Goal: Transaction & Acquisition: Purchase product/service

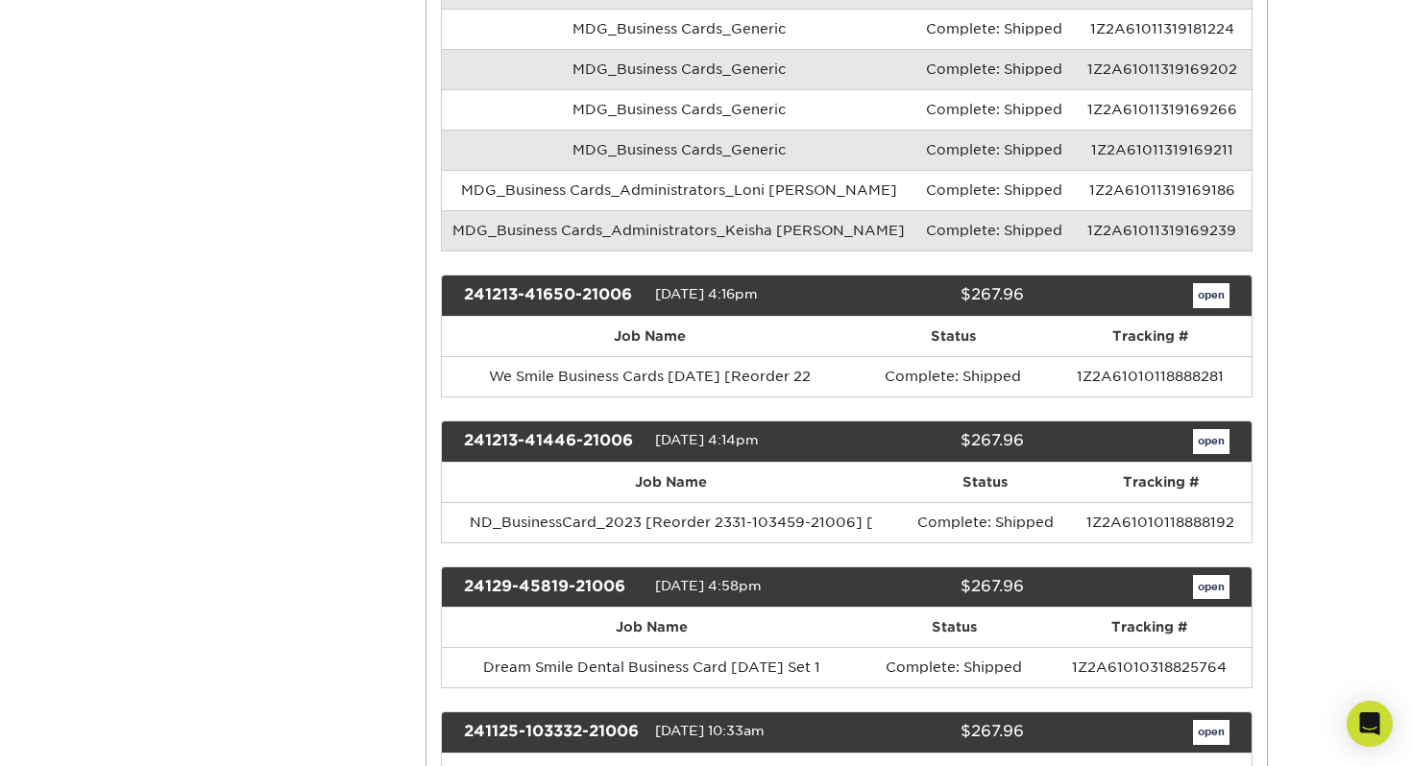
scroll to position [1852, 0]
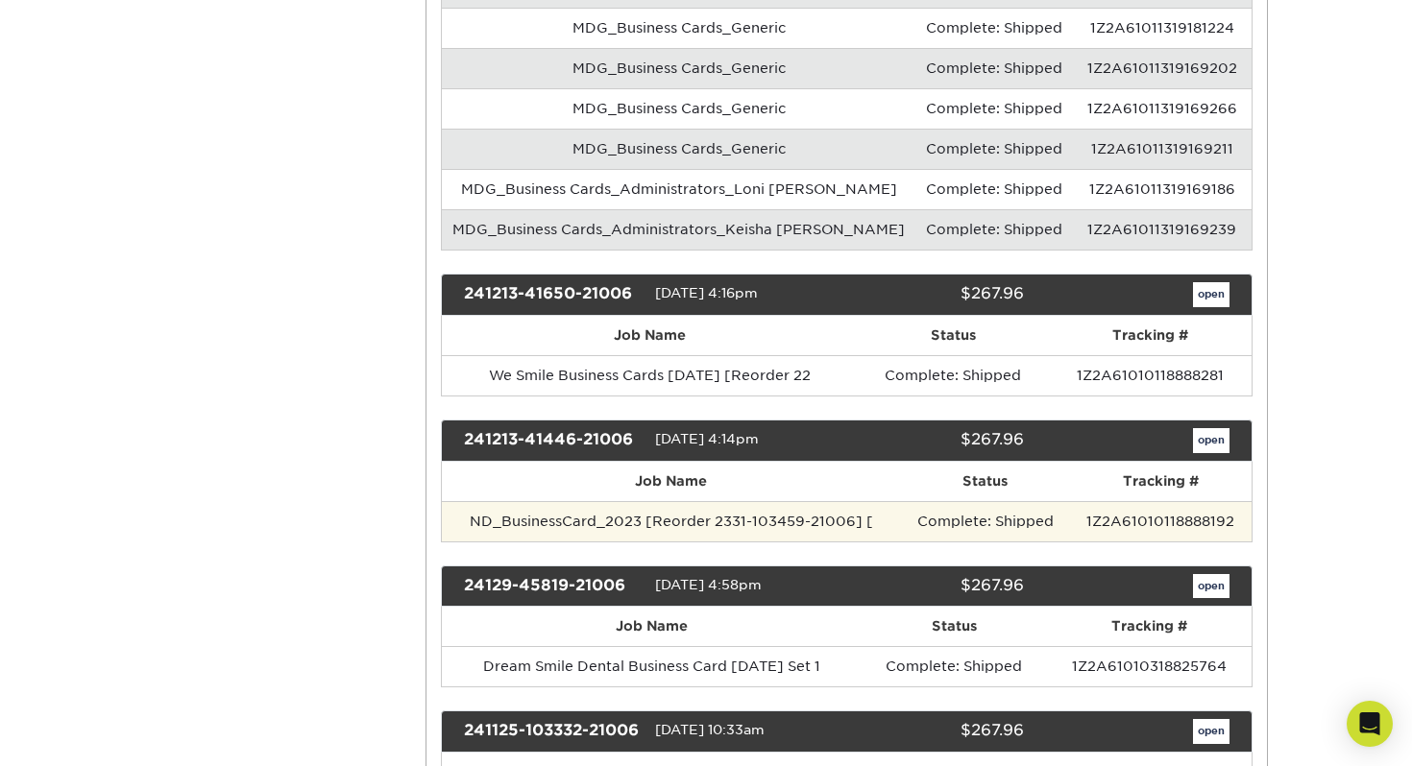
click at [785, 501] on td "ND_BusinessCard_2023 [Reorder 2331-103459-21006] [" at bounding box center [671, 521] width 459 height 40
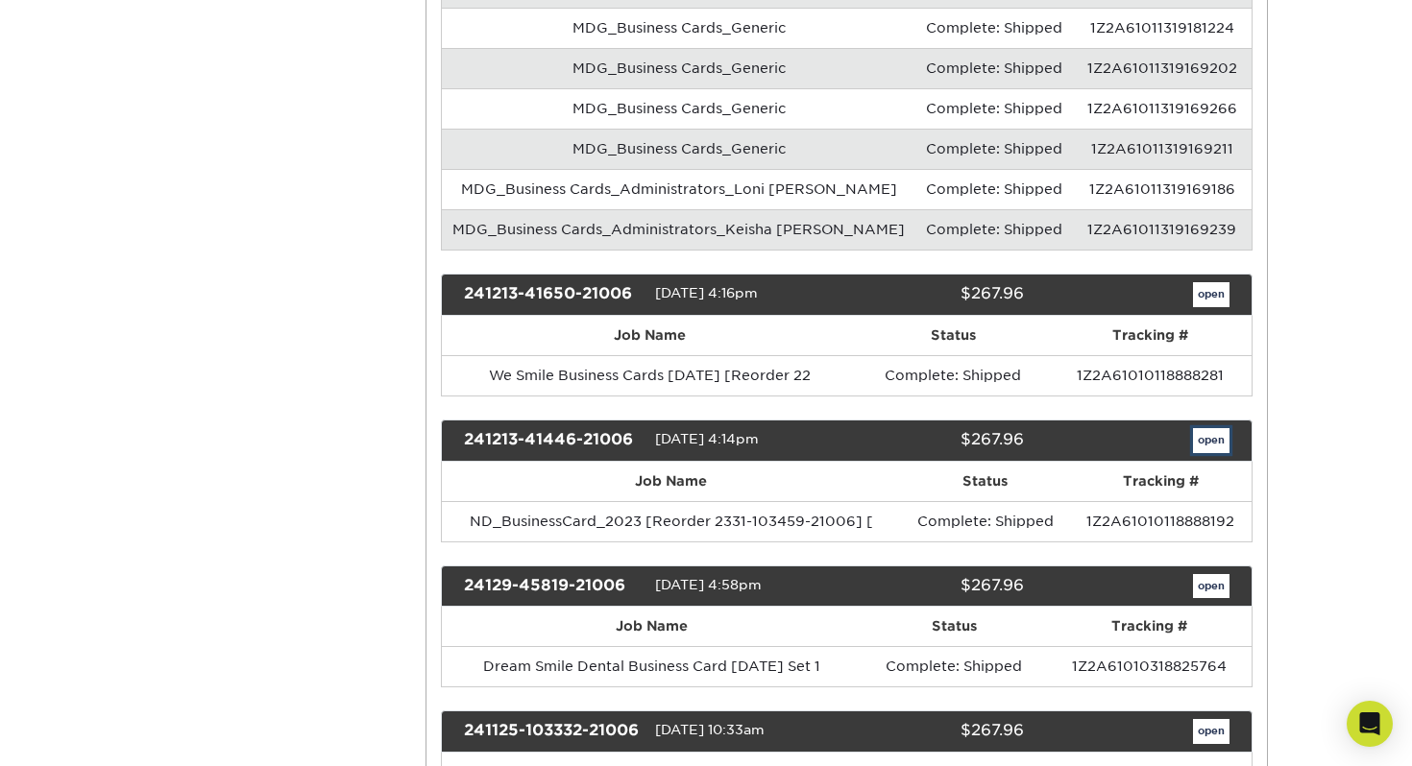
click at [1226, 428] on link "open" at bounding box center [1211, 440] width 36 height 25
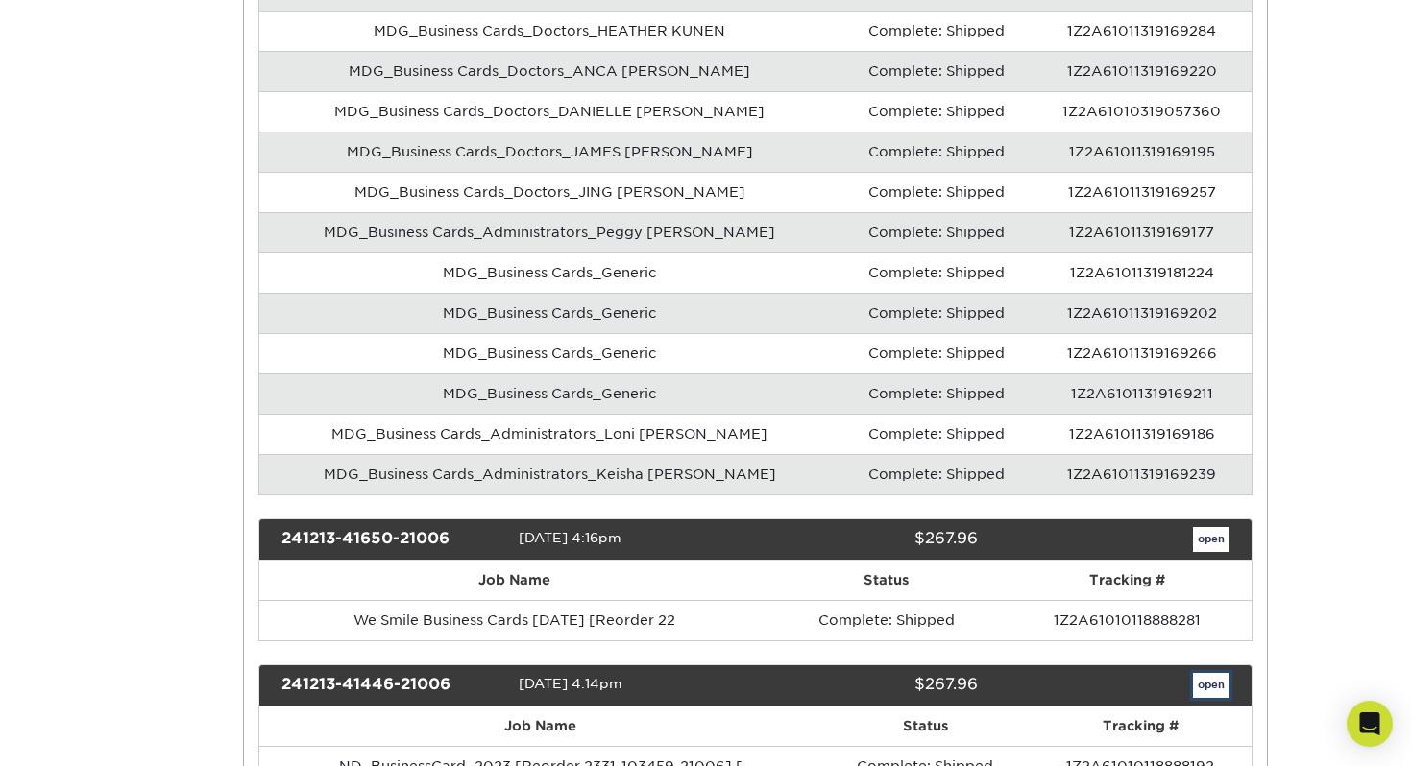
scroll to position [0, 0]
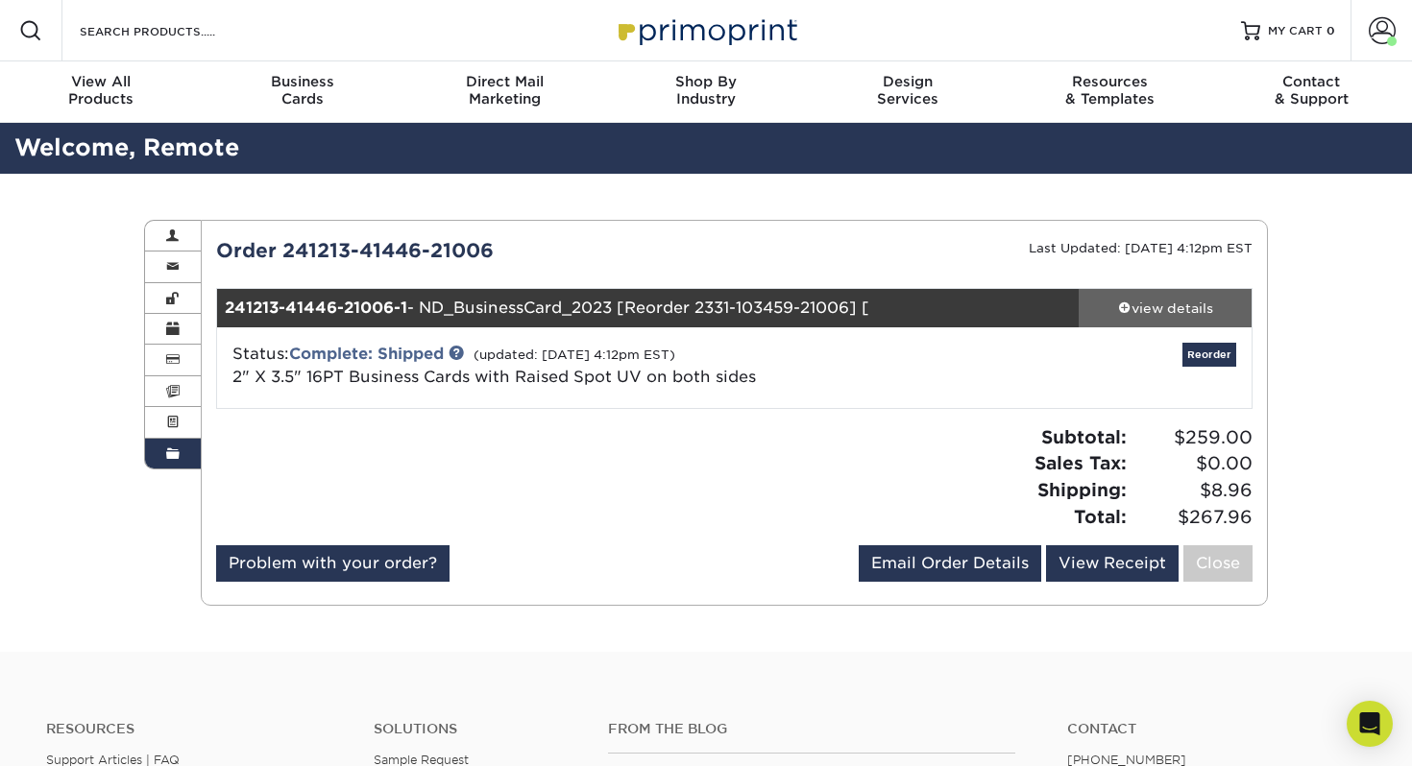
click at [1175, 303] on div "view details" at bounding box center [1164, 308] width 173 height 19
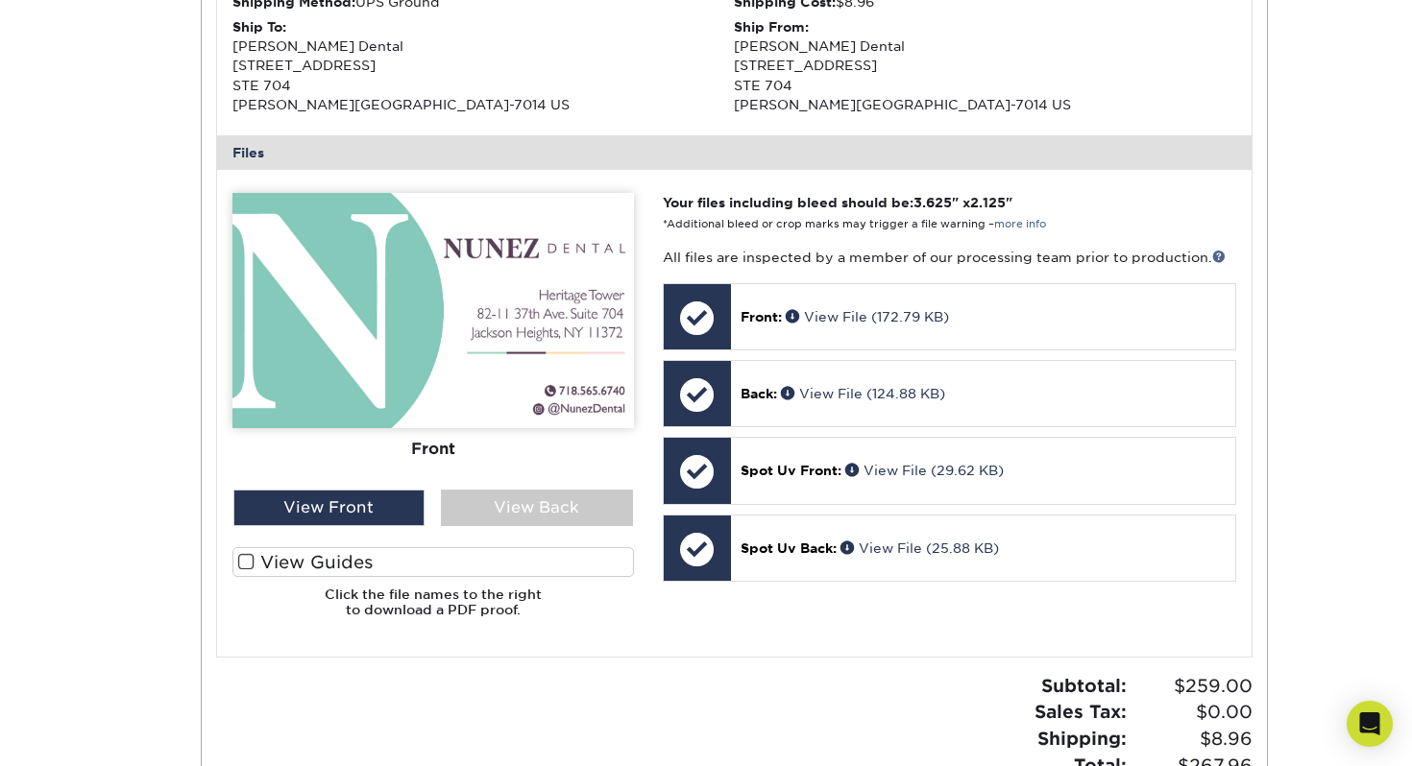
scroll to position [655, 0]
click at [528, 514] on div "View Back" at bounding box center [537, 509] width 192 height 36
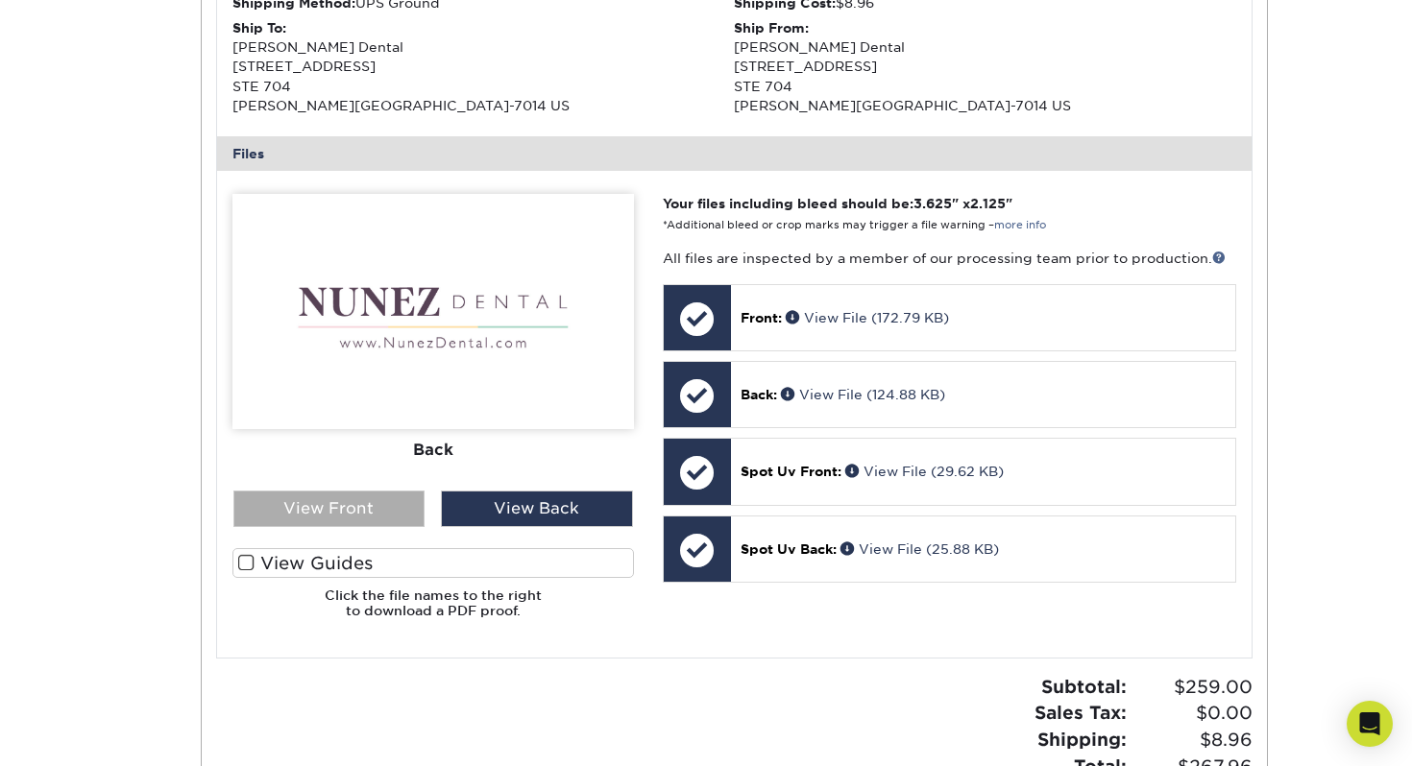
click at [346, 518] on div "View Front" at bounding box center [329, 509] width 192 height 36
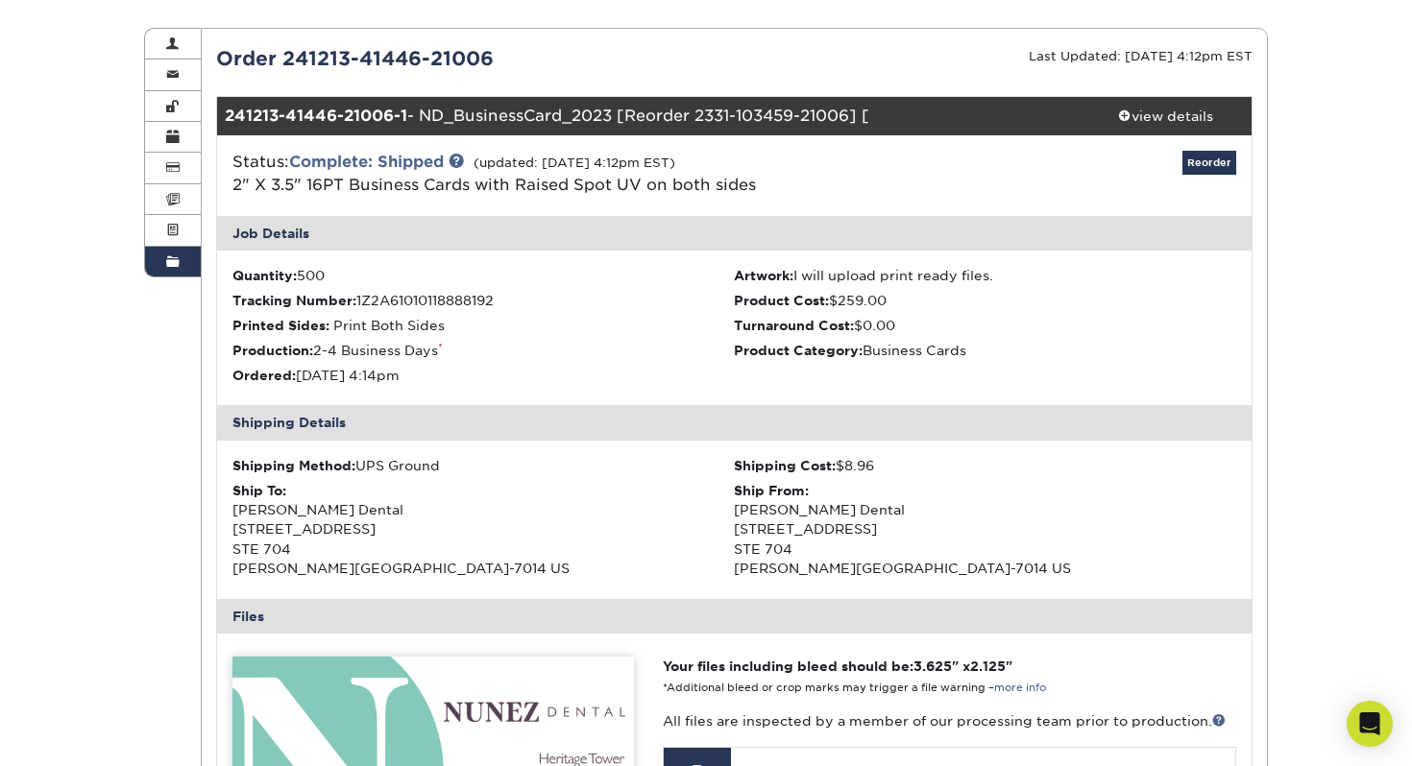
scroll to position [148, 0]
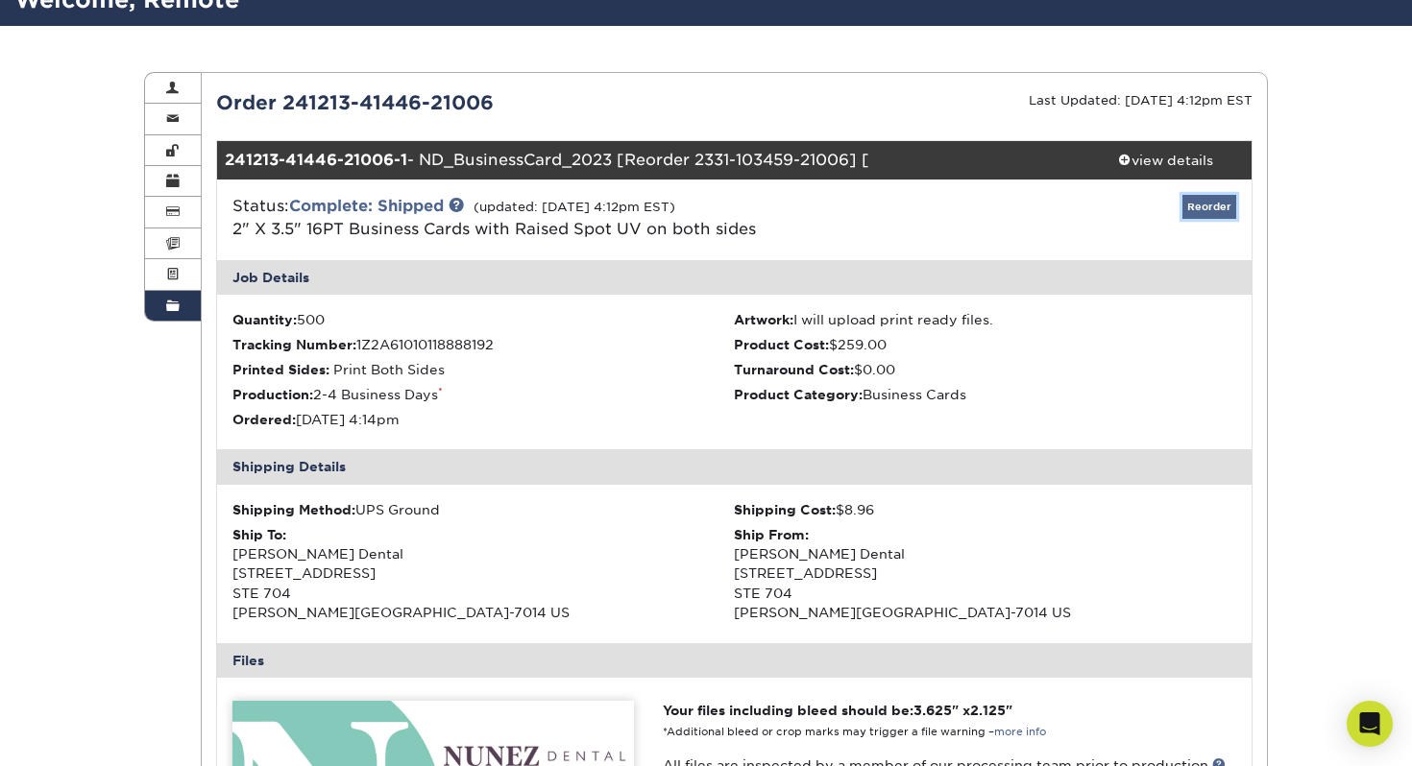
click at [1207, 209] on link "Reorder" at bounding box center [1209, 207] width 54 height 24
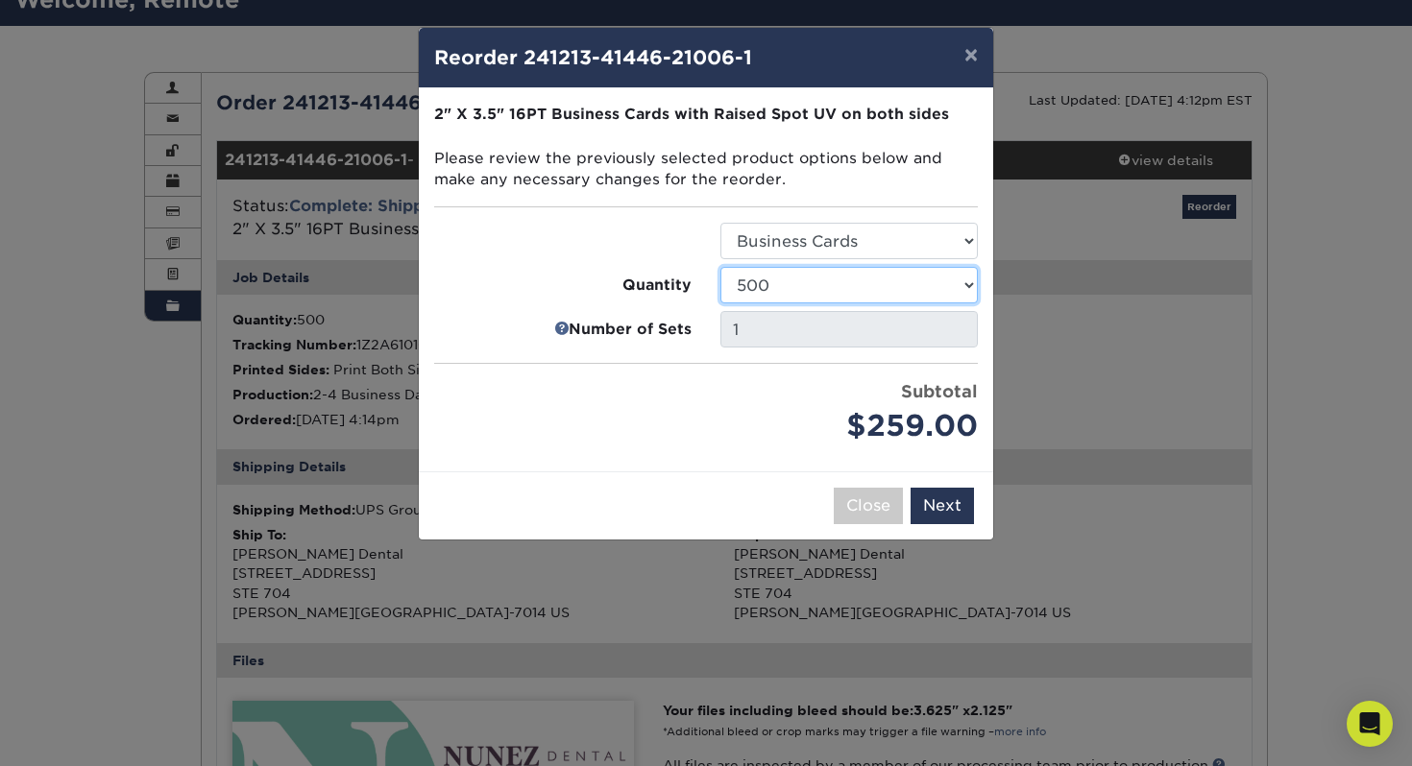
click at [847, 292] on select "100 250 500" at bounding box center [848, 285] width 257 height 36
click at [720, 267] on select "100 250 500" at bounding box center [848, 285] width 257 height 36
click at [956, 511] on button "Next" at bounding box center [941, 506] width 63 height 36
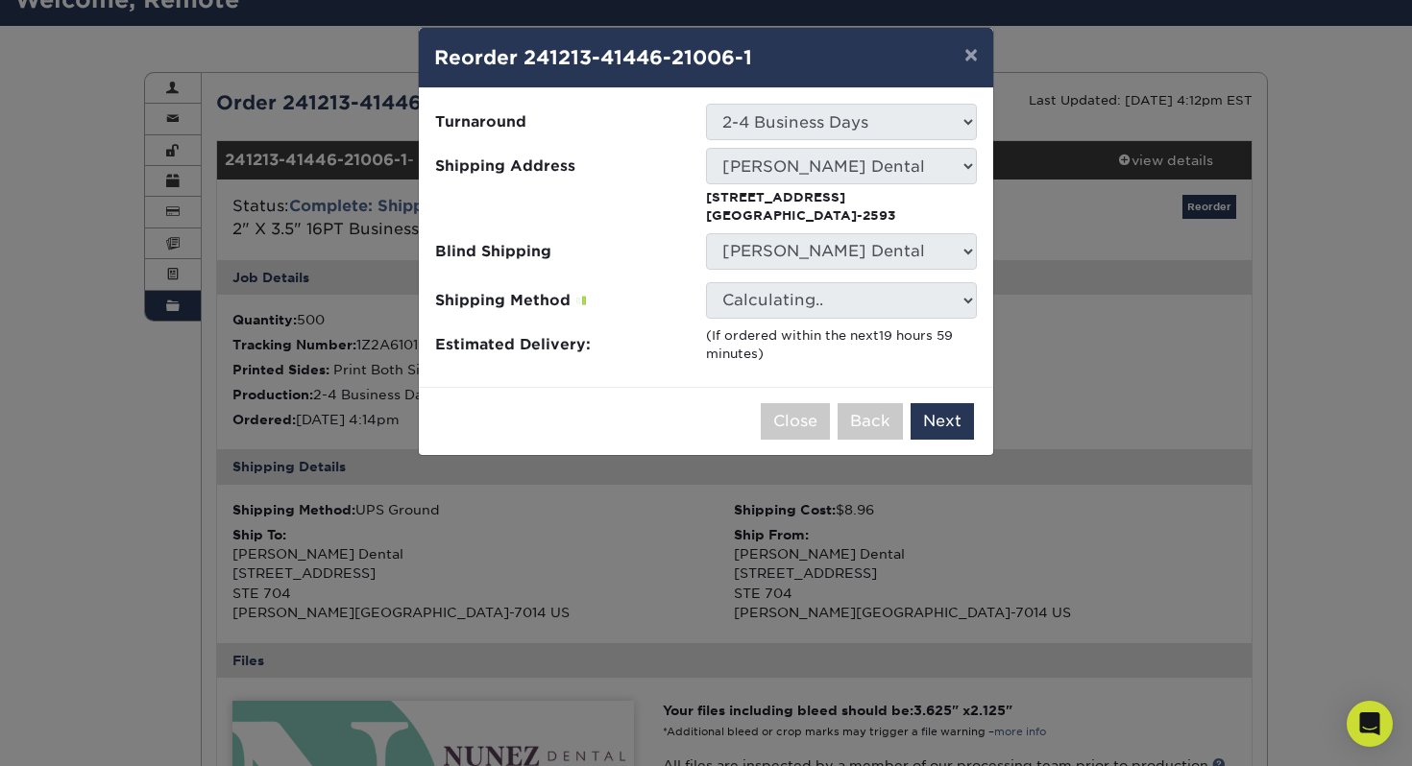
click at [827, 100] on div "Please select all options to continue. Only quantities that can be shipped to t…" at bounding box center [706, 237] width 574 height 299
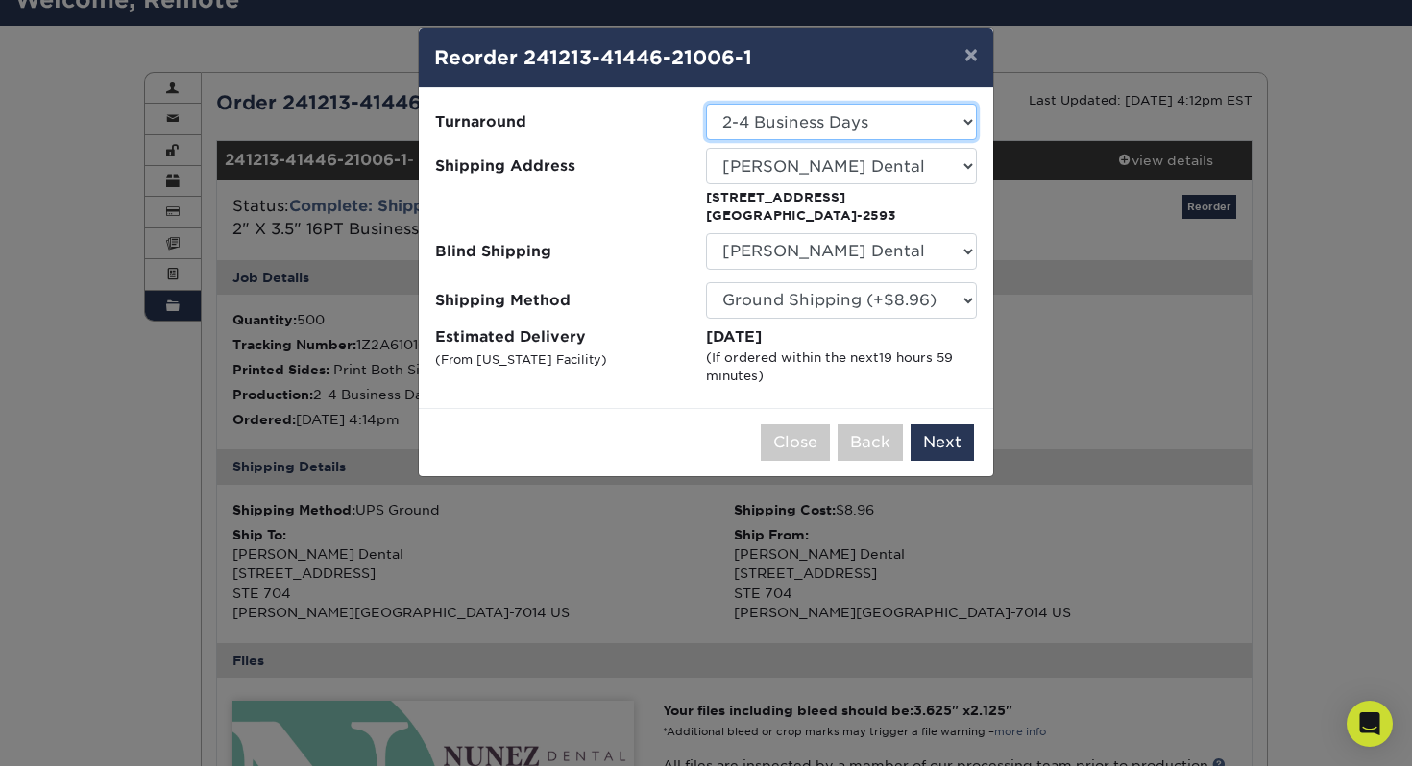
click at [838, 129] on select "Select One 2-4 Business Days" at bounding box center [841, 122] width 271 height 36
click at [706, 104] on select "Select One 2-4 Business Days" at bounding box center [841, 122] width 271 height 36
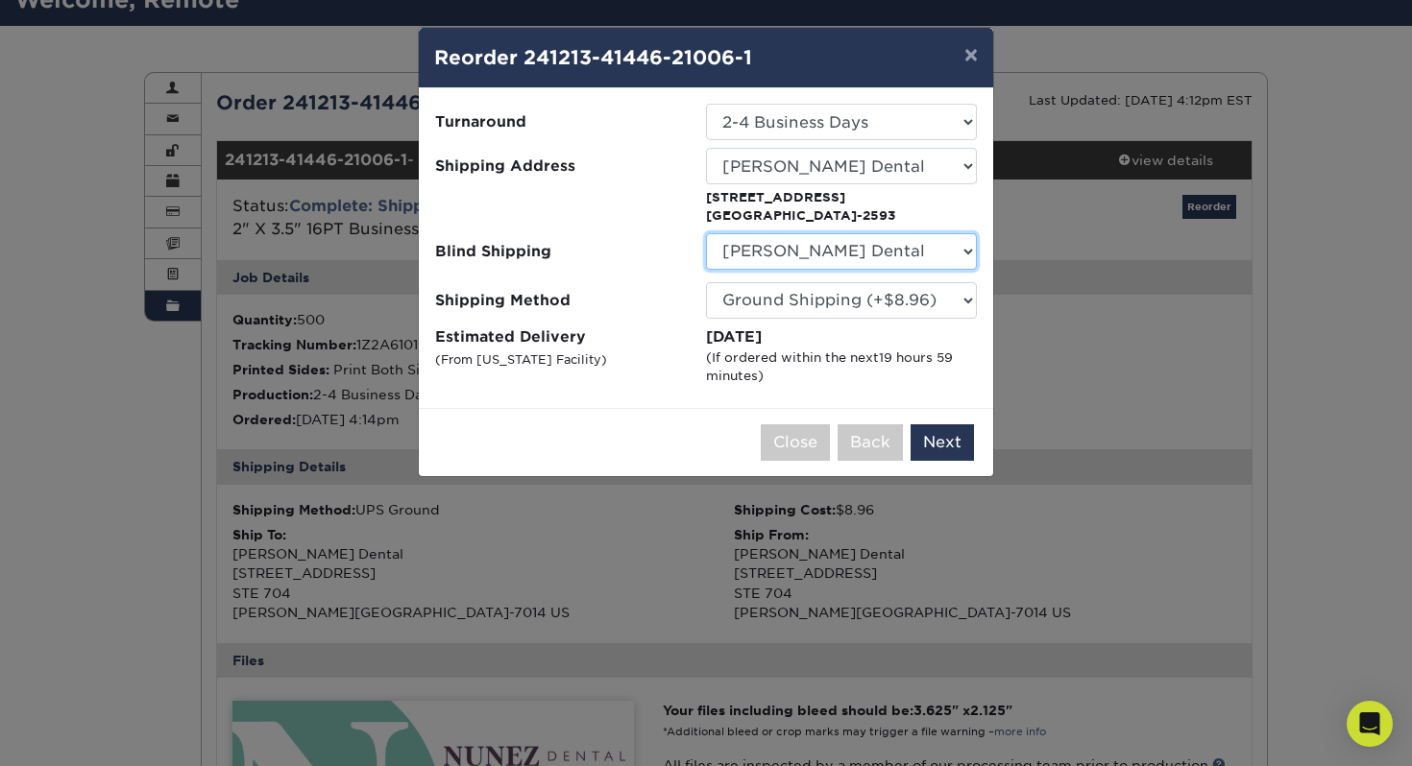
click at [817, 248] on select "No Blind Shipping 38-11 31st apt 5D Long Island City New York 11101 DENTI Dream…" at bounding box center [841, 251] width 271 height 36
click at [706, 233] on select "No Blind Shipping 38-11 31st apt 5D Long Island City New York 11101 DENTI Dream…" at bounding box center [841, 251] width 271 height 36
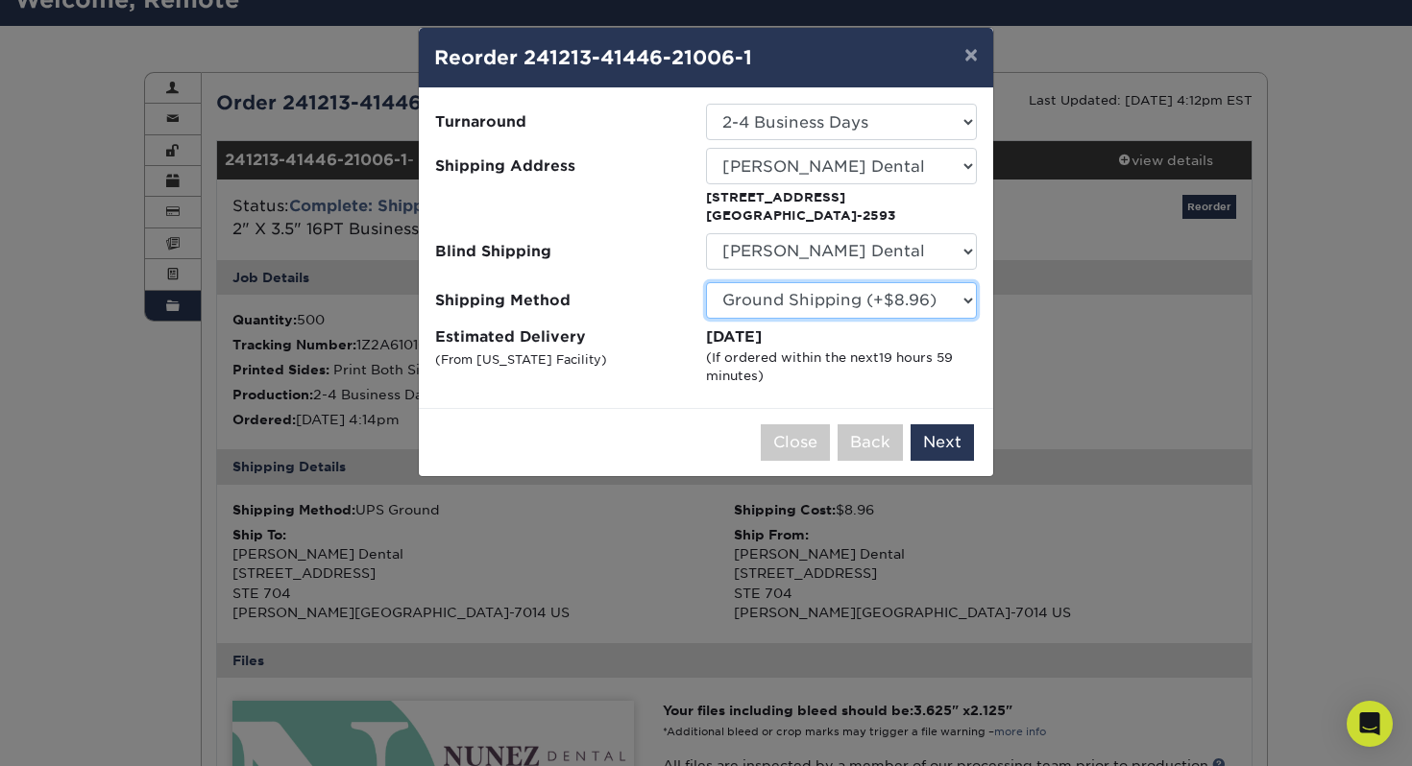
click at [808, 306] on select "Please Select Ground Shipping (+$8.96) 3 Day Shipping Service (+$15.36) 2 Day A…" at bounding box center [841, 300] width 271 height 36
click at [706, 282] on select "Please Select Ground Shipping (+$8.96) 3 Day Shipping Service (+$15.36) 2 Day A…" at bounding box center [841, 300] width 271 height 36
click at [953, 448] on button "Next" at bounding box center [941, 442] width 63 height 36
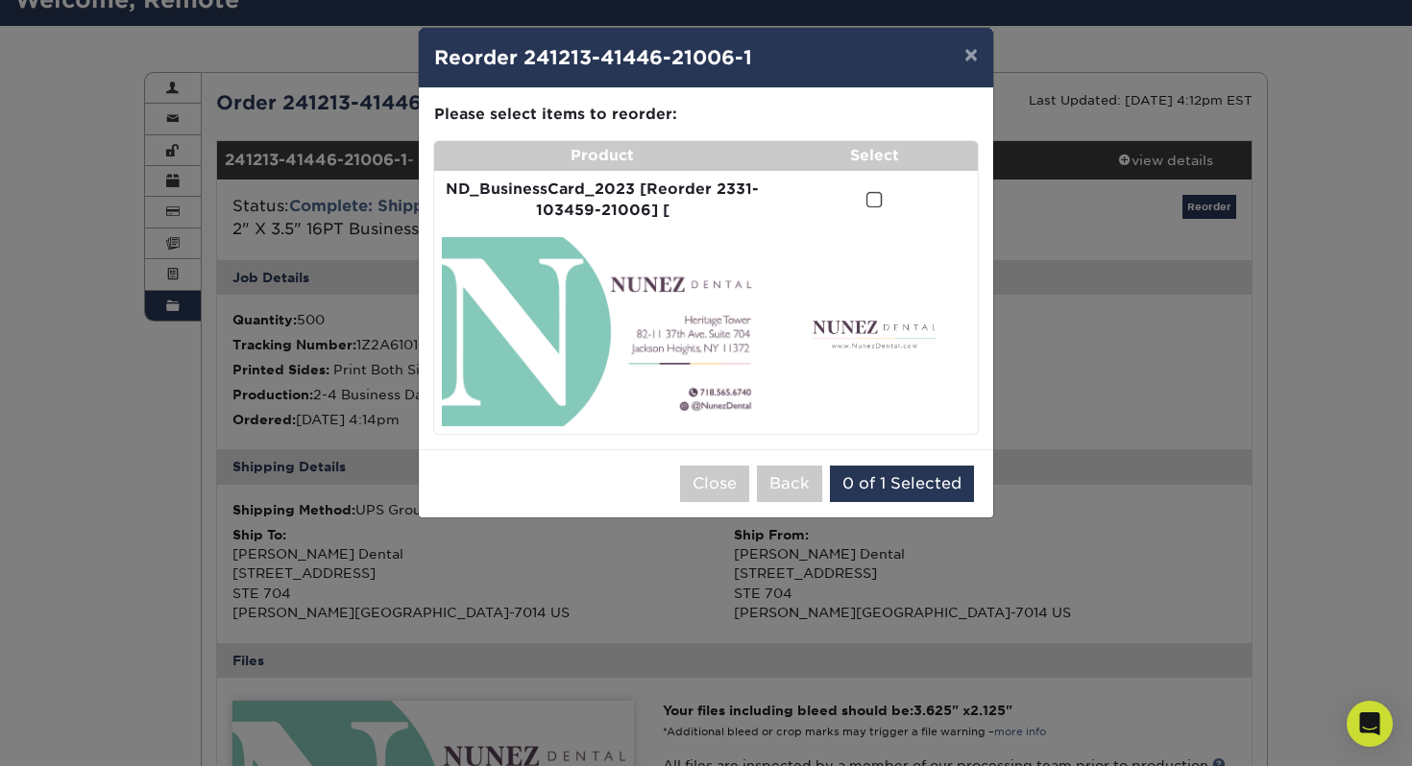
click at [875, 200] on span at bounding box center [874, 200] width 16 height 18
click at [0, 0] on input "checkbox" at bounding box center [0, 0] width 0 height 0
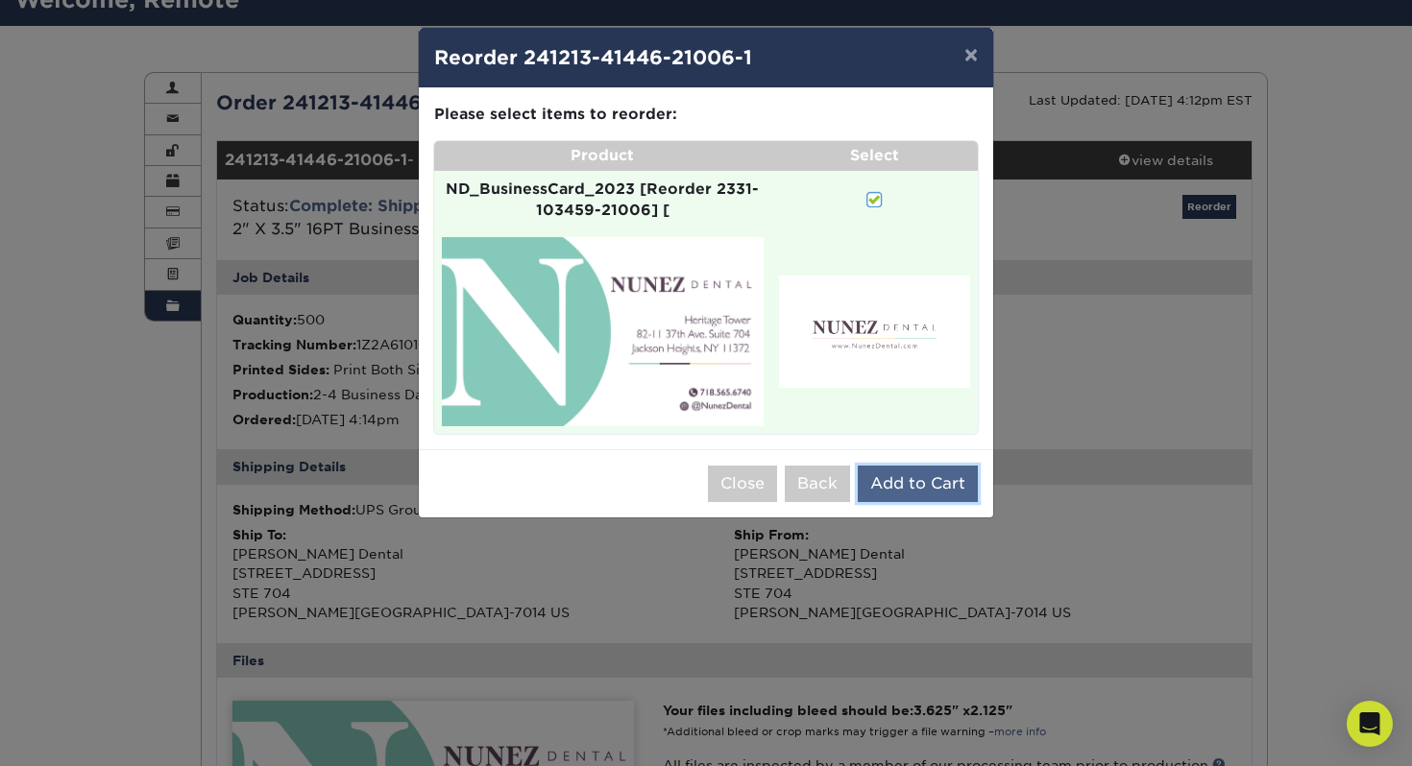
click at [920, 486] on button "Add to Cart" at bounding box center [918, 484] width 120 height 36
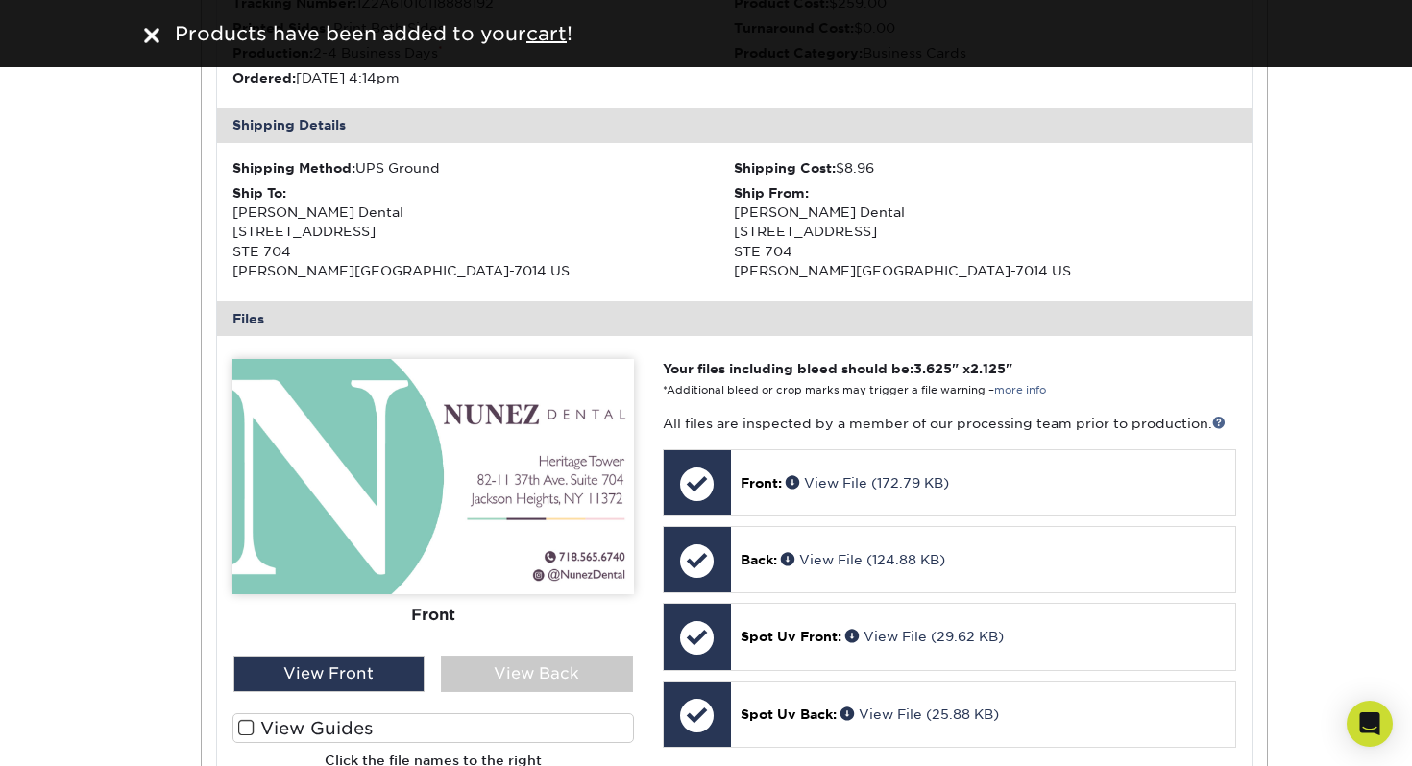
scroll to position [0, 0]
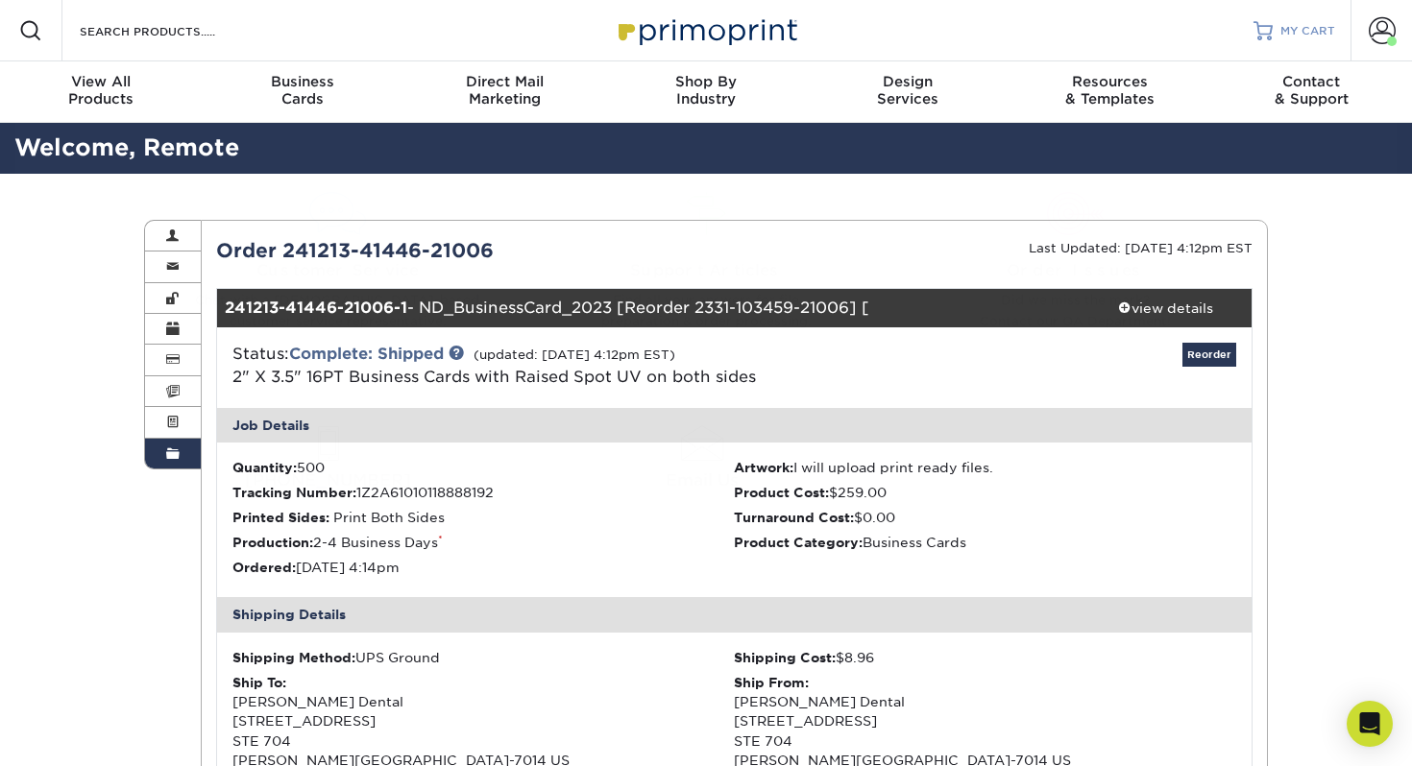
click at [1309, 29] on span "MY CART" at bounding box center [1307, 31] width 55 height 16
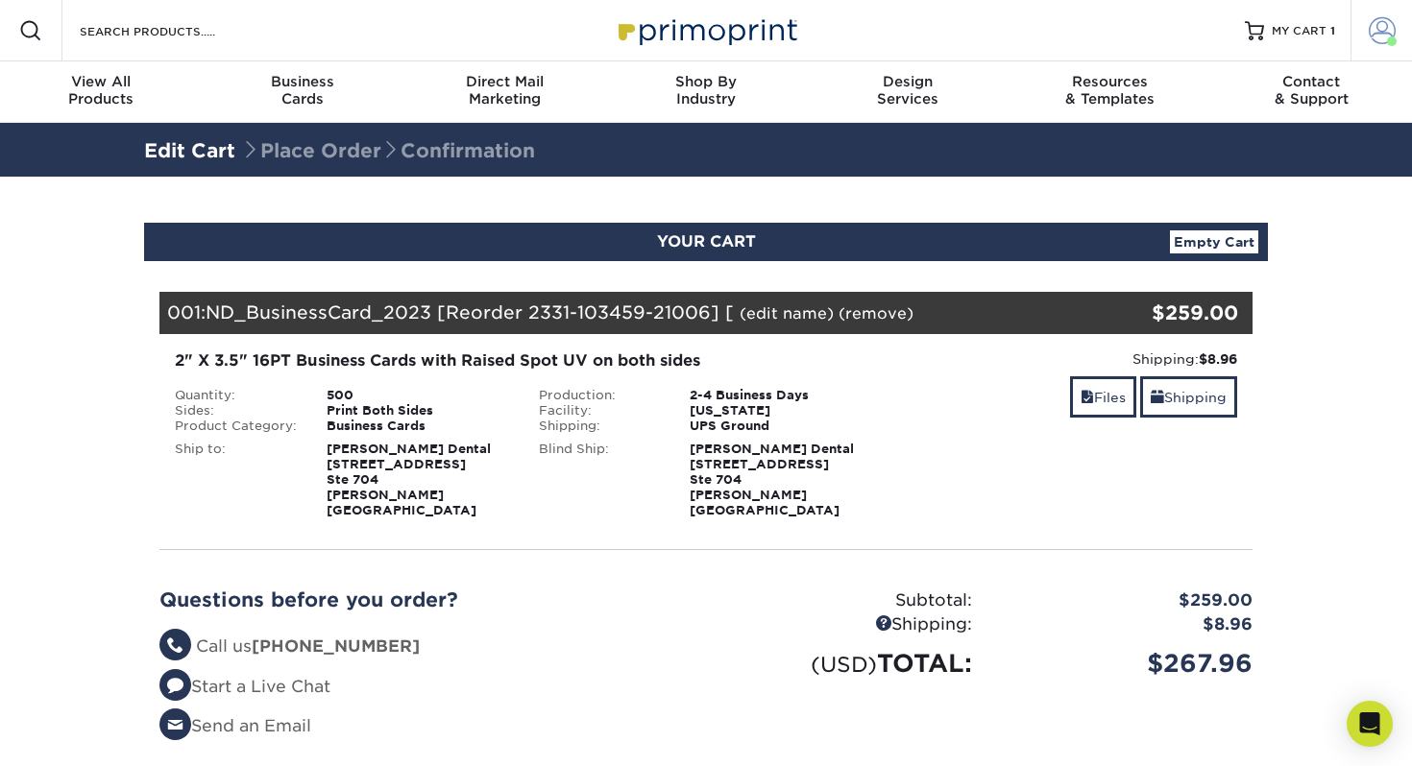
click at [1378, 37] on span at bounding box center [1381, 30] width 27 height 27
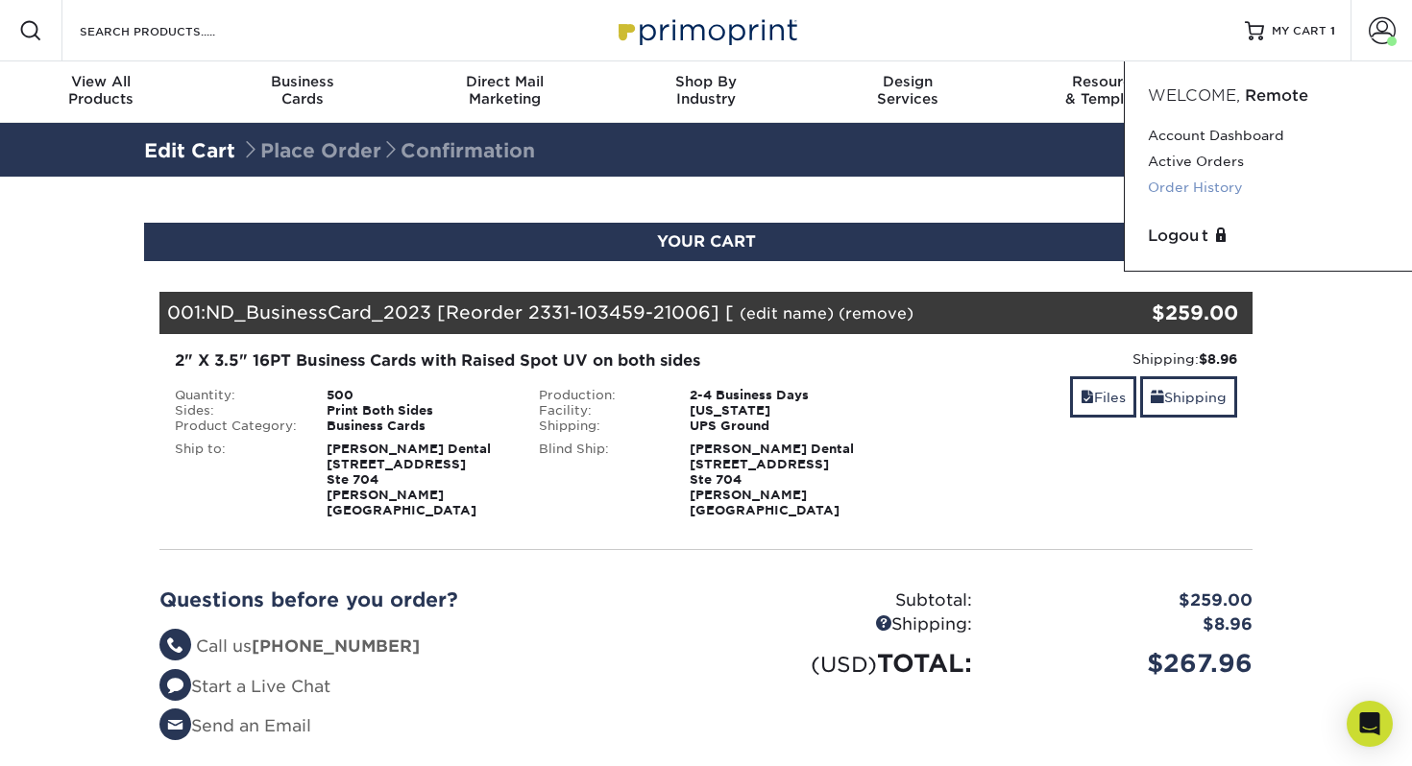
click at [1223, 186] on link "Order History" at bounding box center [1268, 188] width 241 height 26
click at [1183, 193] on link "Order History" at bounding box center [1268, 188] width 241 height 26
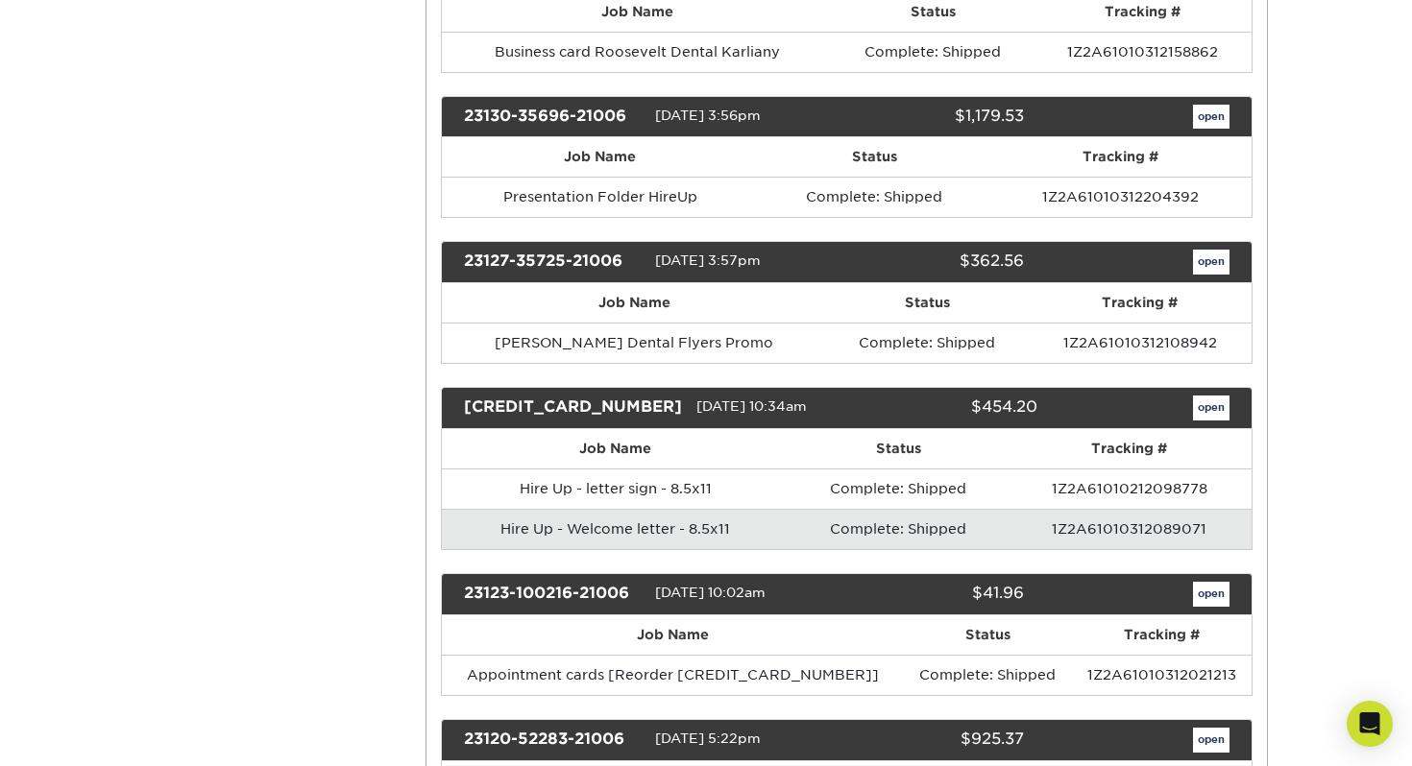
scroll to position [10592, 0]
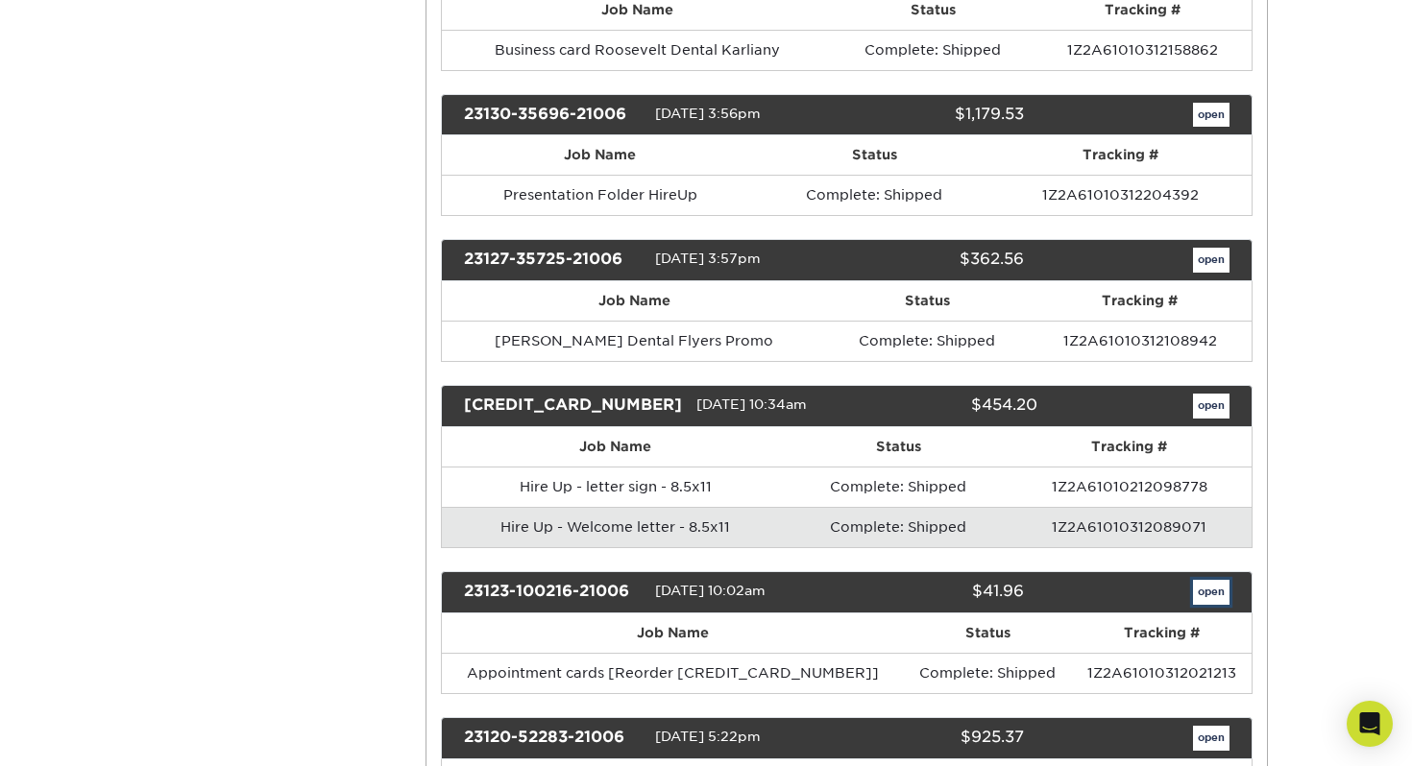
click at [1215, 580] on link "open" at bounding box center [1211, 592] width 36 height 25
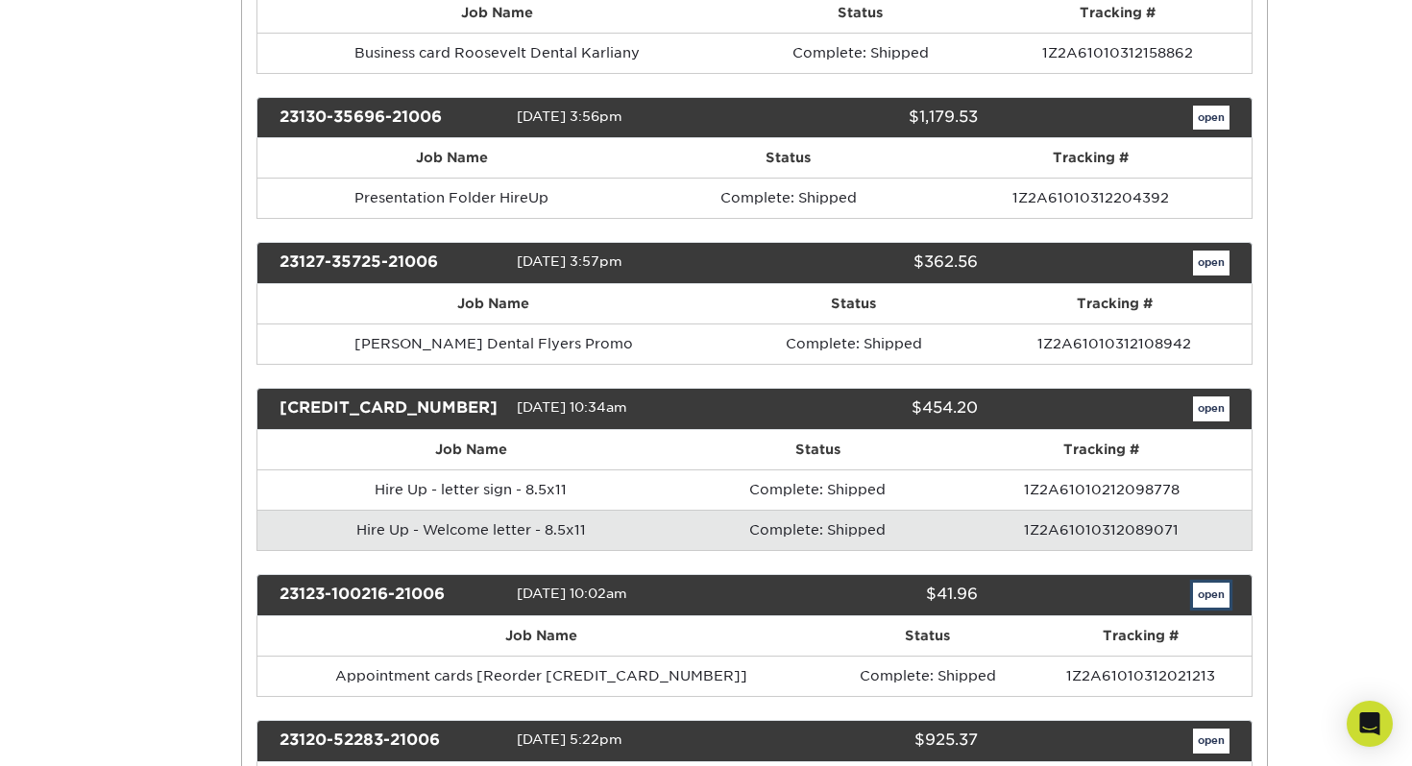
scroll to position [0, 0]
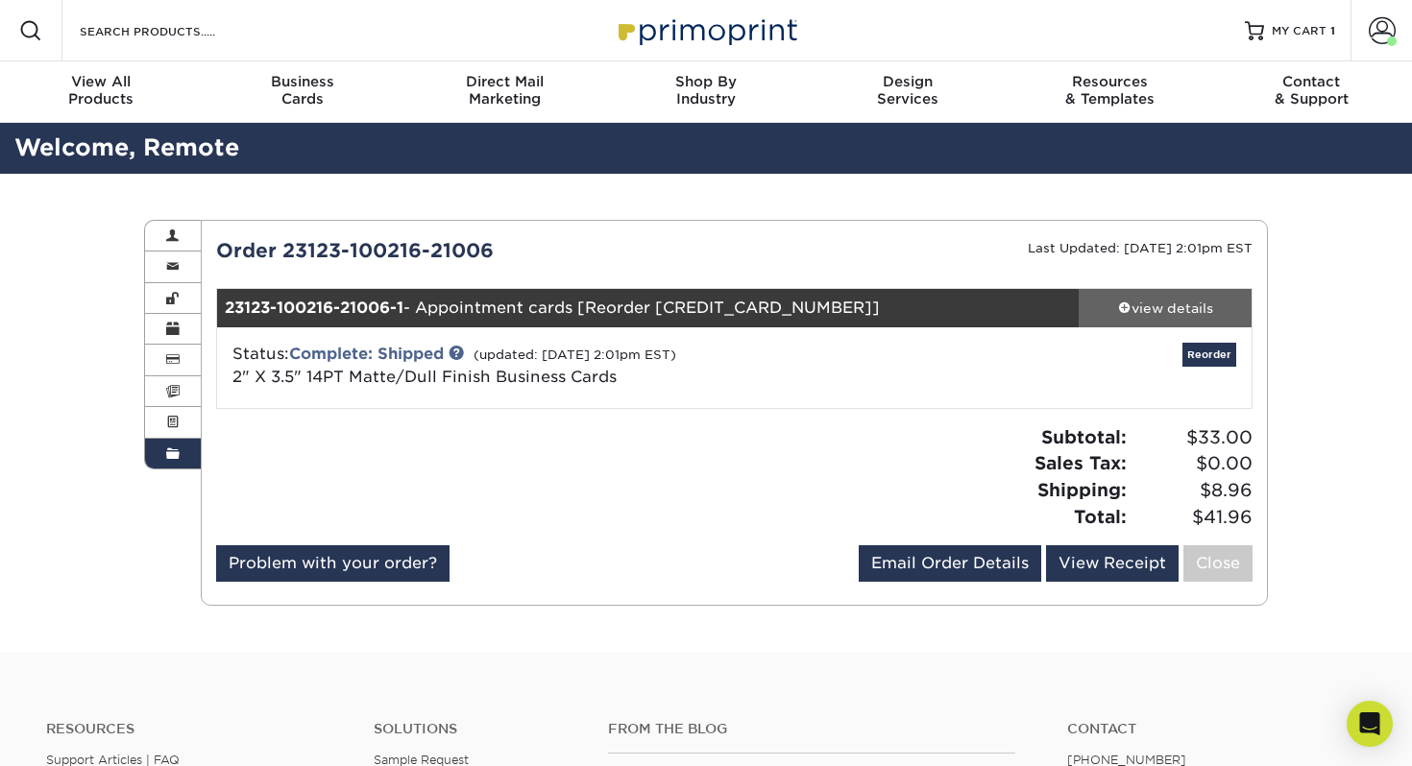
click at [1171, 317] on link "view details" at bounding box center [1164, 308] width 173 height 38
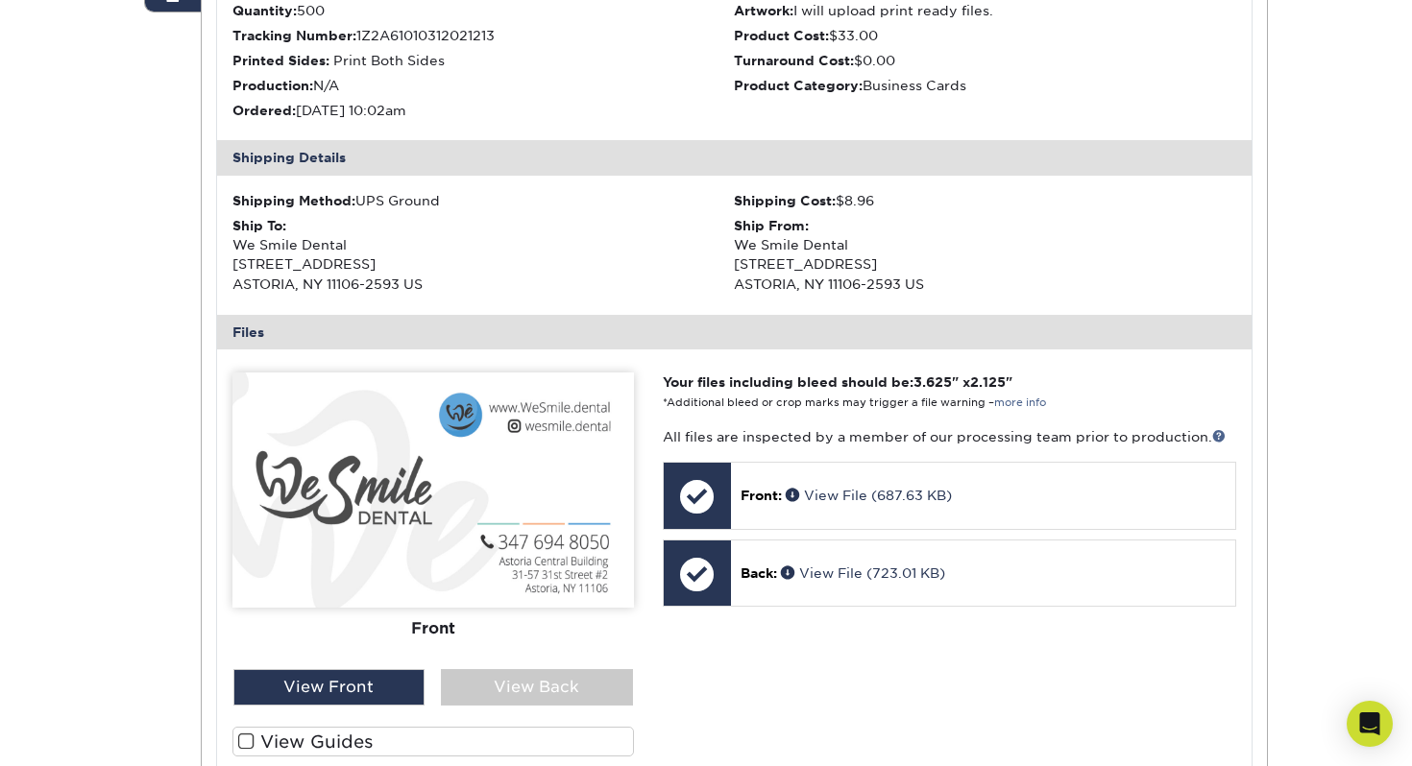
scroll to position [200, 0]
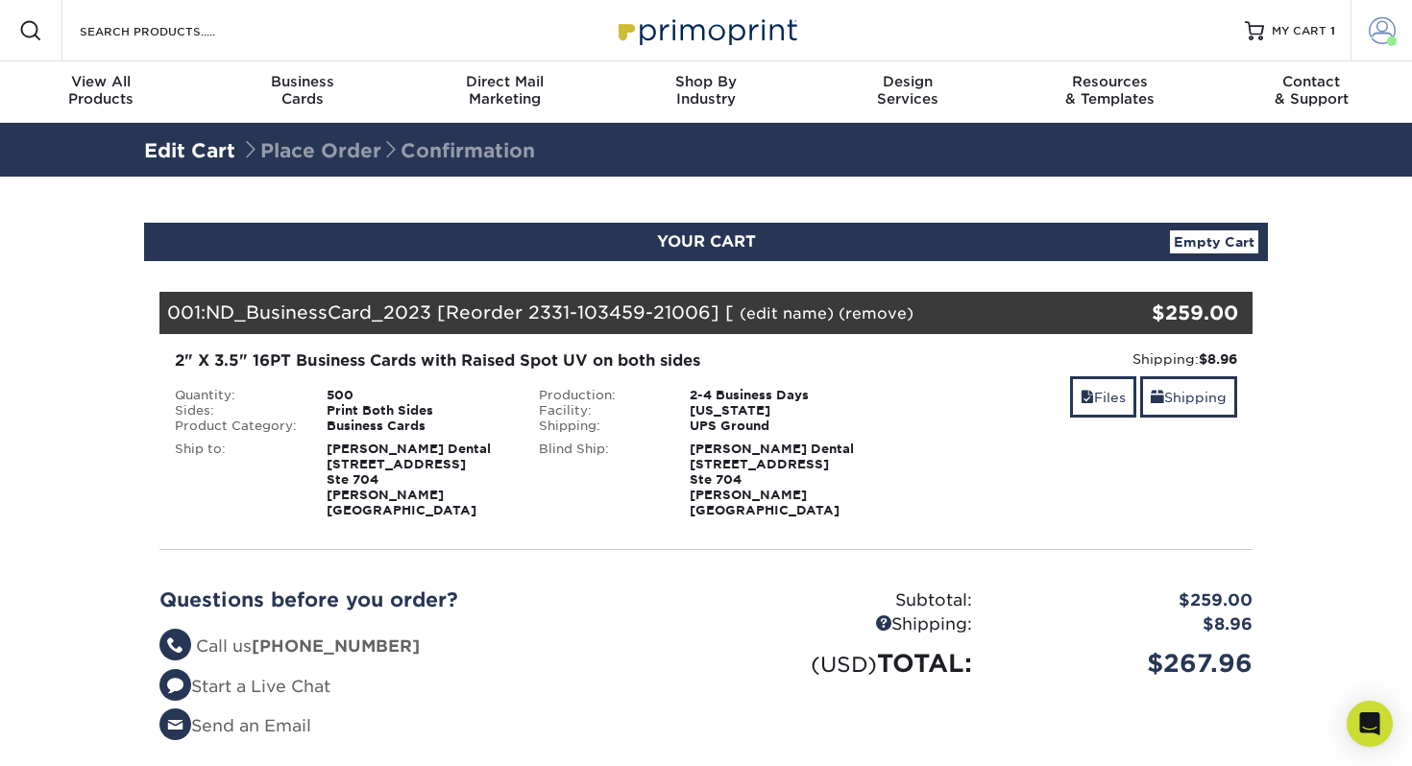
click at [1381, 38] on span at bounding box center [1381, 30] width 27 height 27
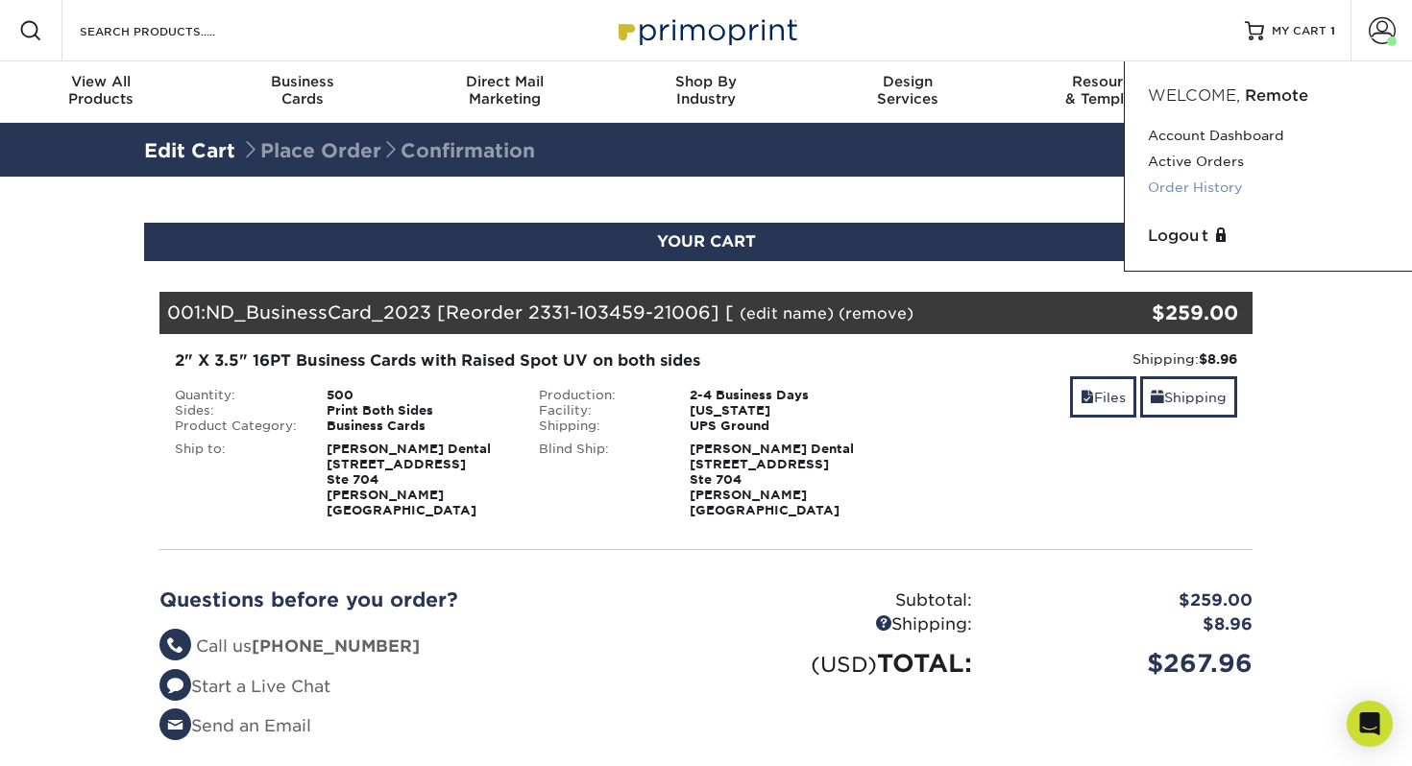
click at [1198, 183] on link "Order History" at bounding box center [1268, 188] width 241 height 26
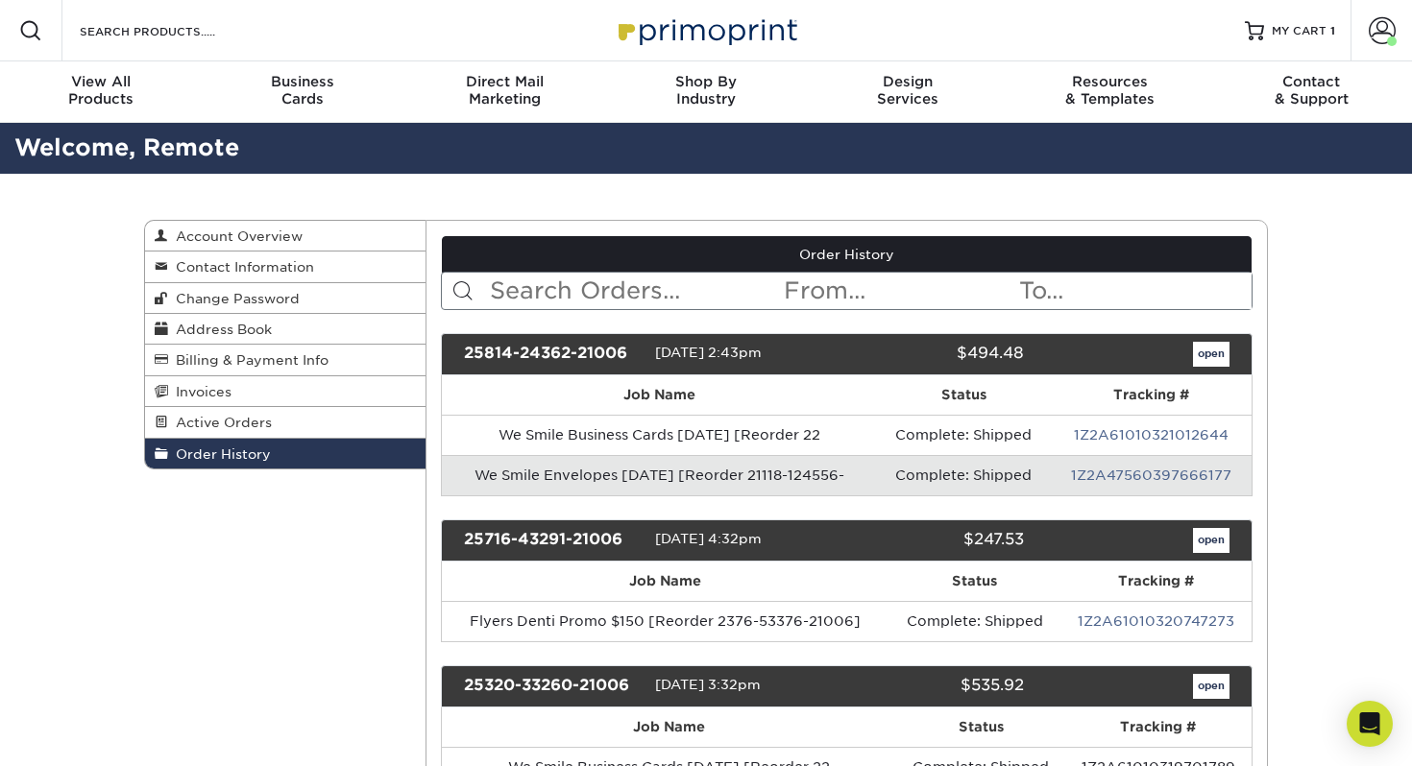
click at [580, 293] on input "text" at bounding box center [635, 291] width 295 height 36
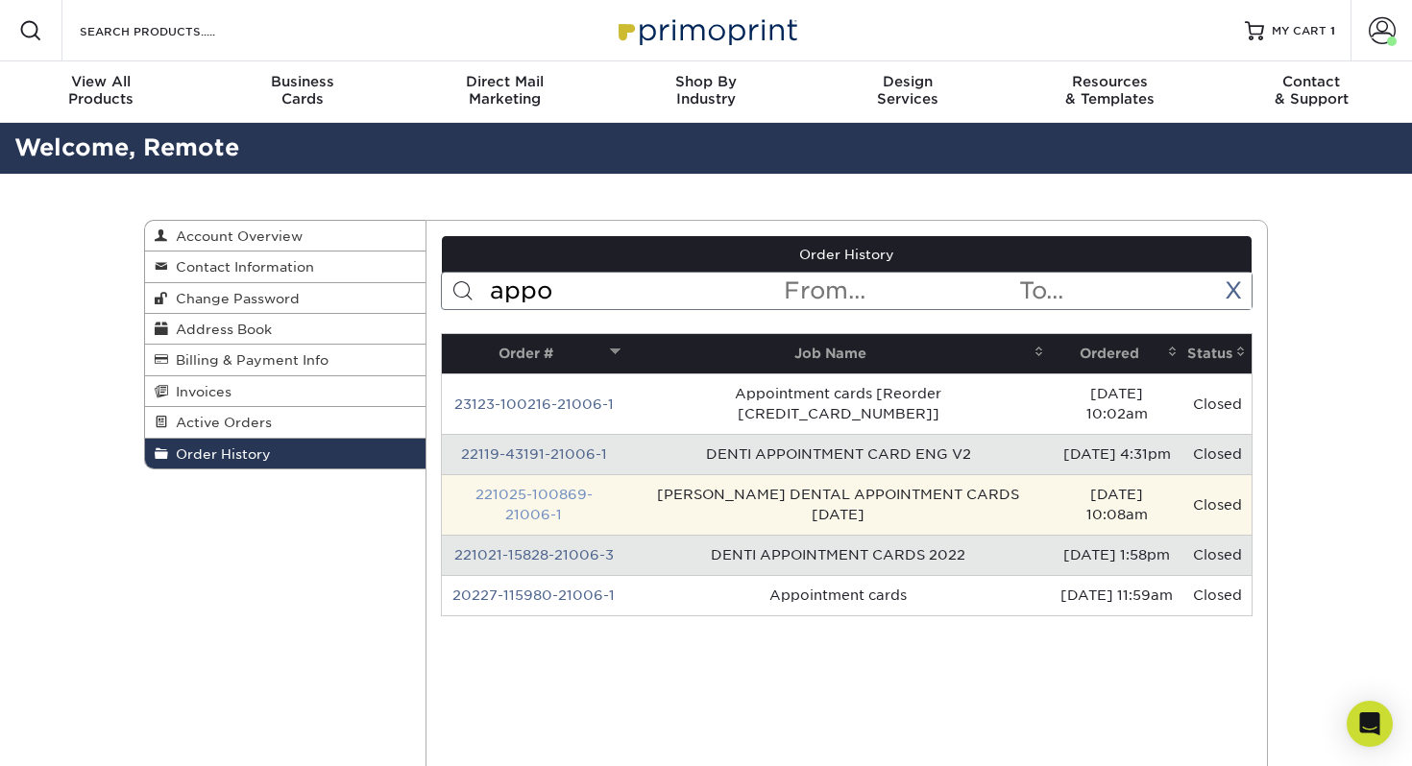
type input "appo"
click at [566, 487] on link "221025-100869-21006-1" at bounding box center [533, 505] width 117 height 36
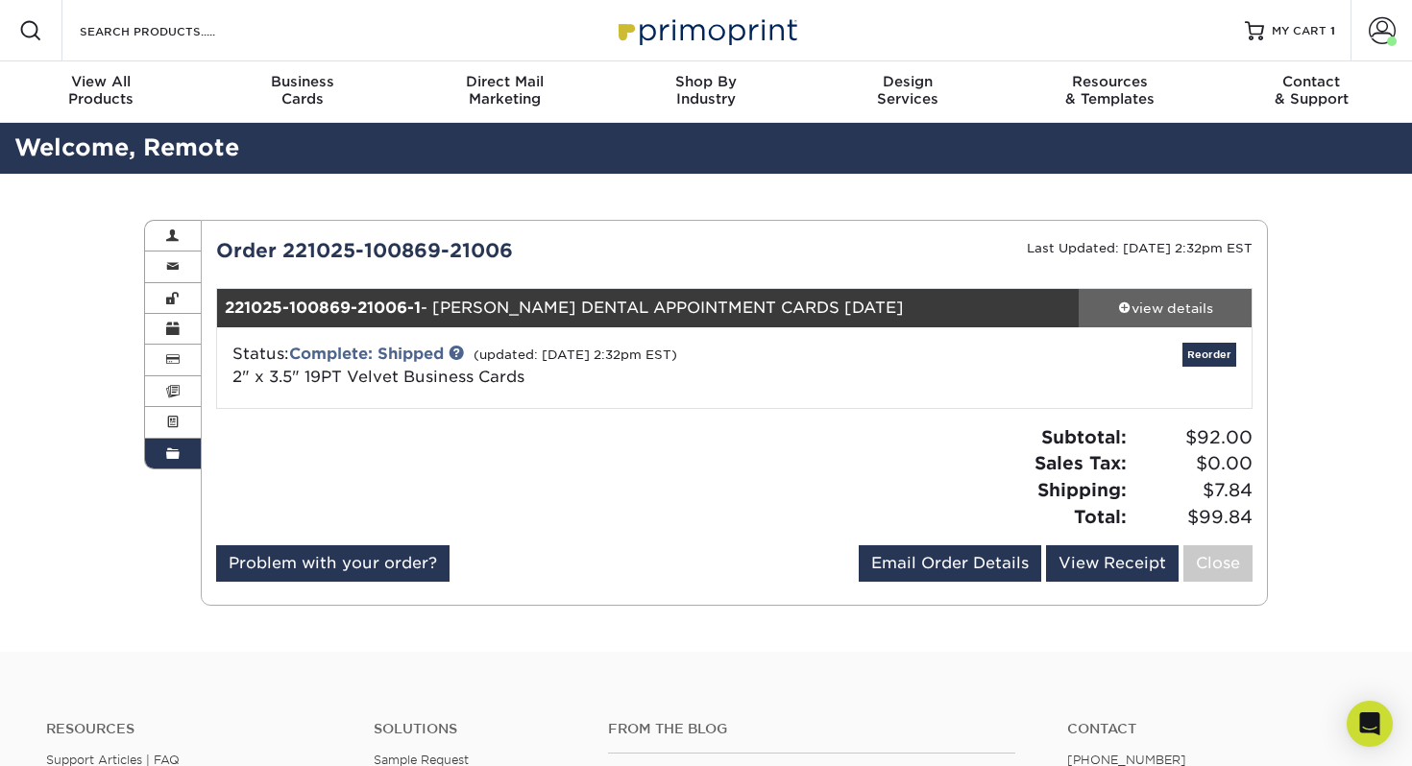
click at [1198, 301] on div "view details" at bounding box center [1164, 308] width 173 height 19
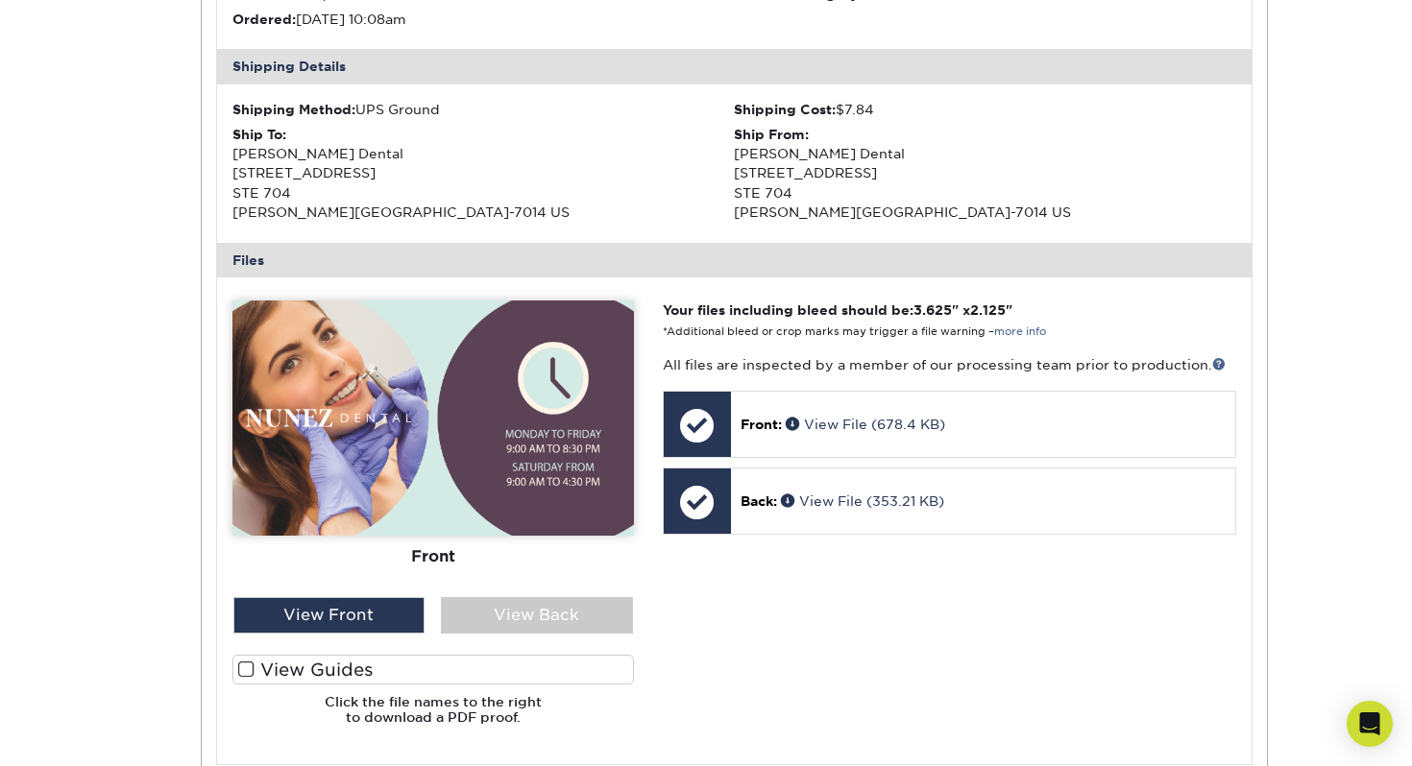
scroll to position [549, 0]
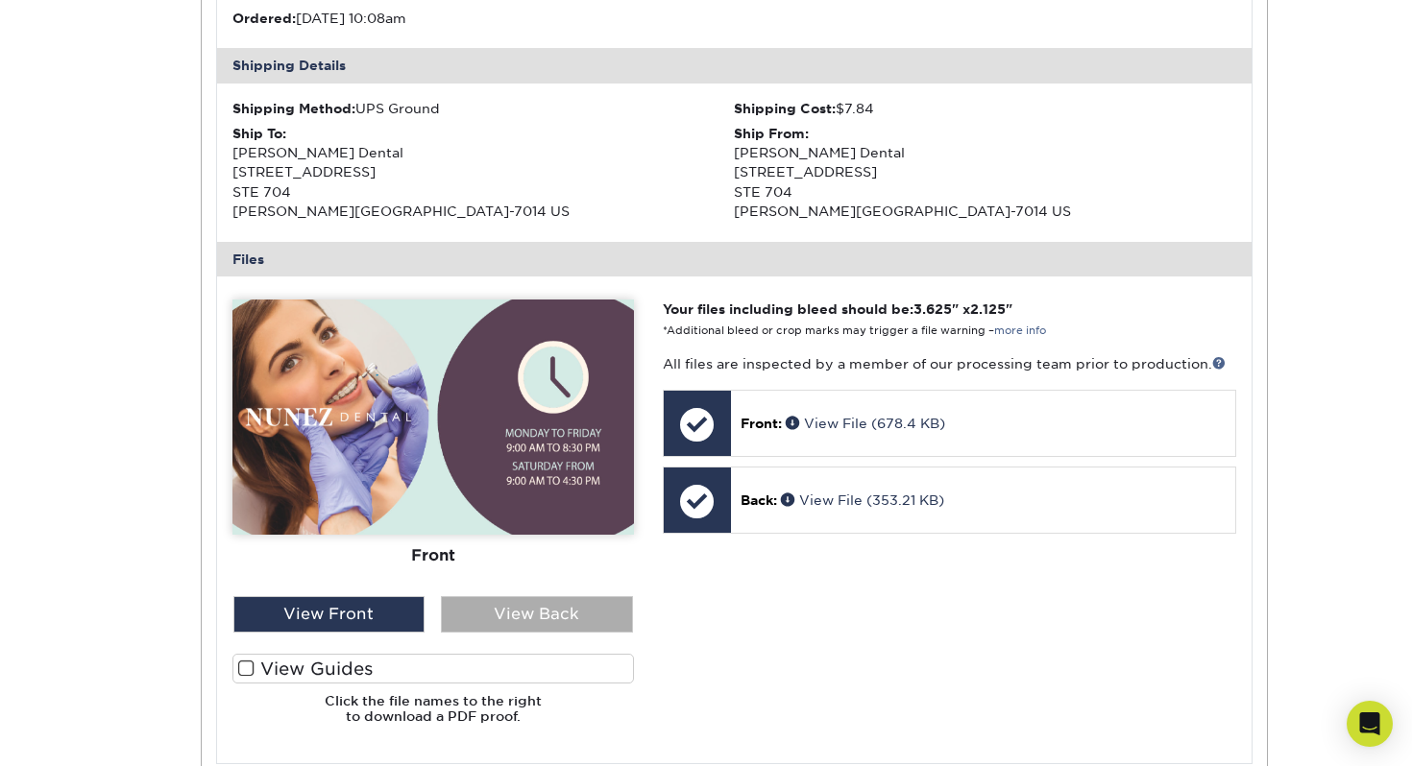
click at [590, 615] on div "View Back" at bounding box center [537, 614] width 192 height 36
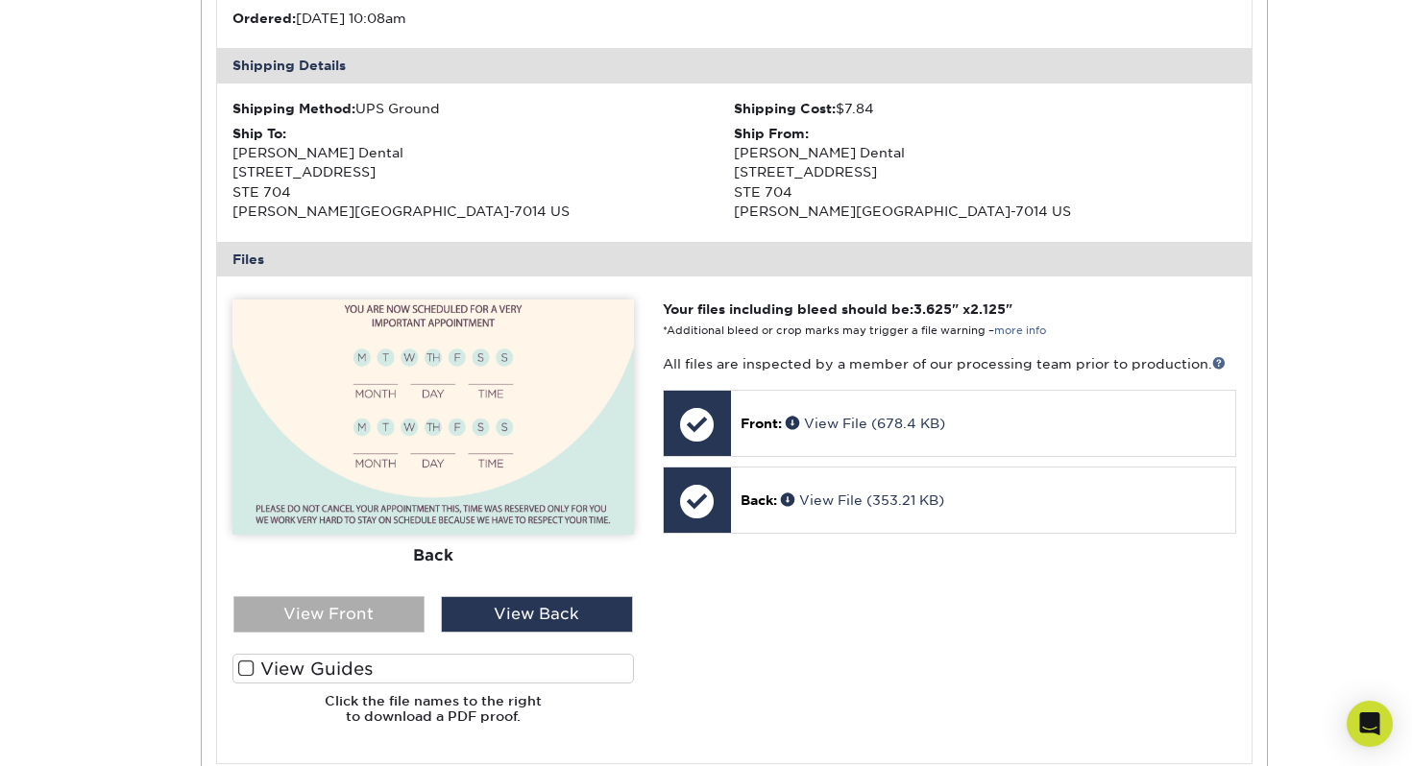
click at [351, 615] on div "View Front" at bounding box center [329, 614] width 192 height 36
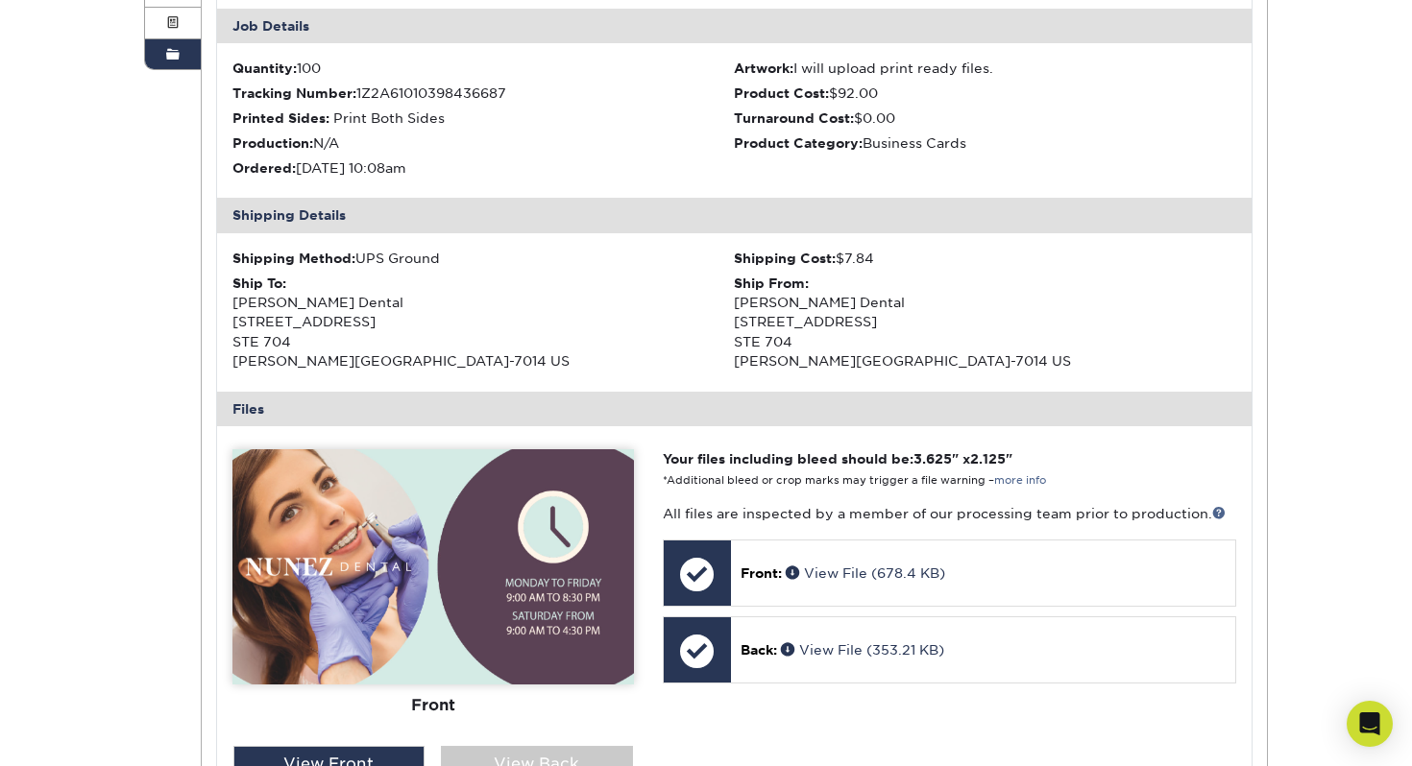
scroll to position [428, 0]
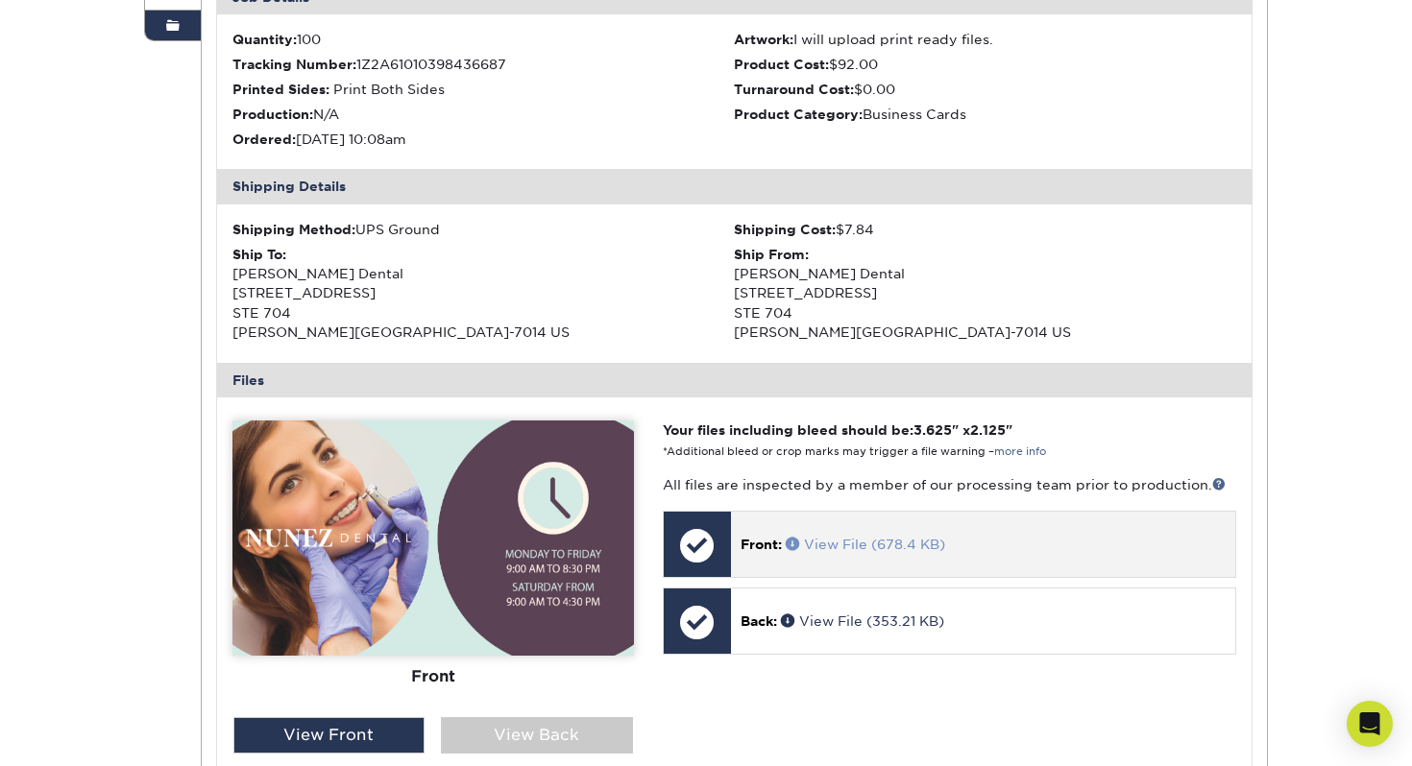
click at [787, 540] on span at bounding box center [795, 543] width 18 height 13
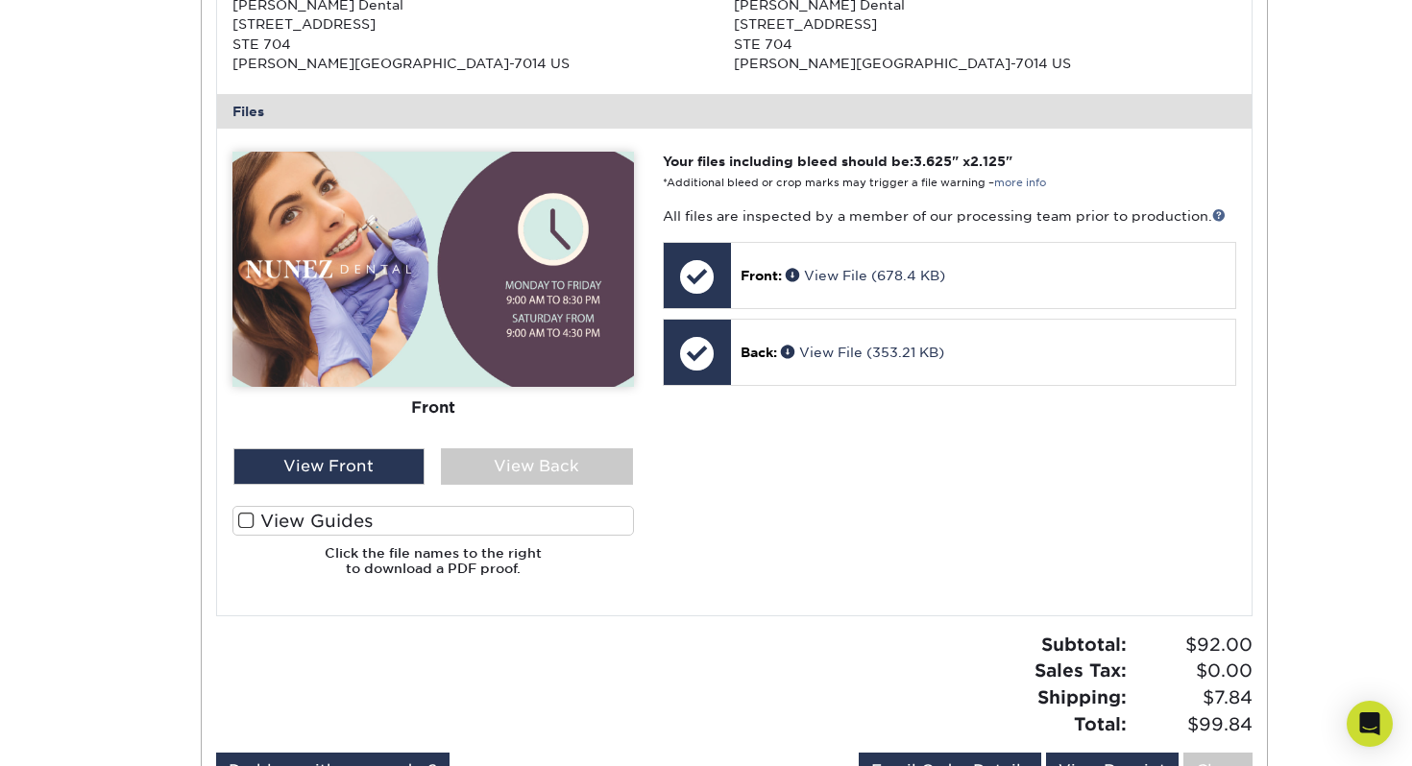
scroll to position [685, 0]
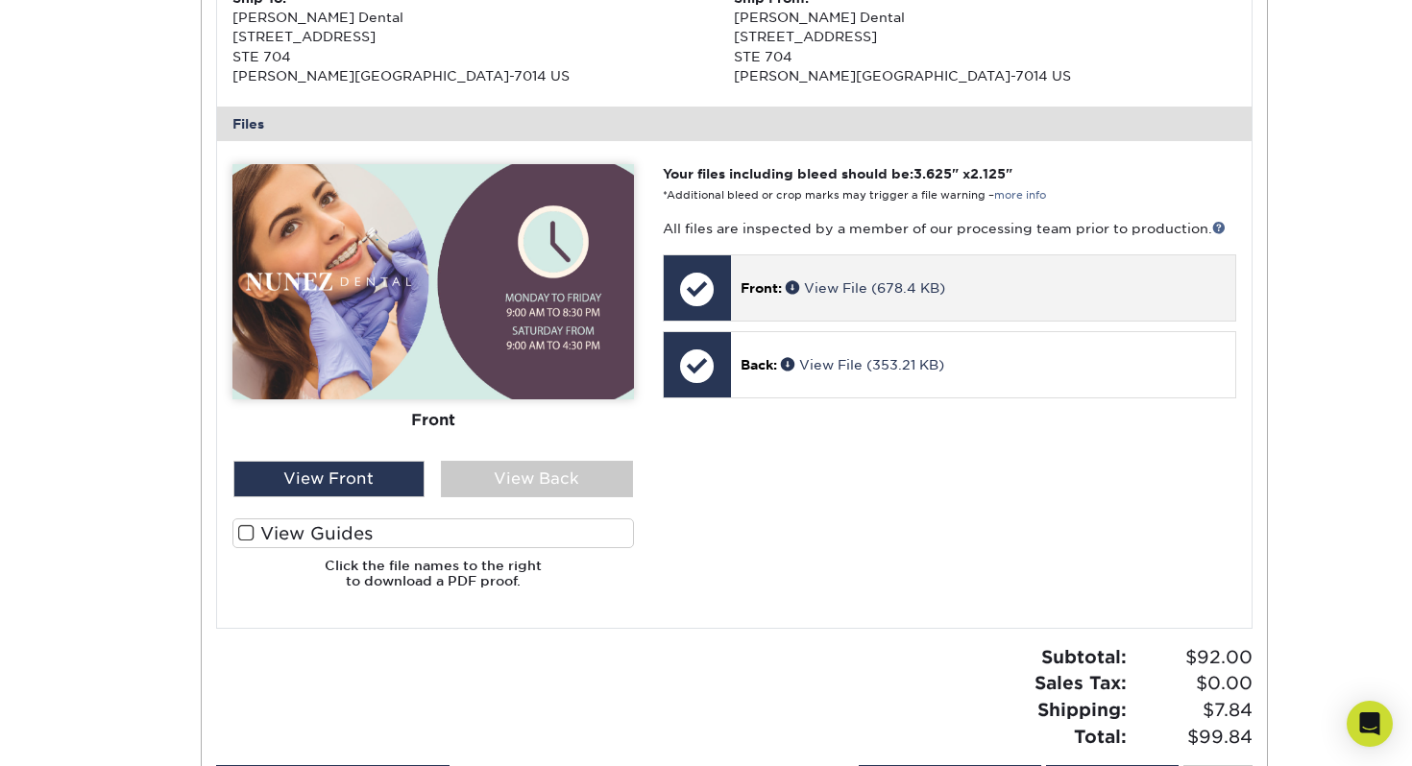
click at [697, 290] on div at bounding box center [697, 288] width 67 height 67
click at [910, 288] on link "View File (678.4 KB)" at bounding box center [865, 287] width 159 height 15
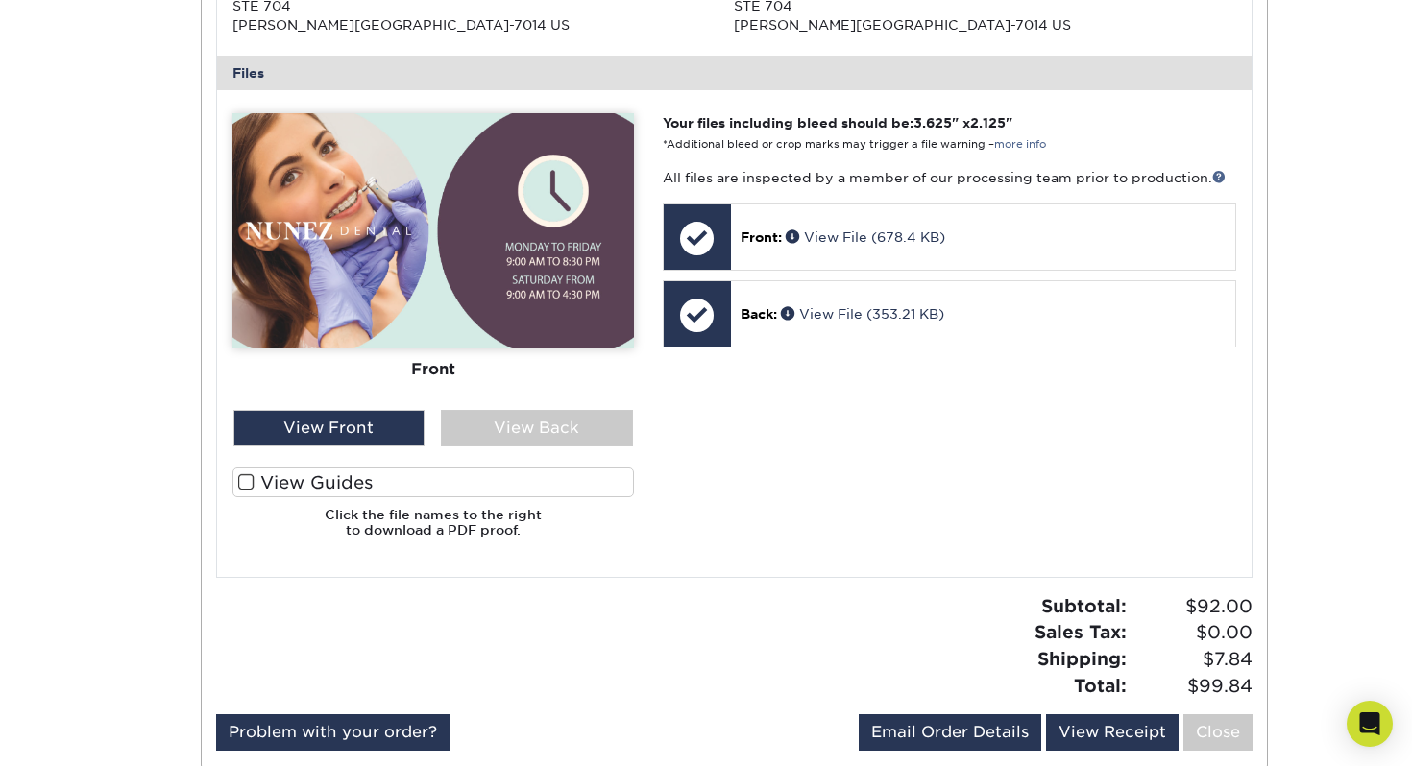
scroll to position [599, 0]
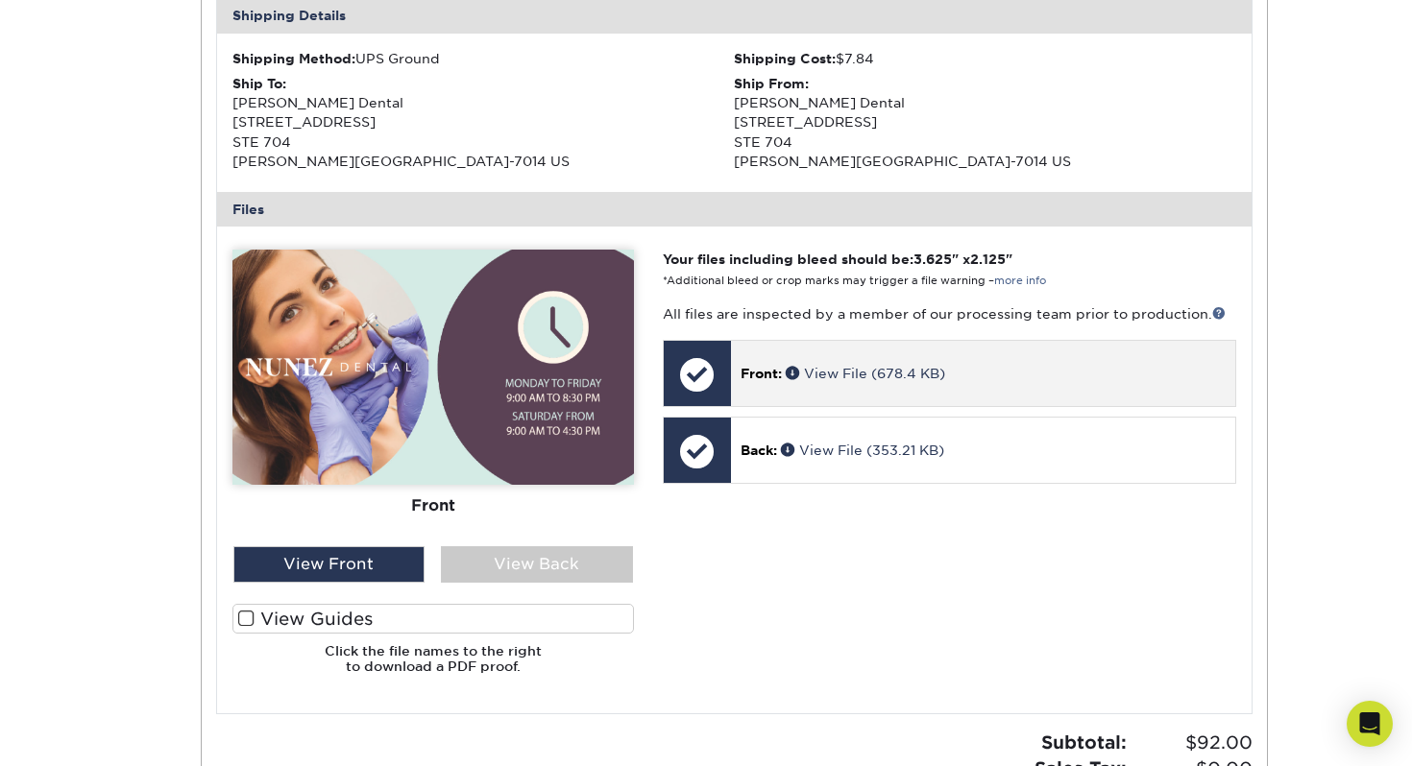
click at [707, 373] on div at bounding box center [697, 374] width 67 height 67
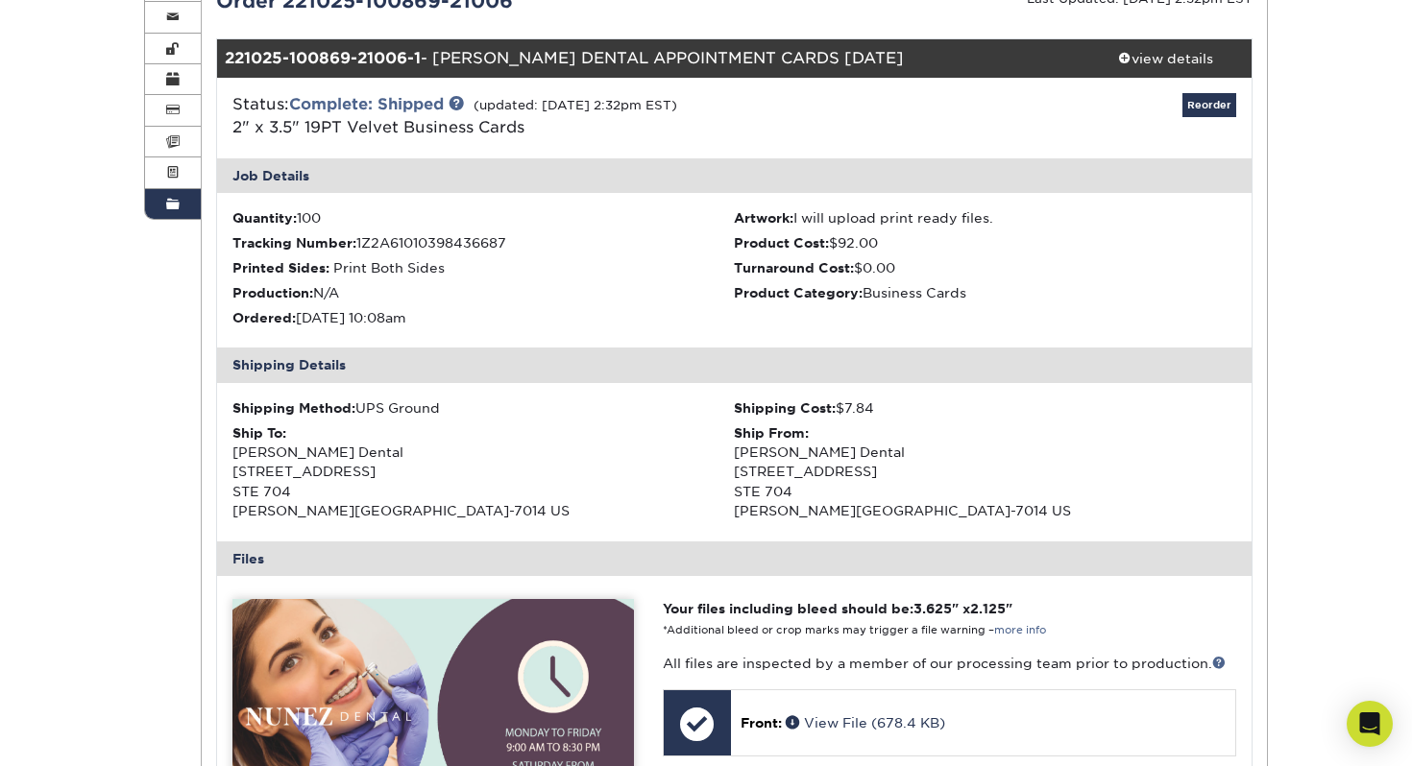
scroll to position [15, 0]
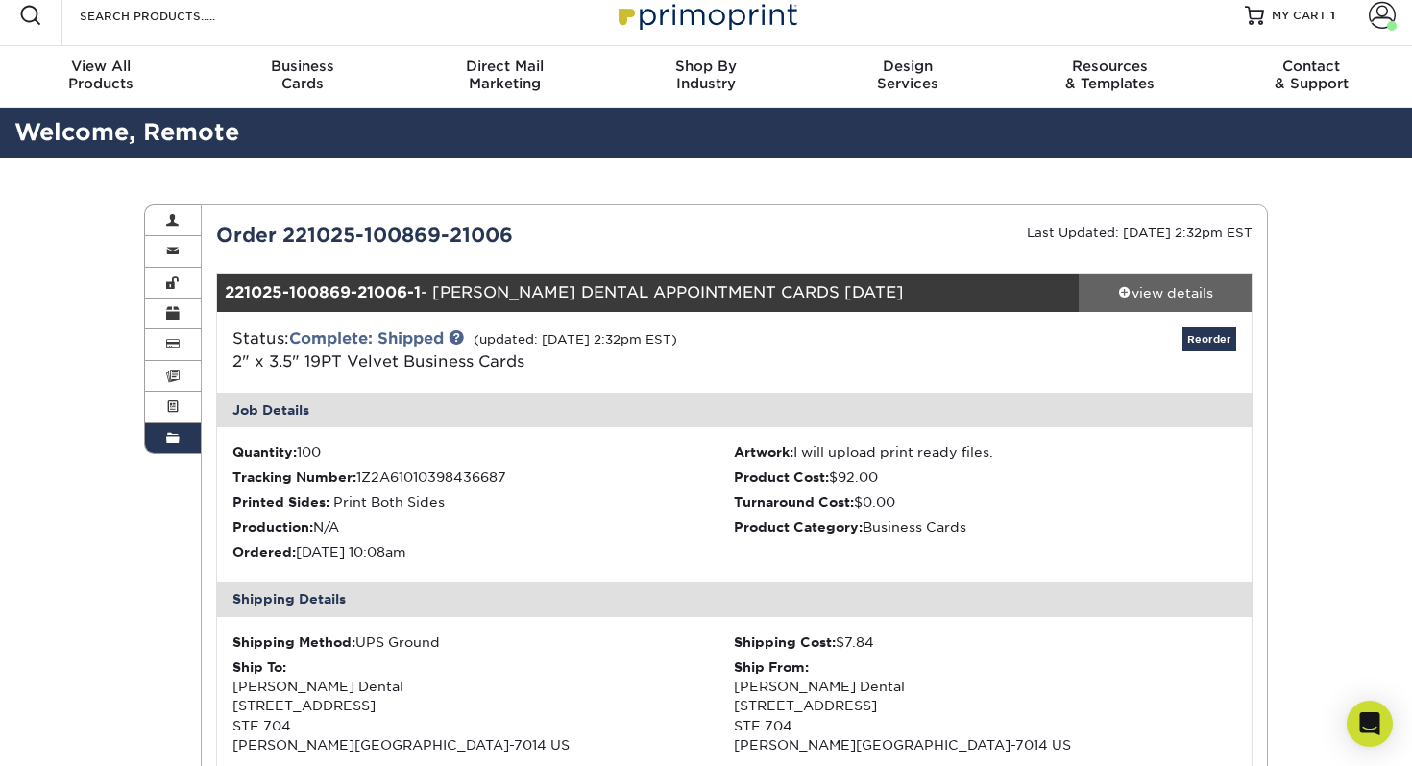
click at [1191, 294] on div "view details" at bounding box center [1164, 292] width 173 height 19
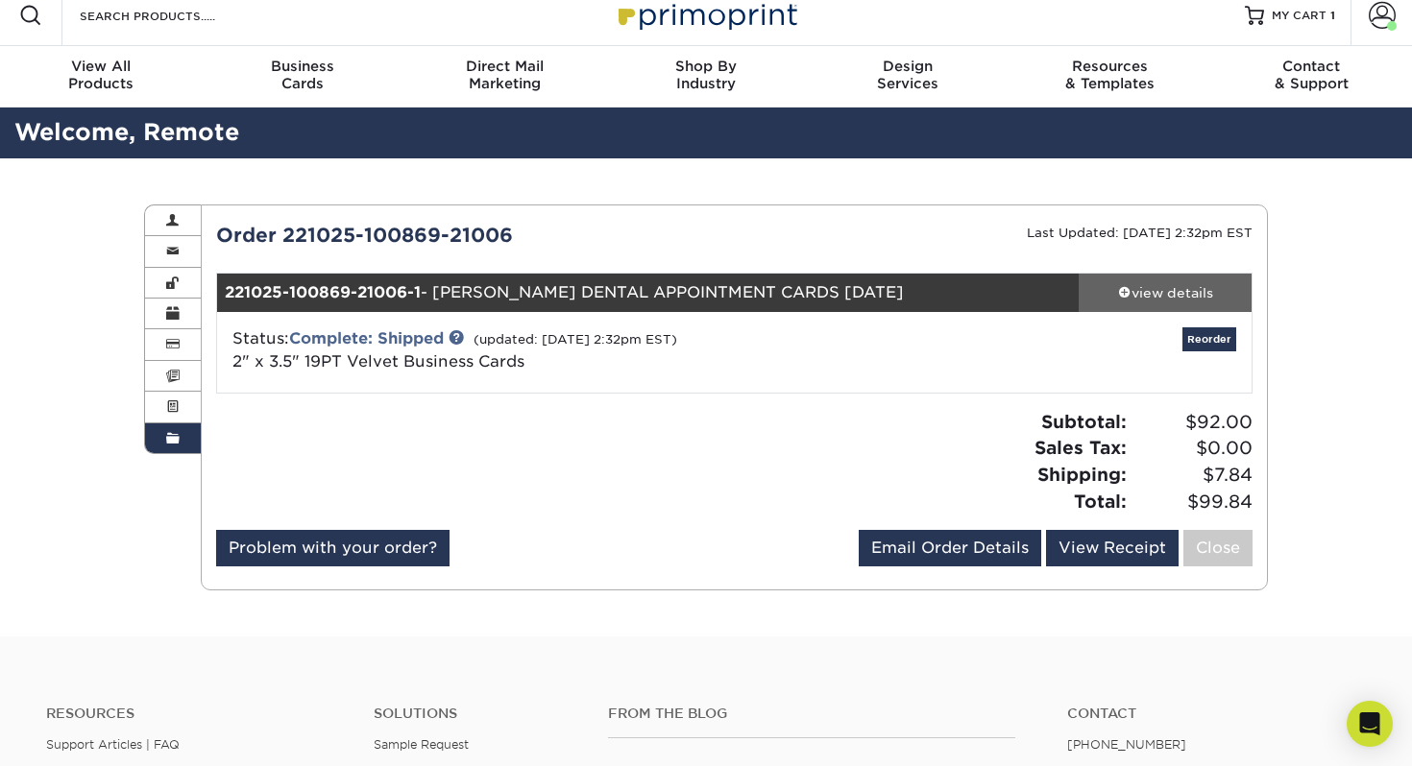
click at [1192, 294] on div "view details" at bounding box center [1164, 292] width 173 height 19
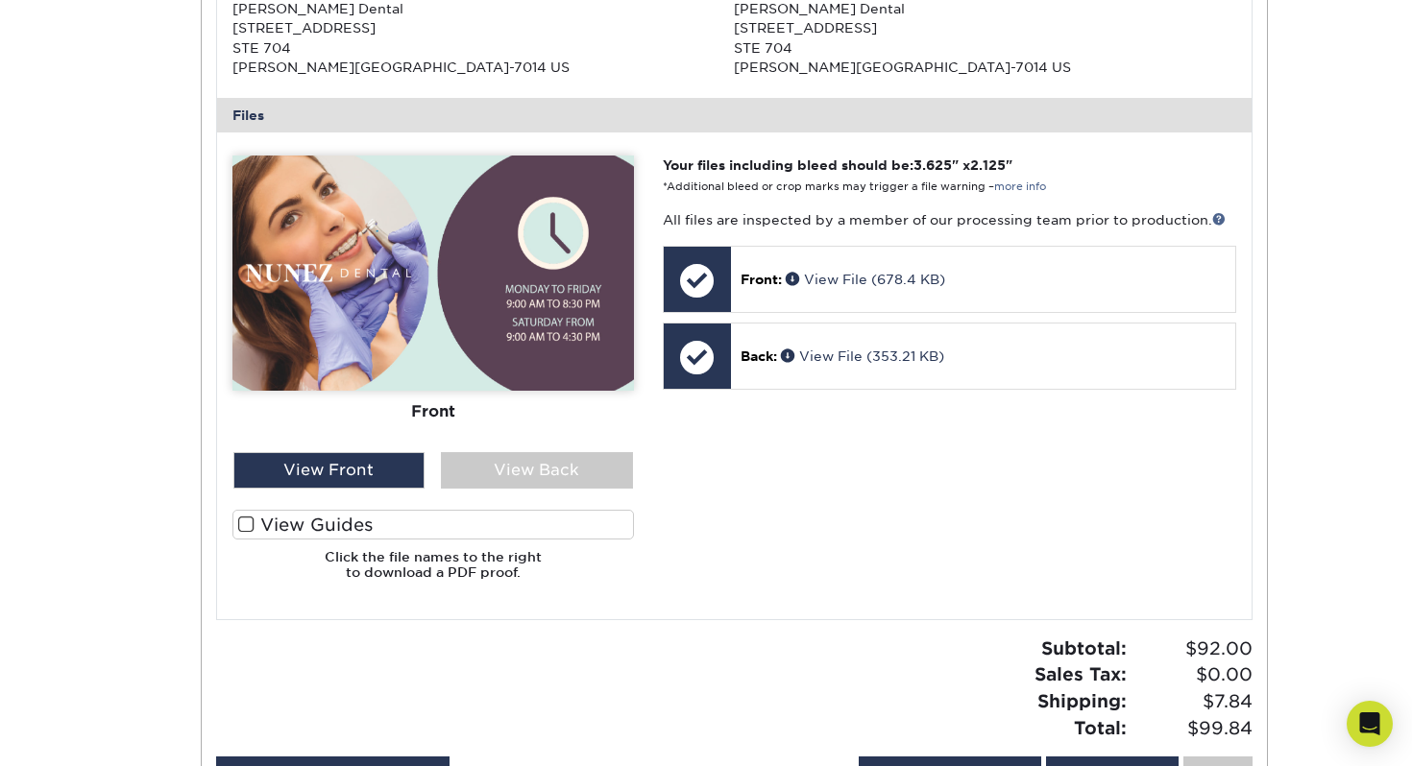
scroll to position [719, 0]
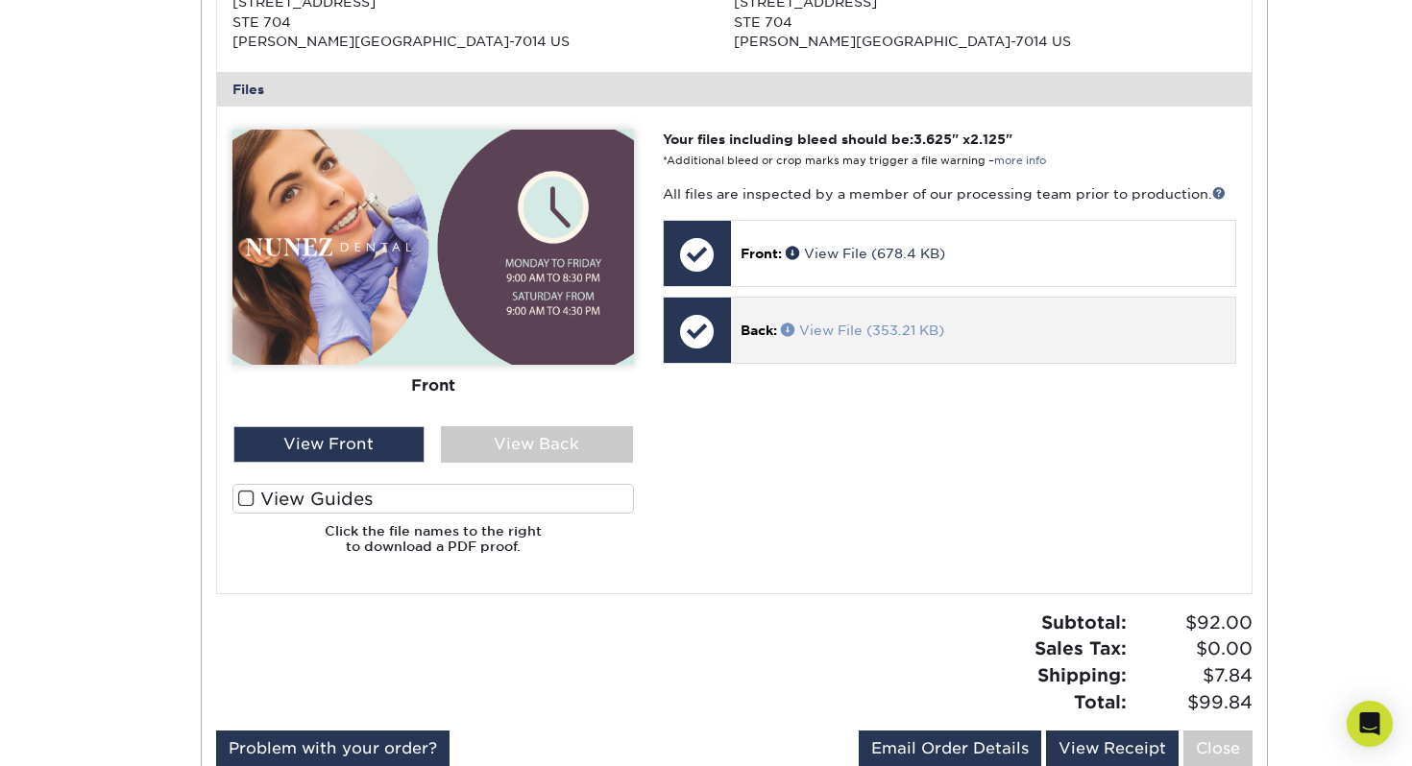
click at [787, 330] on span at bounding box center [790, 329] width 18 height 13
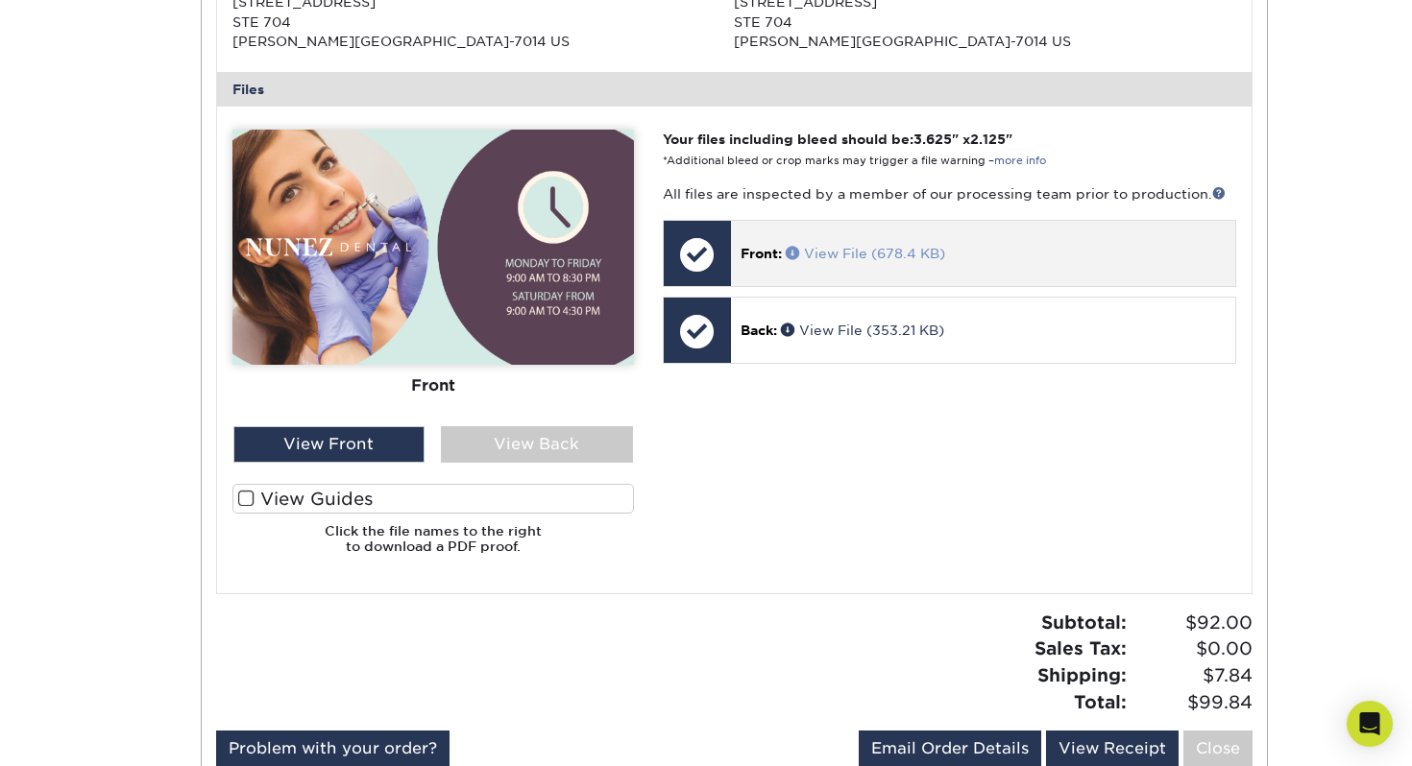
click at [941, 256] on link "View File (678.4 KB)" at bounding box center [865, 253] width 159 height 15
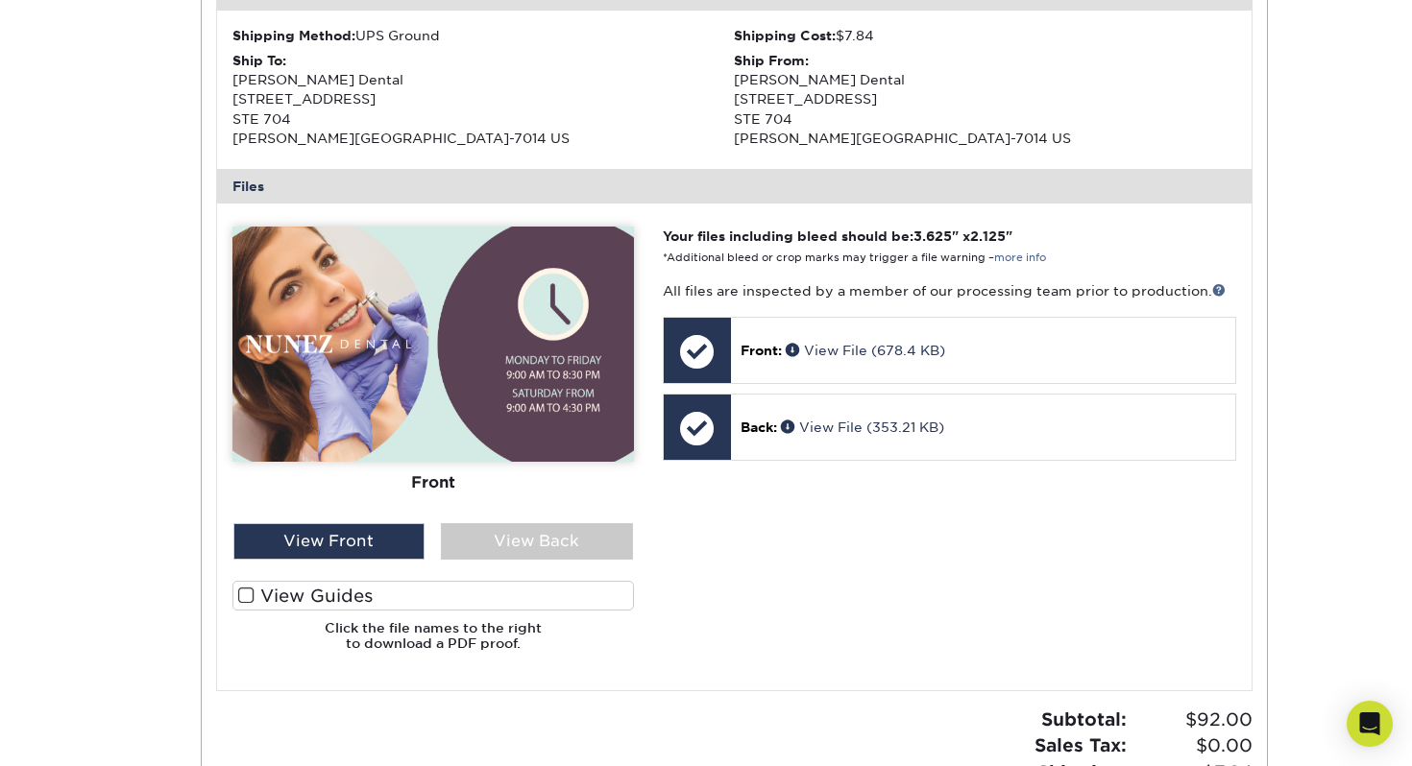
scroll to position [0, 0]
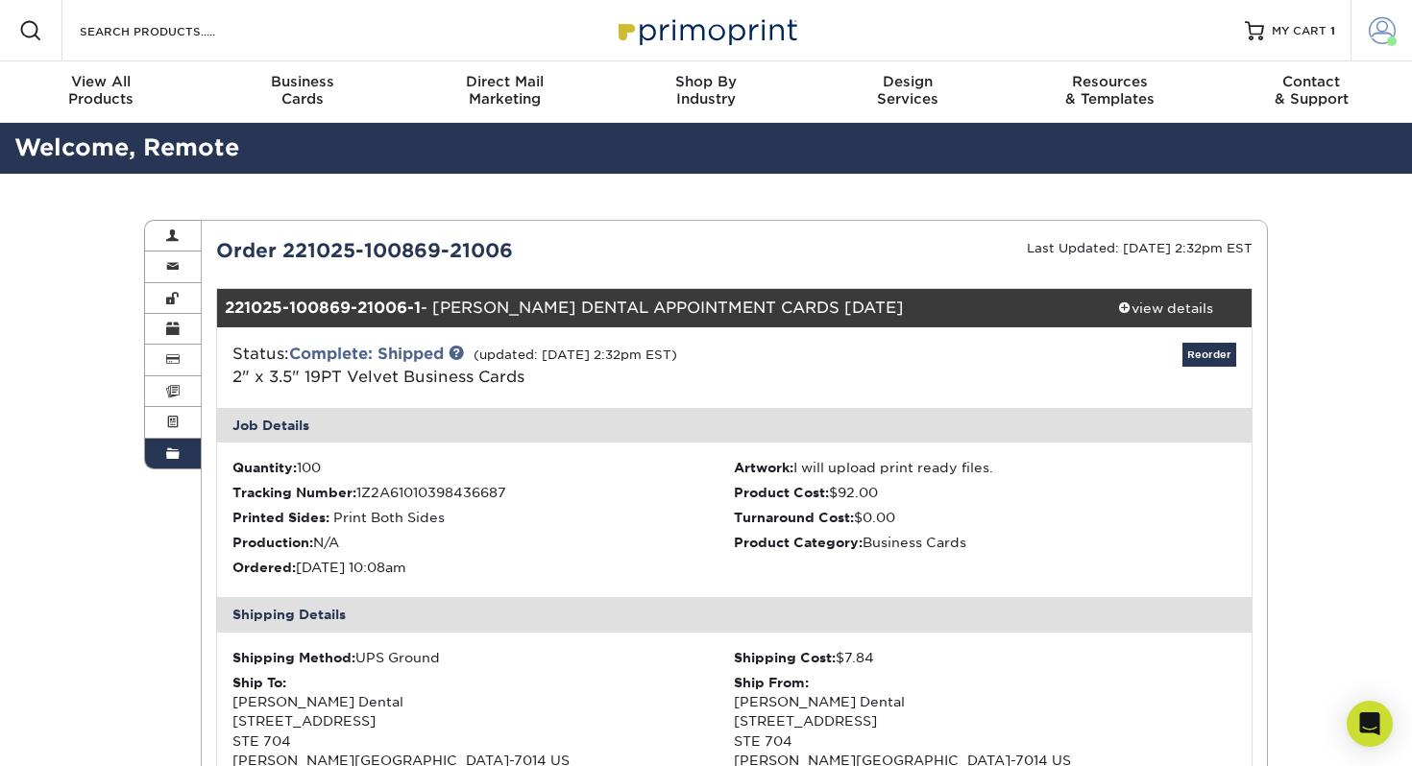
click at [1374, 37] on span at bounding box center [1381, 30] width 27 height 27
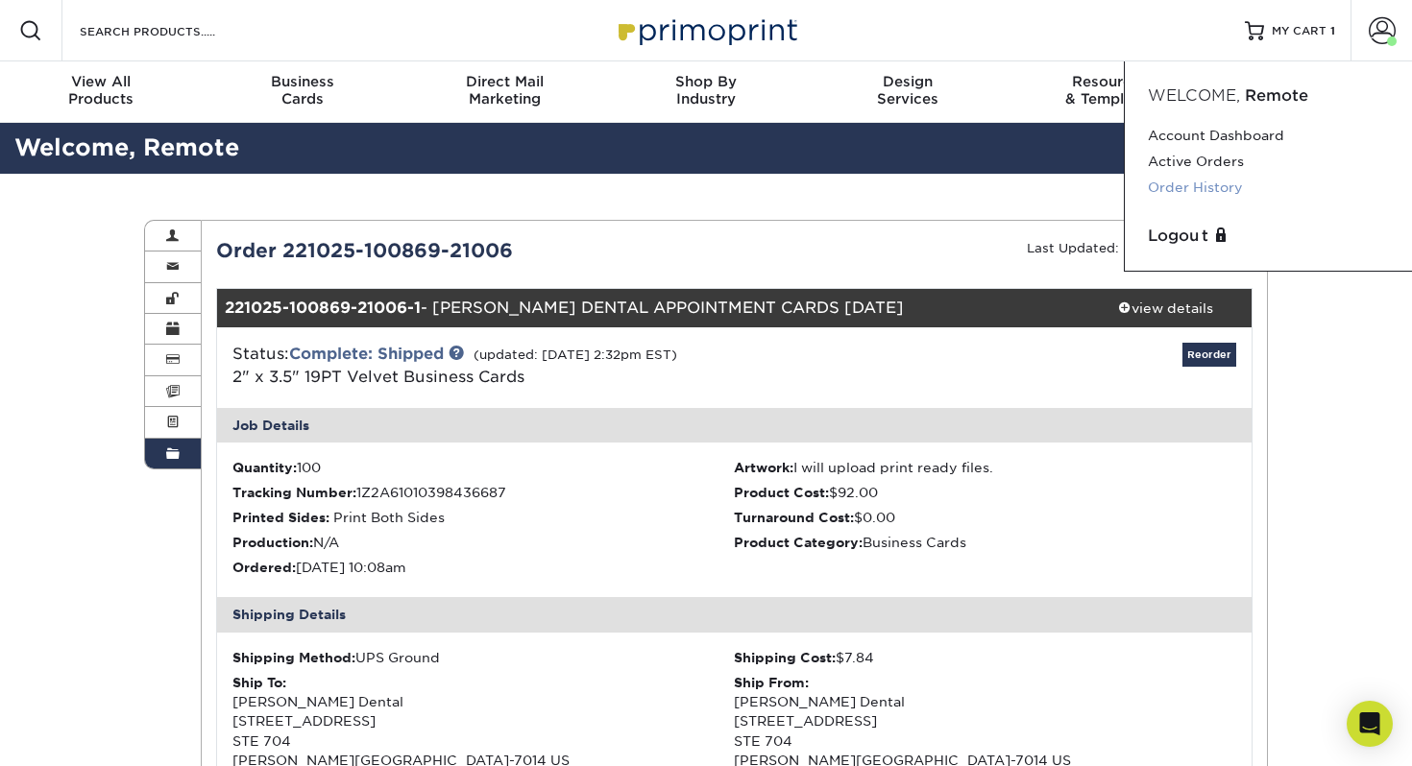
click at [1236, 181] on link "Order History" at bounding box center [1268, 188] width 241 height 26
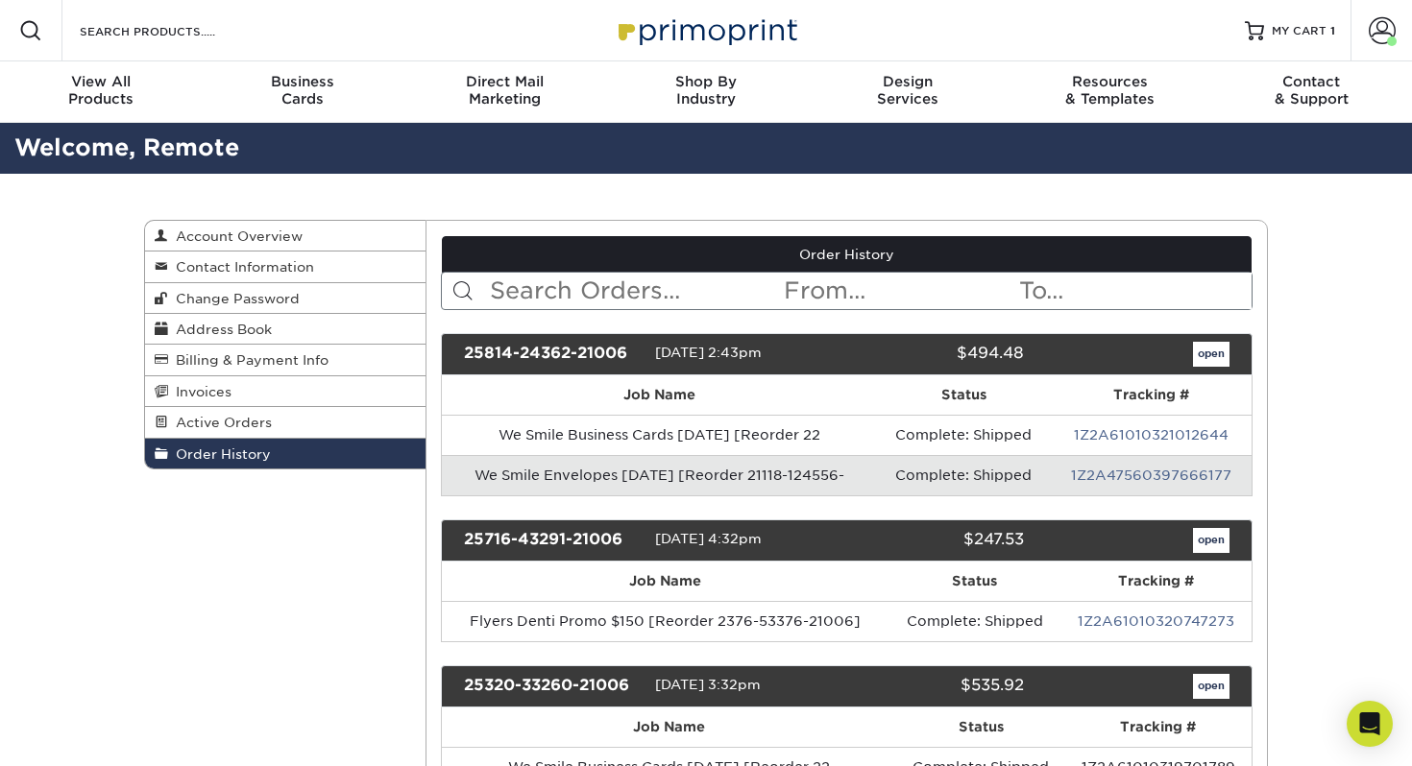
click at [510, 297] on input "text" at bounding box center [635, 291] width 295 height 36
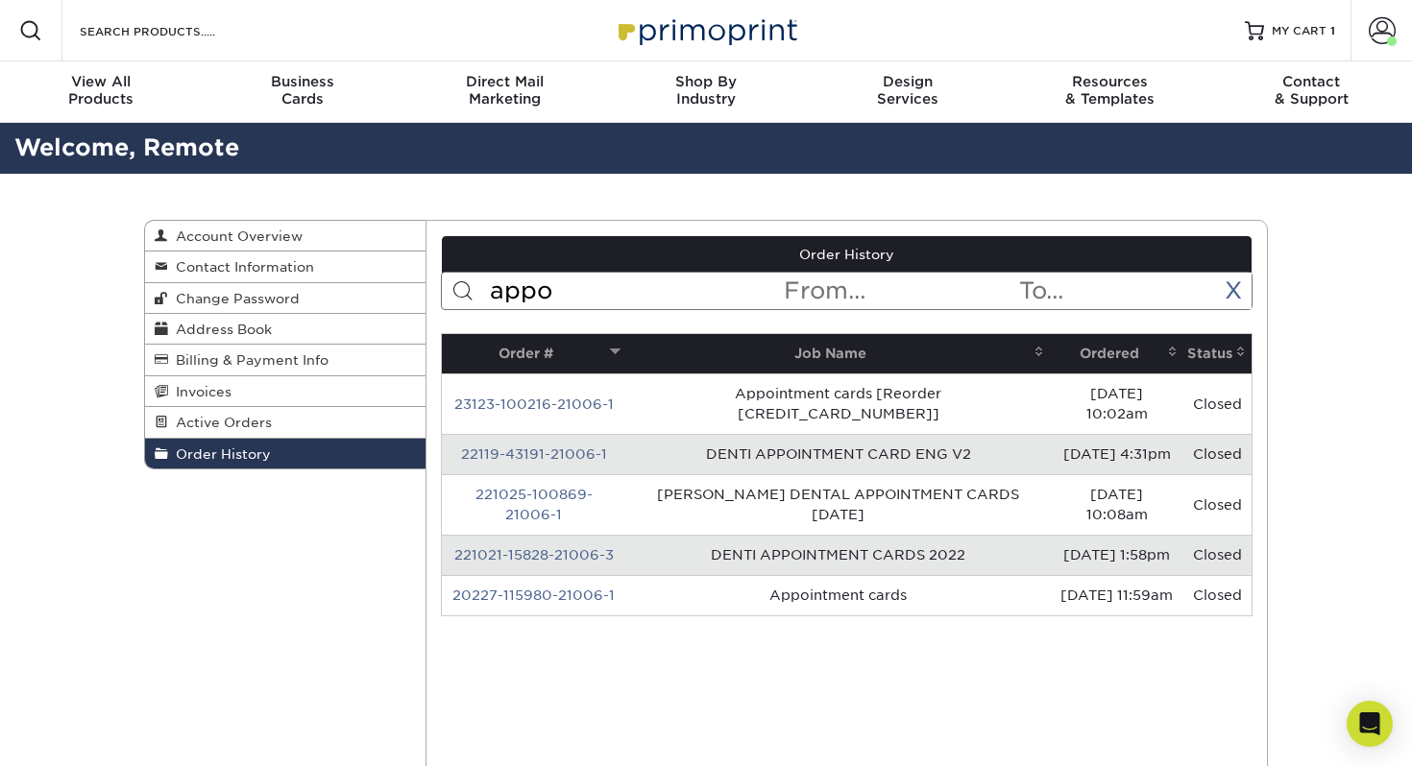
type input "appo"
click at [545, 588] on link "20227-115980-21006-1" at bounding box center [533, 595] width 162 height 15
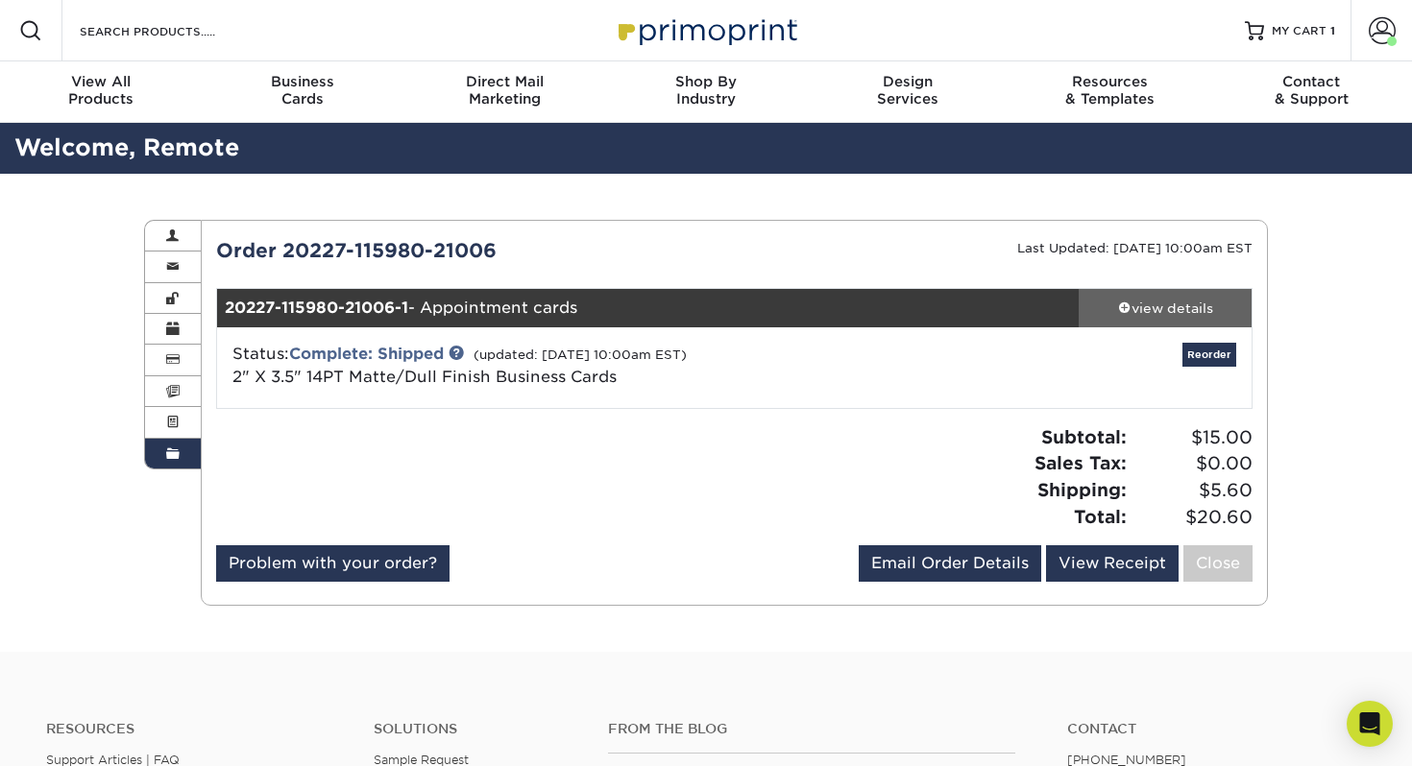
click at [1197, 305] on div "view details" at bounding box center [1164, 308] width 173 height 19
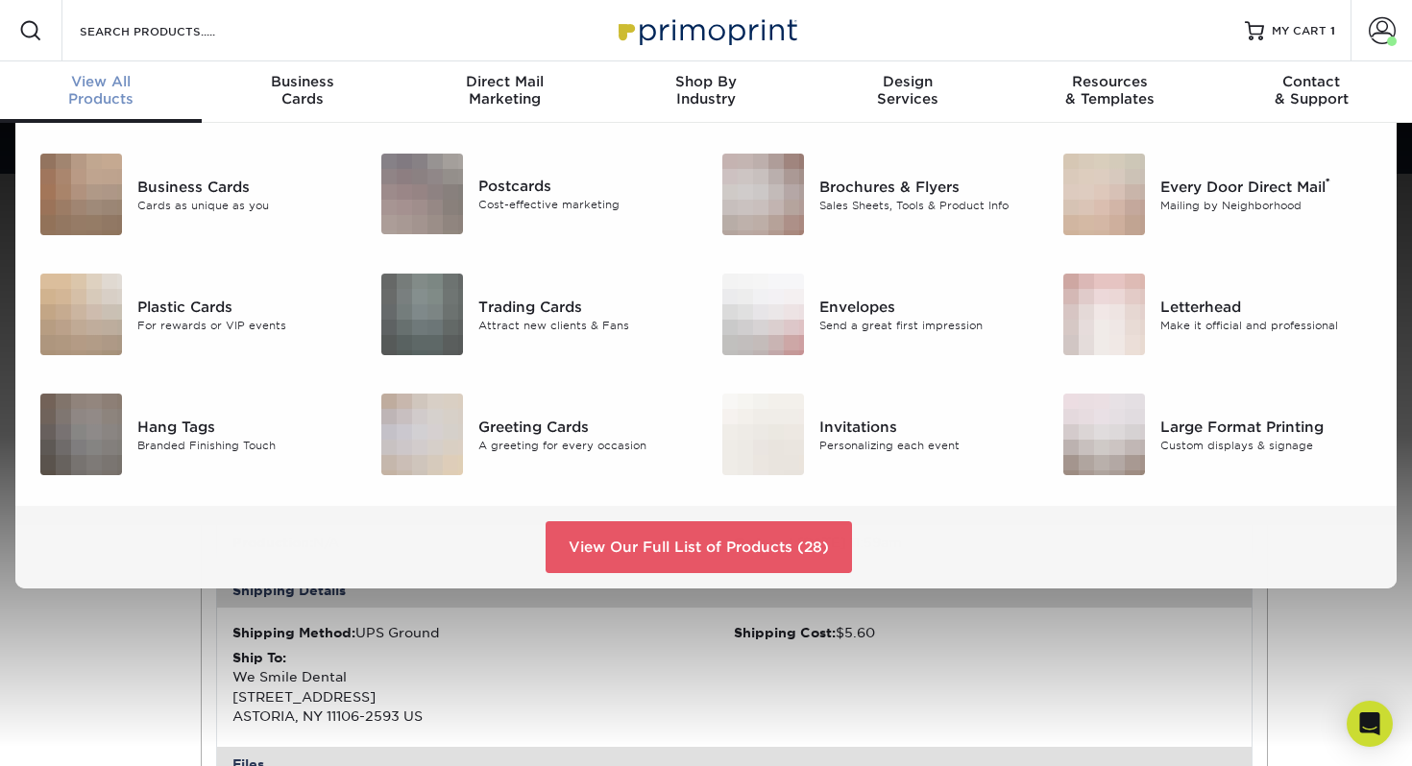
click at [110, 88] on span "View All" at bounding box center [101, 81] width 202 height 17
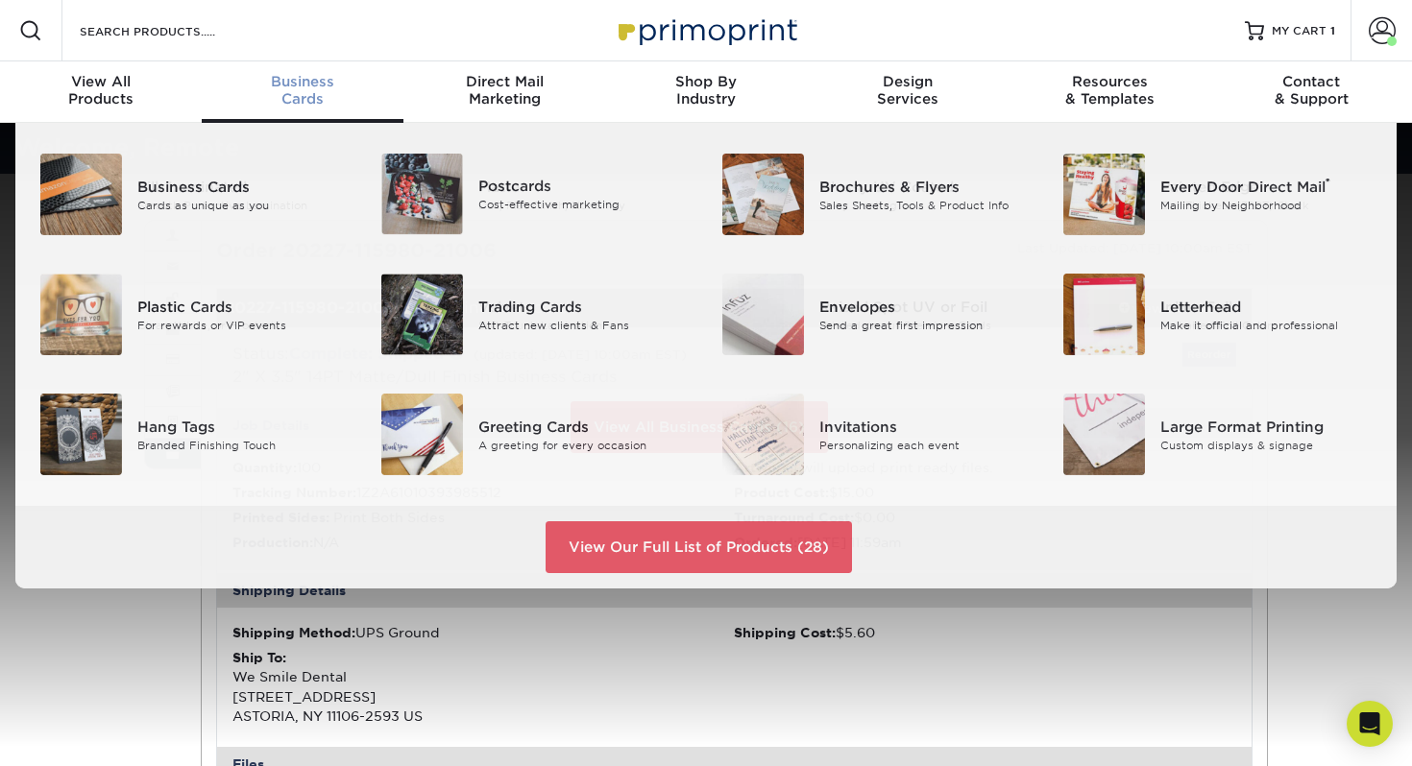
click at [305, 95] on div "Business Cards" at bounding box center [303, 90] width 202 height 35
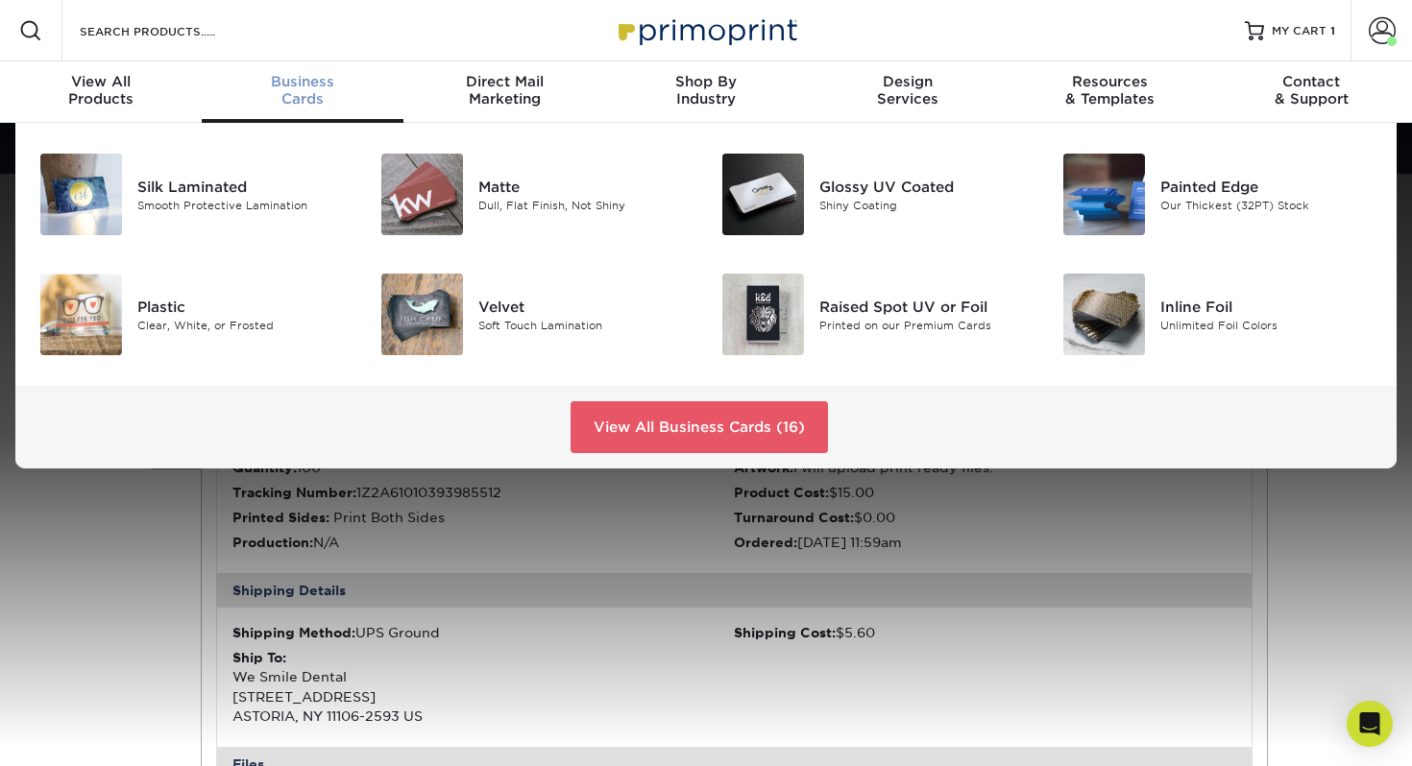
click at [305, 95] on div "Business Cards" at bounding box center [303, 90] width 202 height 35
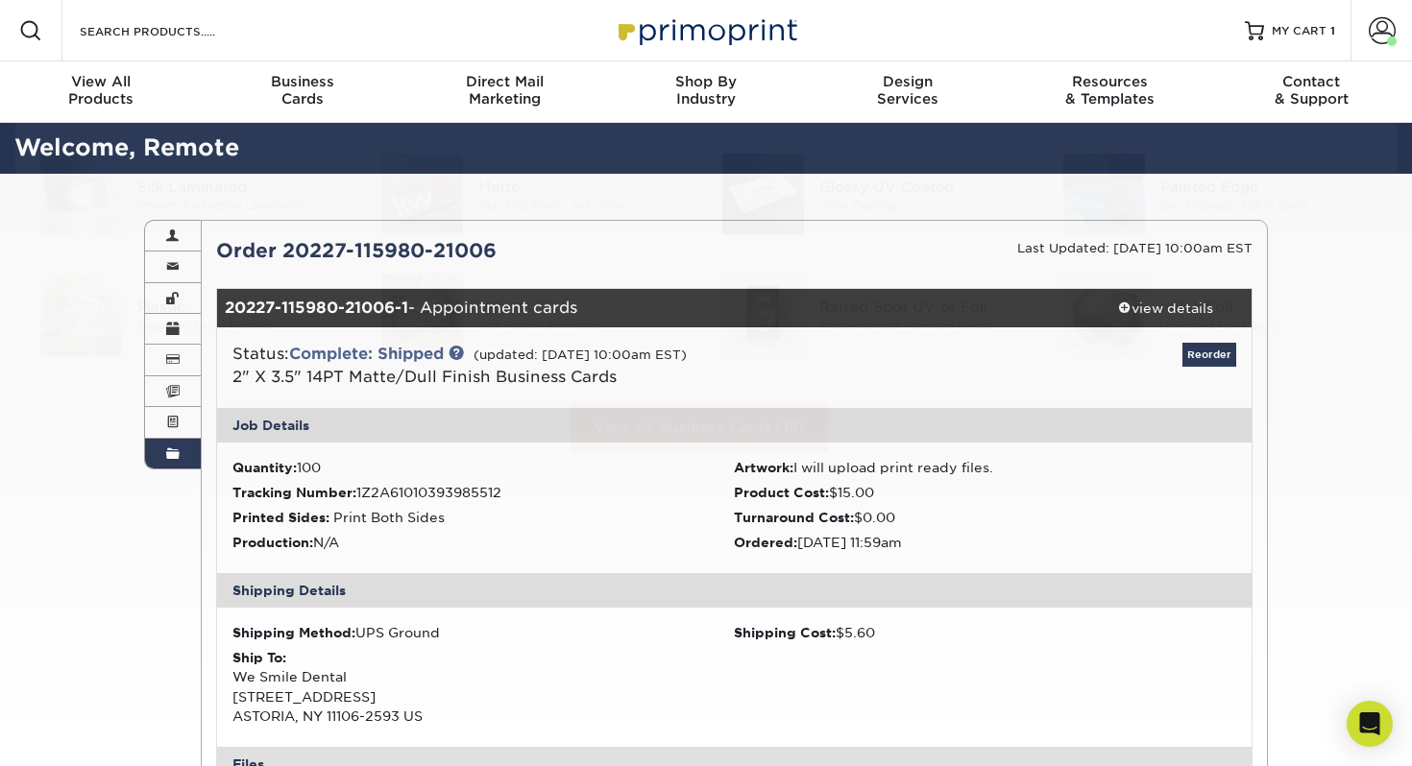
click at [159, 577] on div at bounding box center [706, 435] width 1412 height 624
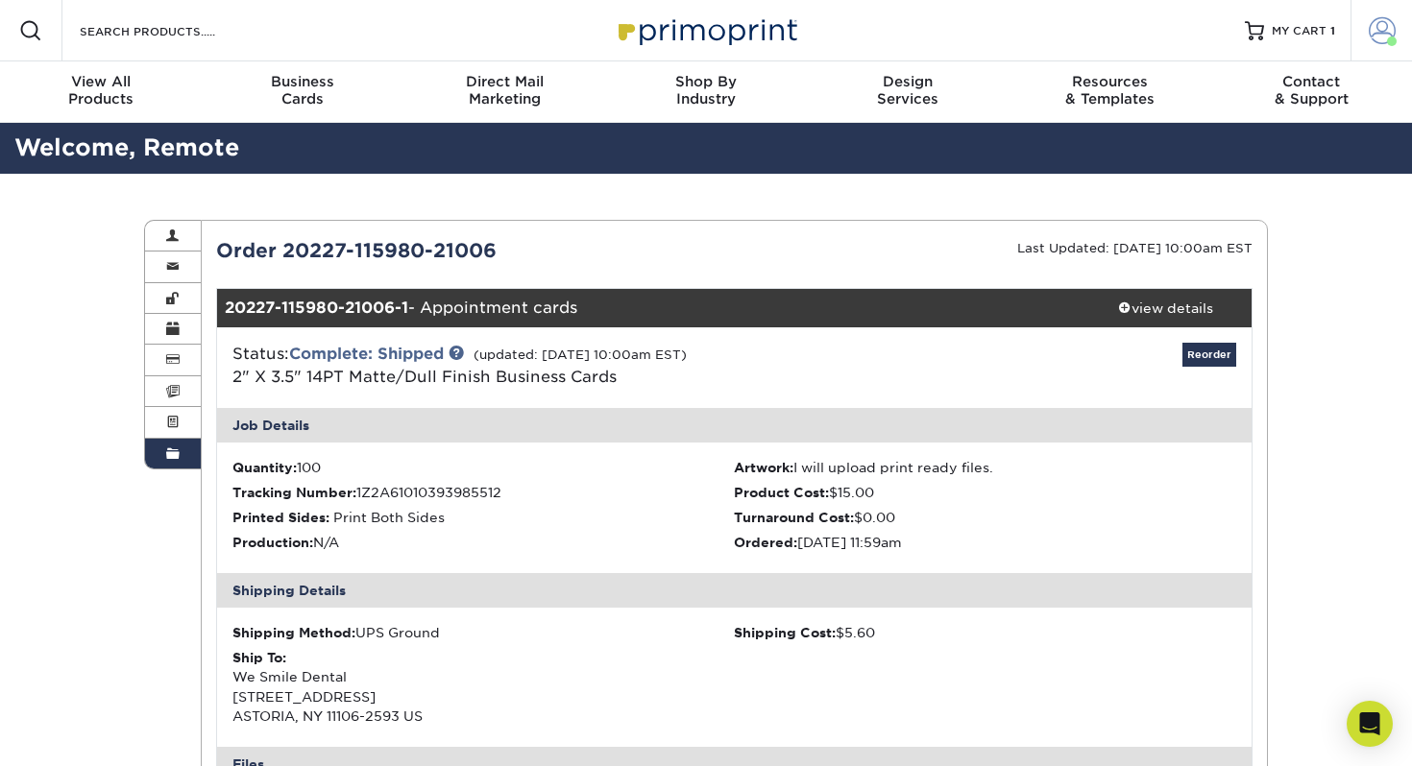
click at [1380, 33] on span at bounding box center [1381, 30] width 27 height 27
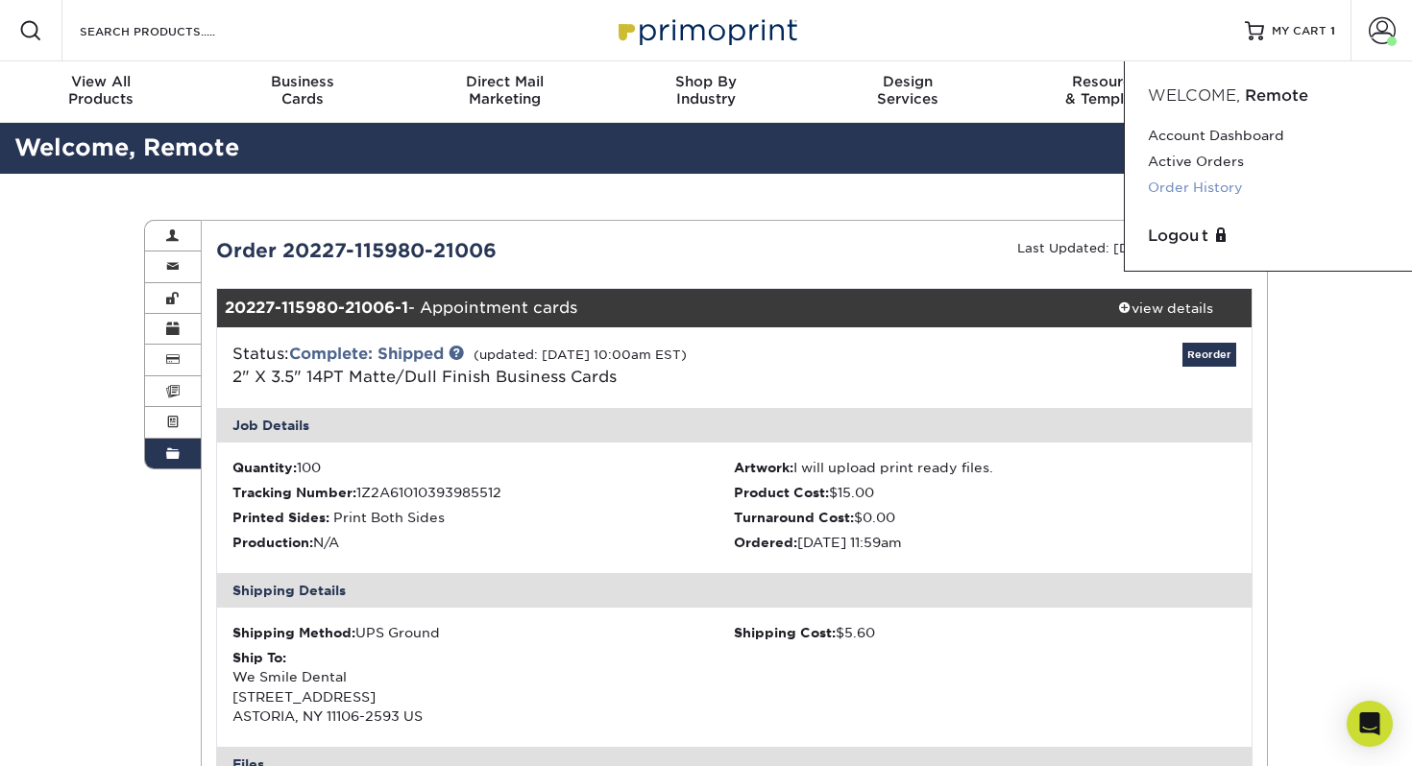
click at [1236, 192] on link "Order History" at bounding box center [1268, 188] width 241 height 26
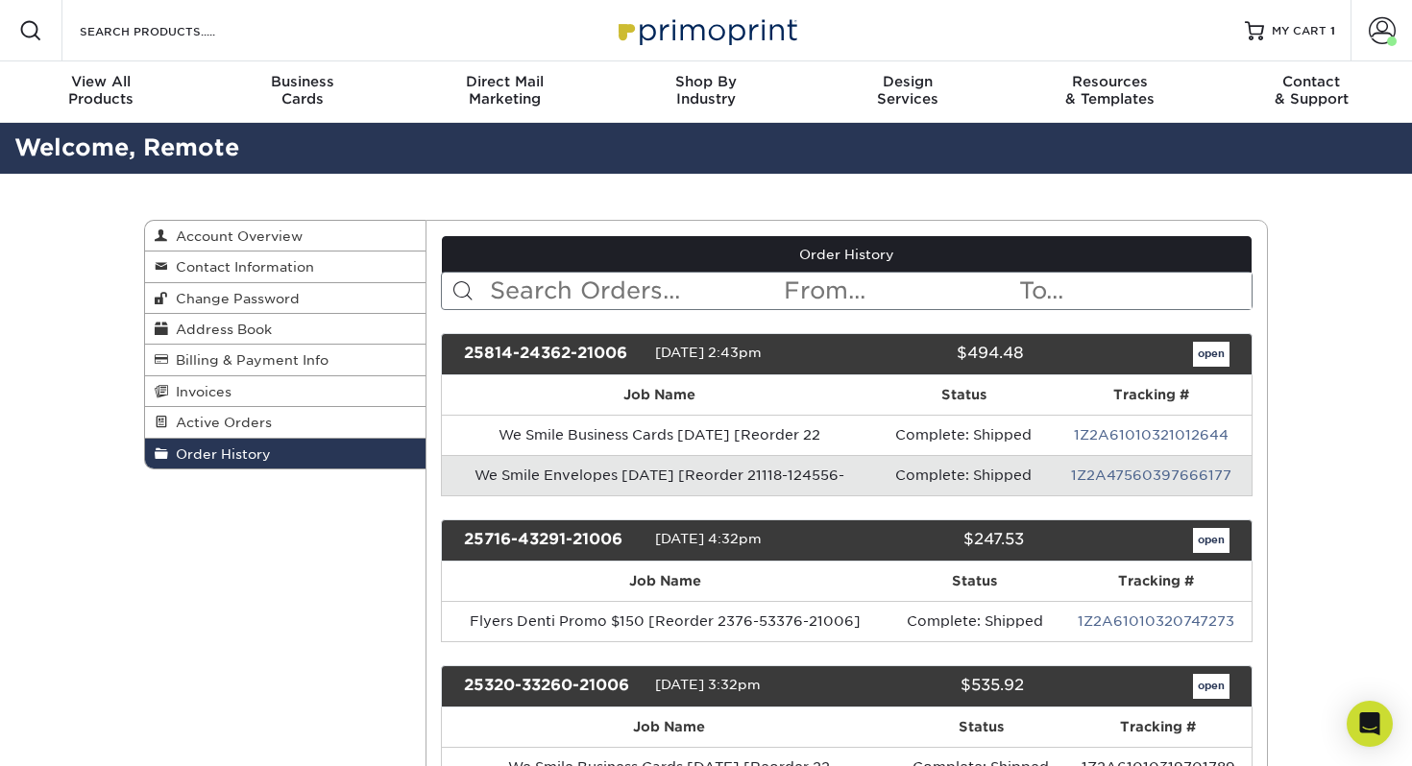
click at [617, 303] on input "text" at bounding box center [635, 291] width 295 height 36
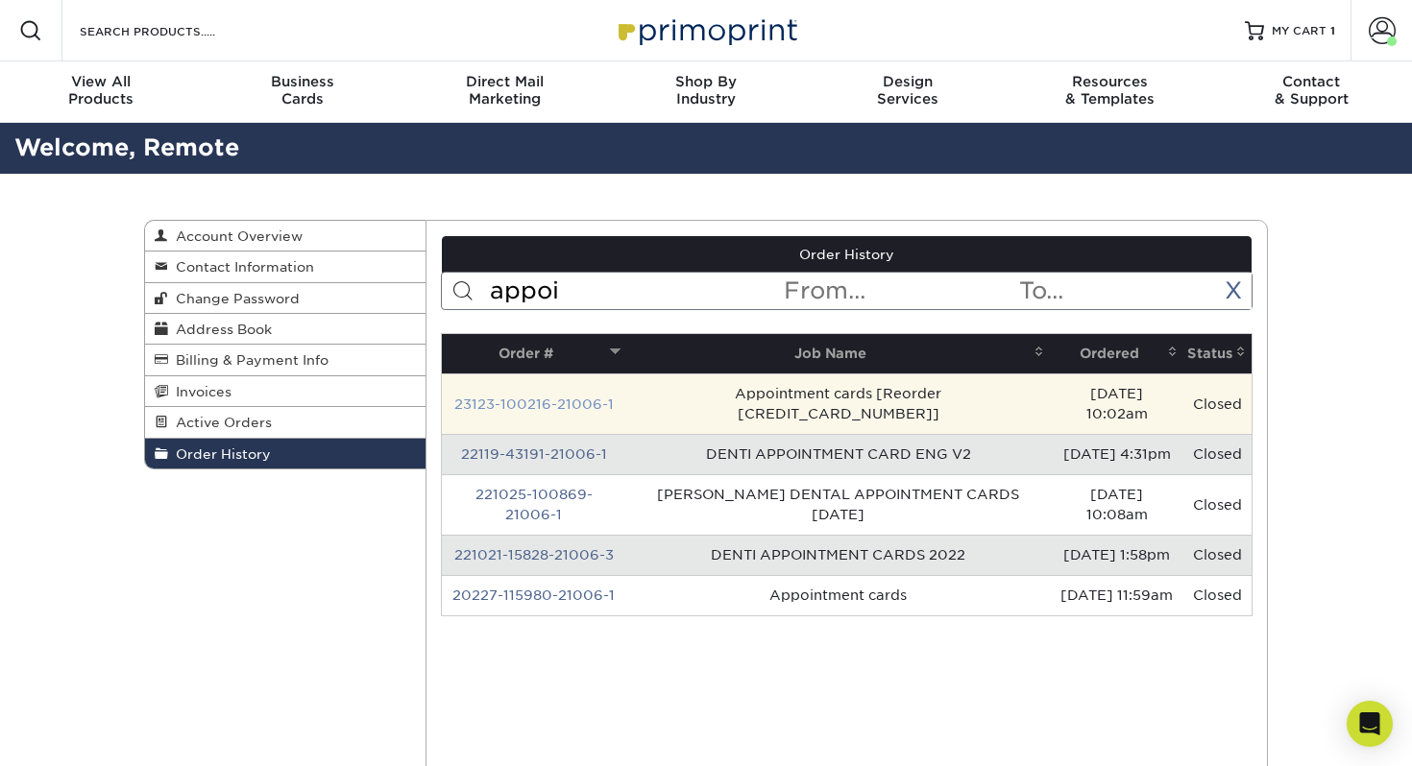
type input "appoi"
click at [530, 397] on link "23123-100216-21006-1" at bounding box center [533, 404] width 159 height 15
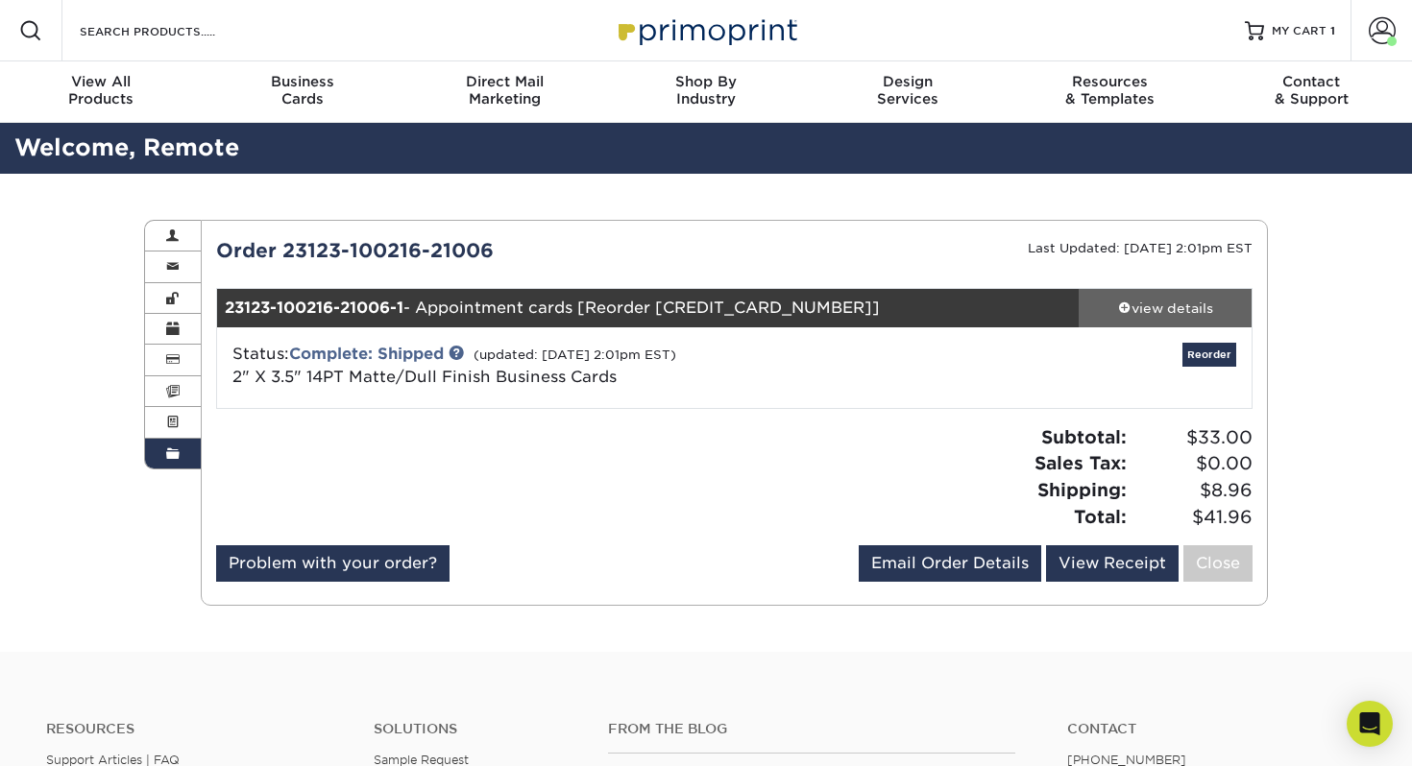
click at [1181, 310] on div "view details" at bounding box center [1164, 308] width 173 height 19
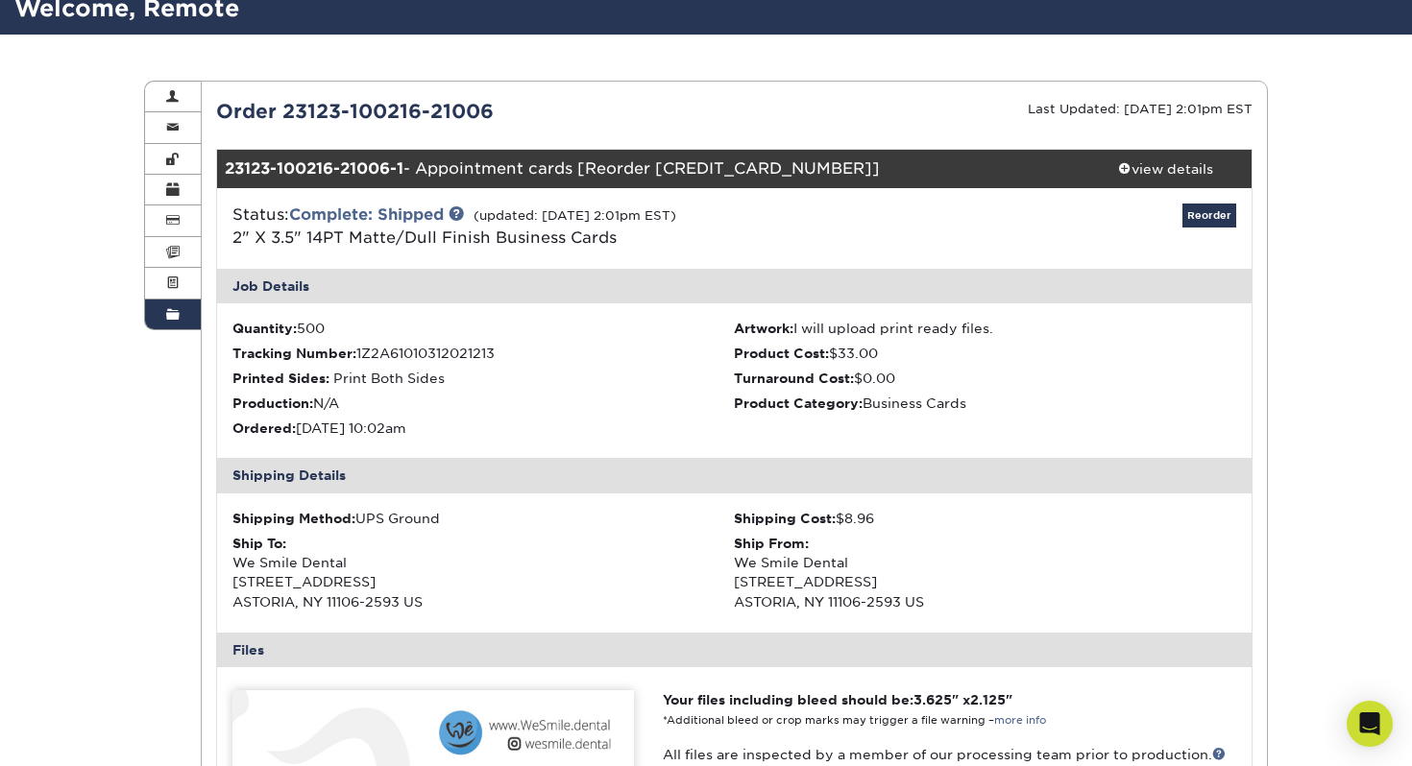
scroll to position [19, 0]
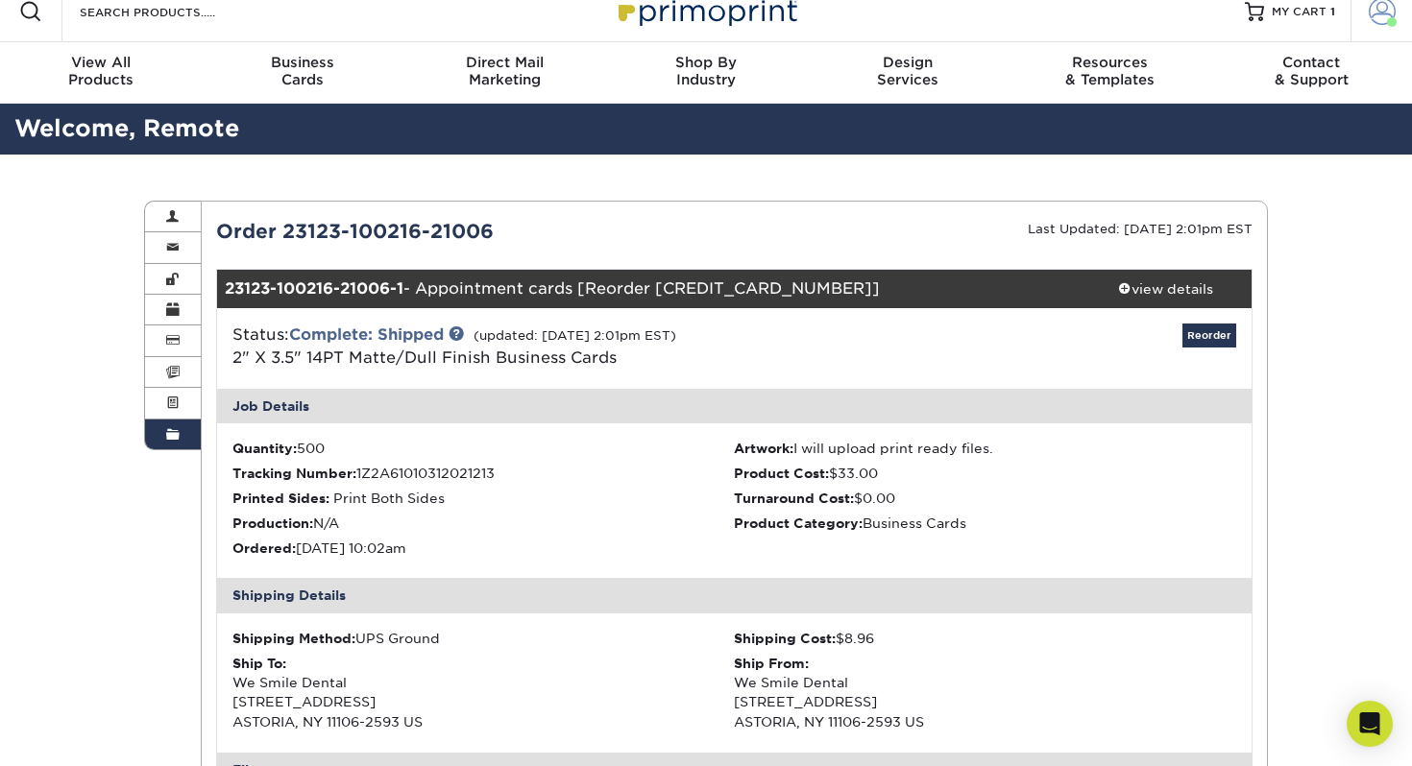
click at [1383, 18] on span at bounding box center [1381, 11] width 27 height 27
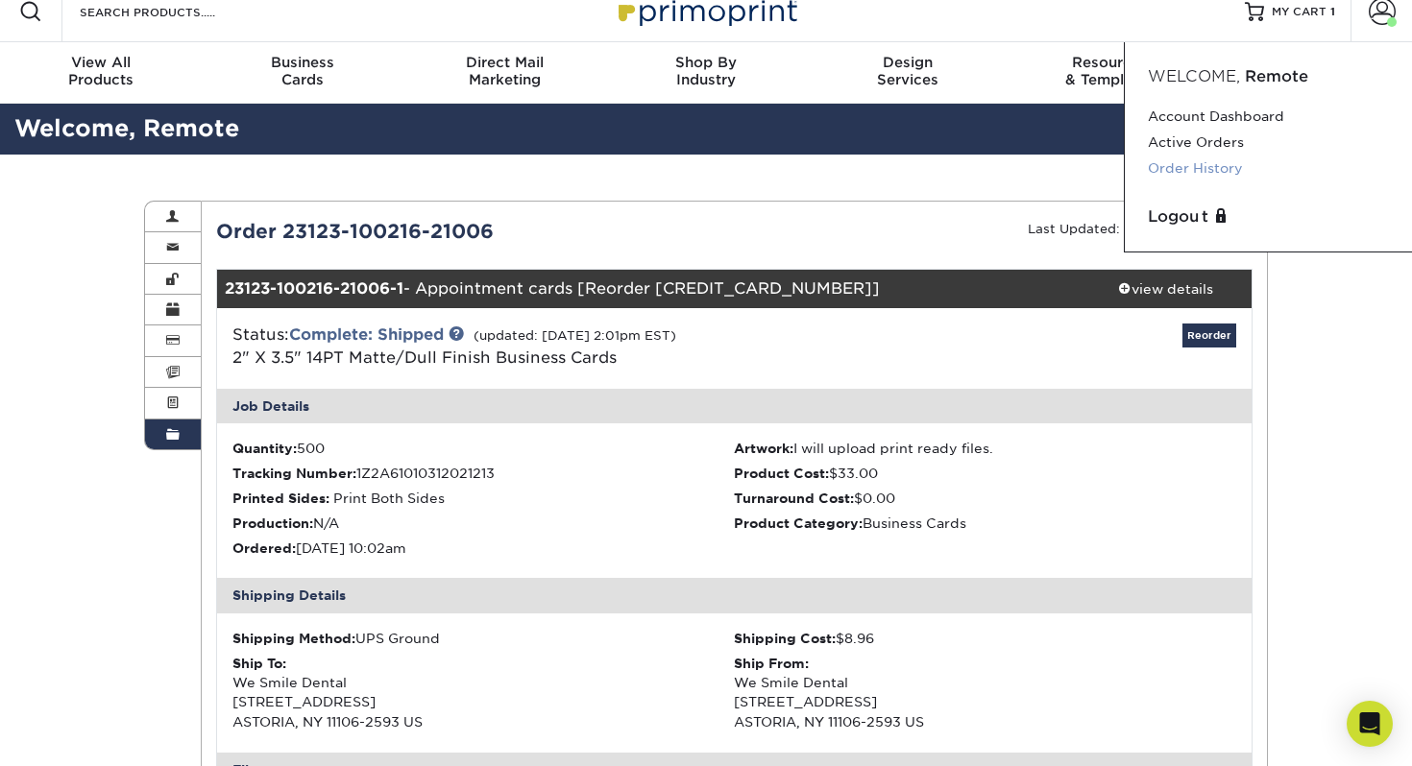
click at [1209, 171] on link "Order History" at bounding box center [1268, 169] width 241 height 26
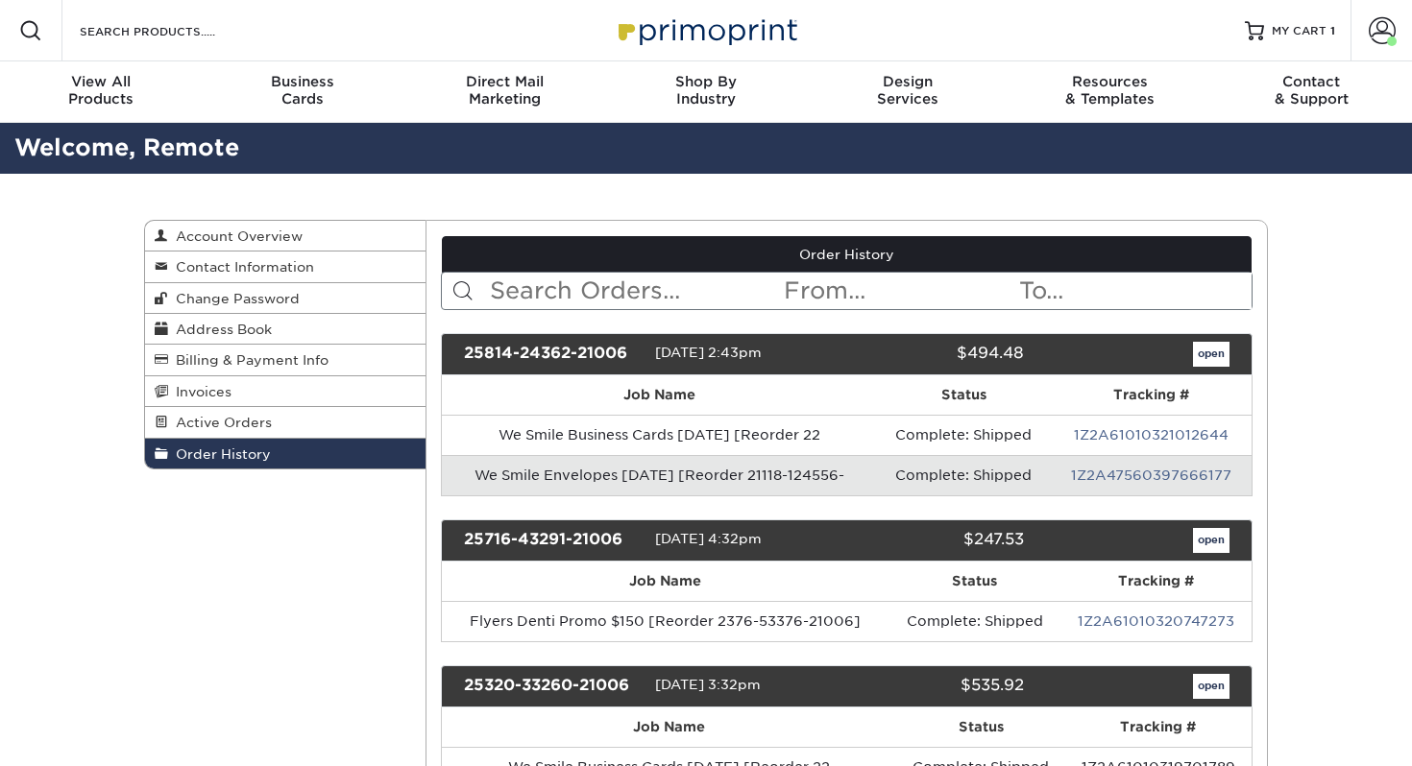
click at [538, 292] on input "text" at bounding box center [635, 291] width 295 height 36
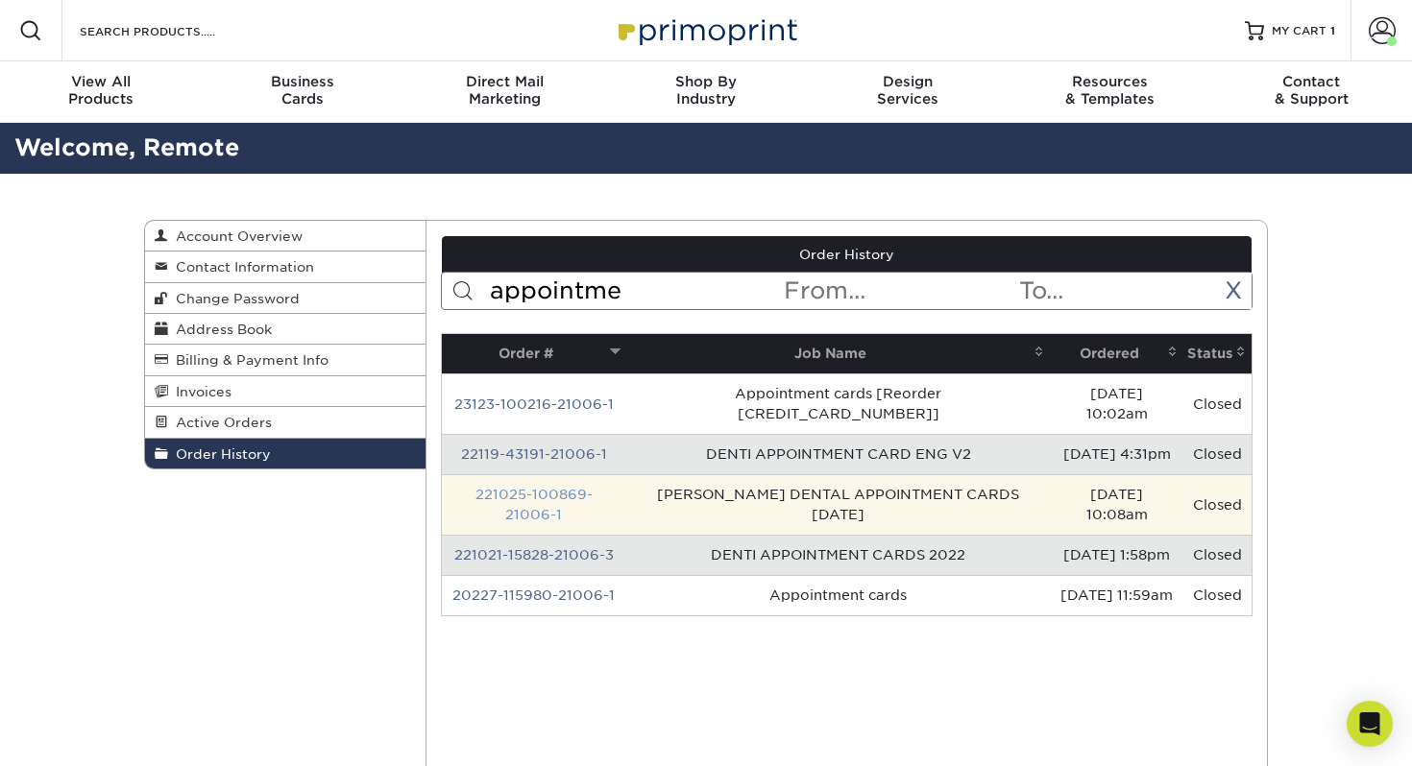
type input "appointme"
click at [592, 487] on link "221025-100869-21006-1" at bounding box center [533, 505] width 117 height 36
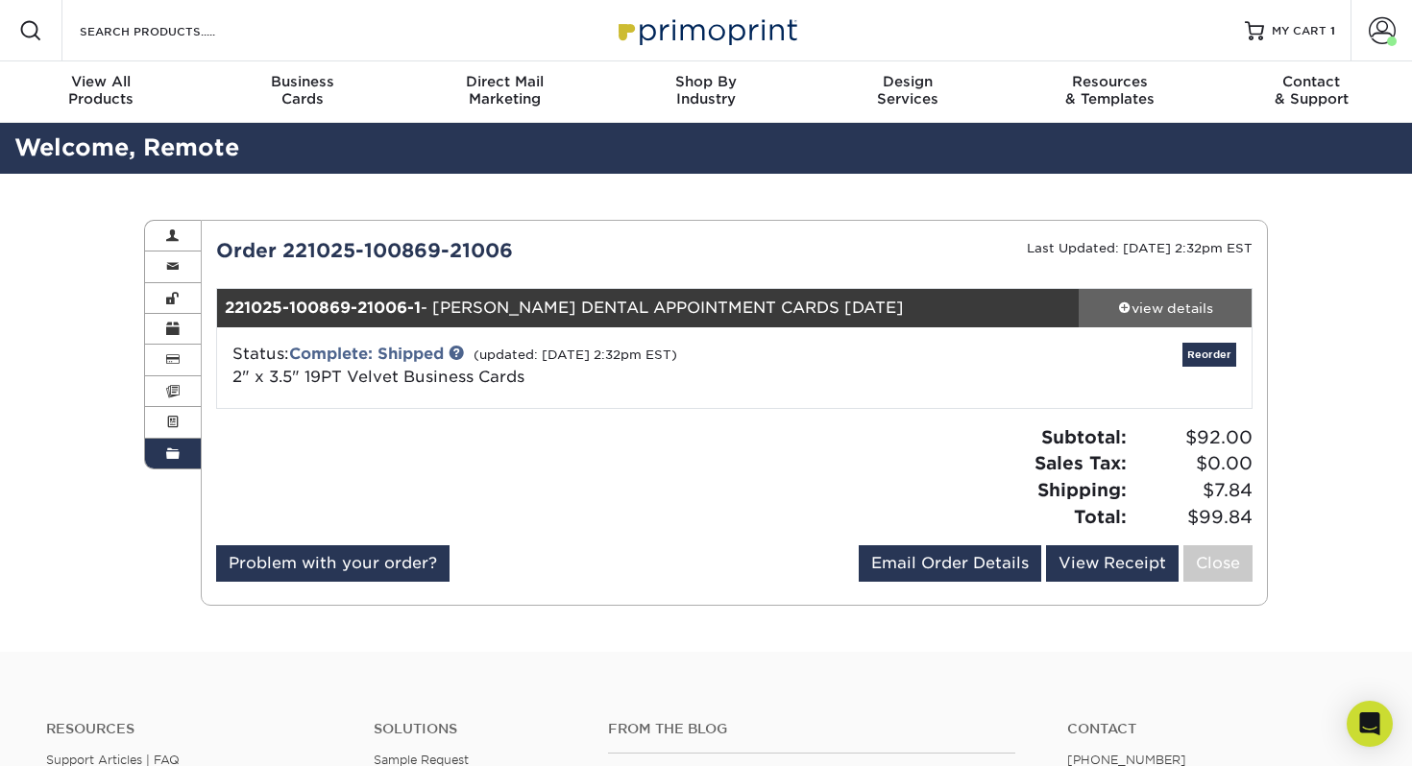
click at [1188, 303] on div "view details" at bounding box center [1164, 308] width 173 height 19
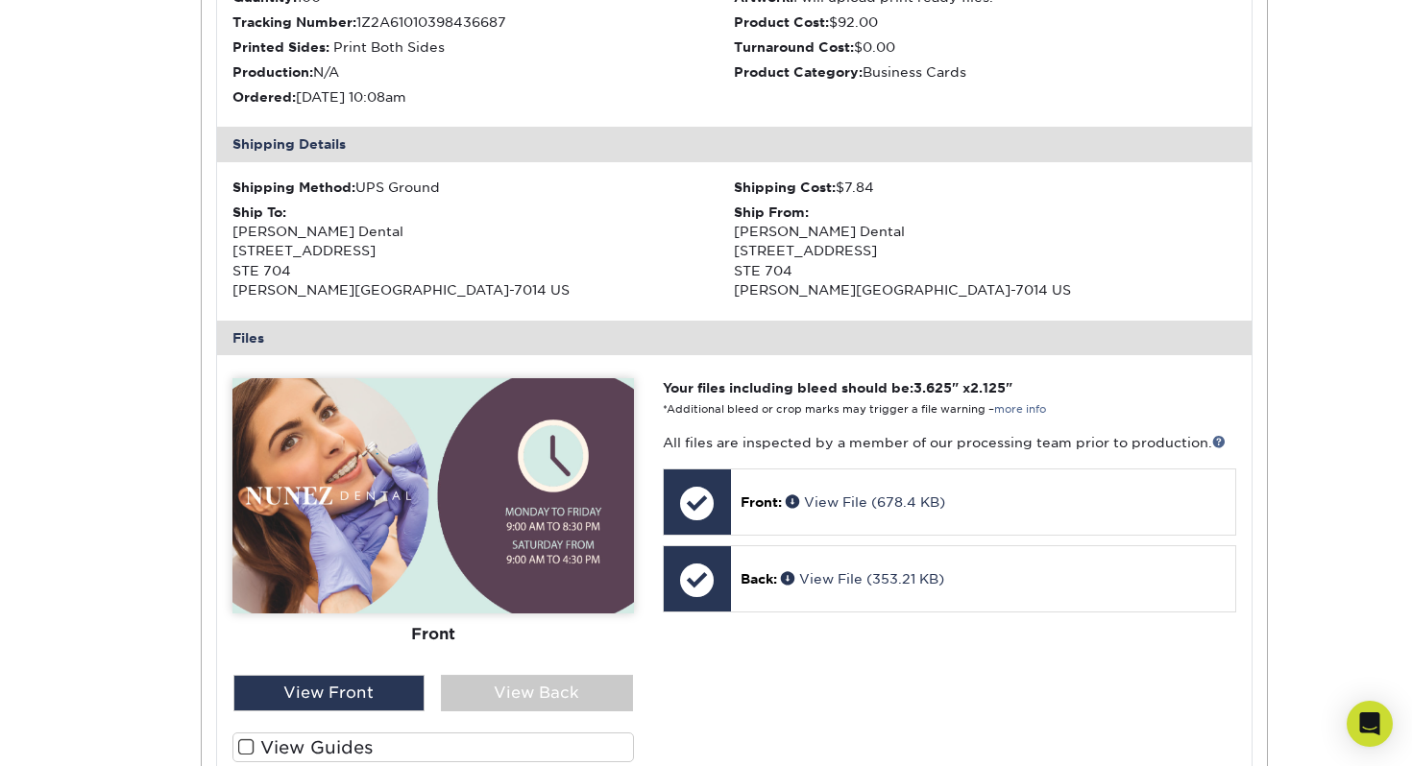
scroll to position [478, 0]
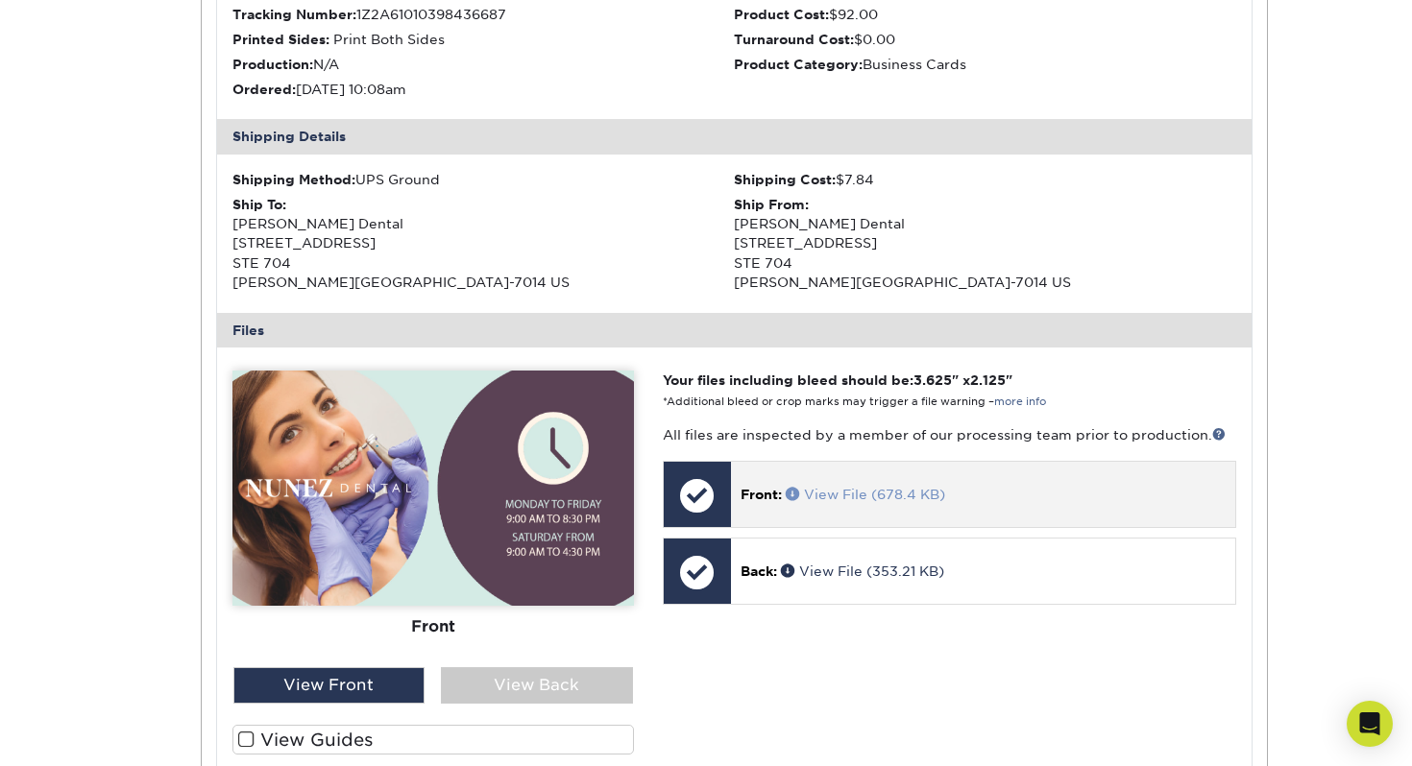
click at [817, 497] on link "View File (678.4 KB)" at bounding box center [865, 494] width 159 height 15
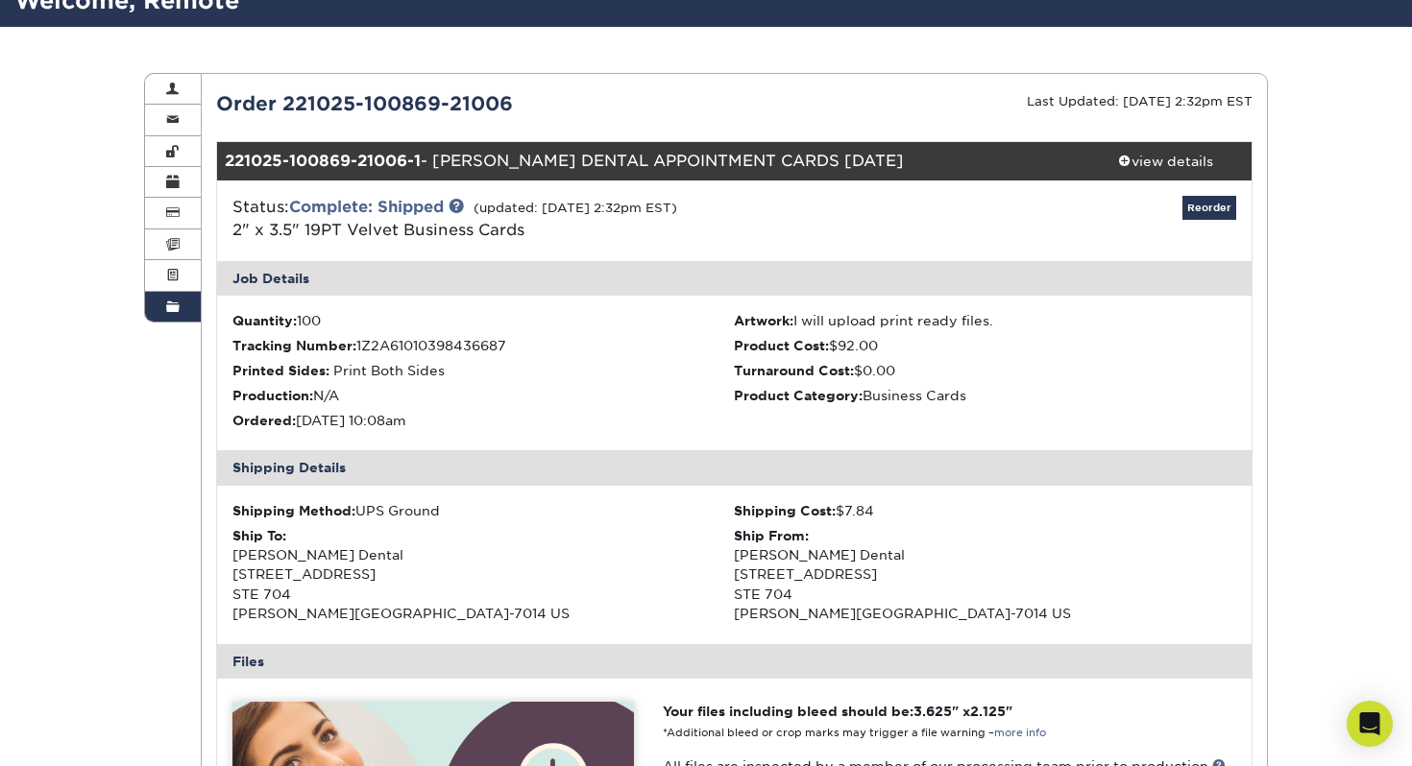
scroll to position [0, 0]
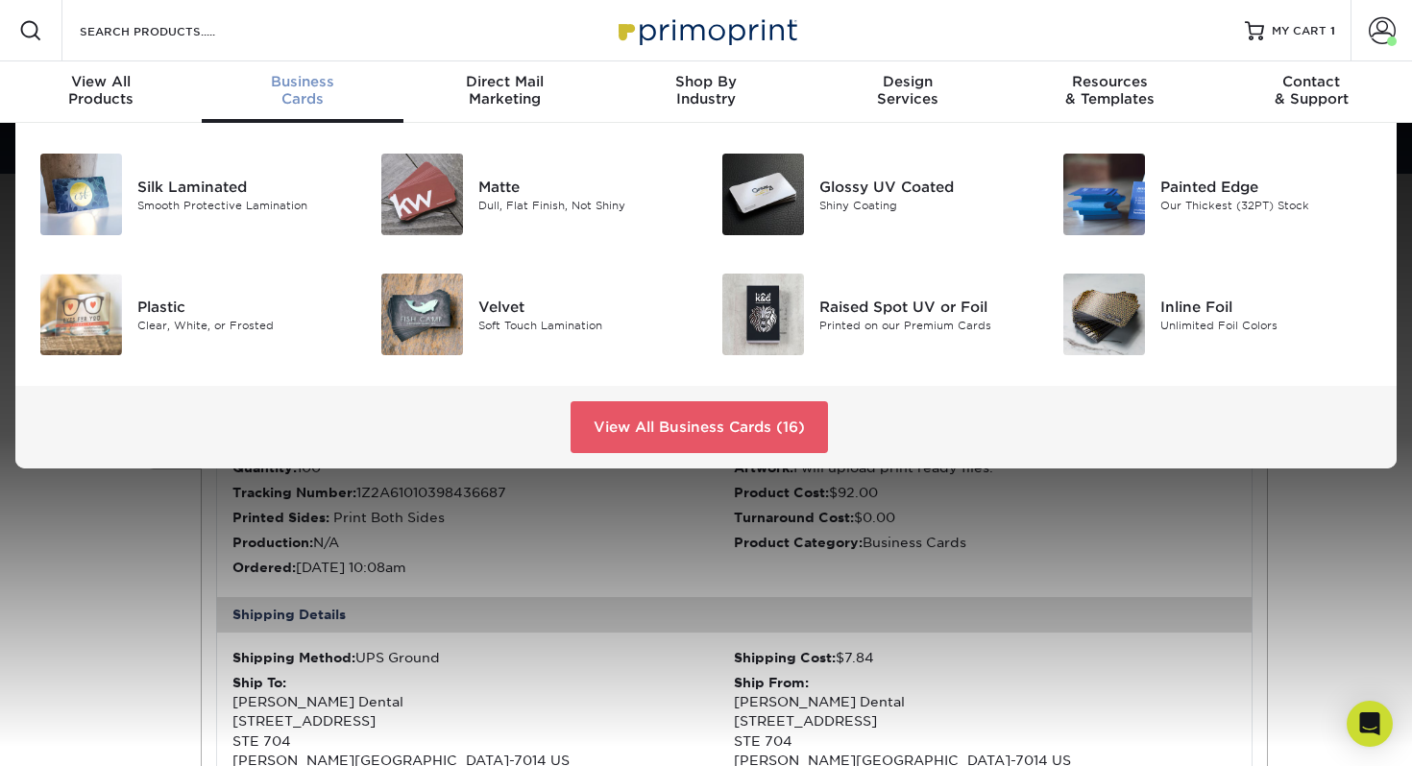
click at [302, 91] on div "Business Cards" at bounding box center [303, 90] width 202 height 35
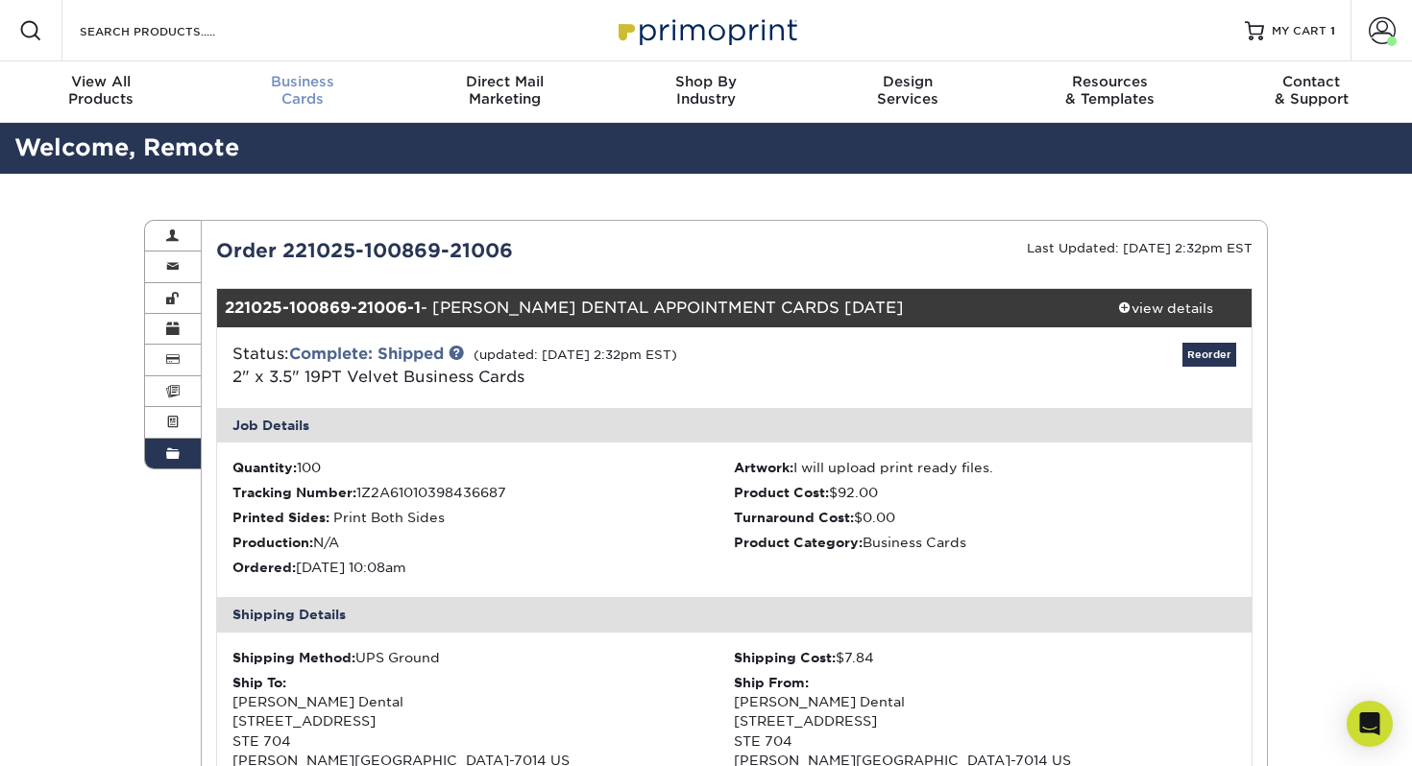
click at [318, 95] on div "Business Cards" at bounding box center [303, 90] width 202 height 35
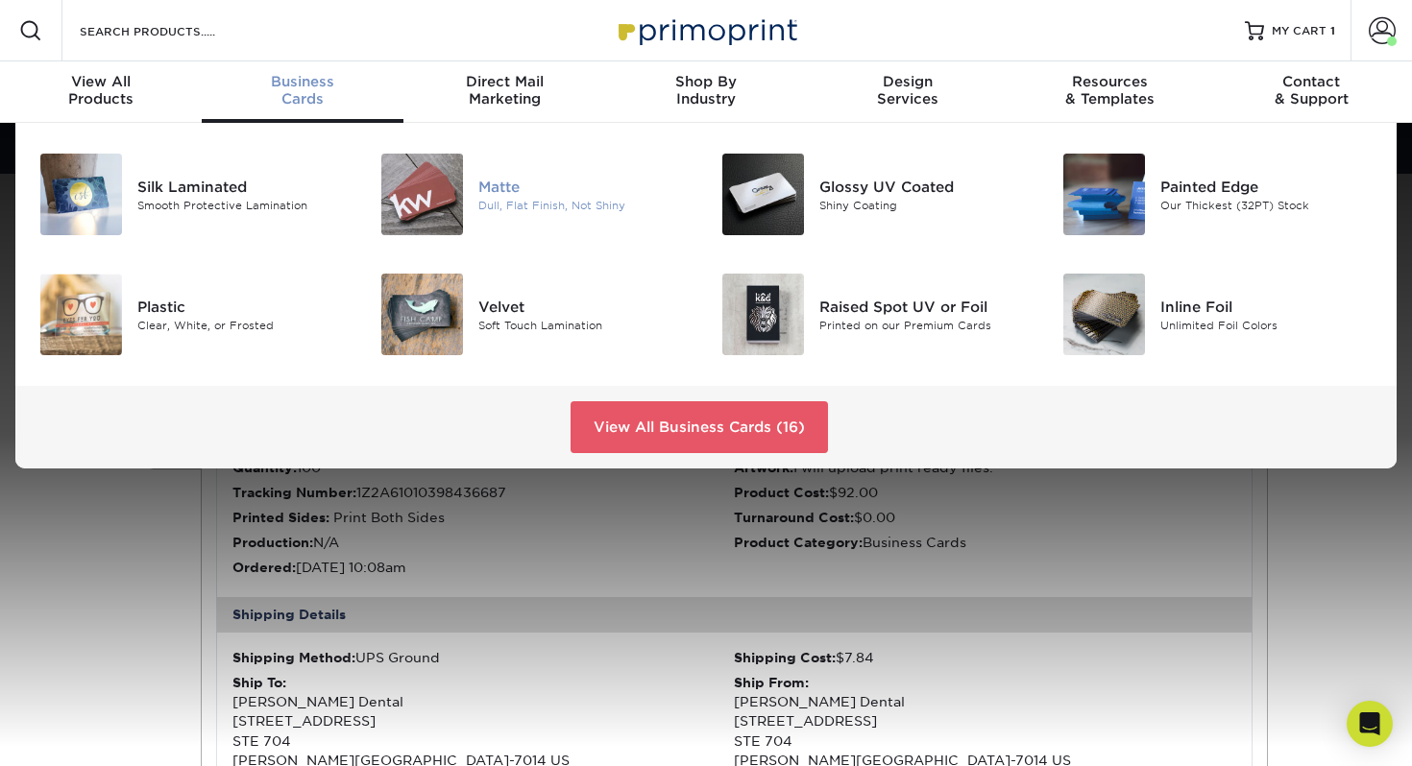
click at [438, 194] on img at bounding box center [422, 195] width 82 height 82
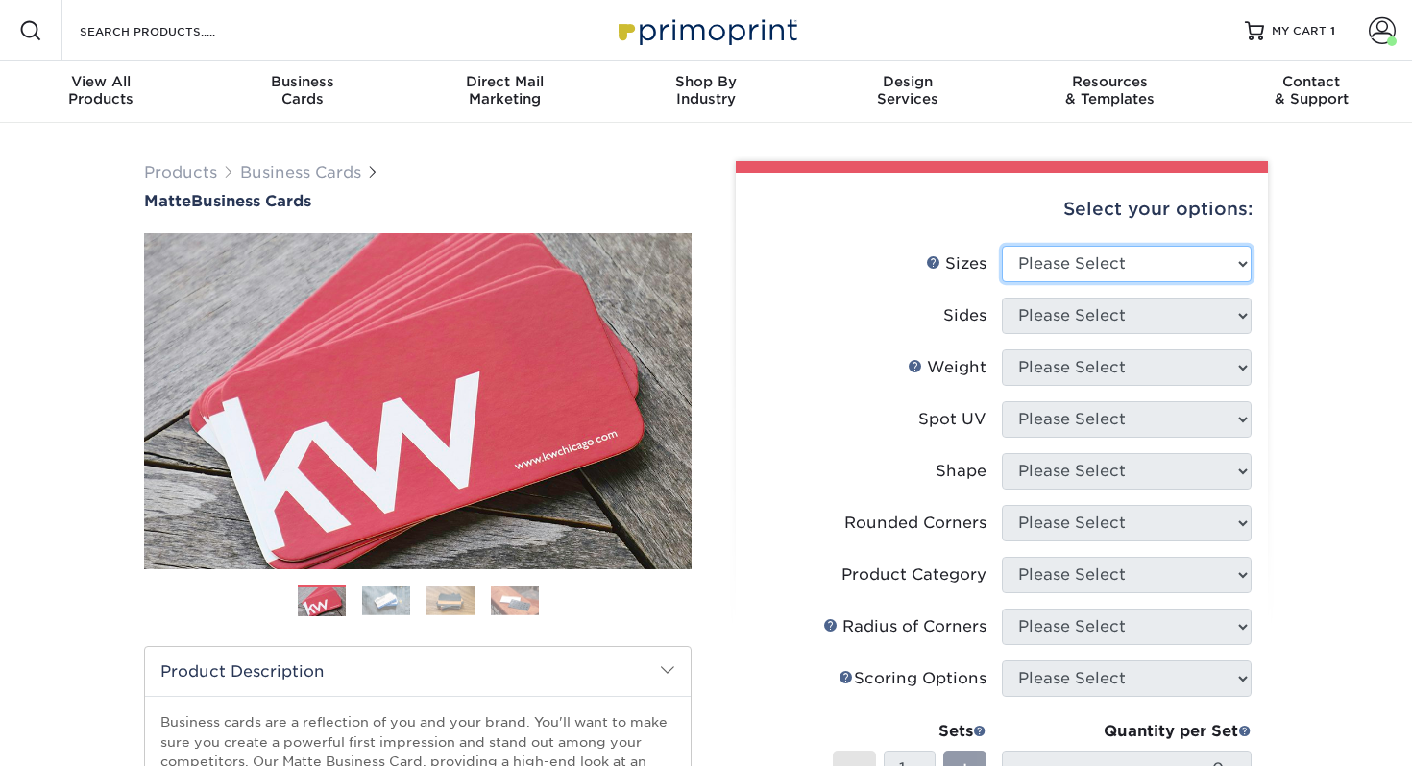
click at [1192, 279] on select "Please Select 1.5" x 3.5" - Mini 1.75" x 3.5" - Mini 2" x 2" - Square 2" x 3" -…" at bounding box center [1127, 264] width 250 height 36
click at [1087, 275] on select "Please Select 1.5" x 3.5" - Mini 1.75" x 3.5" - Mini 2" x 2" - Square 2" x 3" -…" at bounding box center [1127, 264] width 250 height 36
click at [1096, 262] on select "Please Select 1.5" x 3.5" - Mini 1.75" x 3.5" - Mini 2" x 2" - Square 2" x 3" -…" at bounding box center [1127, 264] width 250 height 36
click at [1061, 265] on select "Please Select 1.5" x 3.5" - Mini 1.75" x 3.5" - Mini 2" x 2" - Square 2" x 3" -…" at bounding box center [1127, 264] width 250 height 36
click at [1098, 257] on select "Please Select 1.5" x 3.5" - Mini 1.75" x 3.5" - Mini 2" x 2" - Square 2" x 3" -…" at bounding box center [1127, 264] width 250 height 36
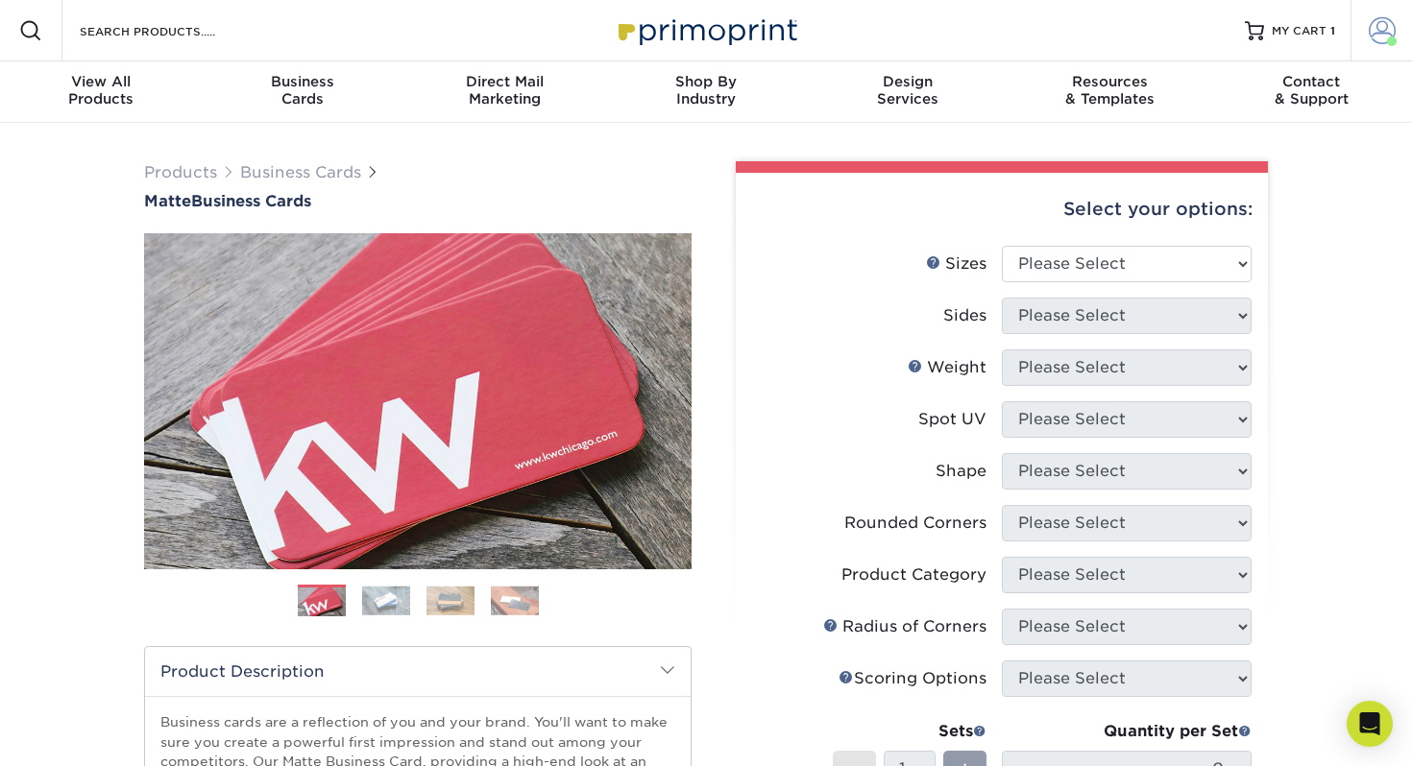
click at [1371, 36] on span at bounding box center [1381, 30] width 27 height 27
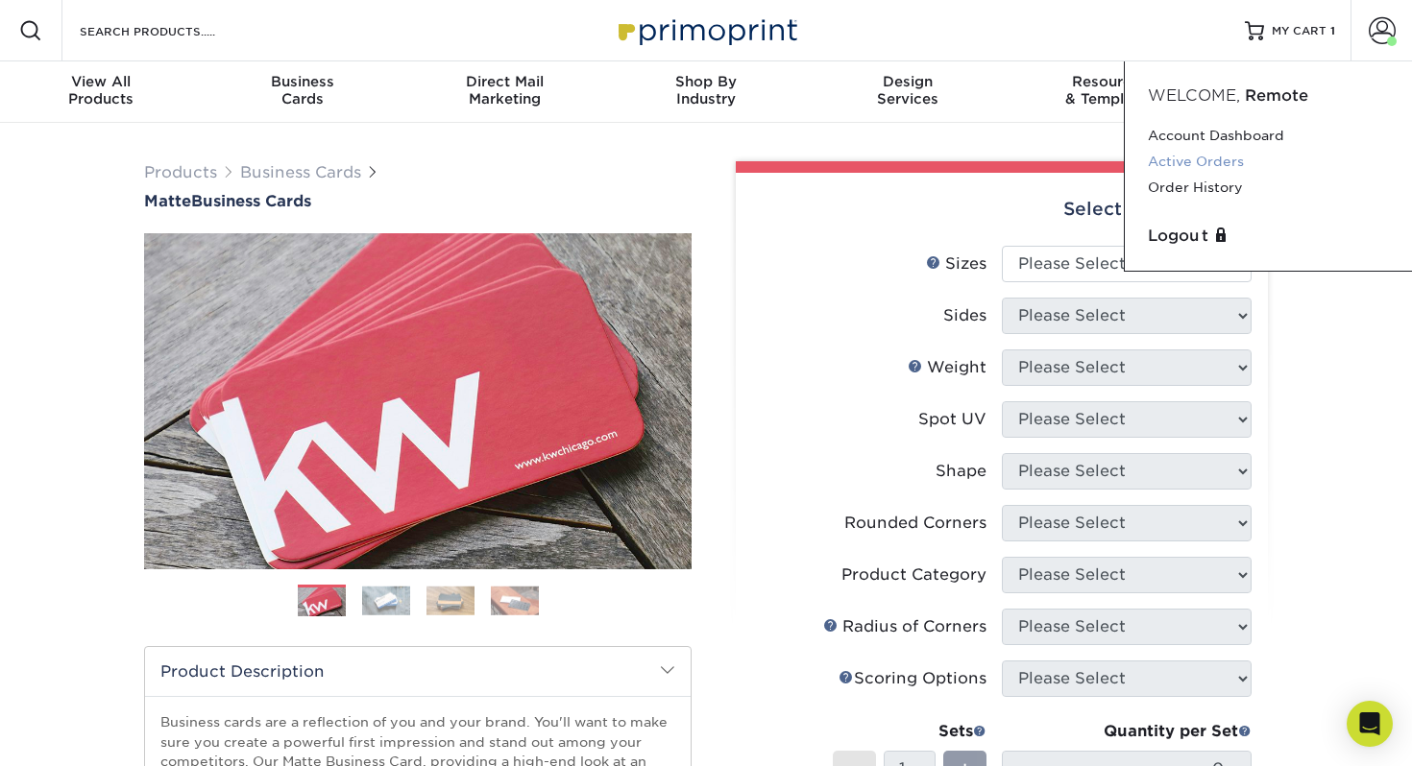
click at [1198, 162] on link "Active Orders" at bounding box center [1268, 162] width 241 height 26
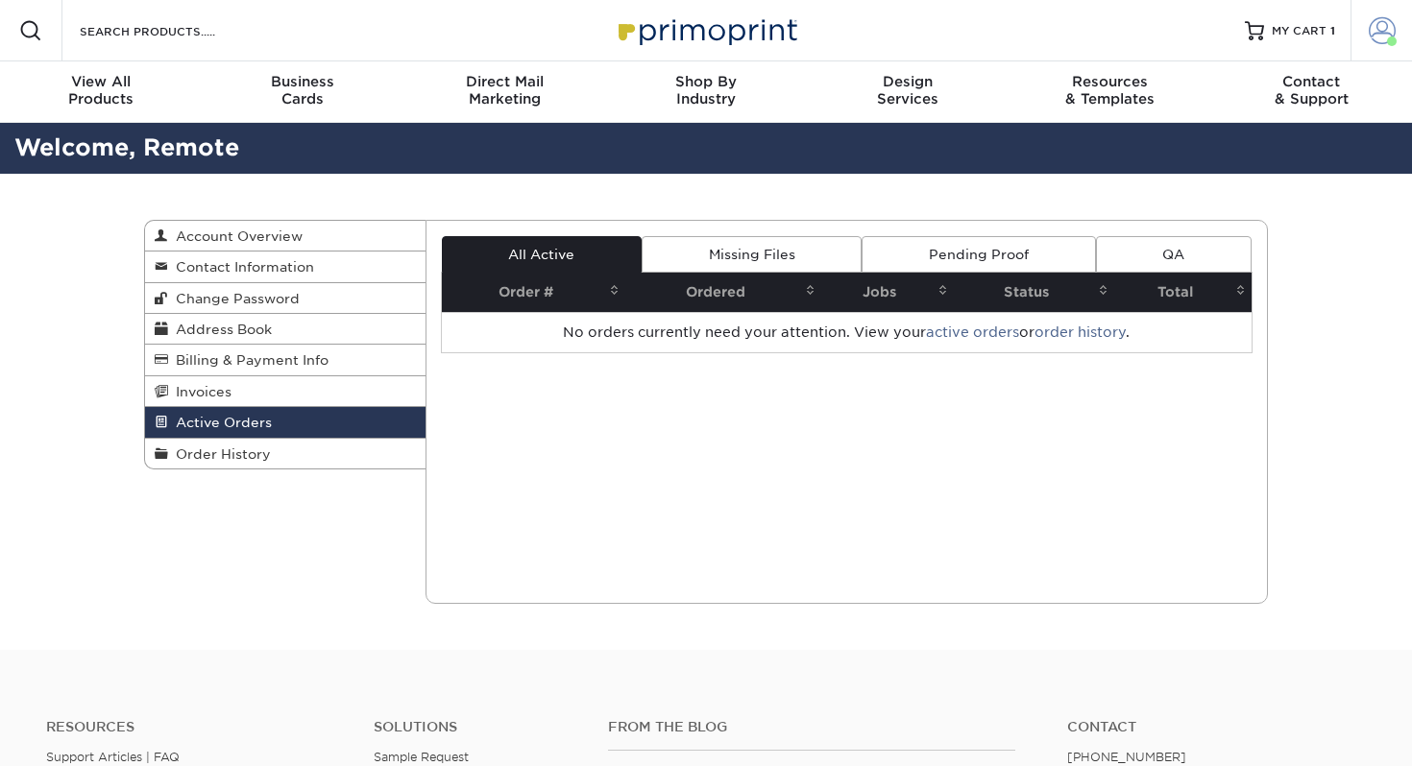
click at [1383, 34] on span at bounding box center [1381, 30] width 27 height 27
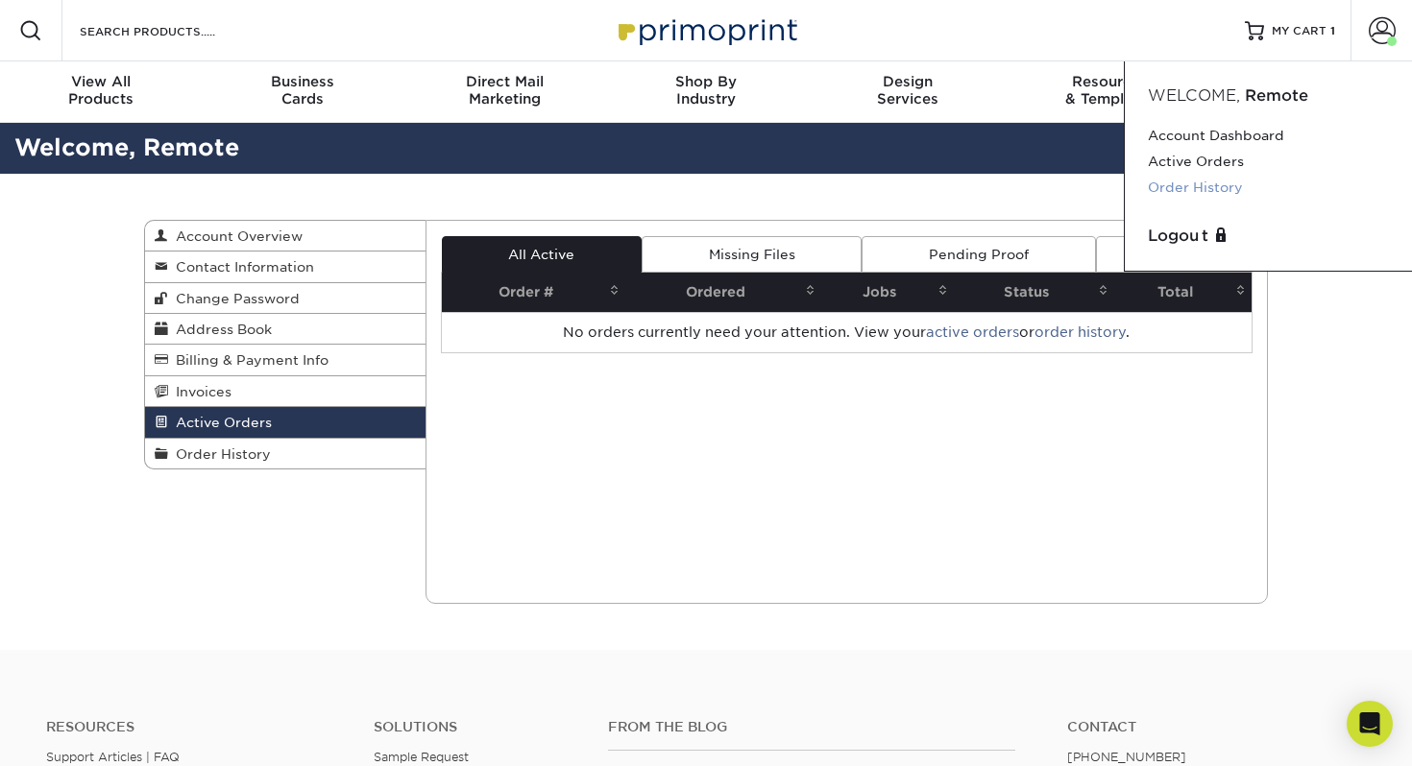
click at [1222, 181] on link "Order History" at bounding box center [1268, 188] width 241 height 26
click at [1206, 189] on link "Order History" at bounding box center [1268, 188] width 241 height 26
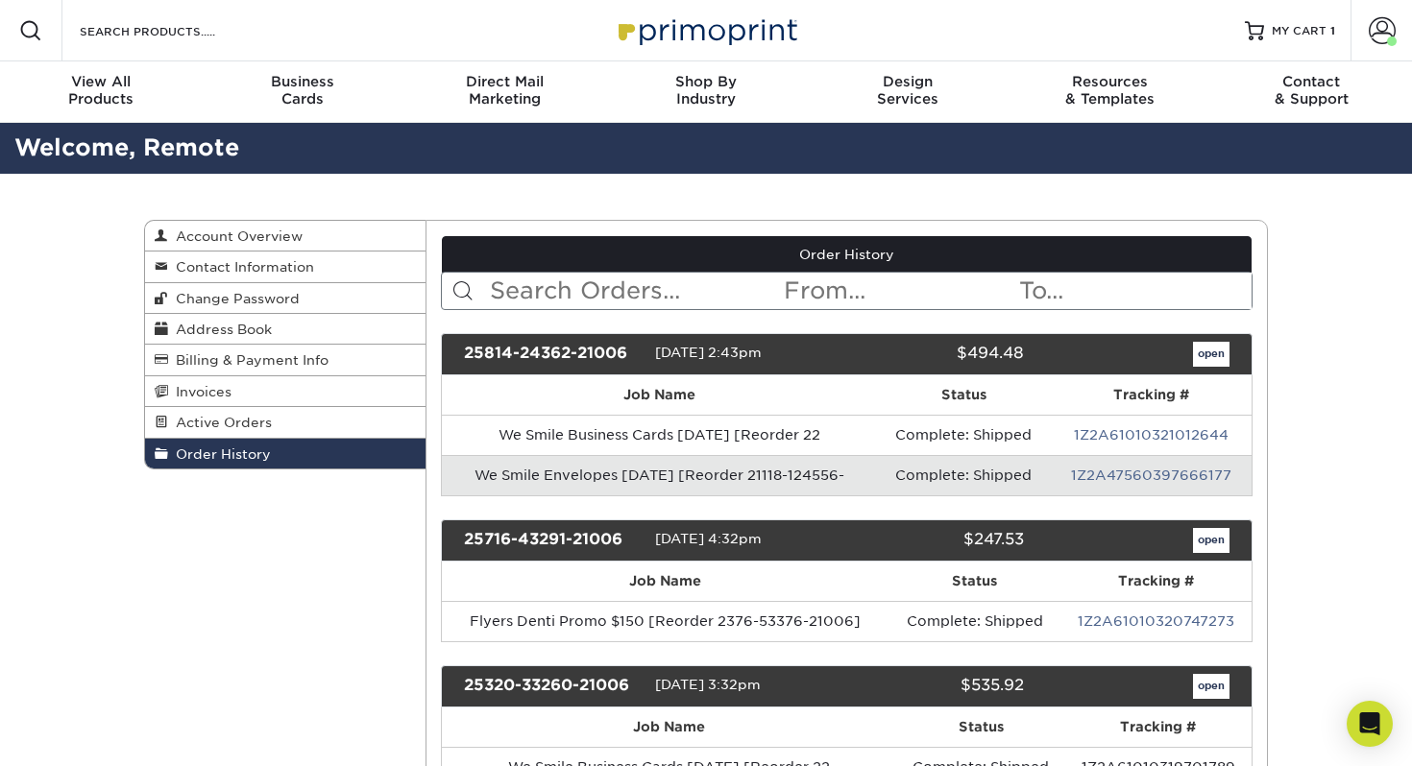
click at [733, 292] on input "text" at bounding box center [635, 291] width 295 height 36
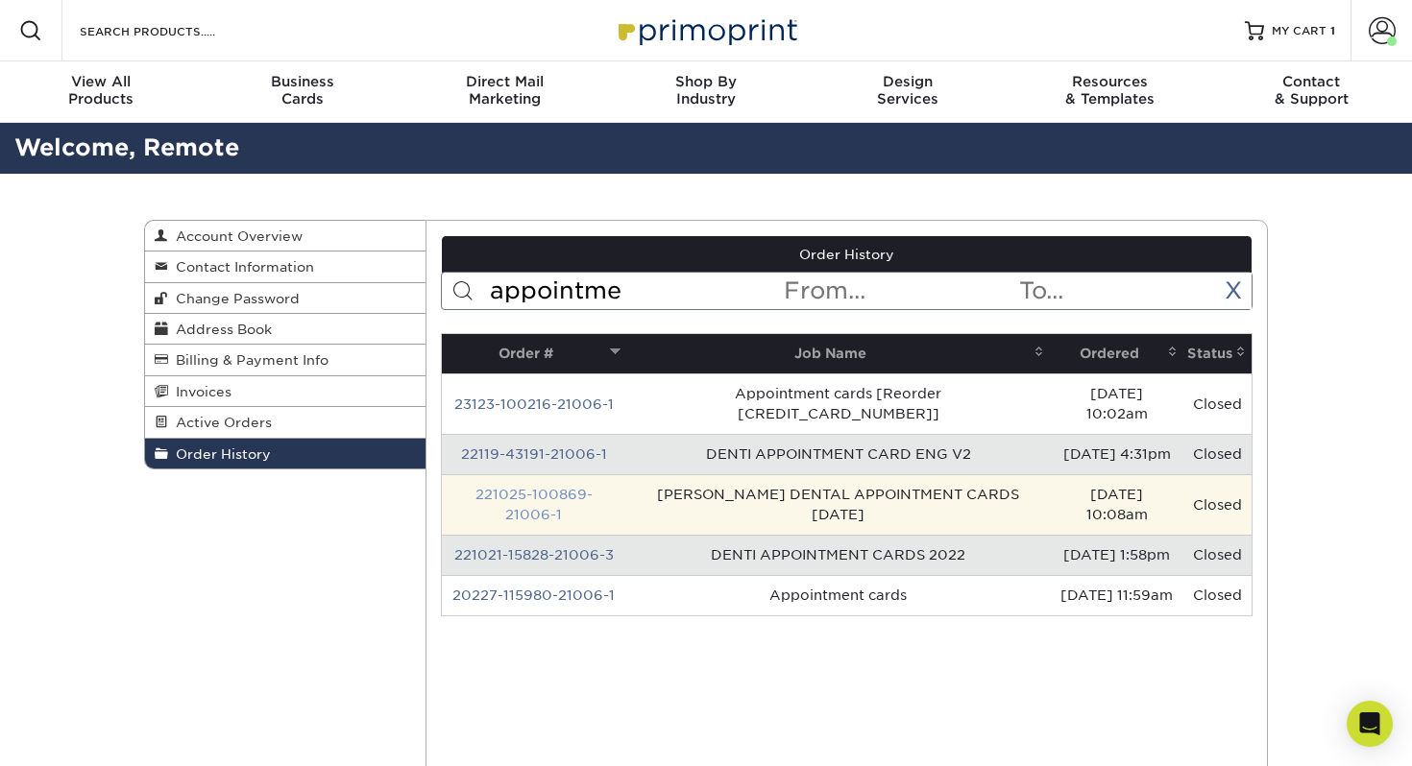
type input "appointme"
click at [515, 487] on link "221025-100869-21006-1" at bounding box center [533, 505] width 117 height 36
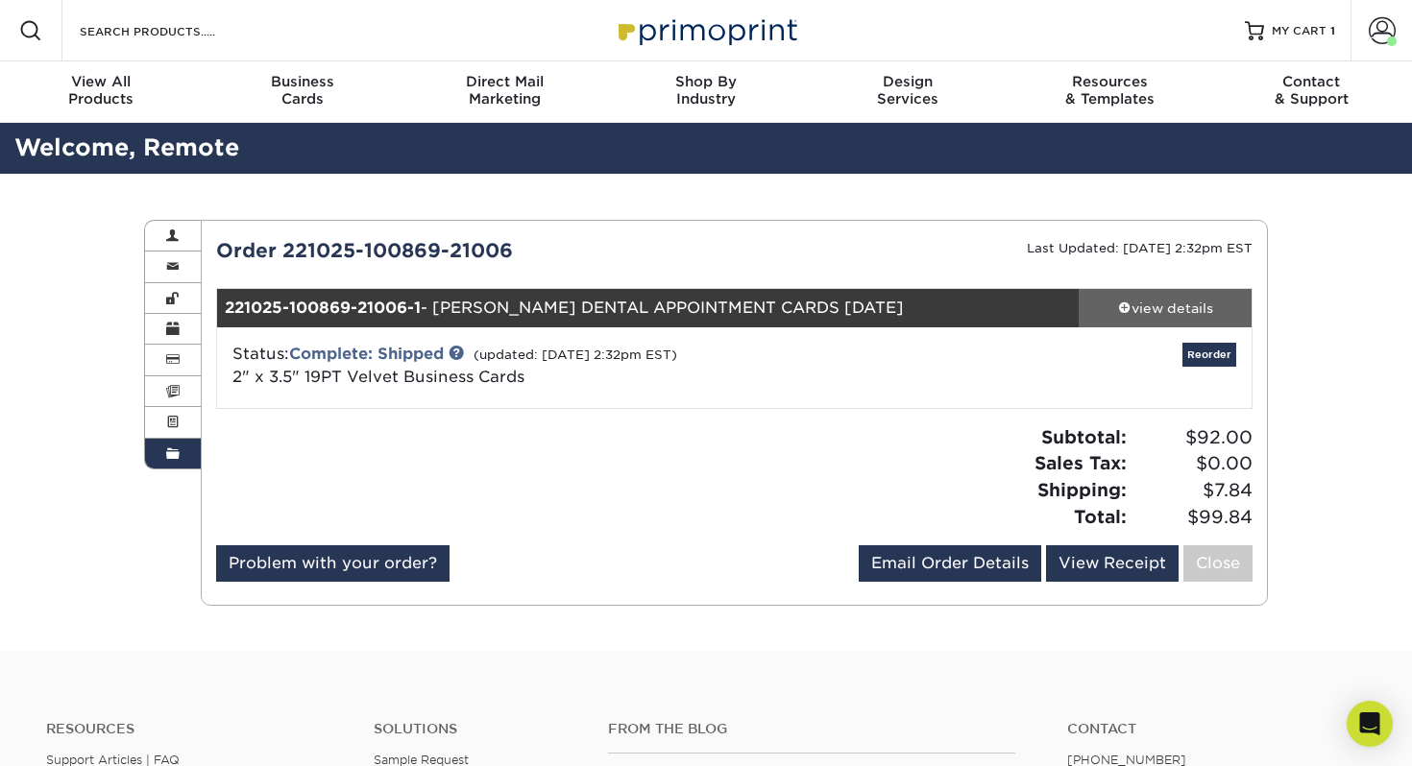
click at [1161, 313] on div "view details" at bounding box center [1164, 308] width 173 height 19
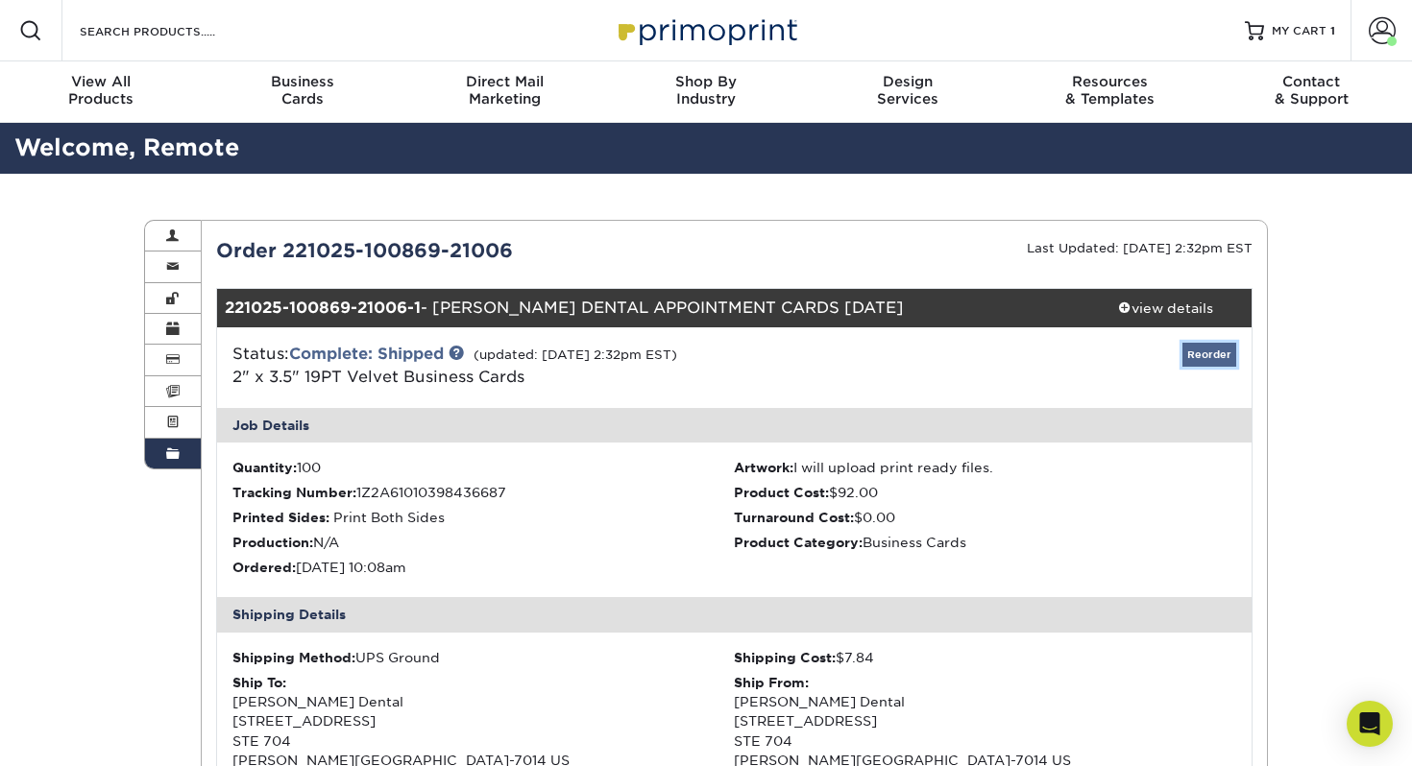
click at [1223, 353] on link "Reorder" at bounding box center [1209, 355] width 54 height 24
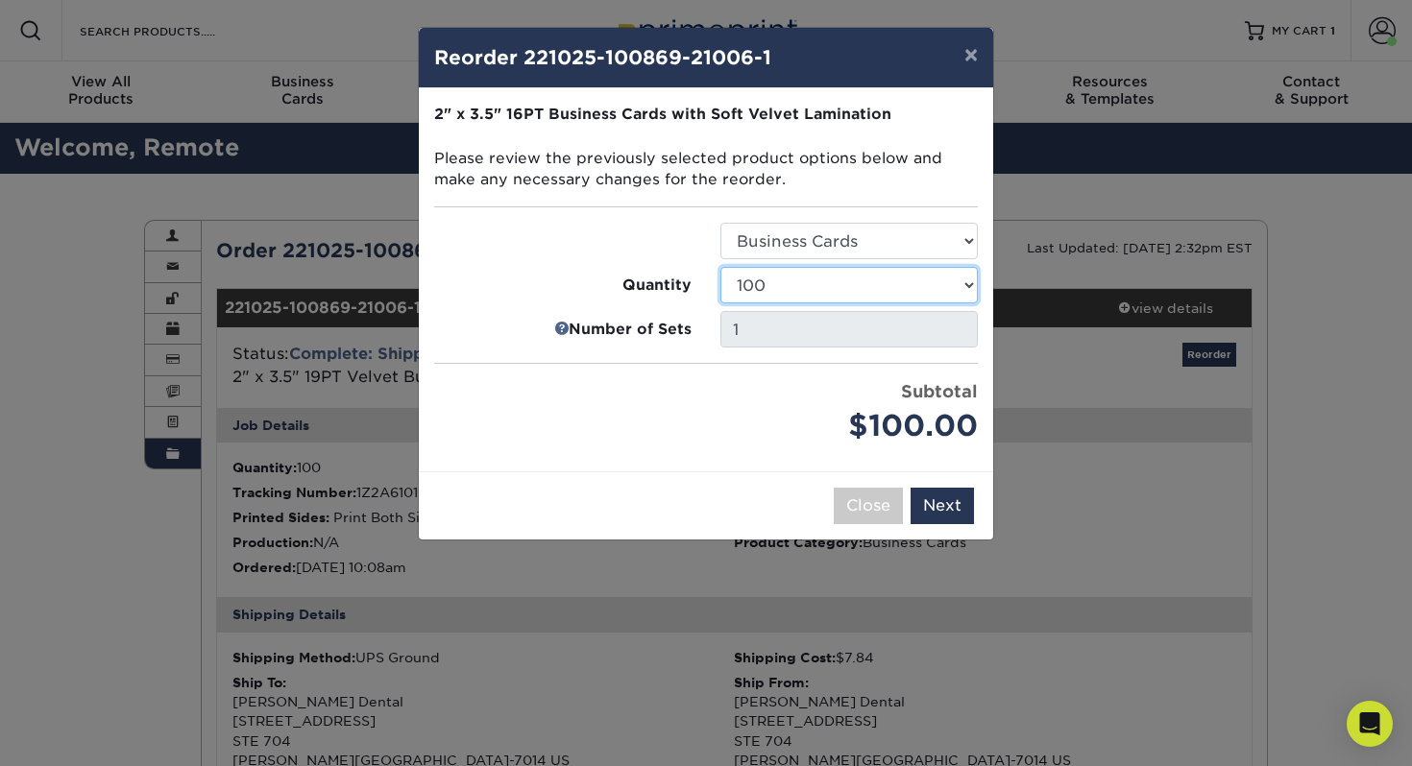
click at [883, 294] on select "100 250 500 1000 2500 5000 10000" at bounding box center [848, 285] width 257 height 36
select select "f593fda3-2d5c-4b9e-9c2c-6197b899ae74"
click at [720, 267] on select "100 250 500 1000 2500 5000 10000" at bounding box center [848, 285] width 257 height 36
click at [944, 508] on button "Next" at bounding box center [941, 506] width 63 height 36
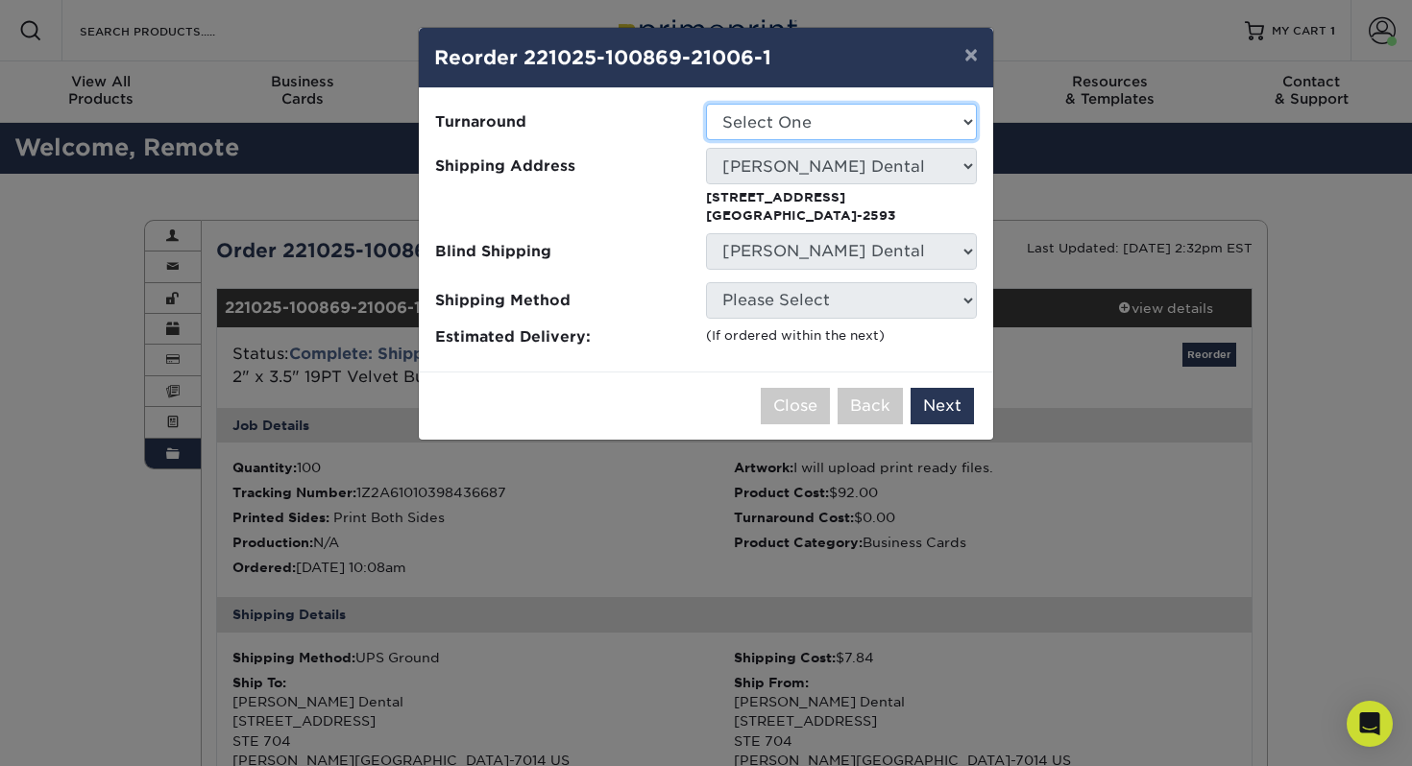
click at [813, 118] on select "Select One 2-4 Business Days 2 Day Next Business Day" at bounding box center [841, 122] width 271 height 36
select select "0269a54f-6afa-4918-998f-593919161a79"
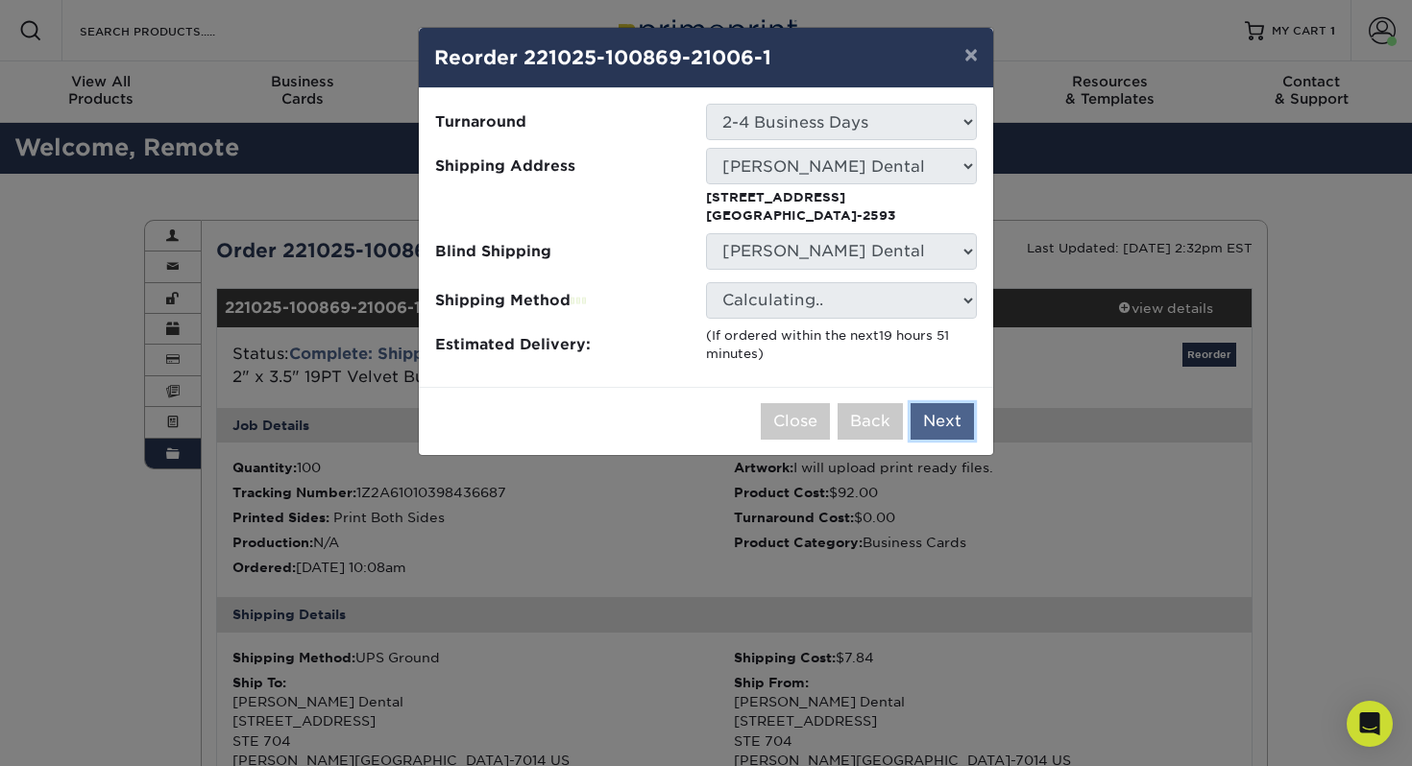
click at [936, 424] on button "Next" at bounding box center [941, 421] width 63 height 36
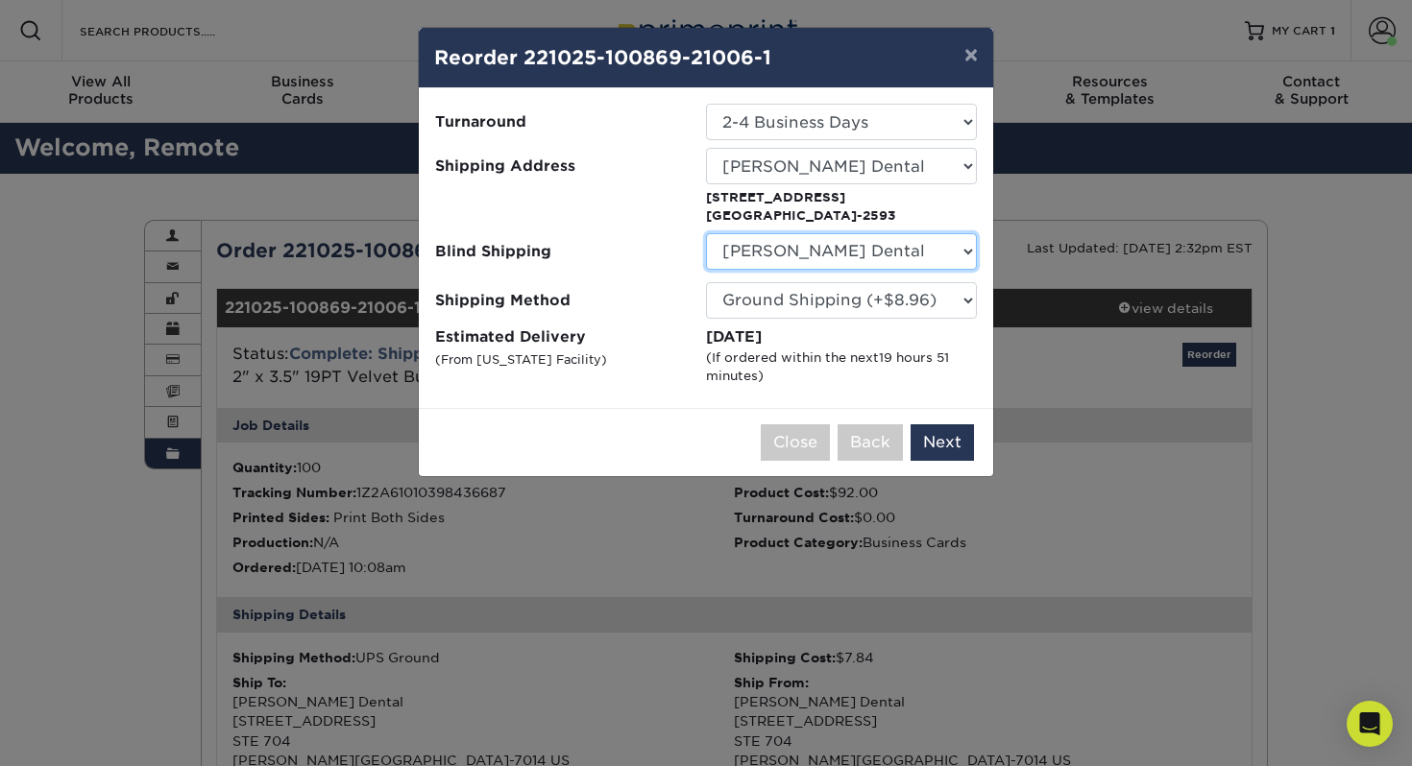
click at [853, 249] on select "No Blind Shipping 38-11 31st apt 5D Long Island City New York 11101 DENTI Dream…" at bounding box center [841, 251] width 271 height 36
click at [706, 233] on select "No Blind Shipping 38-11 31st apt 5D Long Island City New York 11101 DENTI Dream…" at bounding box center [841, 251] width 271 height 36
click at [943, 445] on button "Next" at bounding box center [941, 442] width 63 height 36
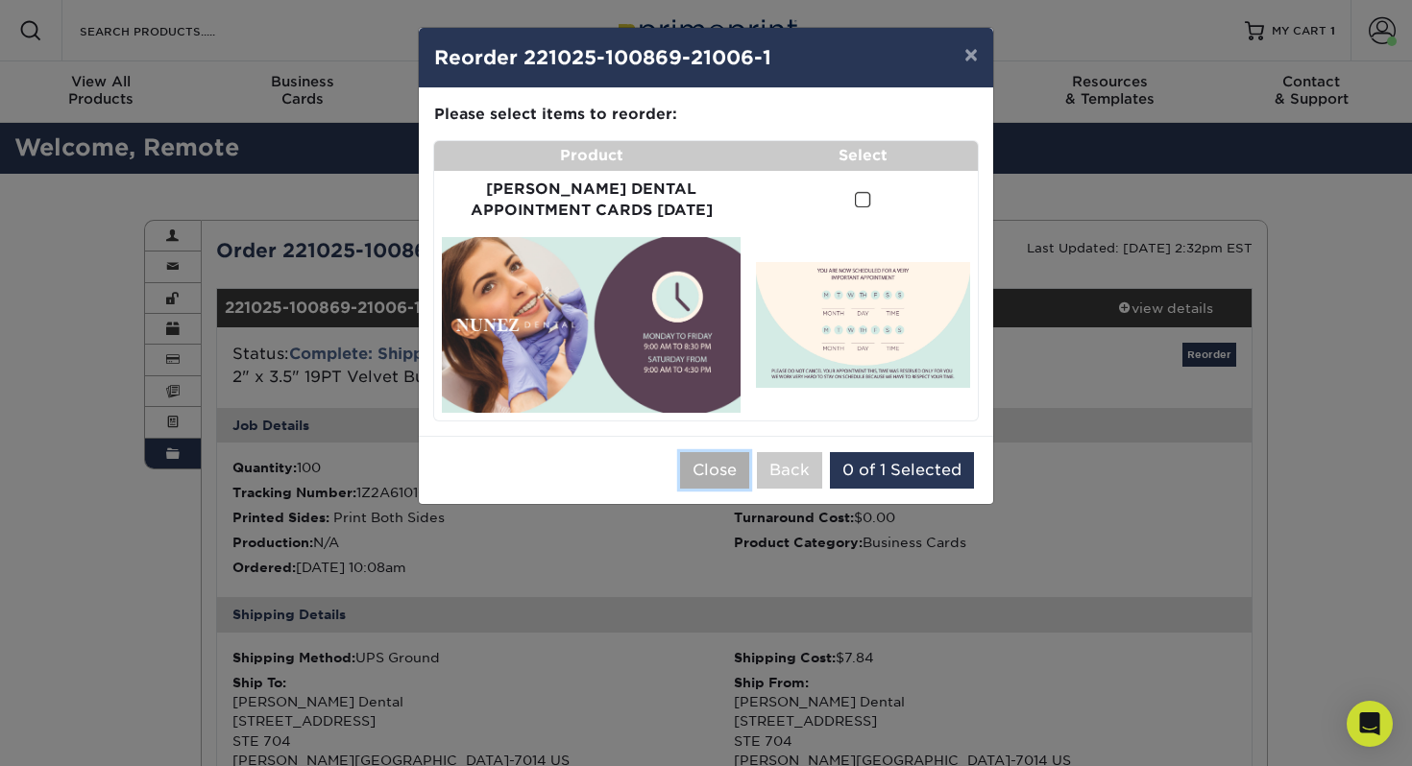
click at [714, 466] on button "Close" at bounding box center [714, 470] width 69 height 36
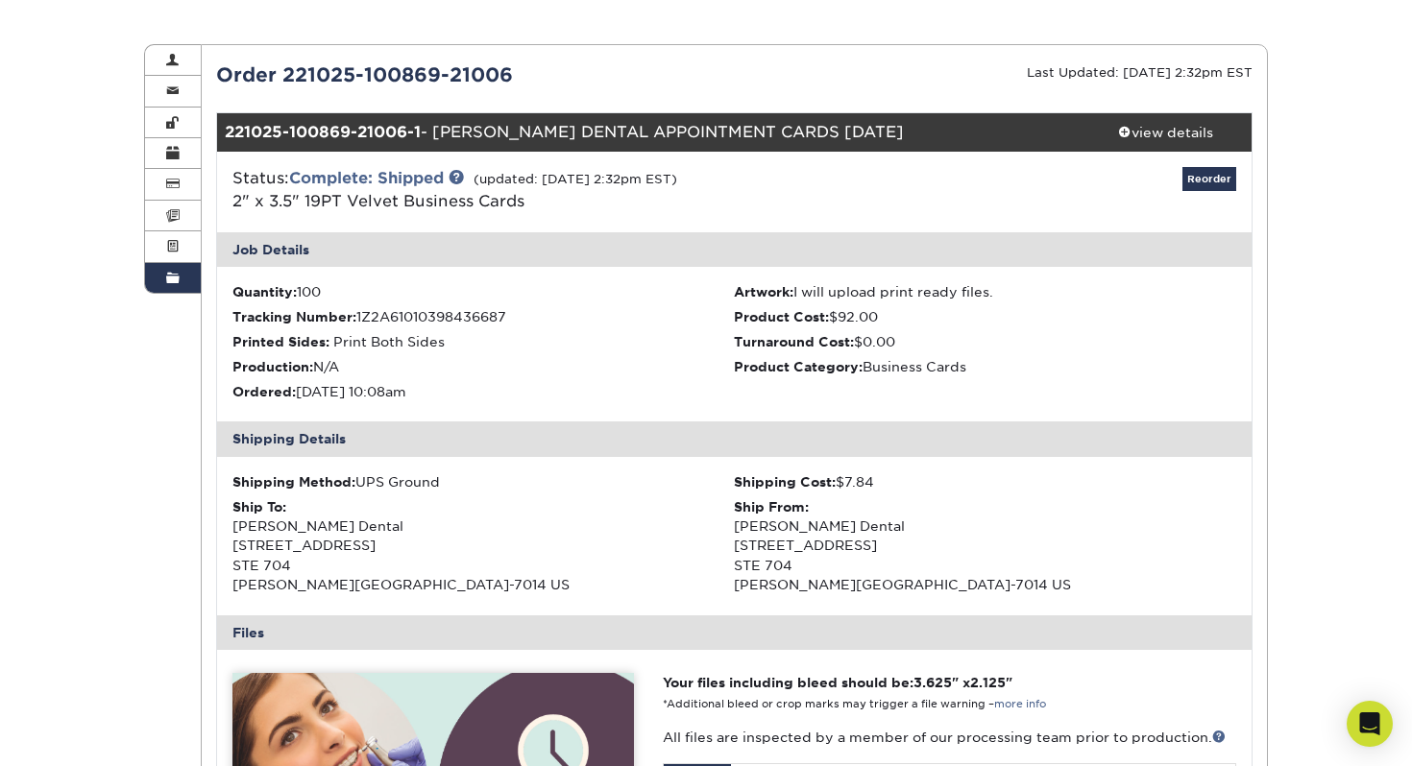
scroll to position [70, 0]
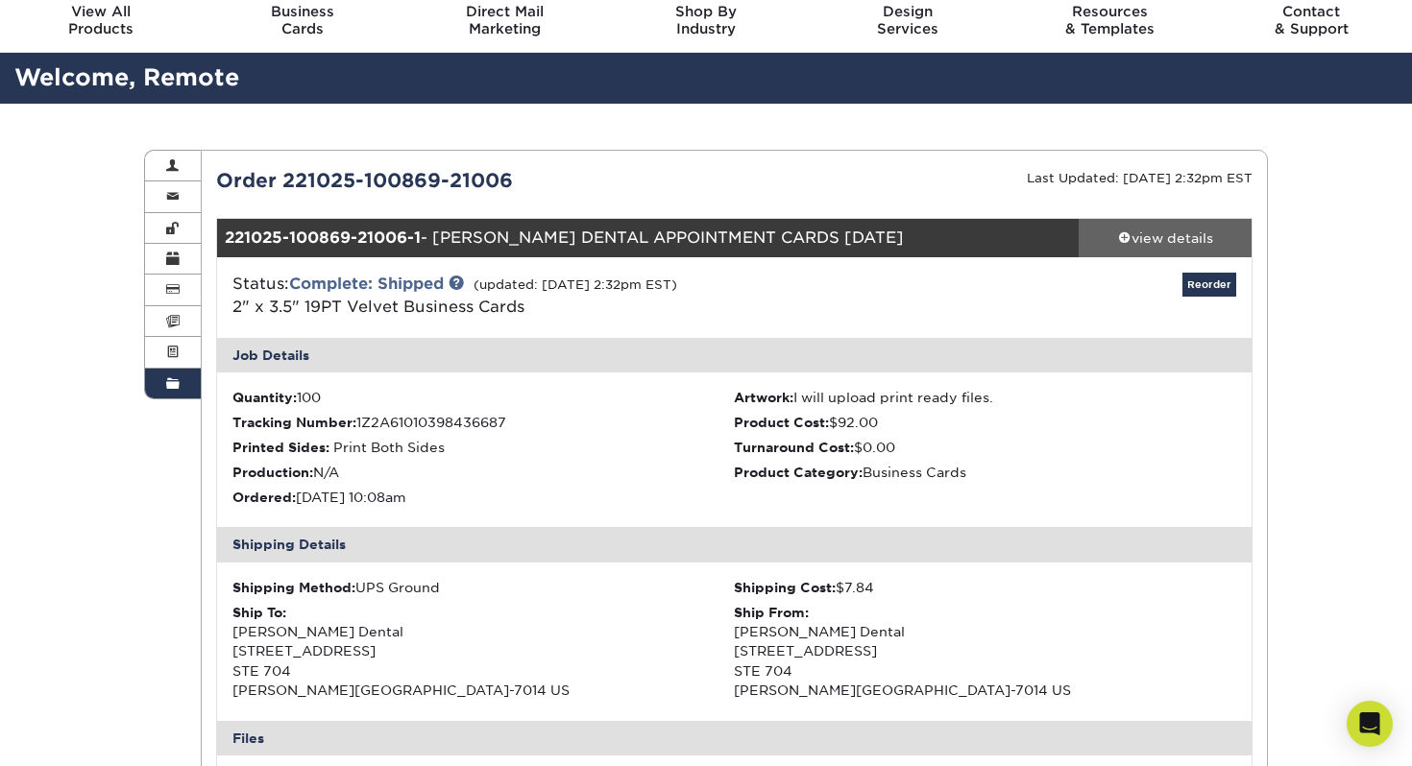
click at [1168, 239] on div "view details" at bounding box center [1164, 238] width 173 height 19
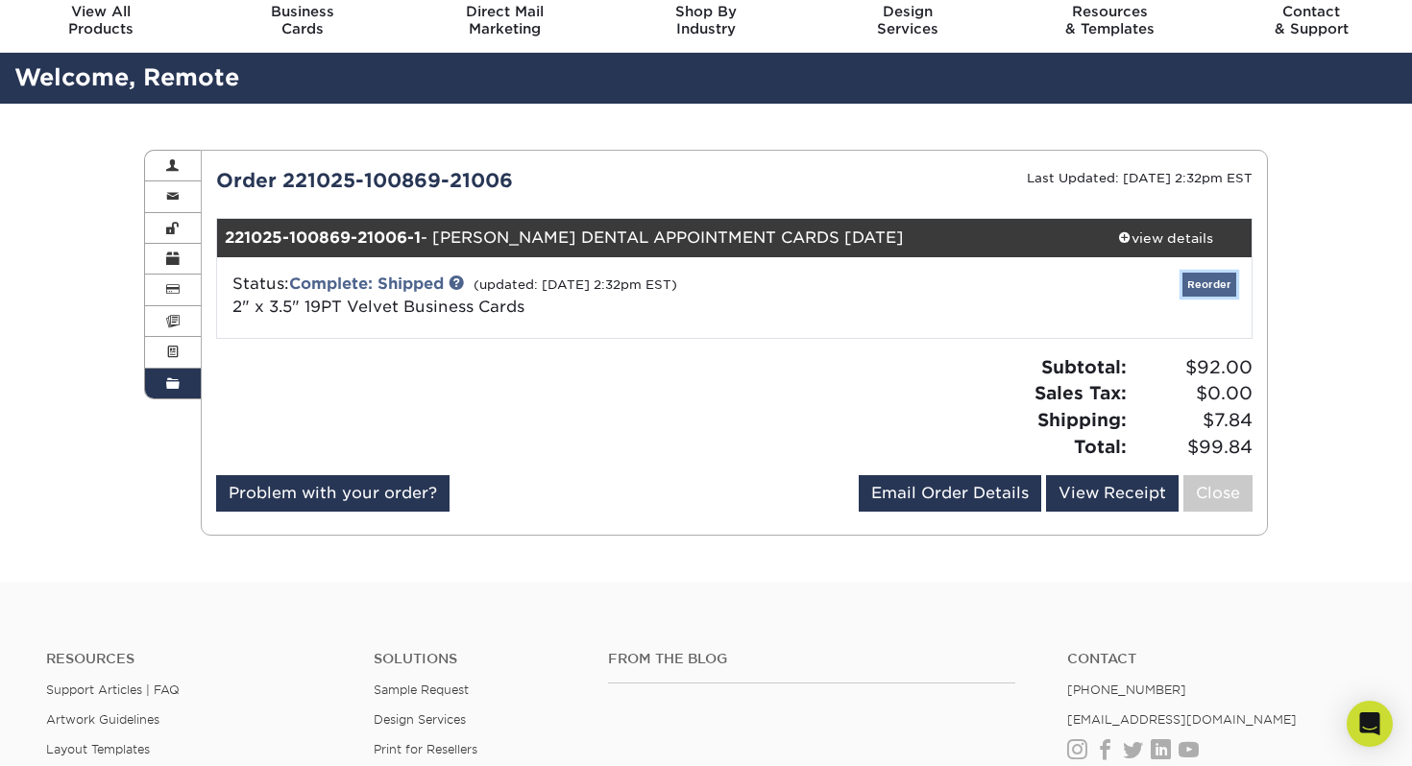
click at [1212, 288] on link "Reorder" at bounding box center [1209, 285] width 54 height 24
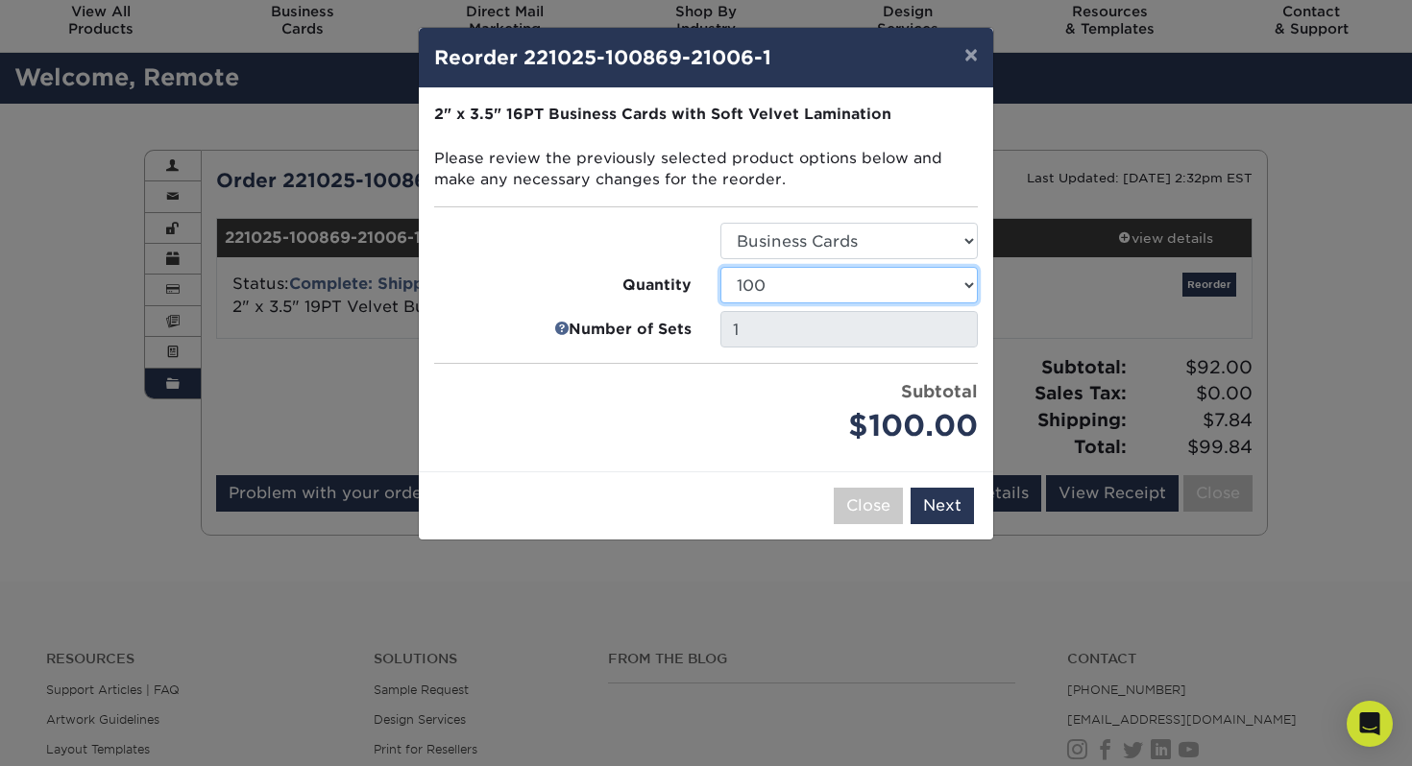
click at [870, 285] on select "100 250 500 1000 2500 5000 10000" at bounding box center [848, 285] width 257 height 36
select select "f593fda3-2d5c-4b9e-9c2c-6197b899ae74"
click at [720, 267] on select "100 250 500 1000 2500 5000 10000" at bounding box center [848, 285] width 257 height 36
click at [956, 516] on button "Next" at bounding box center [941, 506] width 63 height 36
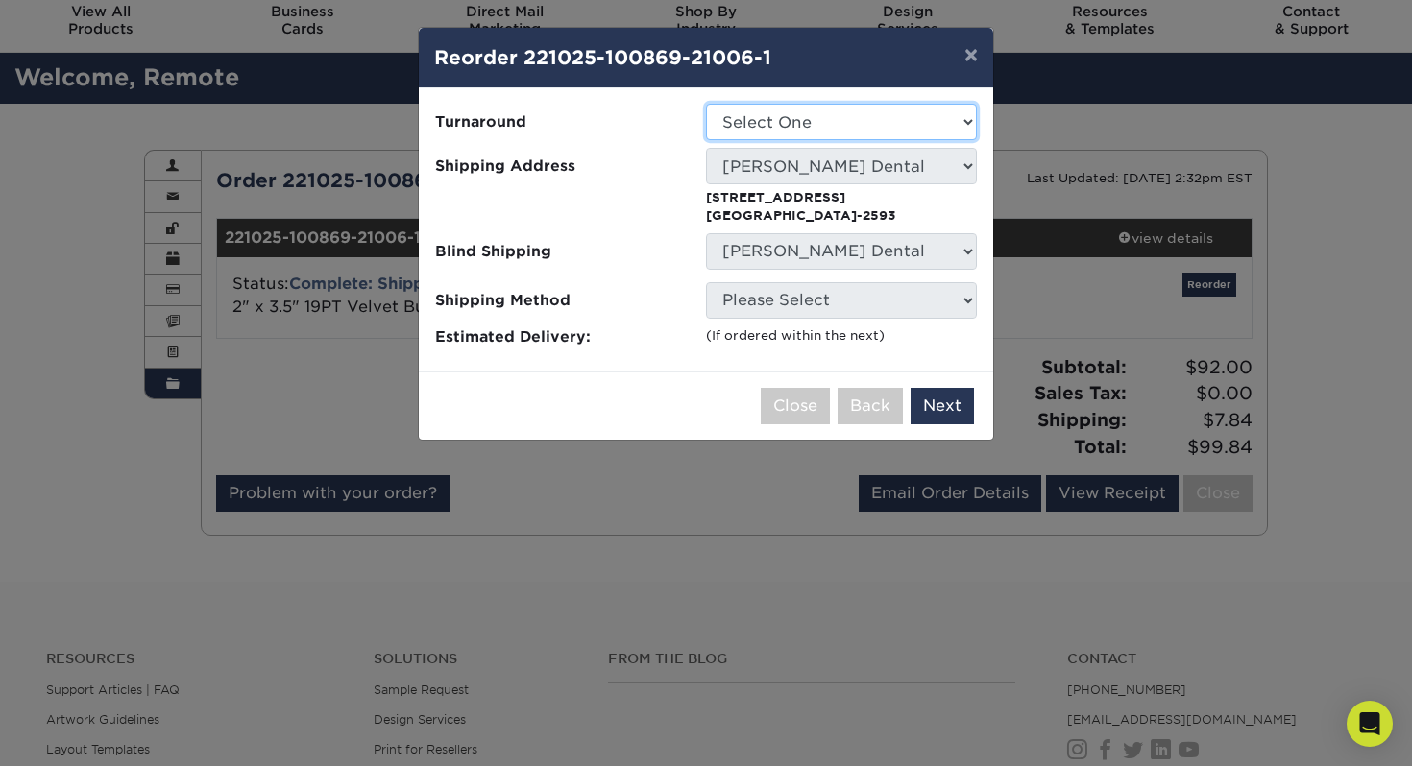
click at [819, 125] on select "Select One 2-4 Business Days 2 Day Next Business Day" at bounding box center [841, 122] width 271 height 36
select select "0269a54f-6afa-4918-998f-593919161a79"
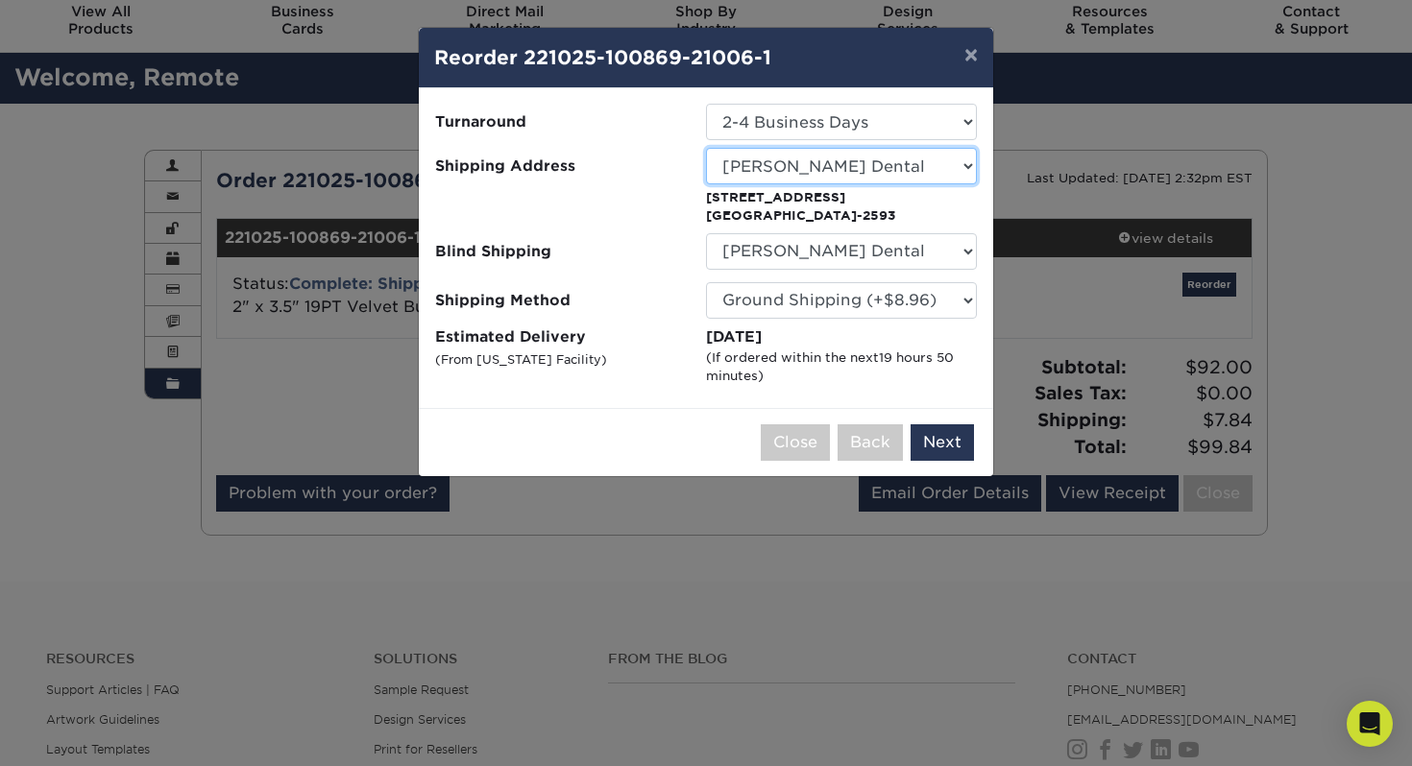
click at [841, 149] on select "Select One 38-11 31st apt 5D Long Island City New York 11101 DENTI Dream Smile …" at bounding box center [841, 166] width 271 height 36
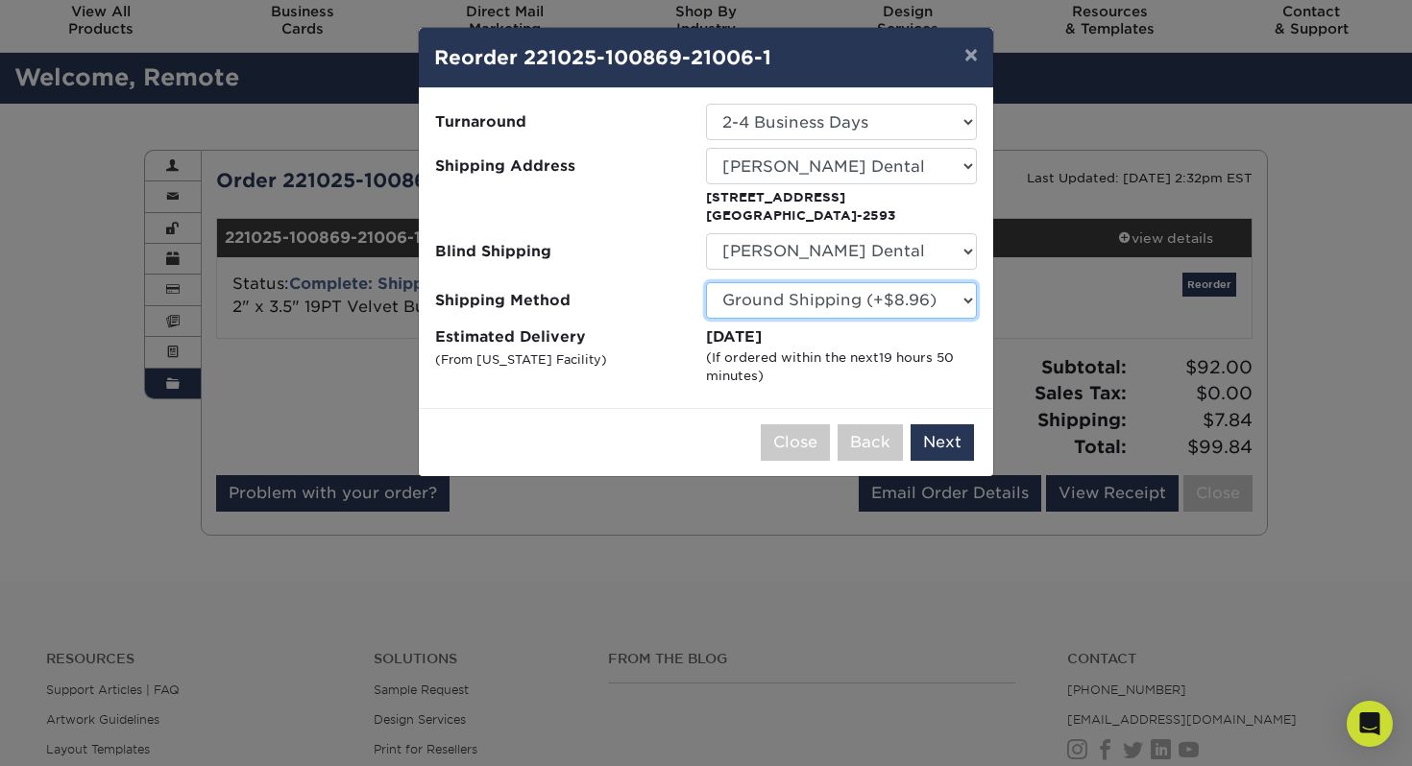
click at [881, 308] on select "Please Select Ground Shipping (+$8.96) 3 Day Shipping Service (+$15.36) 2 Day A…" at bounding box center [841, 300] width 271 height 36
click at [706, 282] on select "Please Select Ground Shipping (+$8.96) 3 Day Shipping Service (+$15.36) 2 Day A…" at bounding box center [841, 300] width 271 height 36
click at [941, 449] on button "Next" at bounding box center [941, 442] width 63 height 36
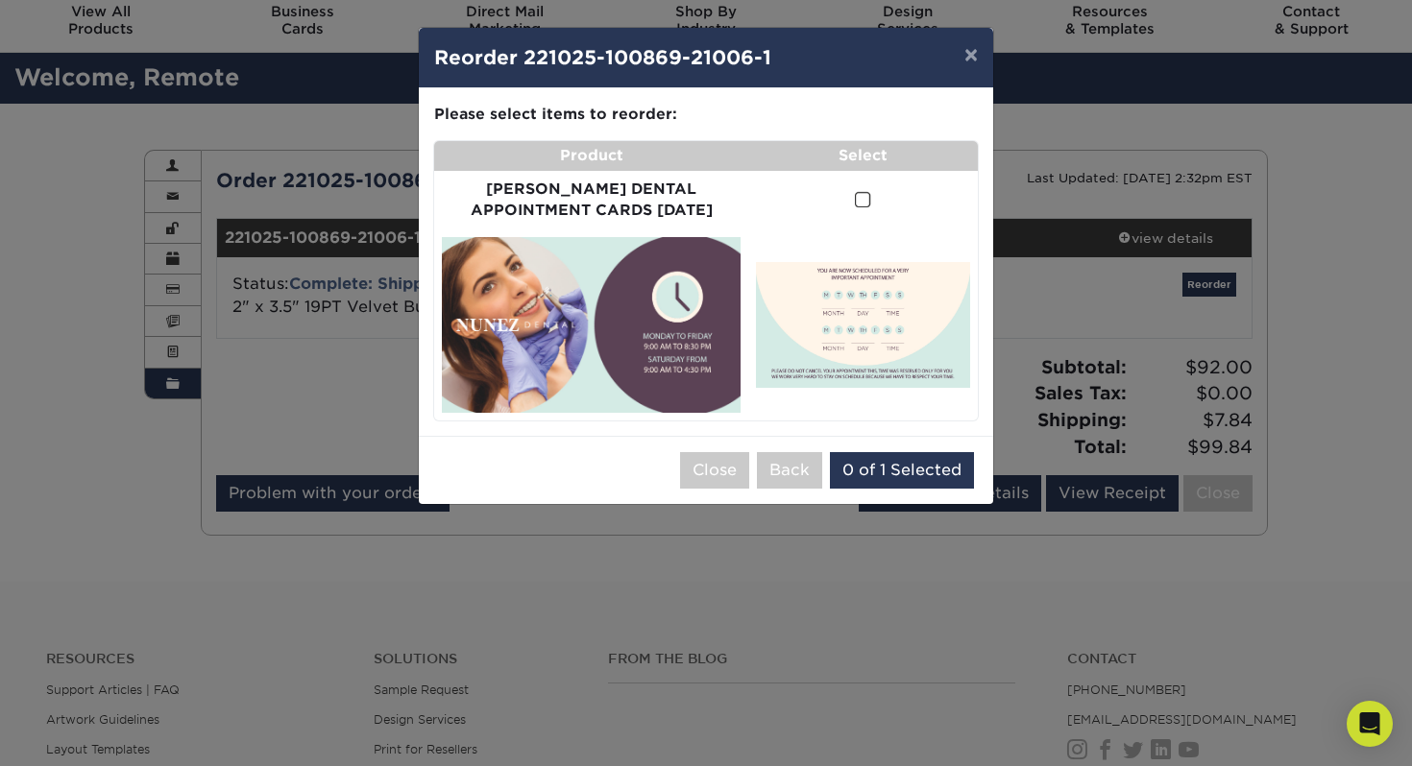
click at [858, 204] on span at bounding box center [863, 200] width 16 height 18
click at [0, 0] on input "checkbox" at bounding box center [0, 0] width 0 height 0
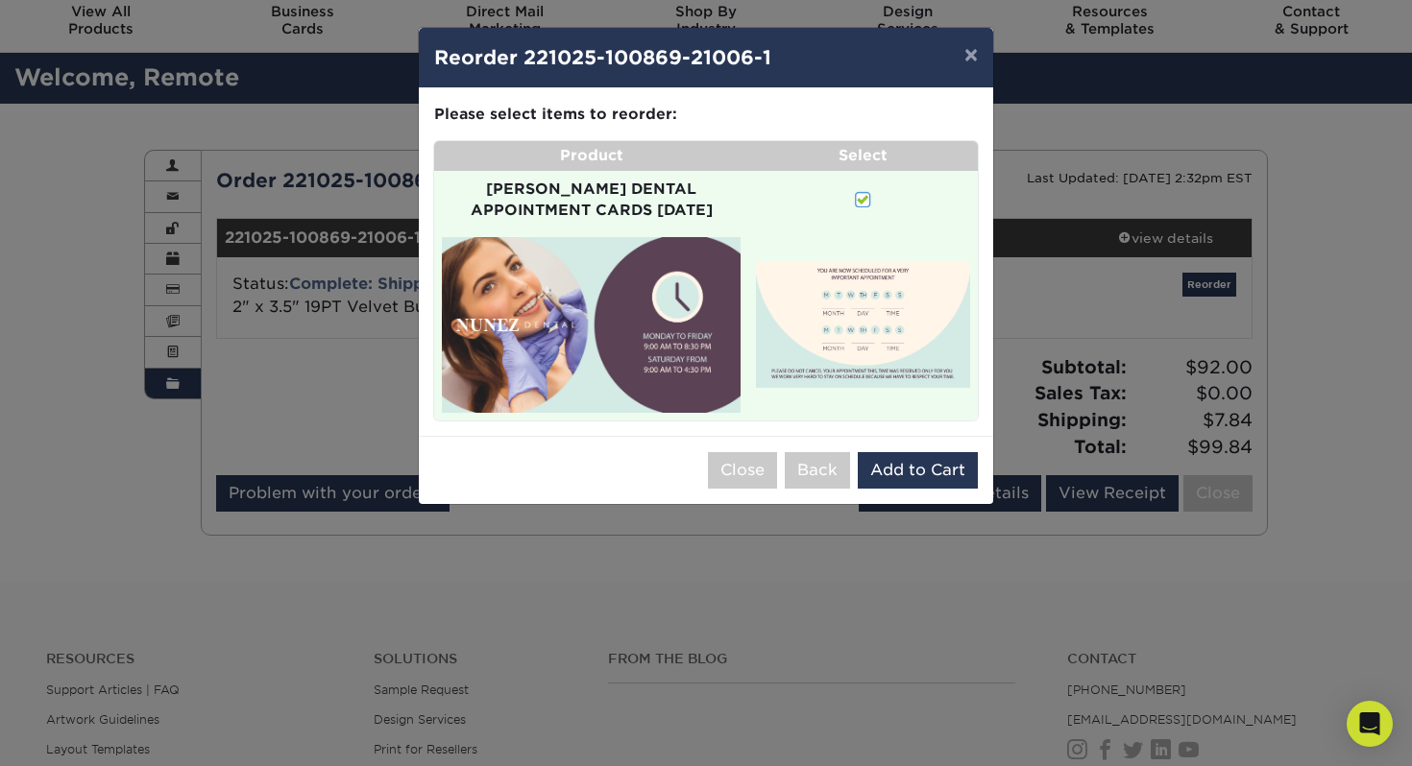
click at [626, 311] on img at bounding box center [591, 325] width 299 height 176
click at [642, 277] on img at bounding box center [591, 325] width 299 height 176
click at [737, 458] on button "Close" at bounding box center [742, 470] width 69 height 36
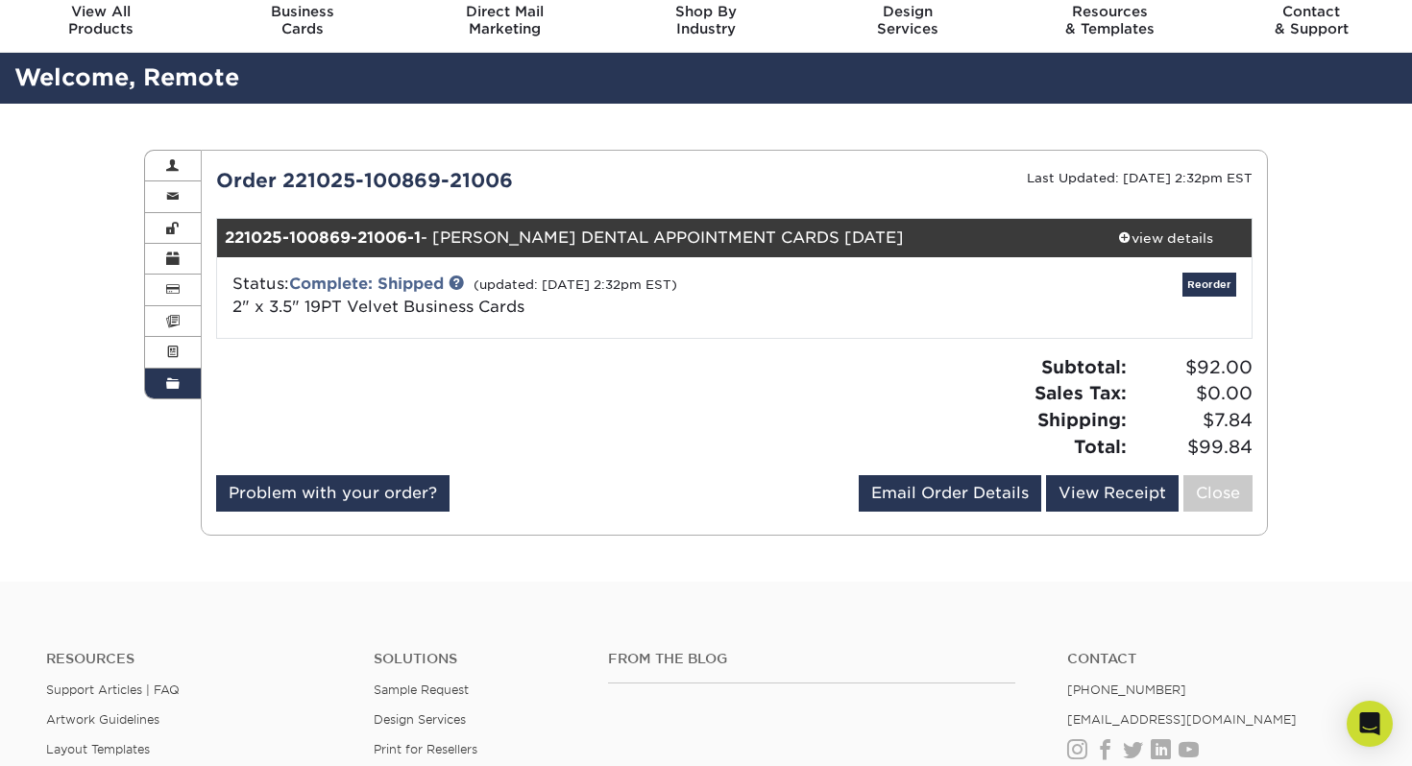
scroll to position [0, 0]
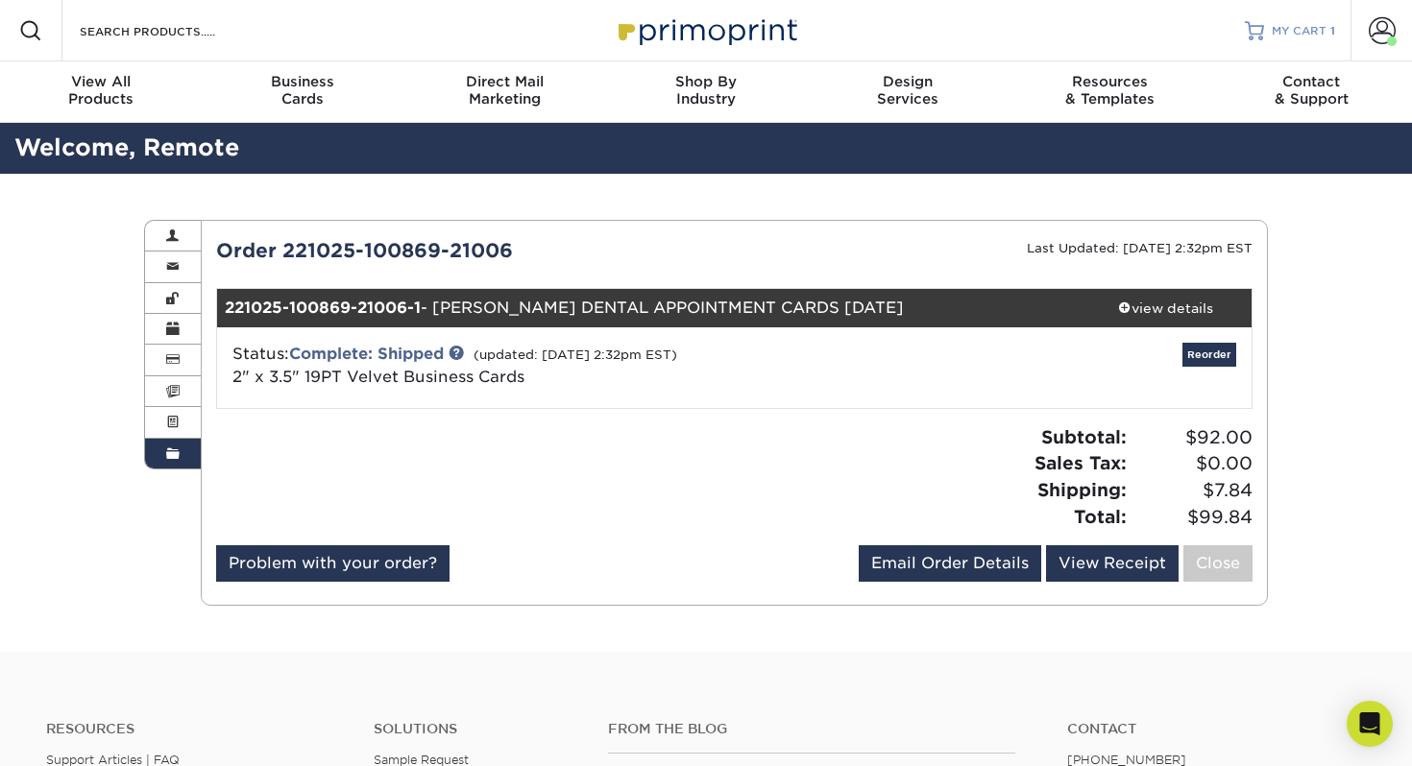
click at [1303, 29] on span "MY CART" at bounding box center [1298, 31] width 55 height 16
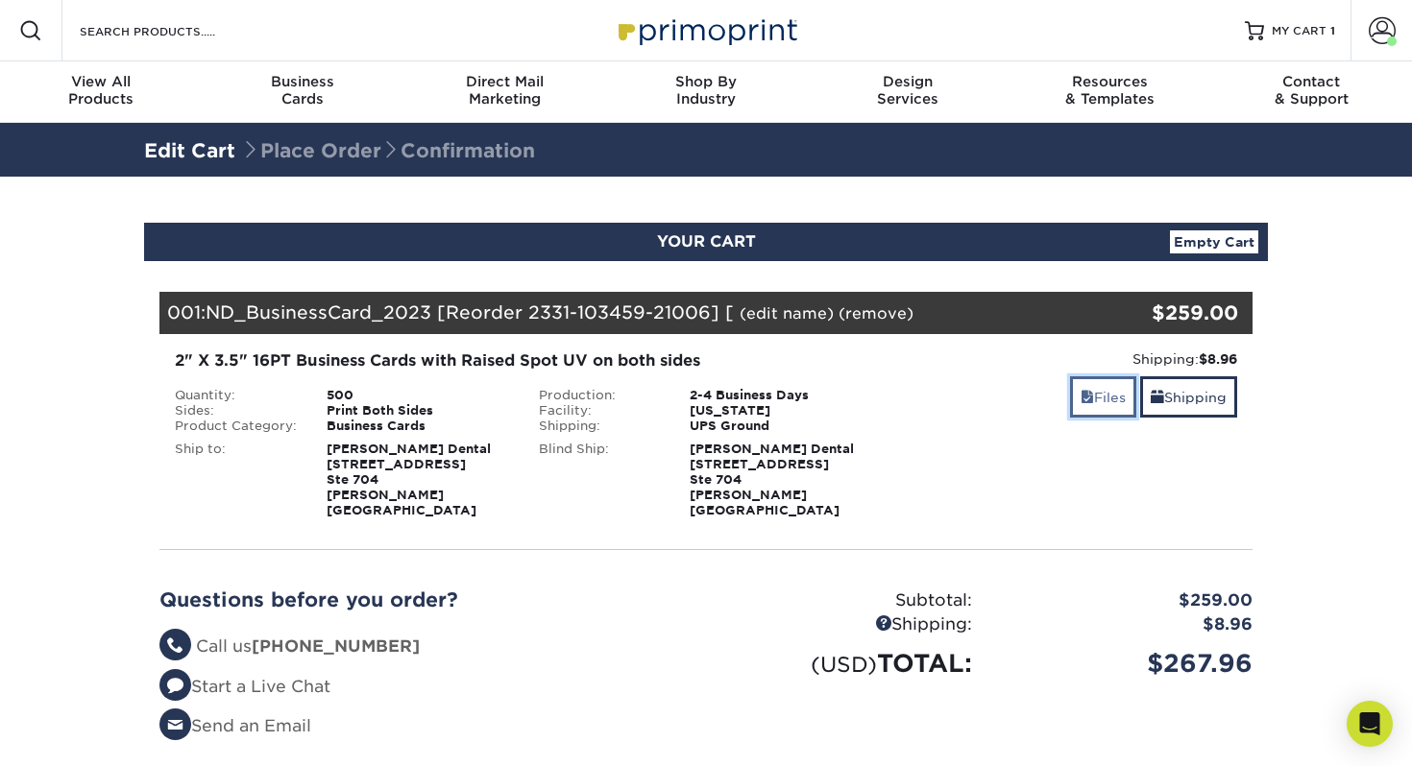
click at [1107, 397] on link "Files" at bounding box center [1103, 396] width 66 height 41
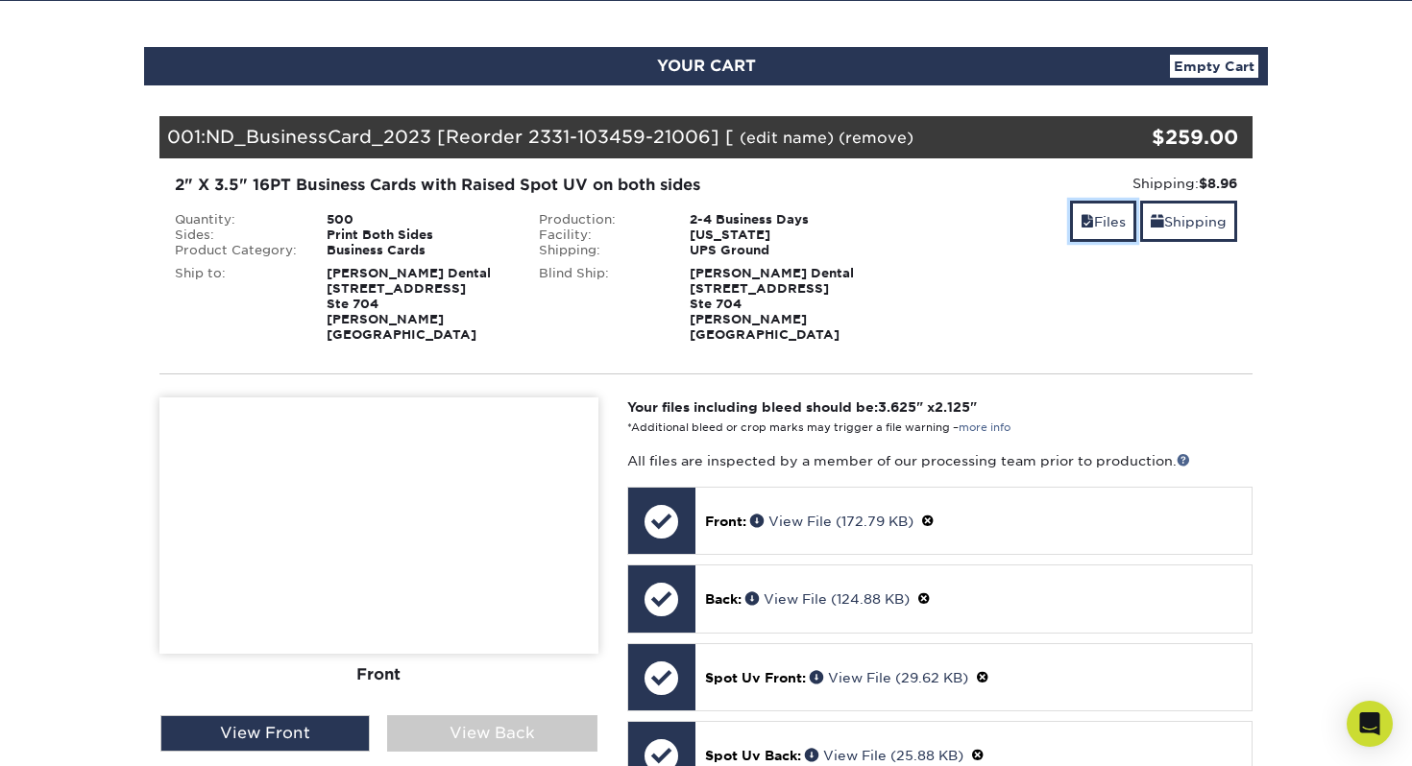
scroll to position [242, 0]
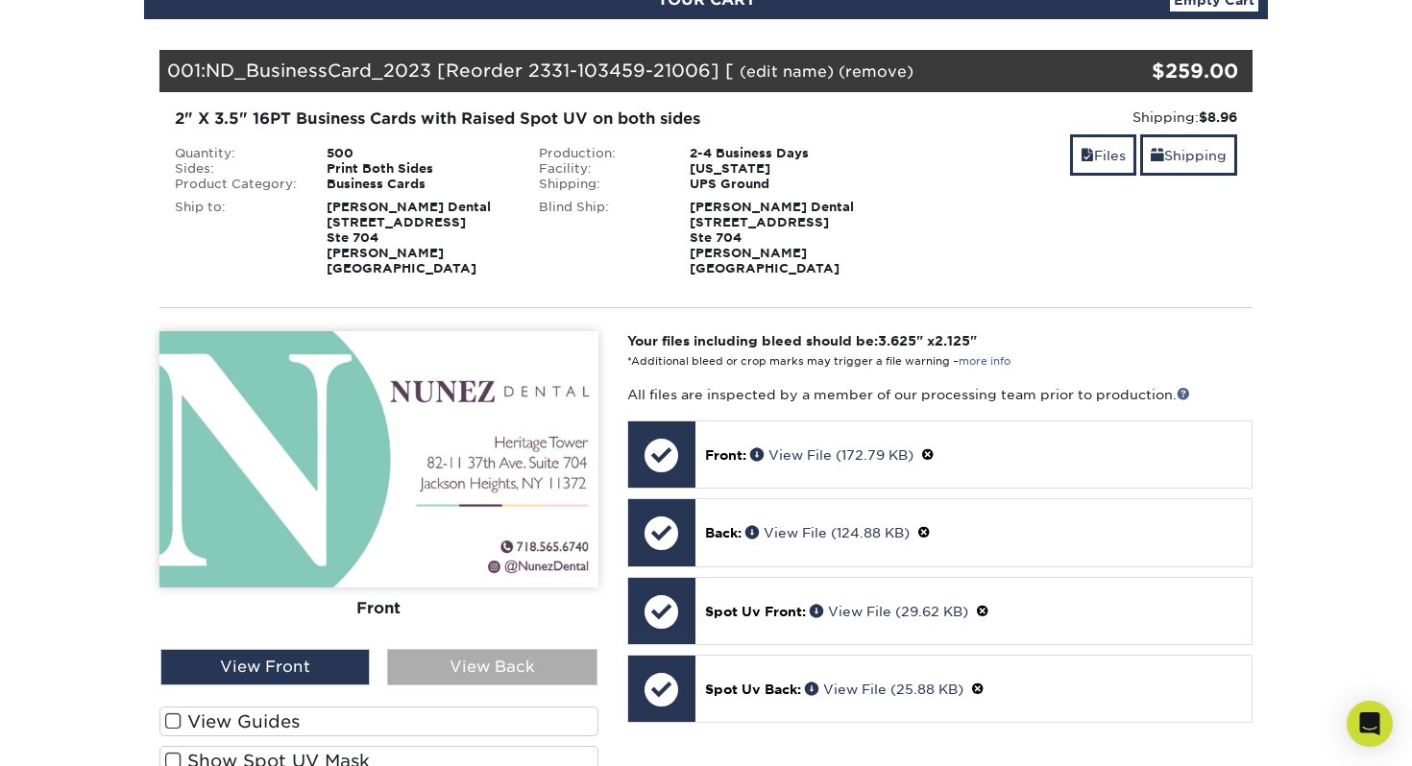
click at [515, 653] on div "View Back" at bounding box center [491, 667] width 209 height 36
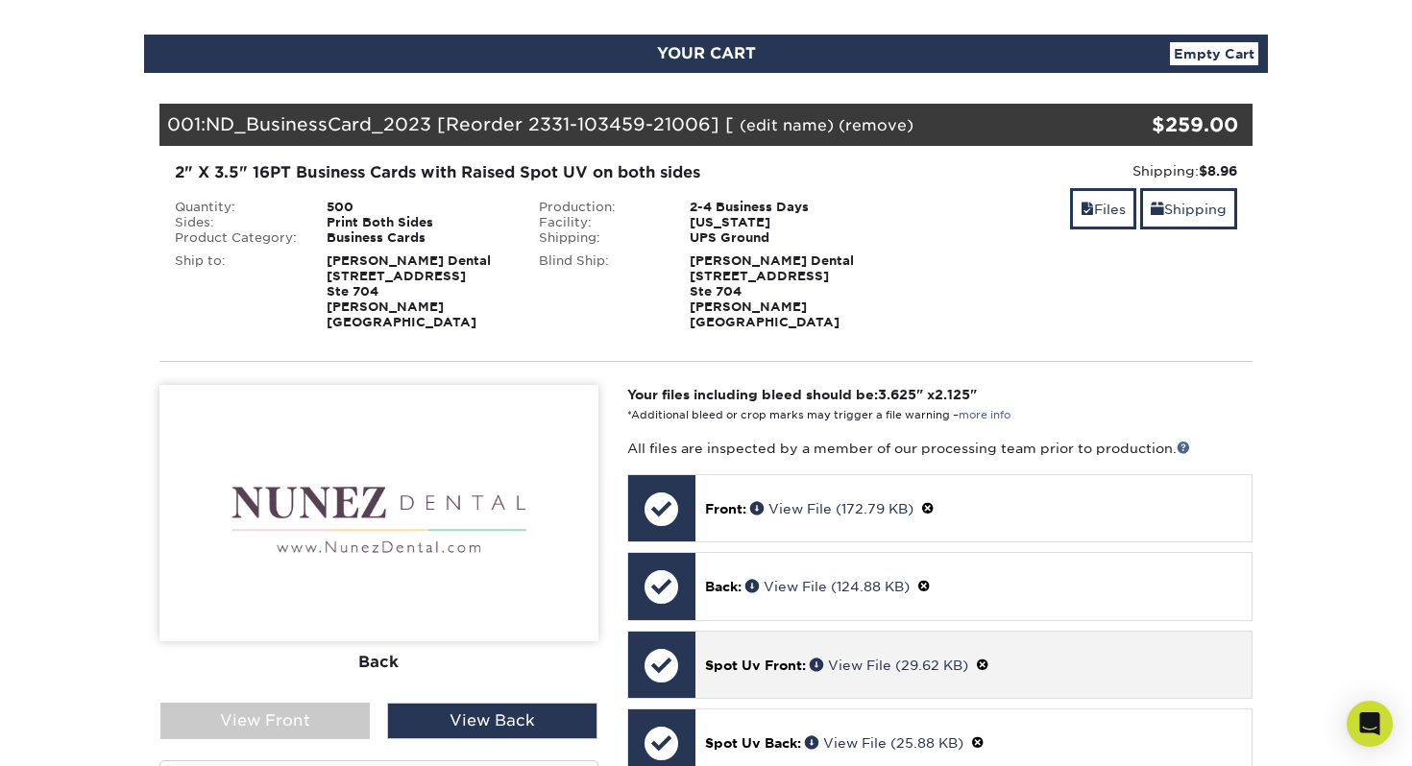
scroll to position [0, 0]
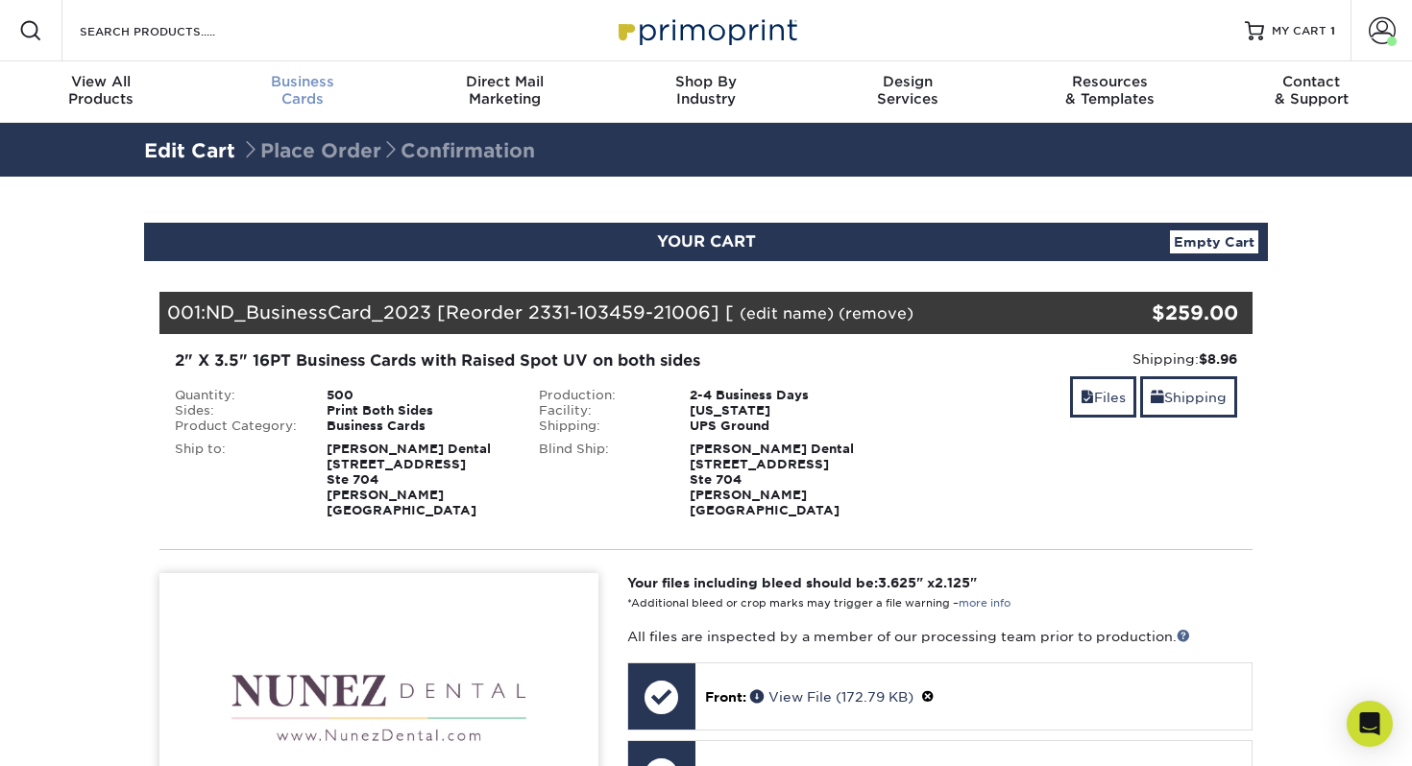
click at [310, 87] on span "Business" at bounding box center [303, 81] width 202 height 17
click at [300, 89] on span "Business" at bounding box center [303, 81] width 202 height 17
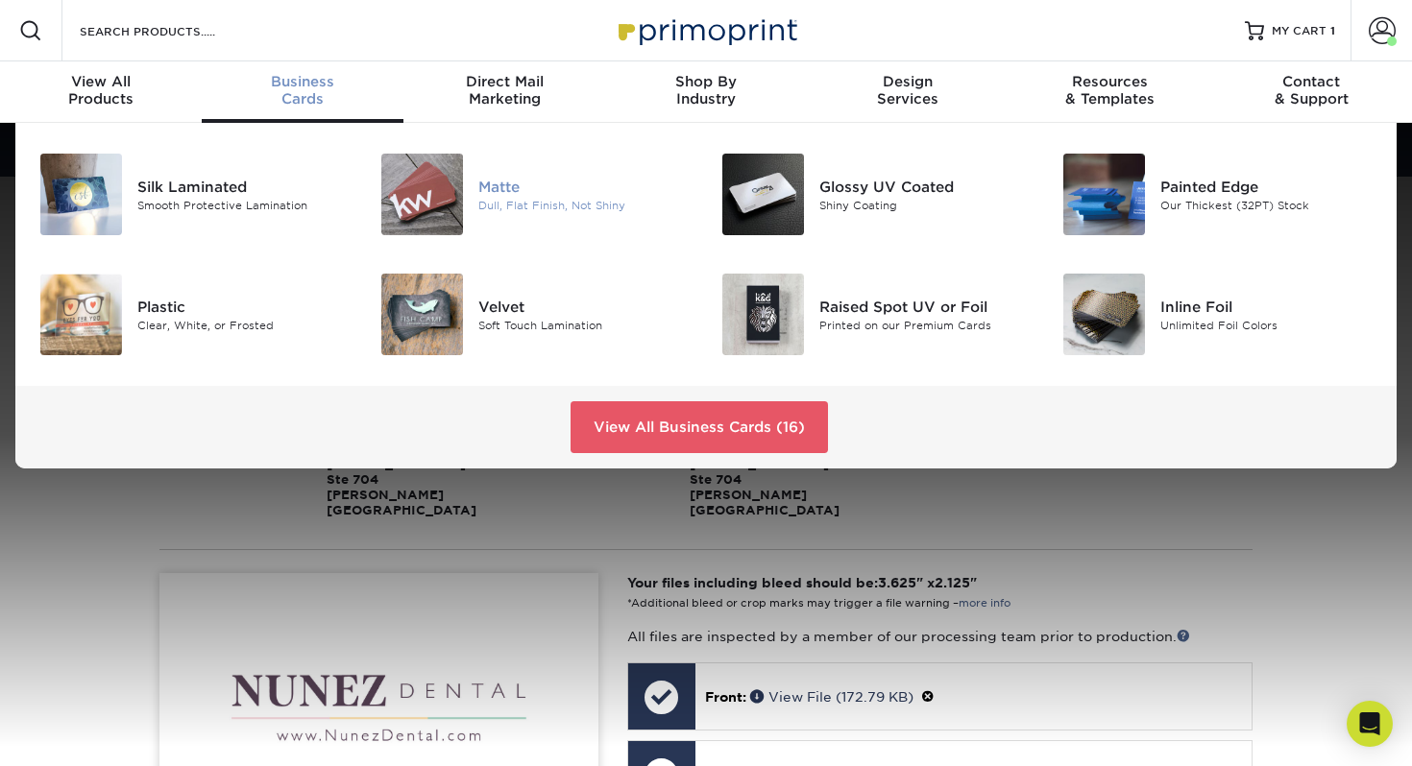
click at [505, 191] on div "Matte" at bounding box center [584, 186] width 213 height 21
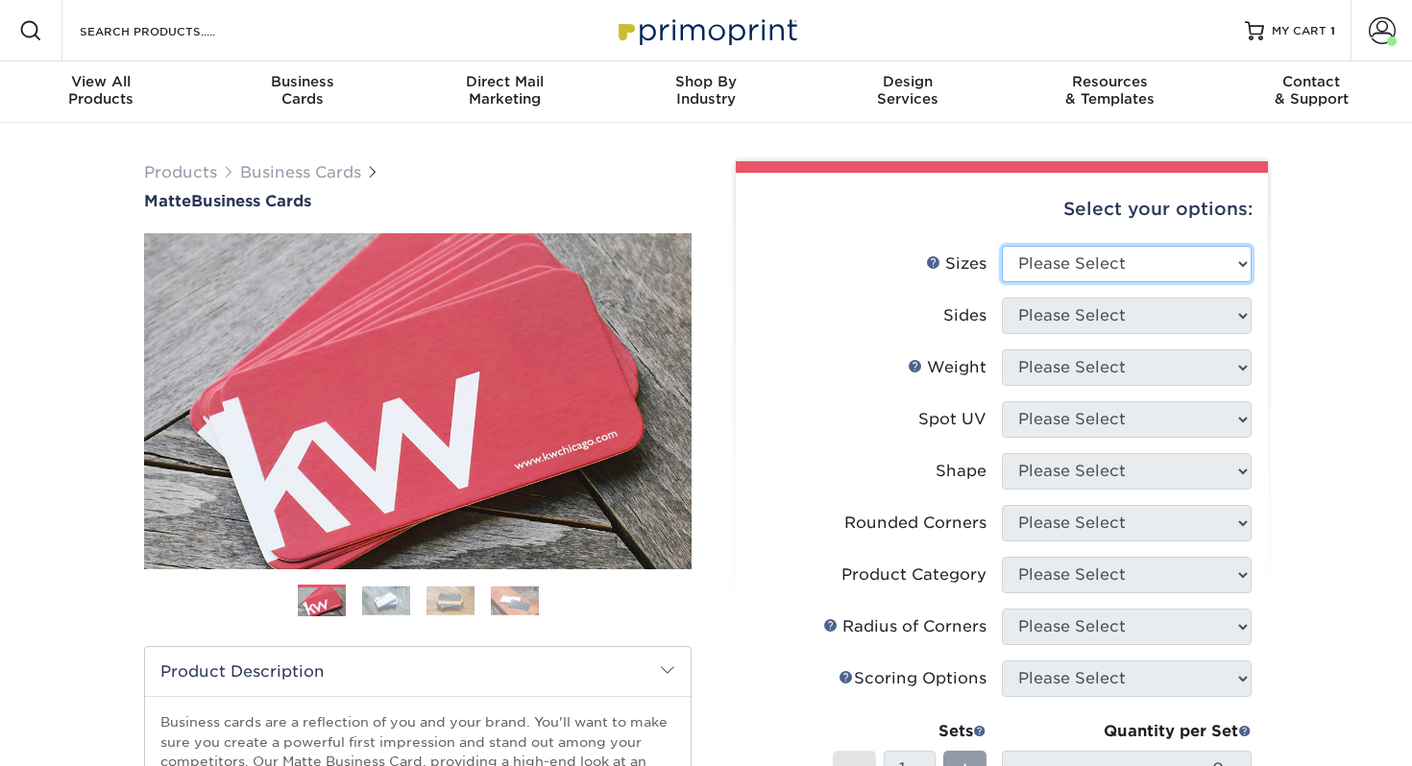
click at [1075, 262] on select "Please Select 1.5" x 3.5" - Mini 1.75" x 3.5" - Mini 2" x 2" - Square 2" x 3" -…" at bounding box center [1127, 264] width 250 height 36
select select "2.00x3.50"
click at [1002, 246] on select "Please Select 1.5" x 3.5" - Mini 1.75" x 3.5" - Mini 2" x 2" - Square 2" x 3" -…" at bounding box center [1127, 264] width 250 height 36
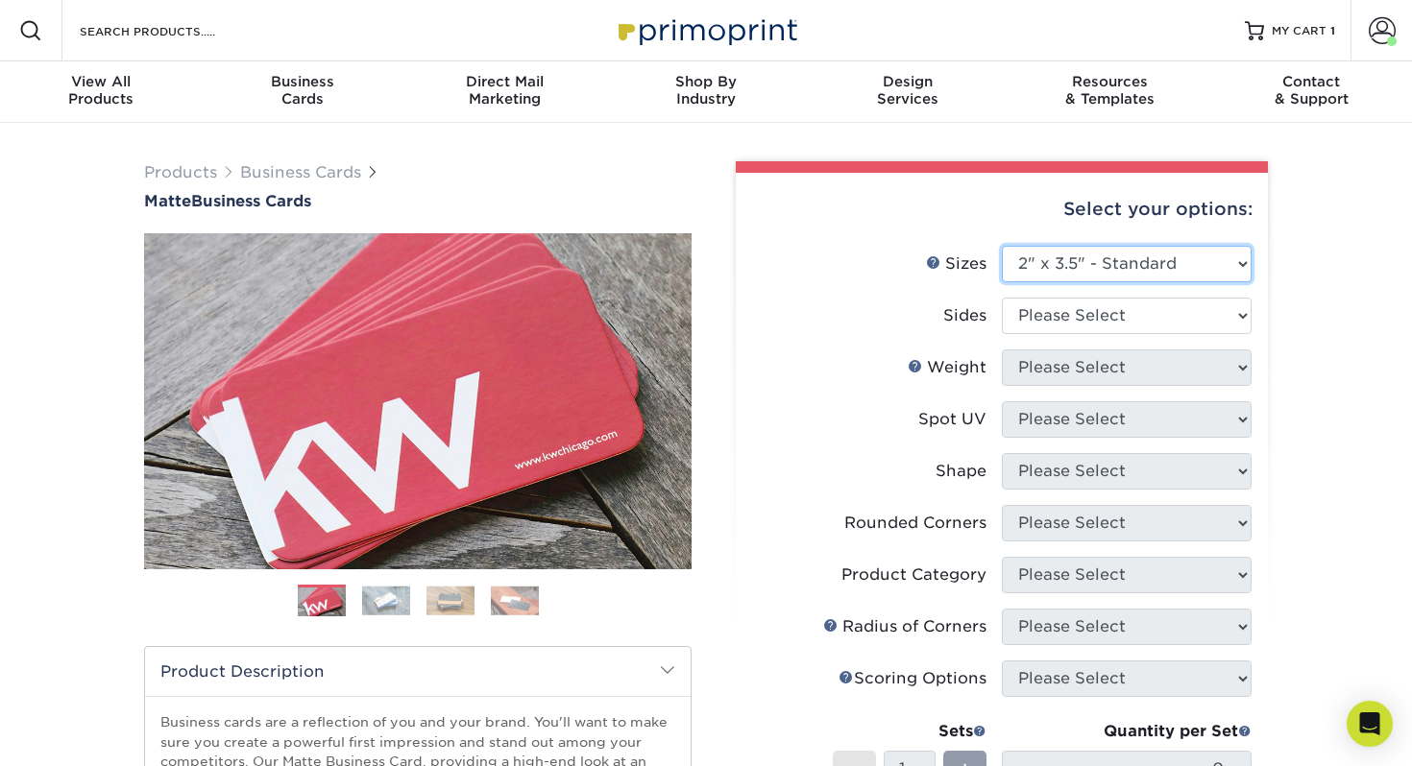
click at [1080, 260] on select "Please Select 1.5" x 3.5" - Mini 1.75" x 3.5" - Mini 2" x 2" - Square 2" x 3" -…" at bounding box center [1127, 264] width 250 height 36
click at [1002, 246] on select "Please Select 1.5" x 3.5" - Mini 1.75" x 3.5" - Mini 2" x 2" - Square 2" x 3" -…" at bounding box center [1127, 264] width 250 height 36
click at [1079, 316] on select "Please Select Print Both Sides Print Front Only" at bounding box center [1127, 316] width 250 height 36
select select "13abbda7-1d64-4f25-8bb2-c179b224825d"
click at [1002, 298] on select "Please Select Print Both Sides Print Front Only" at bounding box center [1127, 316] width 250 height 36
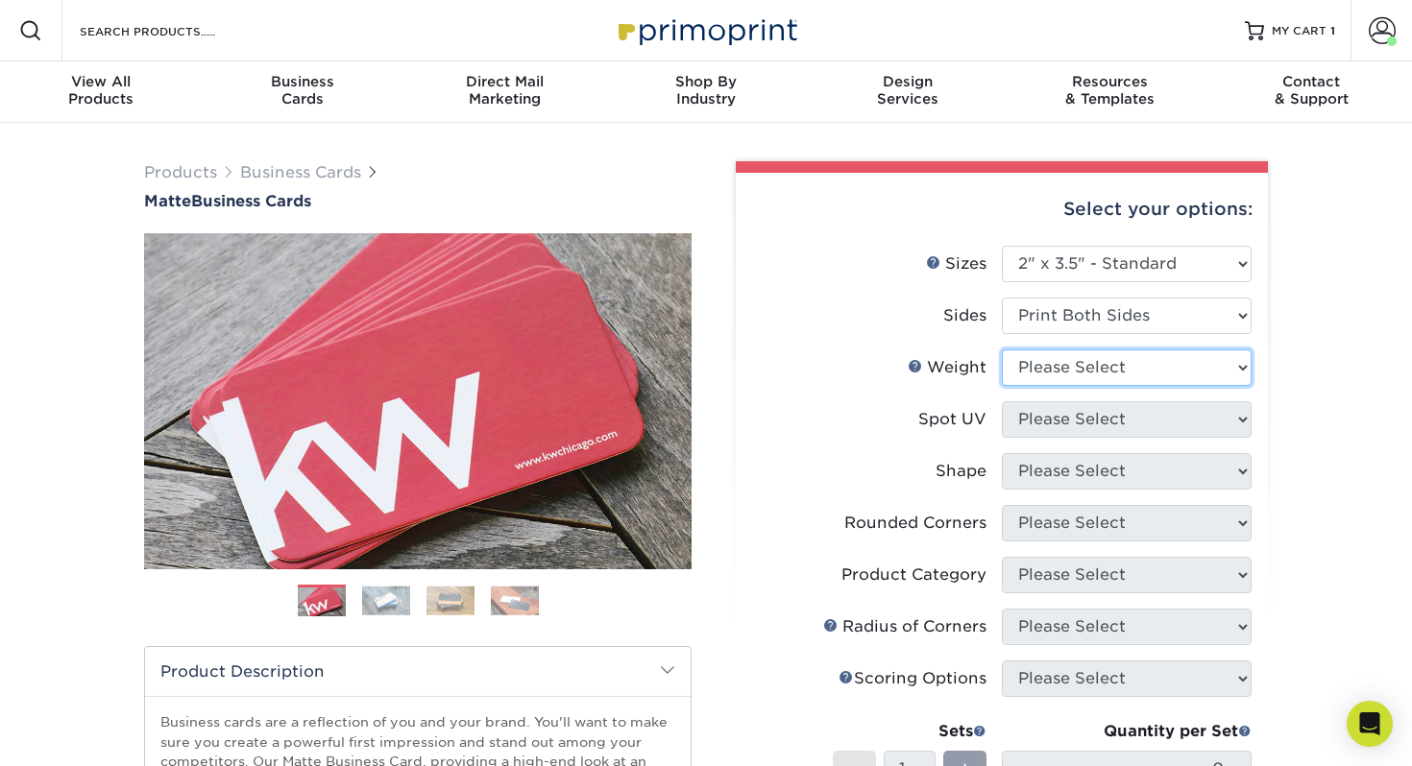
click at [1106, 375] on select "Please Select 16PT 14PT" at bounding box center [1127, 368] width 250 height 36
select select "16PT"
click at [1002, 350] on select "Please Select 16PT 14PT" at bounding box center [1127, 368] width 250 height 36
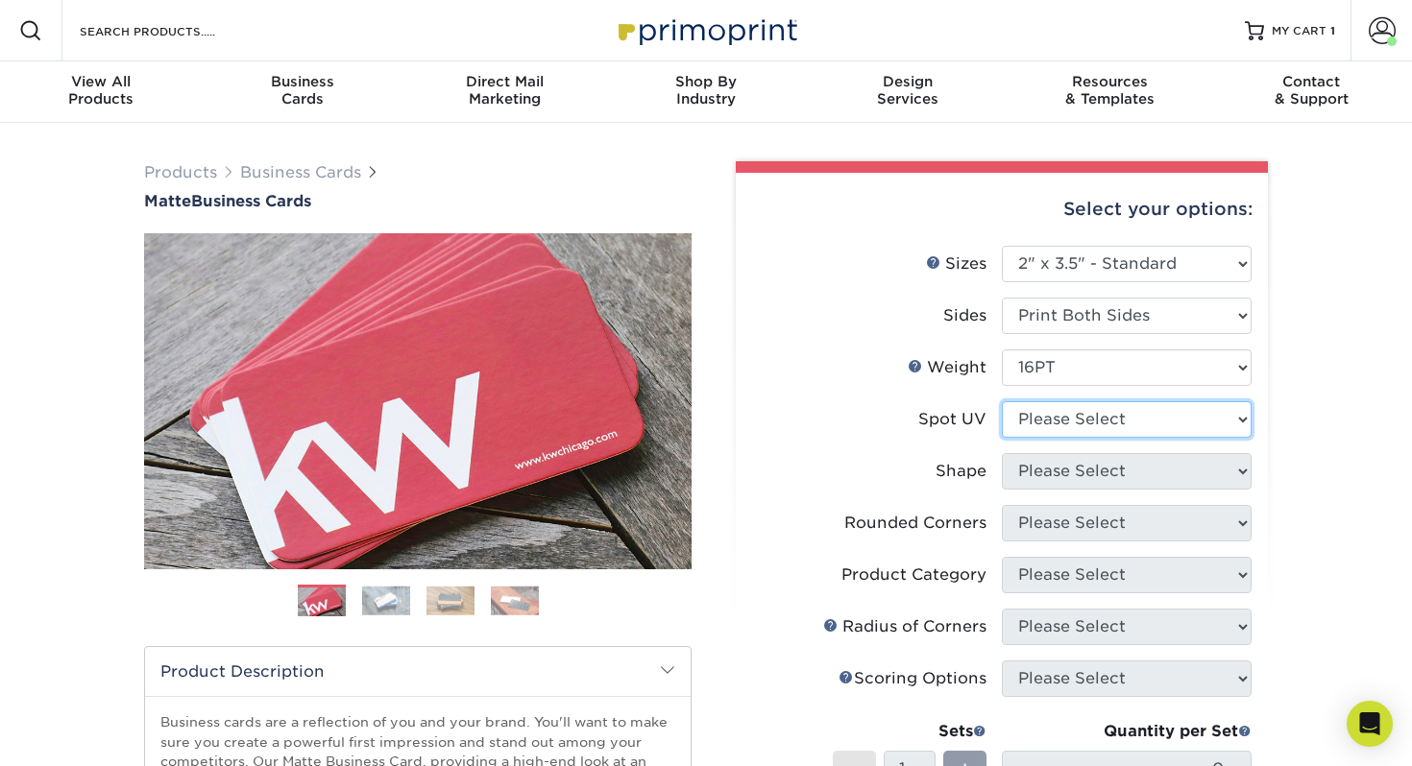
click at [1097, 414] on select "Please Select No Spot UV Front and Back (Both Sides) Front Only Back Only" at bounding box center [1127, 419] width 250 height 36
select select "3"
click at [1002, 401] on select "Please Select No Spot UV Front and Back (Both Sides) Front Only Back Only" at bounding box center [1127, 419] width 250 height 36
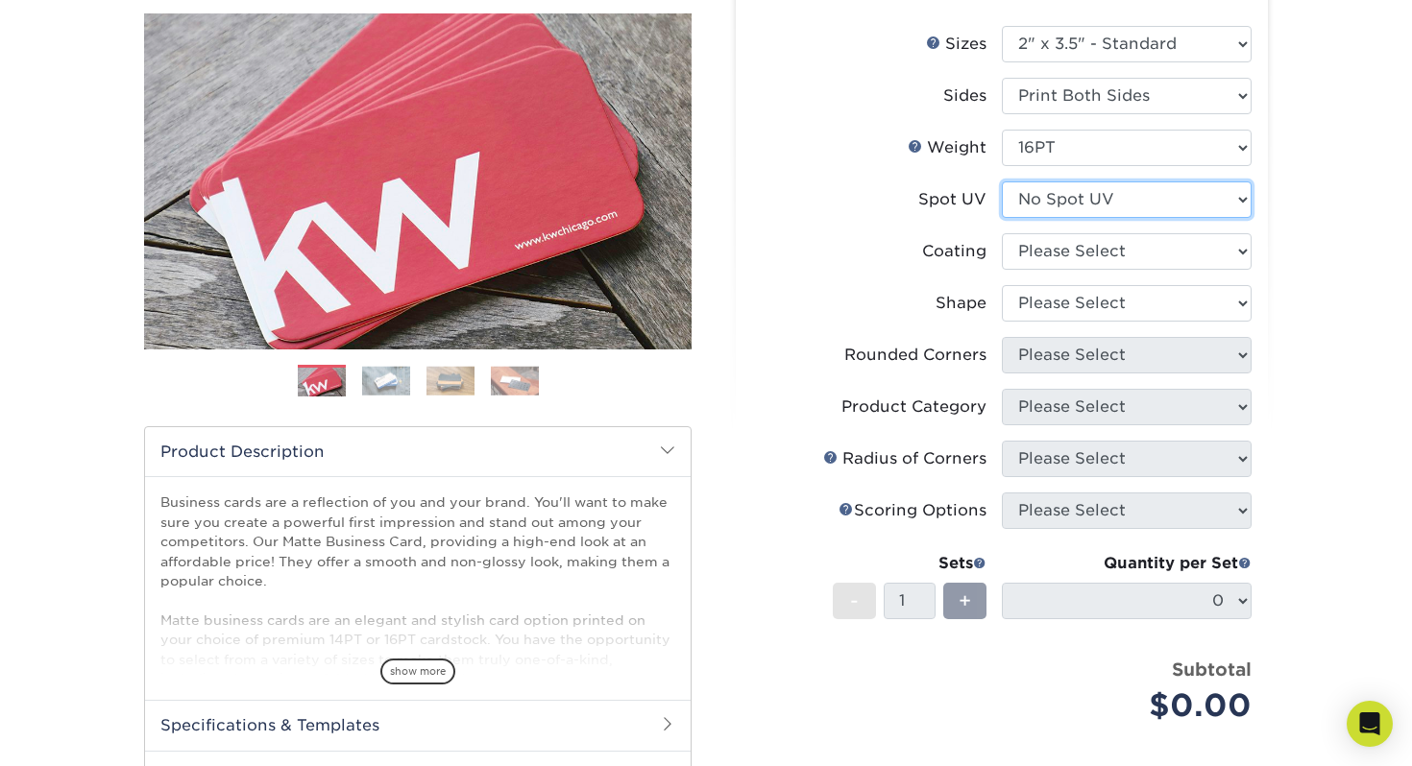
scroll to position [275, 0]
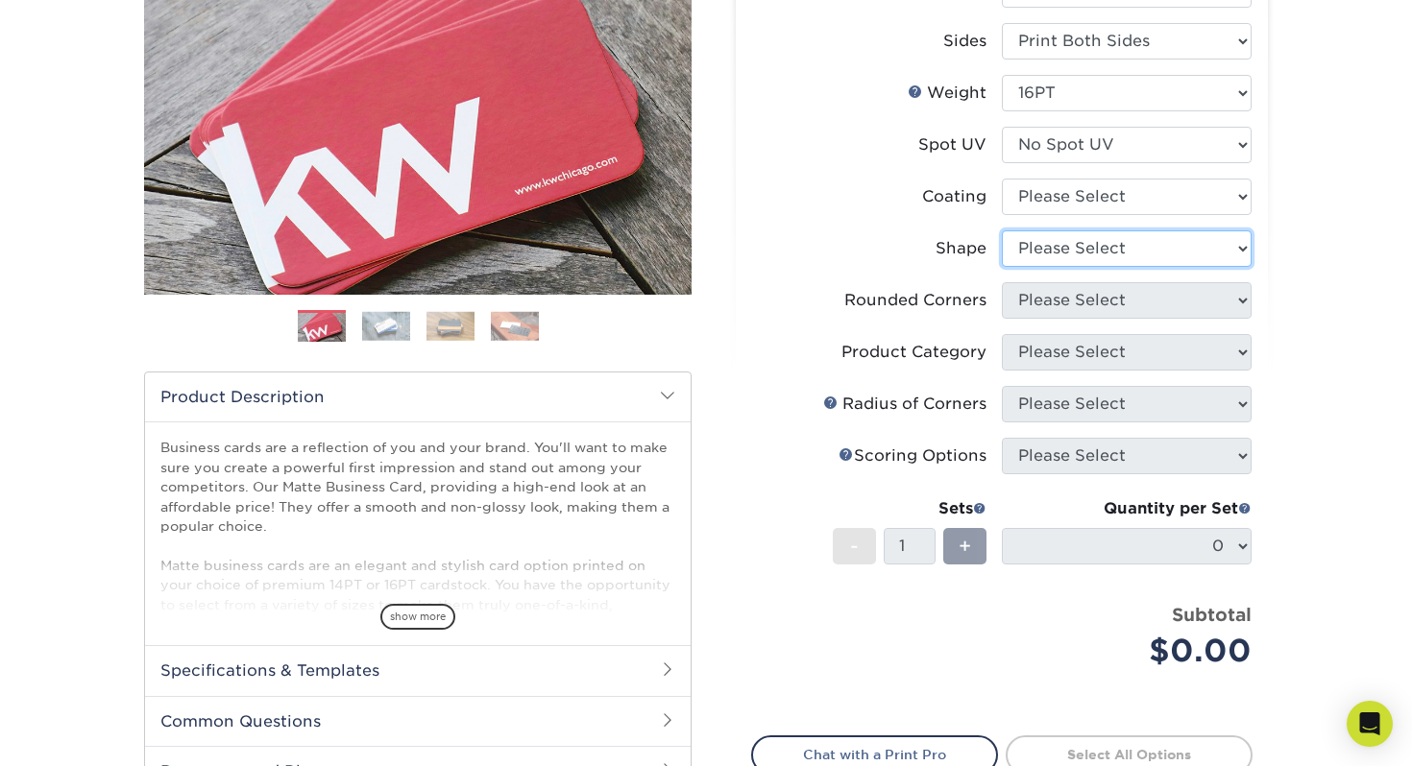
click at [1112, 236] on select "Please Select Standard Oval" at bounding box center [1127, 248] width 250 height 36
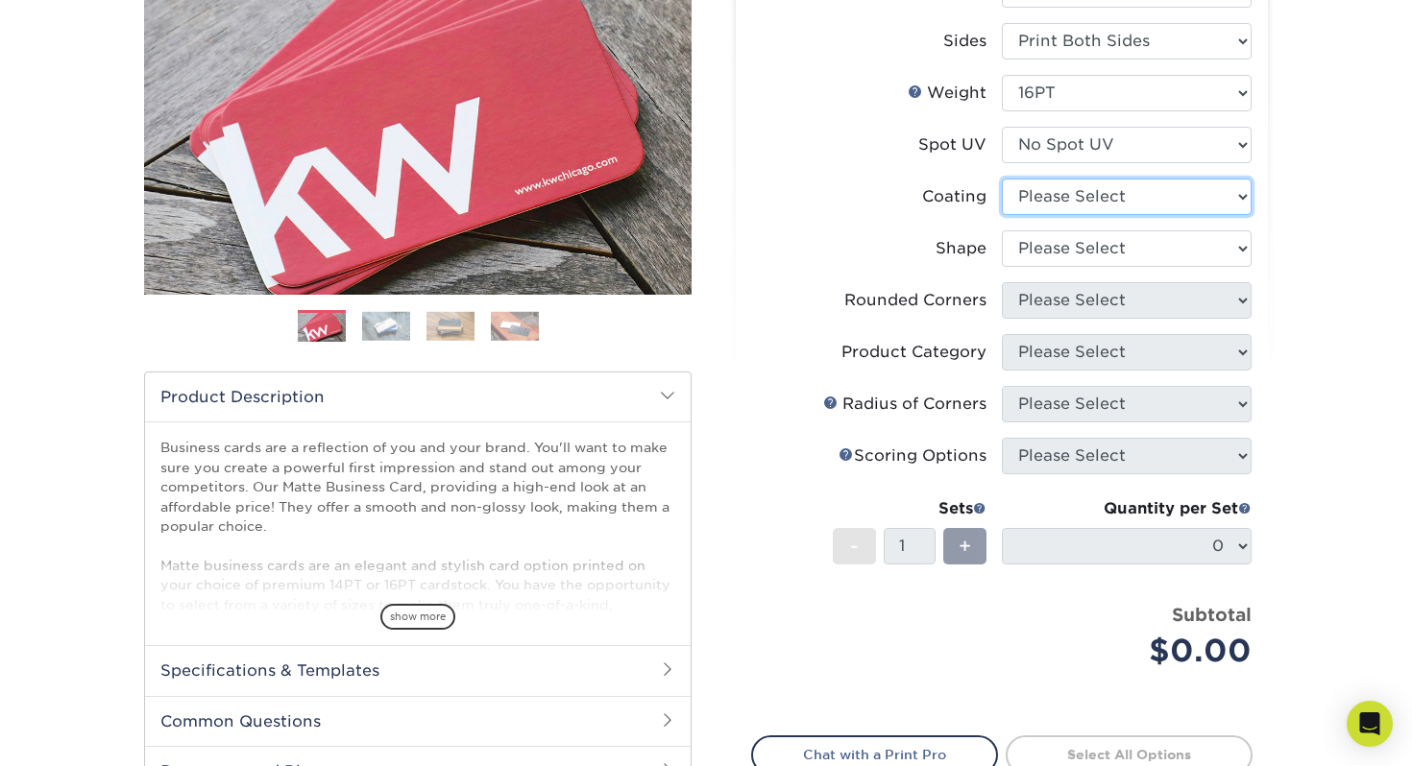
click at [1195, 195] on select at bounding box center [1127, 197] width 250 height 36
select select "121bb7b5-3b4d-429f-bd8d-bbf80e953313"
click at [1002, 179] on select at bounding box center [1127, 197] width 250 height 36
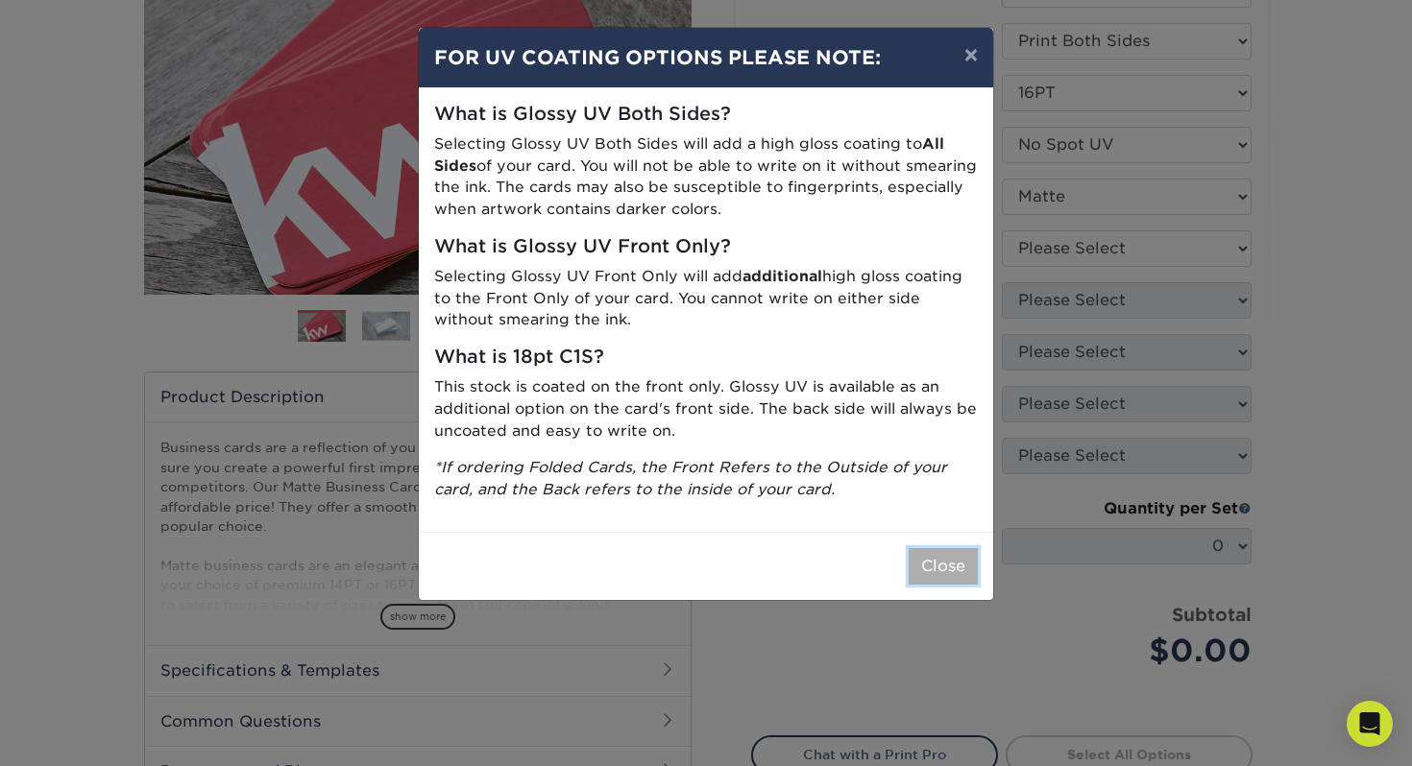
click at [938, 569] on button "Close" at bounding box center [942, 566] width 69 height 36
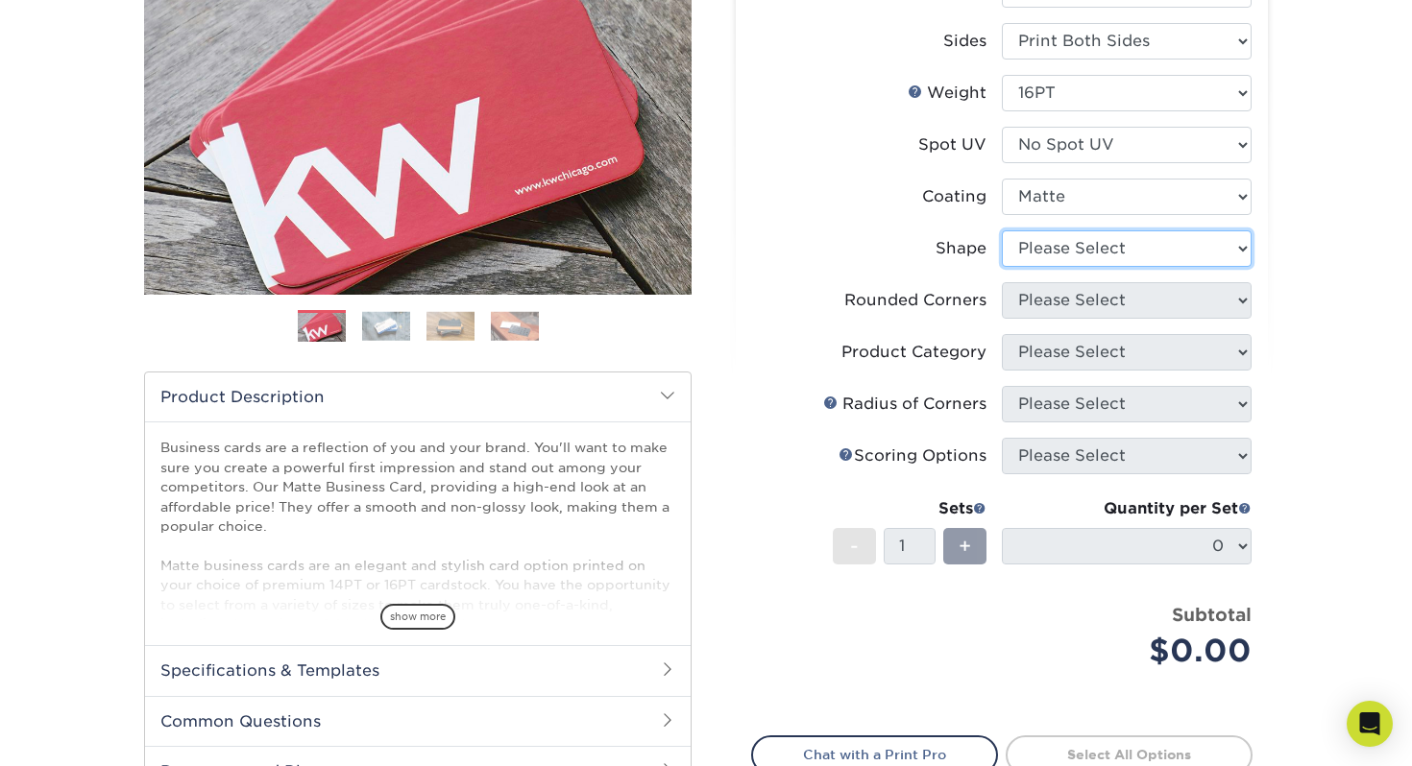
click at [1133, 260] on select "Please Select Standard Oval" at bounding box center [1127, 248] width 250 height 36
select select "standard"
click at [1002, 230] on select "Please Select Standard Oval" at bounding box center [1127, 248] width 250 height 36
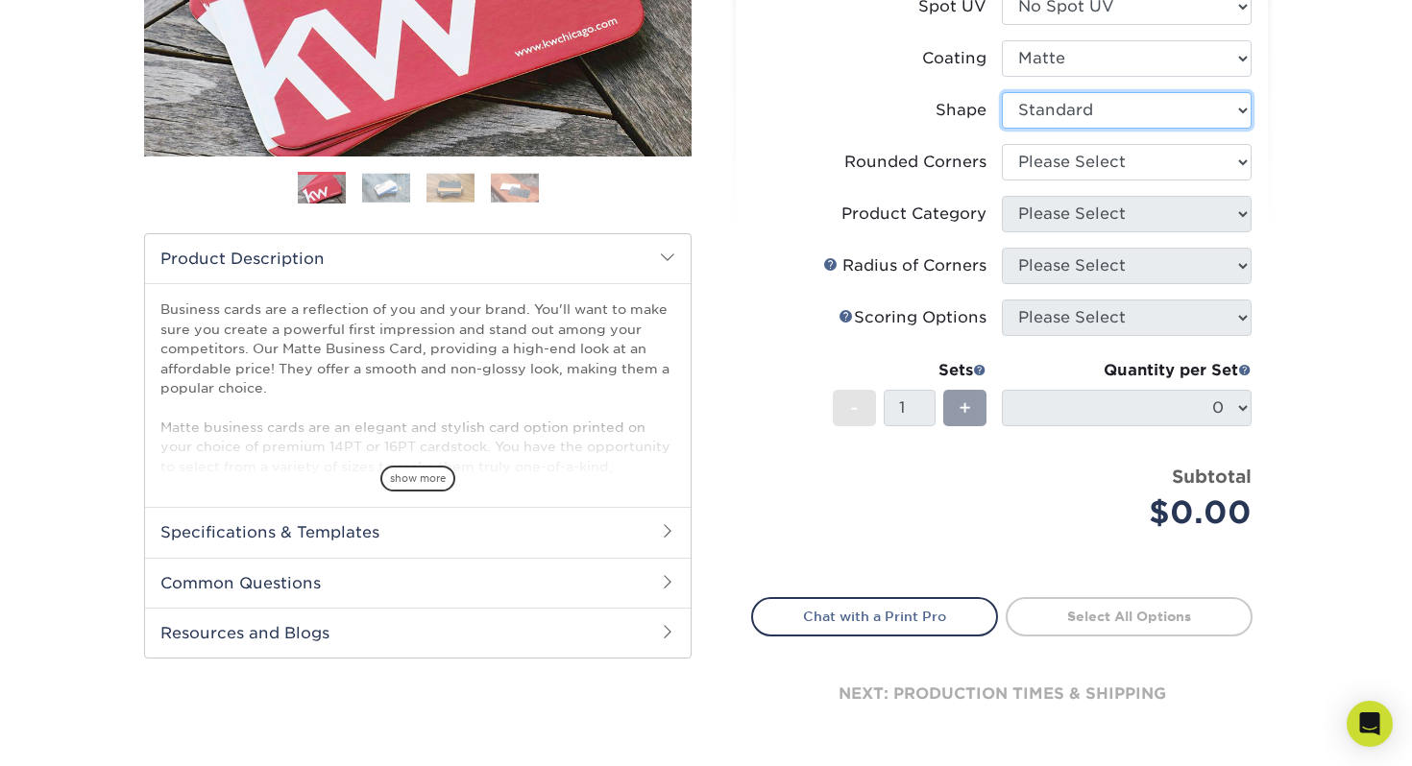
scroll to position [423, 0]
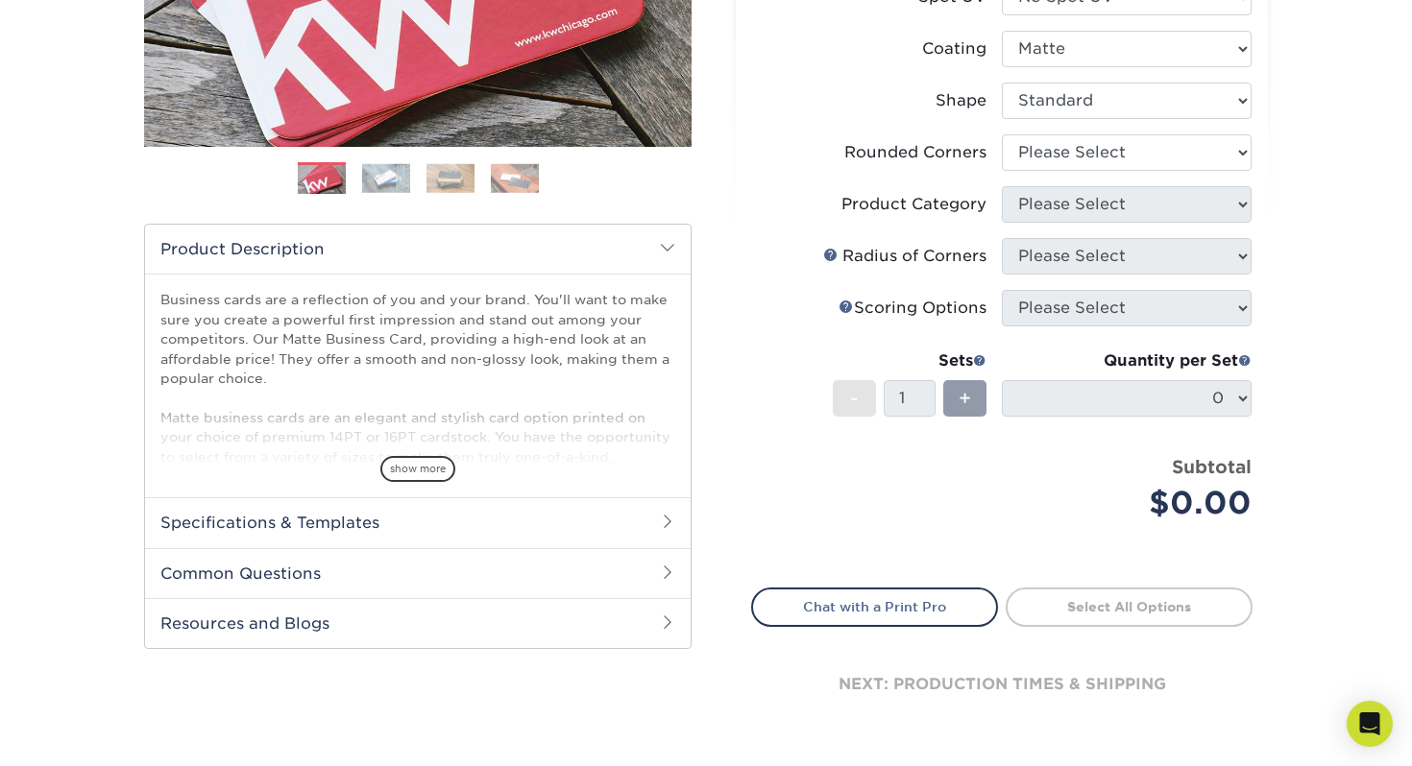
click at [1195, 424] on div "Quantity per Set 0 (Price includes envelopes)" at bounding box center [1127, 394] width 250 height 89
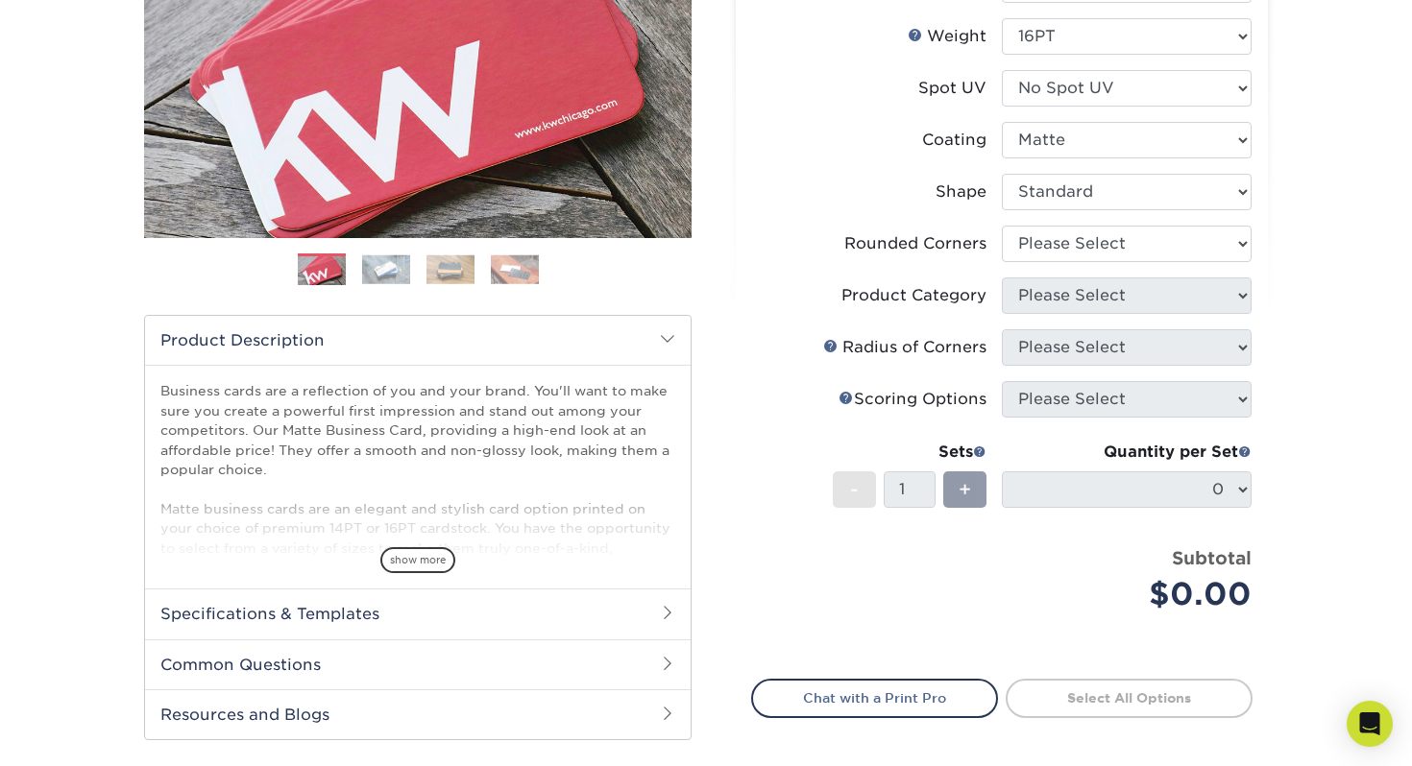
scroll to position [248, 0]
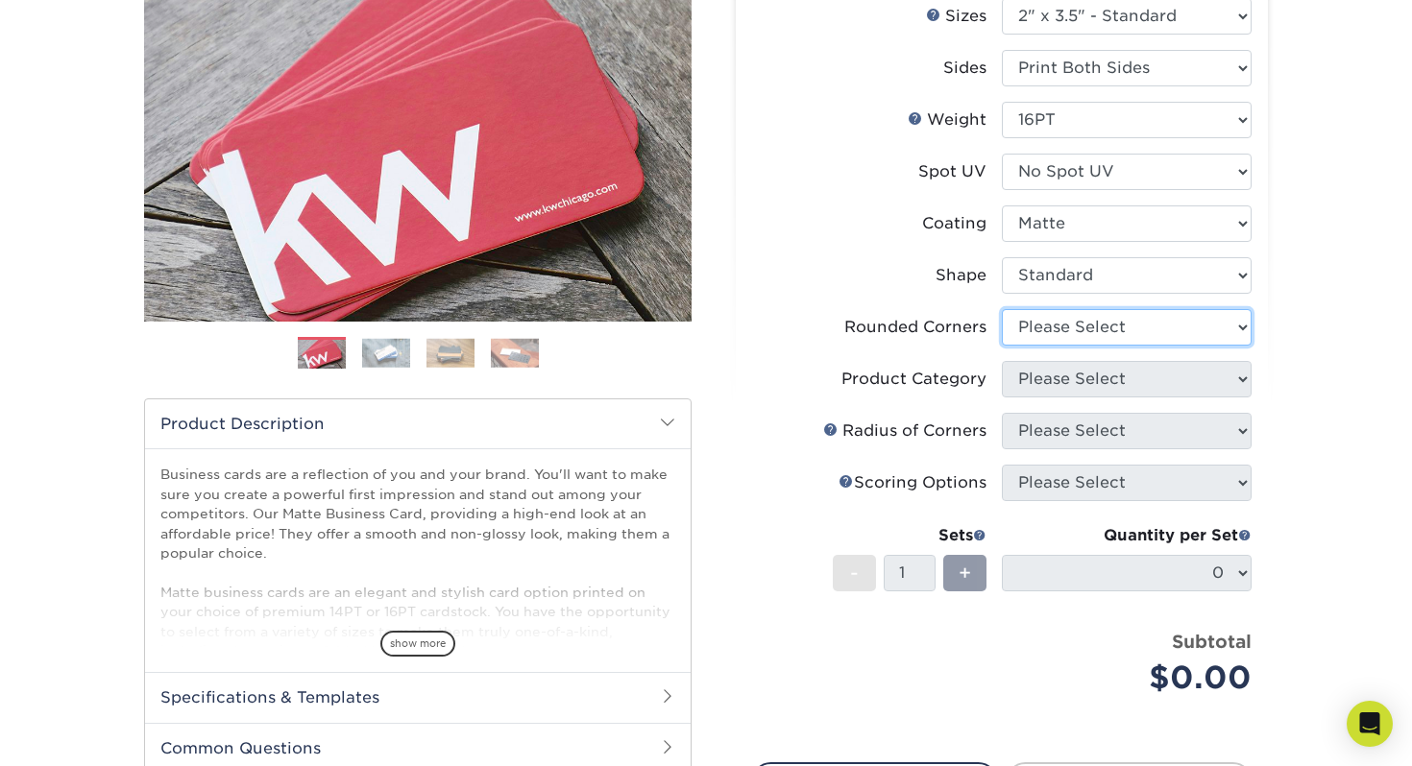
click at [1155, 327] on select "Please Select Yes - Round 2 Corners Yes - Round 4 Corners No" at bounding box center [1127, 327] width 250 height 36
select select "0"
click at [1002, 309] on select "Please Select Yes - Round 2 Corners Yes - Round 4 Corners No" at bounding box center [1127, 327] width 250 height 36
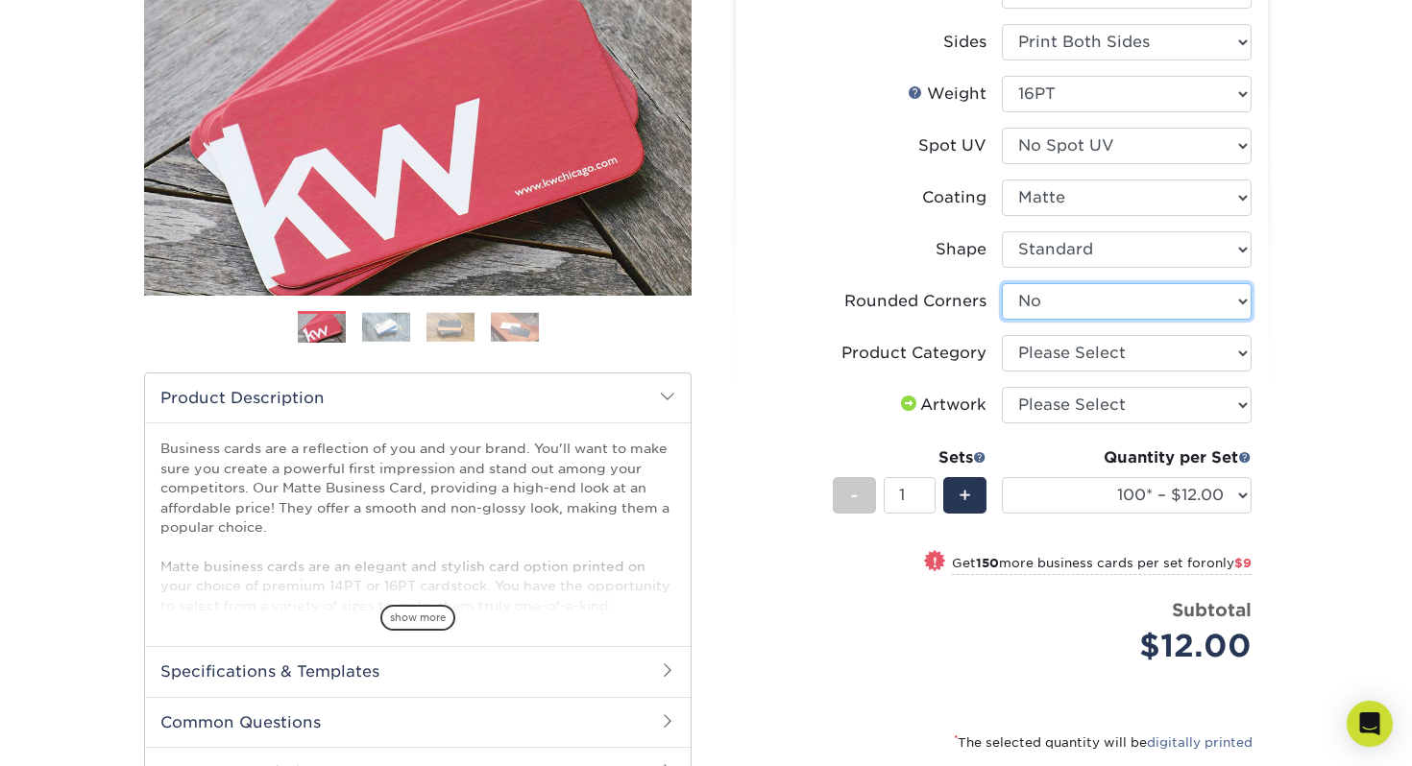
scroll to position [276, 0]
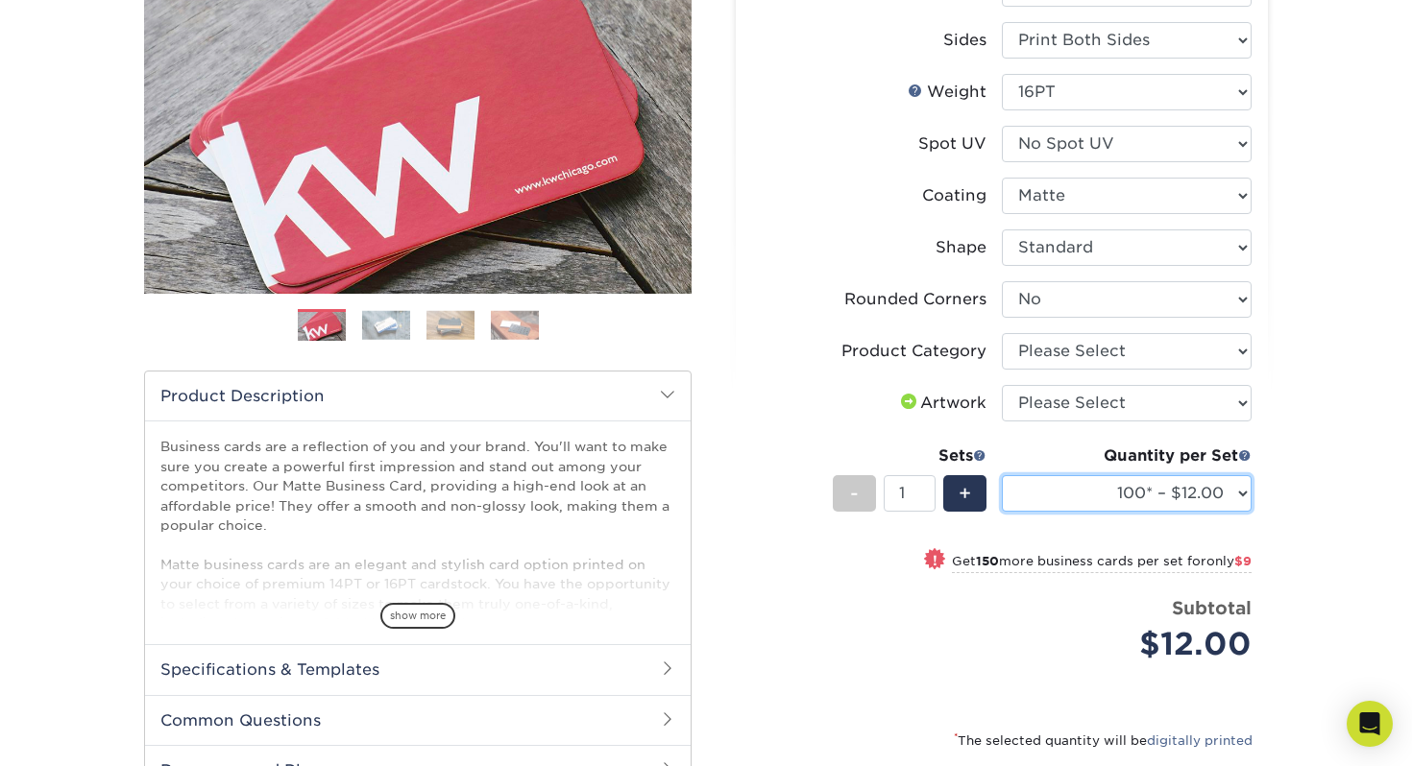
click at [1205, 481] on select "100* – $12.00 250* – $21.00 500 – $42.00 1000 – $53.00 (free shipping*) 2500 – …" at bounding box center [1127, 493] width 250 height 36
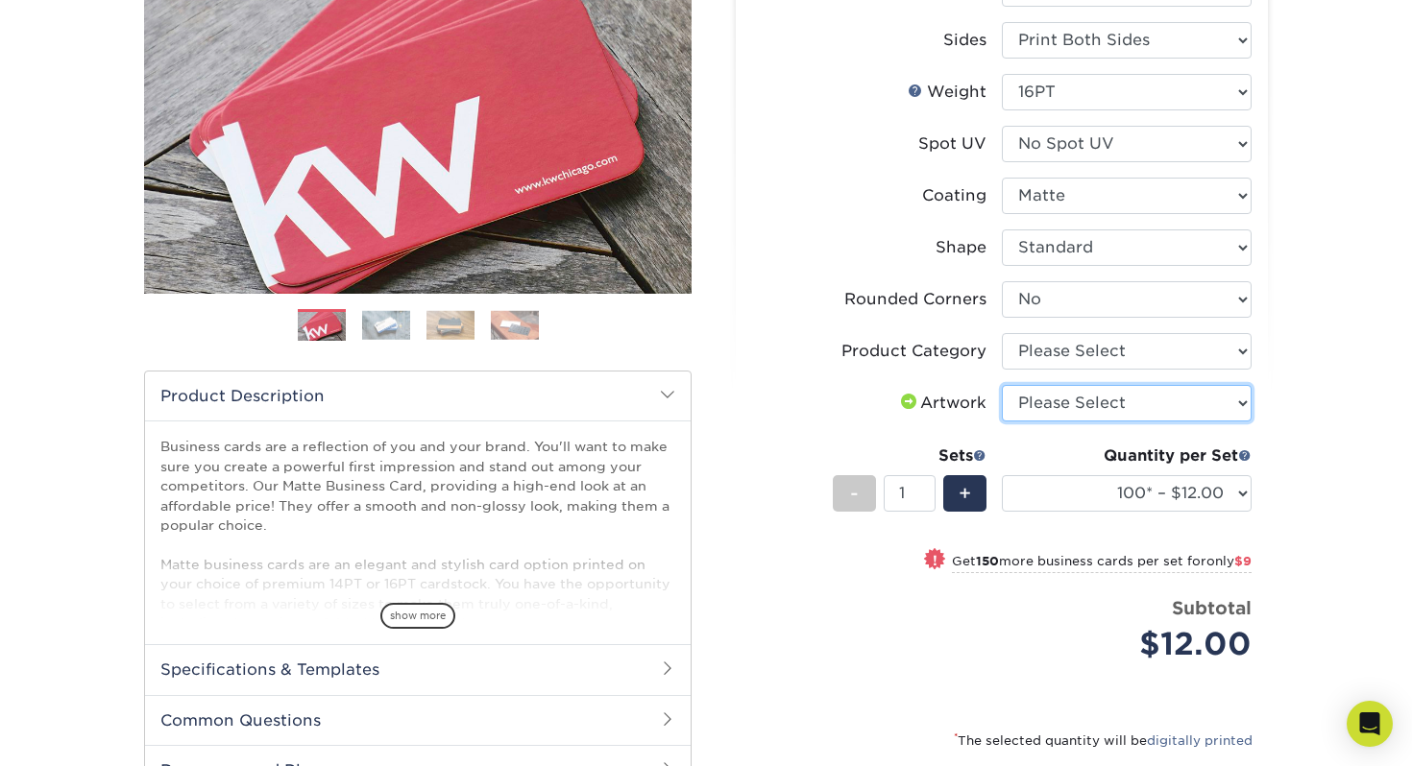
click at [1198, 407] on select "Please Select I will upload files I need a design - $100" at bounding box center [1127, 403] width 250 height 36
select select "upload"
click at [1002, 385] on select "Please Select I will upload files I need a design - $100" at bounding box center [1127, 403] width 250 height 36
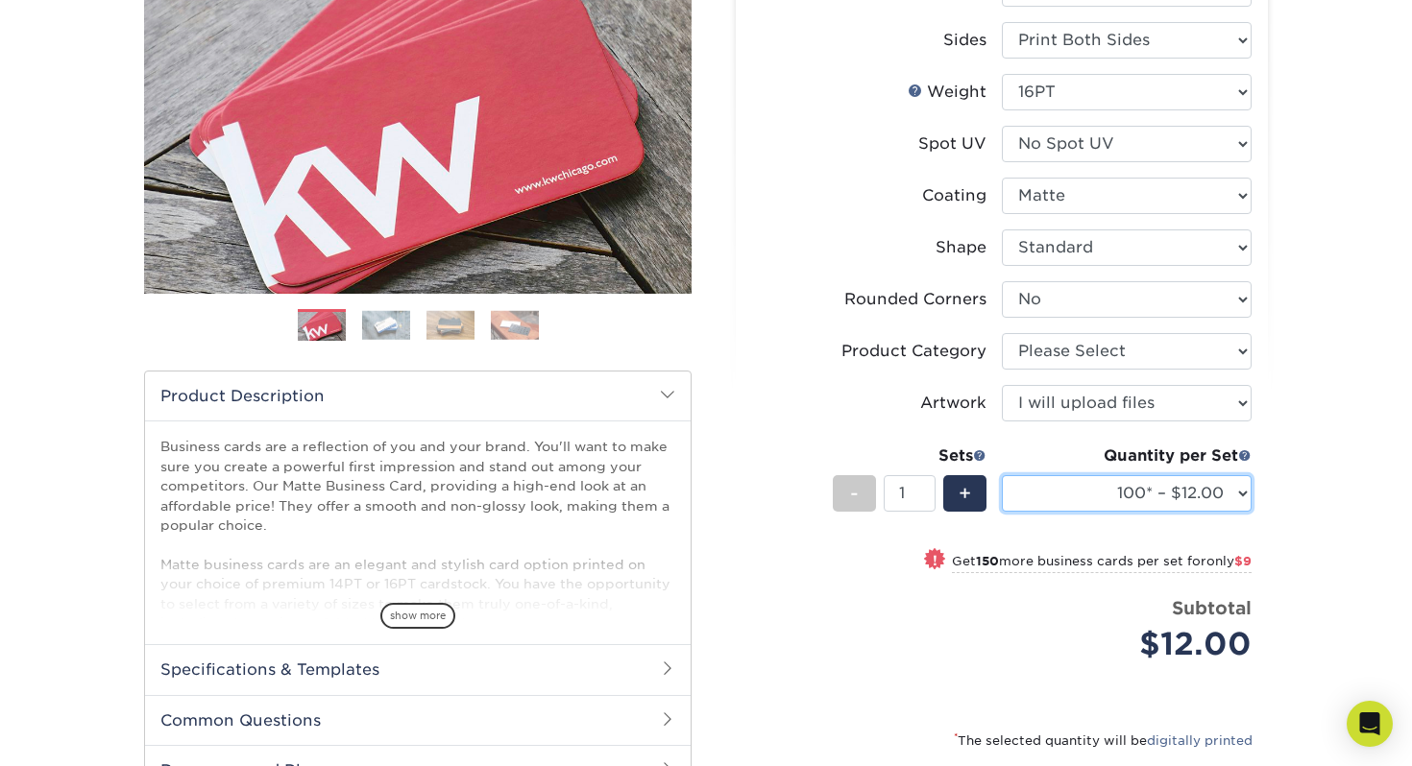
click at [1192, 493] on select "100* – $12.00 250* – $21.00 500 – $42.00 1000 – $53.00 2500 – $95.00 5000 – $18…" at bounding box center [1127, 493] width 250 height 36
select select "500 – $42.00"
click at [1002, 475] on select "100* – $12.00 250* – $21.00 500 – $42.00 1000 – $53.00 2500 – $95.00 5000 – $18…" at bounding box center [1127, 493] width 250 height 36
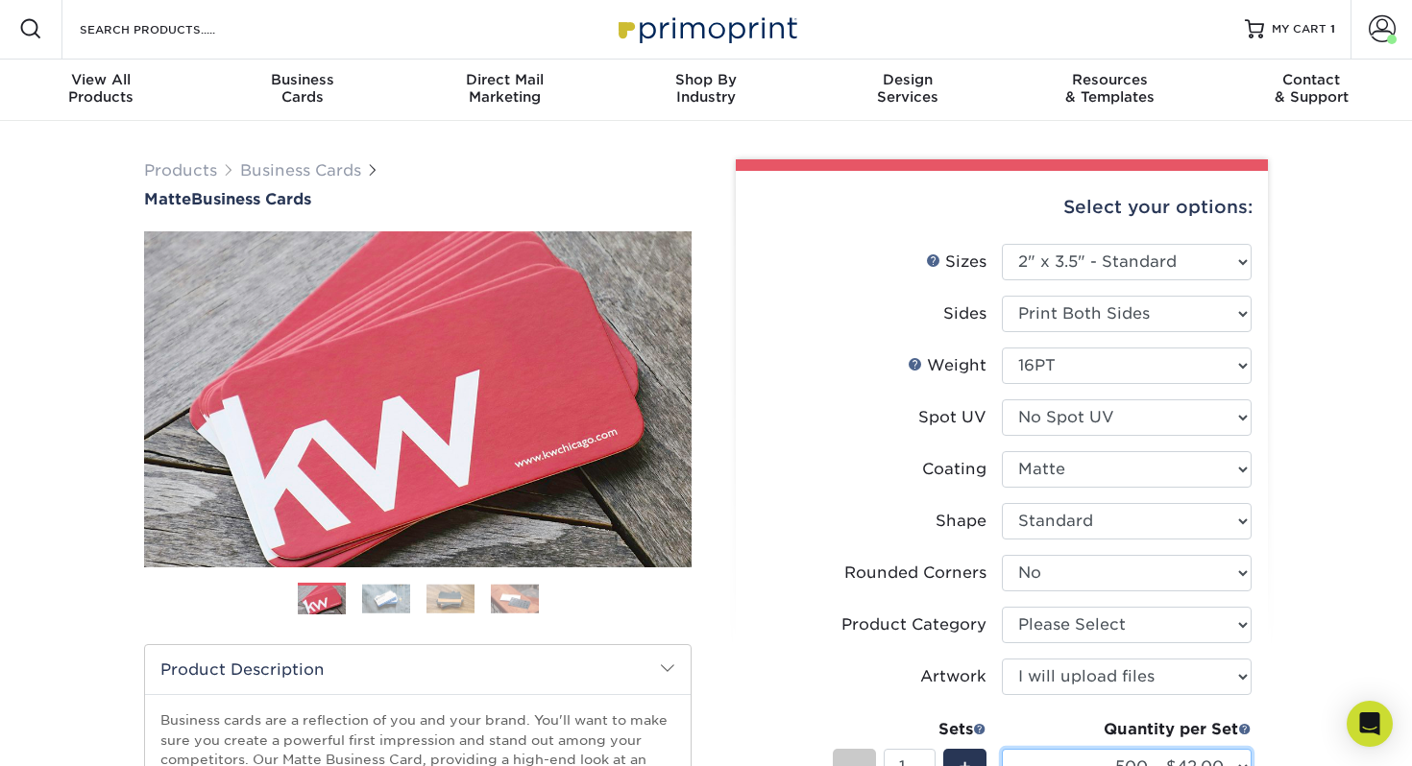
scroll to position [75, 0]
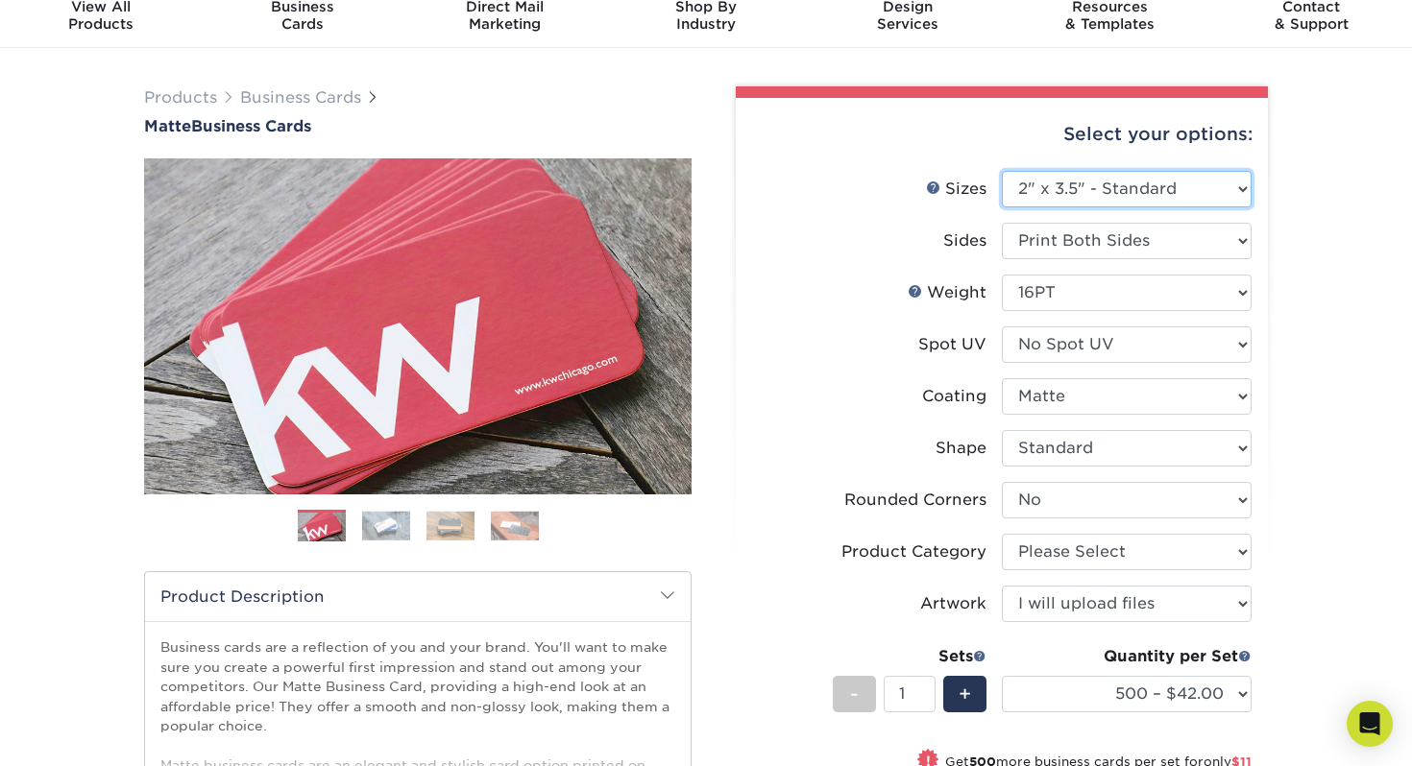
click at [1146, 188] on select "Please Select 1.5" x 3.5" - Mini 1.75" x 3.5" - Mini 2" x 2" - Square 2" x 3" -…" at bounding box center [1127, 189] width 250 height 36
click at [1002, 171] on select "Please Select 1.5" x 3.5" - Mini 1.75" x 3.5" - Mini 2" x 2" - Square 2" x 3" -…" at bounding box center [1127, 189] width 250 height 36
click at [1127, 255] on select "Please Select Print Both Sides Print Front Only" at bounding box center [1127, 241] width 250 height 36
click at [1002, 223] on select "Please Select Print Both Sides Print Front Only" at bounding box center [1127, 241] width 250 height 36
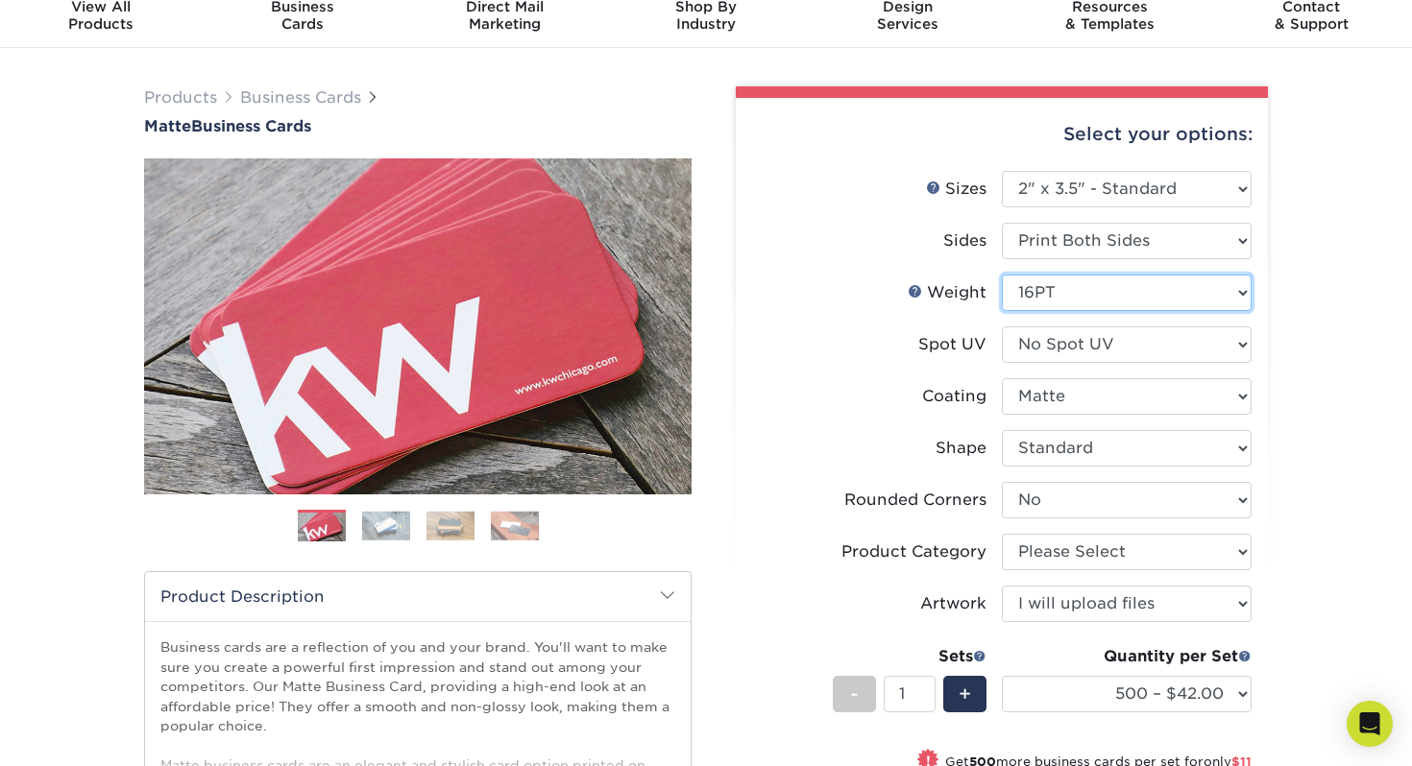
click at [1113, 292] on select "Please Select 16PT 14PT" at bounding box center [1127, 293] width 250 height 36
click at [1002, 275] on select "Please Select 16PT 14PT" at bounding box center [1127, 293] width 250 height 36
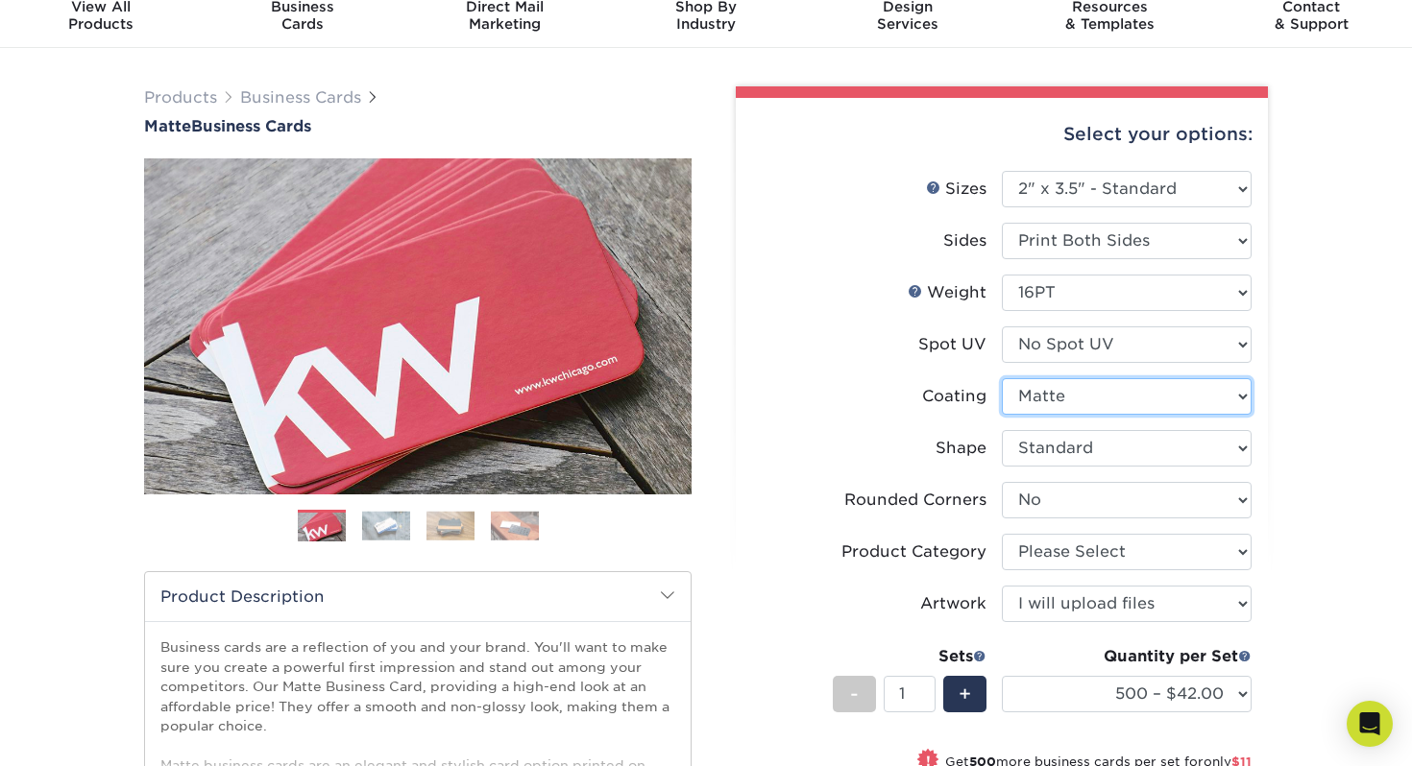
click at [1119, 404] on select at bounding box center [1127, 396] width 250 height 36
click at [1002, 378] on select at bounding box center [1127, 396] width 250 height 36
click at [1117, 448] on select "Please Select Standard Oval" at bounding box center [1127, 448] width 250 height 36
select select "-1"
click at [1002, 430] on select "Please Select Standard Oval" at bounding box center [1127, 448] width 250 height 36
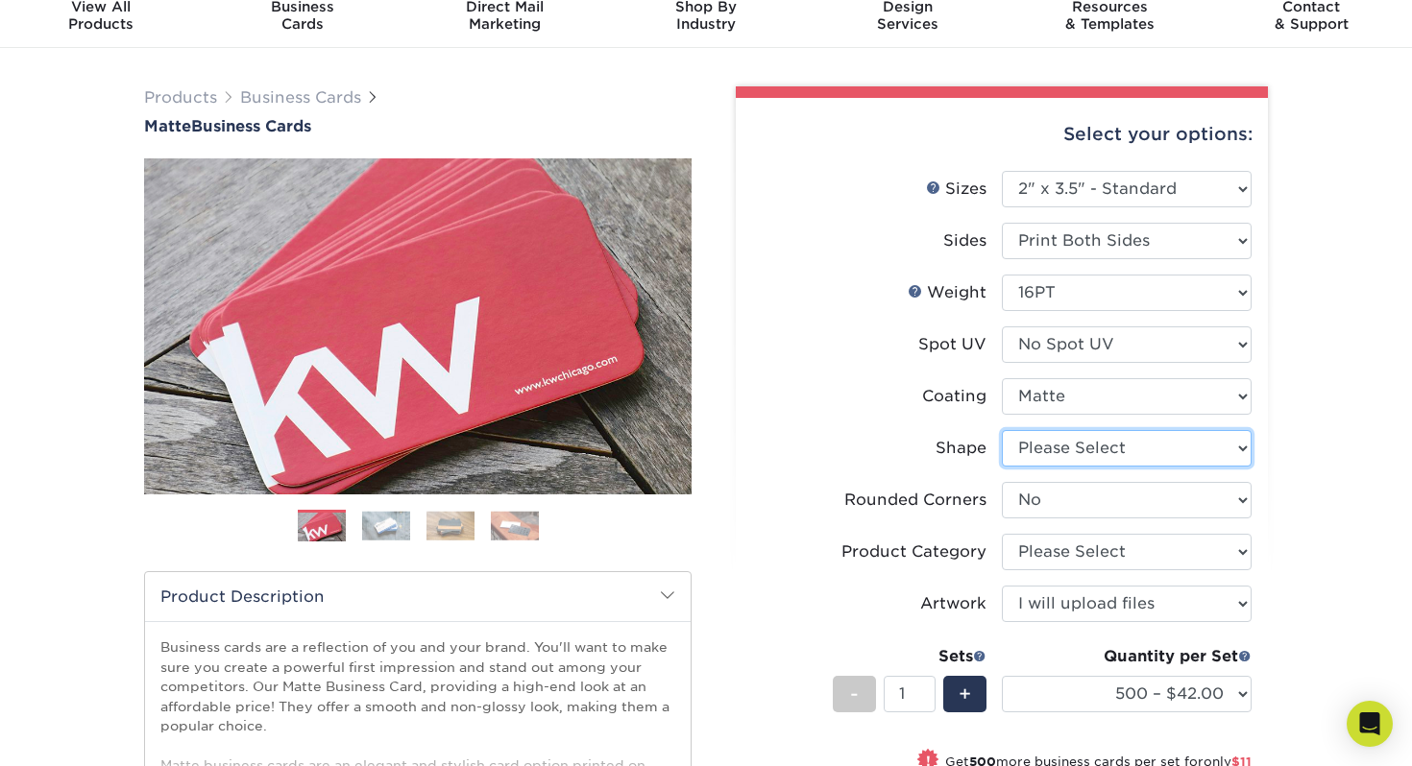
select select "-1"
select select
select select "-1"
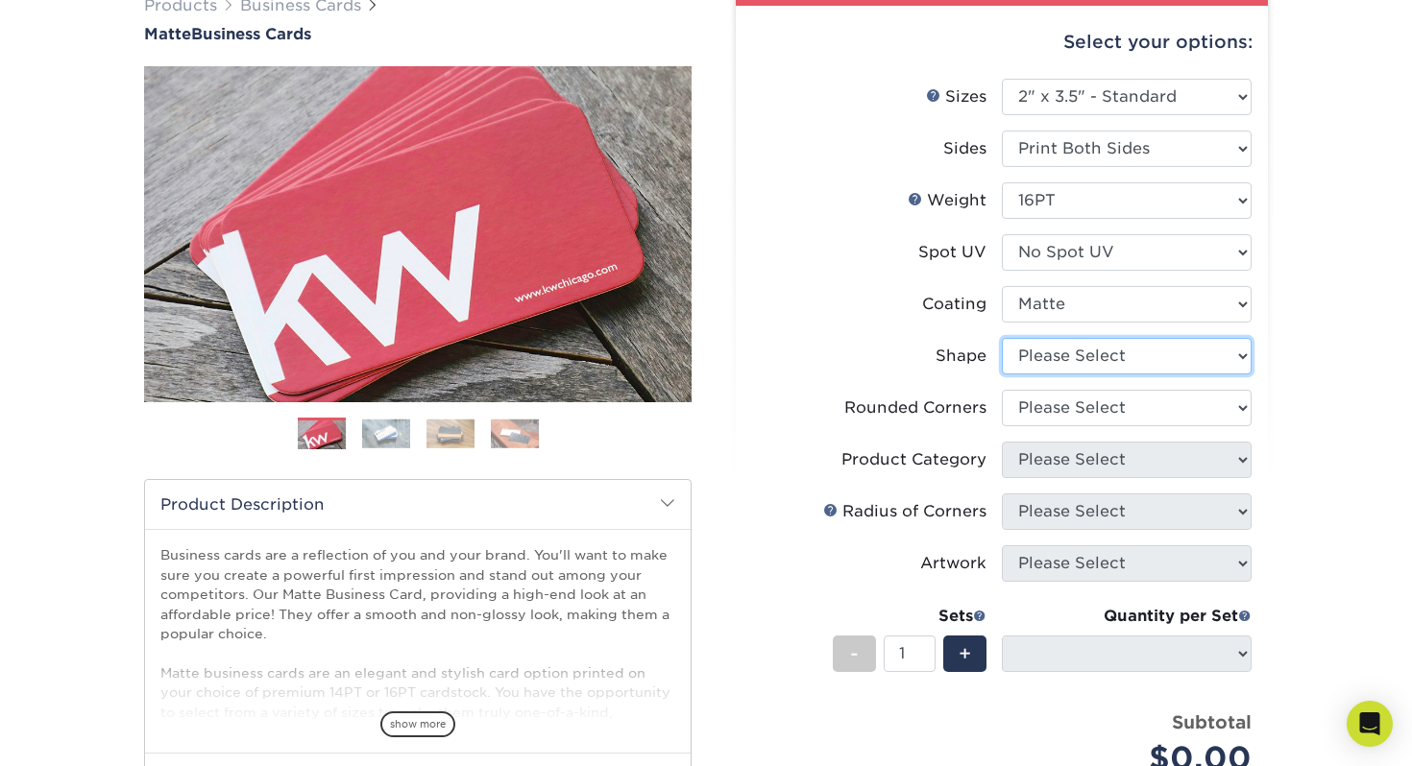
scroll to position [168, 0]
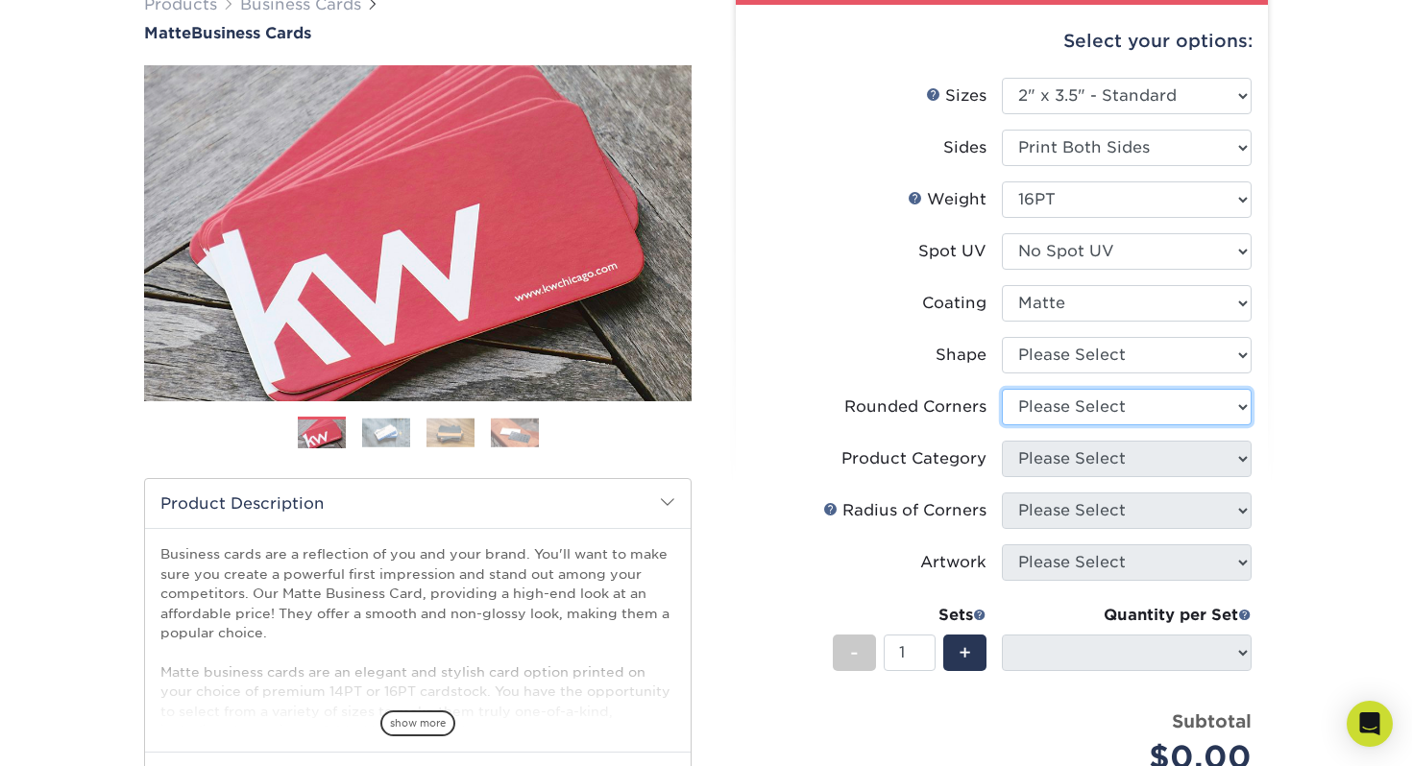
click at [1213, 400] on select "Please Select Yes - Round 2 Corners Yes - Round 4 Corners No" at bounding box center [1127, 407] width 250 height 36
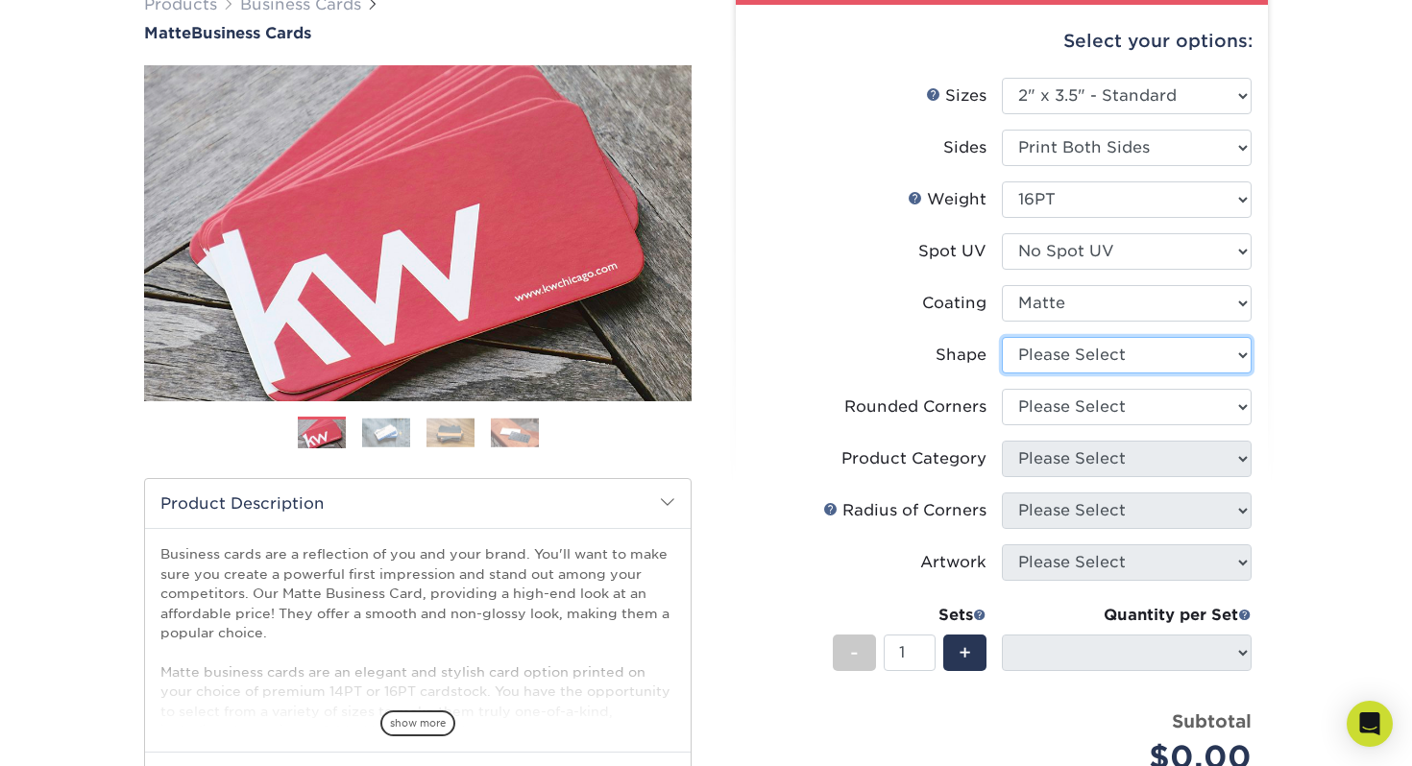
click at [1157, 356] on select "Please Select Standard Oval" at bounding box center [1127, 355] width 250 height 36
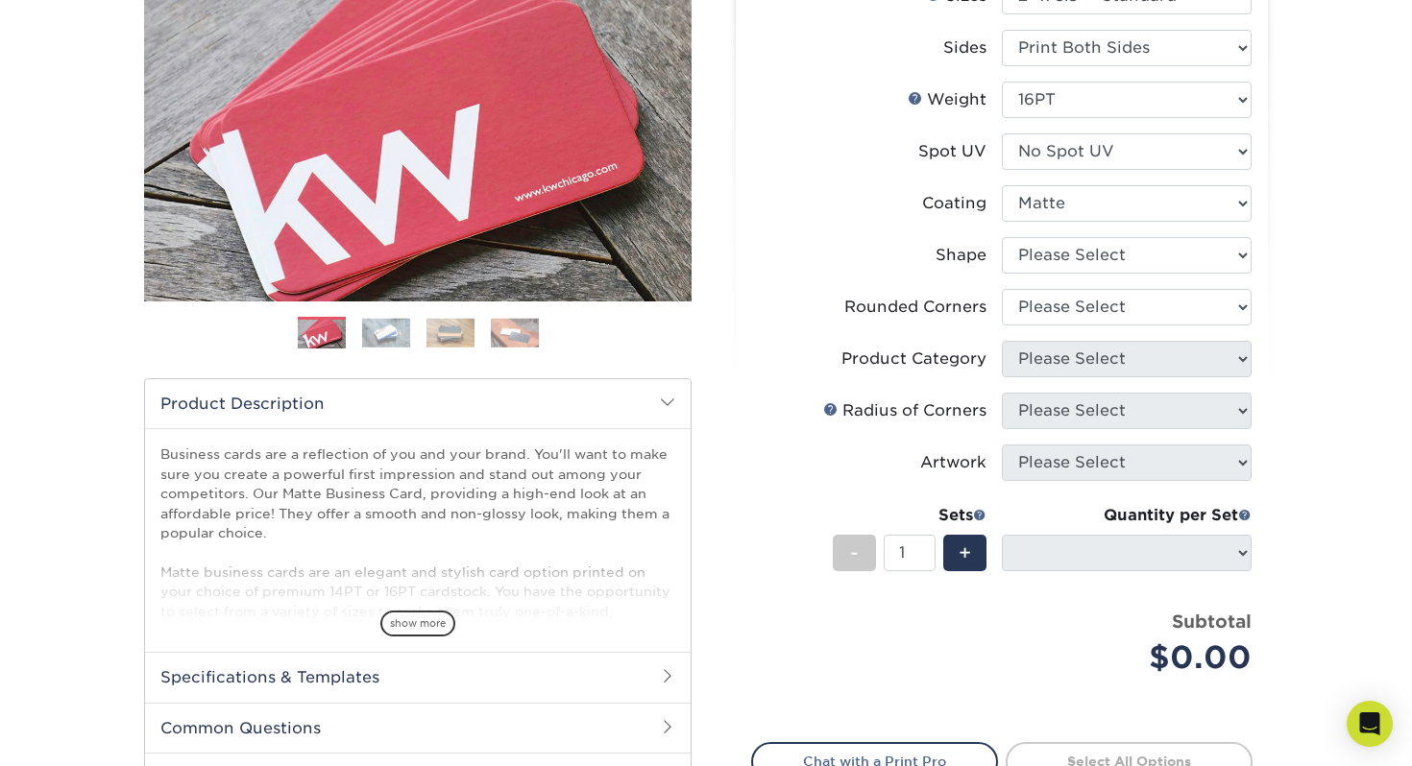
scroll to position [262, 0]
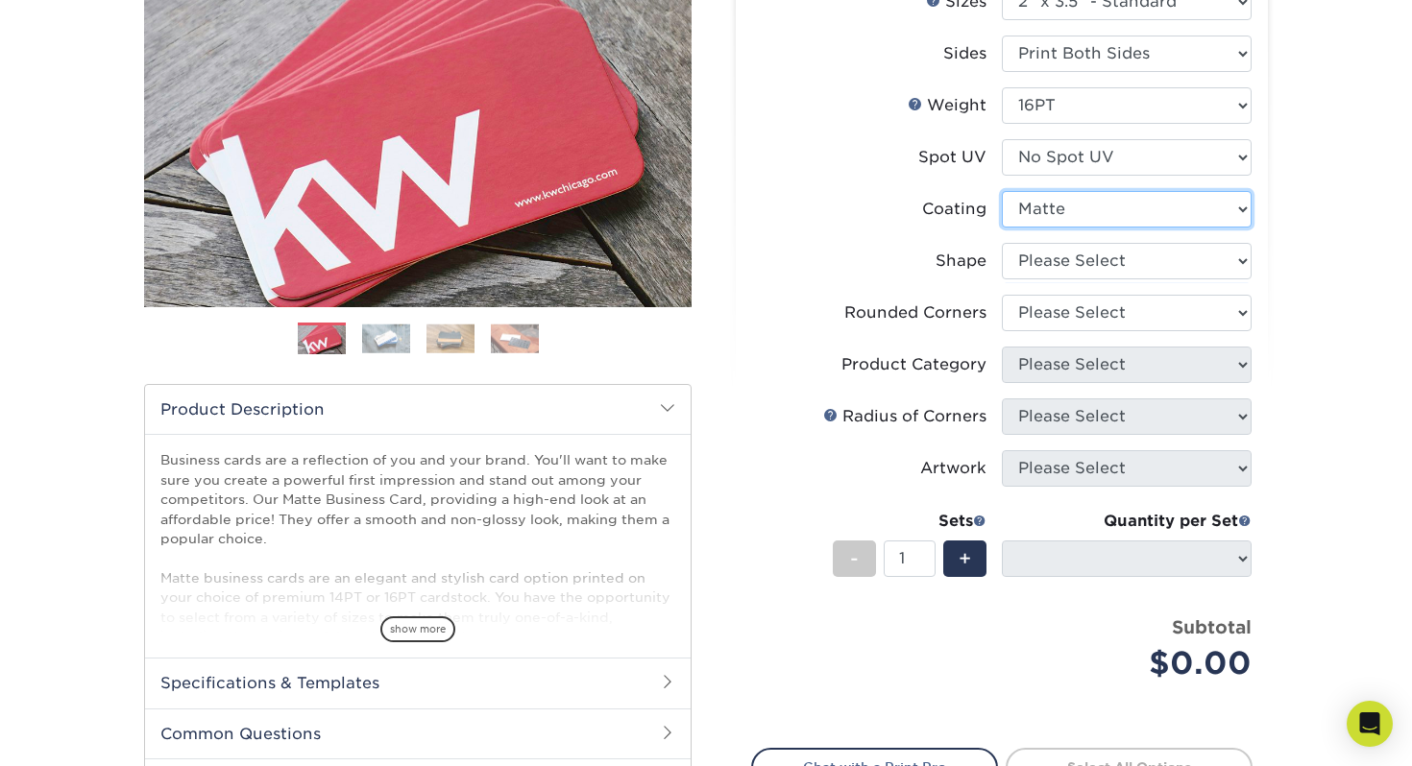
click at [1088, 197] on select at bounding box center [1127, 209] width 250 height 36
click at [1002, 191] on select at bounding box center [1127, 209] width 250 height 36
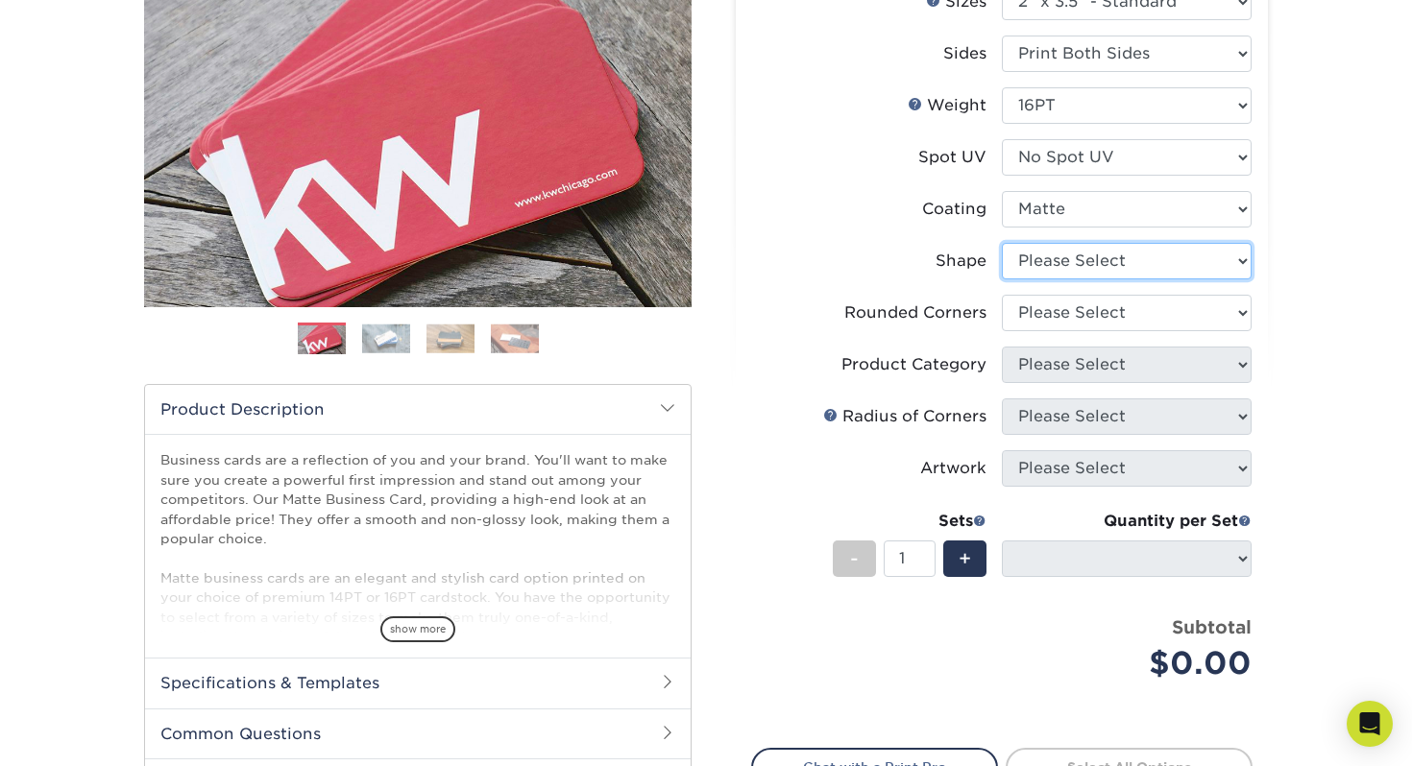
click at [1183, 261] on select "Please Select Standard Oval" at bounding box center [1127, 261] width 250 height 36
select select "standard"
click at [1002, 243] on select "Please Select Standard Oval" at bounding box center [1127, 261] width 250 height 36
select select
click at [1158, 313] on select "Please Select Yes - Round 2 Corners Yes - Round 4 Corners No" at bounding box center [1127, 313] width 250 height 36
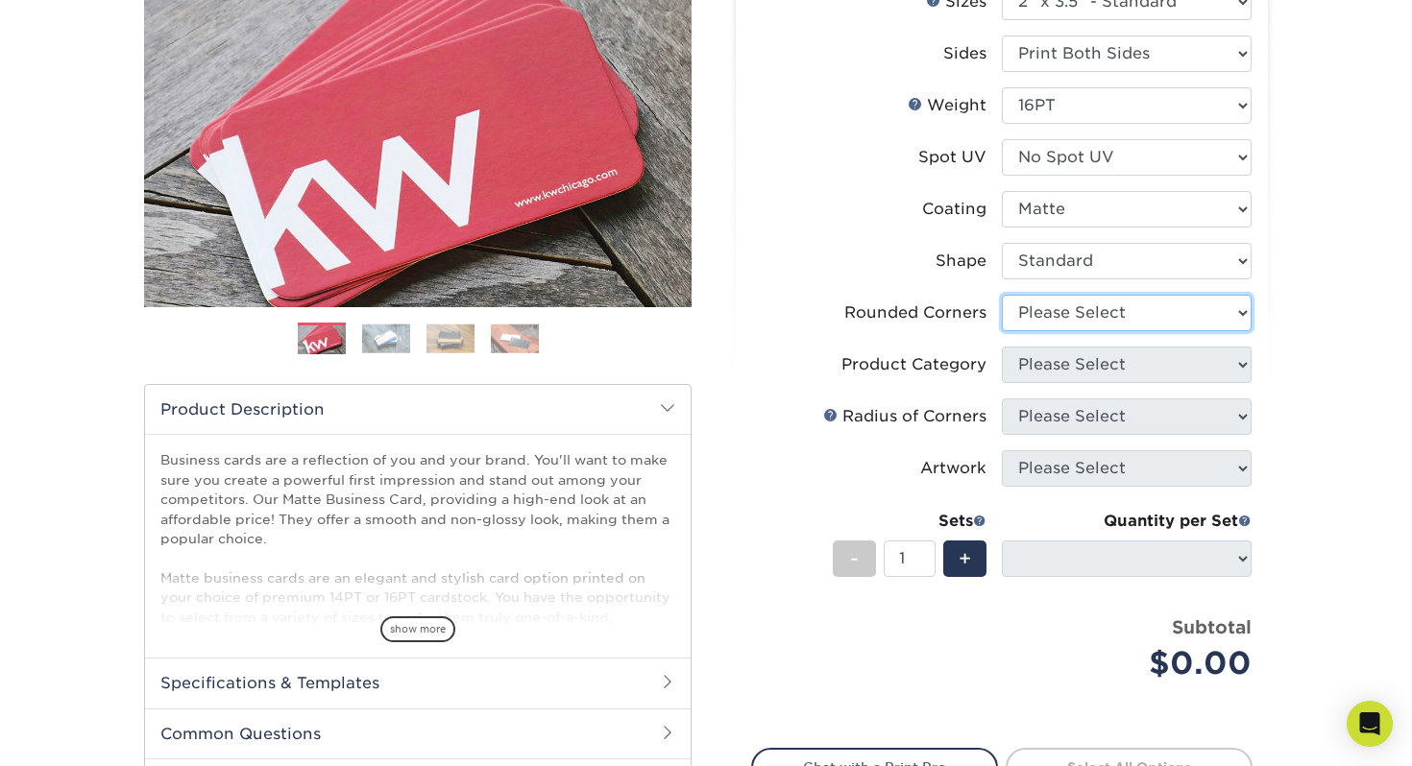
select select "0"
click at [1002, 295] on select "Please Select Yes - Round 2 Corners Yes - Round 4 Corners No" at bounding box center [1127, 313] width 250 height 36
select select "-1"
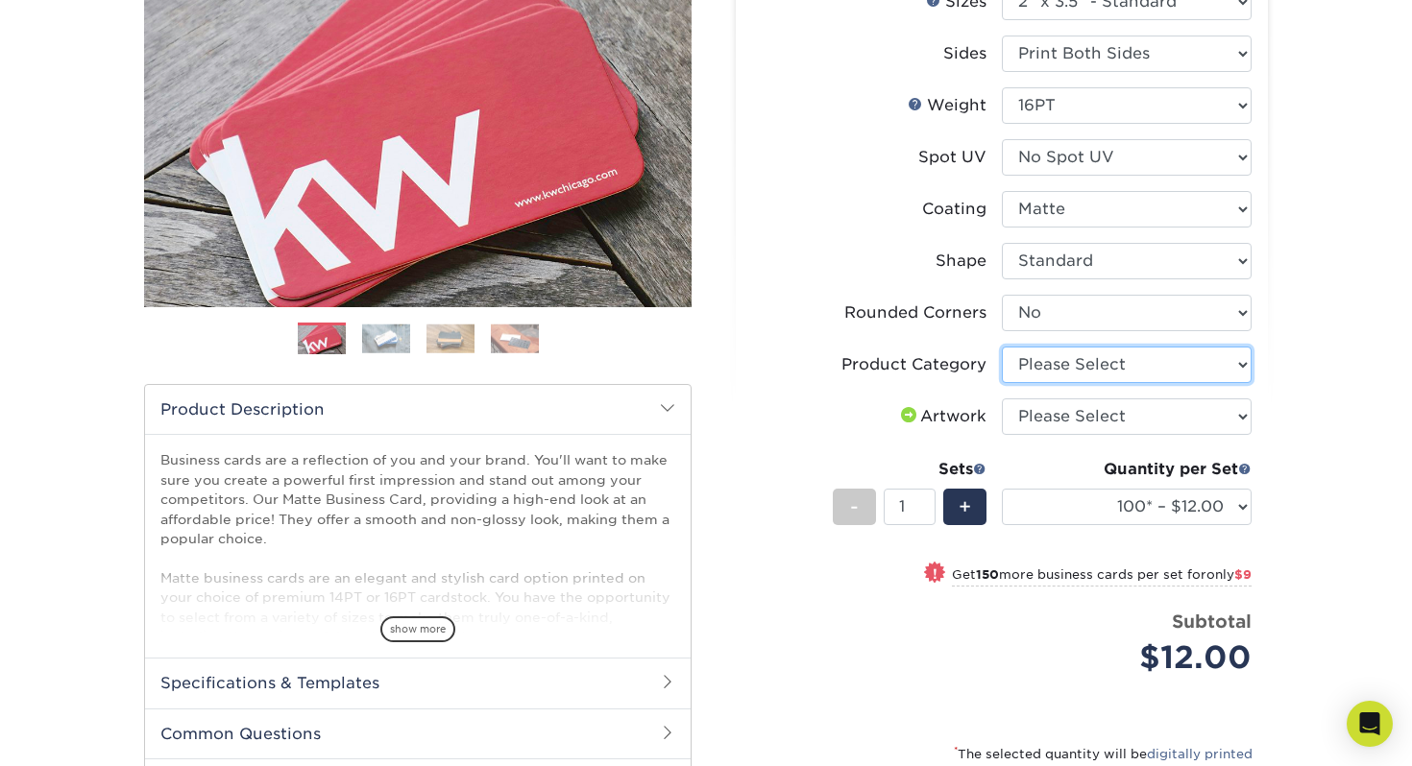
click at [1156, 368] on select "Please Select Business Cards" at bounding box center [1127, 365] width 250 height 36
select select "3b5148f1-0588-4f88-a218-97bcfdce65c1"
click at [1002, 347] on select "Please Select Business Cards" at bounding box center [1127, 365] width 250 height 36
click at [1148, 417] on select "Please Select I will upload files I need a design - $100" at bounding box center [1127, 417] width 250 height 36
select select "upload"
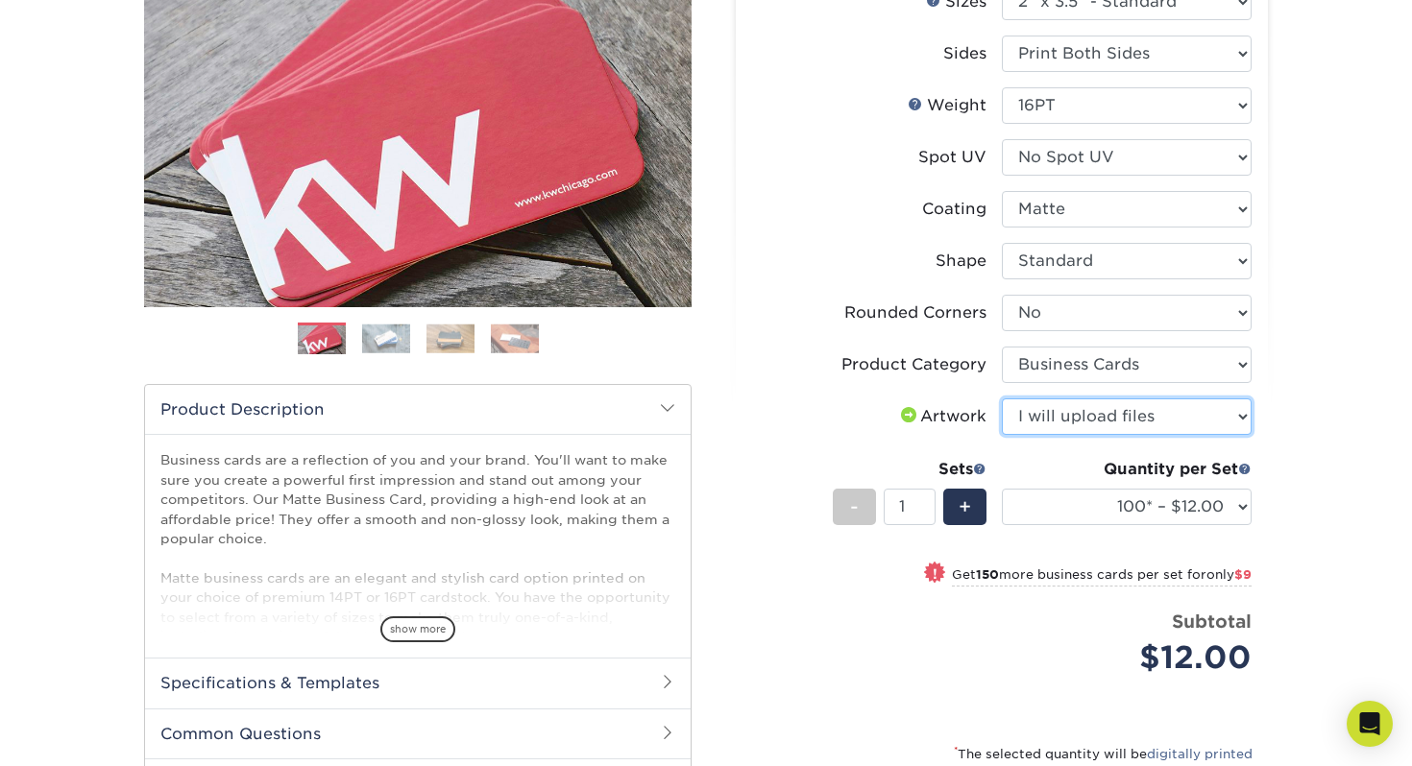
click at [1002, 399] on select "Please Select I will upload files I need a design - $100" at bounding box center [1127, 417] width 250 height 36
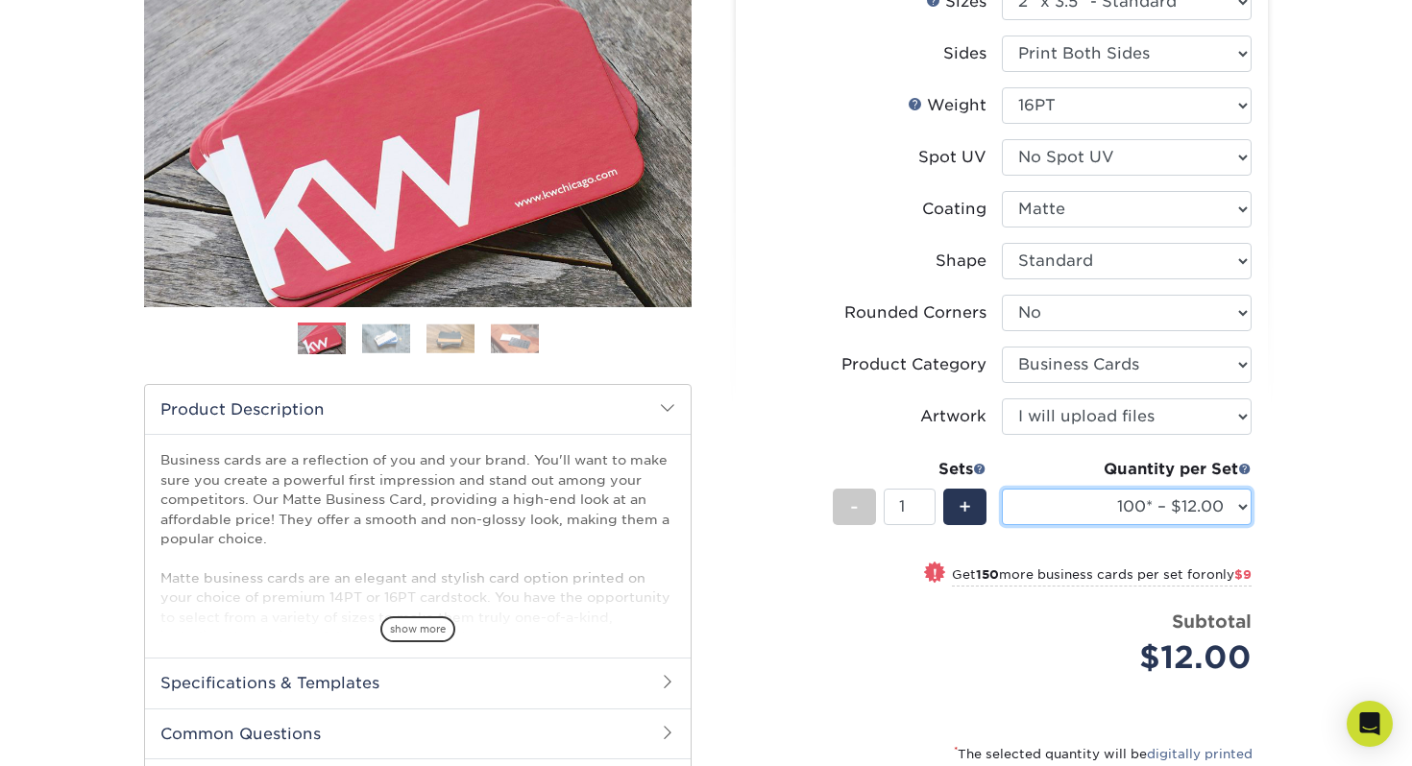
click at [1211, 508] on select "100* – $12.00 250* – $21.00 500 – $42.00 1000 – $53.00 2500 – $95.00 5000 – $18…" at bounding box center [1127, 507] width 250 height 36
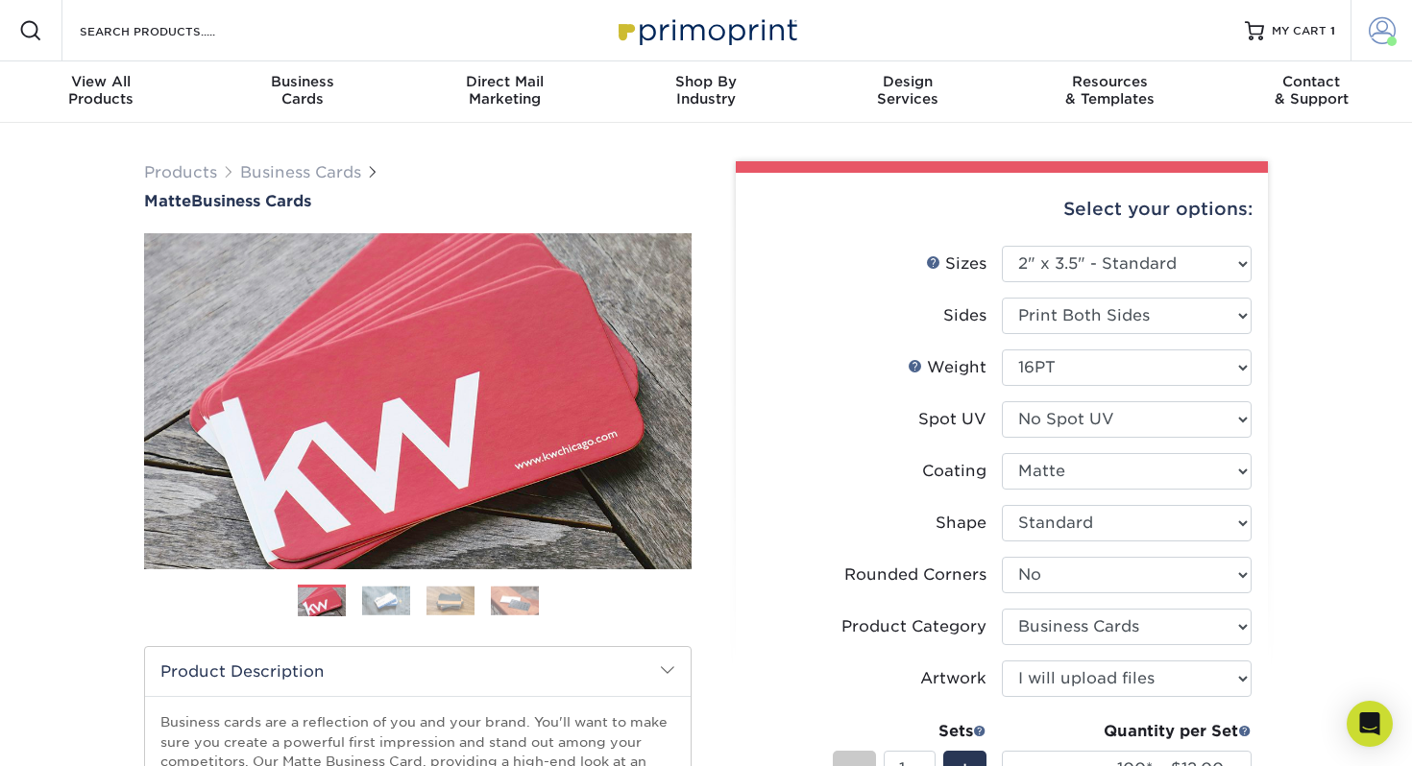
click at [1389, 24] on span at bounding box center [1381, 30] width 27 height 27
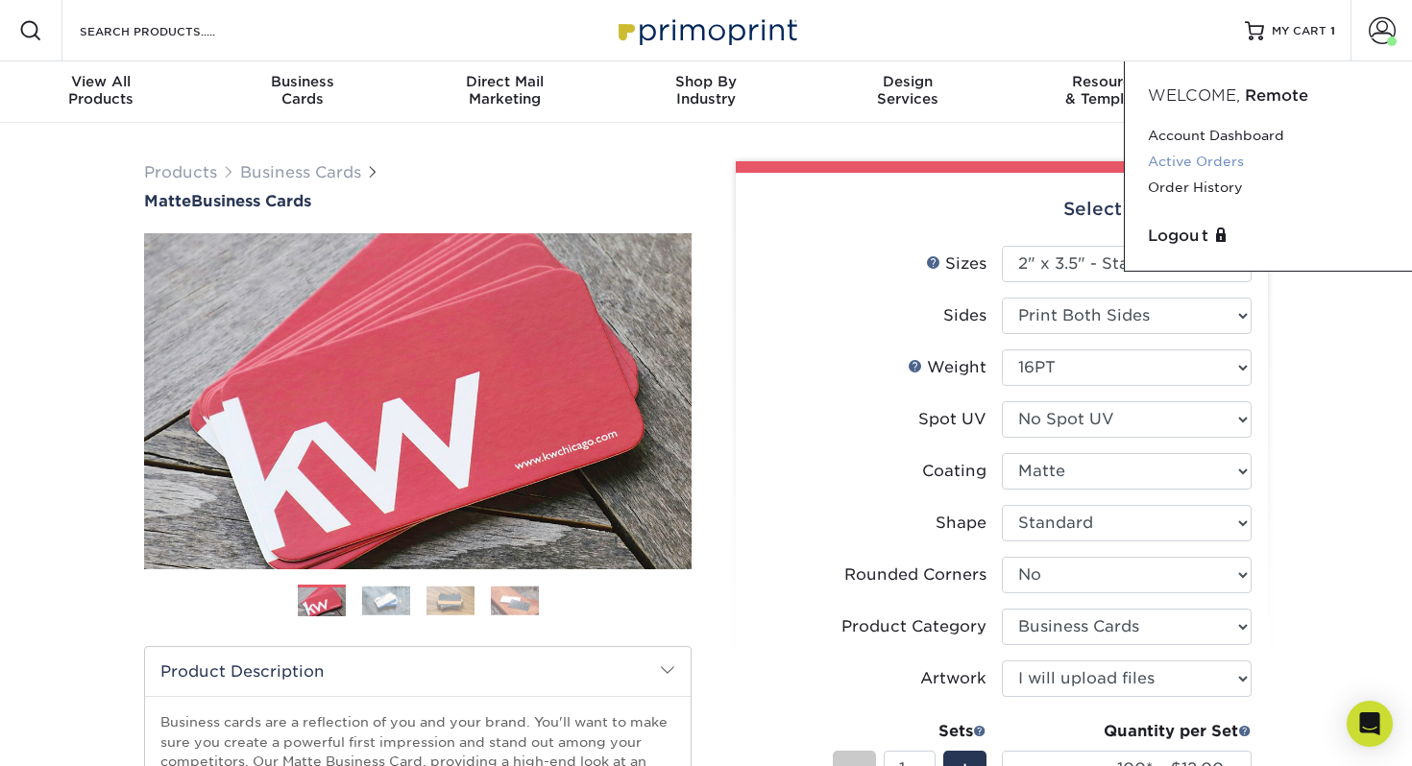
click at [1225, 161] on link "Active Orders" at bounding box center [1268, 162] width 241 height 26
click at [1208, 192] on link "Order History" at bounding box center [1268, 188] width 241 height 26
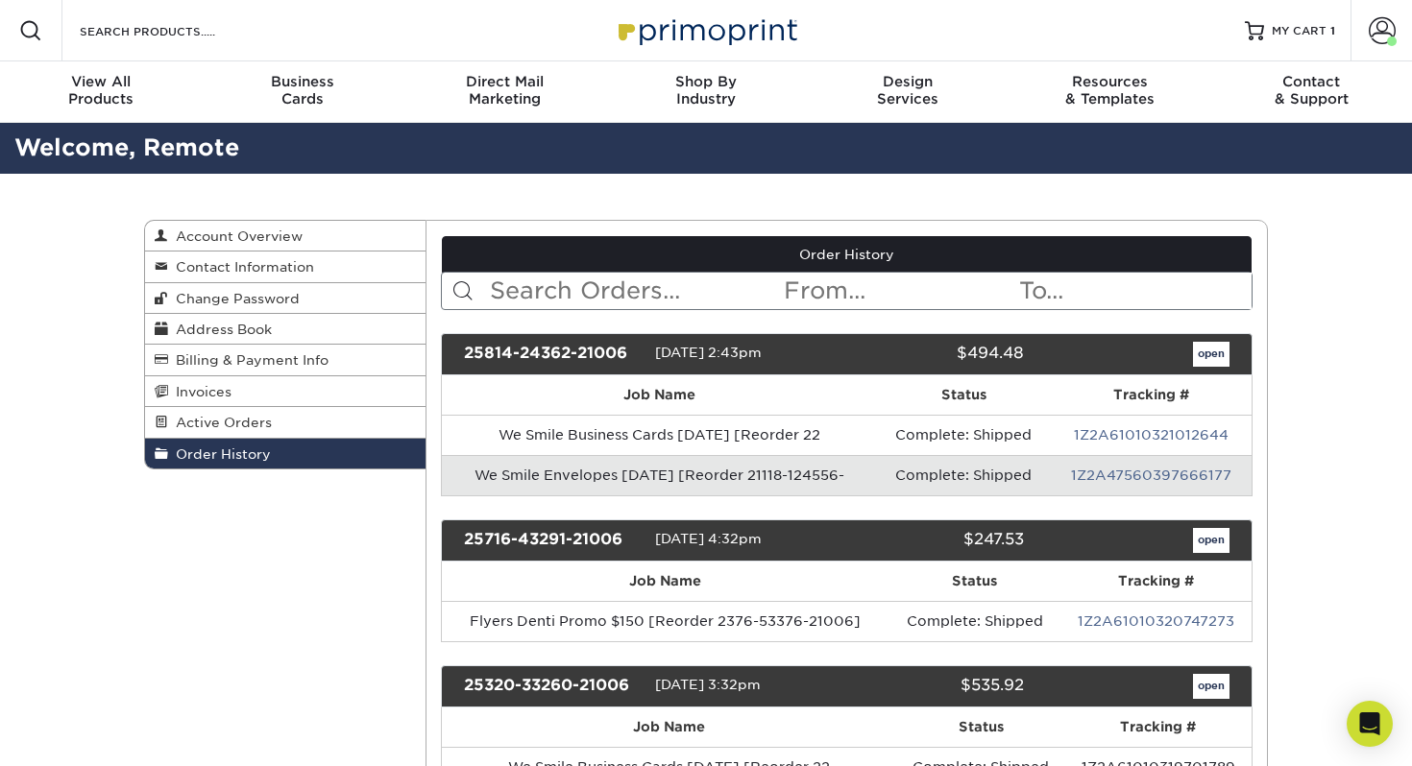
click at [721, 292] on input "text" at bounding box center [635, 291] width 295 height 36
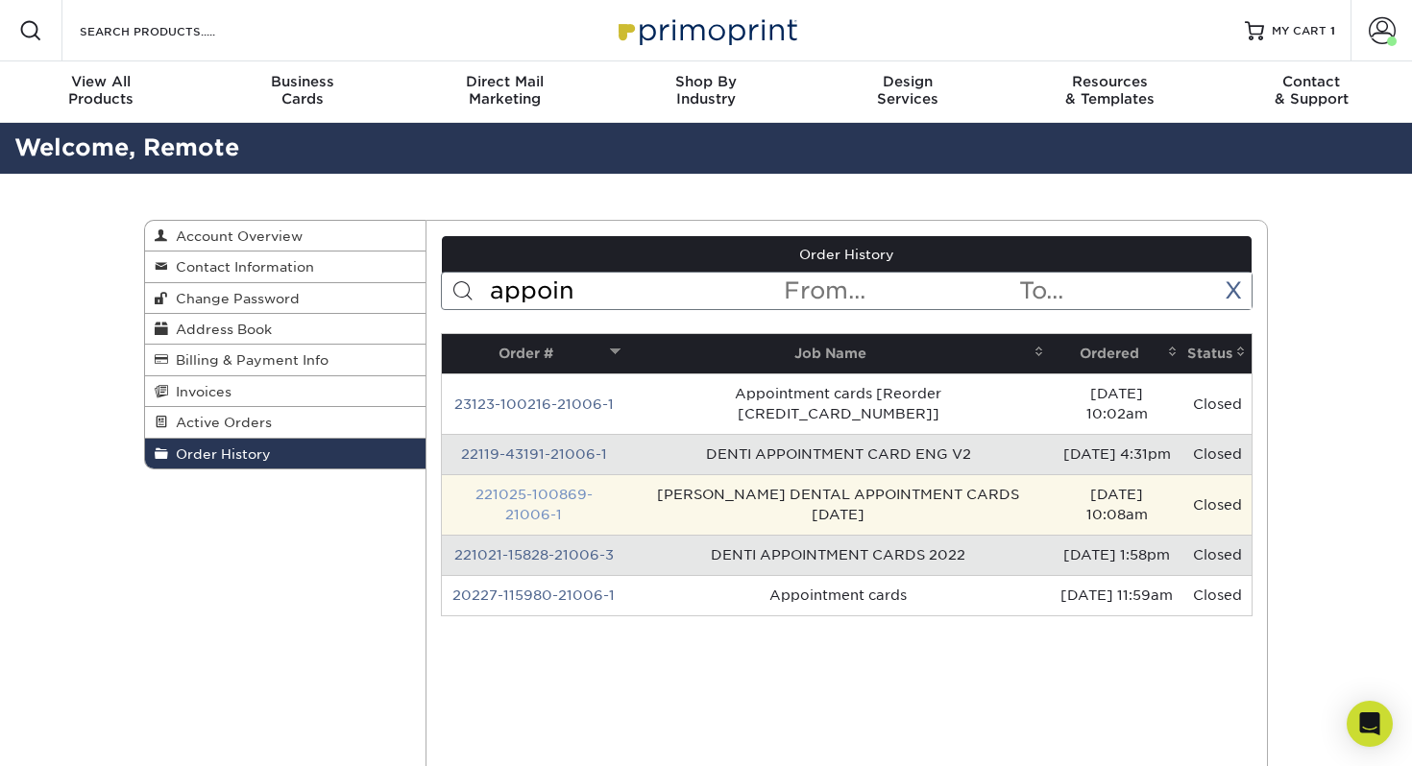
type input "appoin"
click at [549, 487] on link "221025-100869-21006-1" at bounding box center [533, 505] width 117 height 36
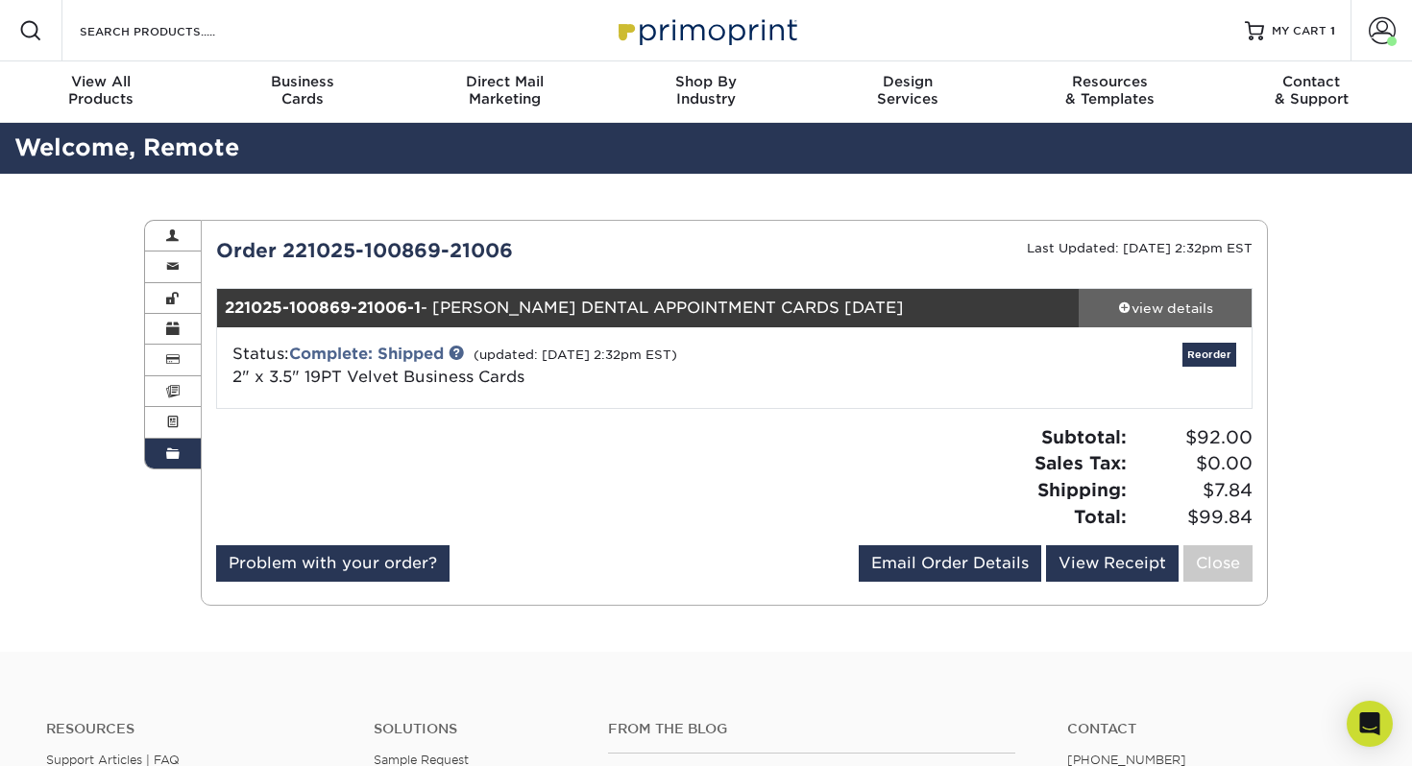
click at [1182, 310] on div "view details" at bounding box center [1164, 308] width 173 height 19
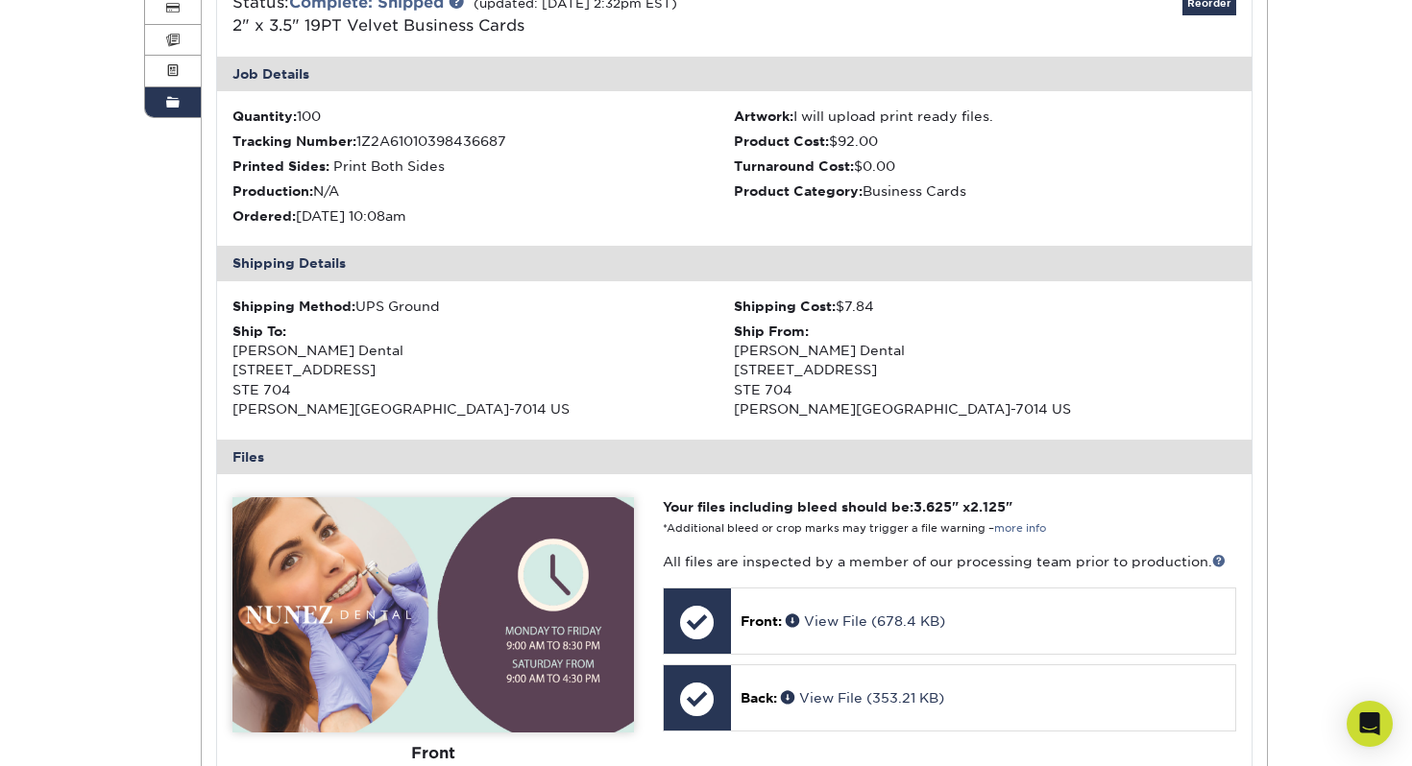
scroll to position [374, 0]
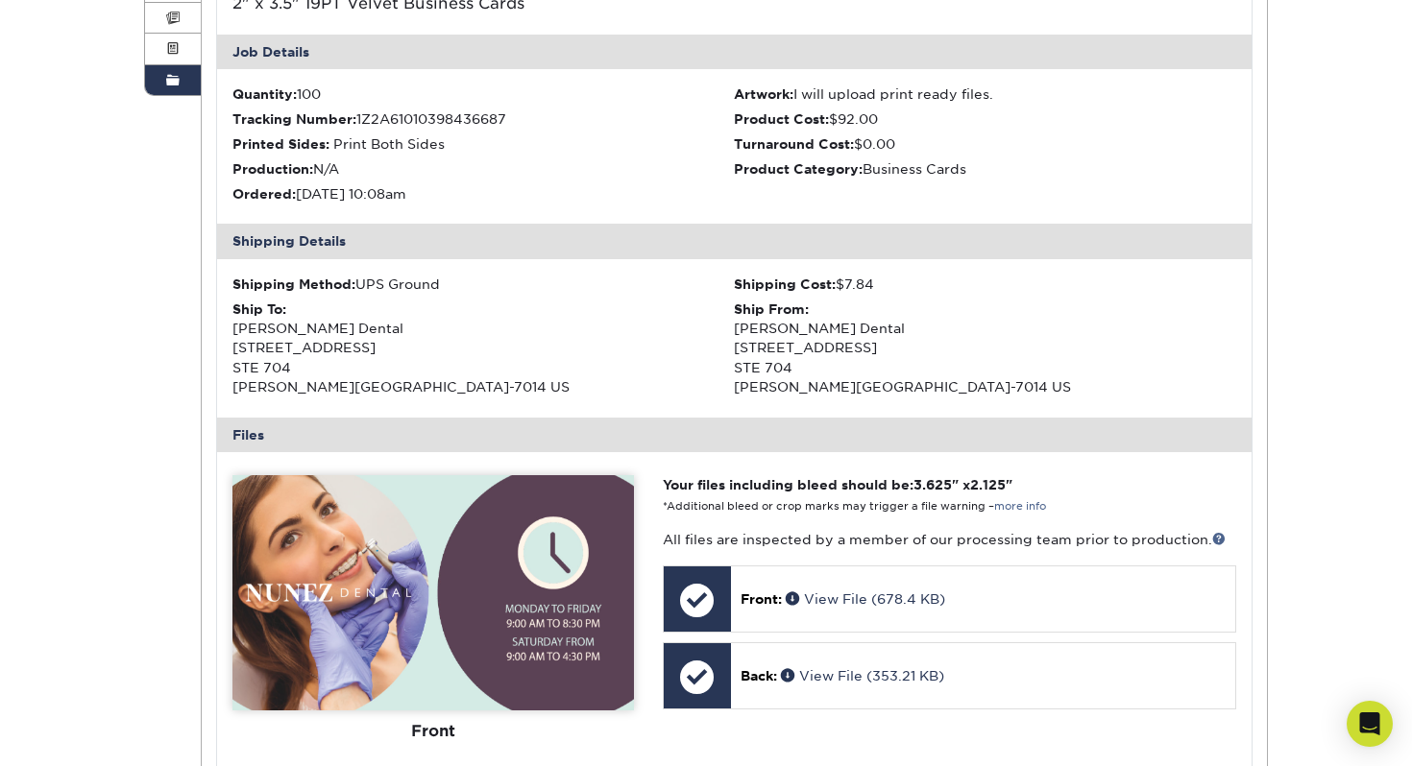
click at [1334, 496] on div "Order History Account Overview Contact Information Change Password Address Book…" at bounding box center [706, 491] width 1412 height 1383
click at [1313, 352] on div "Order History Account Overview Contact Information Change Password Address Book…" at bounding box center [706, 491] width 1412 height 1383
click at [1265, 367] on div "Current Orders 0 Active 0 Missing Files Pending Proofs $0.00" at bounding box center [735, 492] width 1066 height 1258
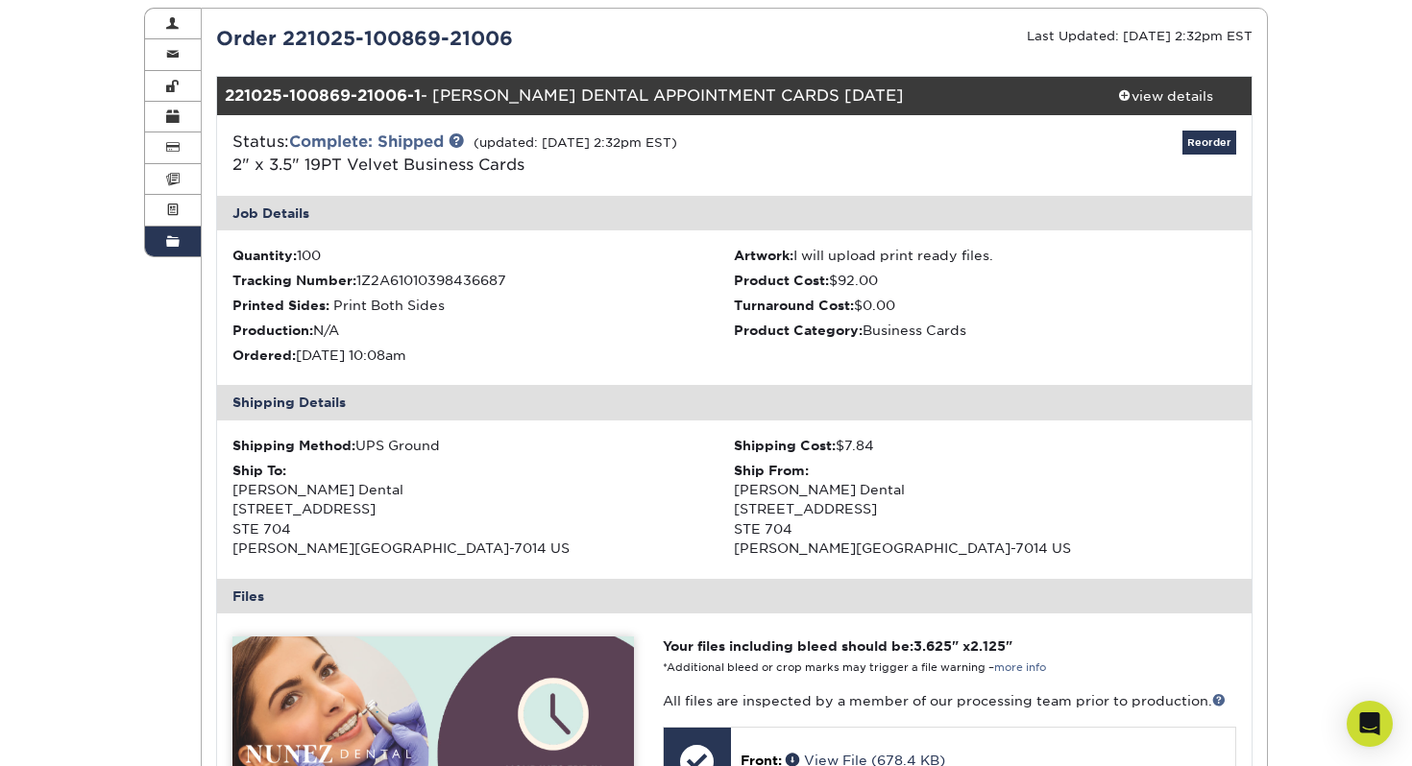
scroll to position [0, 0]
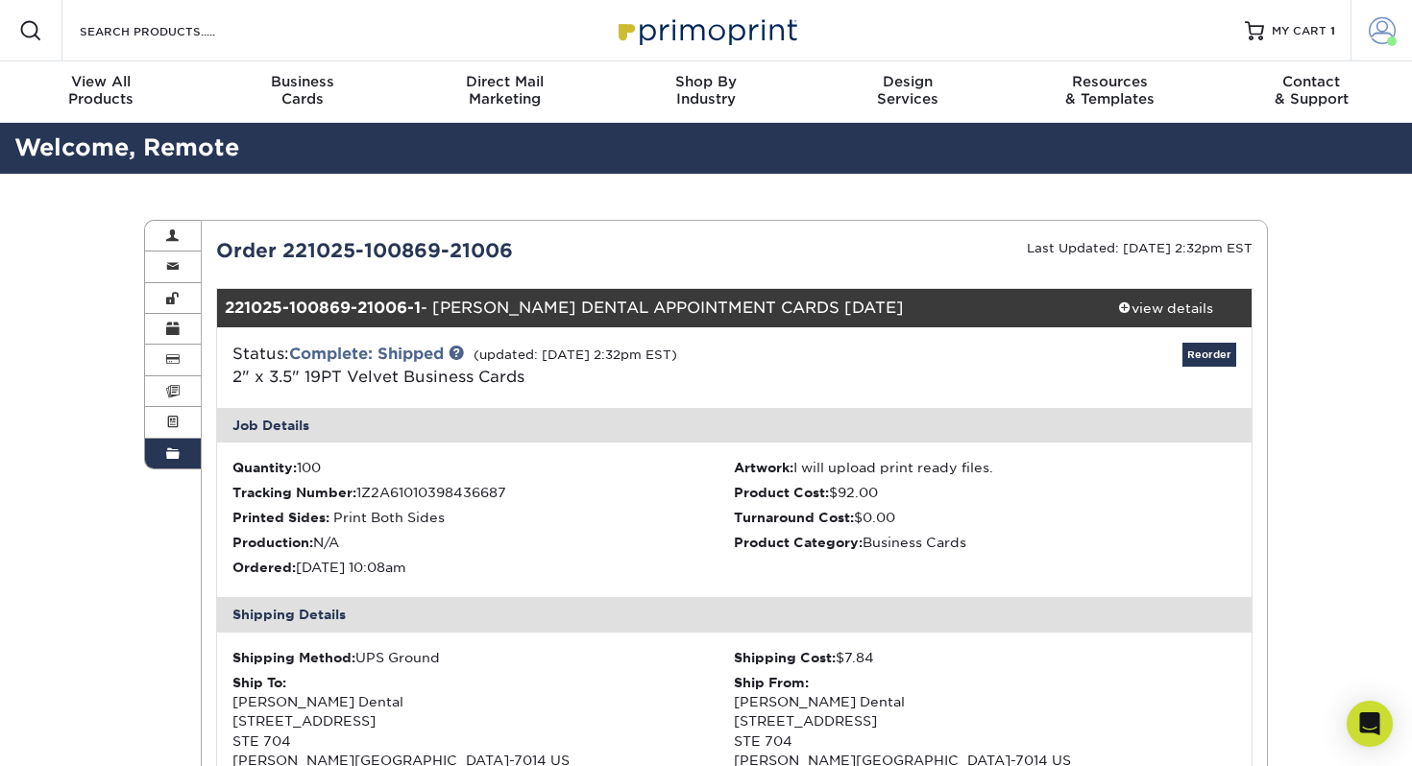
click at [1381, 35] on span at bounding box center [1381, 30] width 27 height 27
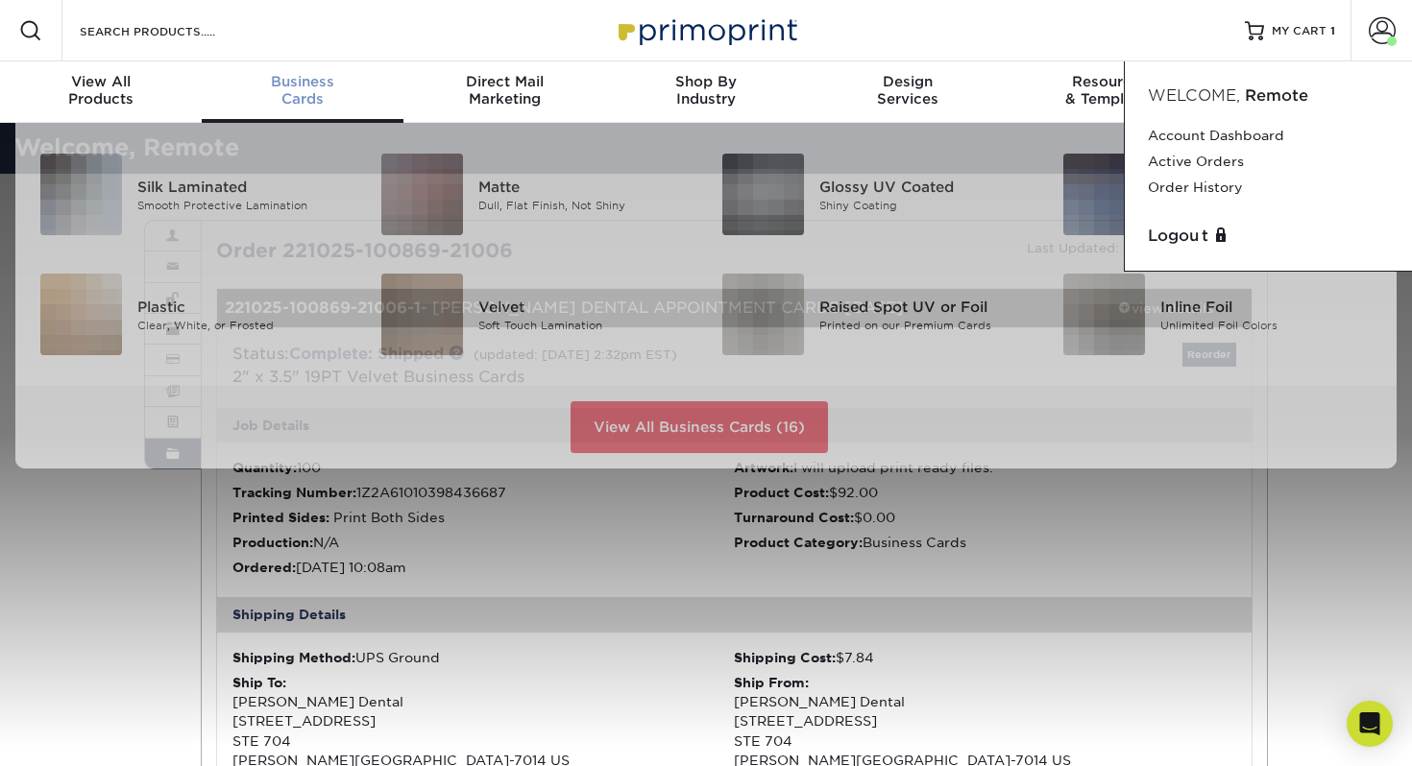
click at [303, 91] on div "Business Cards" at bounding box center [303, 90] width 202 height 35
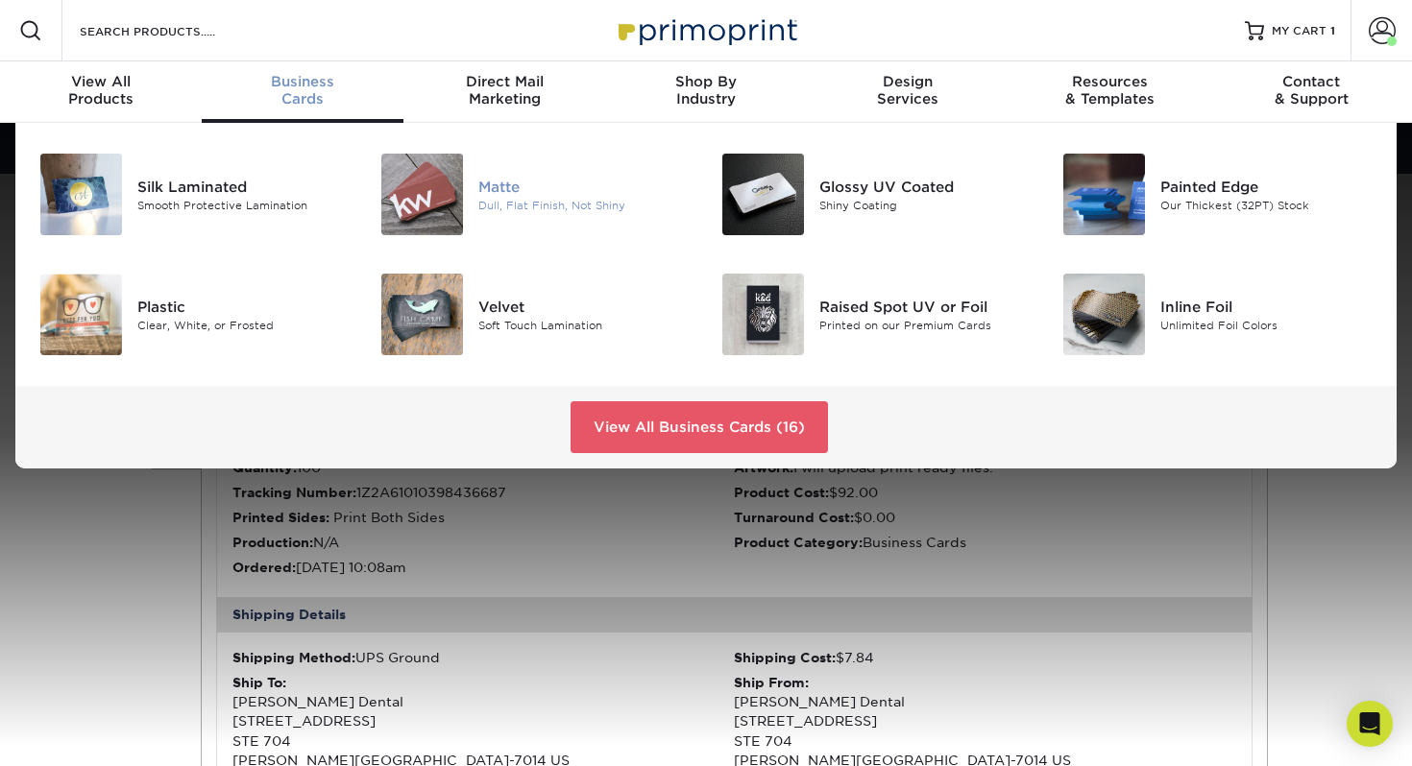
click at [506, 190] on div "Matte" at bounding box center [584, 186] width 213 height 21
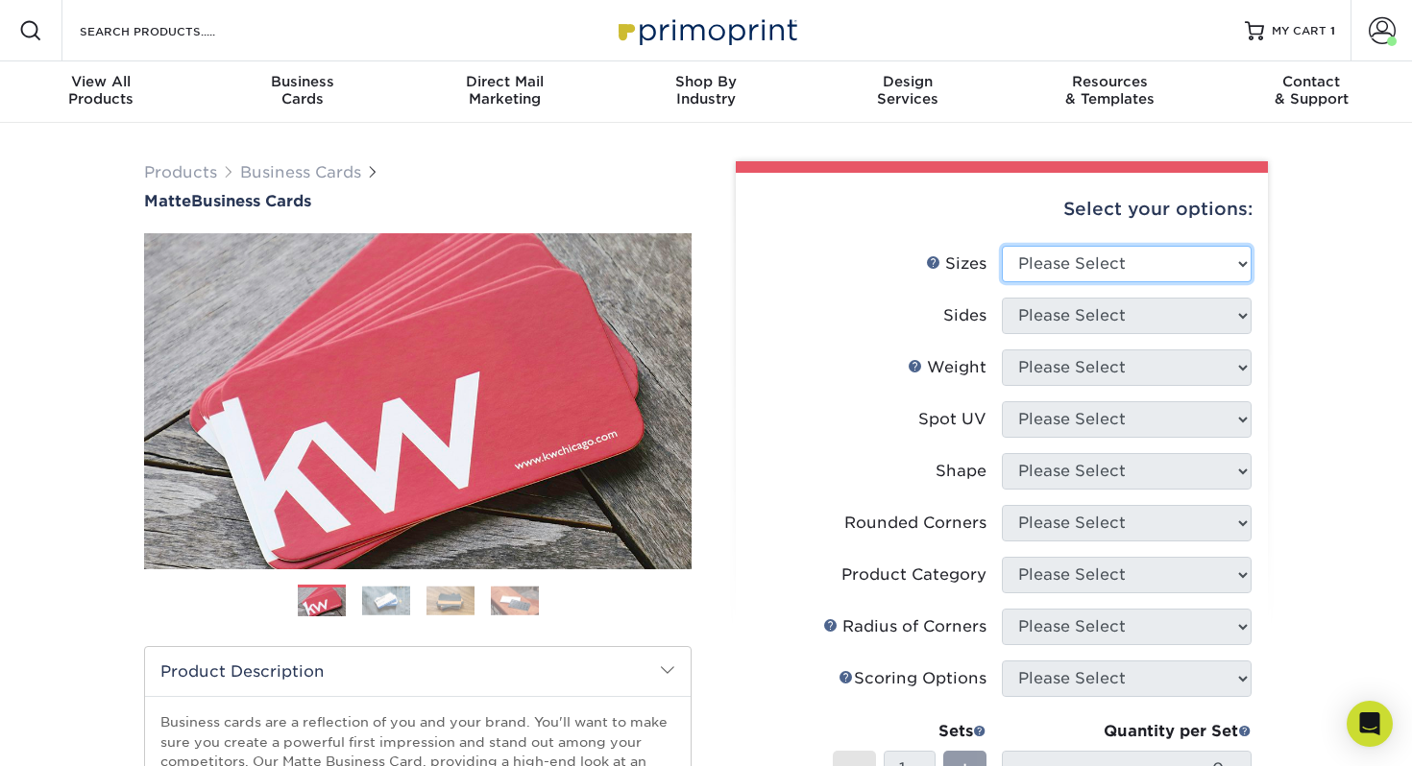
click at [1163, 251] on select "Please Select 1.5" x 3.5" - Mini 1.75" x 3.5" - Mini 2" x 2" - Square 2" x 3" -…" at bounding box center [1127, 264] width 250 height 36
click at [1002, 246] on select "Please Select 1.5" x 3.5" - Mini 1.75" x 3.5" - Mini 2" x 2" - Square 2" x 3" -…" at bounding box center [1127, 264] width 250 height 36
click at [1129, 260] on select "Please Select 1.5" x 3.5" - Mini 1.75" x 3.5" - Mini 2" x 2" - Square 2" x 3" -…" at bounding box center [1127, 264] width 250 height 36
select select "-1"
click at [1002, 246] on select "Please Select 1.5" x 3.5" - Mini 1.75" x 3.5" - Mini 2" x 2" - Square 2" x 3" -…" at bounding box center [1127, 264] width 250 height 36
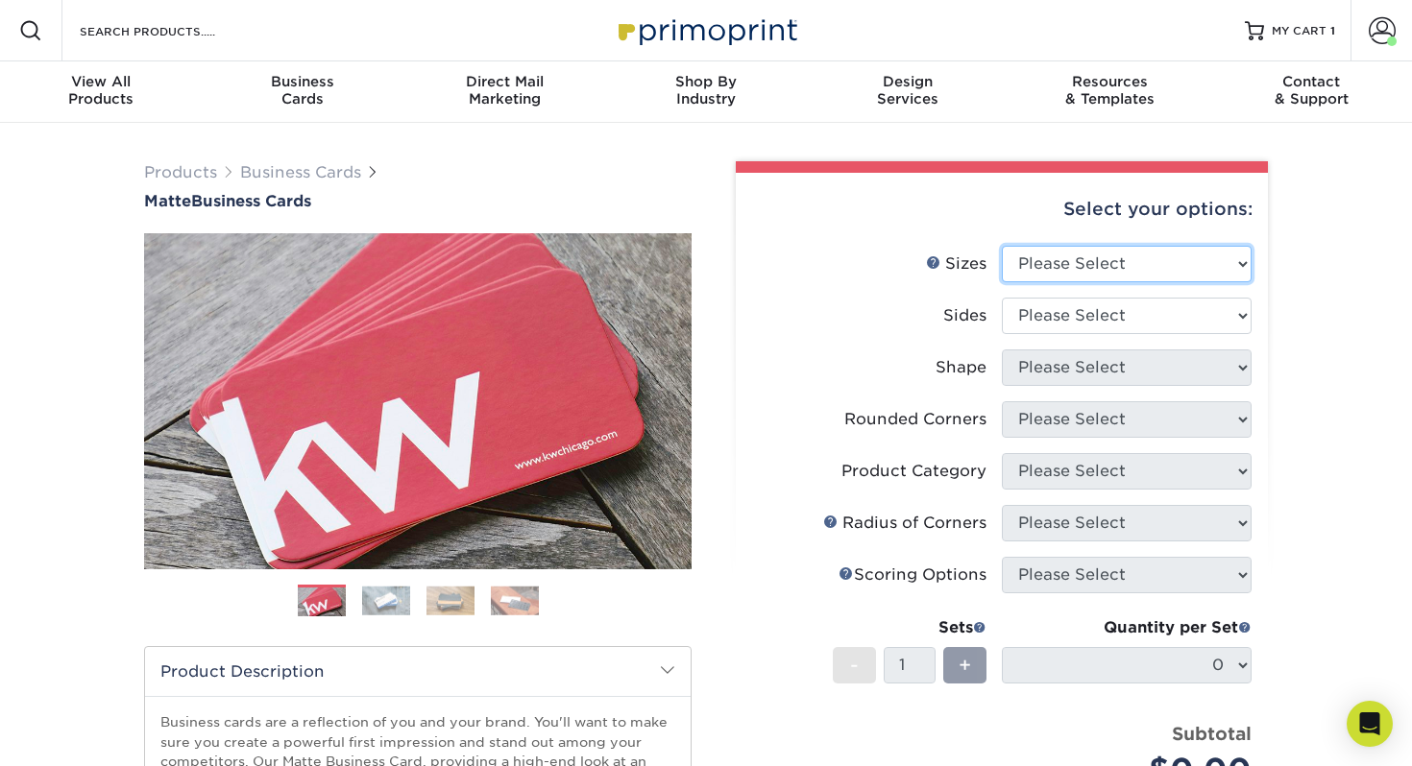
click at [1080, 266] on select "Please Select 1.5" x 3.5" - Mini 1.75" x 3.5" - Mini 2" x 2" - Square 2" x 3" -…" at bounding box center [1127, 264] width 250 height 36
click at [1148, 263] on select "Please Select 1.5" x 3.5" - Mini 1.75" x 3.5" - Mini 2" x 2" - Square 2" x 3" -…" at bounding box center [1127, 264] width 250 height 36
click at [297, 101] on div "Business Cards" at bounding box center [303, 90] width 202 height 35
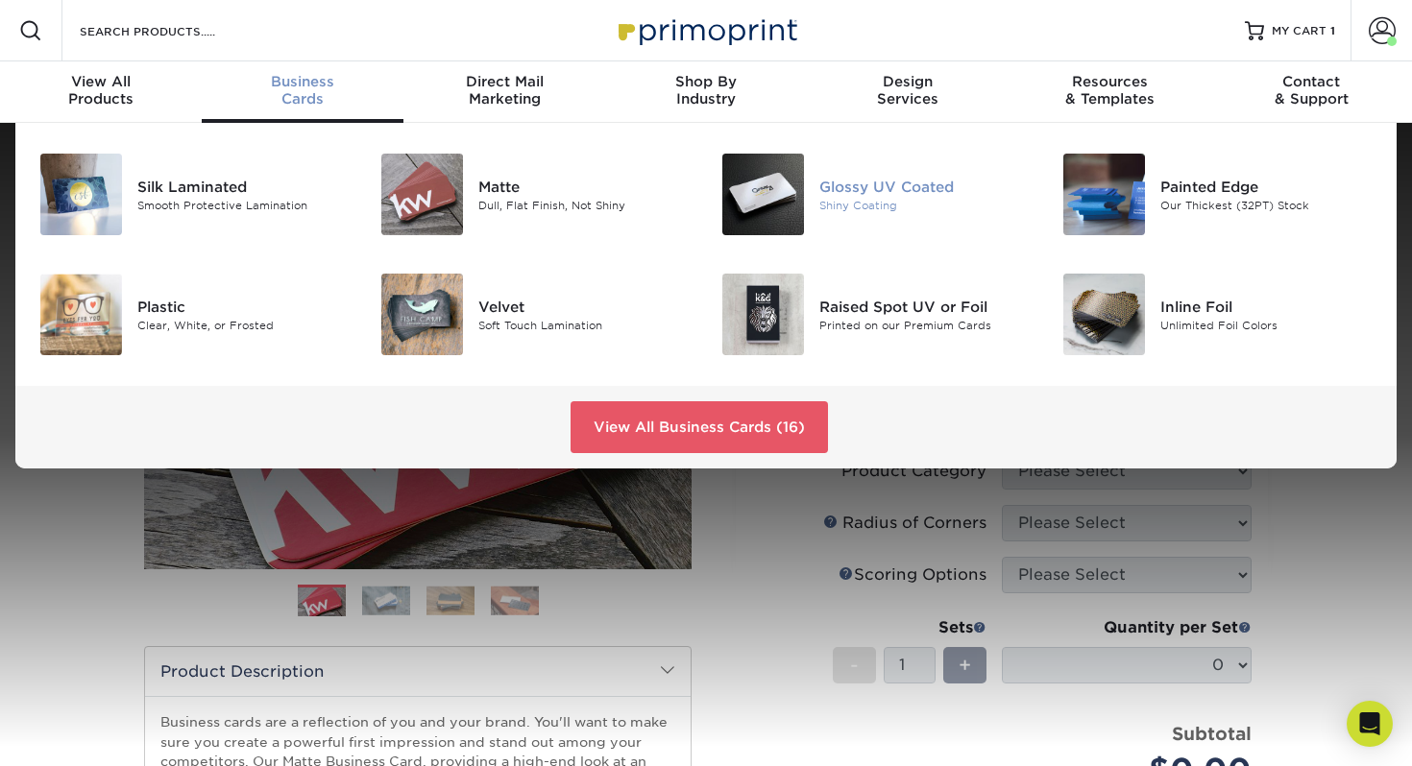
click at [946, 188] on div "Glossy UV Coated" at bounding box center [925, 186] width 213 height 21
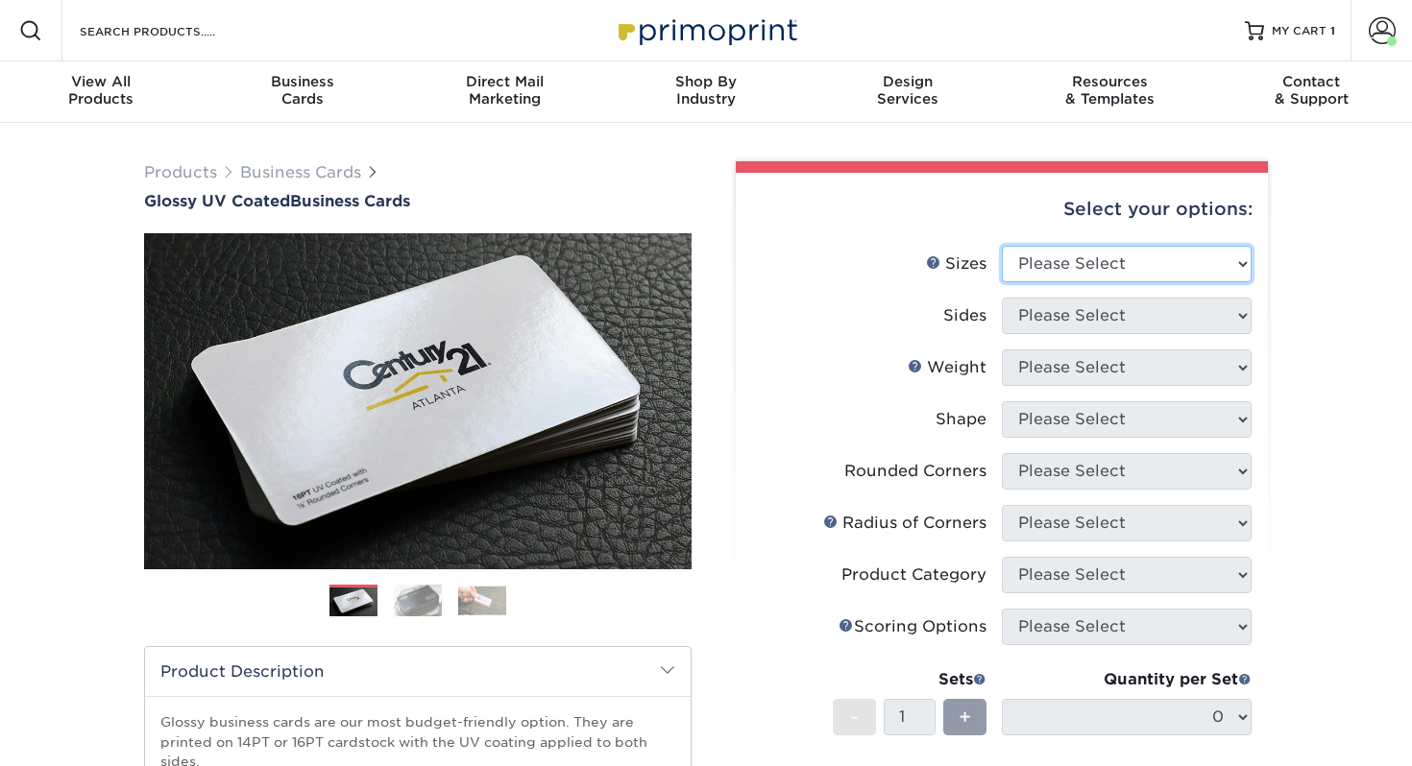
click at [1177, 269] on select "Please Select 1.5" x 3.5" - Mini 1.75" x 3.5" - Mini 2" x 2" - Square 2" x 3" -…" at bounding box center [1127, 264] width 250 height 36
select select "2.12x3.38"
click at [1002, 246] on select "Please Select 1.5" x 3.5" - Mini 1.75" x 3.5" - Mini 2" x 2" - Square 2" x 3" -…" at bounding box center [1127, 264] width 250 height 36
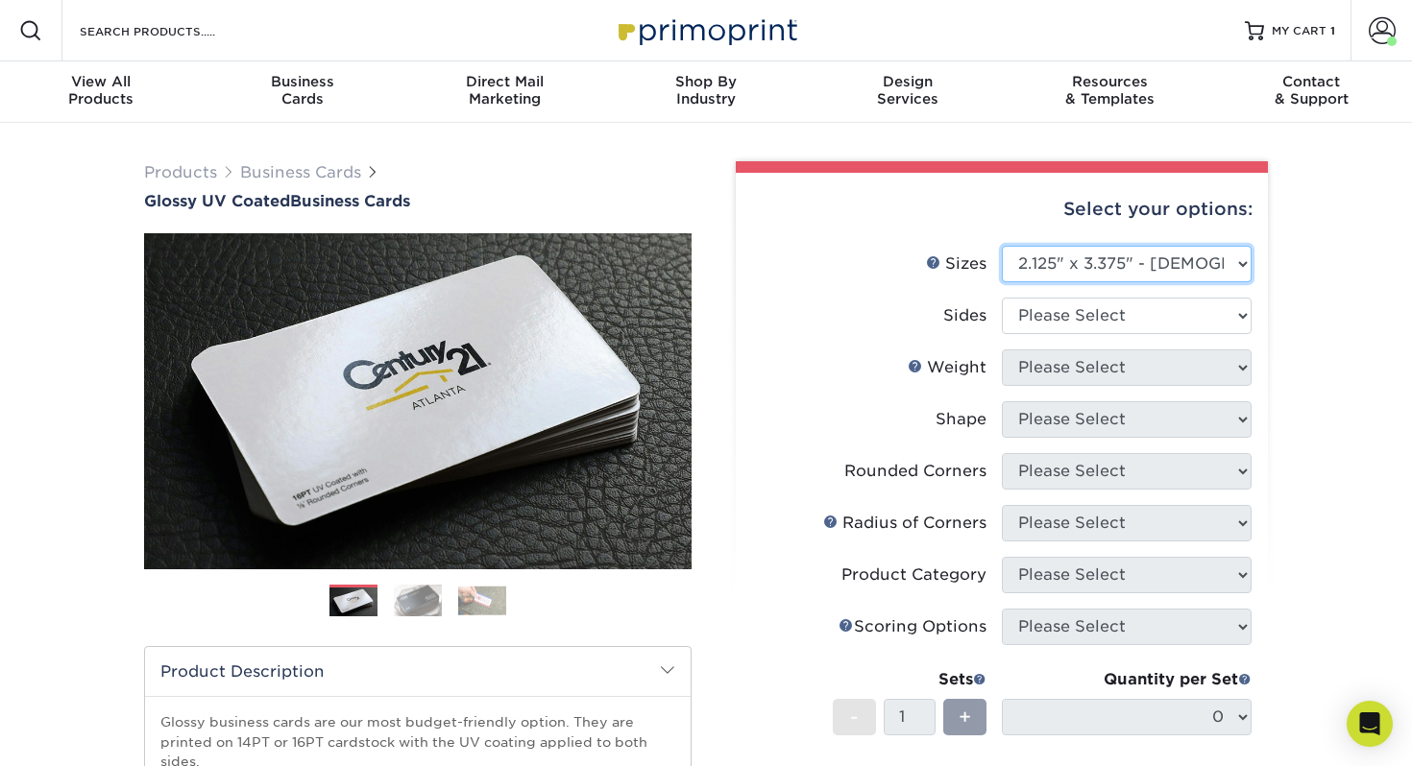
click at [1145, 267] on select "Please Select 1.5" x 3.5" - Mini 1.75" x 3.5" - Mini 2" x 2" - Square 2" x 3" -…" at bounding box center [1127, 264] width 250 height 36
click at [1002, 246] on select "Please Select 1.5" x 3.5" - Mini 1.75" x 3.5" - Mini 2" x 2" - Square 2" x 3" -…" at bounding box center [1127, 264] width 250 height 36
click at [1175, 330] on select "Please Select Print Both Sides Print Front Only" at bounding box center [1127, 316] width 250 height 36
select select "13abbda7-1d64-4f25-8bb2-c179b224825d"
click at [1002, 298] on select "Please Select Print Both Sides Print Front Only" at bounding box center [1127, 316] width 250 height 36
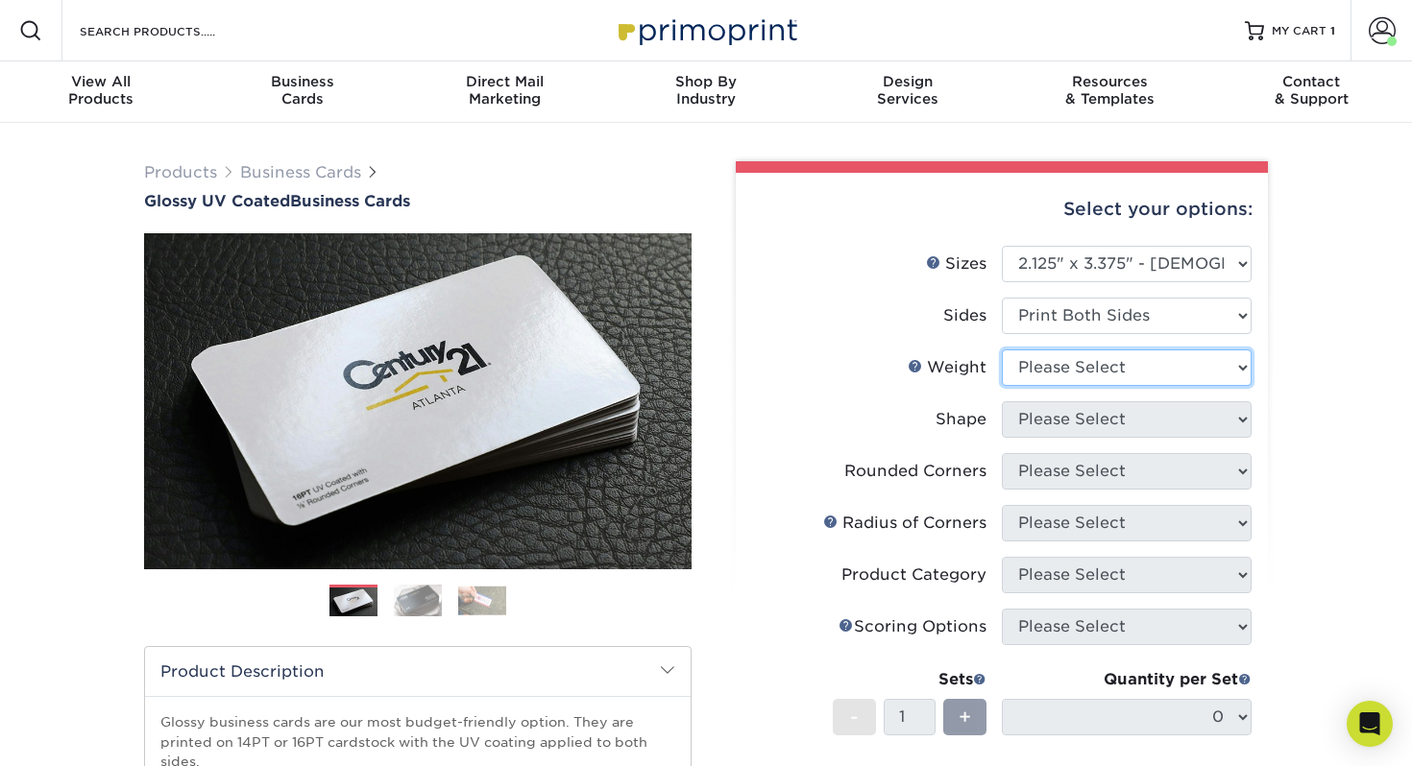
click at [1120, 372] on select "Please Select 14PT 16PT" at bounding box center [1127, 368] width 250 height 36
select select "16PT"
click at [1002, 350] on select "Please Select 14PT 16PT" at bounding box center [1127, 368] width 250 height 36
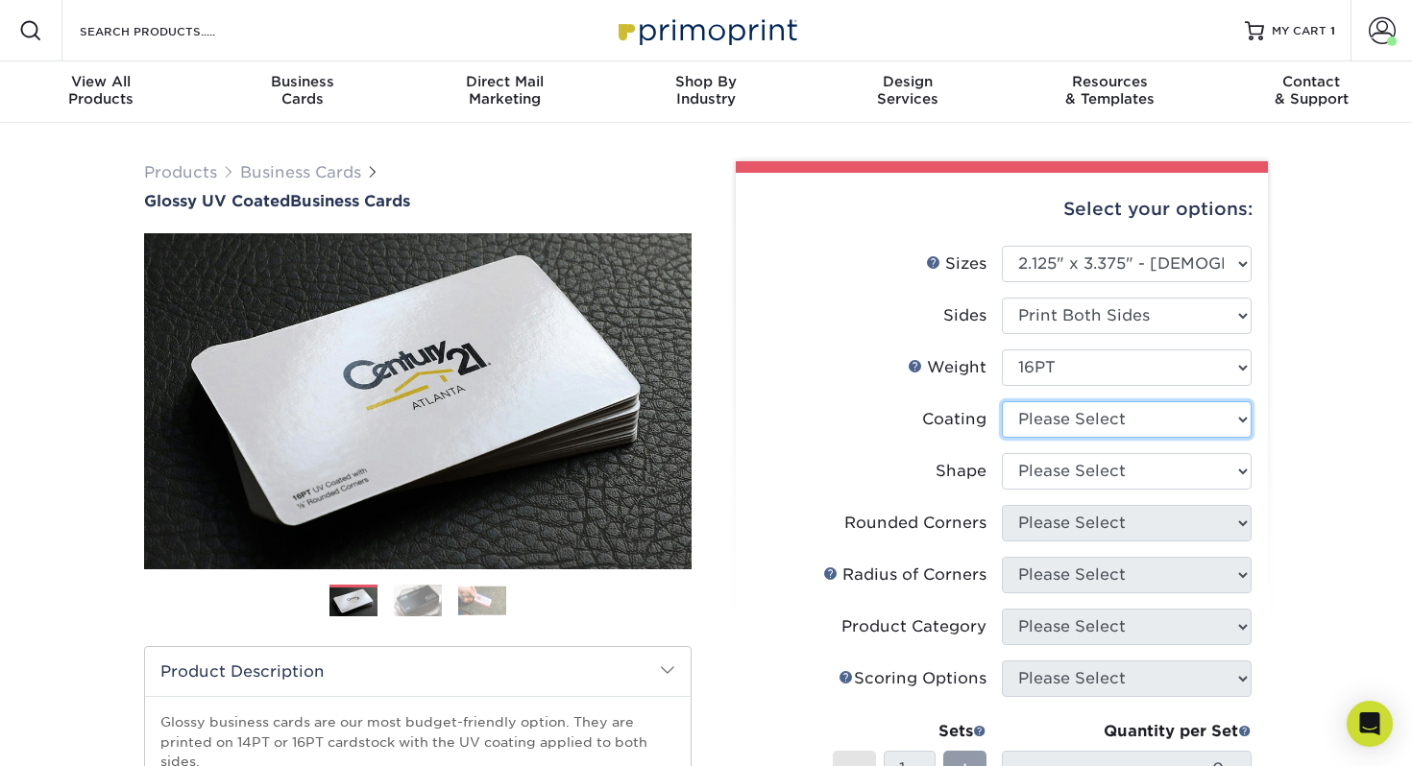
click at [1150, 423] on select at bounding box center [1127, 419] width 250 height 36
click at [1002, 401] on select at bounding box center [1127, 419] width 250 height 36
click at [1129, 471] on select "Please Select Standard" at bounding box center [1127, 471] width 250 height 36
select select "standard"
click at [1002, 453] on select "Please Select Standard" at bounding box center [1127, 471] width 250 height 36
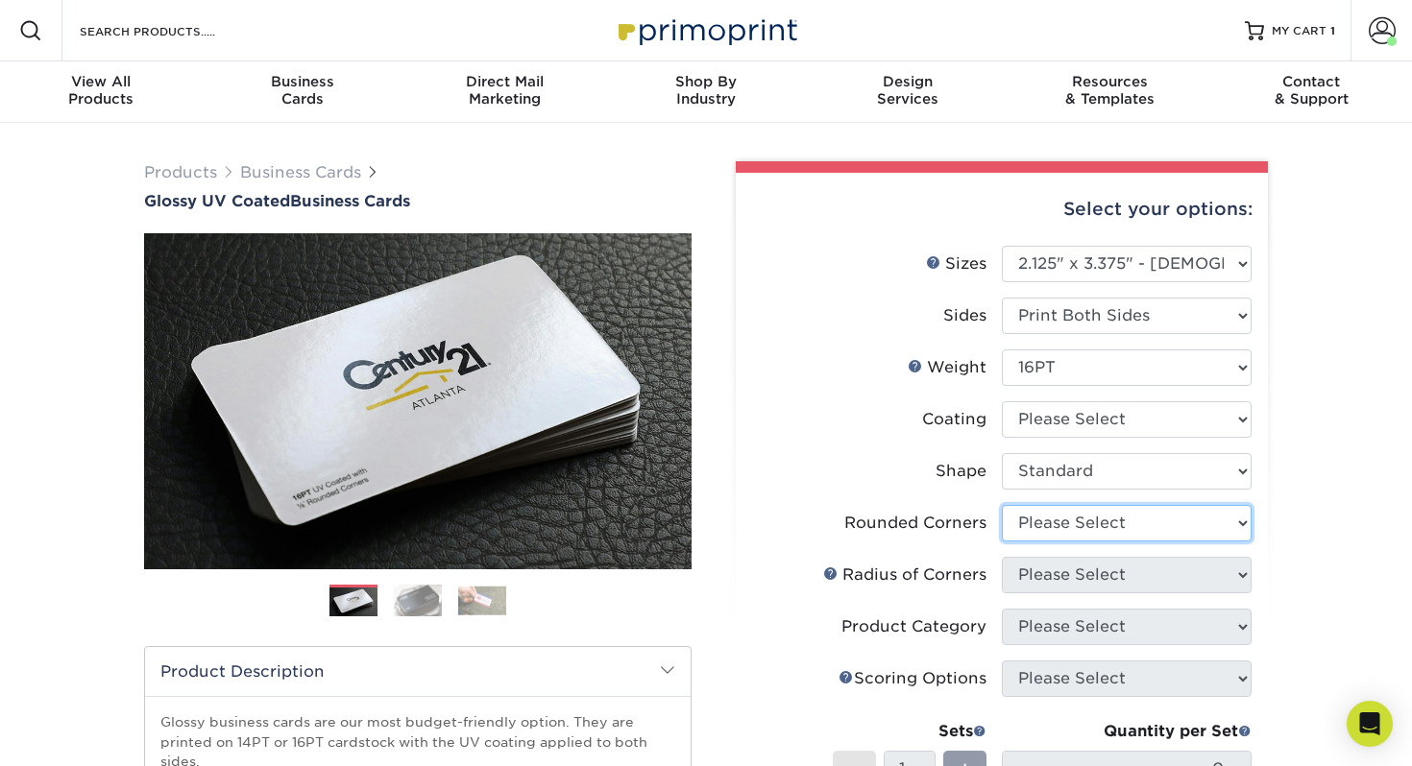
click at [1124, 528] on select "Please Select Yes - Round 2 Corners Yes - Round 4 Corners No" at bounding box center [1127, 523] width 250 height 36
click at [1002, 505] on select "Please Select Yes - Round 2 Corners Yes - Round 4 Corners No" at bounding box center [1127, 523] width 250 height 36
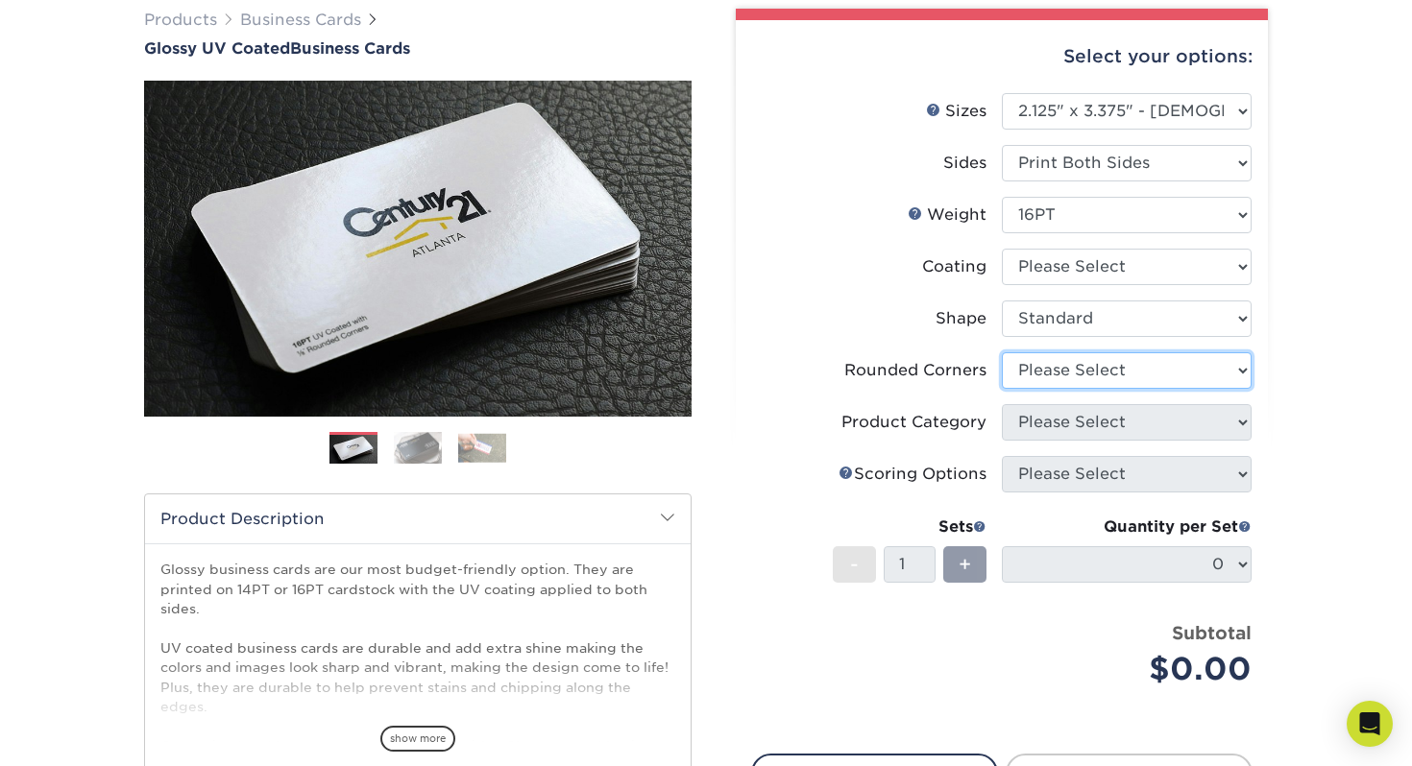
scroll to position [177, 0]
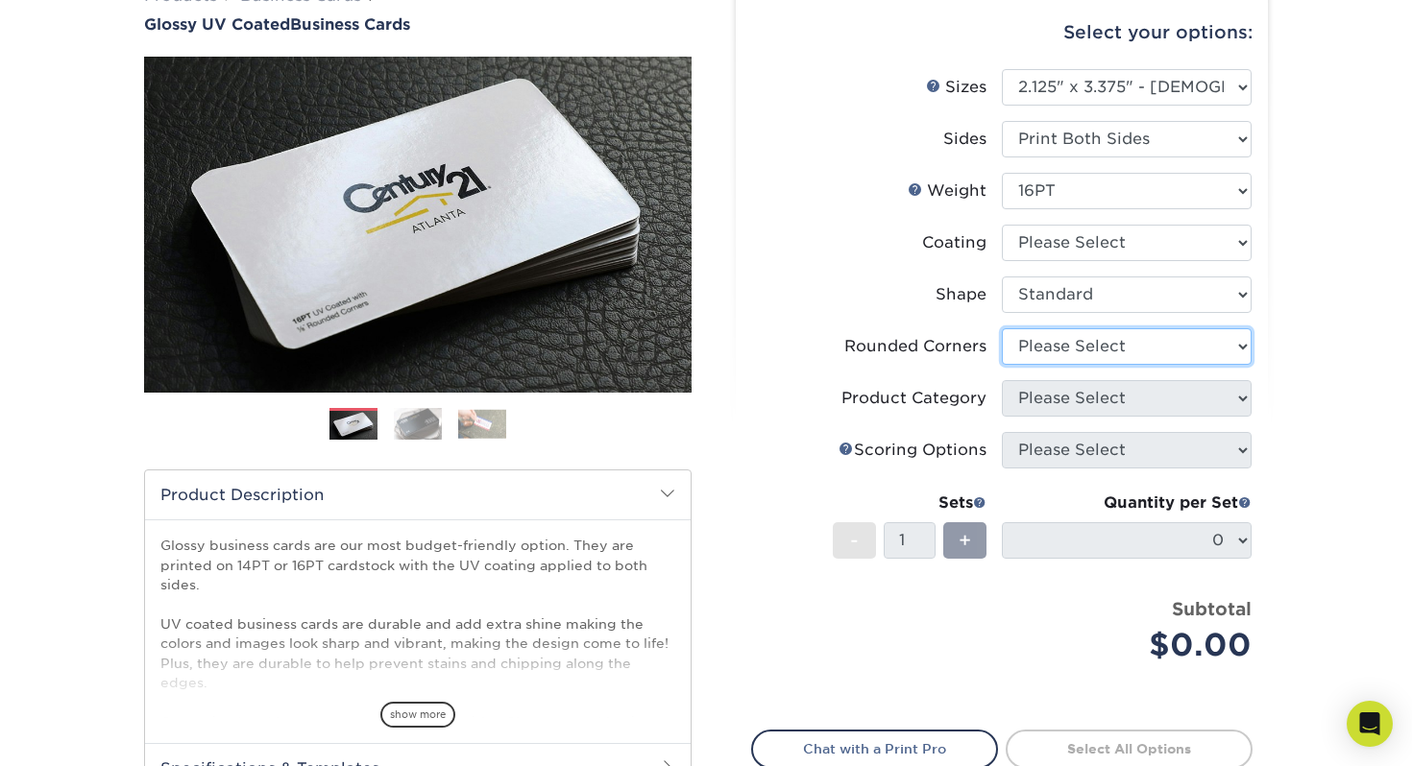
click at [1062, 351] on select "Please Select Yes - Round 2 Corners Yes - Round 4 Corners No" at bounding box center [1127, 346] width 250 height 36
click at [1002, 328] on select "Please Select Yes - Round 2 Corners Yes - Round 4 Corners No" at bounding box center [1127, 346] width 250 height 36
click at [1062, 351] on select "Please Select Yes - Round 2 Corners Yes - Round 4 Corners No" at bounding box center [1127, 346] width 250 height 36
click at [1002, 328] on select "Please Select Yes - Round 2 Corners Yes - Round 4 Corners No" at bounding box center [1127, 346] width 250 height 36
select select "-1"
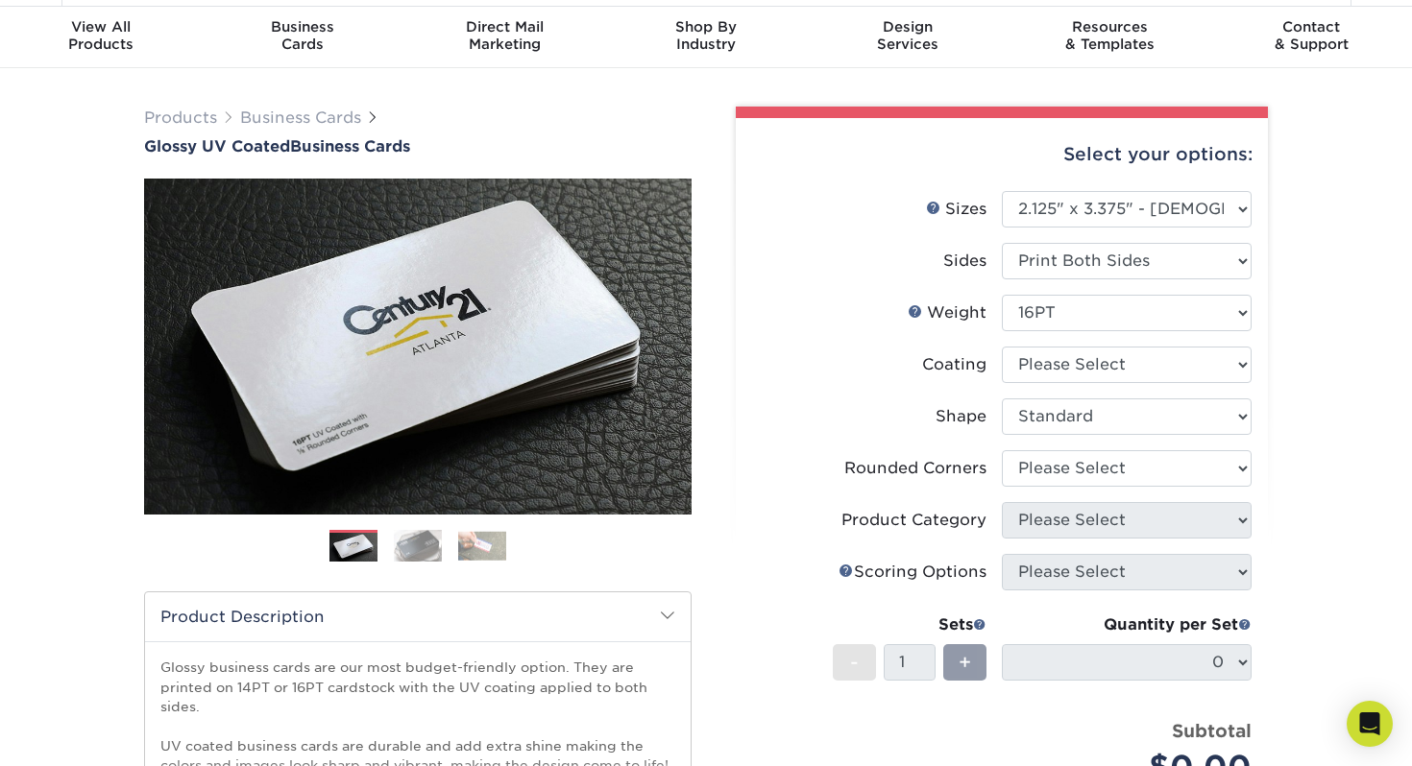
scroll to position [24, 0]
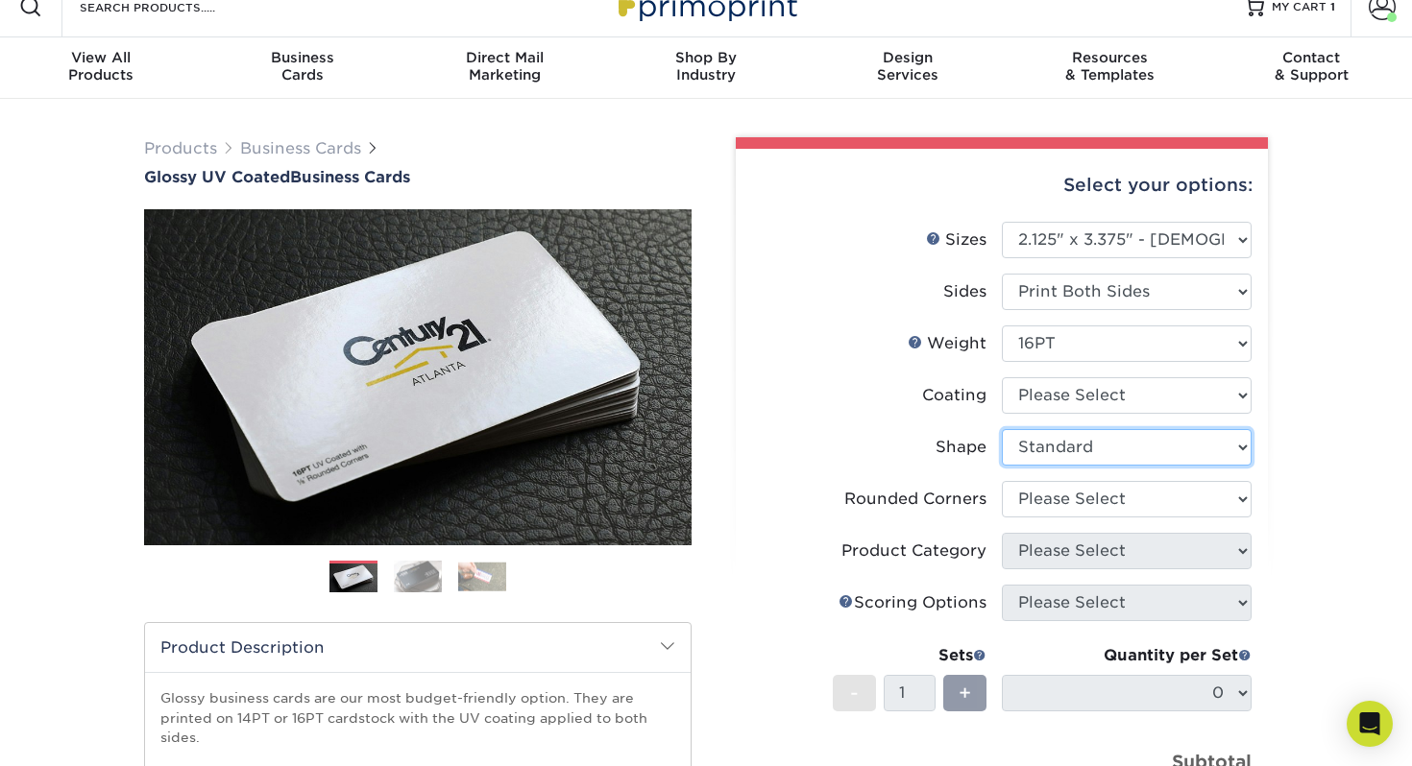
click at [1119, 452] on select "Please Select Standard" at bounding box center [1127, 447] width 250 height 36
click at [1002, 429] on select "Please Select Standard" at bounding box center [1127, 447] width 250 height 36
click at [1126, 397] on select at bounding box center [1127, 395] width 250 height 36
select select "ae367451-b2b8-45df-a344-0f05b6a12993"
click at [1002, 377] on select at bounding box center [1127, 395] width 250 height 36
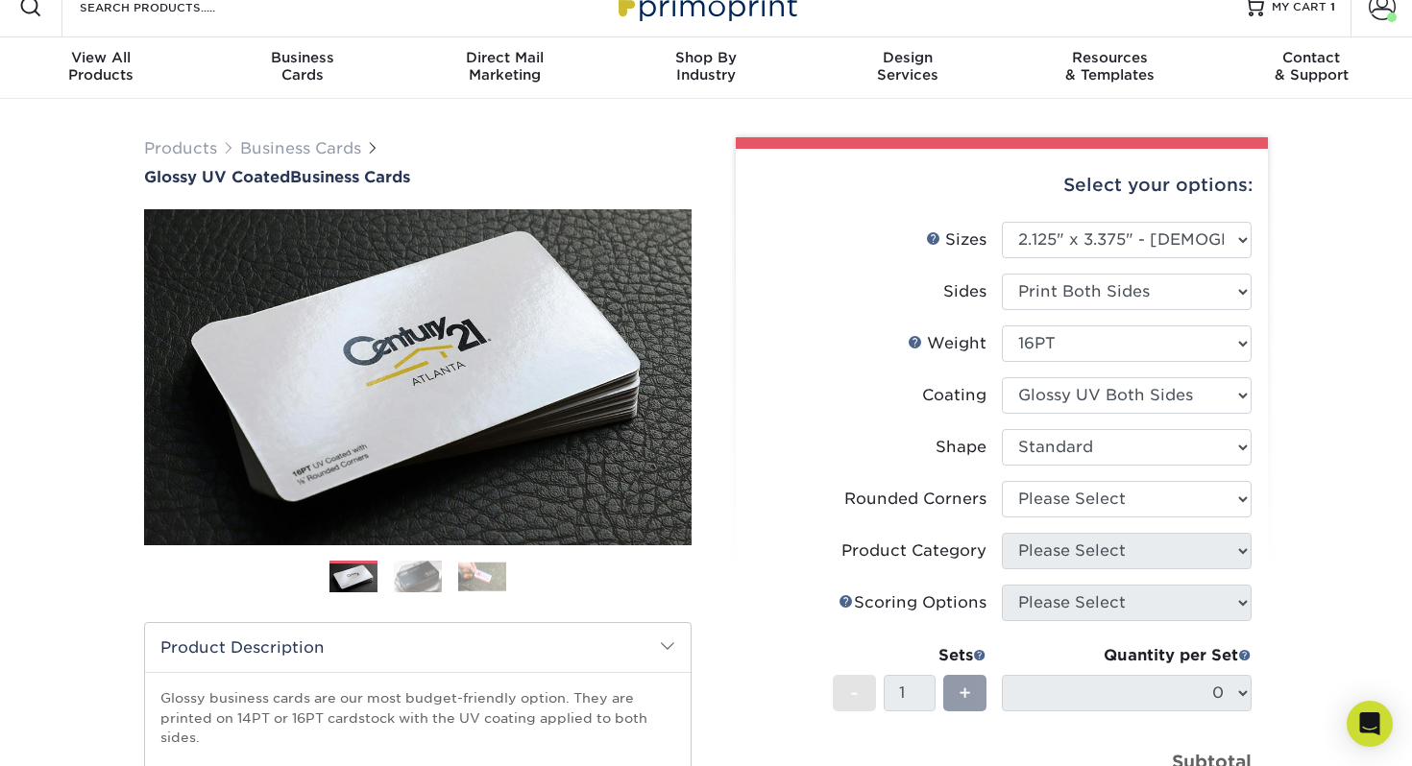
select select "-1"
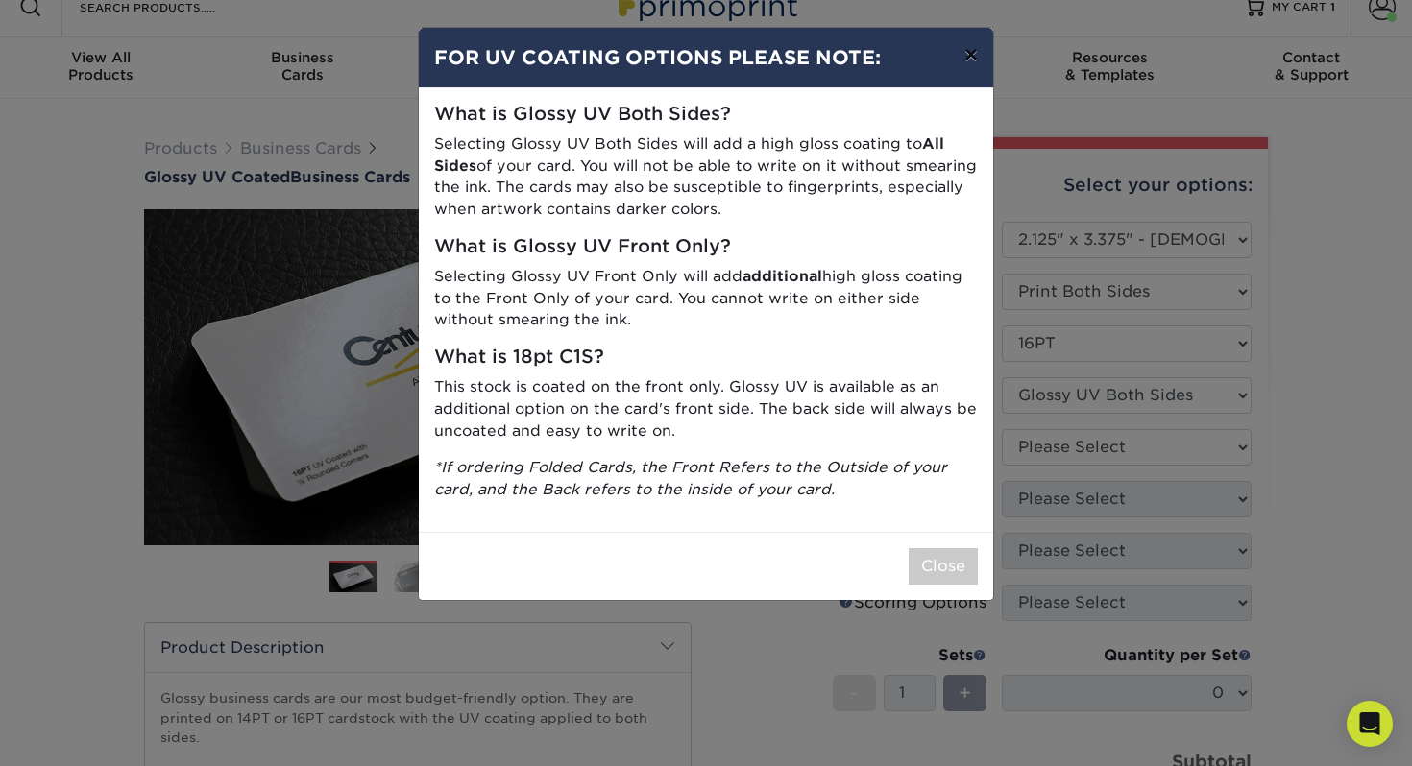
click at [972, 60] on button "×" at bounding box center [971, 55] width 44 height 54
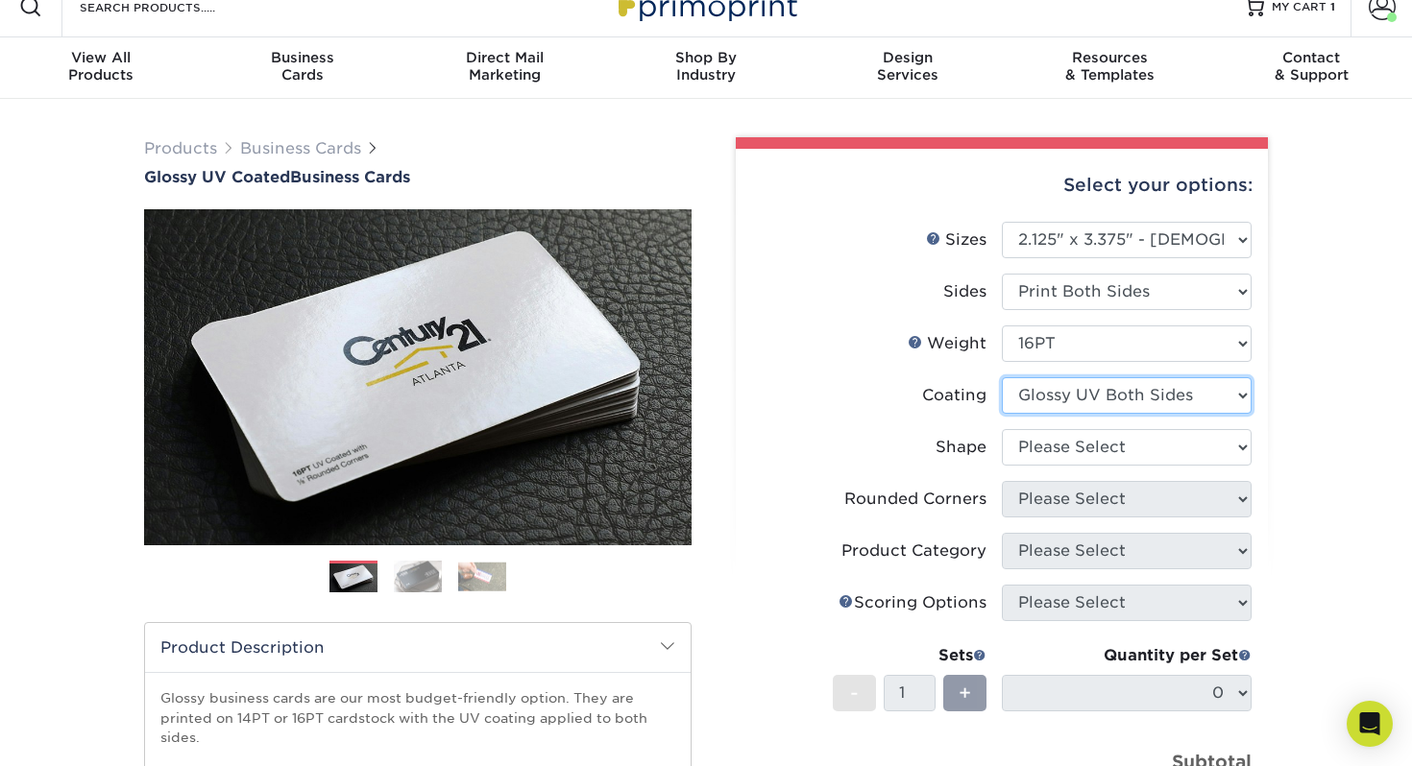
click at [1127, 397] on select at bounding box center [1127, 395] width 250 height 36
select select "-1"
click at [1002, 377] on select at bounding box center [1127, 395] width 250 height 36
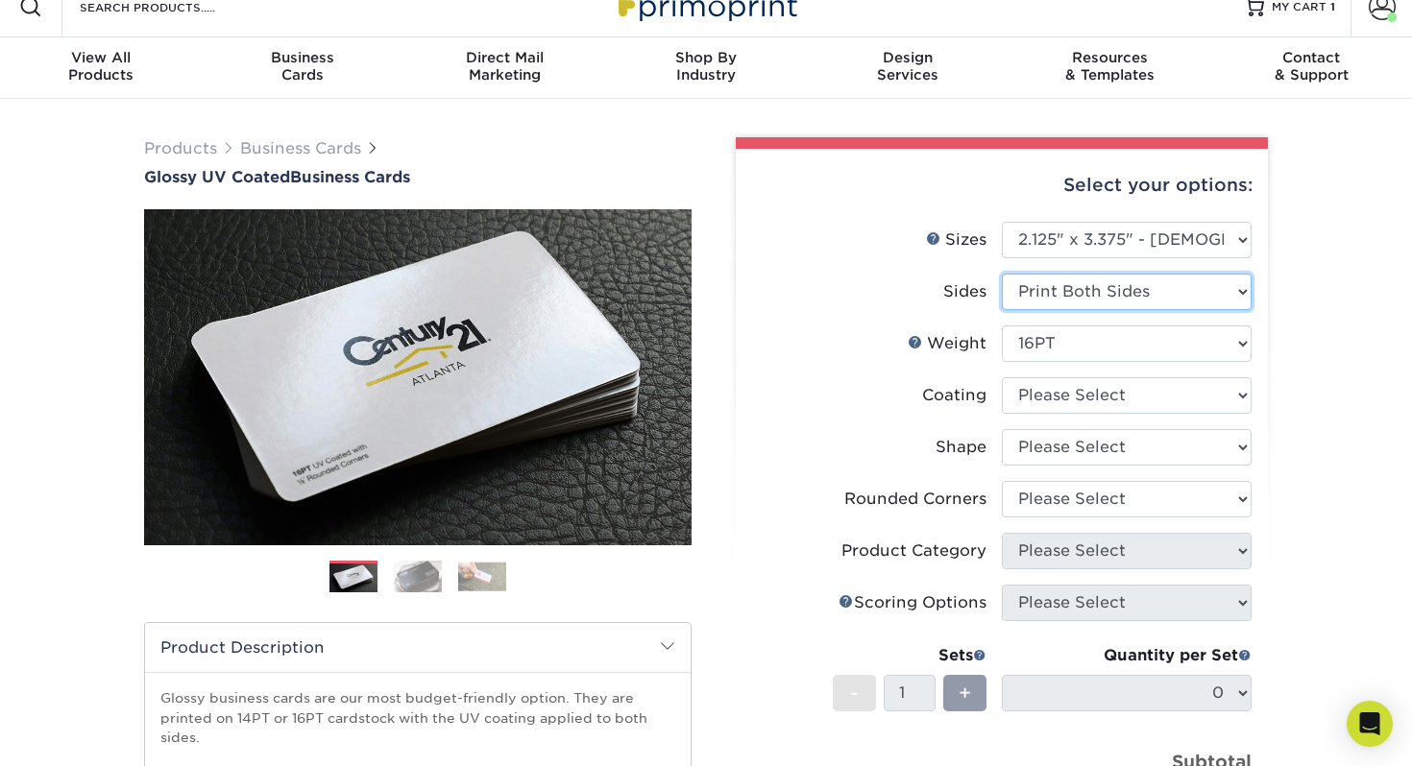
click at [1155, 284] on select "Please Select Print Both Sides Print Front Only" at bounding box center [1127, 292] width 250 height 36
click at [1002, 274] on select "Please Select Print Both Sides Print Front Only" at bounding box center [1127, 292] width 250 height 36
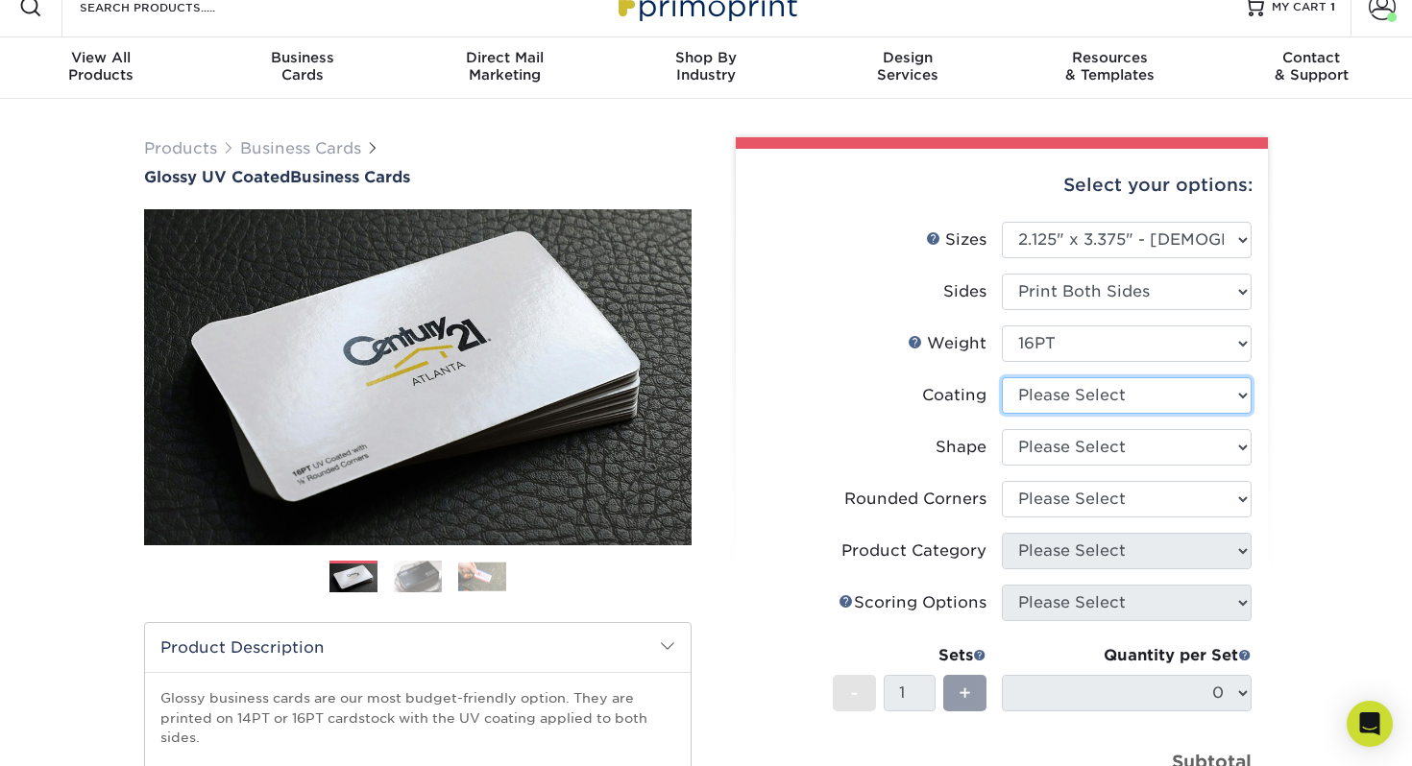
click at [1172, 392] on select at bounding box center [1127, 395] width 250 height 36
click at [1002, 377] on select at bounding box center [1127, 395] width 250 height 36
click at [1191, 451] on select "Please Select Standard" at bounding box center [1127, 447] width 250 height 36
click at [313, 73] on div "Business Cards" at bounding box center [303, 66] width 202 height 35
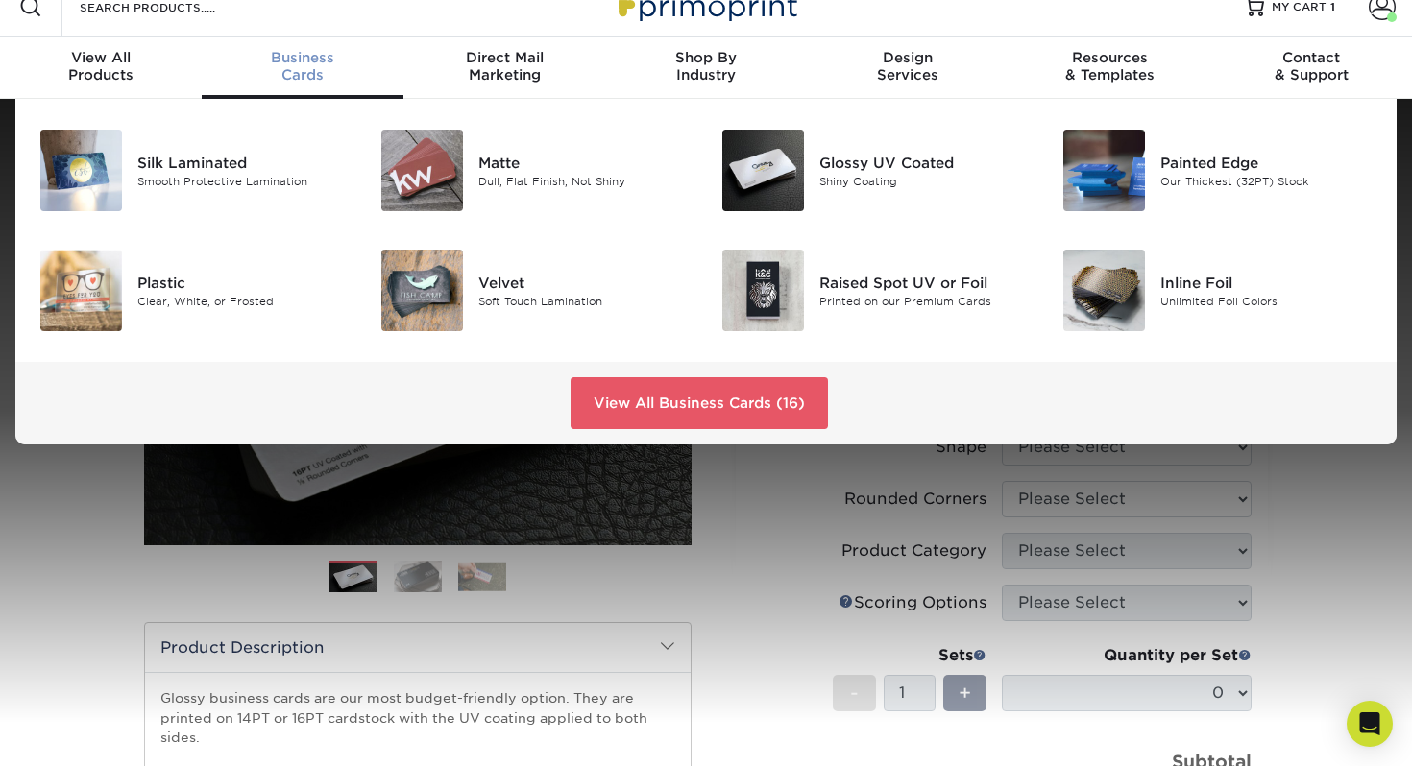
scroll to position [48, 0]
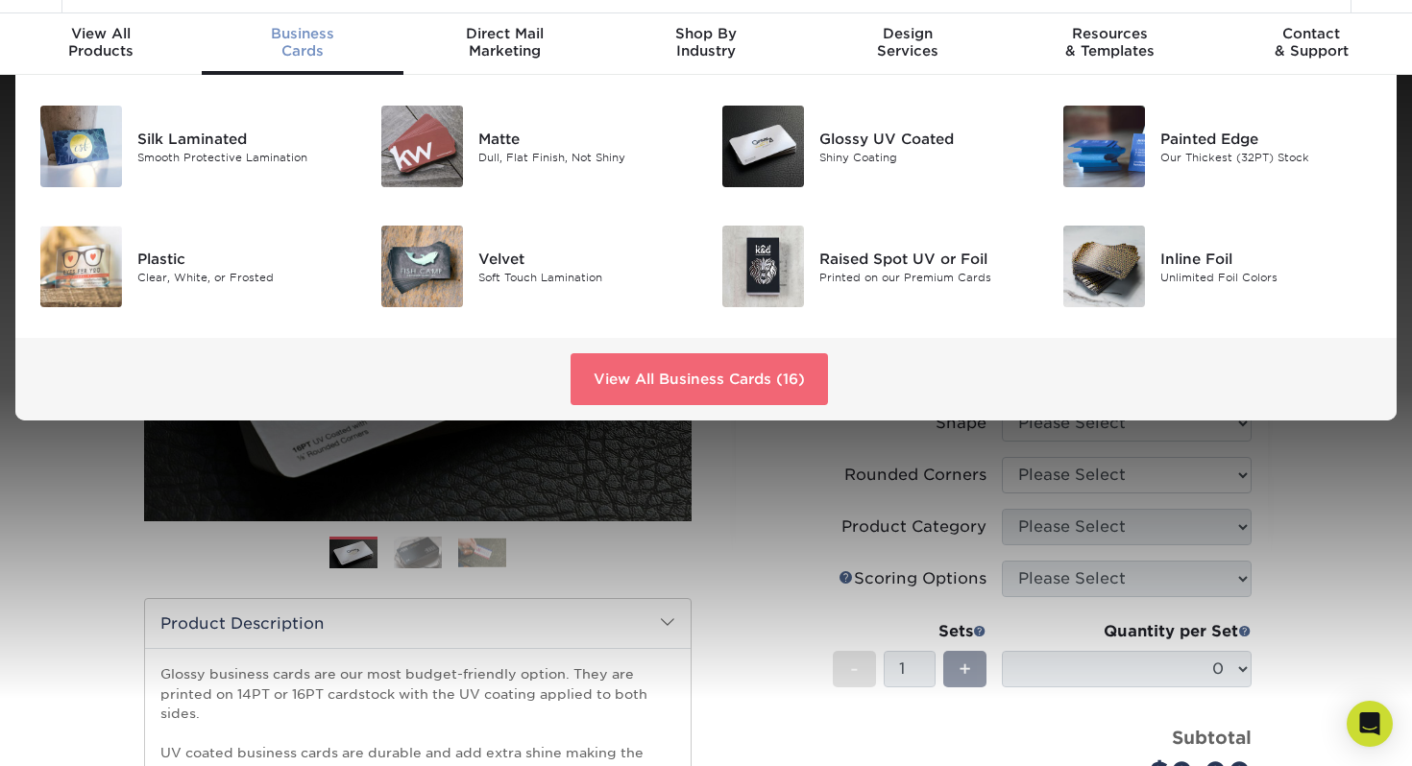
click at [749, 376] on link "View All Business Cards (16)" at bounding box center [698, 379] width 257 height 52
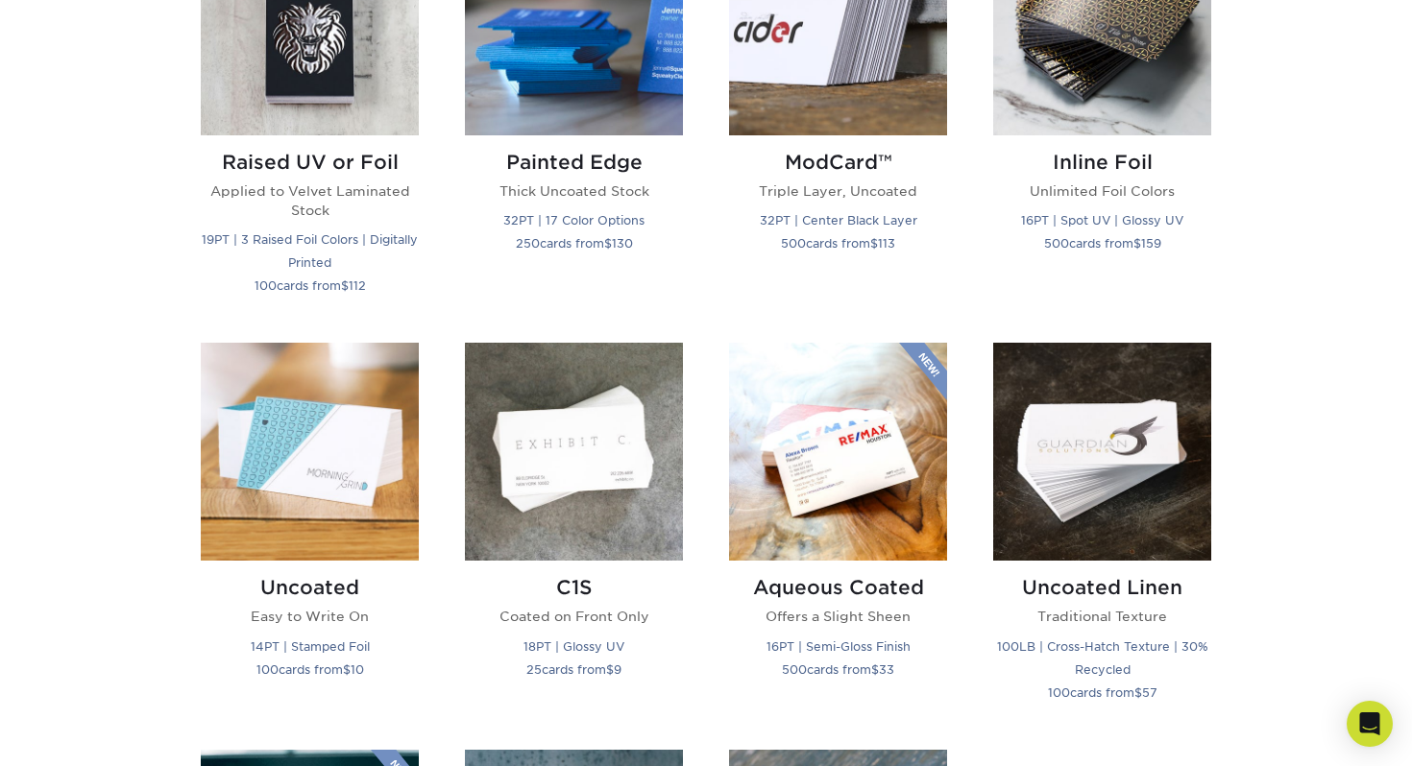
scroll to position [1441, 0]
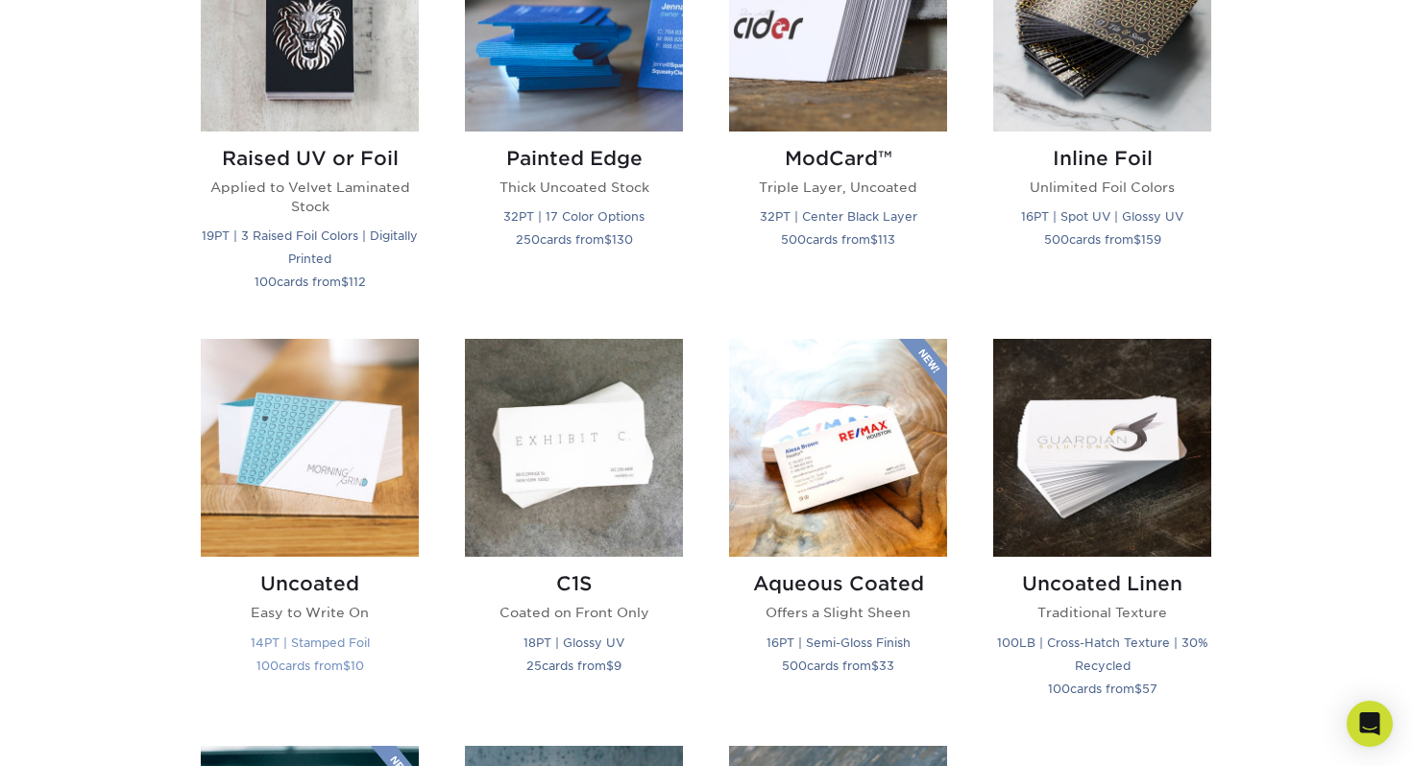
click at [304, 497] on img at bounding box center [310, 448] width 218 height 218
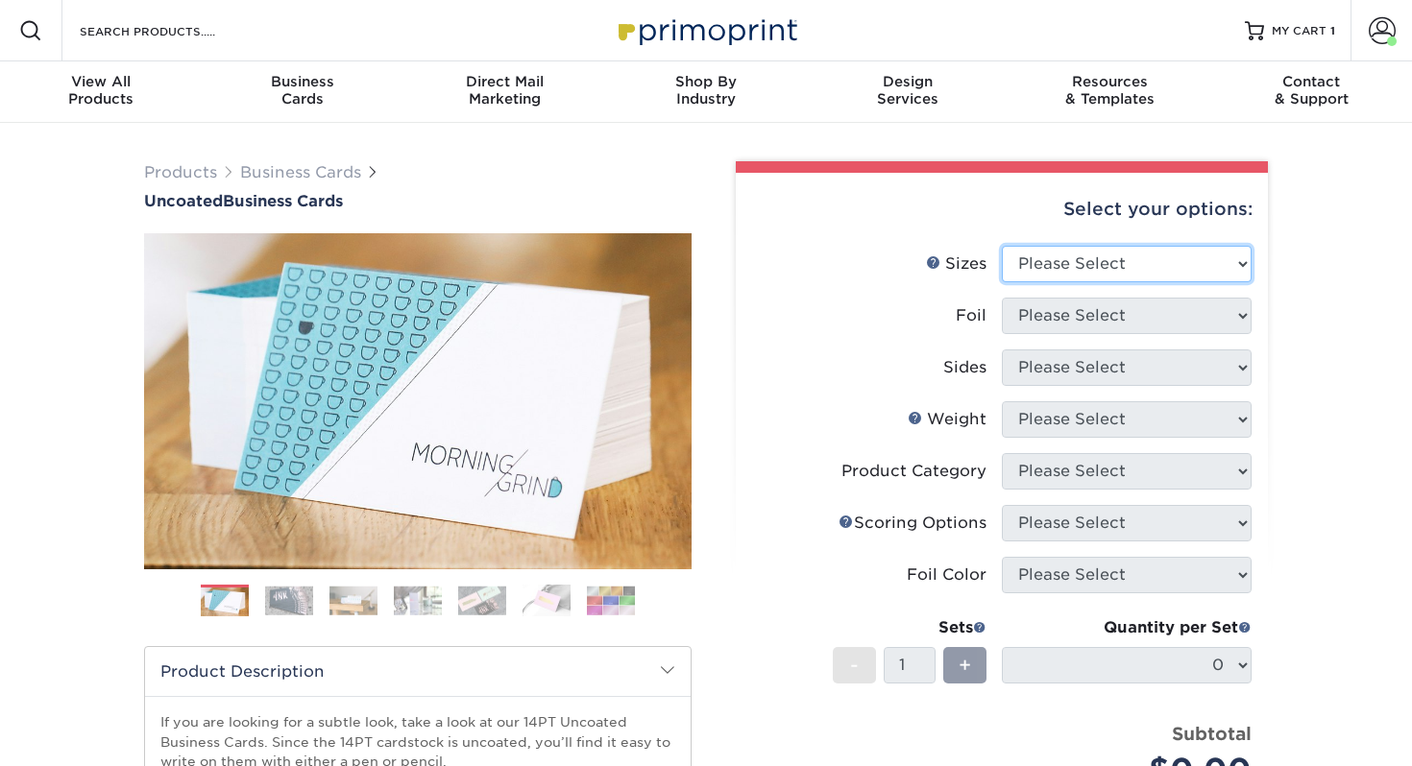
click at [1091, 259] on select "Please Select 1.5" x 3.5" - Mini 1.75" x 3.5" - Mini 2" x 3.5" - Standard 2" x …" at bounding box center [1127, 264] width 250 height 36
select select "2.12x3.38"
click at [1002, 246] on select "Please Select 1.5" x 3.5" - Mini 1.75" x 3.5" - Mini 2" x 3.5" - Standard 2" x …" at bounding box center [1127, 264] width 250 height 36
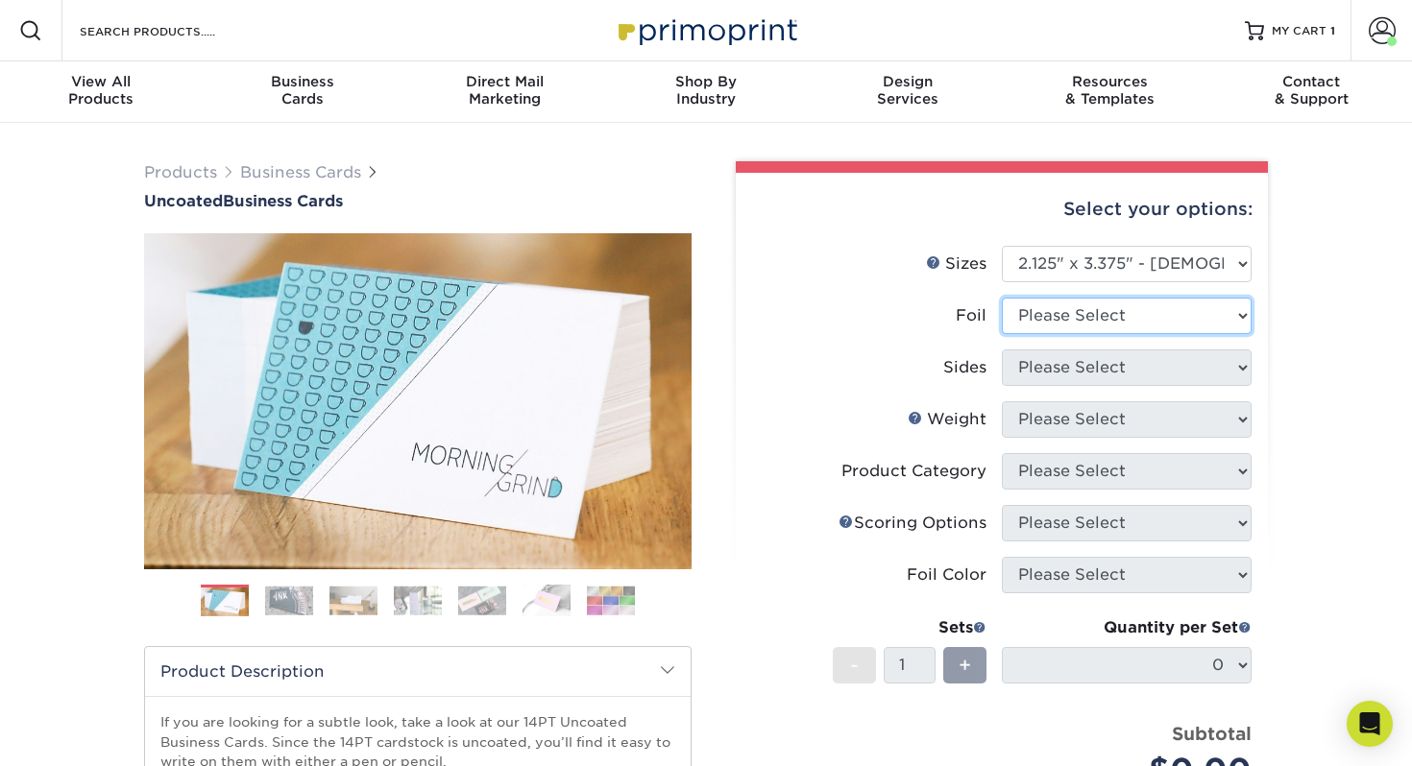
click at [1101, 304] on select "Please Select Yes No" at bounding box center [1127, 316] width 250 height 36
select select "0"
click at [1002, 298] on select "Please Select Yes No" at bounding box center [1127, 316] width 250 height 36
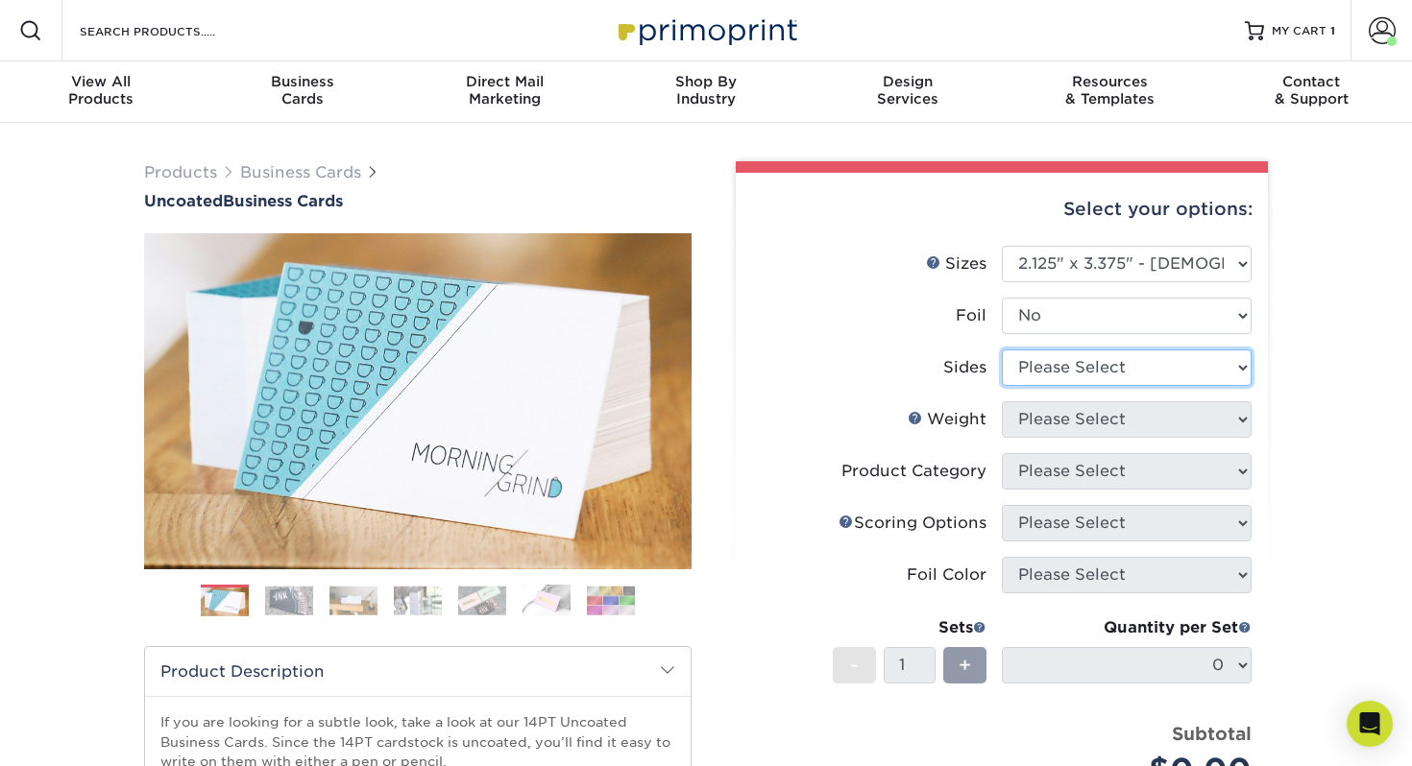
click at [1094, 375] on select "Please Select Print Both Sides Print Front Only" at bounding box center [1127, 368] width 250 height 36
select select "13abbda7-1d64-4f25-8bb2-c179b224825d"
click at [1002, 350] on select "Please Select Print Both Sides Print Front Only" at bounding box center [1127, 368] width 250 height 36
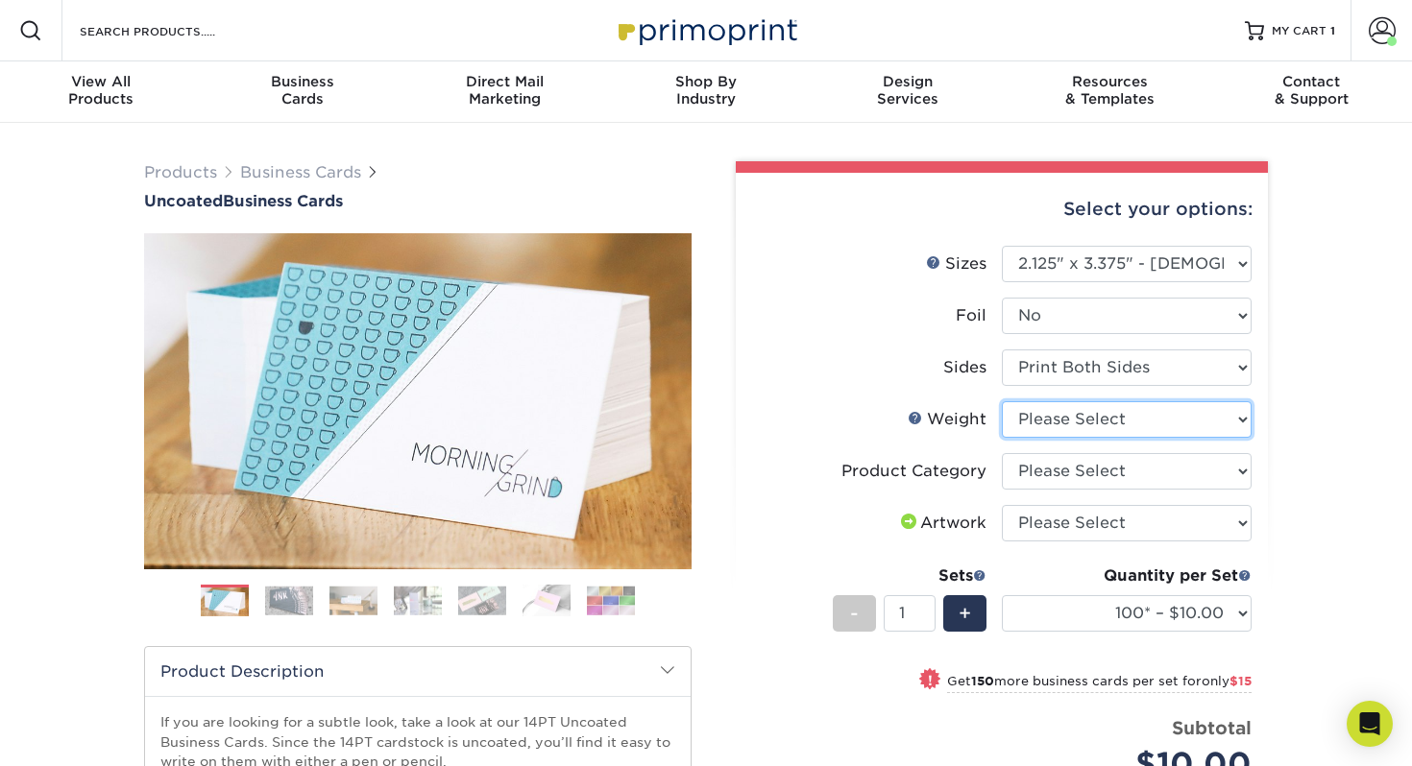
click at [1098, 428] on select "Please Select 14PT Uncoated" at bounding box center [1127, 419] width 250 height 36
select select "14PT Uncoated"
click at [1002, 401] on select "Please Select 14PT Uncoated" at bounding box center [1127, 419] width 250 height 36
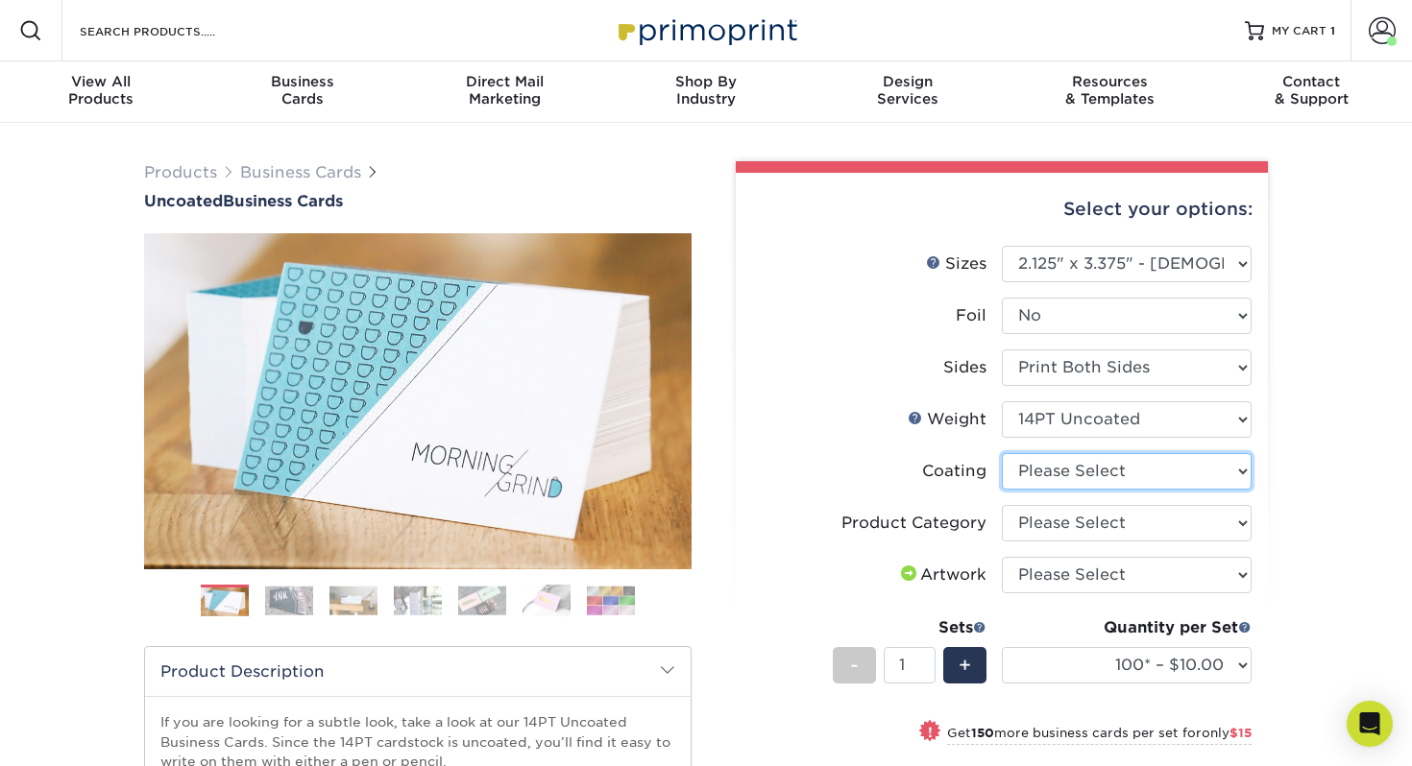
click at [1173, 467] on select at bounding box center [1127, 471] width 250 height 36
select select "3e7618de-abca-4bda-9f97-8b9129e913d8"
click at [1002, 453] on select at bounding box center [1127, 471] width 250 height 36
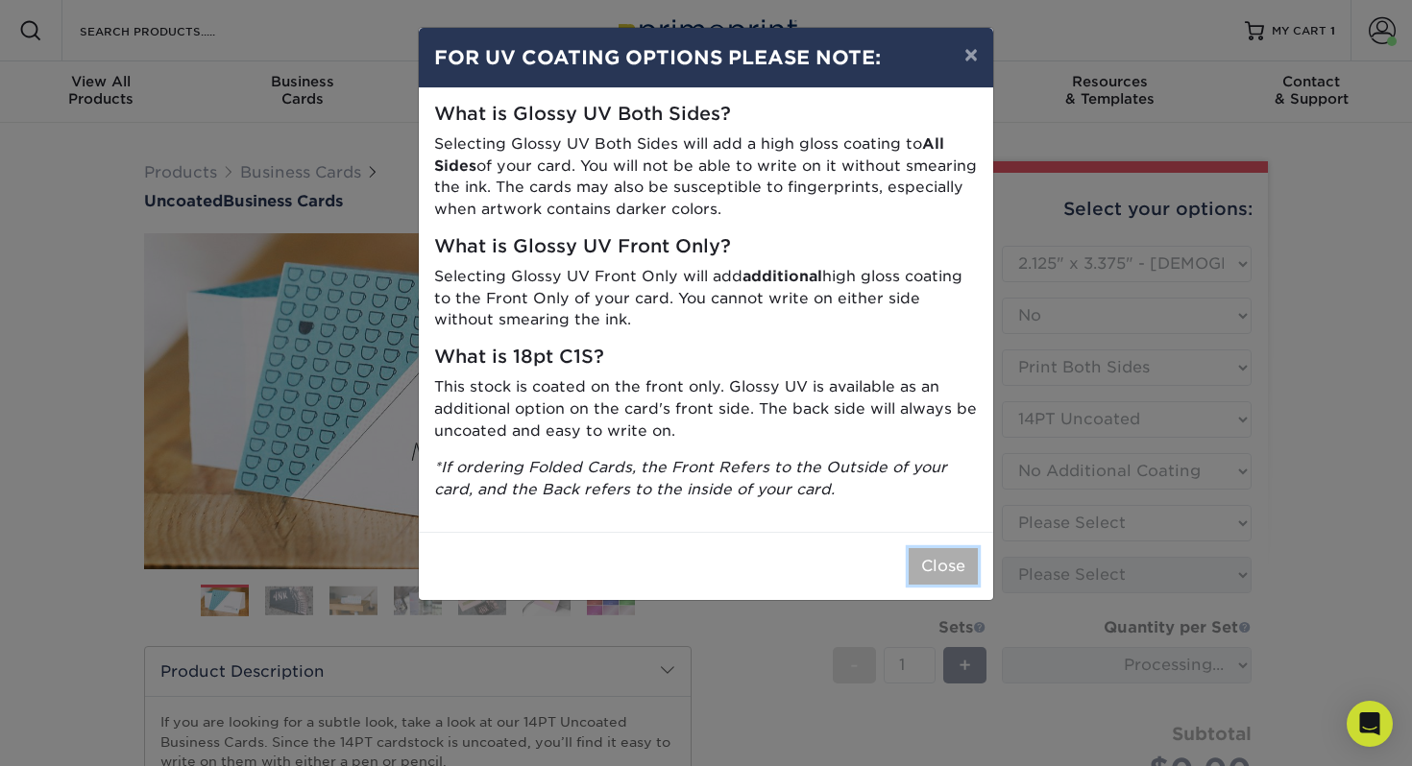
click at [956, 561] on button "Close" at bounding box center [942, 566] width 69 height 36
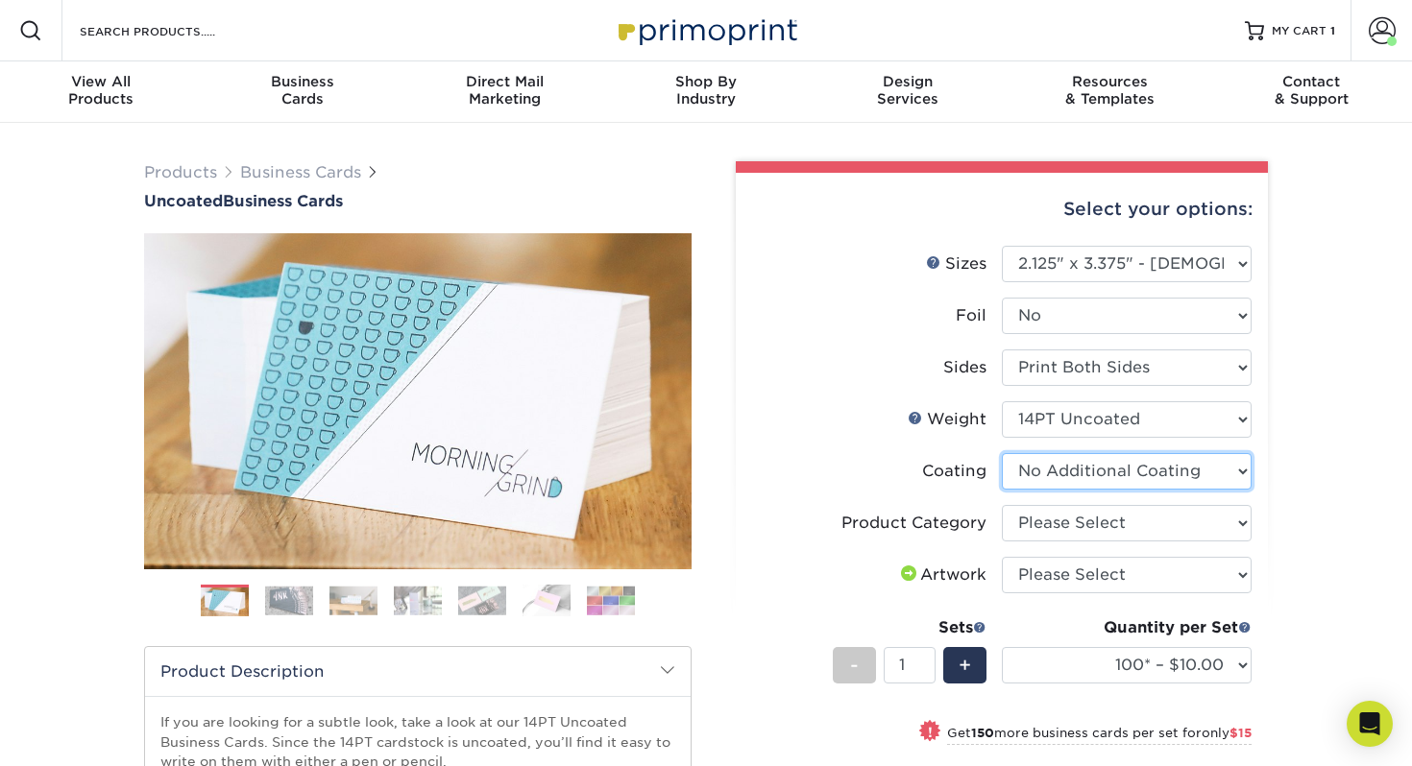
click at [1133, 477] on select at bounding box center [1127, 471] width 250 height 36
click at [1002, 453] on select at bounding box center [1127, 471] width 250 height 36
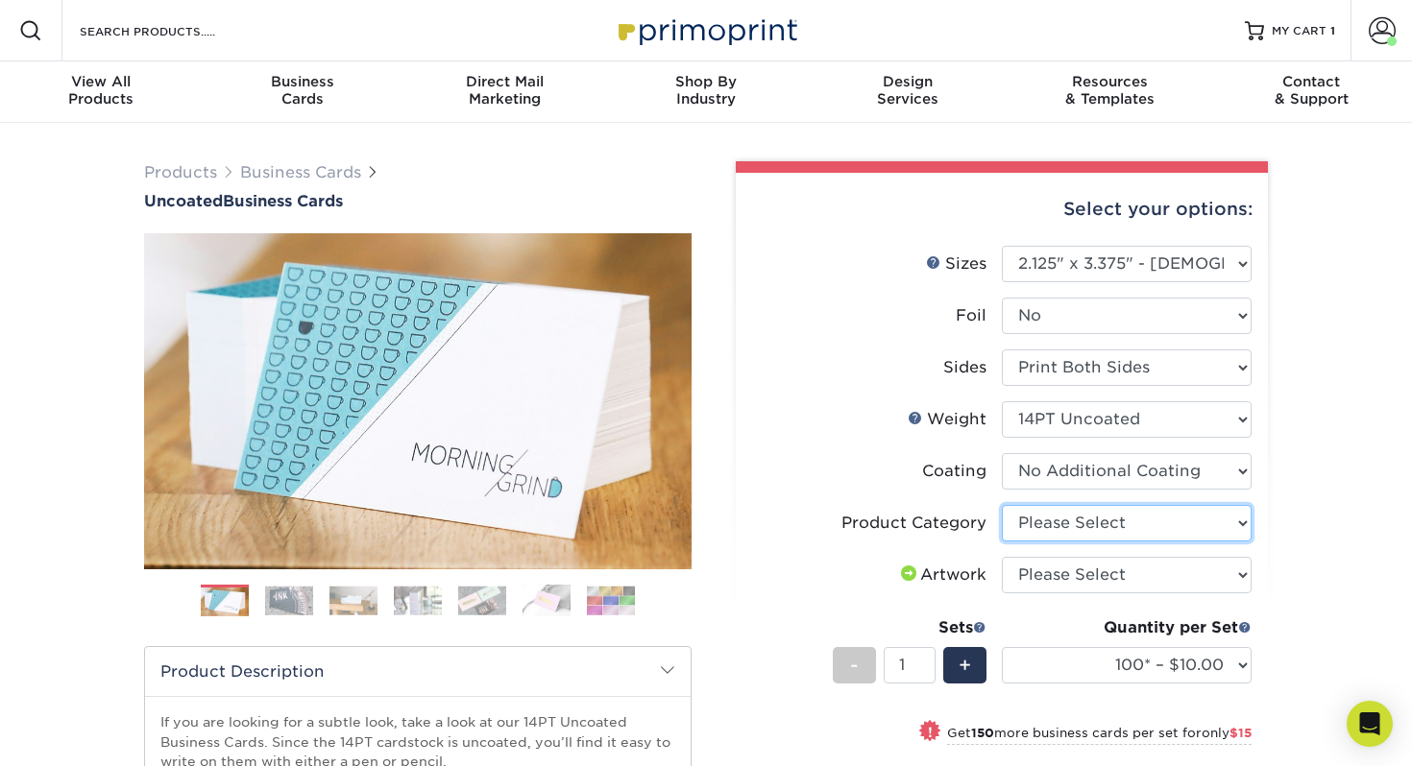
click at [1130, 529] on select "Please Select Business Cards" at bounding box center [1127, 523] width 250 height 36
select select "3b5148f1-0588-4f88-a218-97bcfdce65c1"
click at [1002, 505] on select "Please Select Business Cards" at bounding box center [1127, 523] width 250 height 36
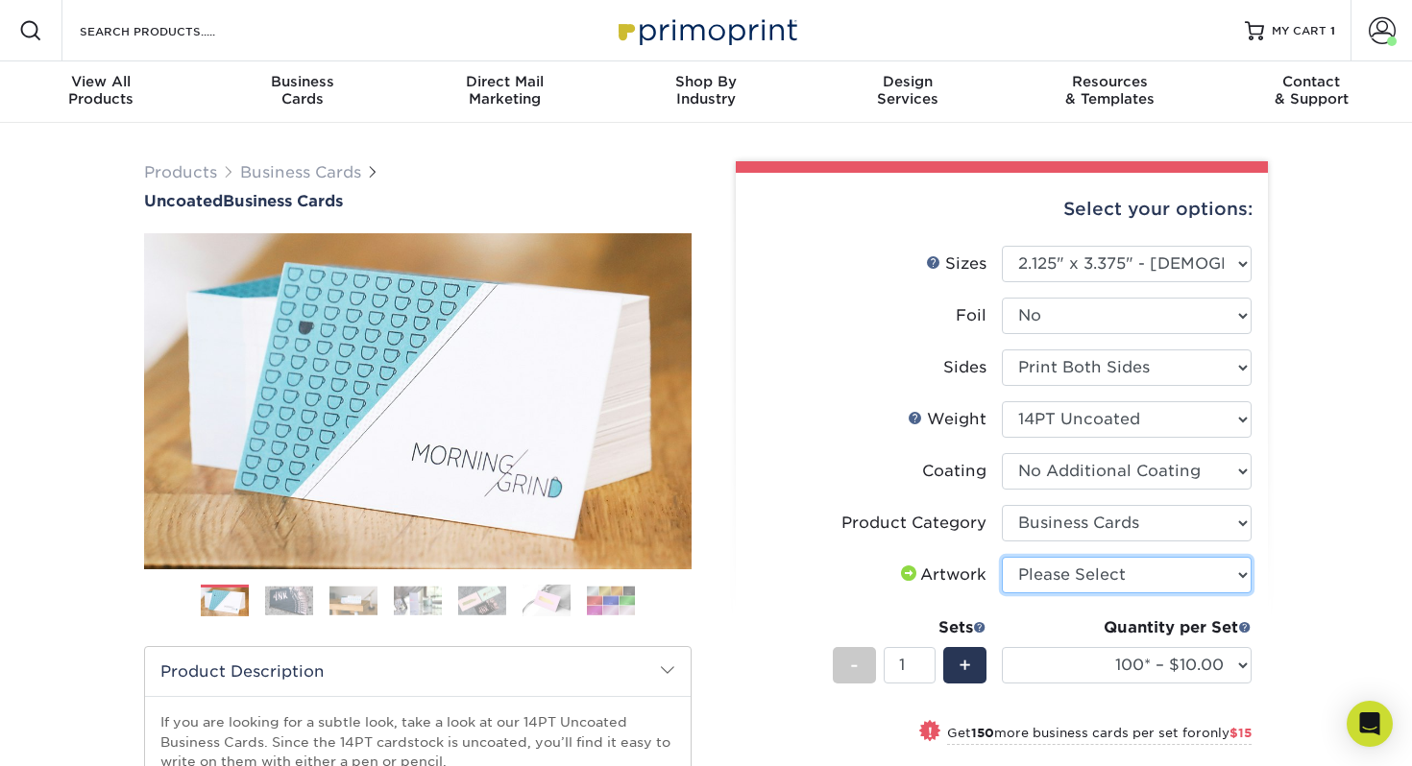
click at [1147, 572] on select "Please Select I will upload files I need a design - $100" at bounding box center [1127, 575] width 250 height 36
select select "upload"
click at [1002, 557] on select "Please Select I will upload files I need a design - $100" at bounding box center [1127, 575] width 250 height 36
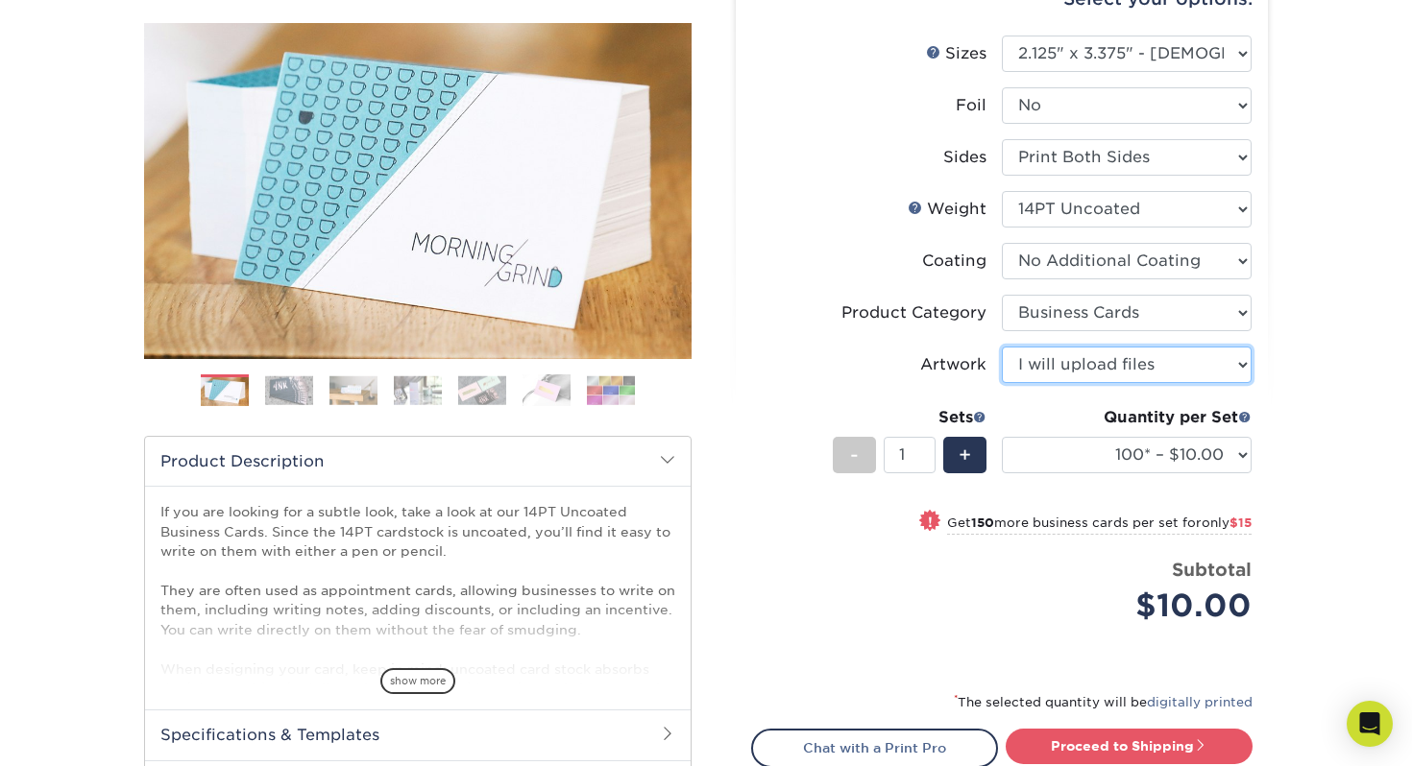
scroll to position [215, 0]
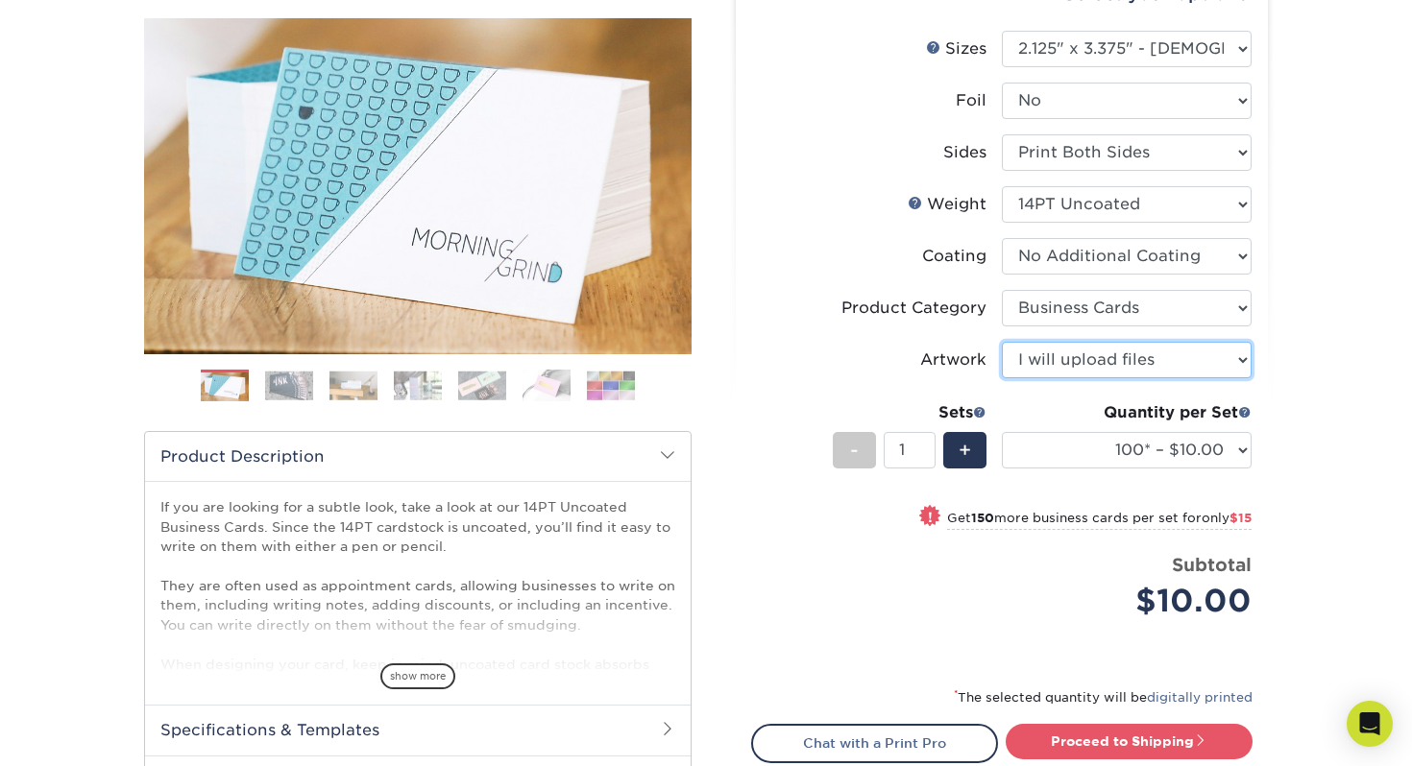
click at [1161, 368] on select "Please Select I will upload files I need a design - $100" at bounding box center [1127, 360] width 250 height 36
click at [1002, 342] on select "Please Select I will upload files I need a design - $100" at bounding box center [1127, 360] width 250 height 36
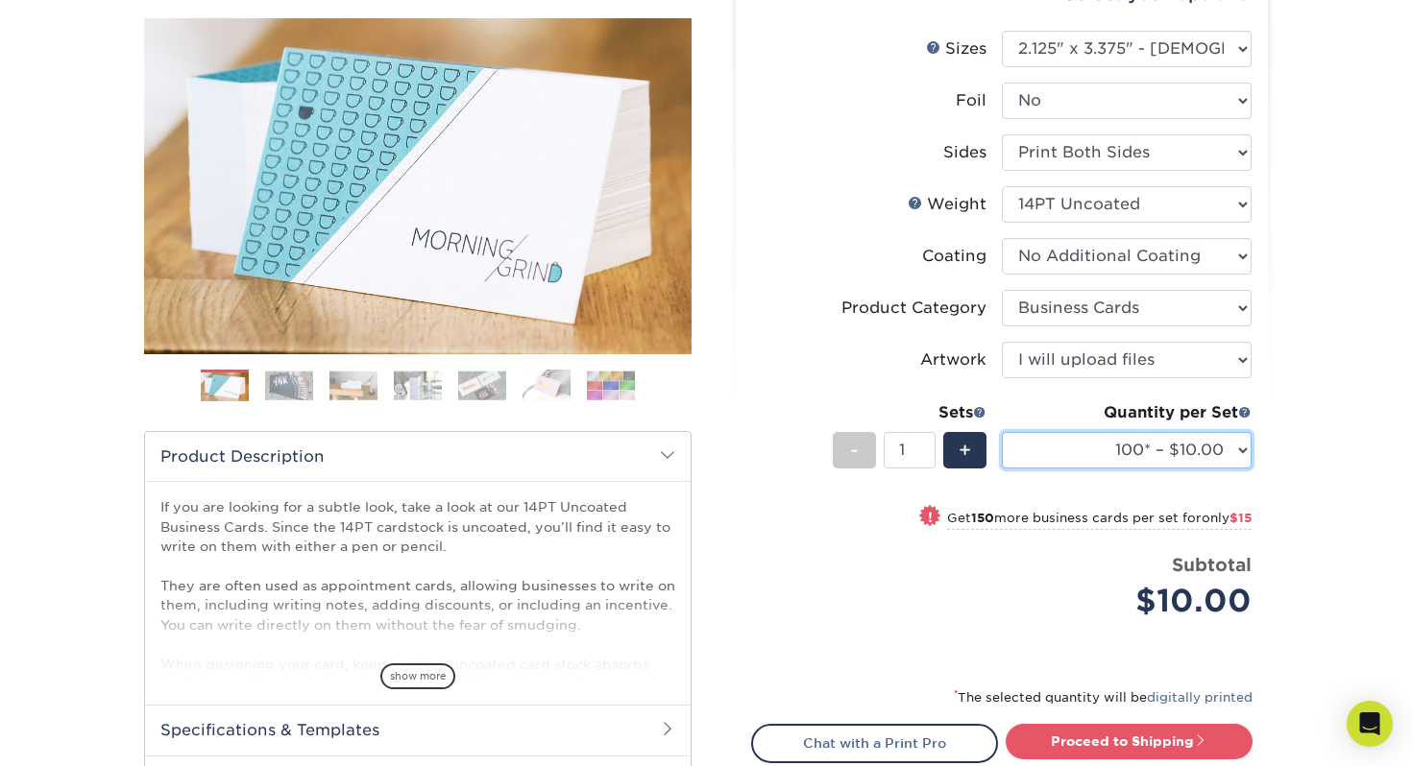
click at [1124, 455] on select "100* – $10.00 250* – $25.00 500 – $50.00 1000 – $69.00 2500 – $125.00 5000 – $1…" at bounding box center [1127, 450] width 250 height 36
select select "500 – $50.00"
click at [1002, 432] on select "100* – $10.00 250* – $25.00 500 – $50.00 1000 – $69.00 2500 – $125.00 5000 – $1…" at bounding box center [1127, 450] width 250 height 36
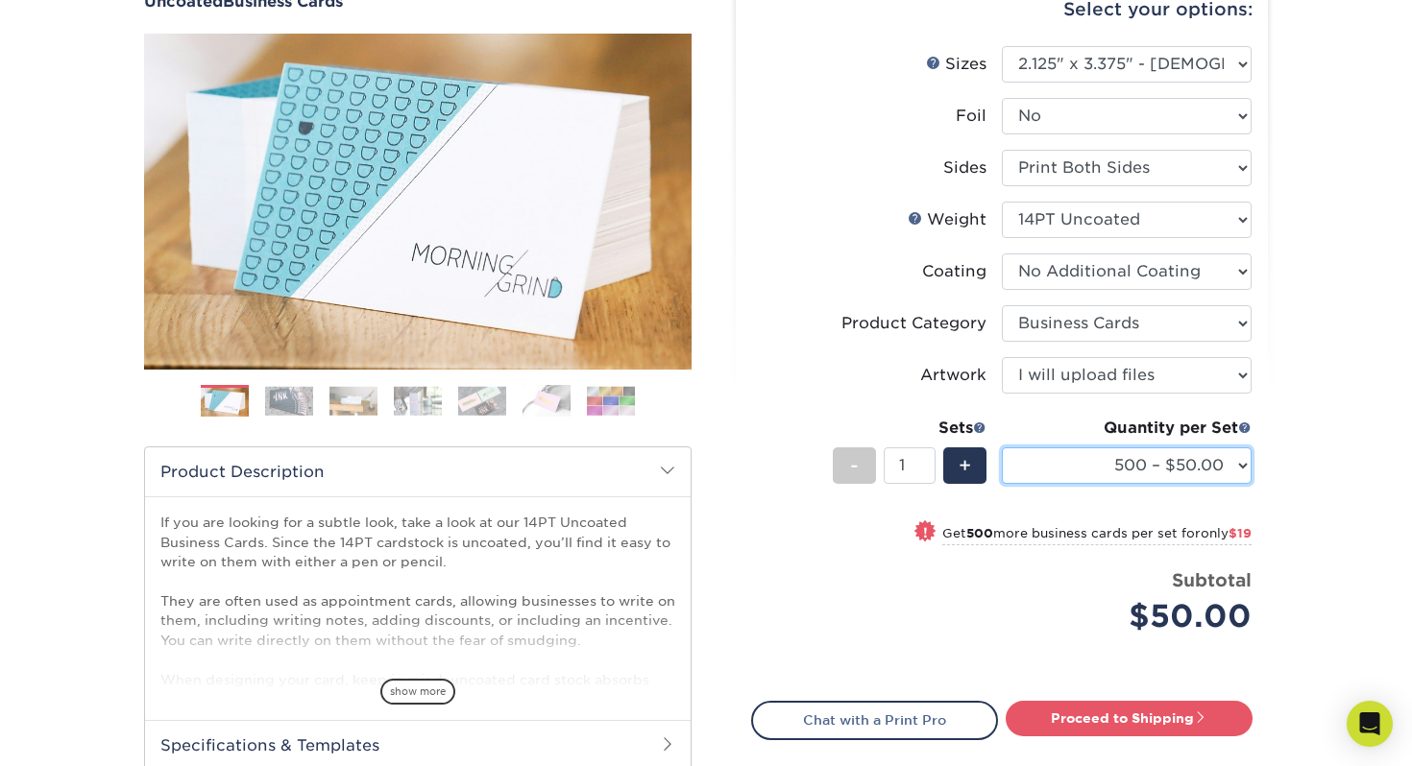
scroll to position [203, 0]
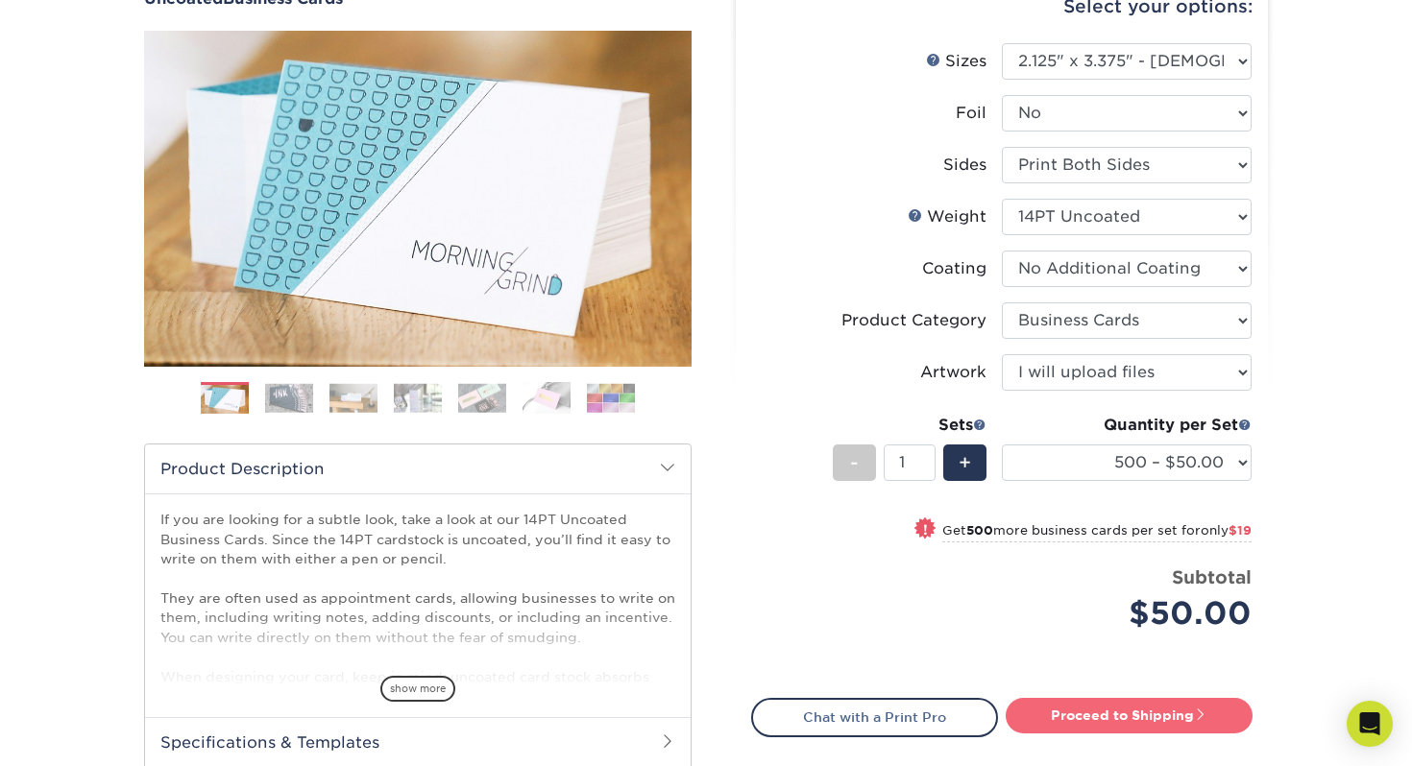
click at [1172, 713] on link "Proceed to Shipping" at bounding box center [1128, 715] width 247 height 35
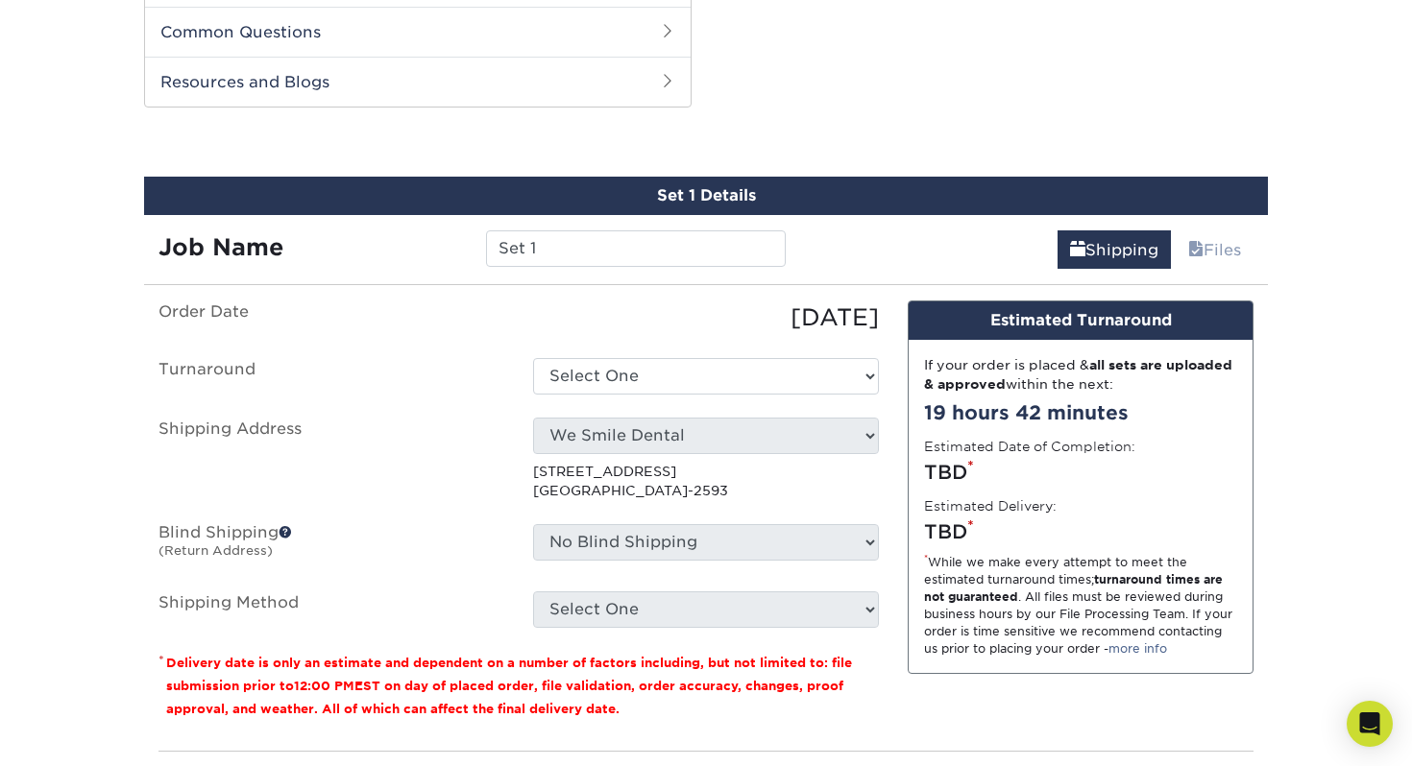
scroll to position [977, 0]
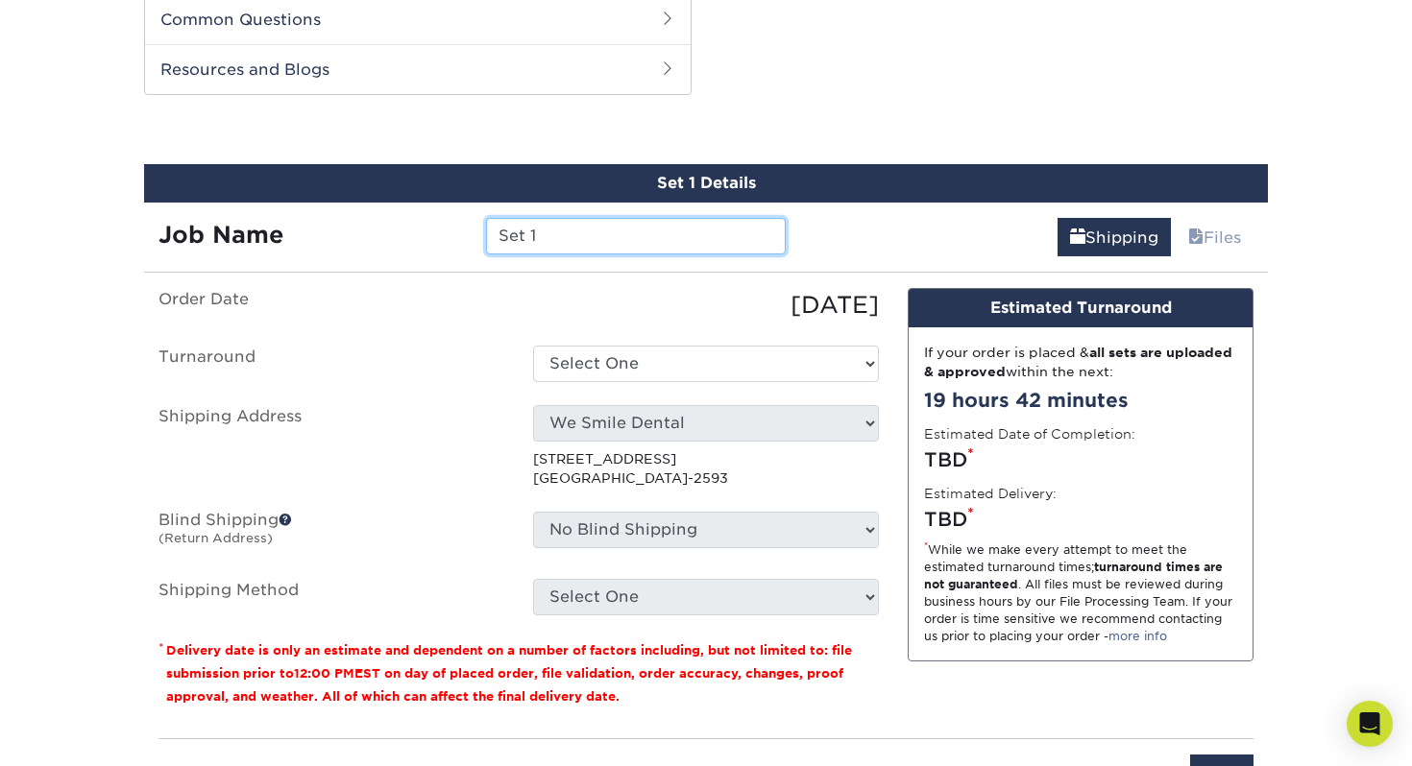
click at [607, 236] on input "Set 1" at bounding box center [635, 236] width 299 height 36
type input "ND_Appointment Card"
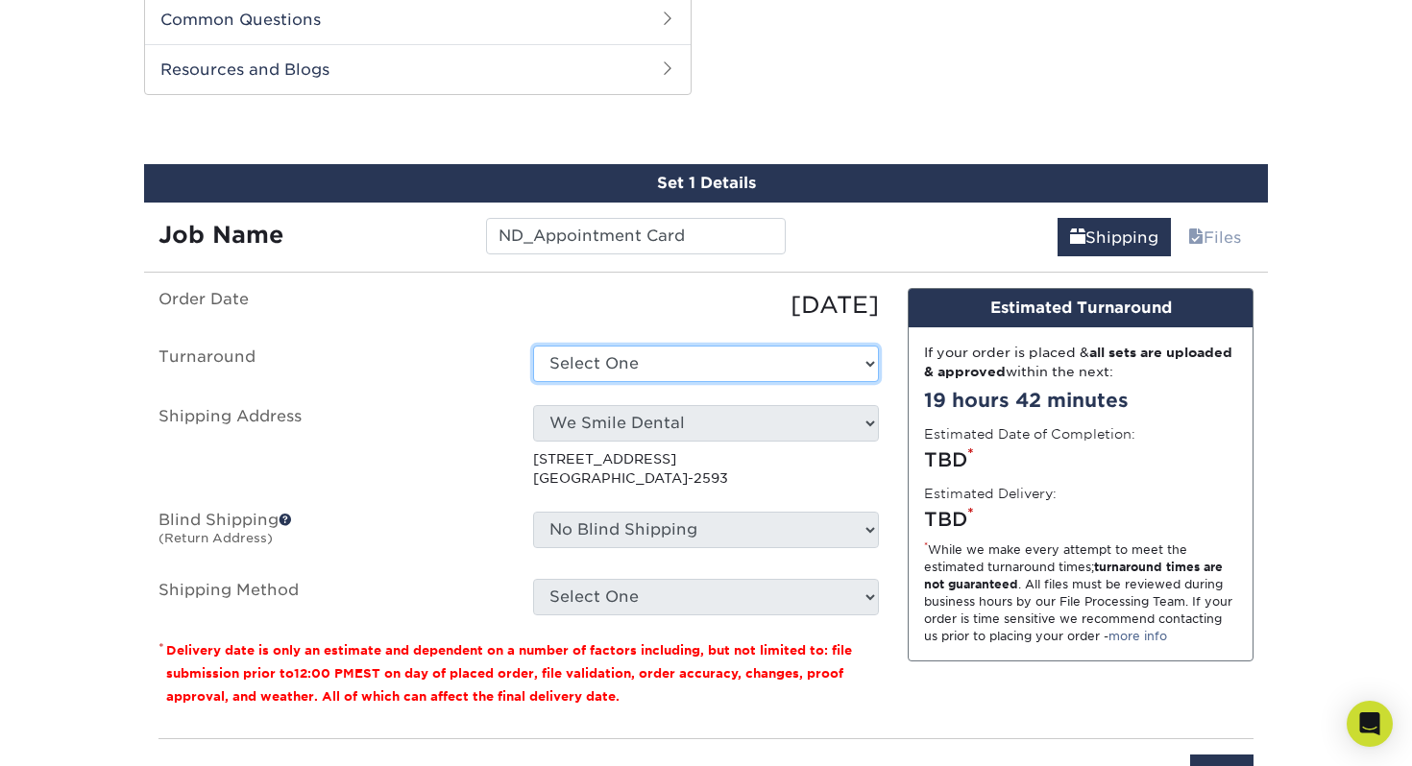
click at [713, 376] on select "Select One 2-4 Business Days 2 Day Next Business Day" at bounding box center [706, 364] width 346 height 36
select select "ad5cc813-8abb-4ae1-95cc-ecac9c2b20be"
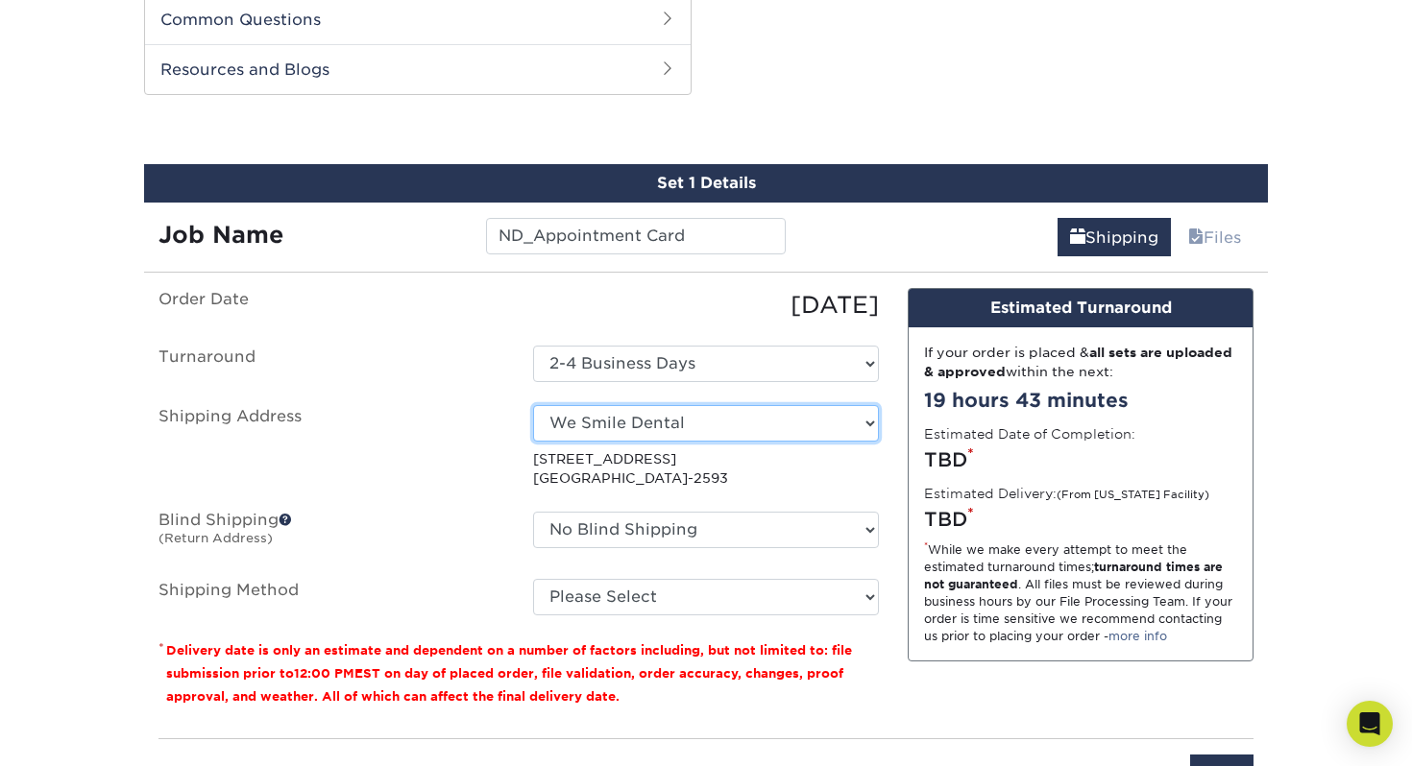
click at [729, 424] on select "Select One 38-11 31st apt 5D Long Island City New York 11101 DENTI Dream Smile …" at bounding box center [706, 423] width 346 height 36
select select "207858"
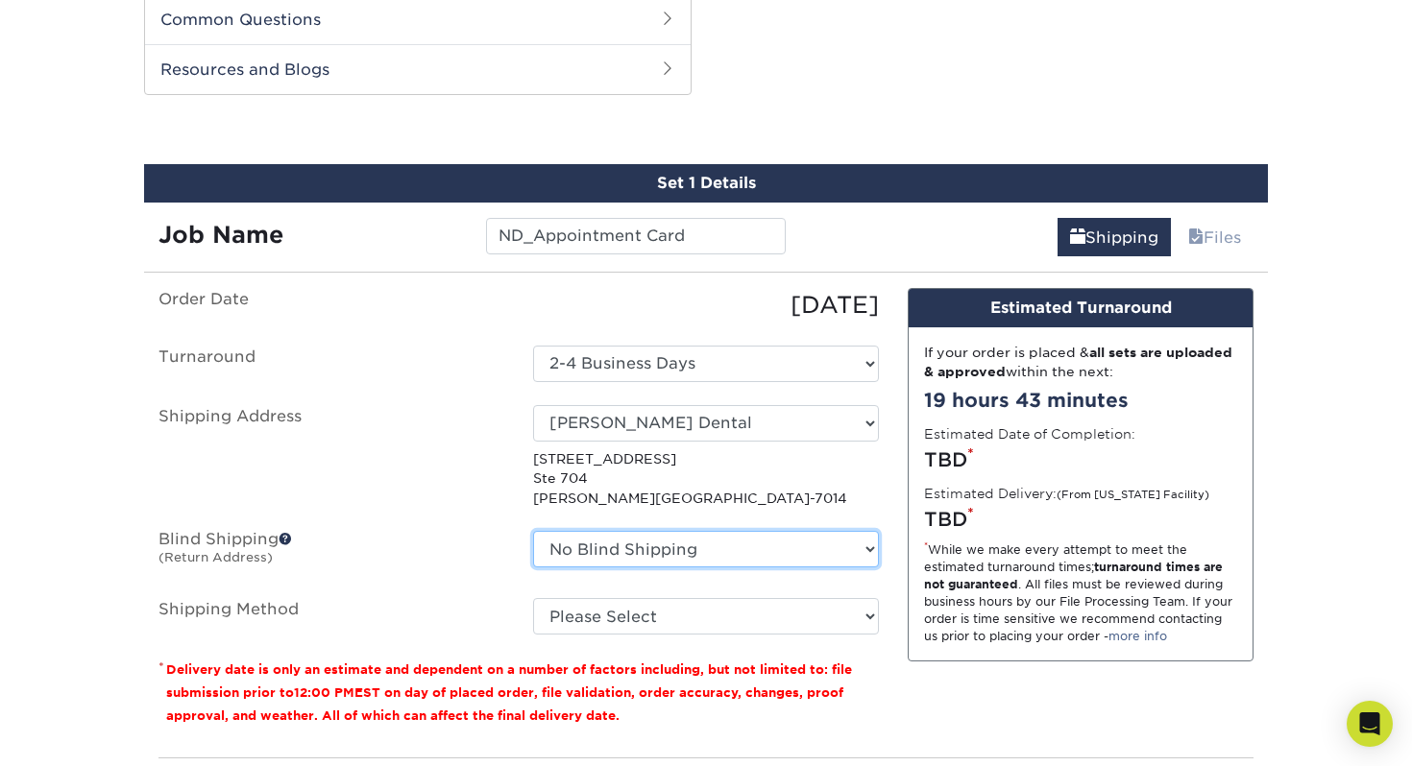
click at [684, 549] on select "No Blind Shipping 38-11 31st apt 5D Long Island City New York 11101 DENTI Dream…" at bounding box center [706, 549] width 346 height 36
select select "207858"
click at [533, 531] on select "No Blind Shipping 38-11 31st apt 5D Long Island City New York 11101 DENTI Dream…" at bounding box center [706, 549] width 346 height 36
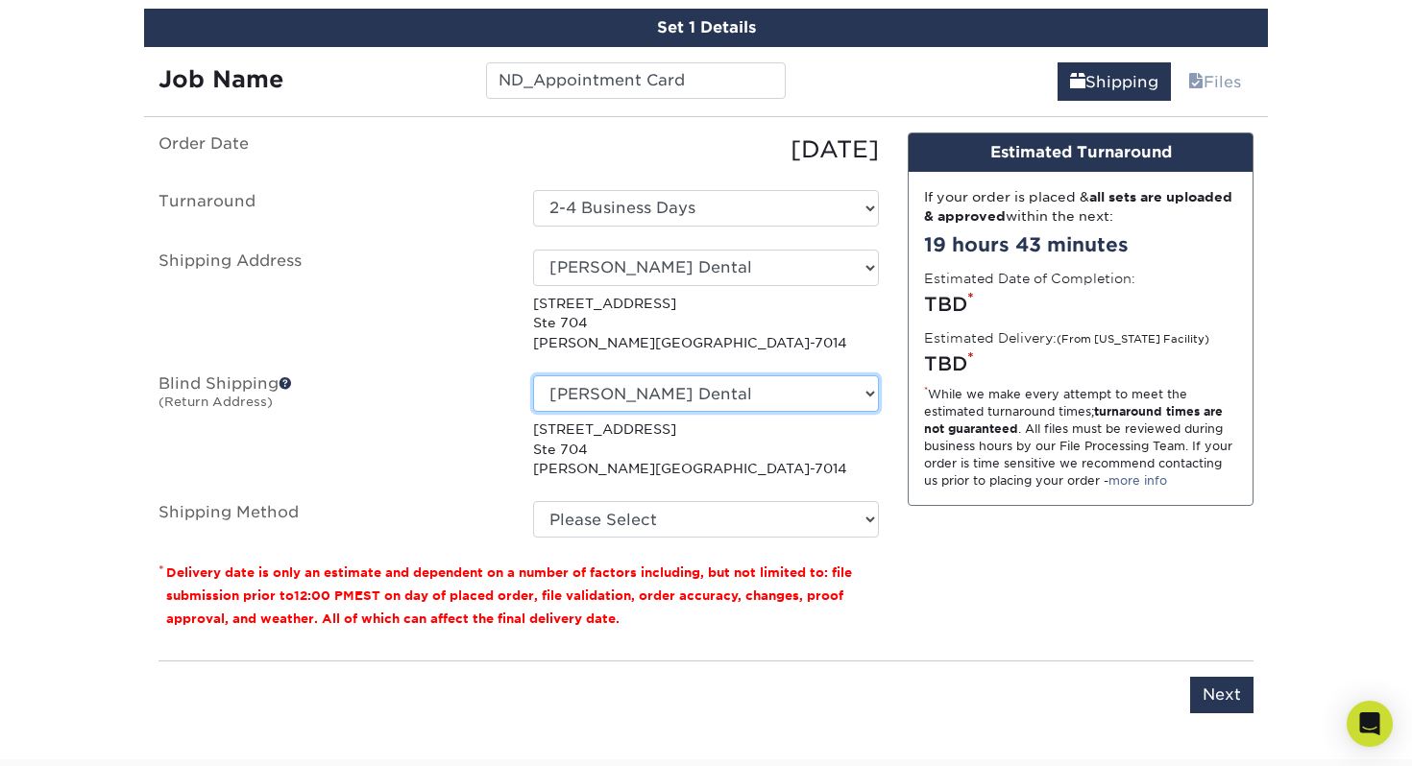
scroll to position [1138, 0]
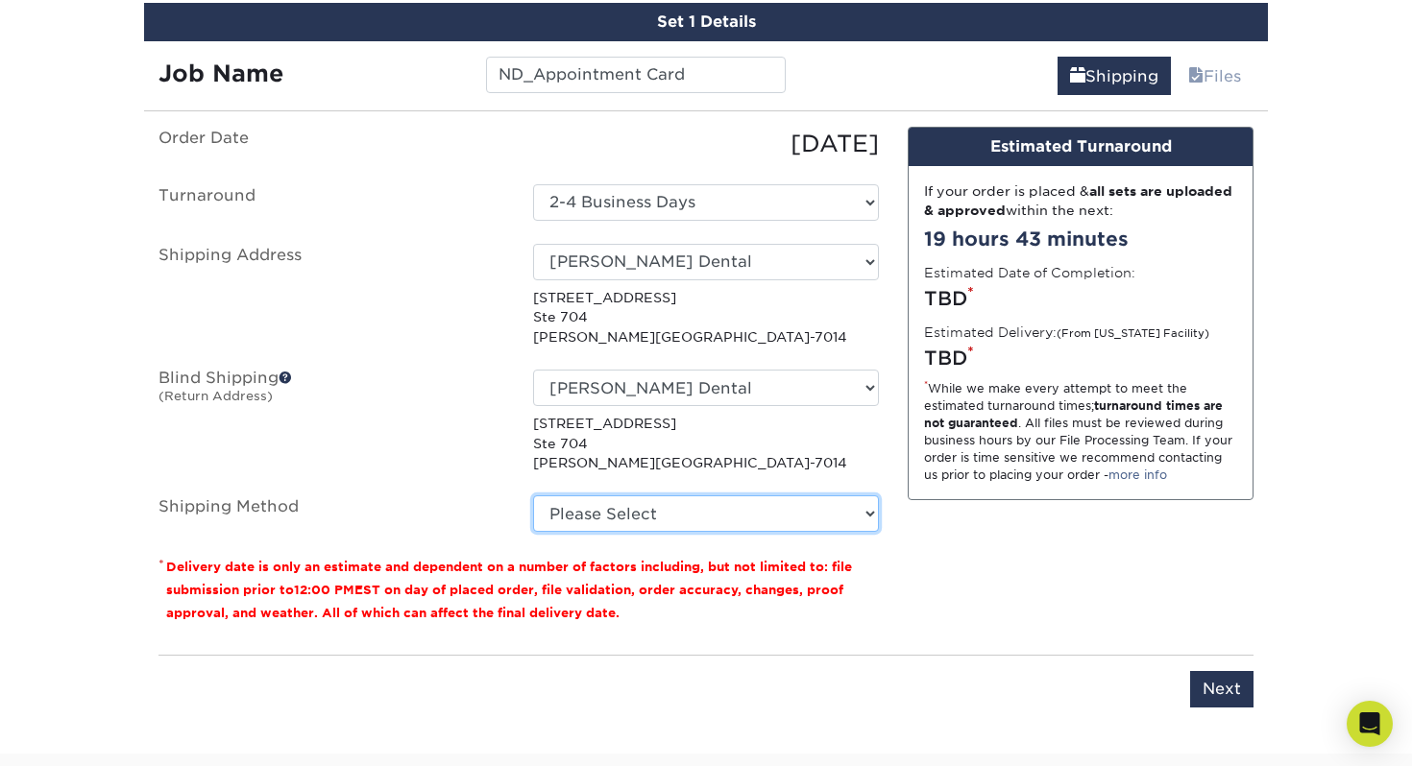
click at [696, 515] on select "Please Select Ground Shipping (+$8.96) 3 Day Shipping Service (+$15.36) 2 Day A…" at bounding box center [706, 514] width 346 height 36
select select "03"
click at [533, 496] on select "Please Select Ground Shipping (+$8.96) 3 Day Shipping Service (+$15.36) 2 Day A…" at bounding box center [706, 514] width 346 height 36
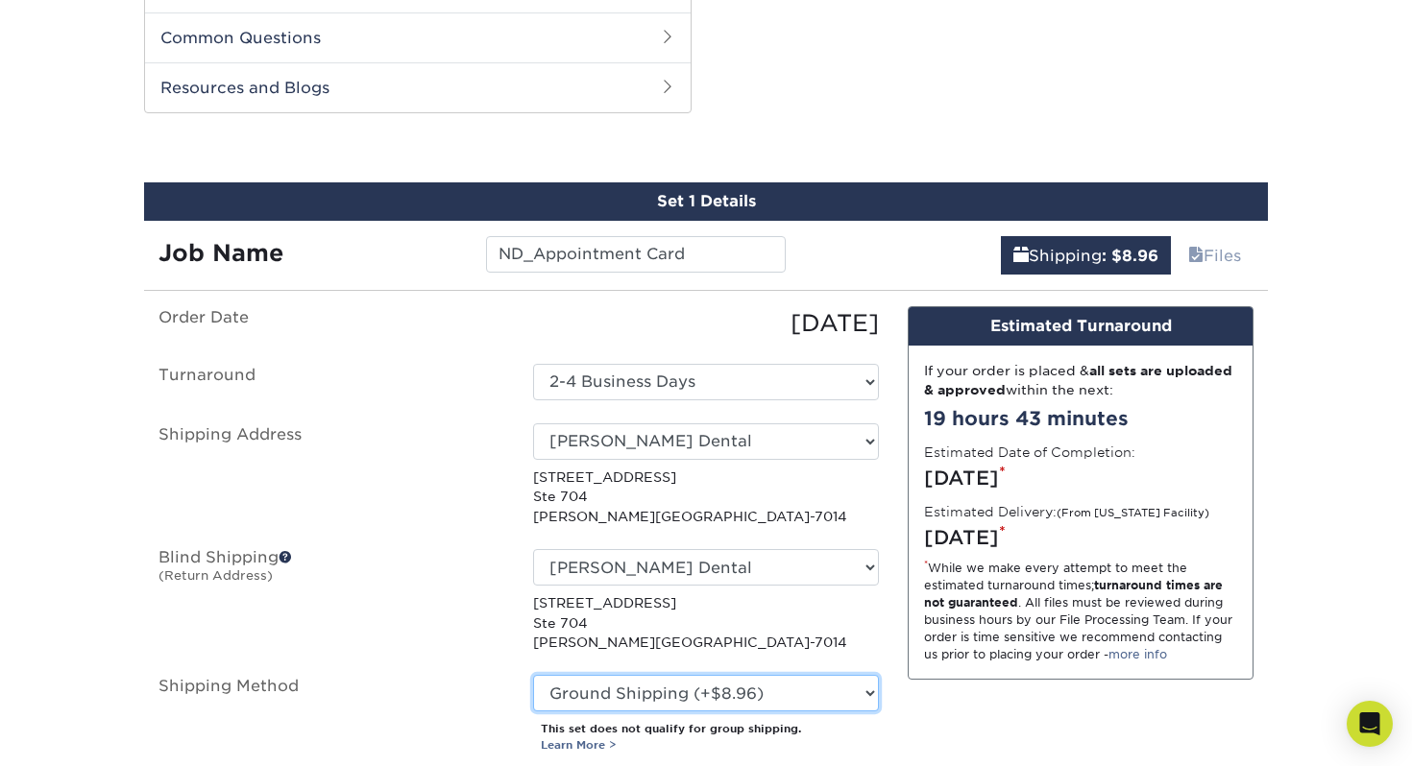
scroll to position [1192, 0]
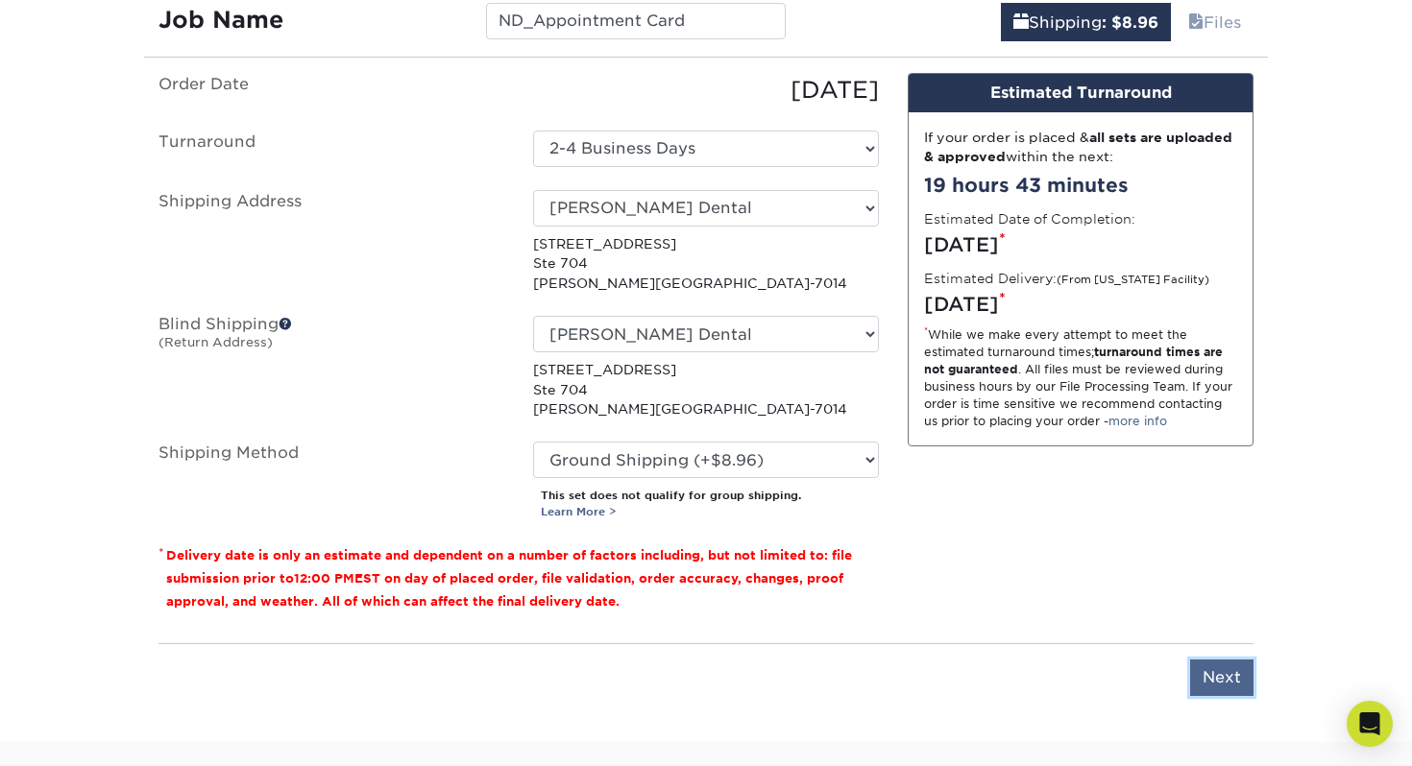
click at [1227, 686] on input "Next" at bounding box center [1221, 678] width 63 height 36
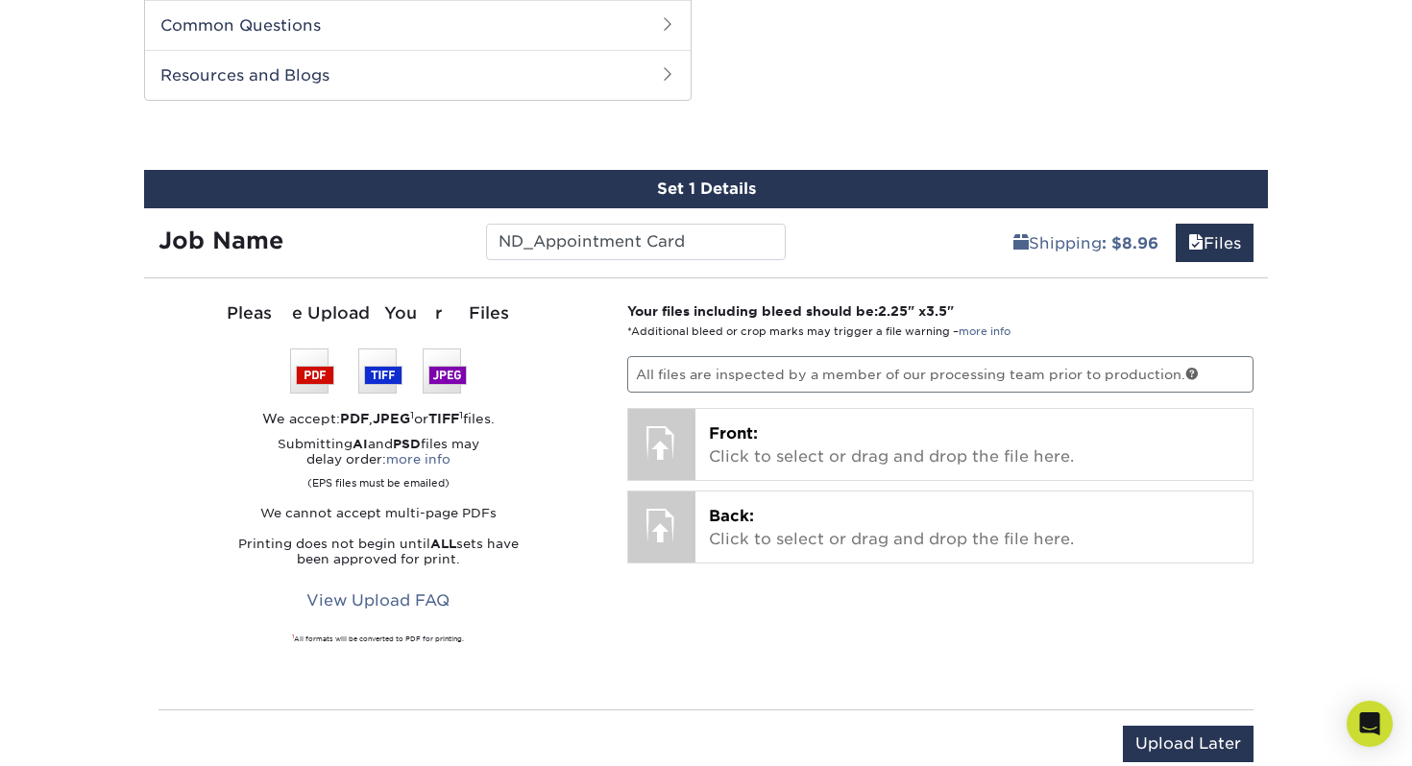
scroll to position [945, 0]
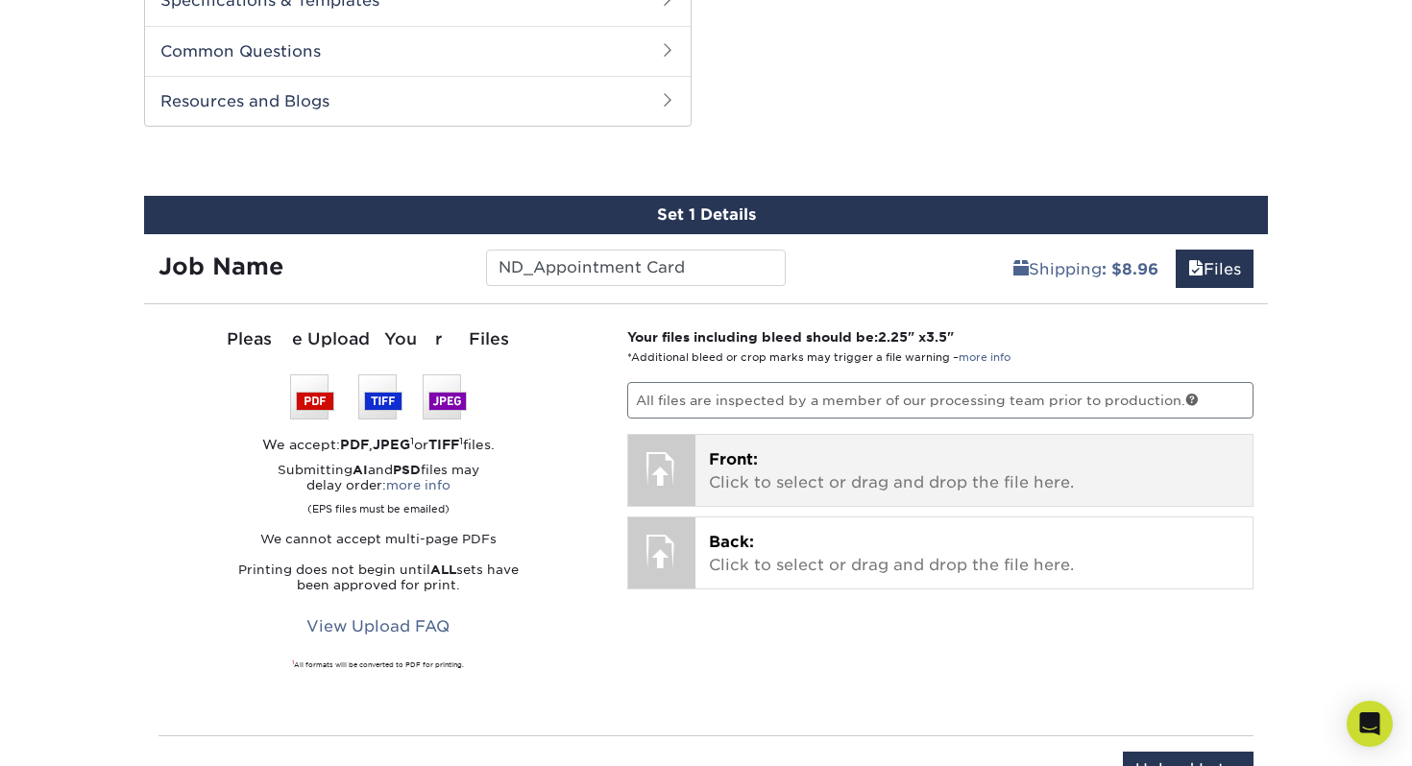
click at [666, 465] on div at bounding box center [661, 468] width 67 height 67
click at [742, 464] on span "Front:" at bounding box center [733, 459] width 49 height 18
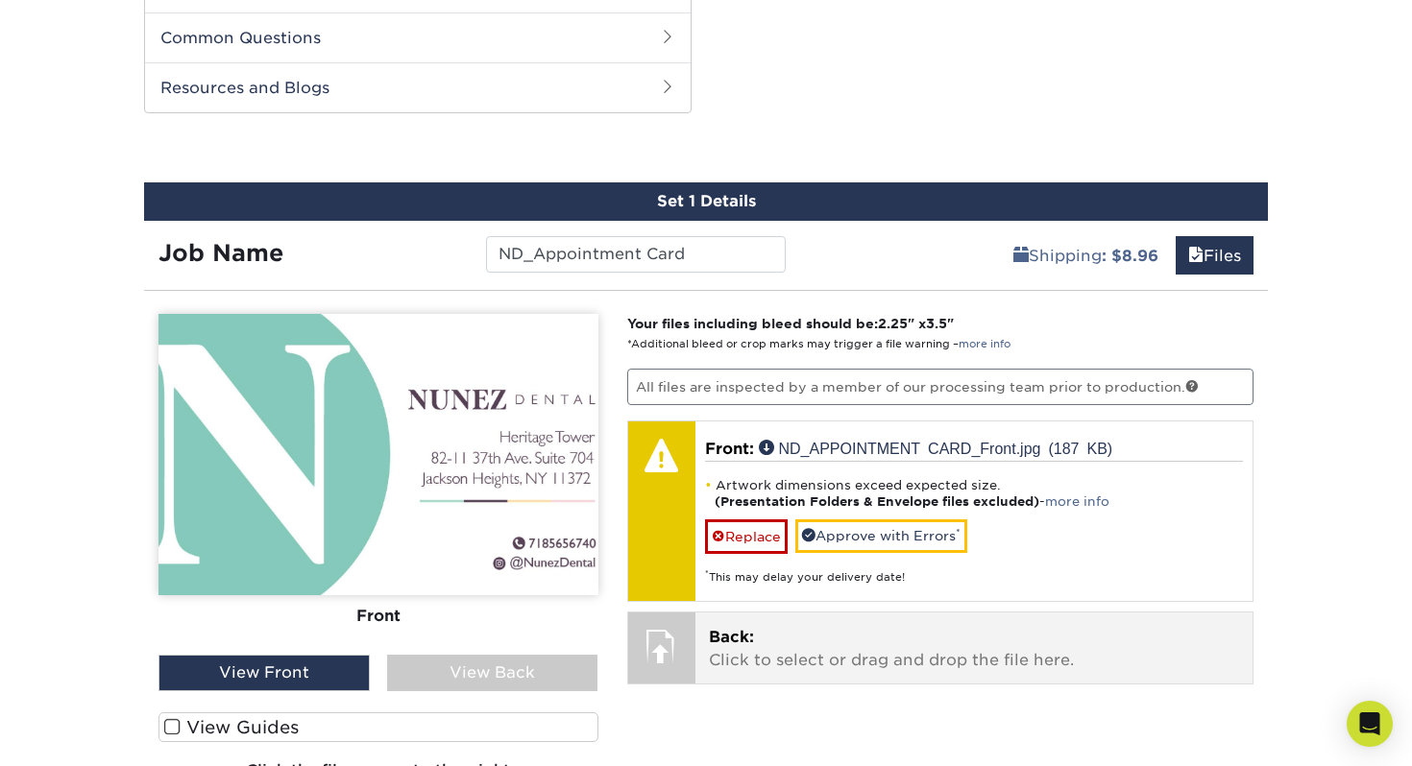
scroll to position [964, 0]
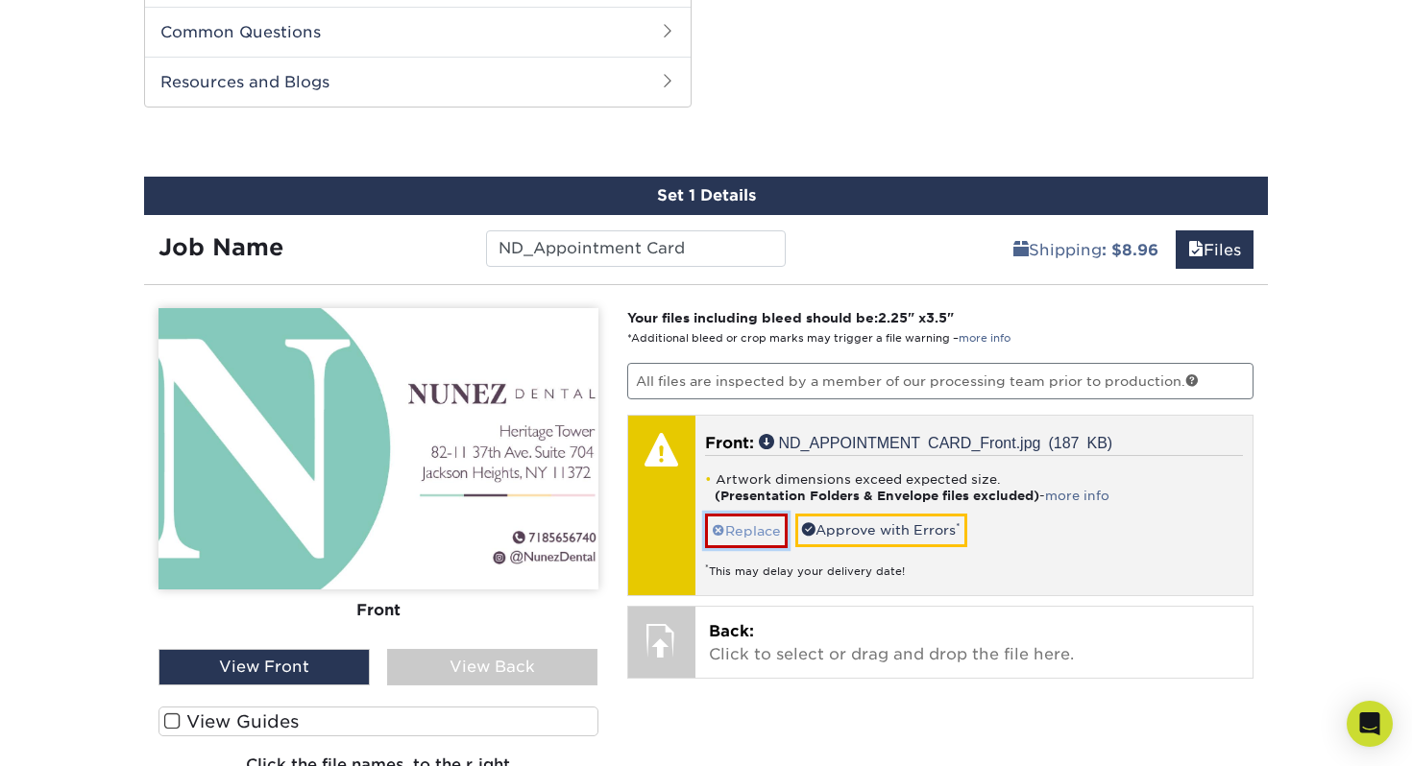
click at [749, 536] on link "Replace" at bounding box center [746, 531] width 83 height 34
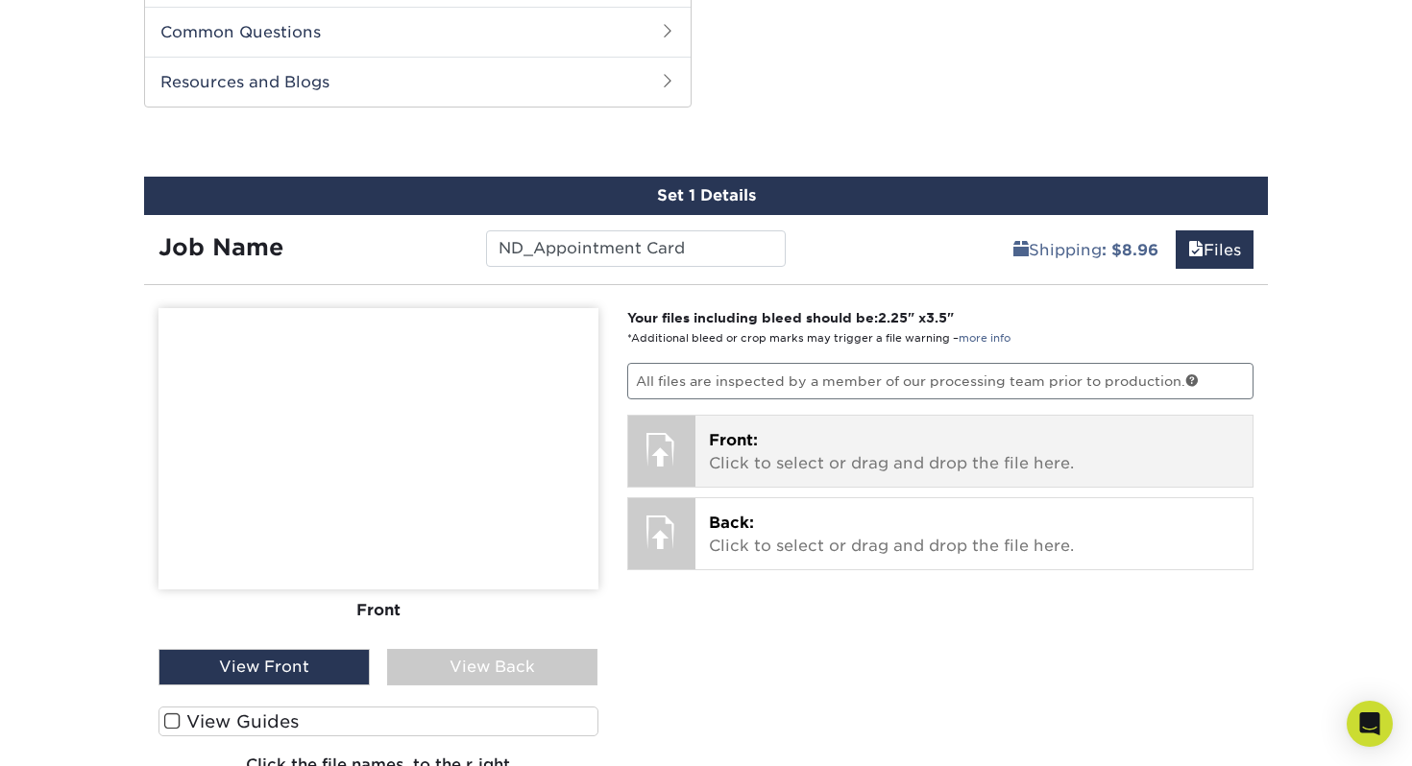
click at [672, 458] on div at bounding box center [661, 449] width 67 height 67
click at [665, 448] on div at bounding box center [661, 449] width 67 height 67
click at [739, 452] on p "Front: Click to select or drag and drop the file here." at bounding box center [974, 452] width 531 height 46
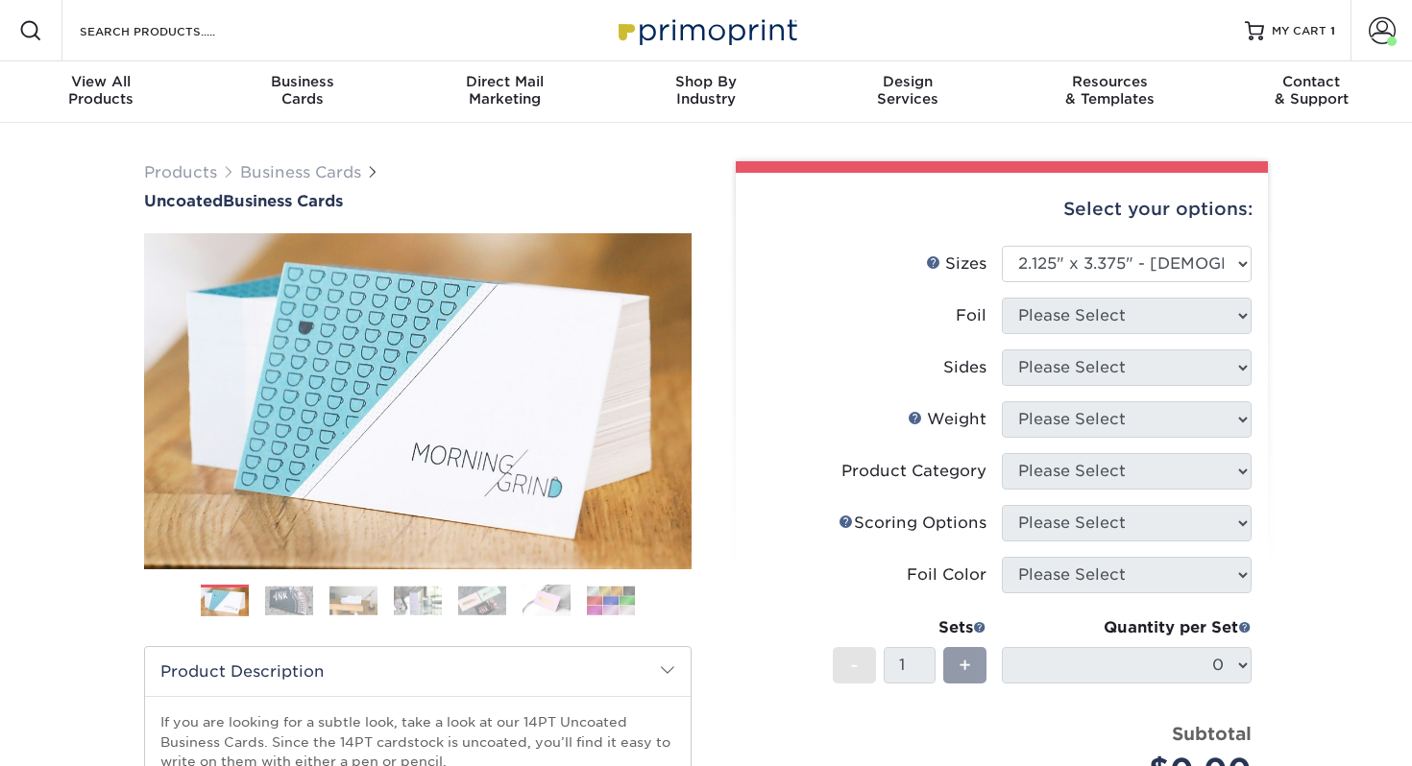
select select "2.12x3.38"
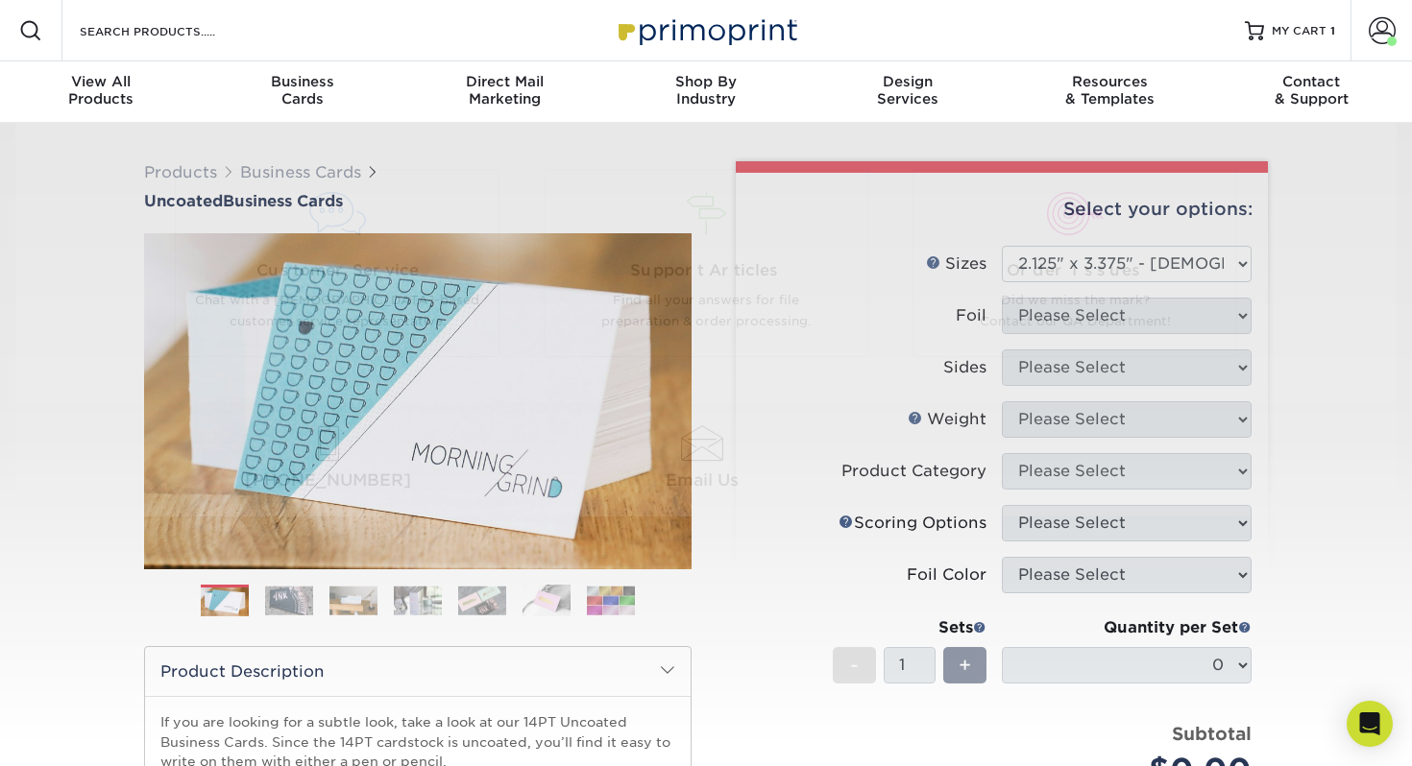
click at [1356, 587] on div at bounding box center [706, 435] width 1412 height 624
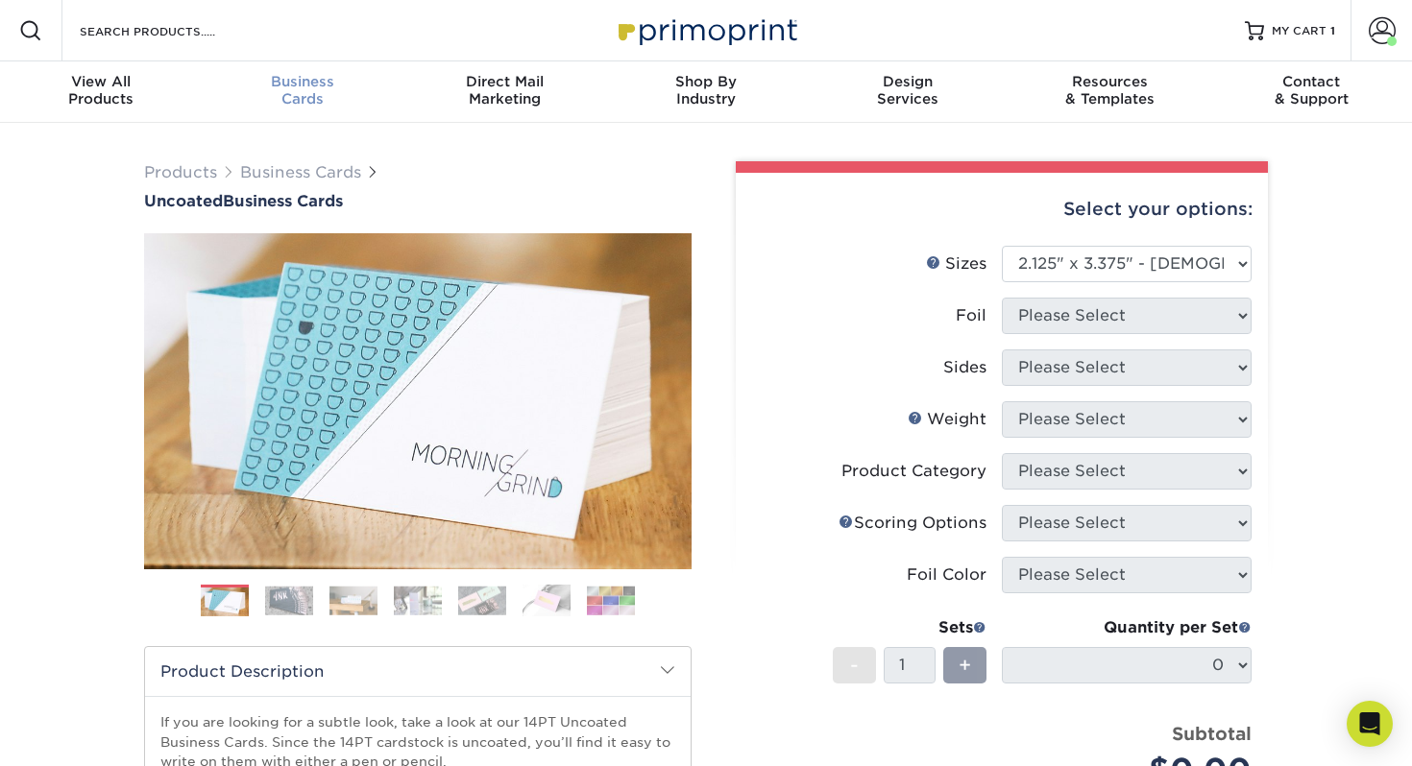
click at [289, 90] on div "Business Cards" at bounding box center [303, 90] width 202 height 35
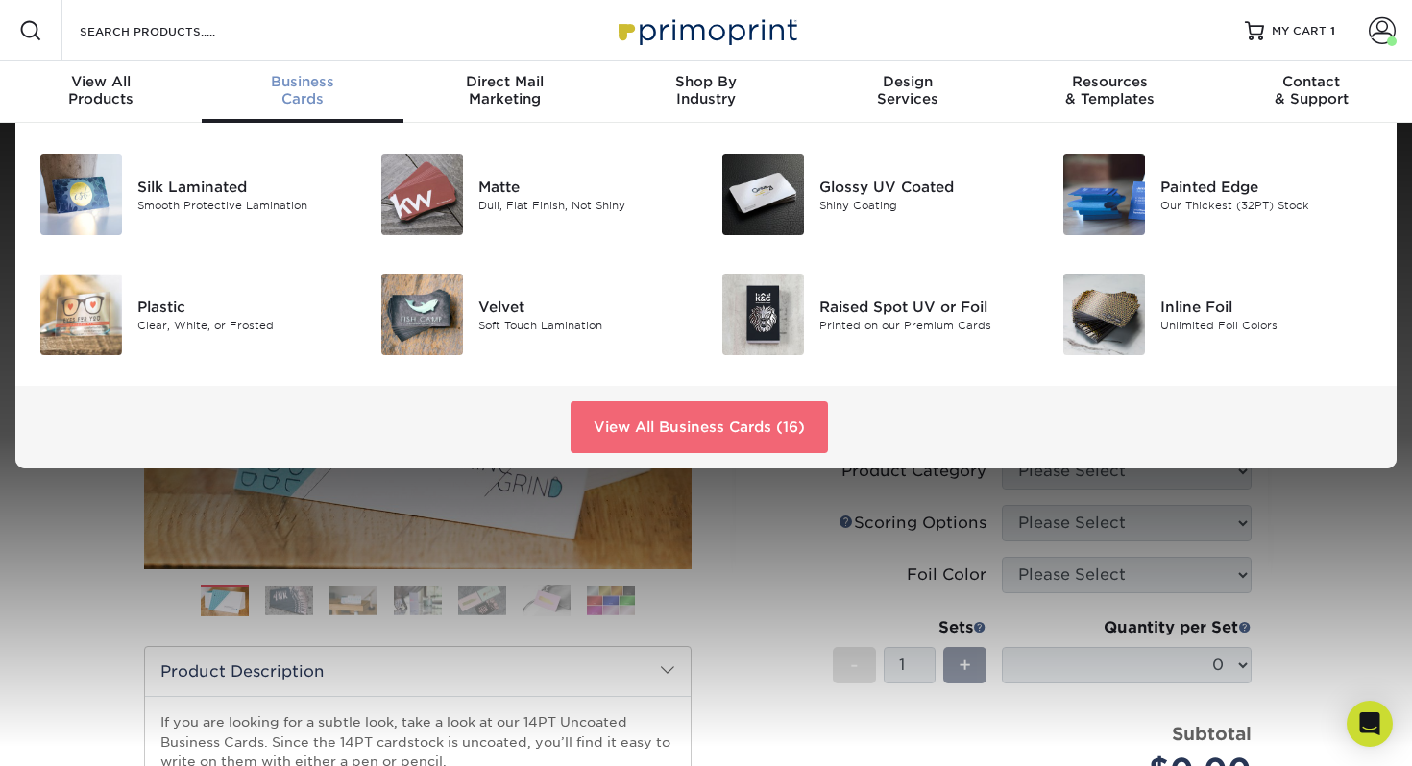
click at [726, 424] on link "View All Business Cards (16)" at bounding box center [698, 427] width 257 height 52
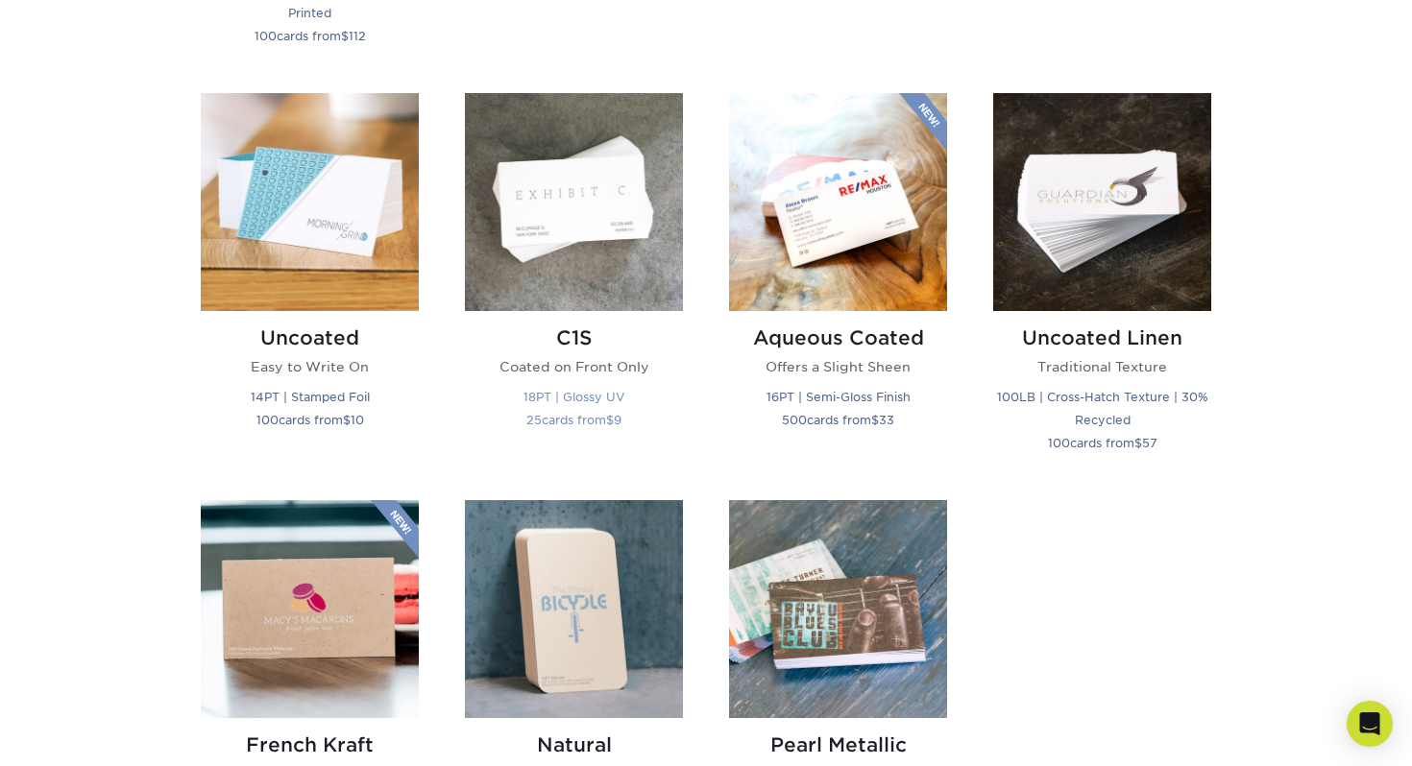
scroll to position [1524, 0]
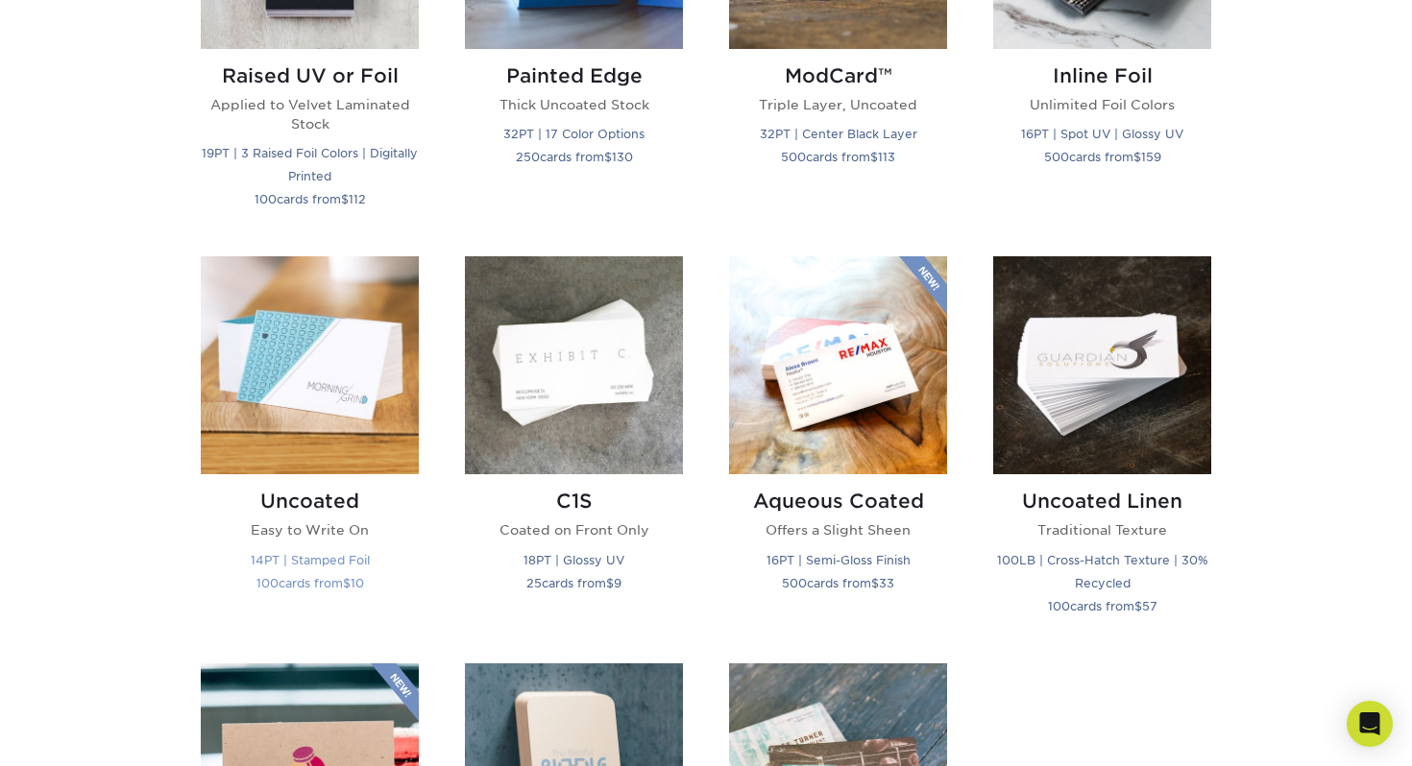
click at [296, 391] on img at bounding box center [310, 365] width 218 height 218
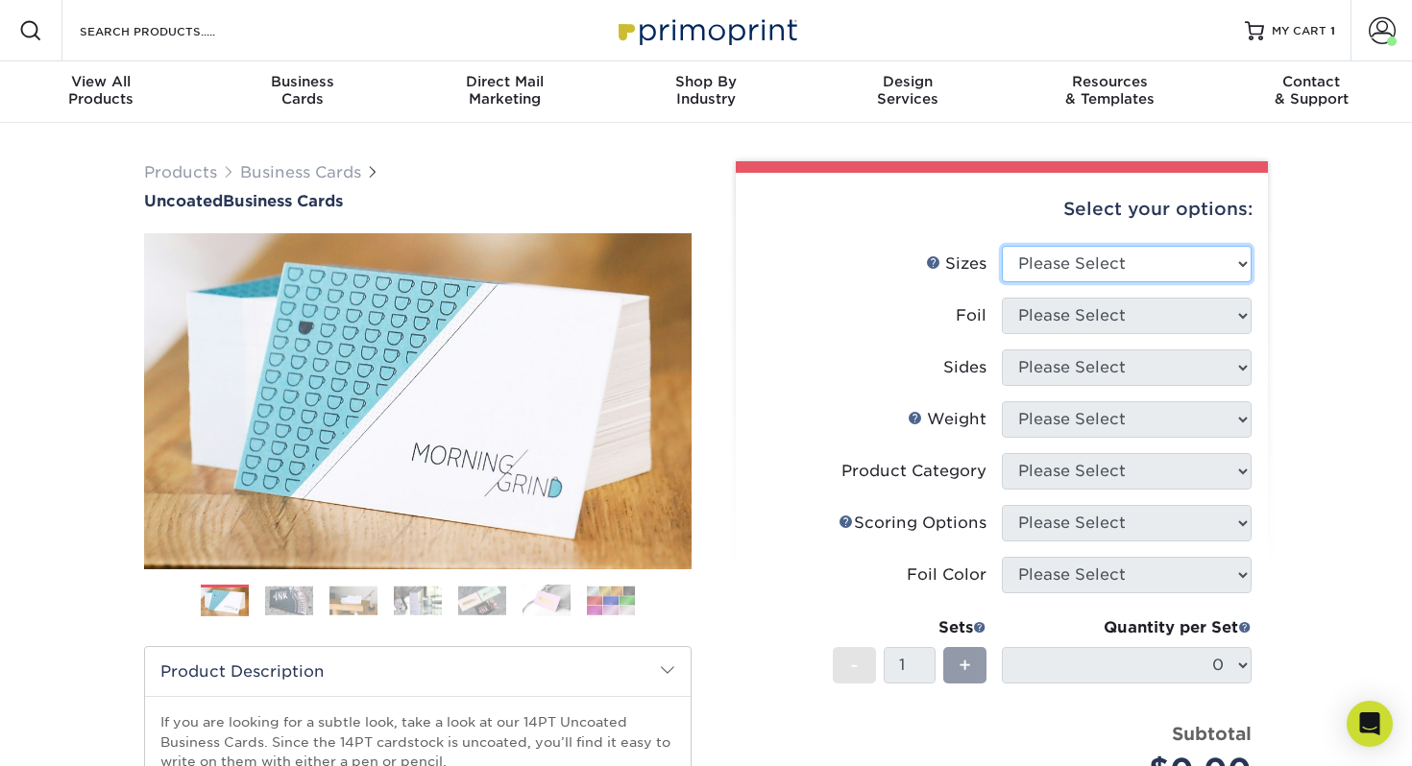
click at [1134, 266] on select "Please Select 1.5" x 3.5" - Mini 1.75" x 3.5" - Mini 2" x 3.5" - Standard 2" x …" at bounding box center [1127, 264] width 250 height 36
select select "2.00x3.50"
click at [1002, 246] on select "Please Select 1.5" x 3.5" - Mini 1.75" x 3.5" - Mini 2" x 3.5" - Standard 2" x …" at bounding box center [1127, 264] width 250 height 36
click at [1106, 276] on select "Please Select 1.5" x 3.5" - Mini 1.75" x 3.5" - Mini 2" x 3.5" - Standard 2" x …" at bounding box center [1127, 264] width 250 height 36
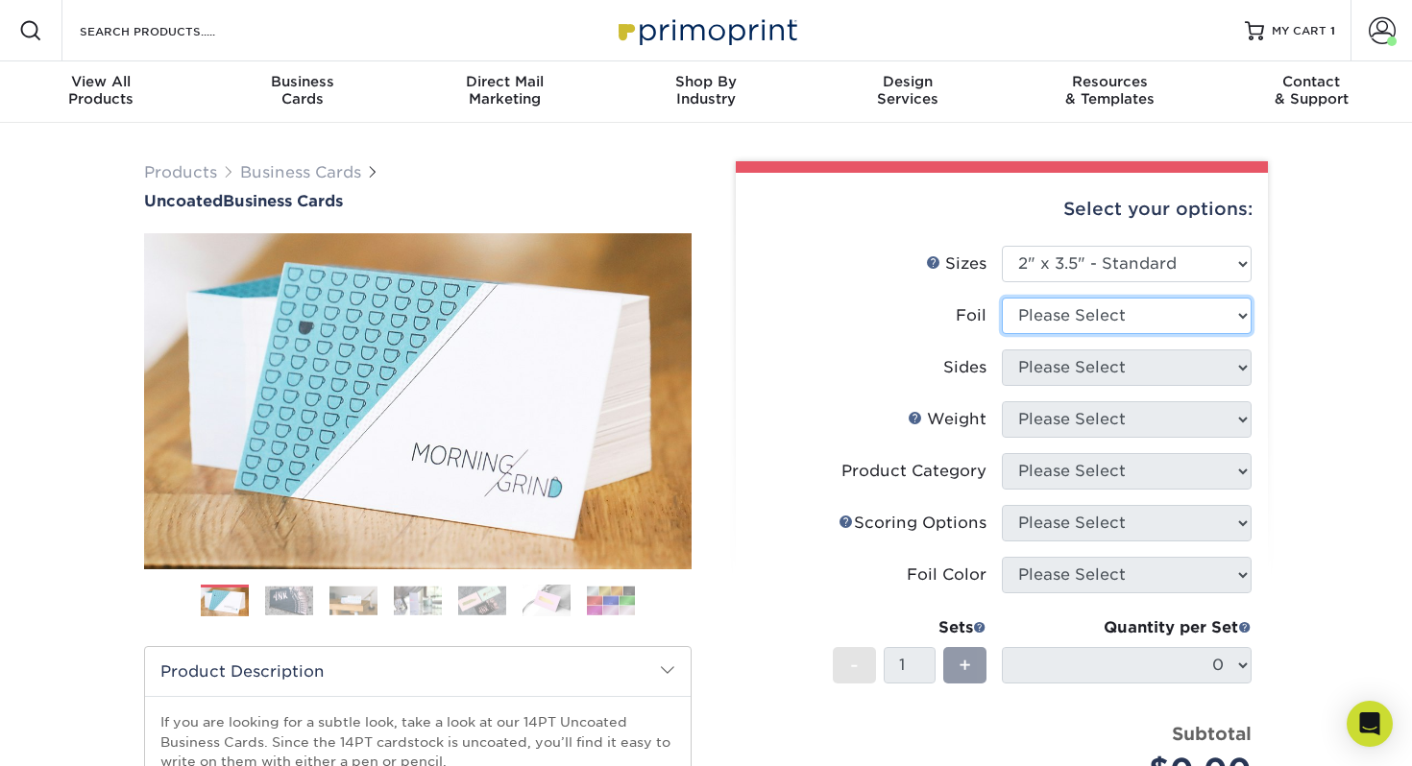
click at [1148, 323] on select "Please Select Yes No" at bounding box center [1127, 316] width 250 height 36
select select "0"
click at [1002, 298] on select "Please Select Yes No" at bounding box center [1127, 316] width 250 height 36
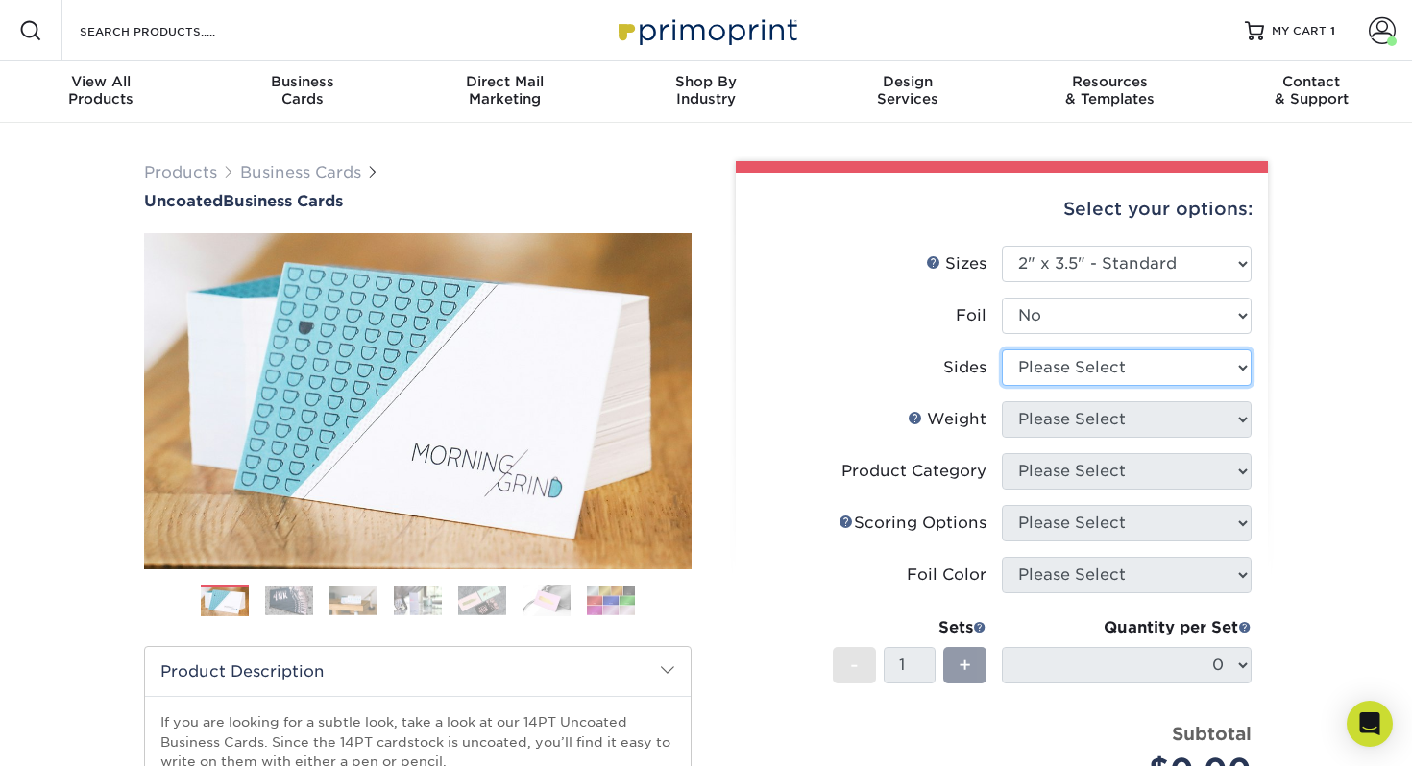
click at [1141, 376] on select "Please Select Print Both Sides Print Front Only" at bounding box center [1127, 368] width 250 height 36
select select "13abbda7-1d64-4f25-8bb2-c179b224825d"
click at [1002, 350] on select "Please Select Print Both Sides Print Front Only" at bounding box center [1127, 368] width 250 height 36
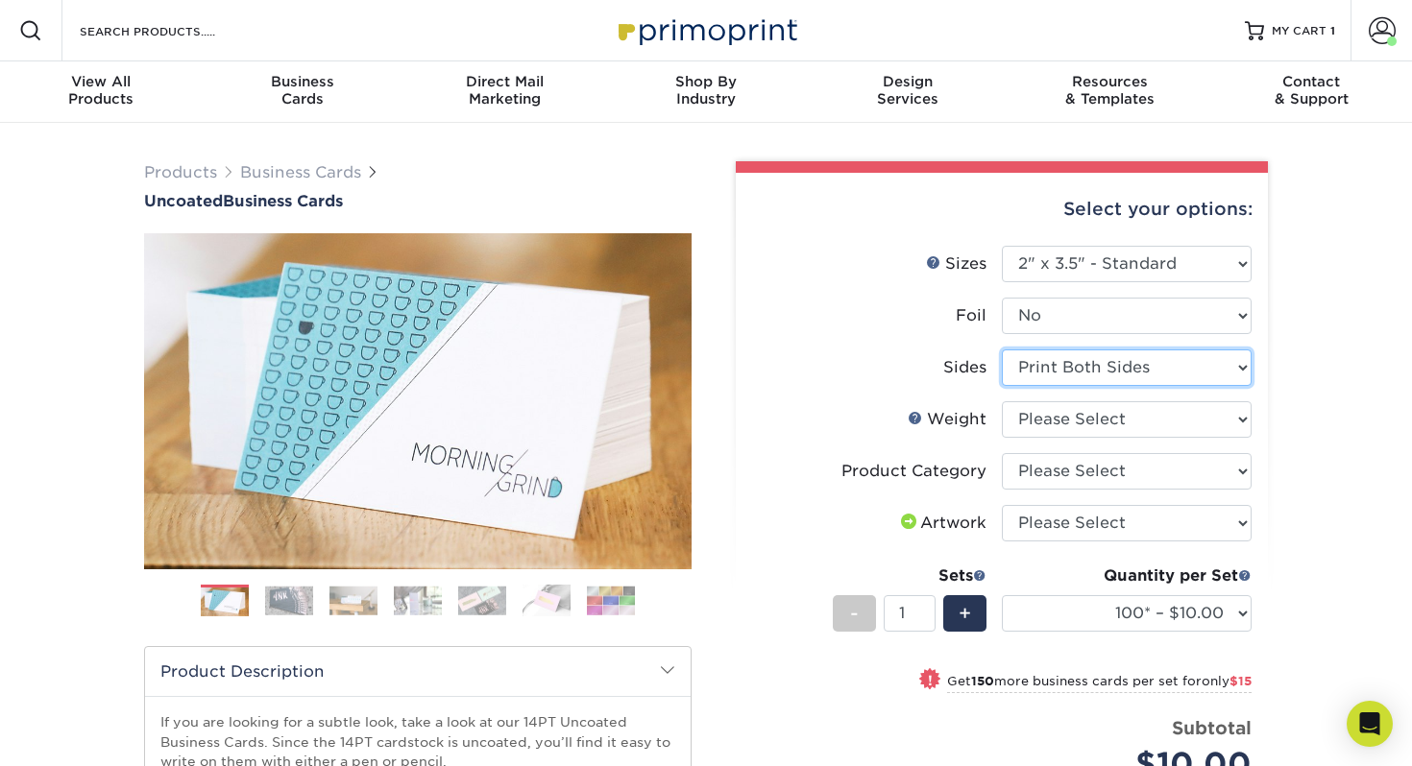
click at [1133, 373] on select "Please Select Print Both Sides Print Front Only" at bounding box center [1127, 368] width 250 height 36
click at [1002, 350] on select "Please Select Print Both Sides Print Front Only" at bounding box center [1127, 368] width 250 height 36
click at [1129, 421] on select "Please Select 14PT Uncoated" at bounding box center [1127, 419] width 250 height 36
select select "14PT Uncoated"
click at [1002, 401] on select "Please Select 14PT Uncoated" at bounding box center [1127, 419] width 250 height 36
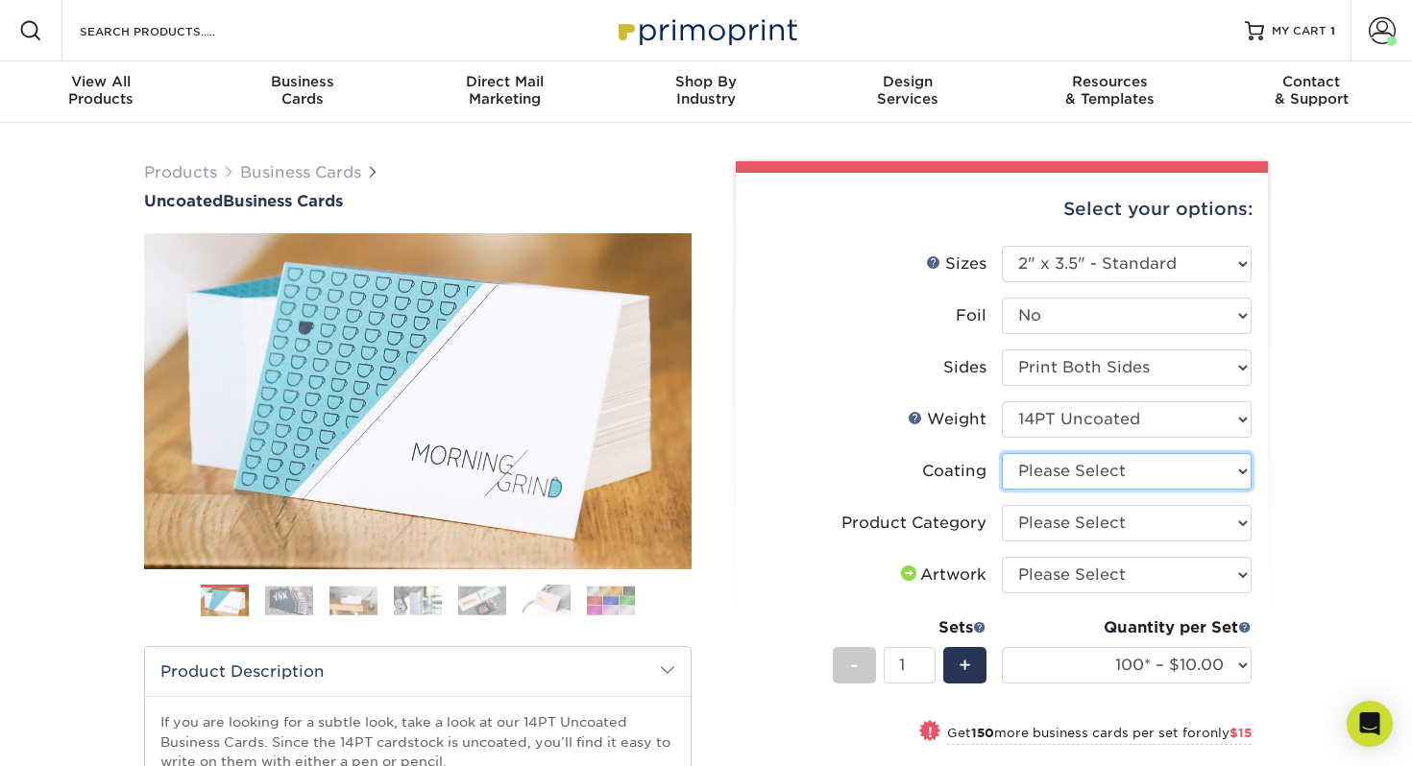
click at [1183, 476] on select at bounding box center [1127, 471] width 250 height 36
select select "3e7618de-abca-4bda-9f97-8b9129e913d8"
click at [1002, 453] on select at bounding box center [1127, 471] width 250 height 36
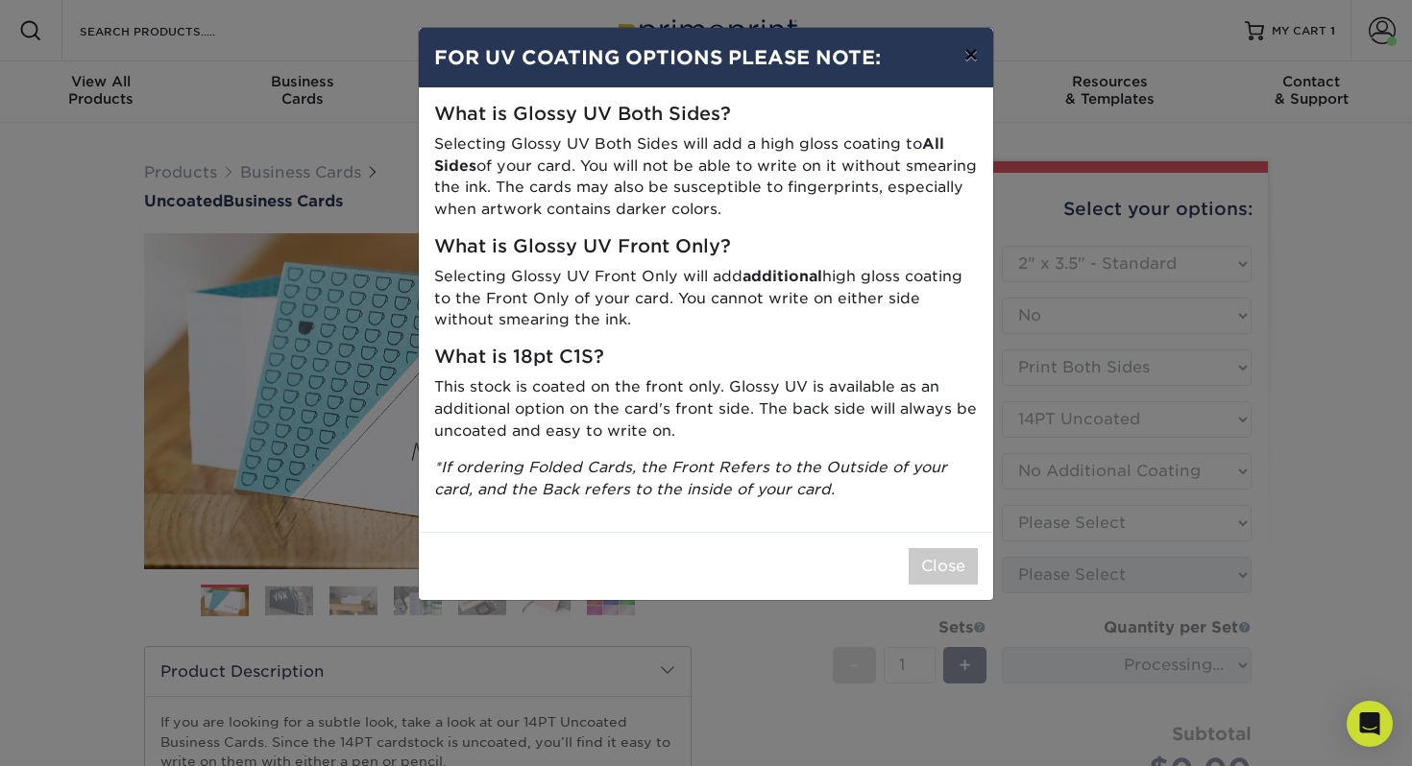
click at [973, 60] on button "×" at bounding box center [971, 55] width 44 height 54
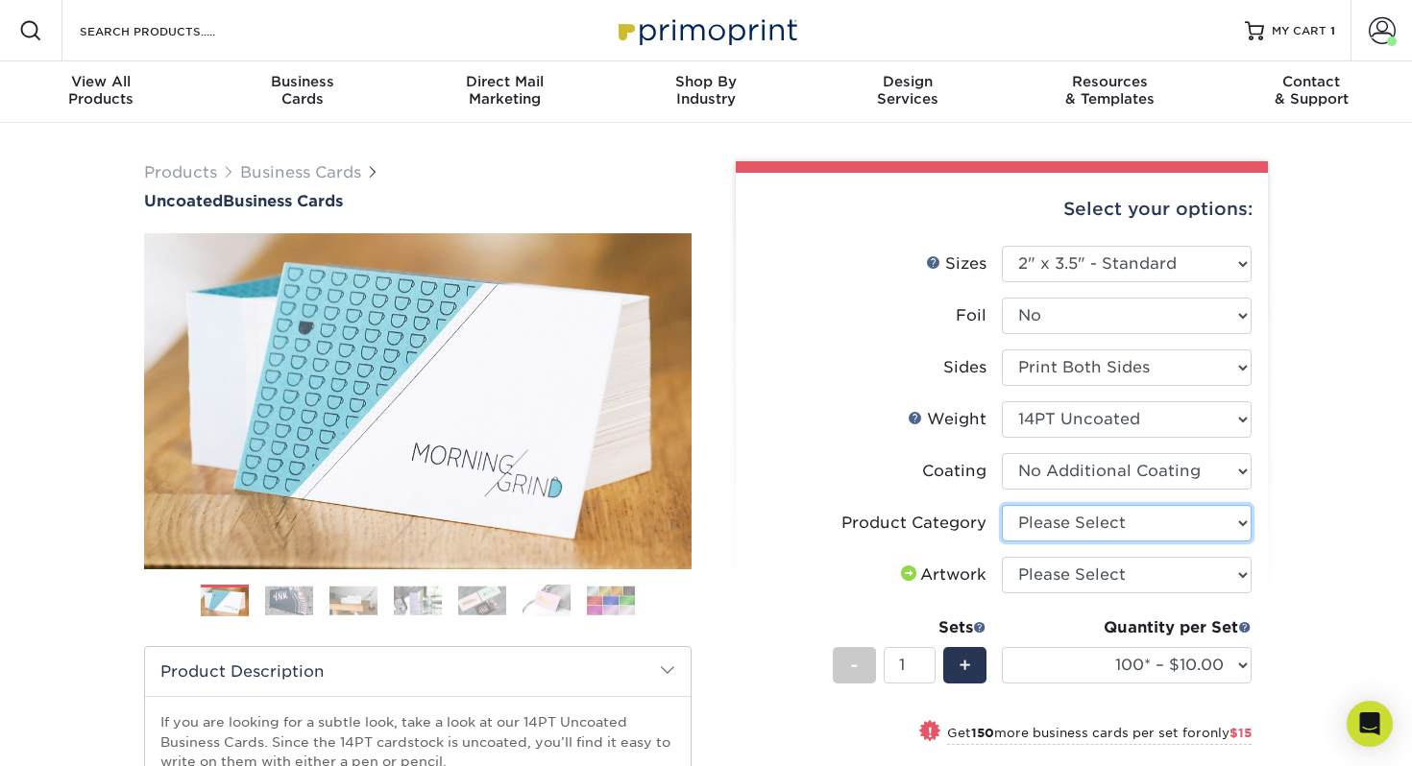
click at [1142, 525] on select "Please Select Business Cards" at bounding box center [1127, 523] width 250 height 36
select select "3b5148f1-0588-4f88-a218-97bcfdce65c1"
click at [1002, 505] on select "Please Select Business Cards" at bounding box center [1127, 523] width 250 height 36
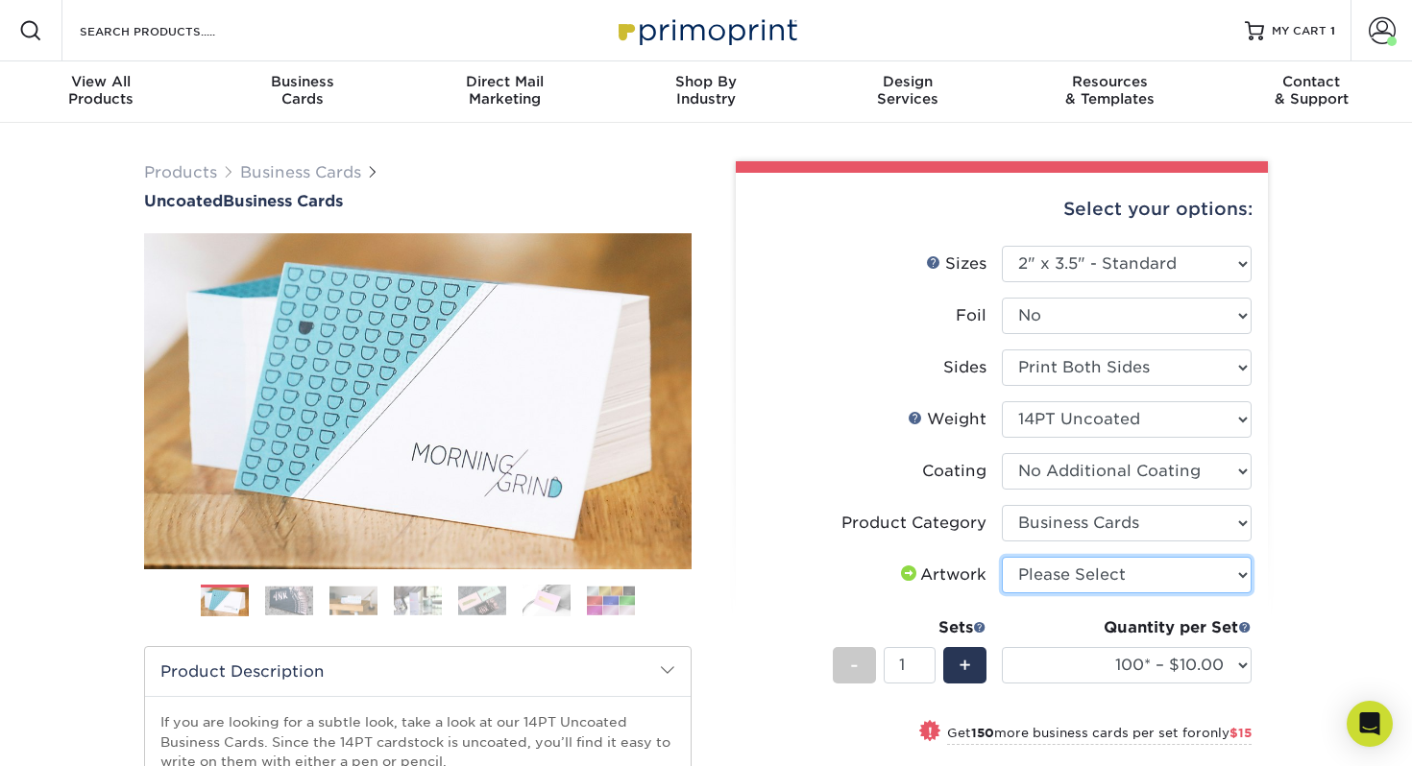
click at [1136, 581] on select "Please Select I will upload files I need a design - $100" at bounding box center [1127, 575] width 250 height 36
select select "upload"
click at [1002, 557] on select "Please Select I will upload files I need a design - $100" at bounding box center [1127, 575] width 250 height 36
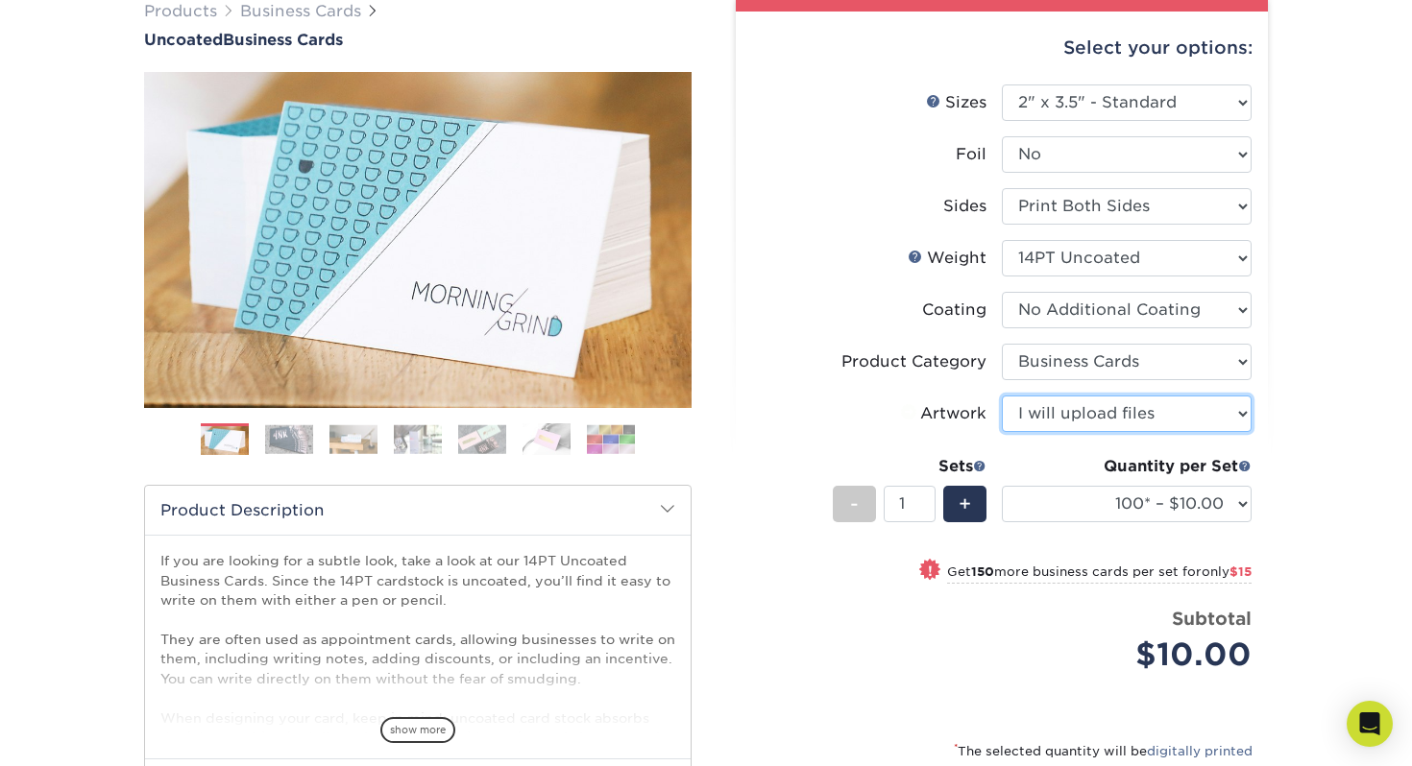
scroll to position [197, 0]
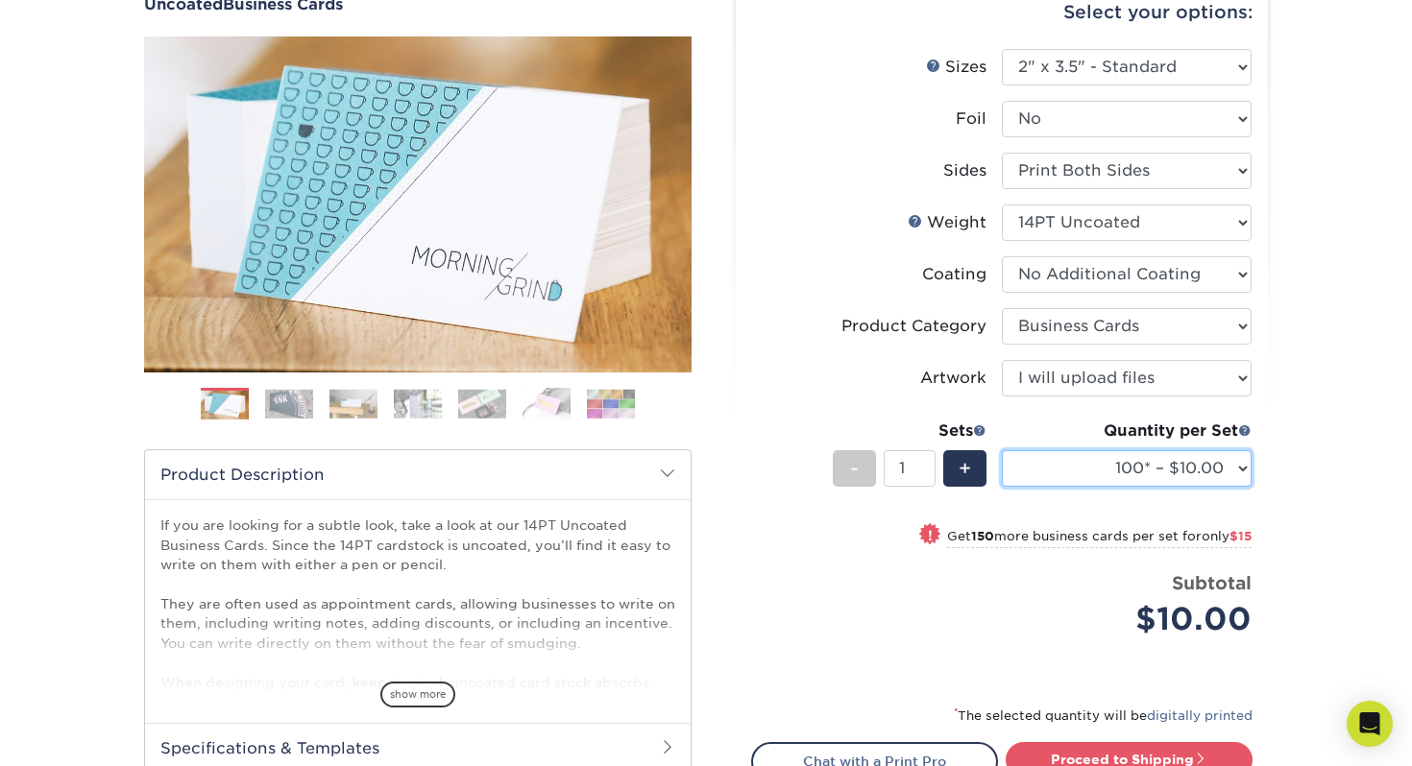
click at [1193, 471] on select "100* – $10.00 250* – $25.00 500 – $50.00 1000 – $72.00 2500 – $125.00 5000 – $1…" at bounding box center [1127, 468] width 250 height 36
select select "500 – $50.00"
click at [1002, 450] on select "100* – $10.00 250* – $25.00 500 – $50.00 1000 – $72.00 2500 – $125.00 5000 – $1…" at bounding box center [1127, 468] width 250 height 36
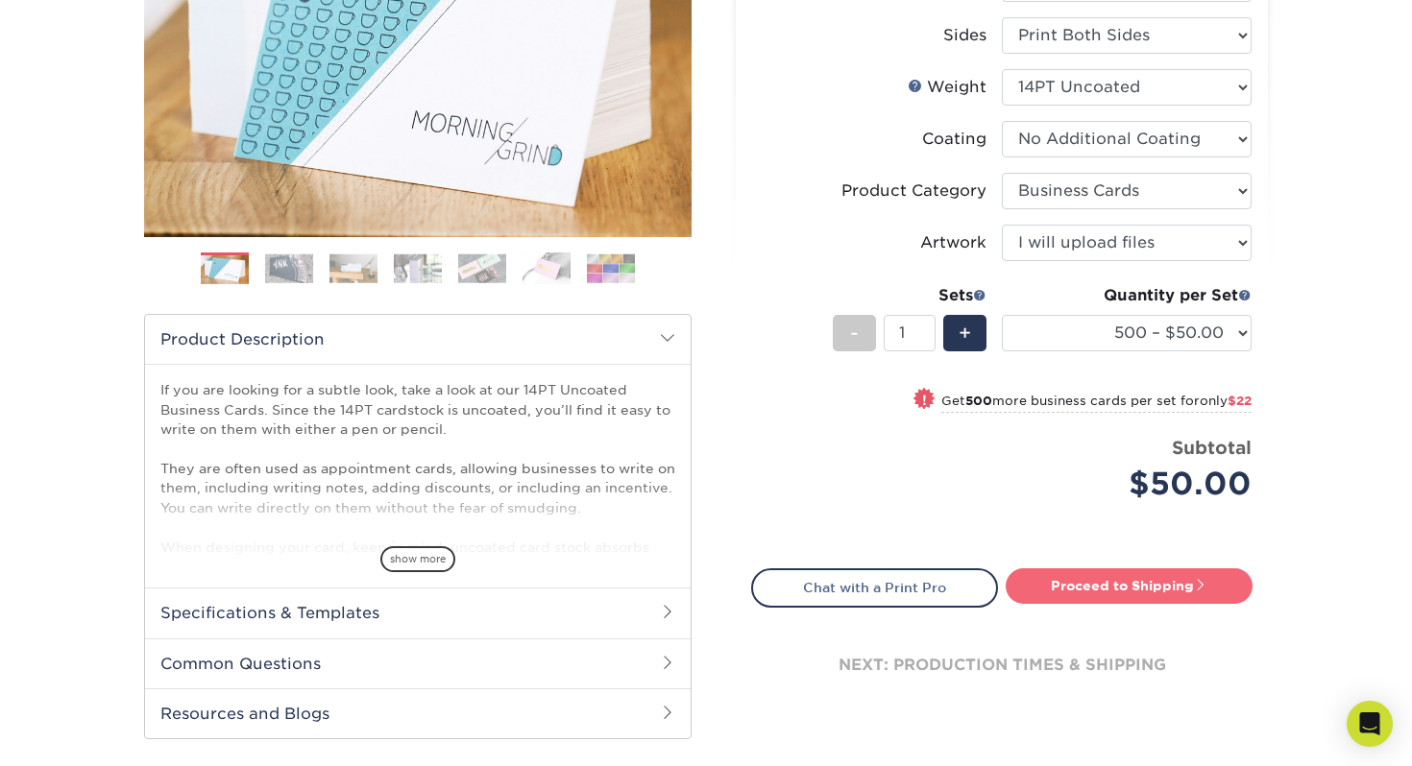
click at [1174, 584] on link "Proceed to Shipping" at bounding box center [1128, 586] width 247 height 35
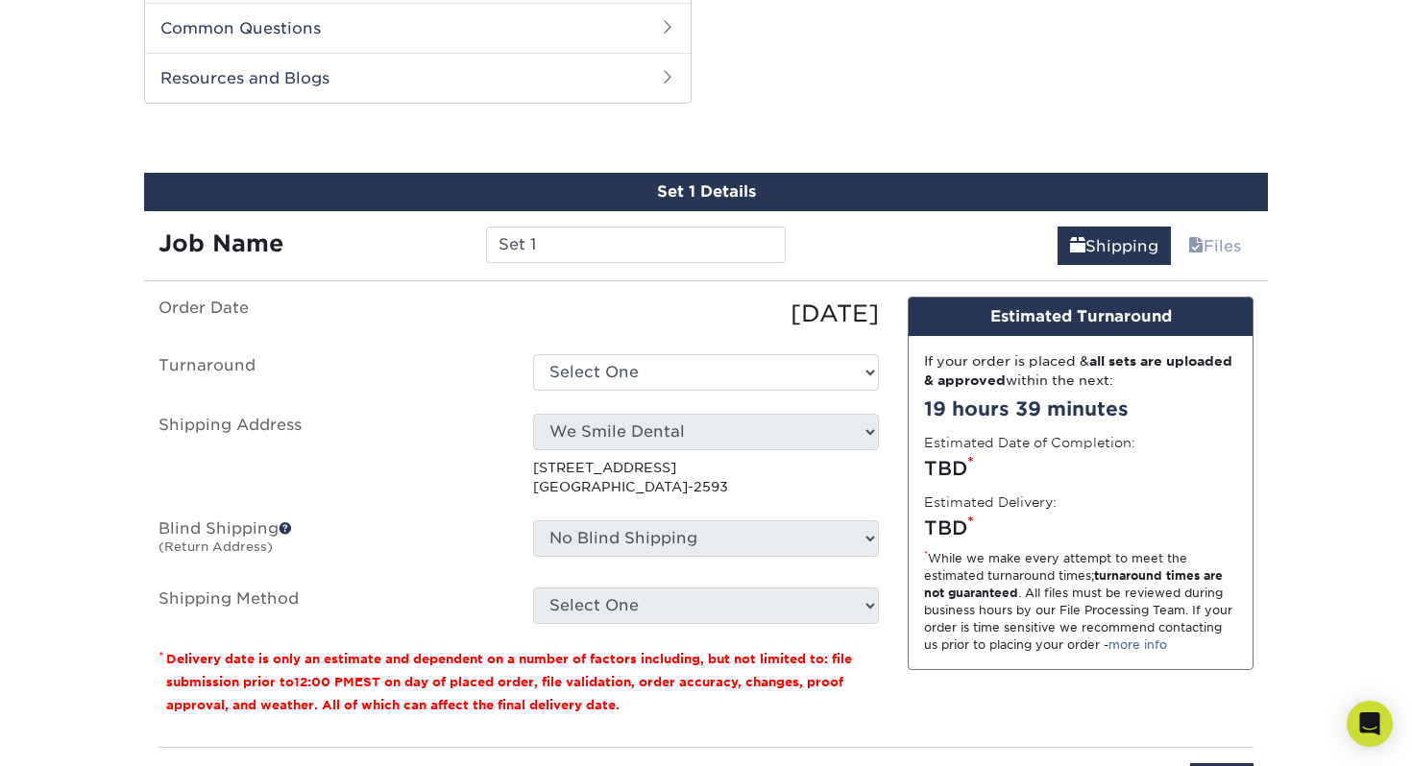
scroll to position [977, 0]
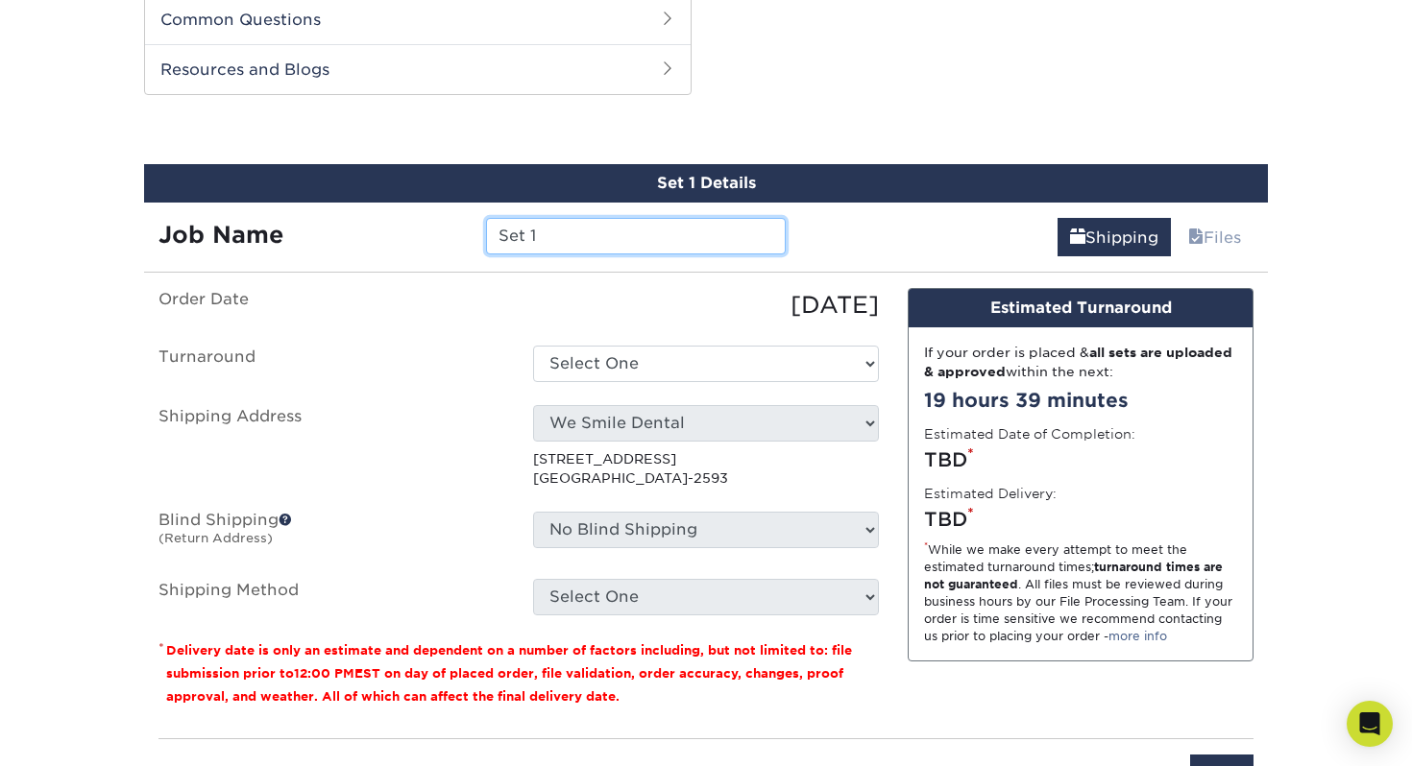
click at [558, 227] on input "Set 1" at bounding box center [635, 236] width 299 height 36
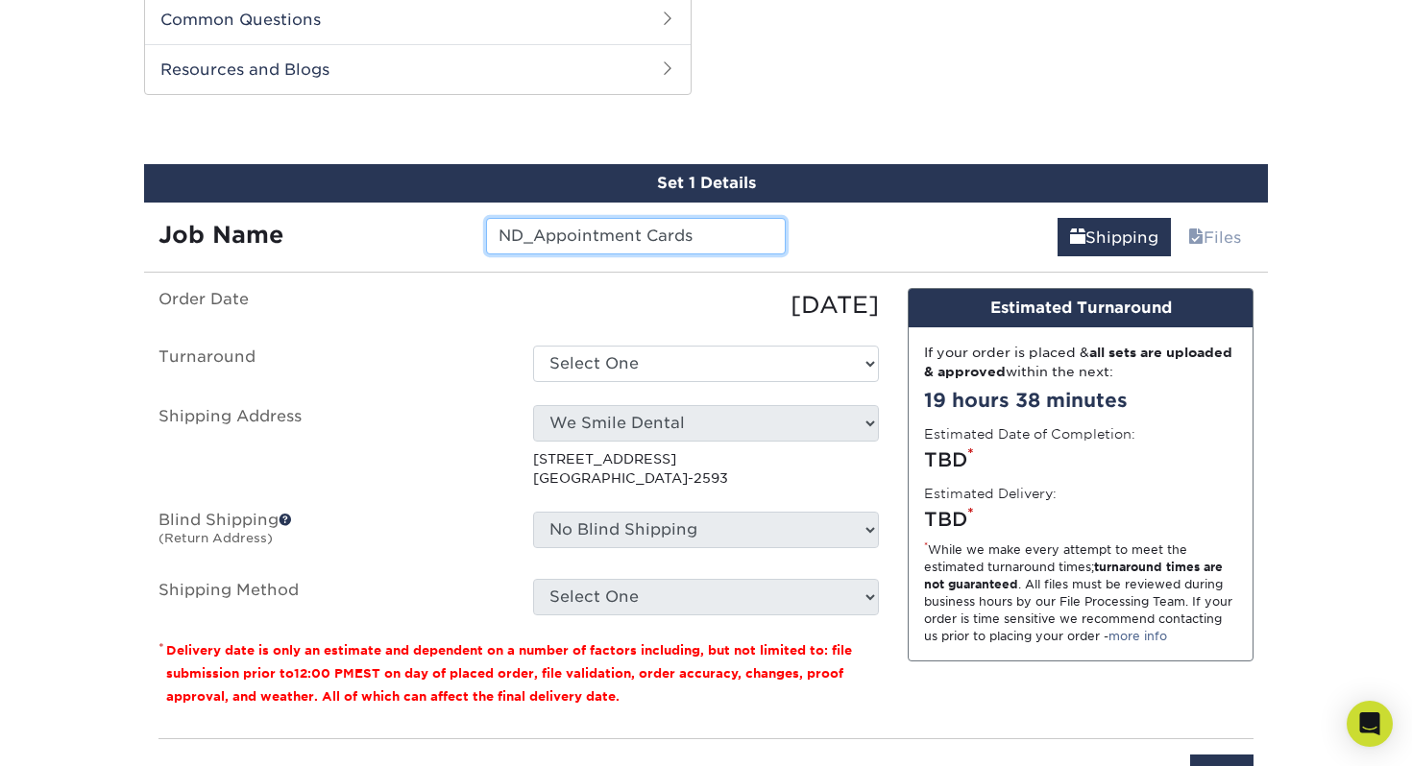
type input "ND_Appointment Cards"
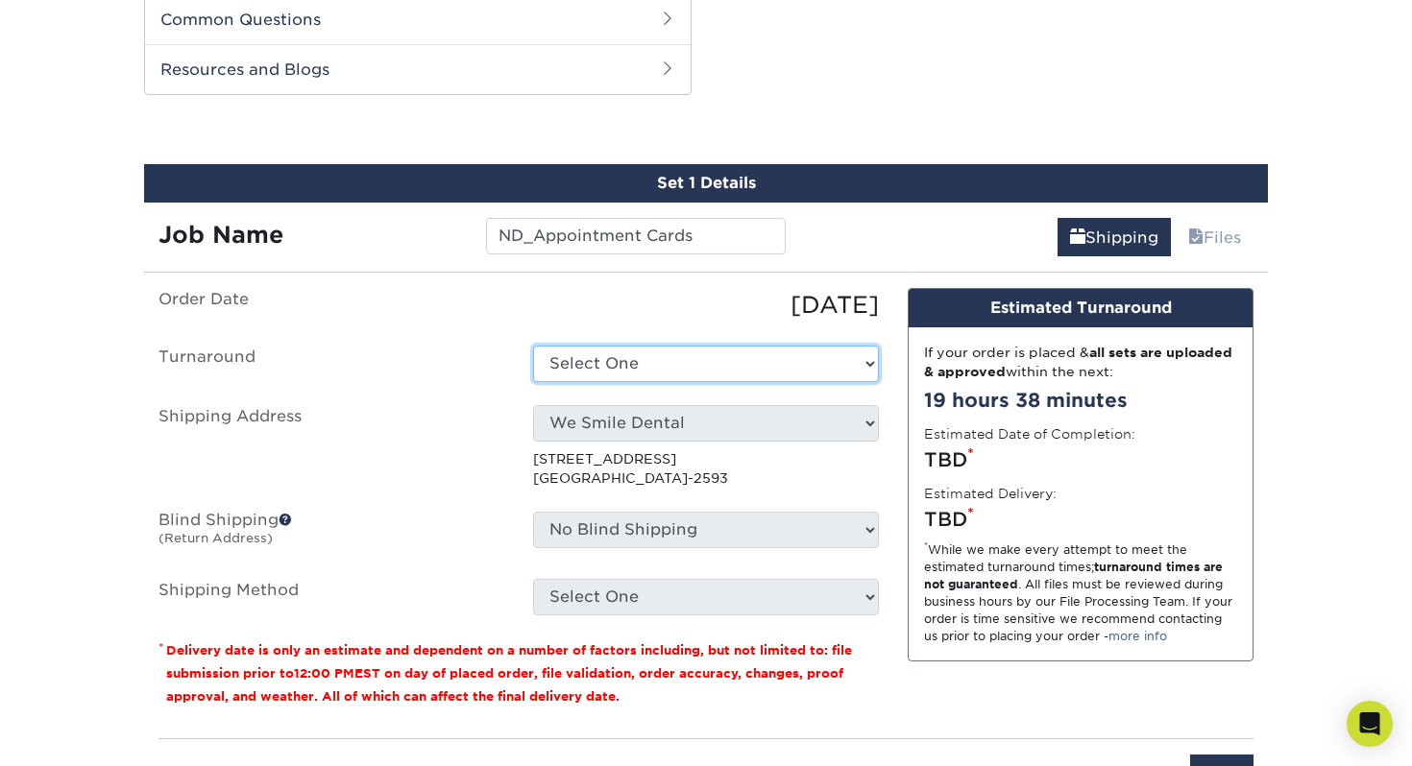
click at [616, 362] on select "Select One 2-4 Business Days 2 Day Next Business Day" at bounding box center [706, 364] width 346 height 36
select select "c171f5d3-93e3-481a-b0a0-31d6facb0abc"
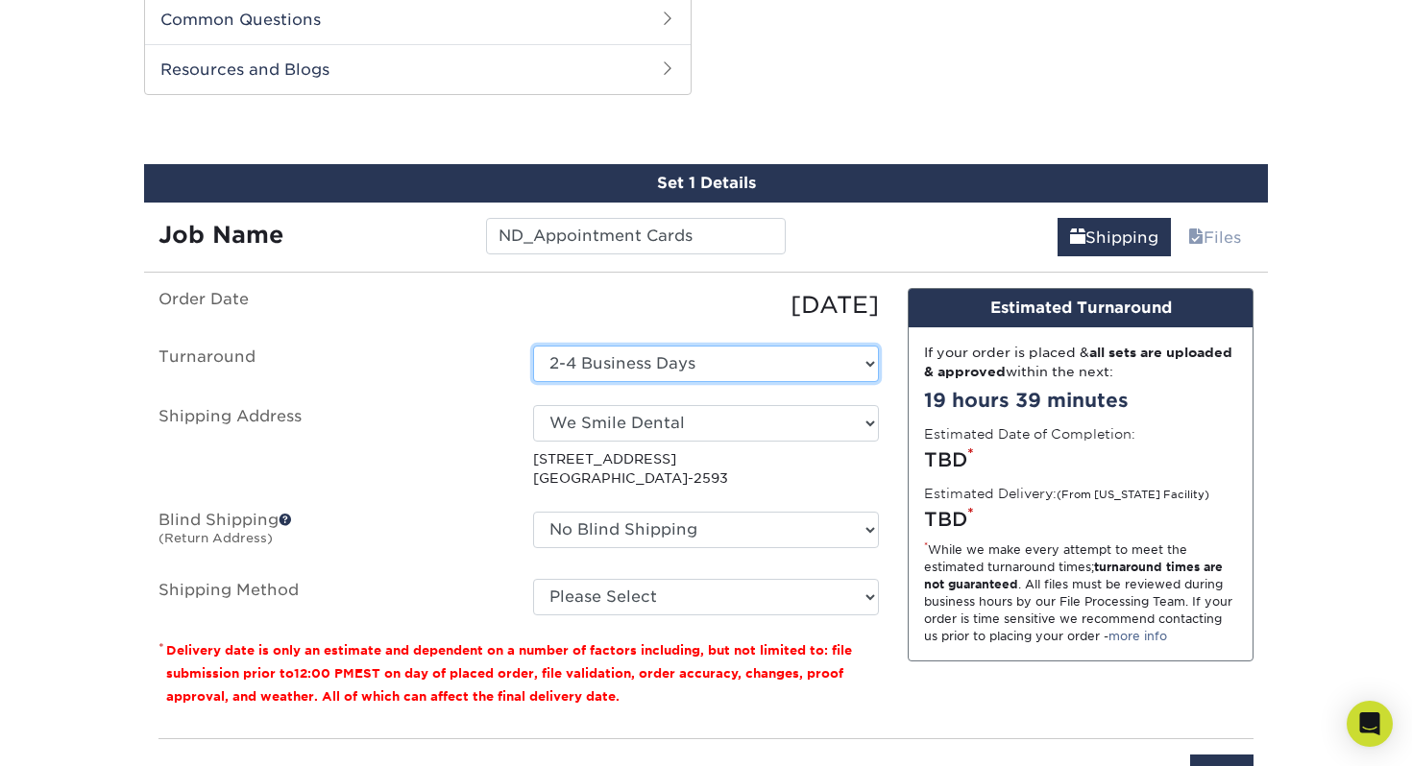
click at [704, 352] on select "Select One 2-4 Business Days 2 Day Next Business Day" at bounding box center [706, 364] width 346 height 36
click at [533, 346] on select "Select One 2-4 Business Days 2 Day Next Business Day" at bounding box center [706, 364] width 346 height 36
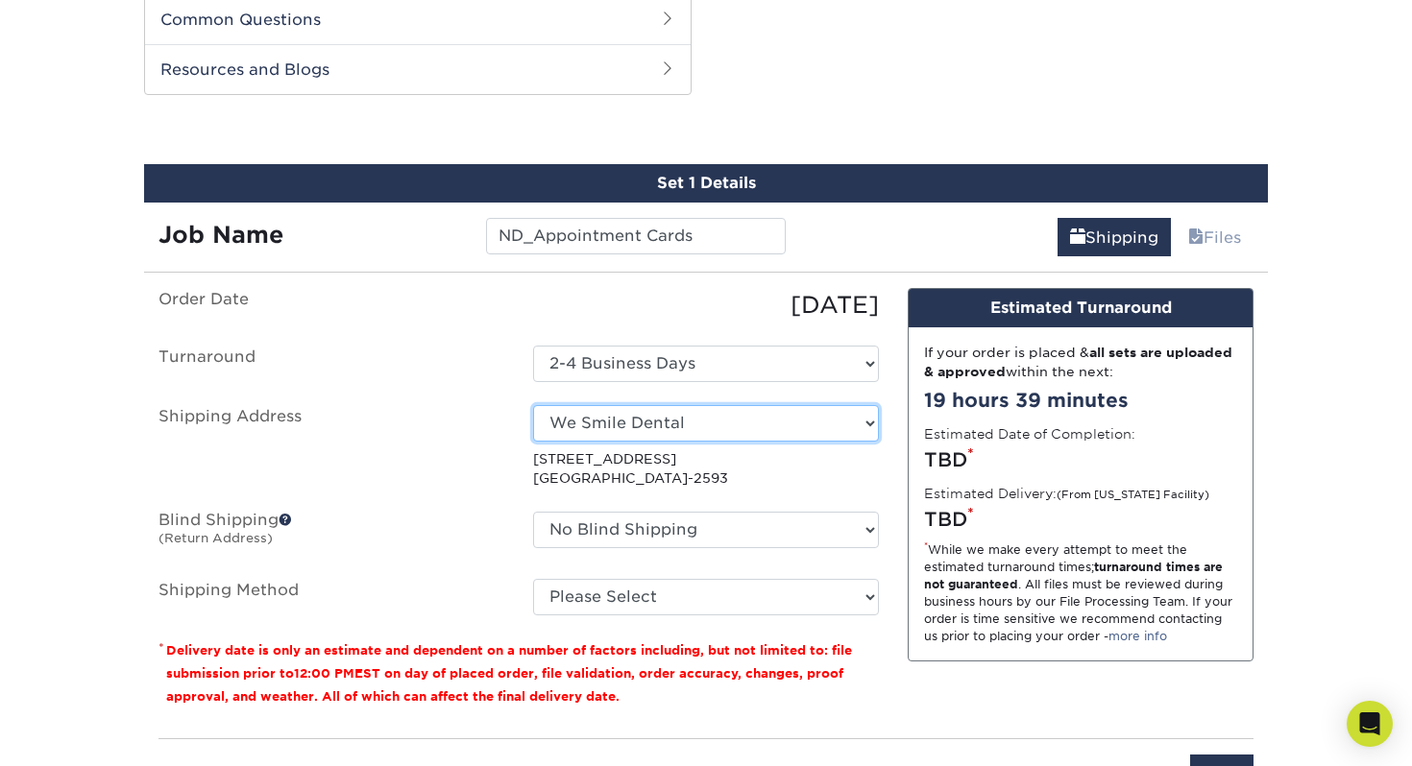
click at [683, 413] on select "Select One 38-11 31st apt 5D Long Island City New York 11101 DENTI Dream Smile …" at bounding box center [706, 423] width 346 height 36
select select "207858"
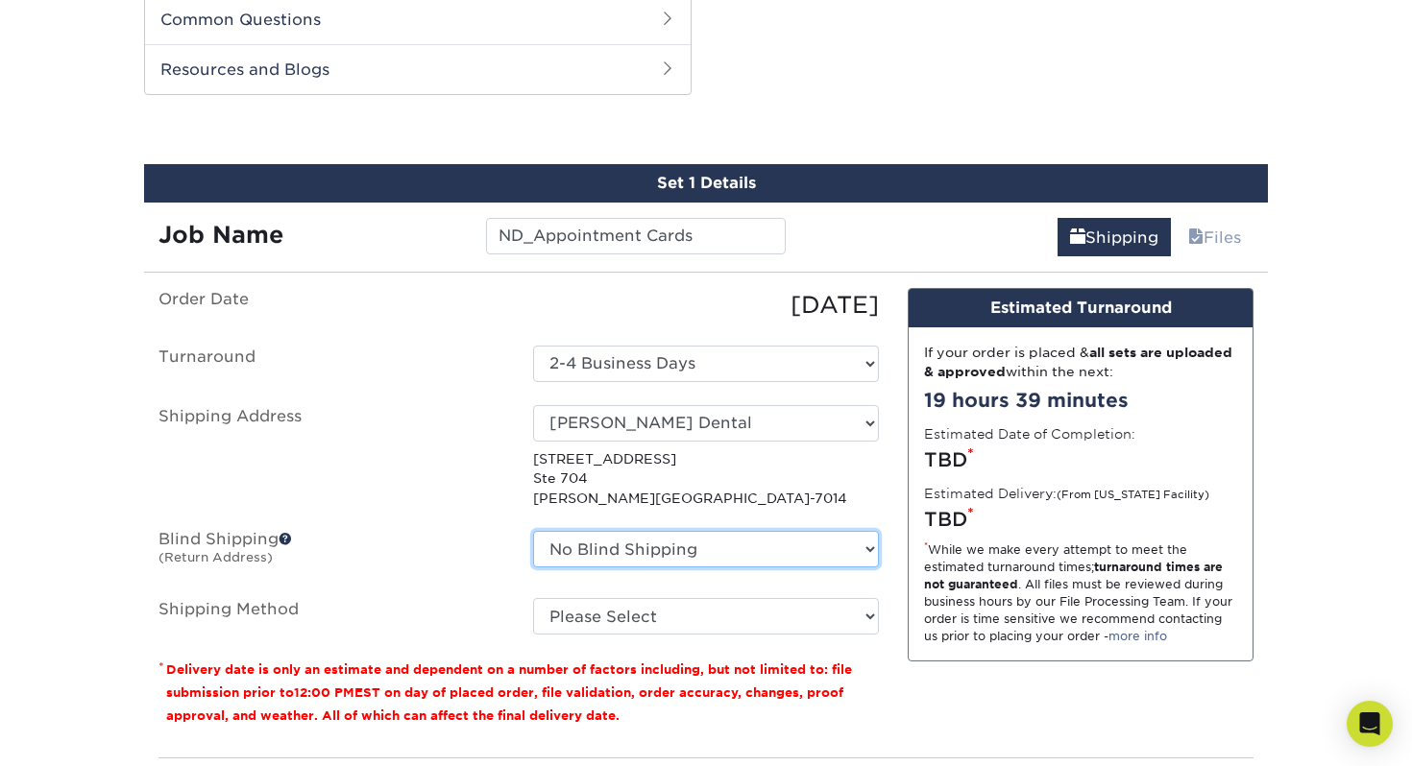
click at [802, 547] on select "No Blind Shipping 38-11 31st apt 5D Long Island City New York 11101 DENTI Dream…" at bounding box center [706, 549] width 346 height 36
select select "207858"
click at [533, 531] on select "No Blind Shipping 38-11 31st apt 5D Long Island City New York 11101 DENTI Dream…" at bounding box center [706, 549] width 346 height 36
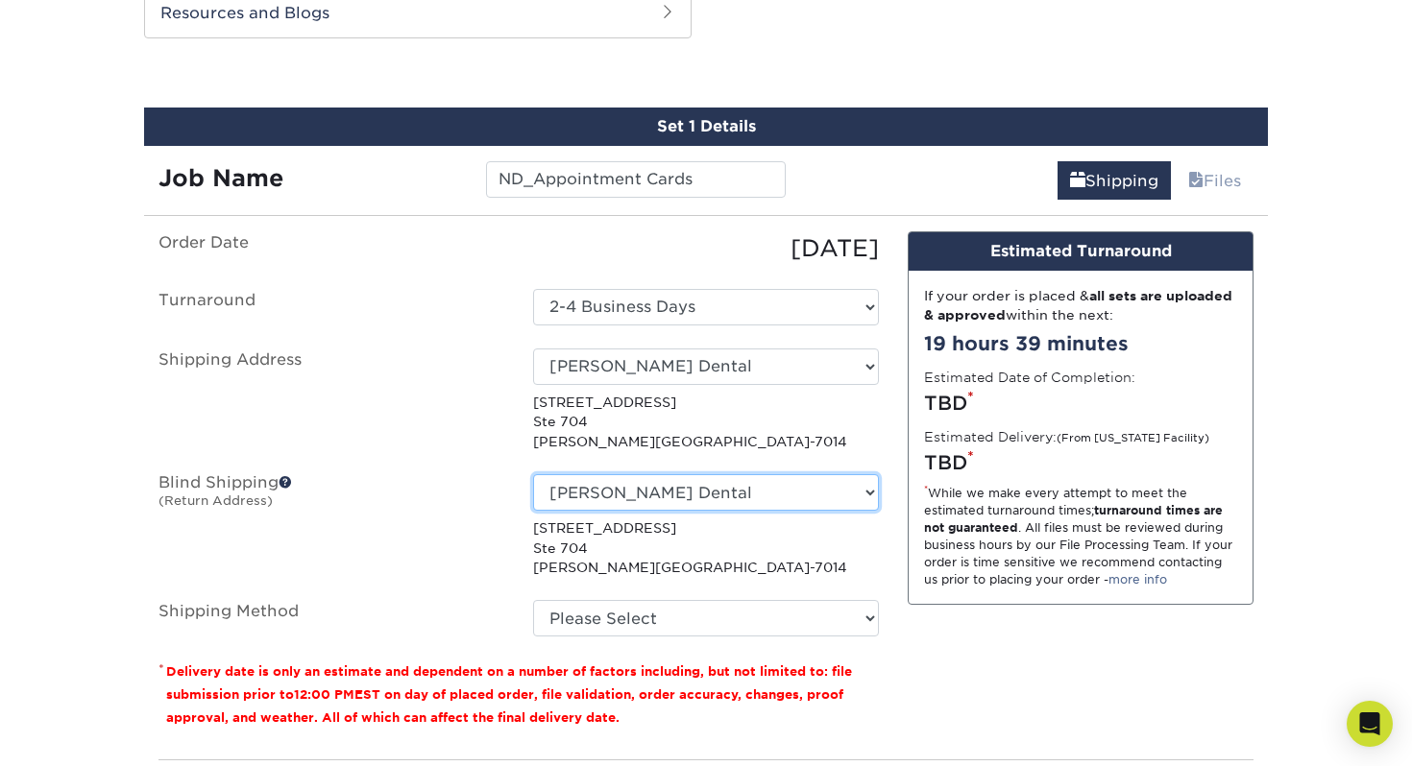
scroll to position [1035, 0]
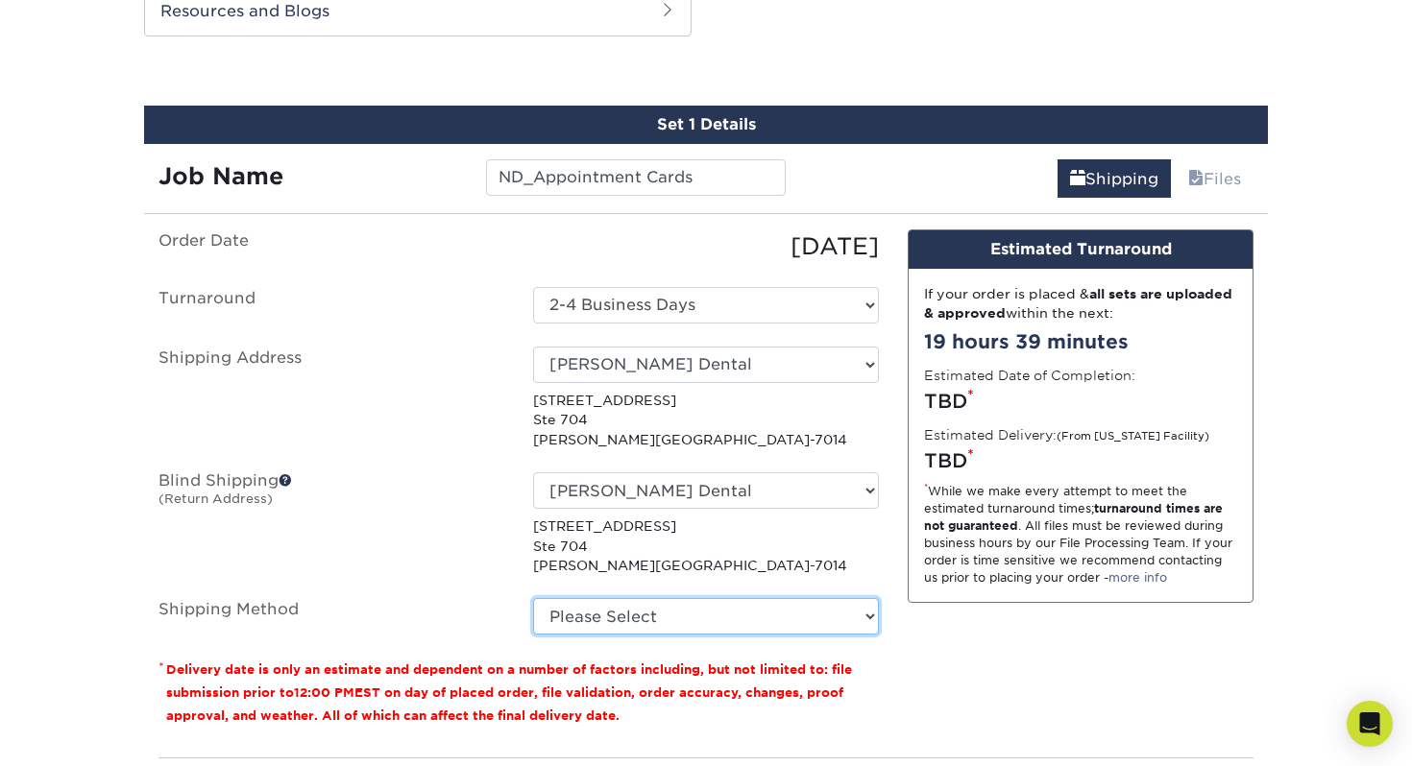
click at [707, 619] on select "Please Select Ground Shipping (+$8.96) 3 Day Shipping Service (+$15.36) 2 Day A…" at bounding box center [706, 616] width 346 height 36
select select "03"
click at [533, 598] on select "Please Select Ground Shipping (+$8.96) 3 Day Shipping Service (+$15.36) 2 Day A…" at bounding box center [706, 616] width 346 height 36
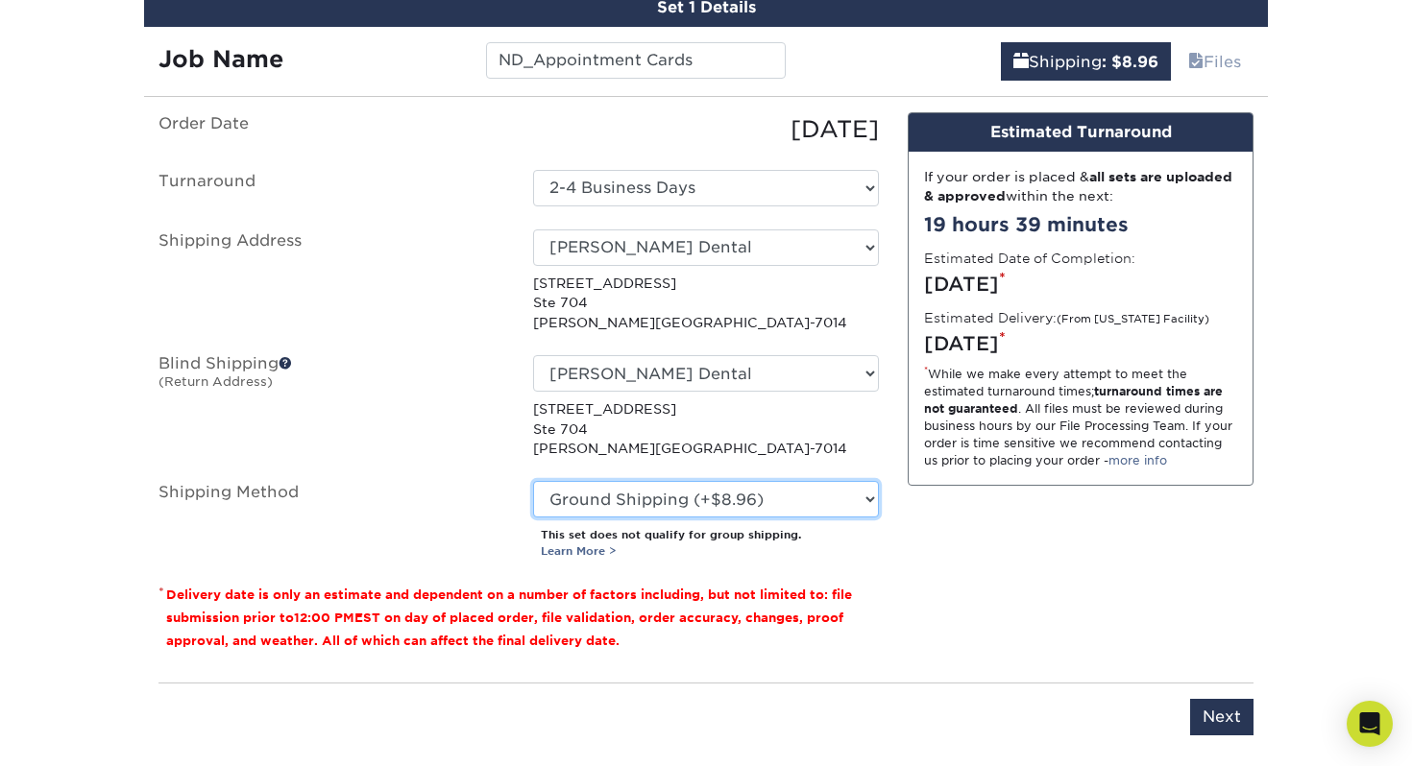
scroll to position [1188, 0]
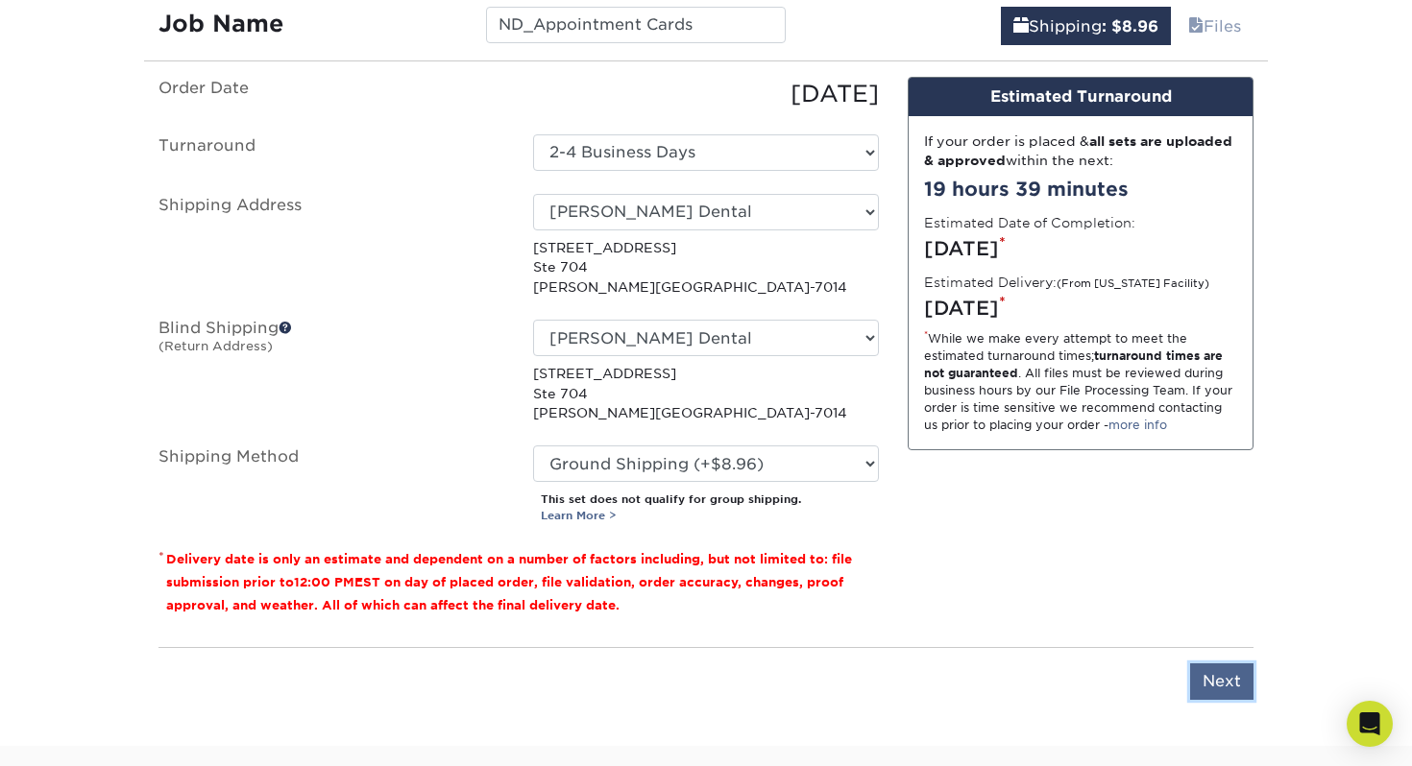
click at [1236, 682] on input "Next" at bounding box center [1221, 682] width 63 height 36
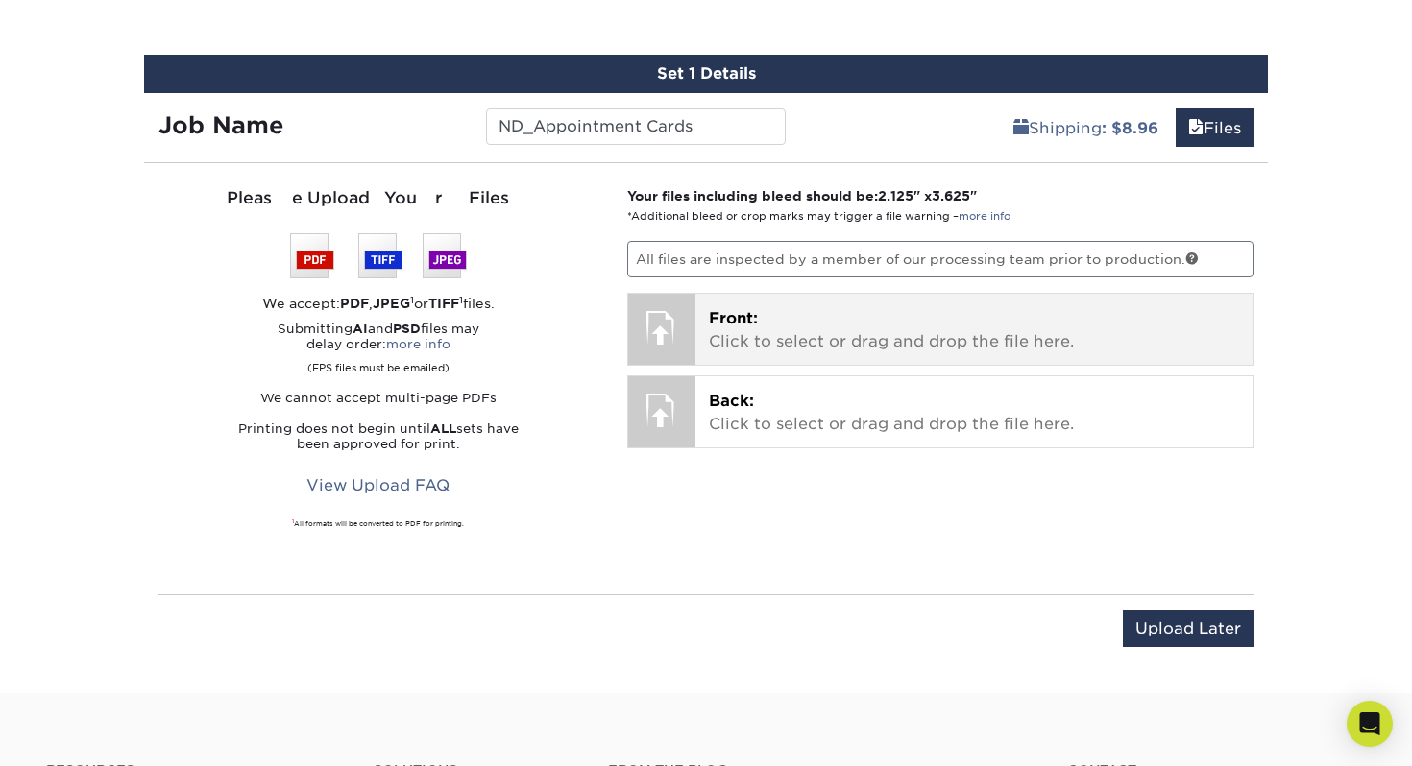
scroll to position [1079, 0]
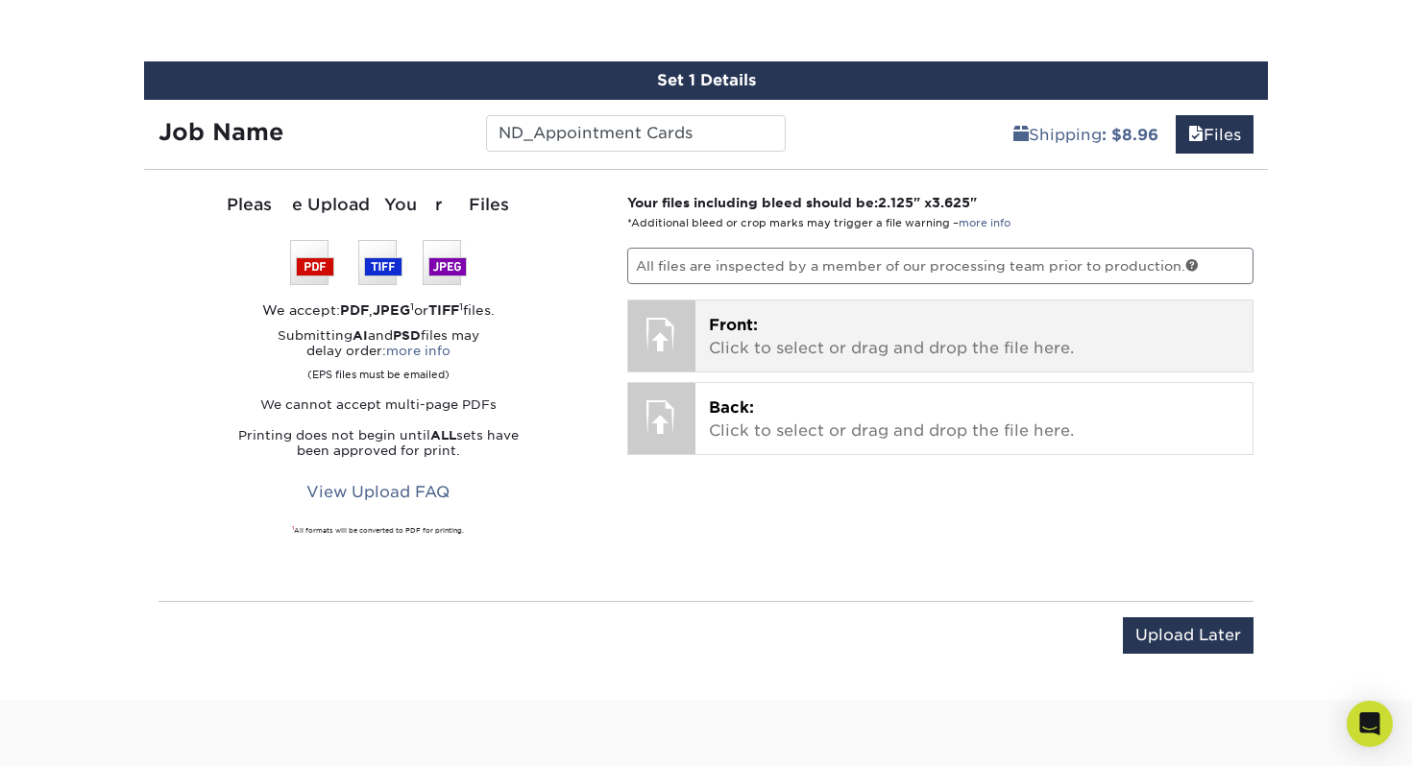
click at [687, 329] on div at bounding box center [661, 334] width 67 height 67
click at [728, 339] on p "Front: Click to select or drag and drop the file here." at bounding box center [974, 337] width 531 height 46
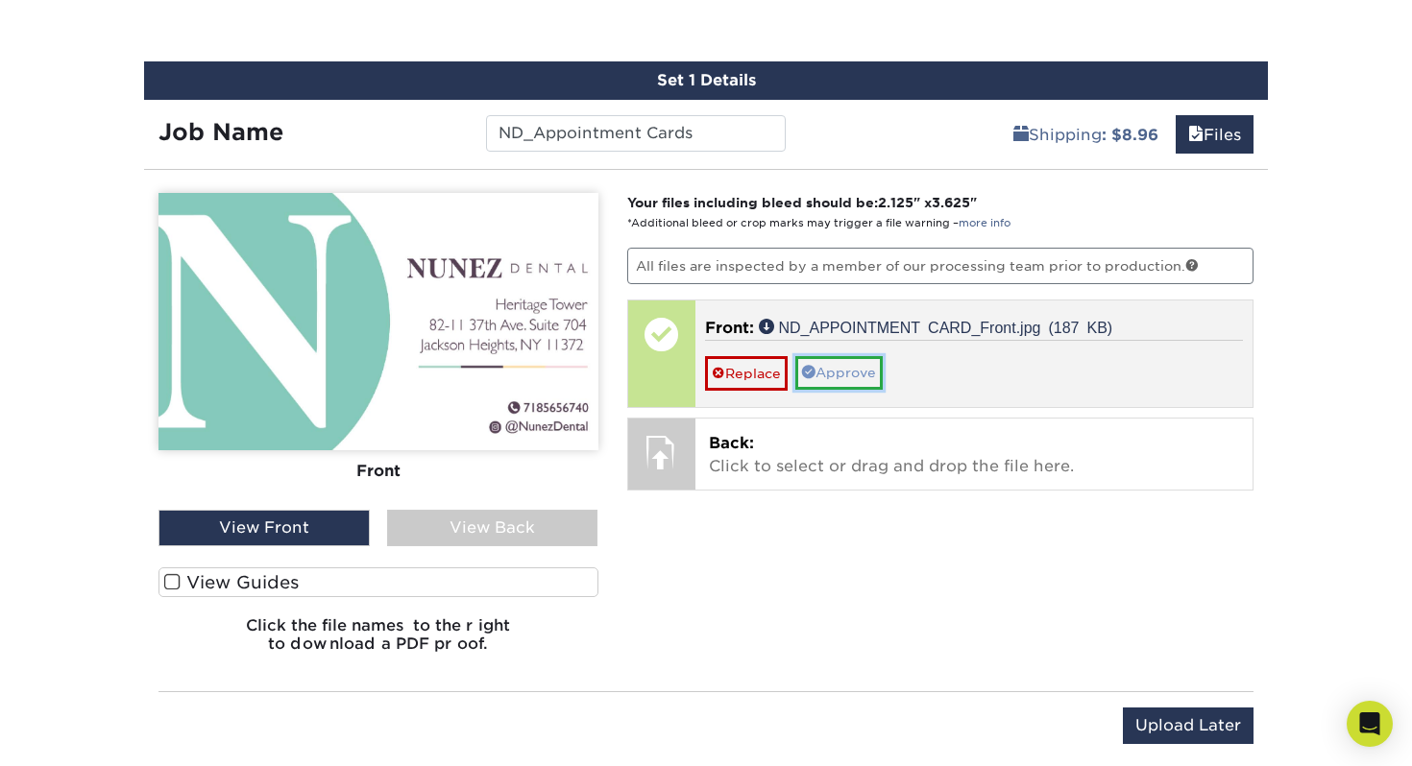
click at [852, 377] on link "Approve" at bounding box center [838, 372] width 87 height 33
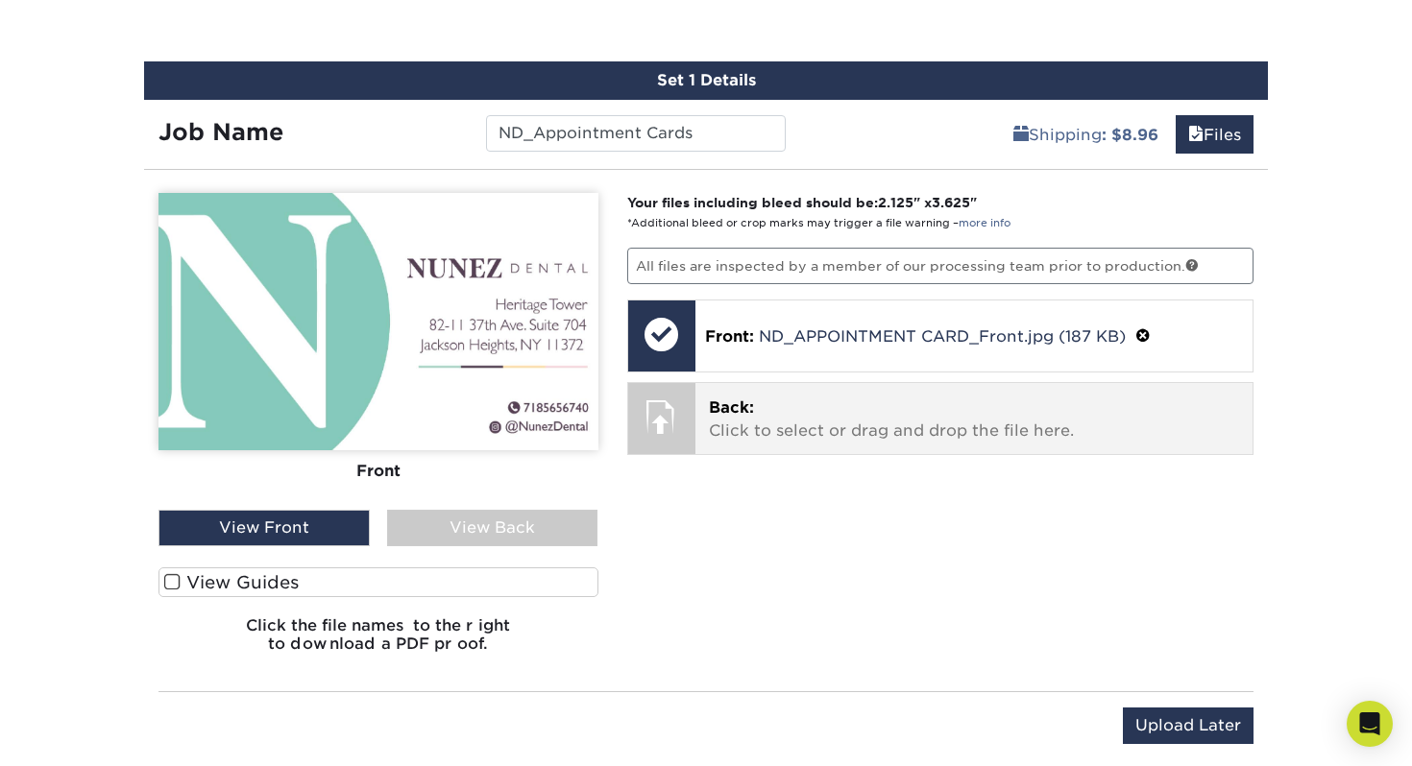
click at [663, 427] on div at bounding box center [661, 416] width 67 height 67
click at [889, 420] on p "Back: Click to select or drag and drop the file here." at bounding box center [974, 420] width 531 height 46
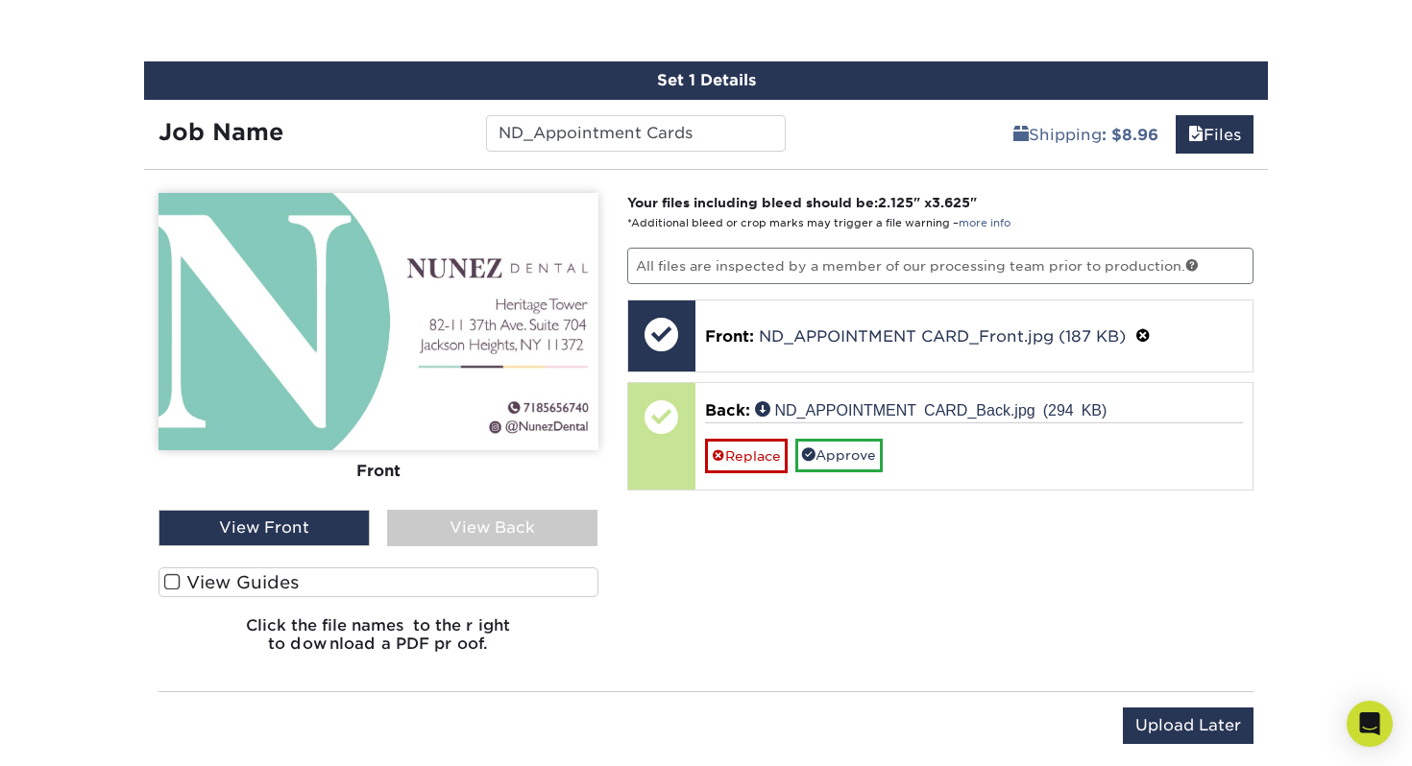
click at [1097, 599] on div "Your files including bleed should be: 2.125 " x 3.625 " *Additional bleed or cr…" at bounding box center [941, 430] width 656 height 475
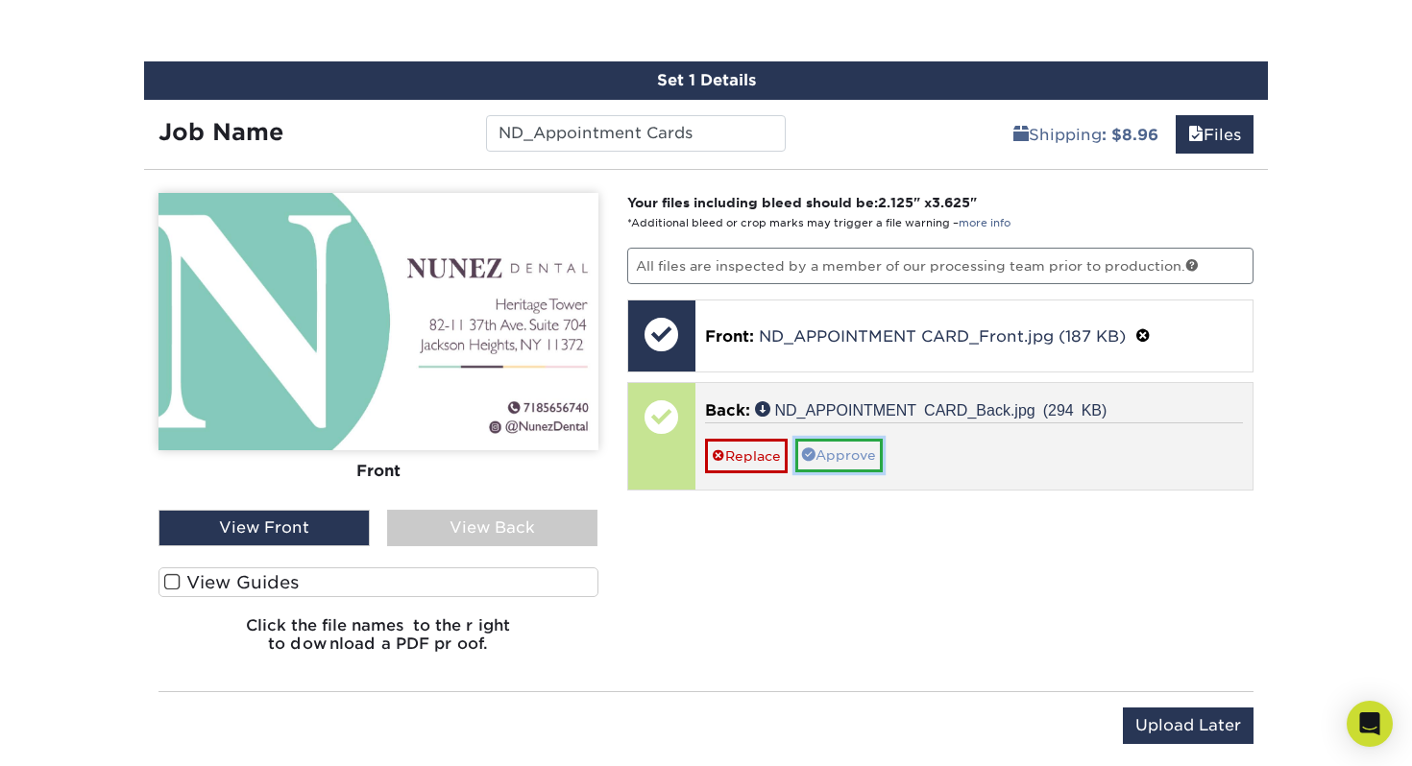
click at [850, 463] on link "Approve" at bounding box center [838, 455] width 87 height 33
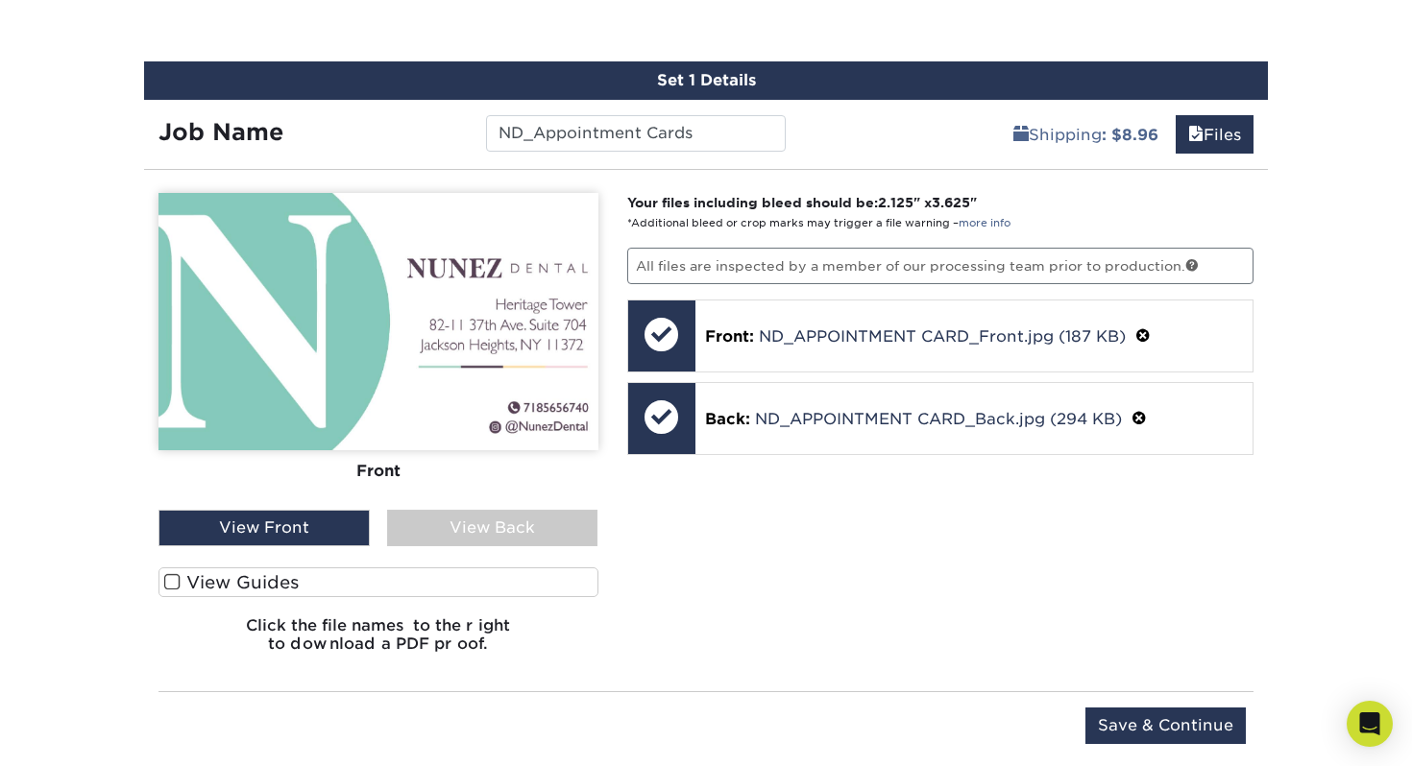
click at [450, 534] on div "View Back" at bounding box center [492, 528] width 211 height 36
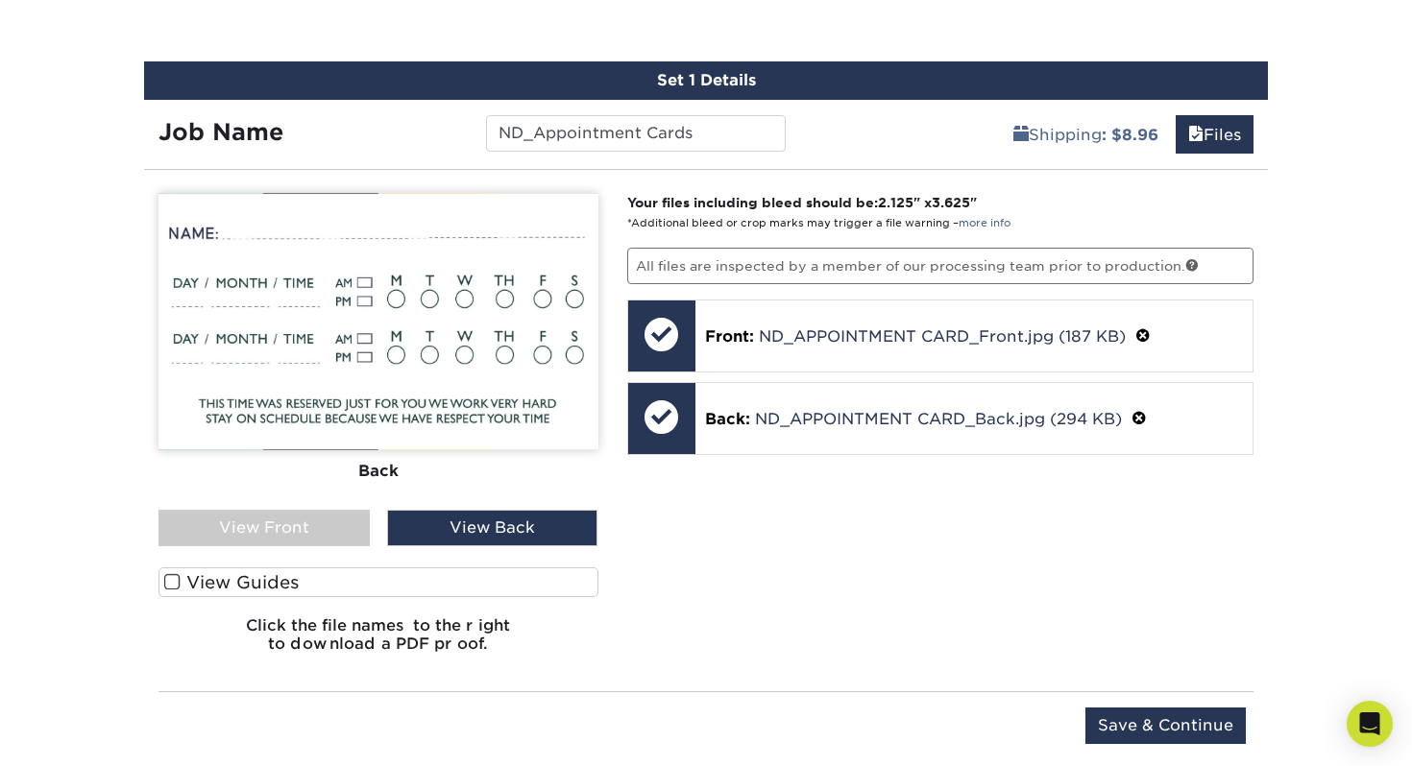
scroll to position [1095, 0]
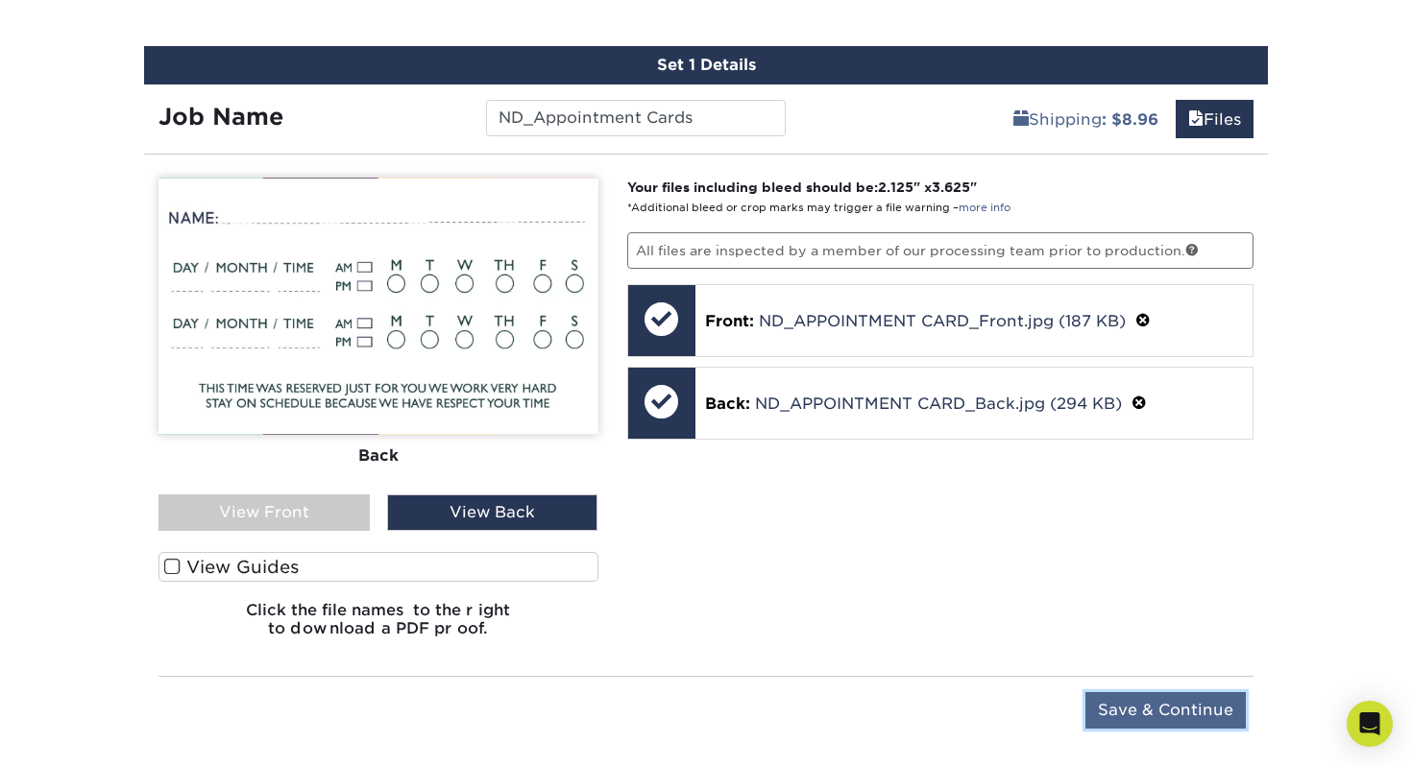
click at [1161, 709] on input "Save & Continue" at bounding box center [1165, 710] width 160 height 36
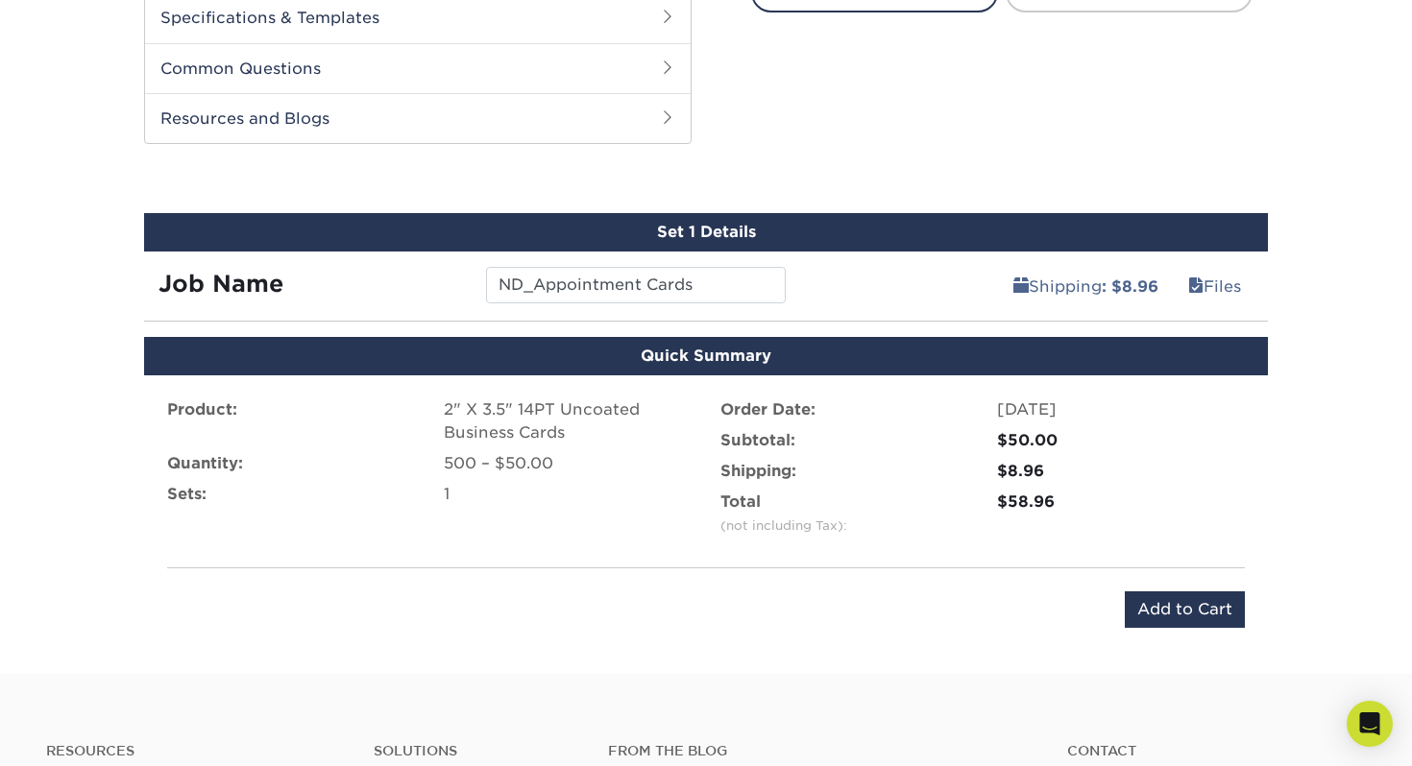
scroll to position [952, 0]
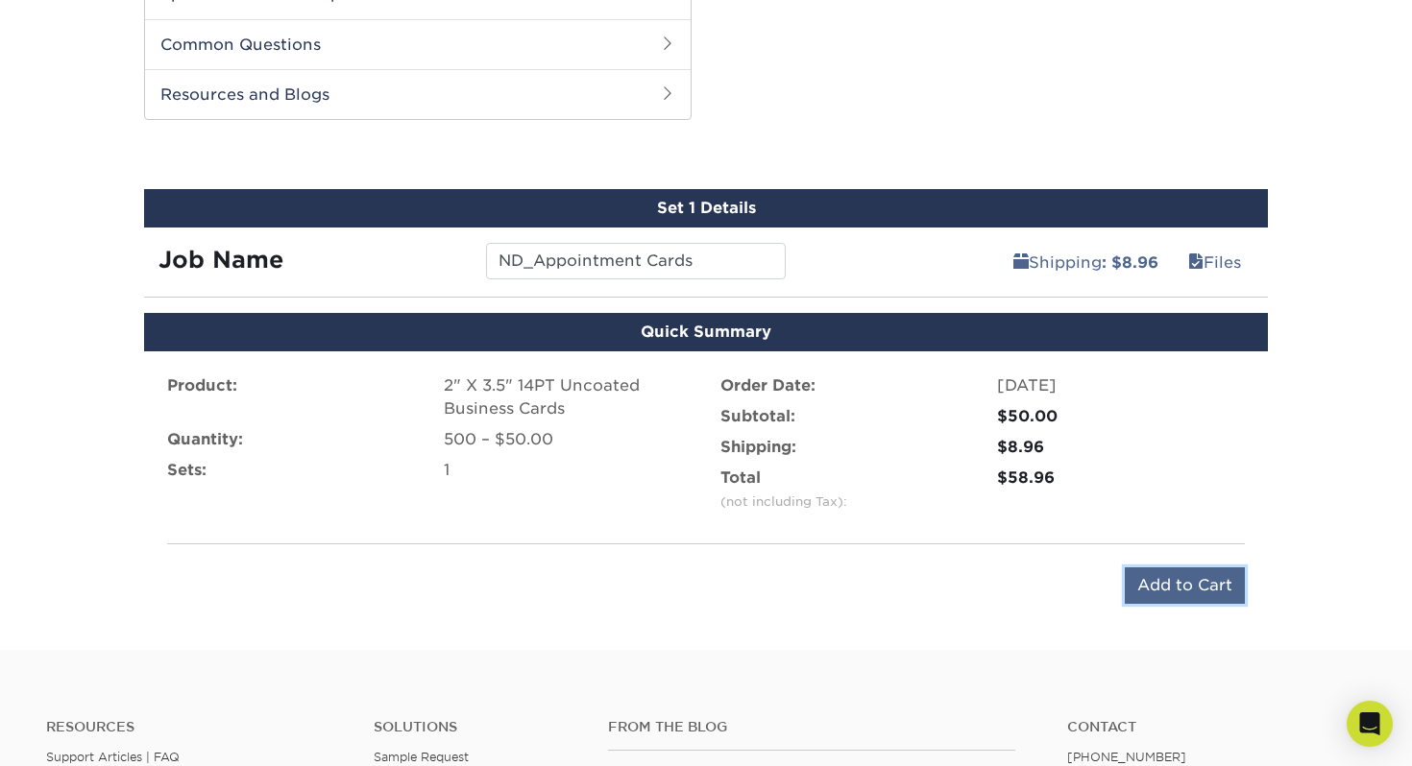
click at [1213, 590] on input "Add to Cart" at bounding box center [1185, 586] width 120 height 36
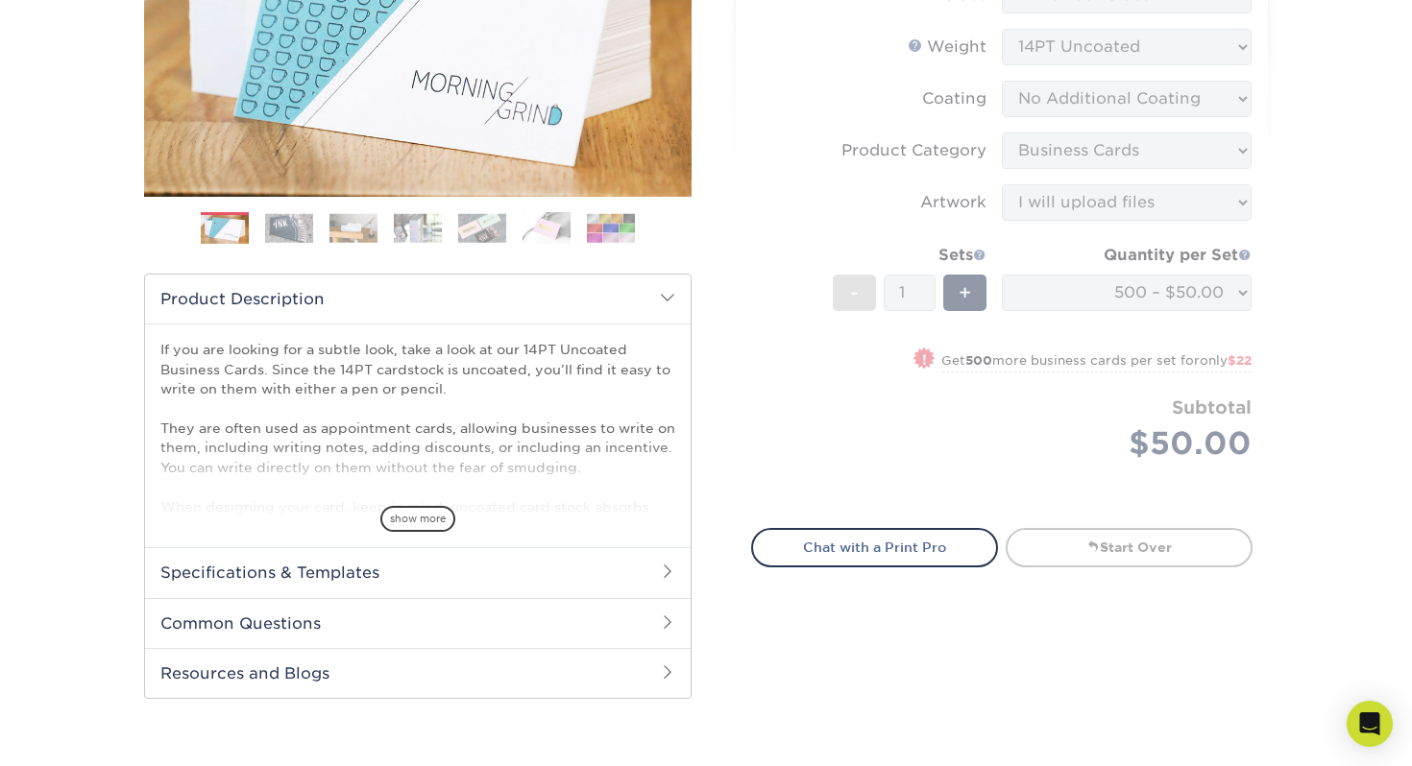
scroll to position [362, 0]
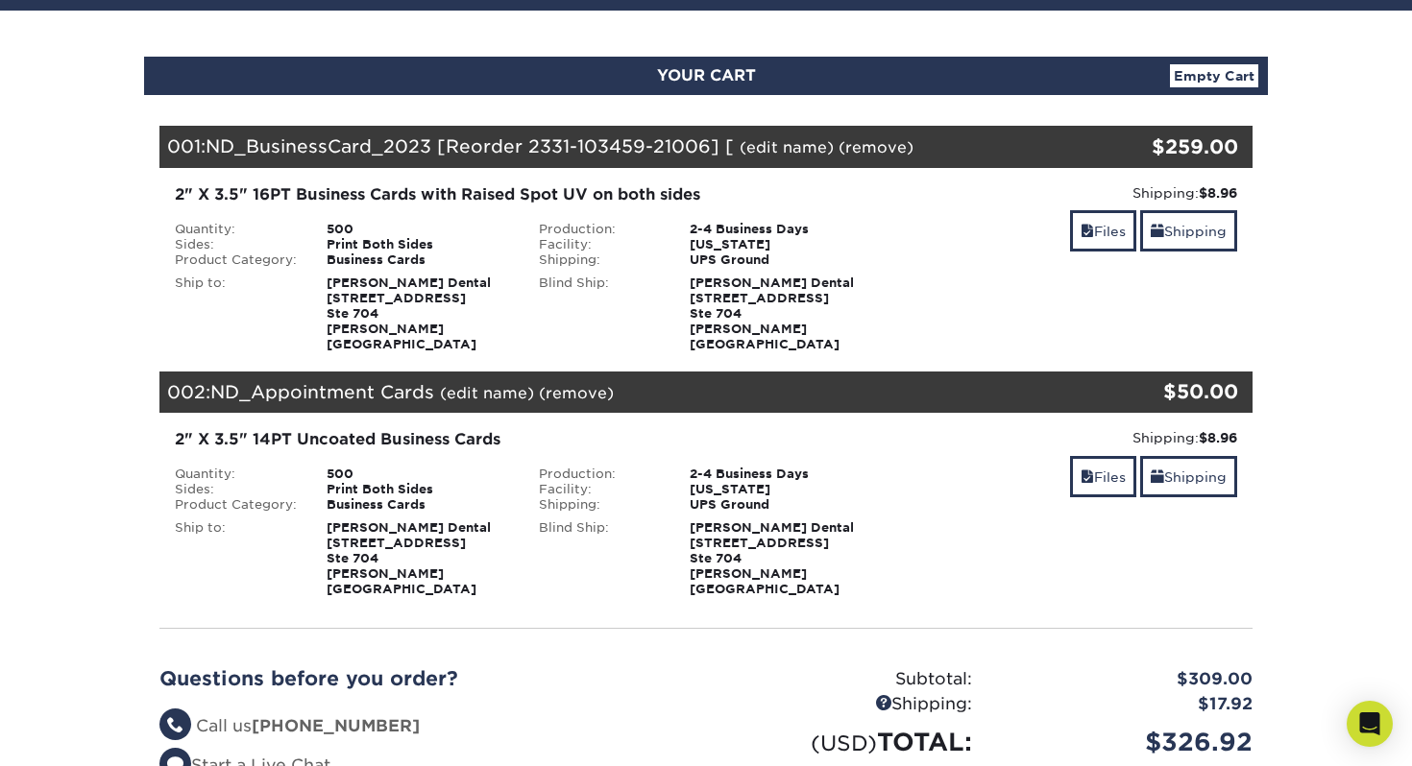
scroll to position [164, 0]
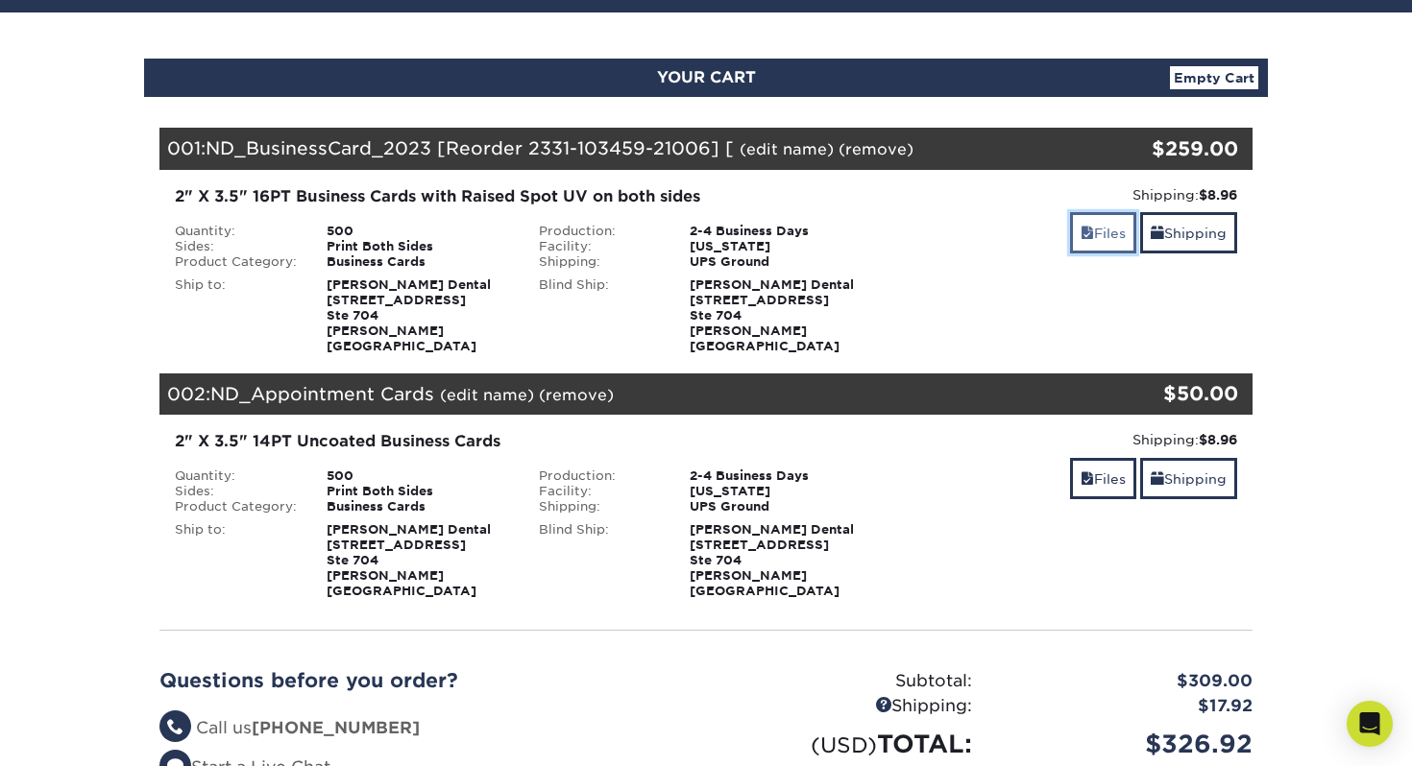
click at [1099, 235] on link "Files" at bounding box center [1103, 232] width 66 height 41
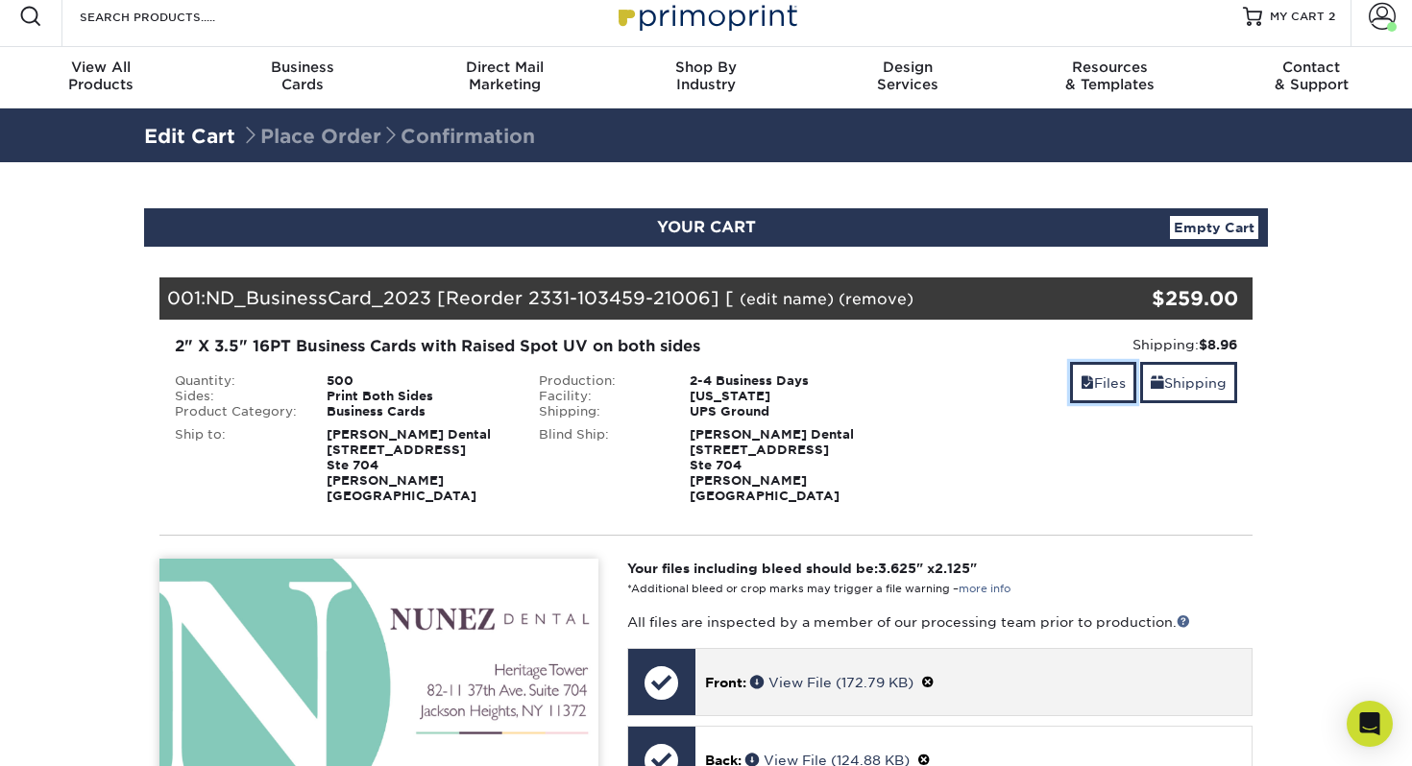
scroll to position [12, 0]
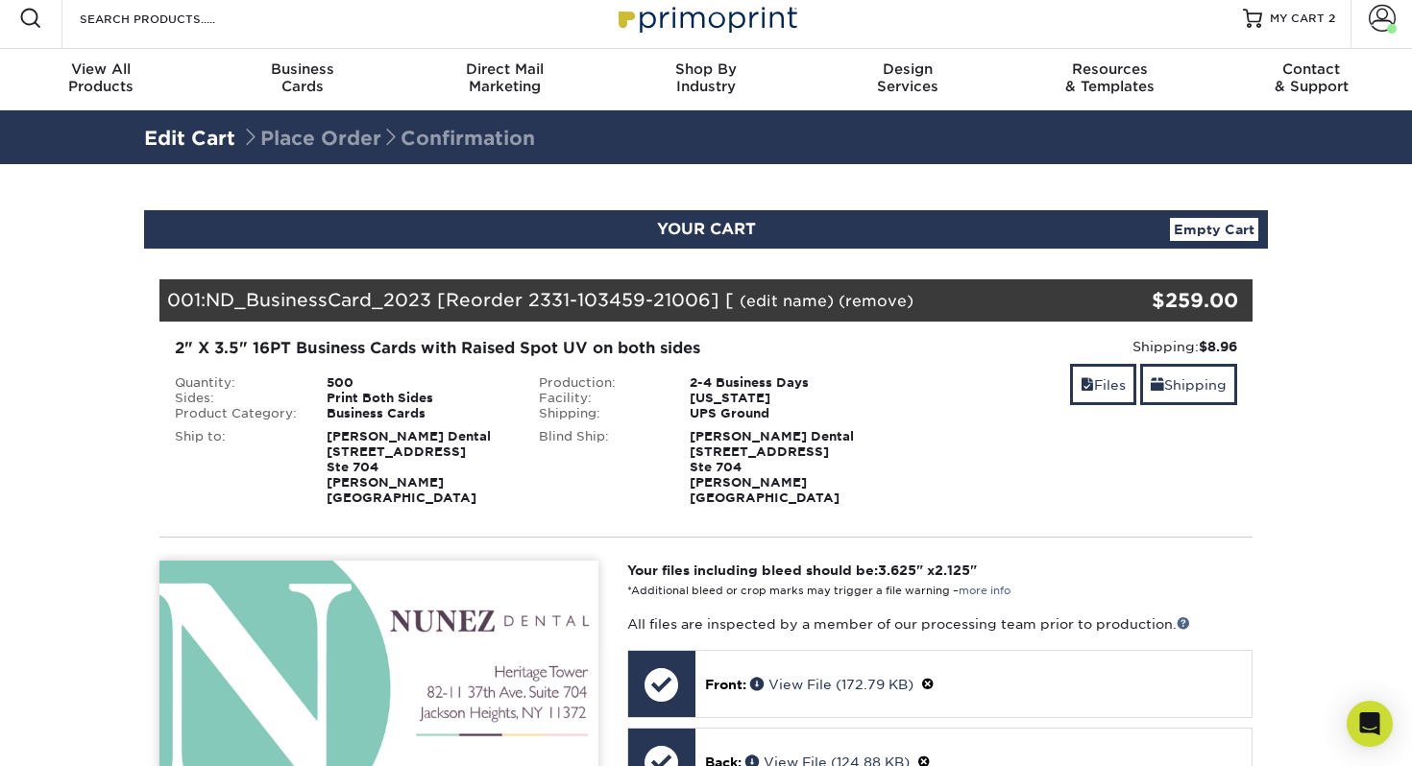
click at [715, 226] on span "YOUR CART" at bounding box center [706, 229] width 99 height 18
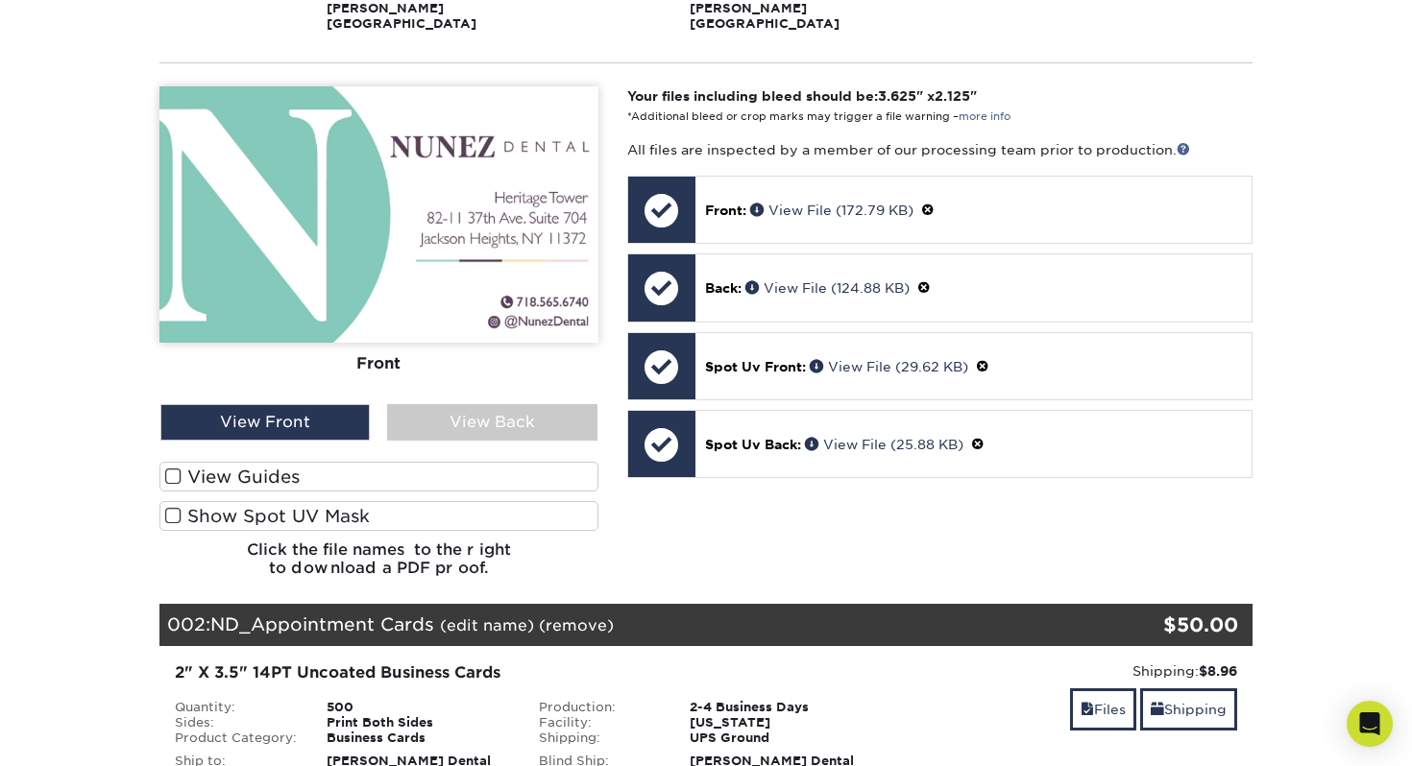
scroll to position [424, 0]
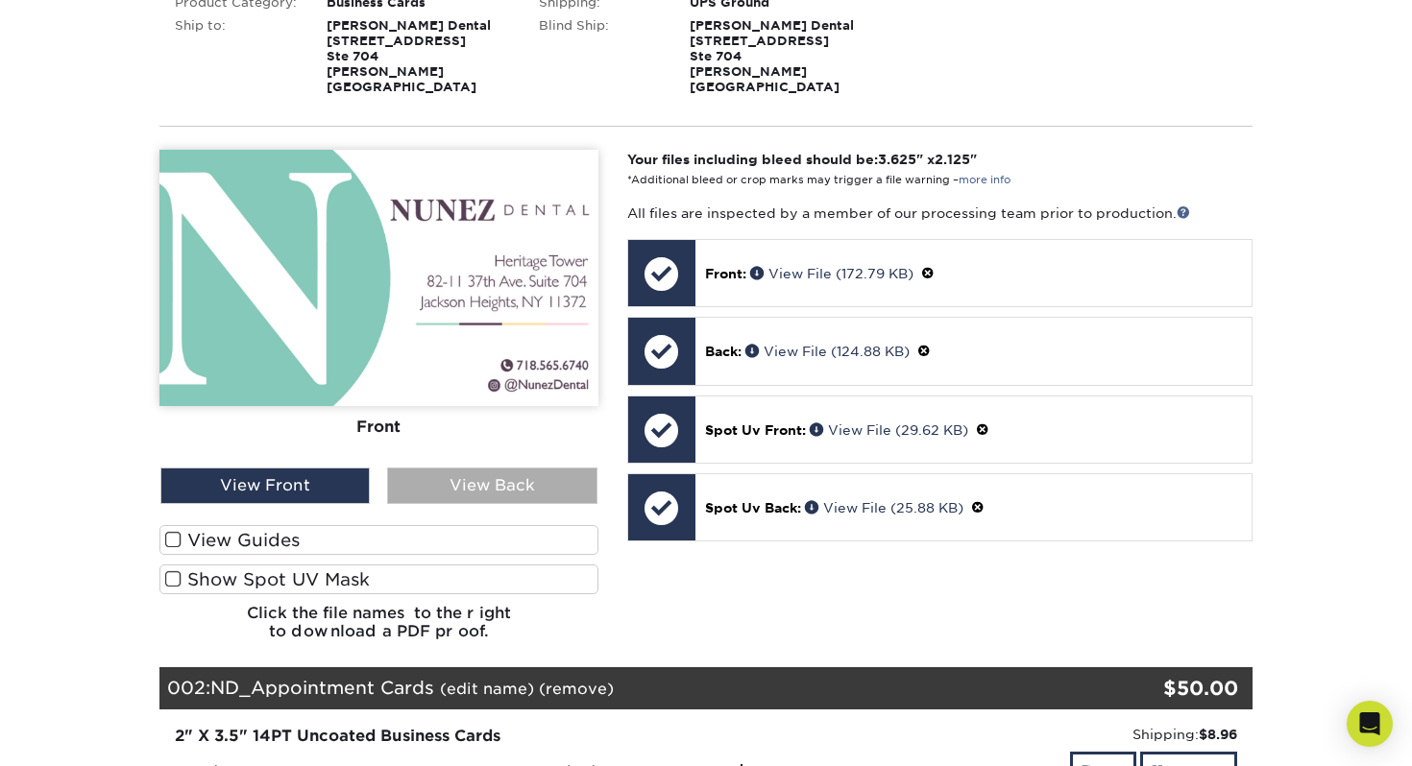
click at [459, 470] on div "View Back" at bounding box center [491, 486] width 209 height 36
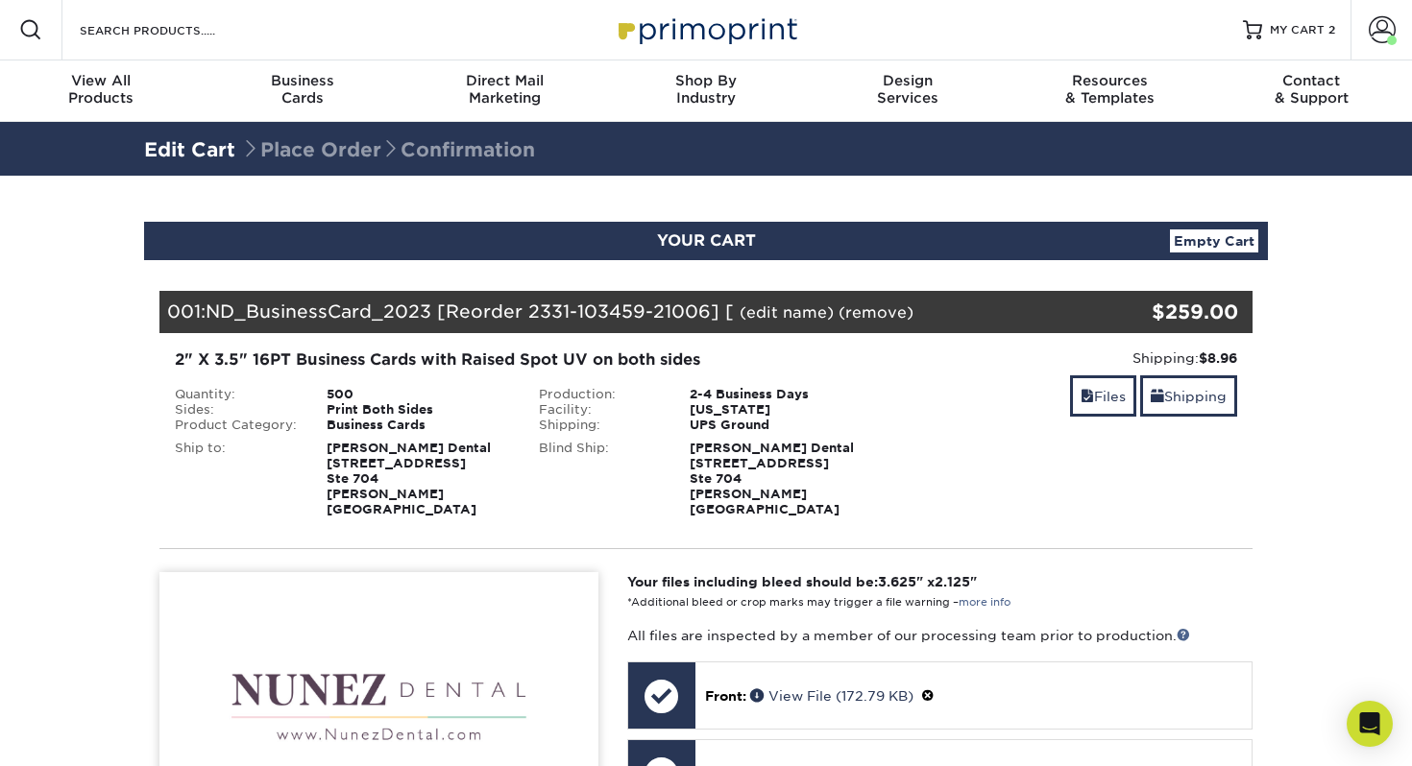
scroll to position [0, 0]
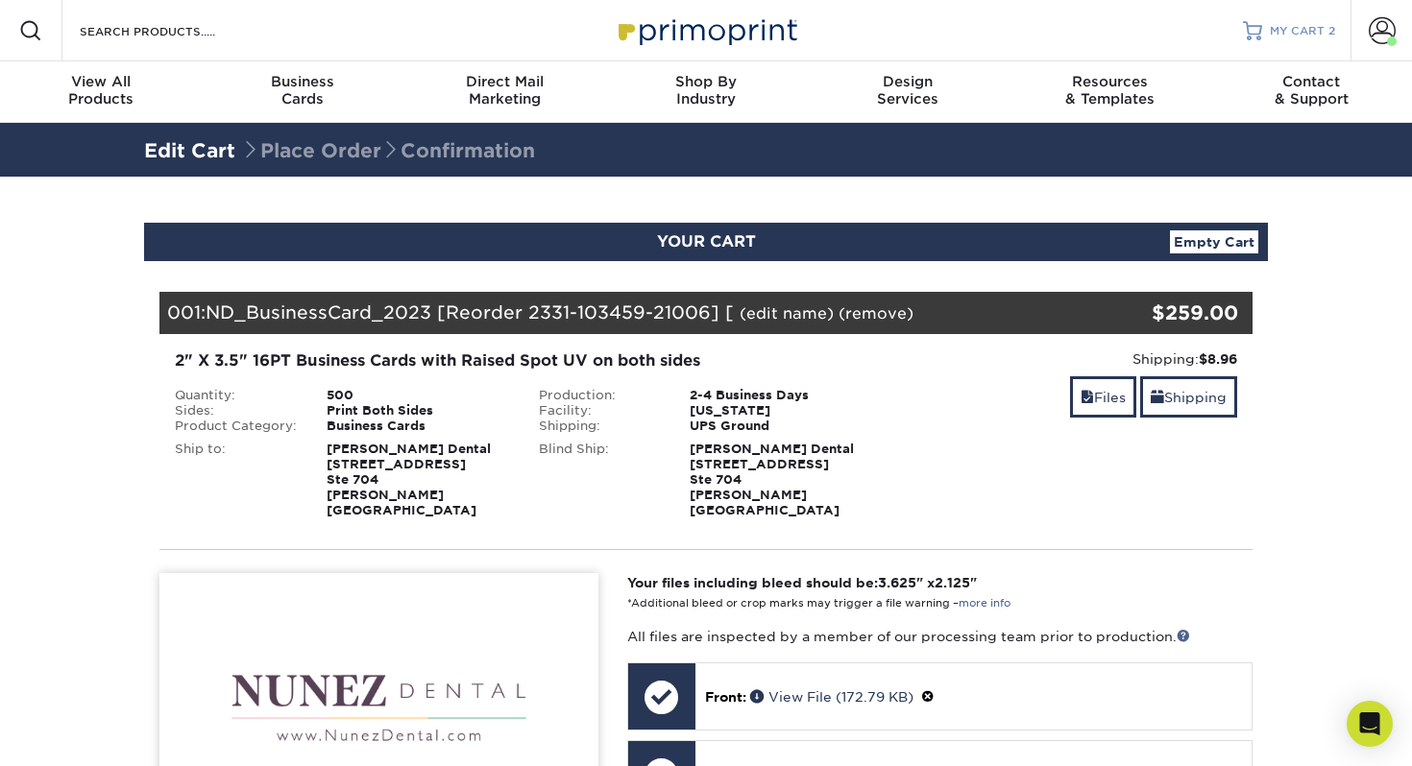
click at [1316, 34] on span "MY CART" at bounding box center [1297, 31] width 55 height 16
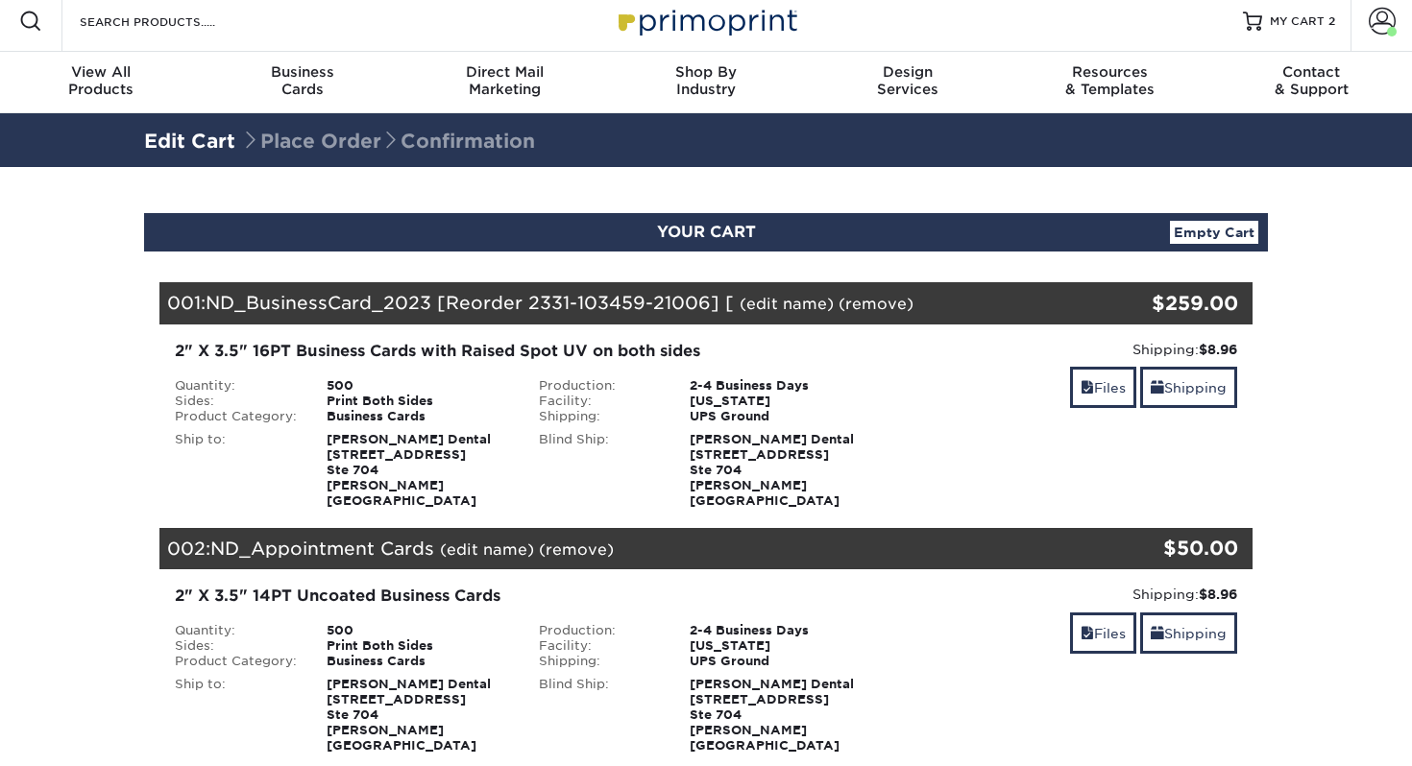
scroll to position [11, 0]
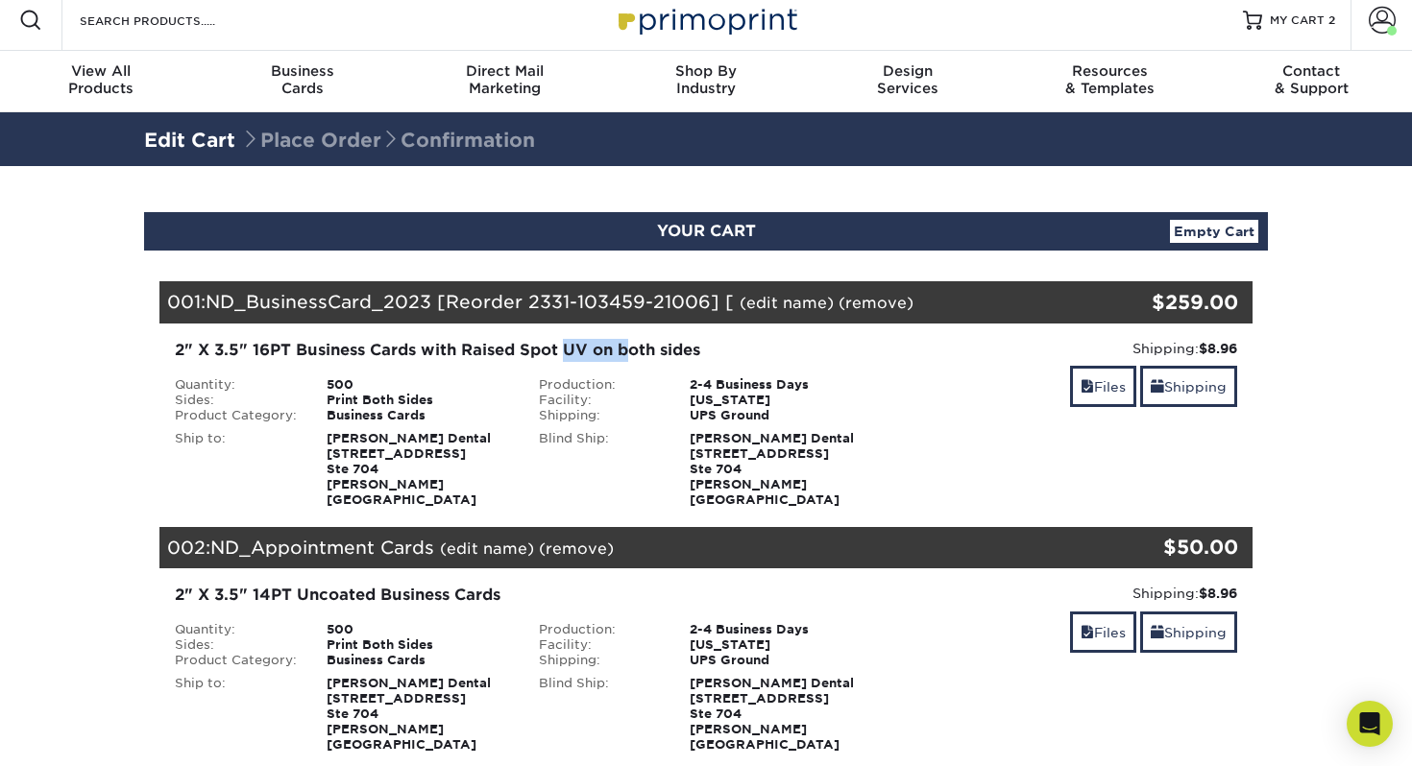
drag, startPoint x: 570, startPoint y: 349, endPoint x: 627, endPoint y: 348, distance: 56.7
click at [629, 348] on div "2" X 3.5" 16PT Business Cards with Raised Spot UV on both sides" at bounding box center [524, 350] width 698 height 23
click at [892, 453] on div "Shipping: $8.96 Discount: - $0.00 Files Shipping" at bounding box center [1069, 423] width 364 height 169
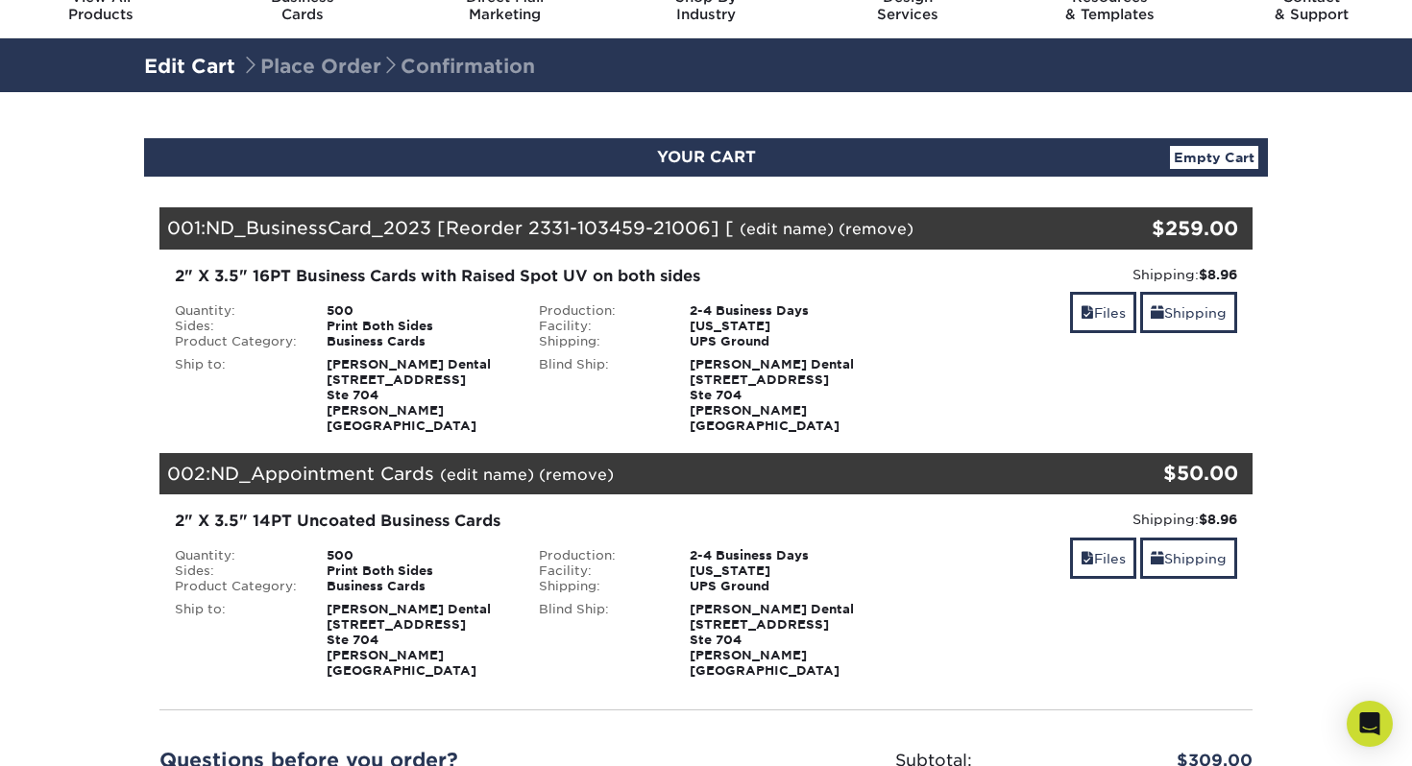
scroll to position [85, 0]
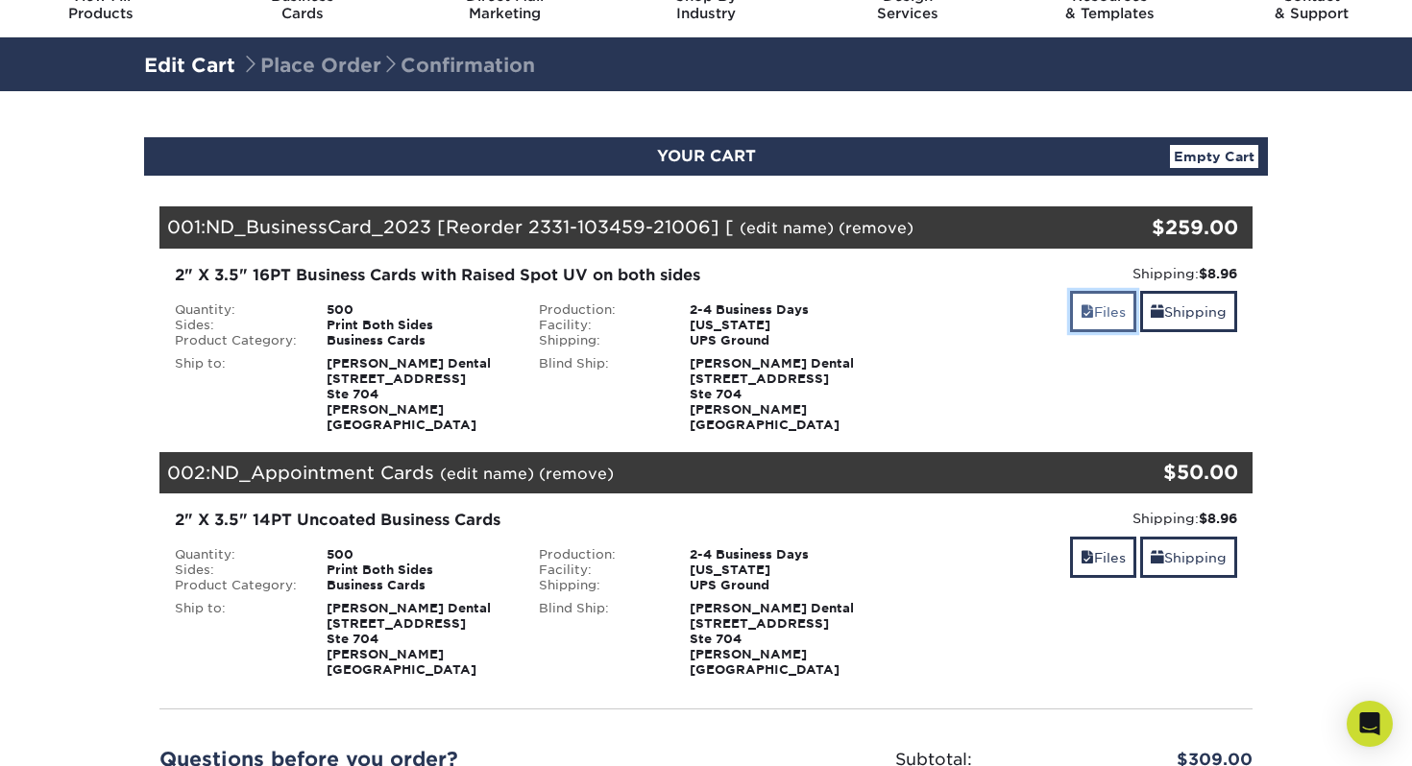
click at [1111, 313] on link "Files" at bounding box center [1103, 311] width 66 height 41
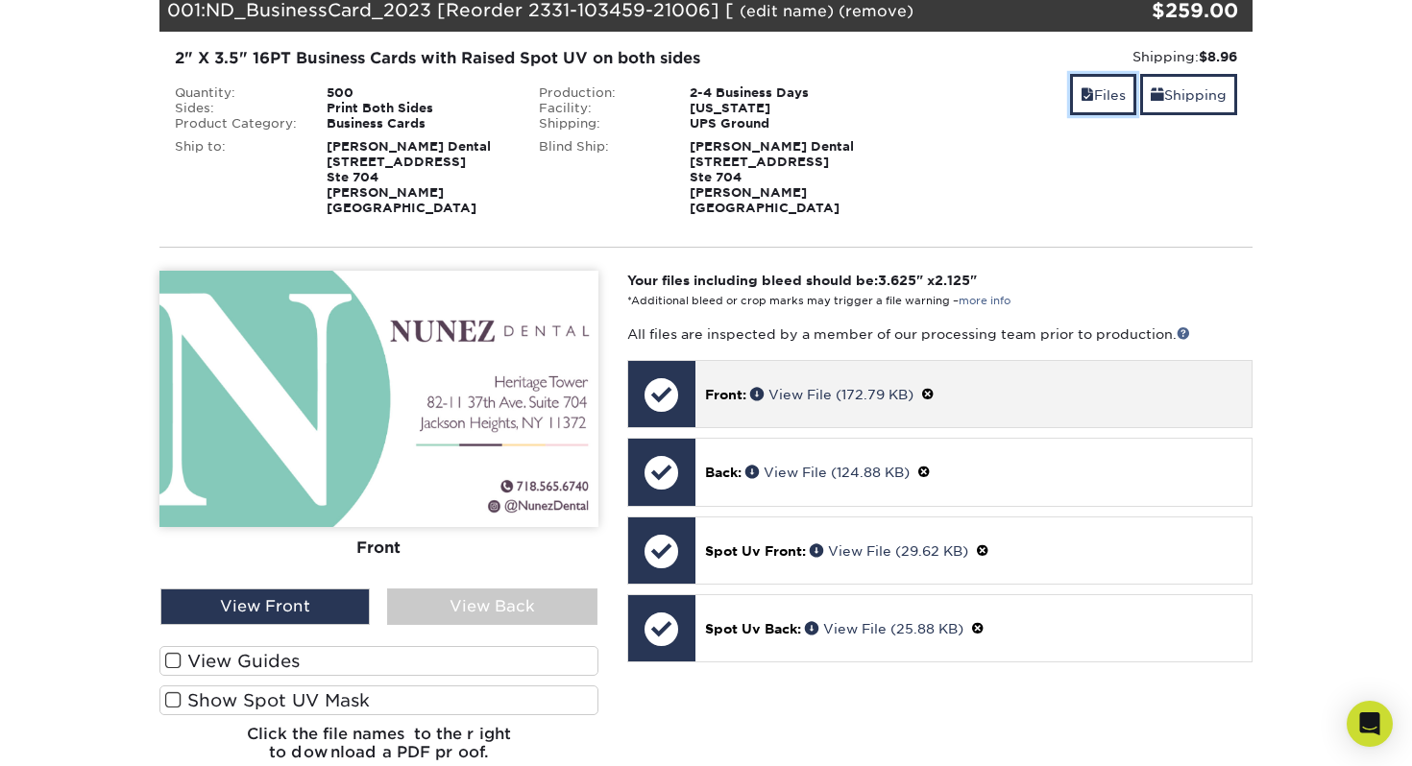
scroll to position [340, 0]
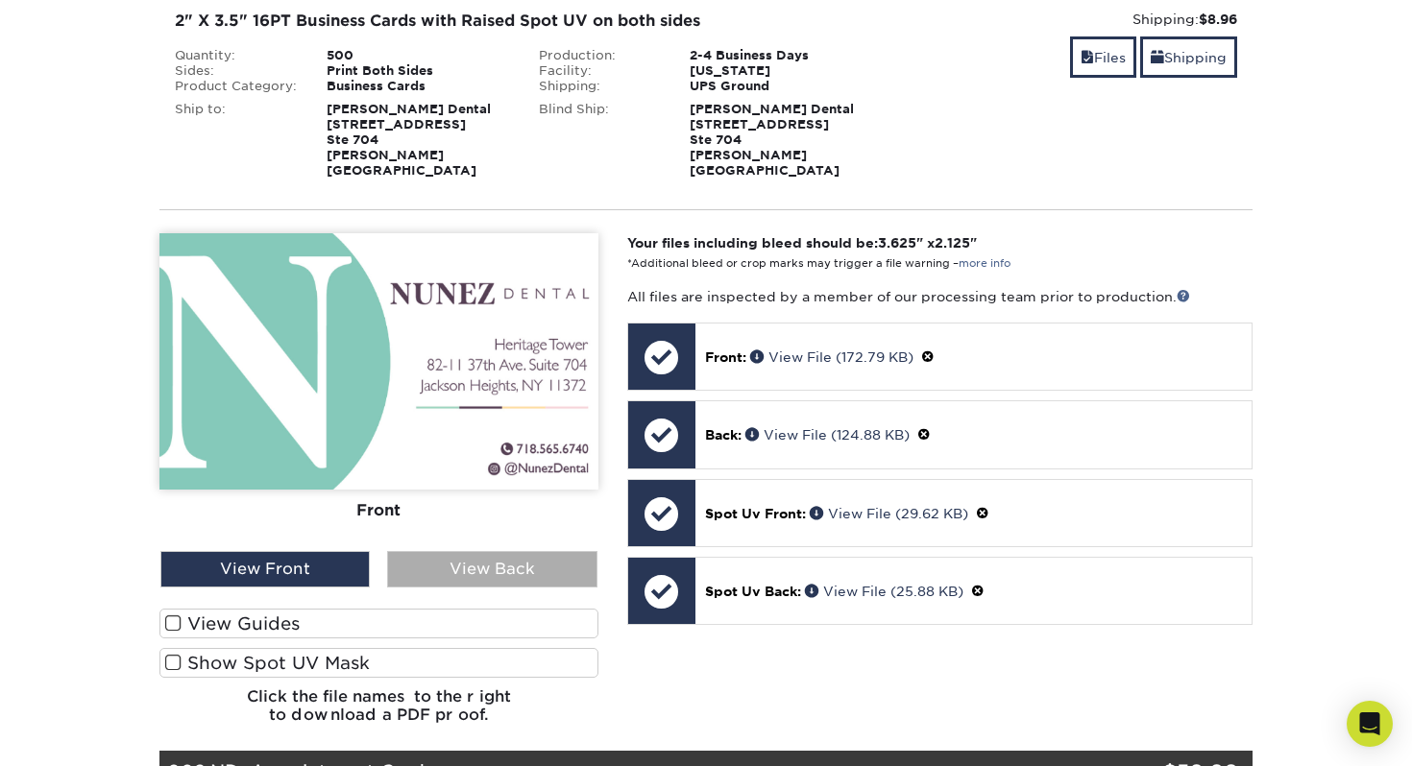
click at [495, 557] on div "View Back" at bounding box center [491, 569] width 209 height 36
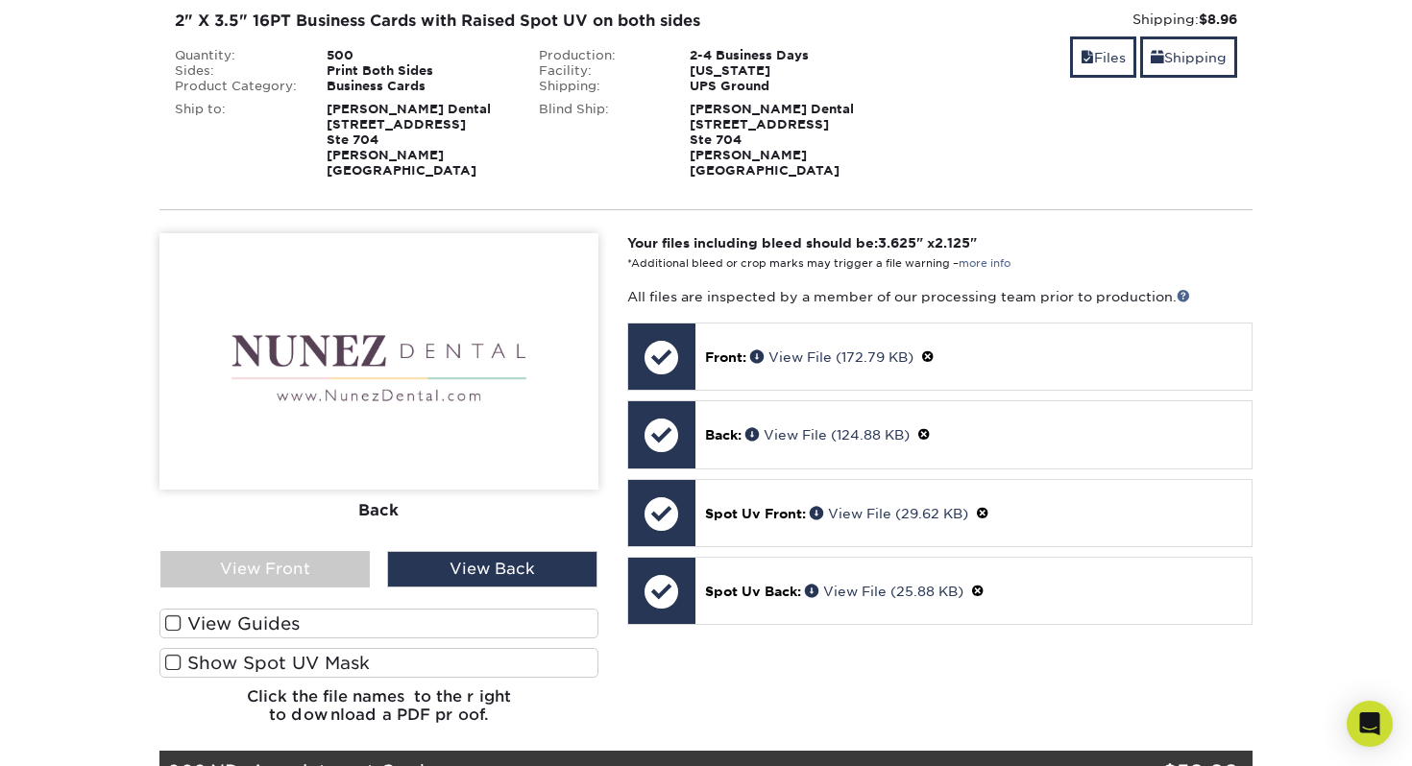
click at [179, 615] on span at bounding box center [173, 624] width 16 height 18
click at [0, 0] on input "View Guides" at bounding box center [0, 0] width 0 height 0
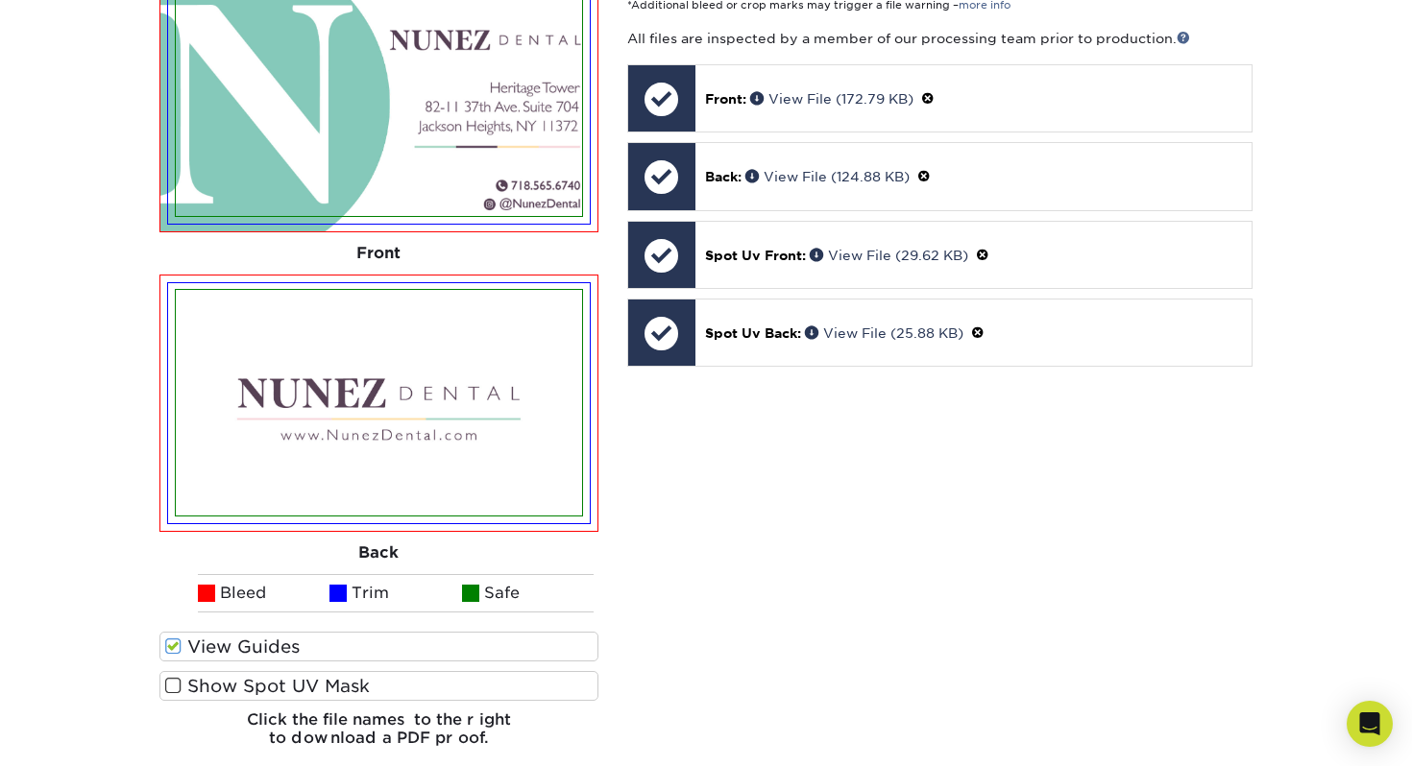
scroll to position [624, 0]
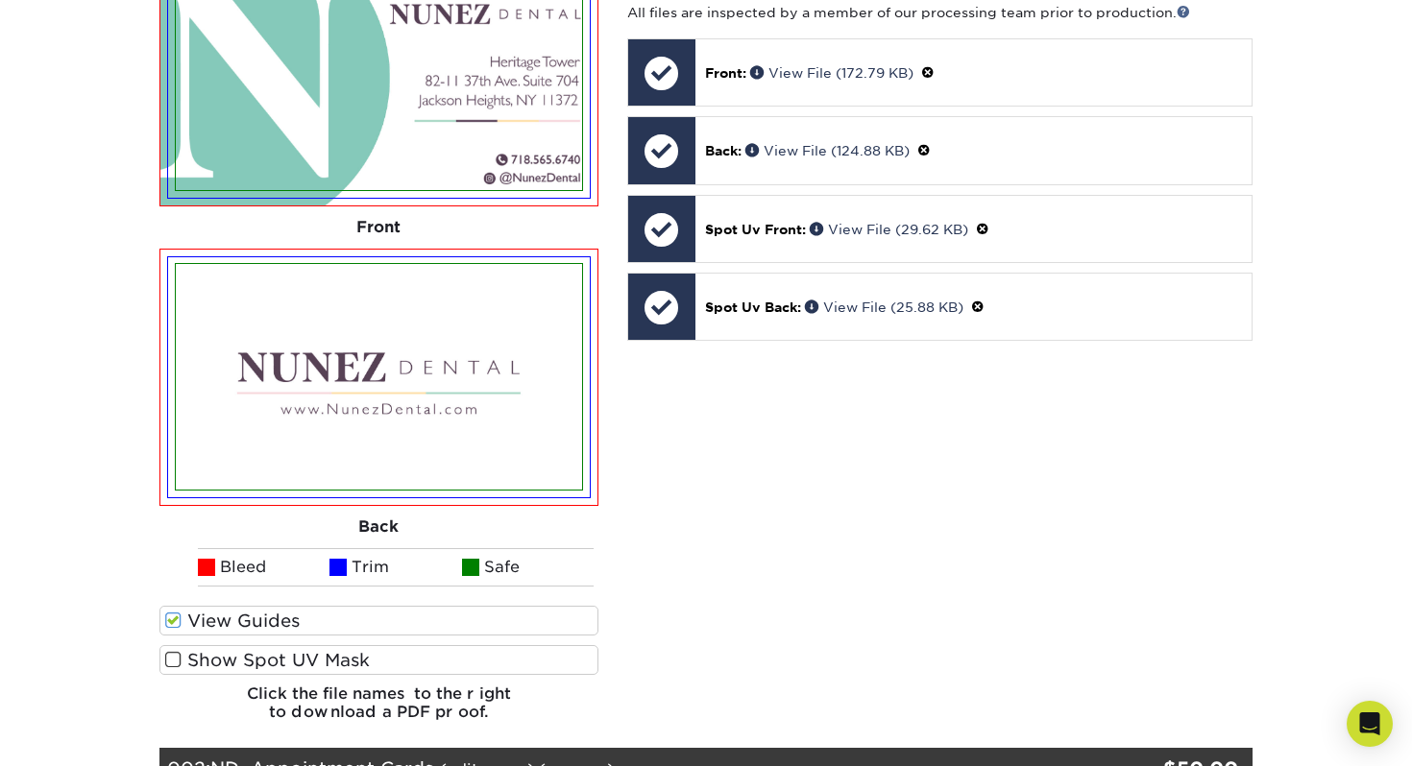
click at [174, 651] on span at bounding box center [173, 660] width 16 height 18
click at [0, 0] on input "Show Spot UV Mask" at bounding box center [0, 0] width 0 height 0
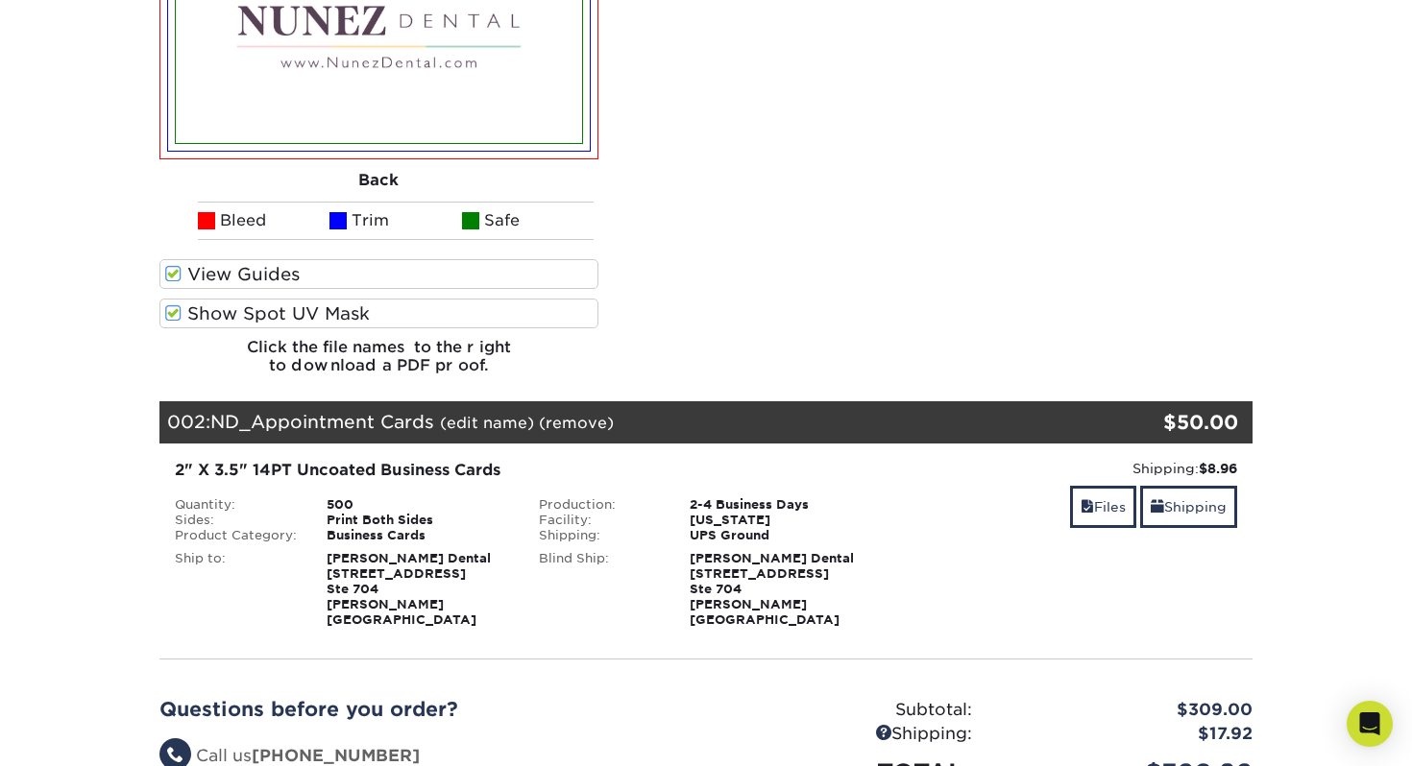
scroll to position [1422, 0]
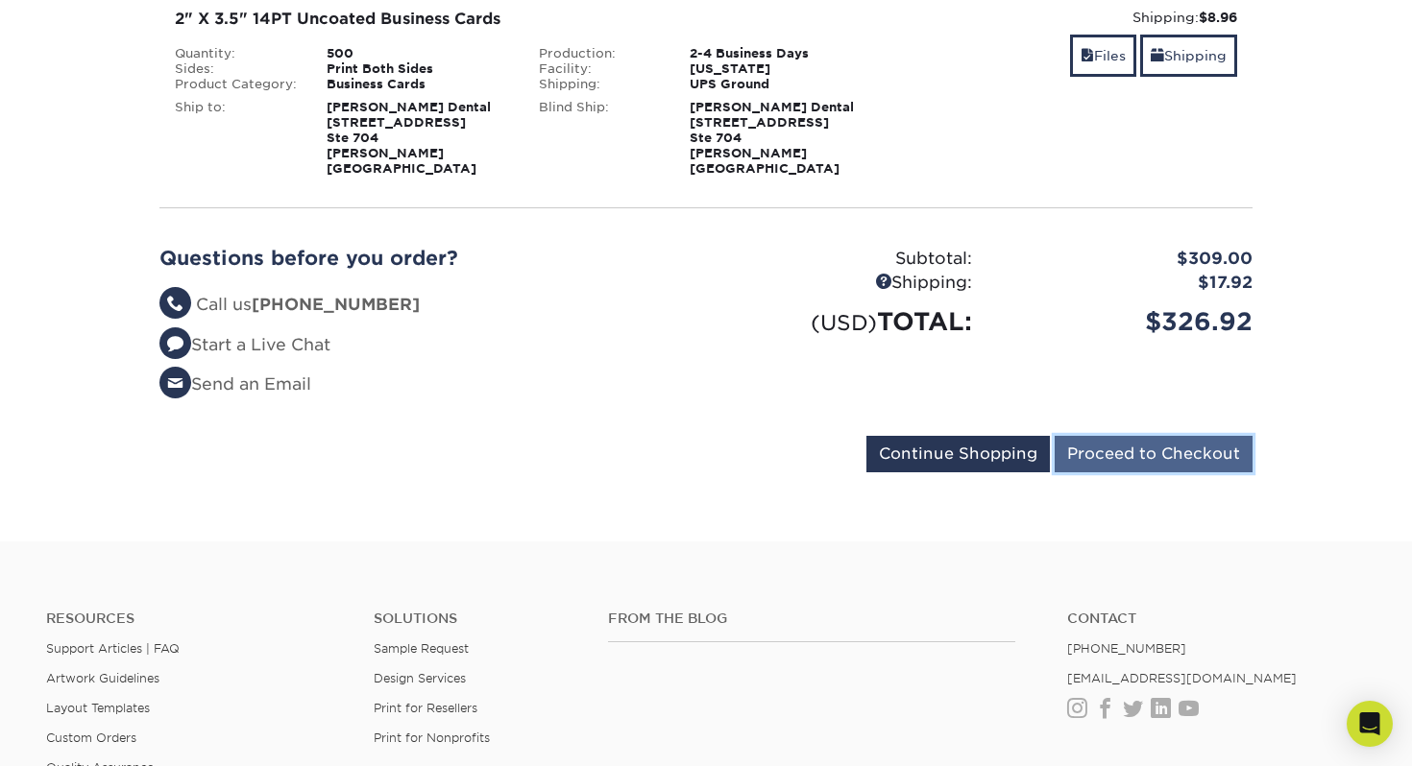
click at [1194, 436] on input "Proceed to Checkout" at bounding box center [1153, 454] width 198 height 36
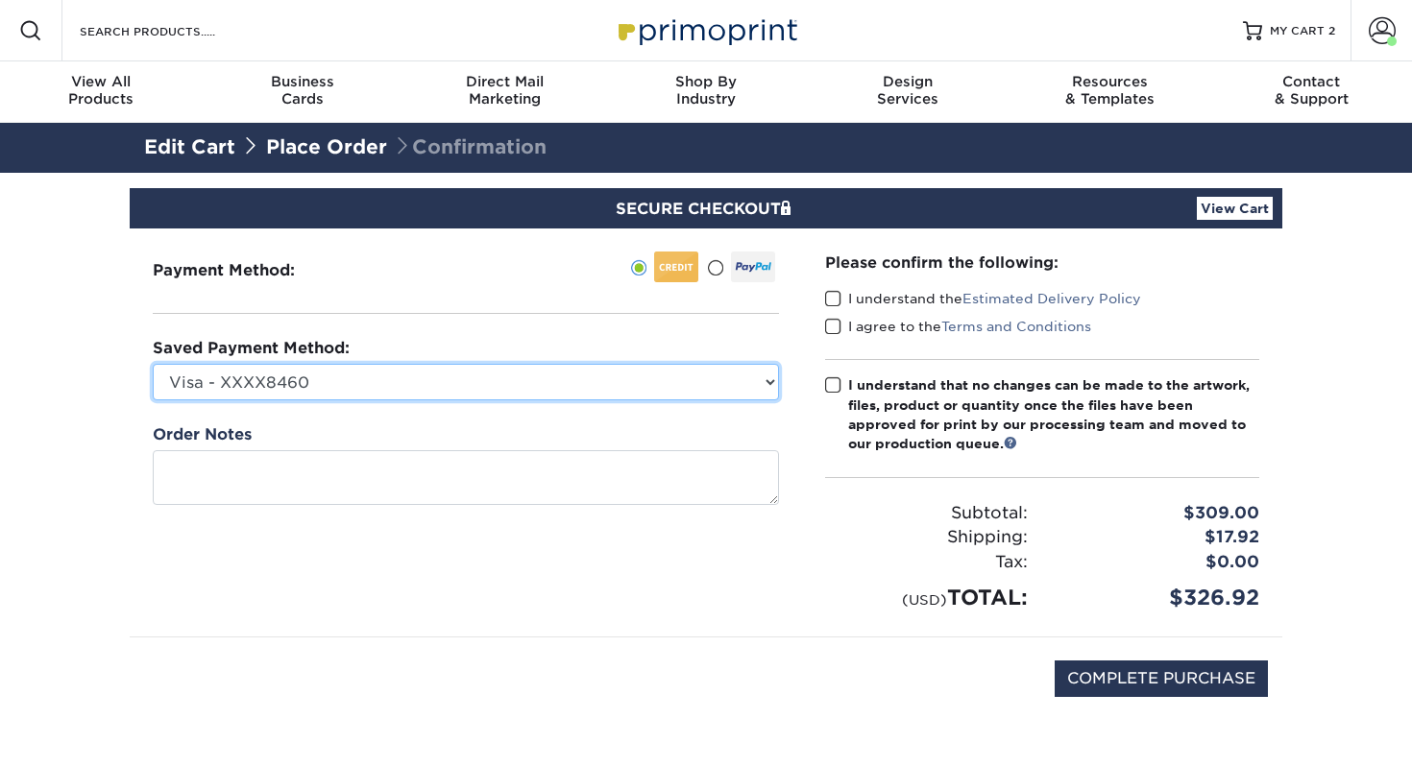
click at [492, 379] on select "Visa - XXXX8460 Visa - XXXX2049 Visa - XXXX8026 Visa - XXXX2283 Visa - XXXX1149…" at bounding box center [466, 382] width 626 height 36
select select "65234"
click at [153, 364] on select "Visa - XXXX8460 Visa - XXXX2049 Visa - XXXX8026 Visa - XXXX2283 Visa - XXXX1149…" at bounding box center [466, 382] width 626 height 36
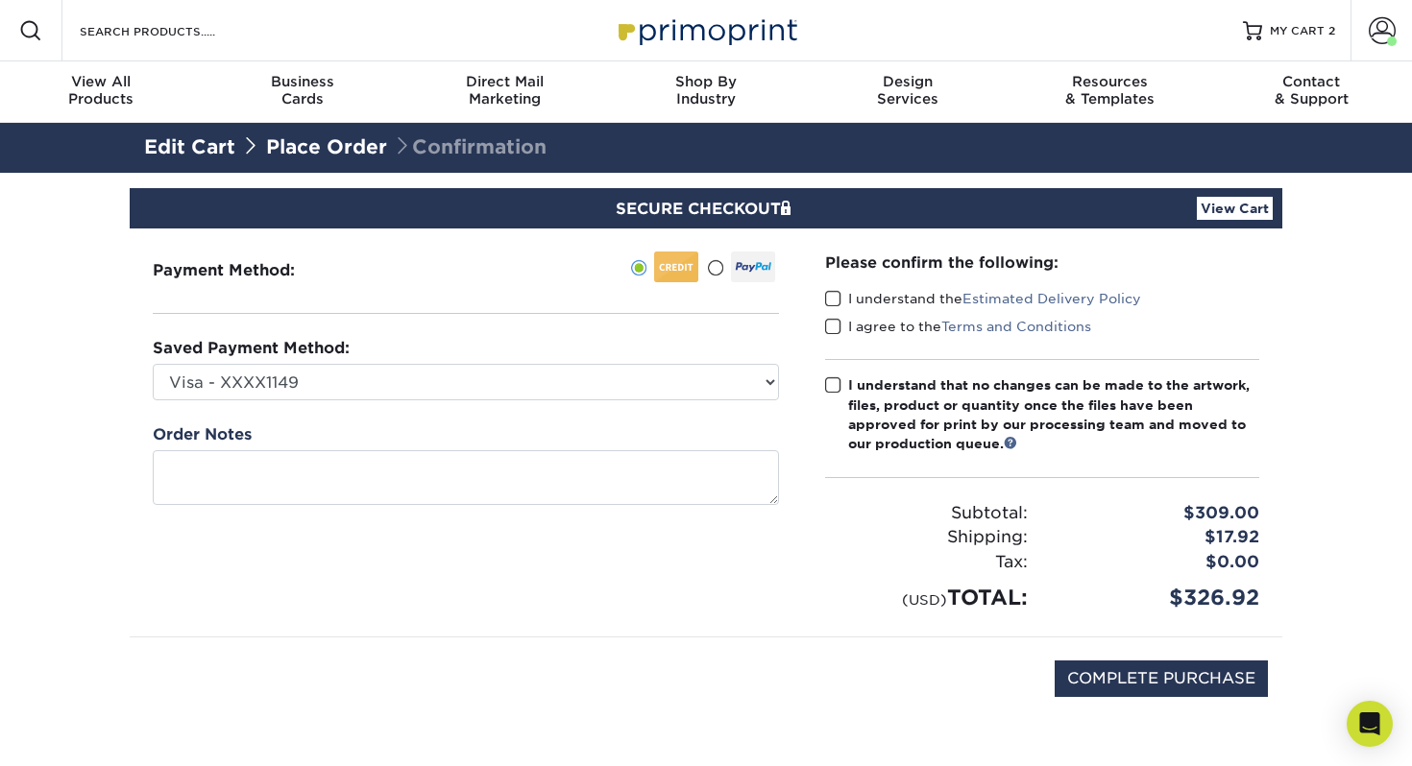
click at [829, 297] on span at bounding box center [833, 299] width 16 height 18
click at [0, 0] on input "I understand the Estimated Delivery Policy" at bounding box center [0, 0] width 0 height 0
click at [829, 327] on span at bounding box center [833, 327] width 16 height 18
click at [0, 0] on input "I agree to the Terms and Conditions" at bounding box center [0, 0] width 0 height 0
click at [835, 392] on span at bounding box center [833, 385] width 16 height 18
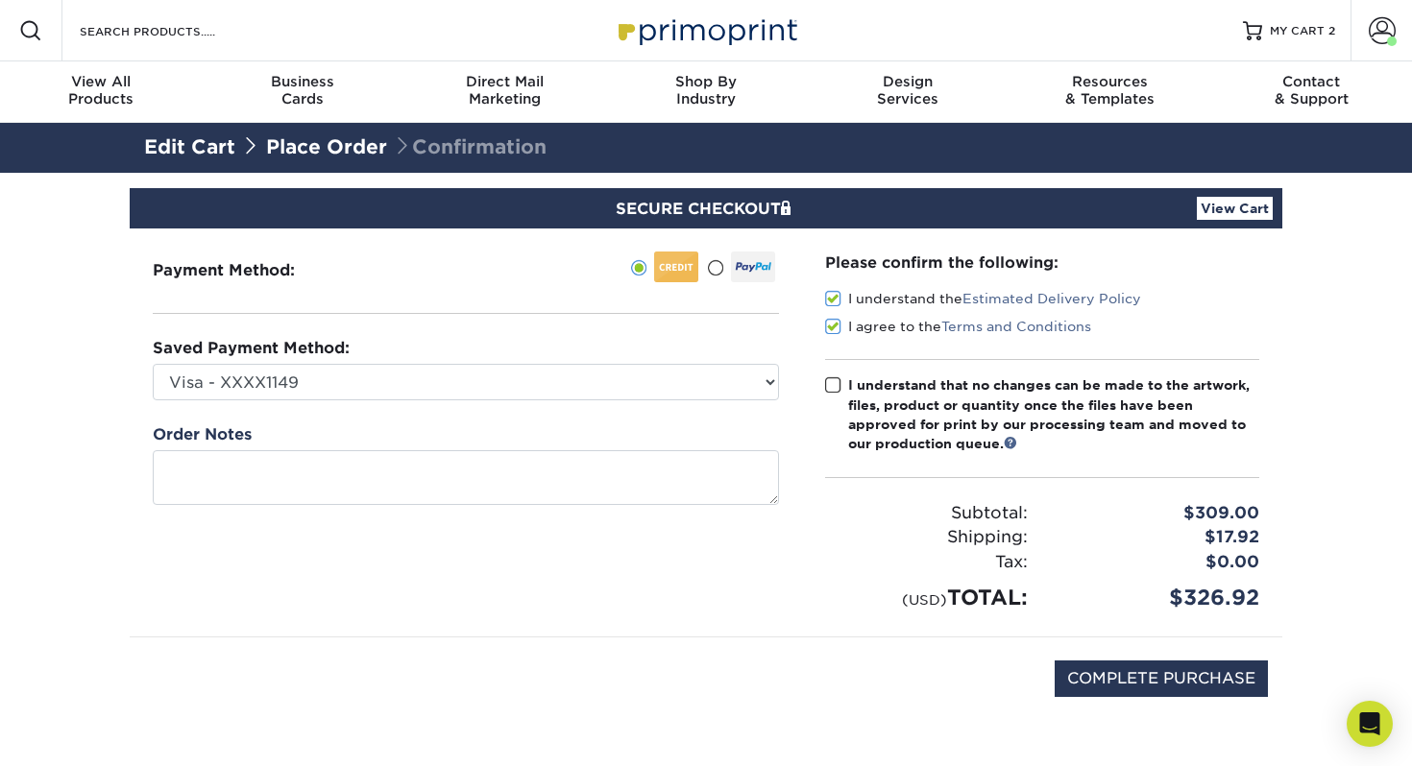
click at [0, 0] on input "I understand that no changes can be made to the artwork, files, product or quan…" at bounding box center [0, 0] width 0 height 0
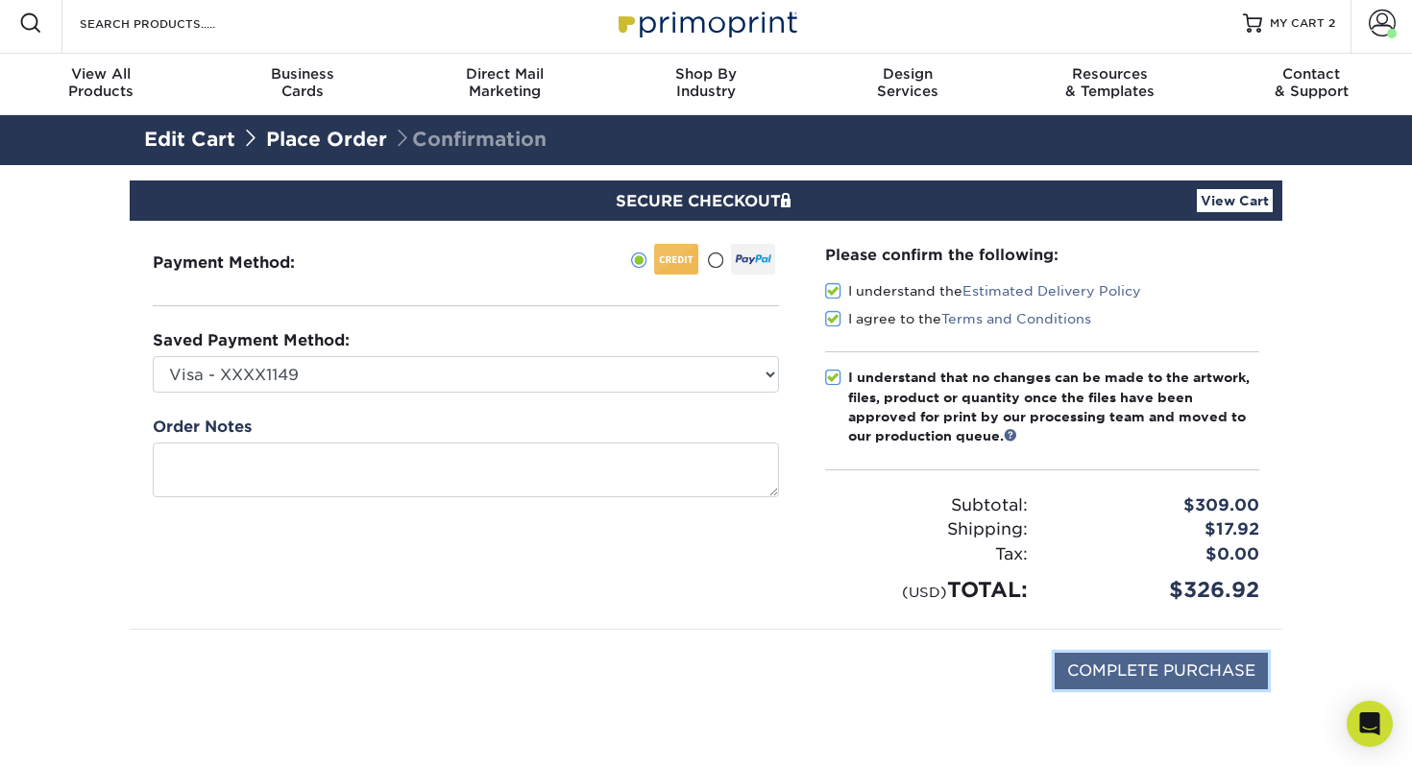
click at [1166, 675] on input "COMPLETE PURCHASE" at bounding box center [1160, 671] width 213 height 36
type input "PROCESSING, PLEASE WAIT..."
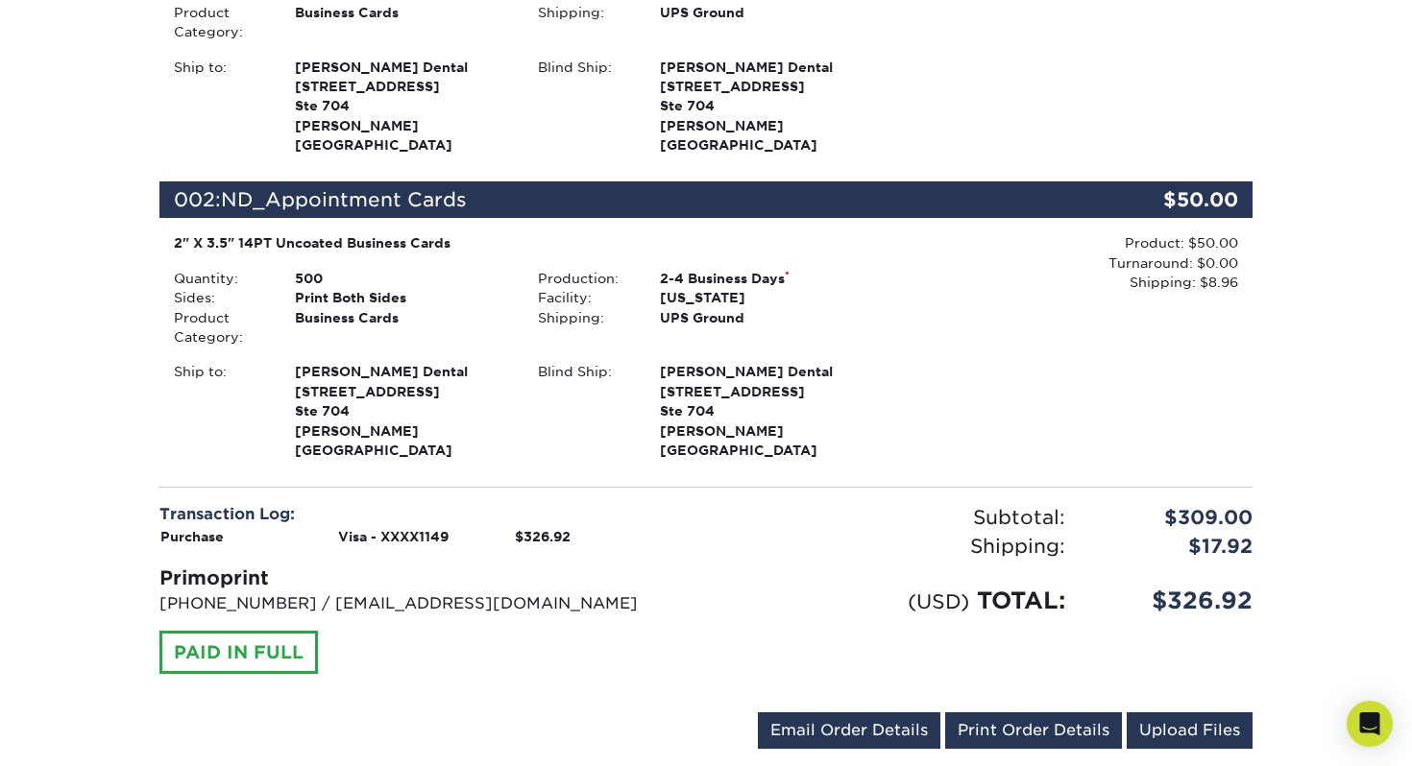
scroll to position [855, 0]
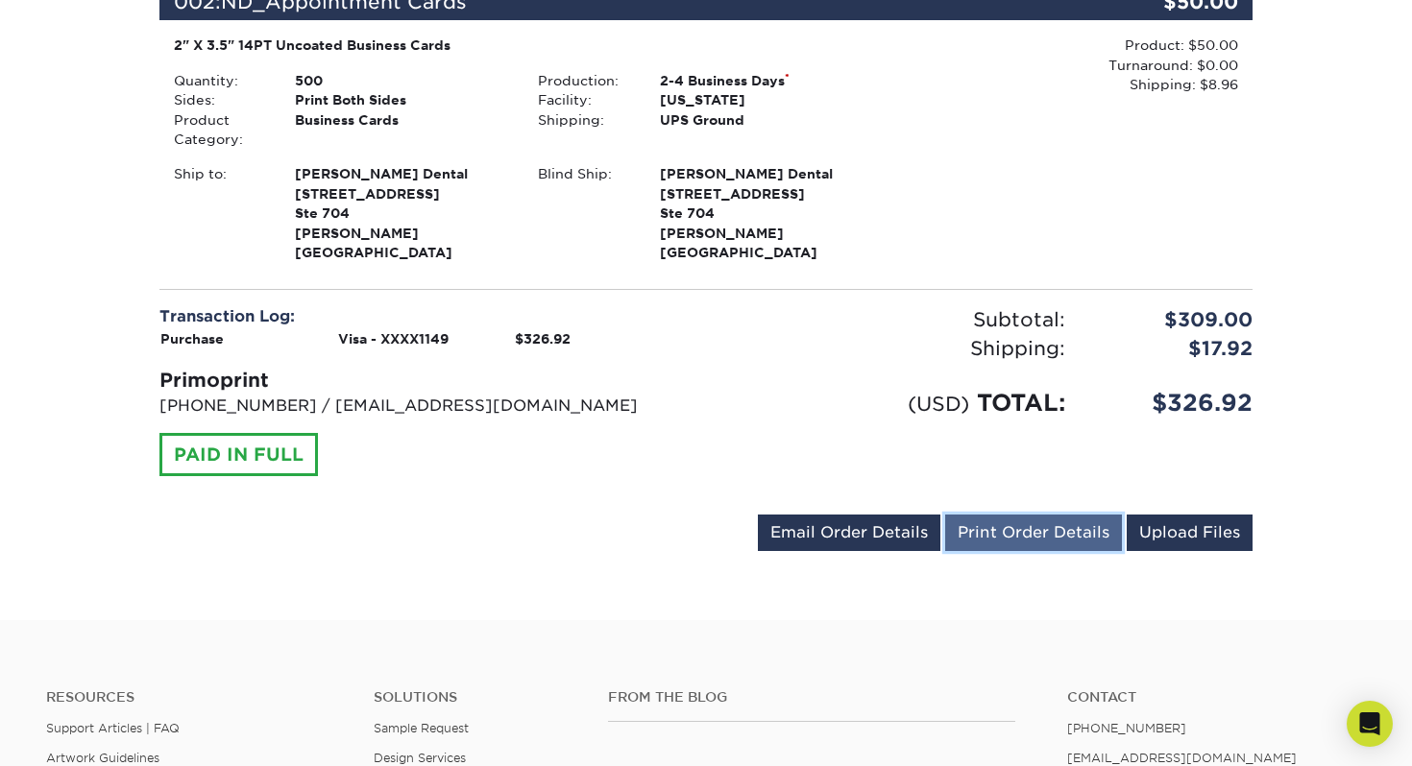
click at [1051, 515] on link "Print Order Details" at bounding box center [1033, 533] width 177 height 36
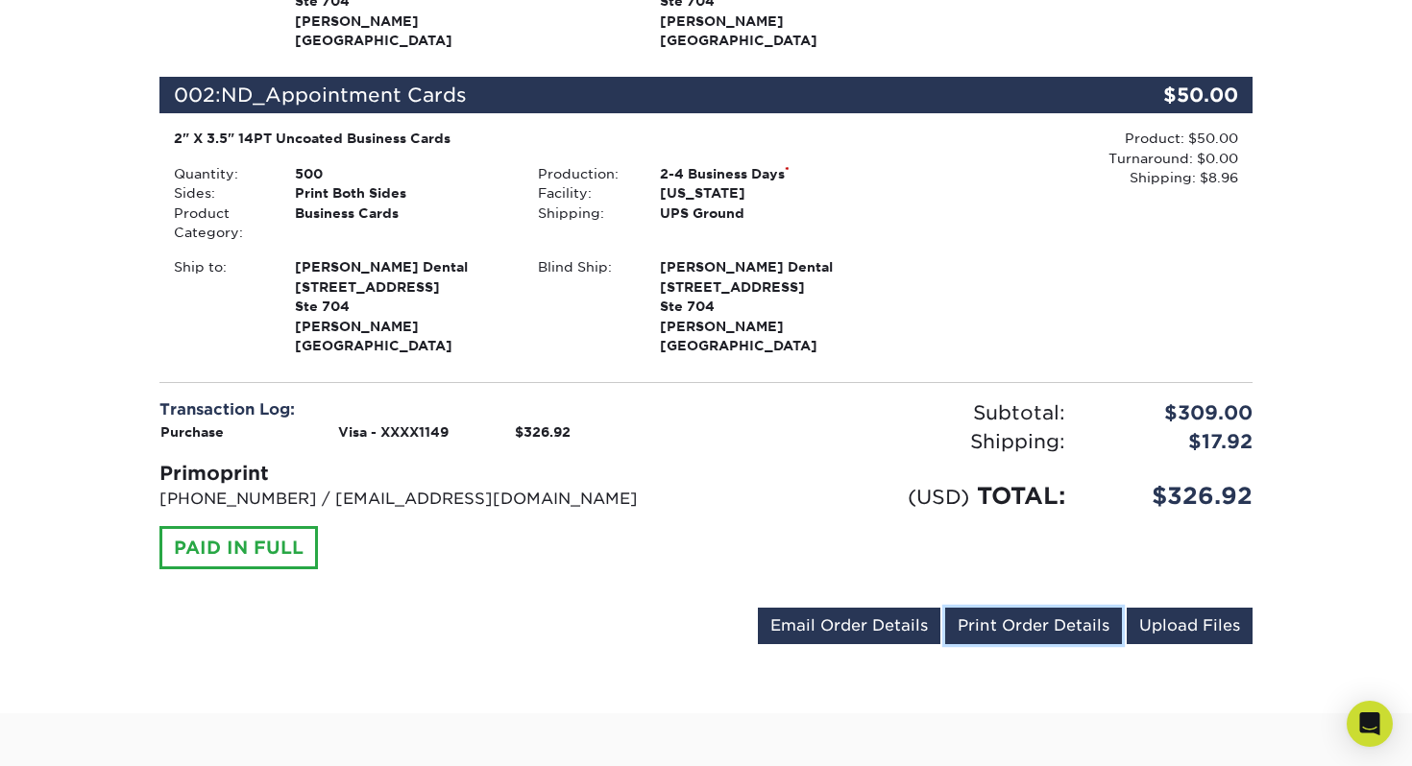
scroll to position [0, 0]
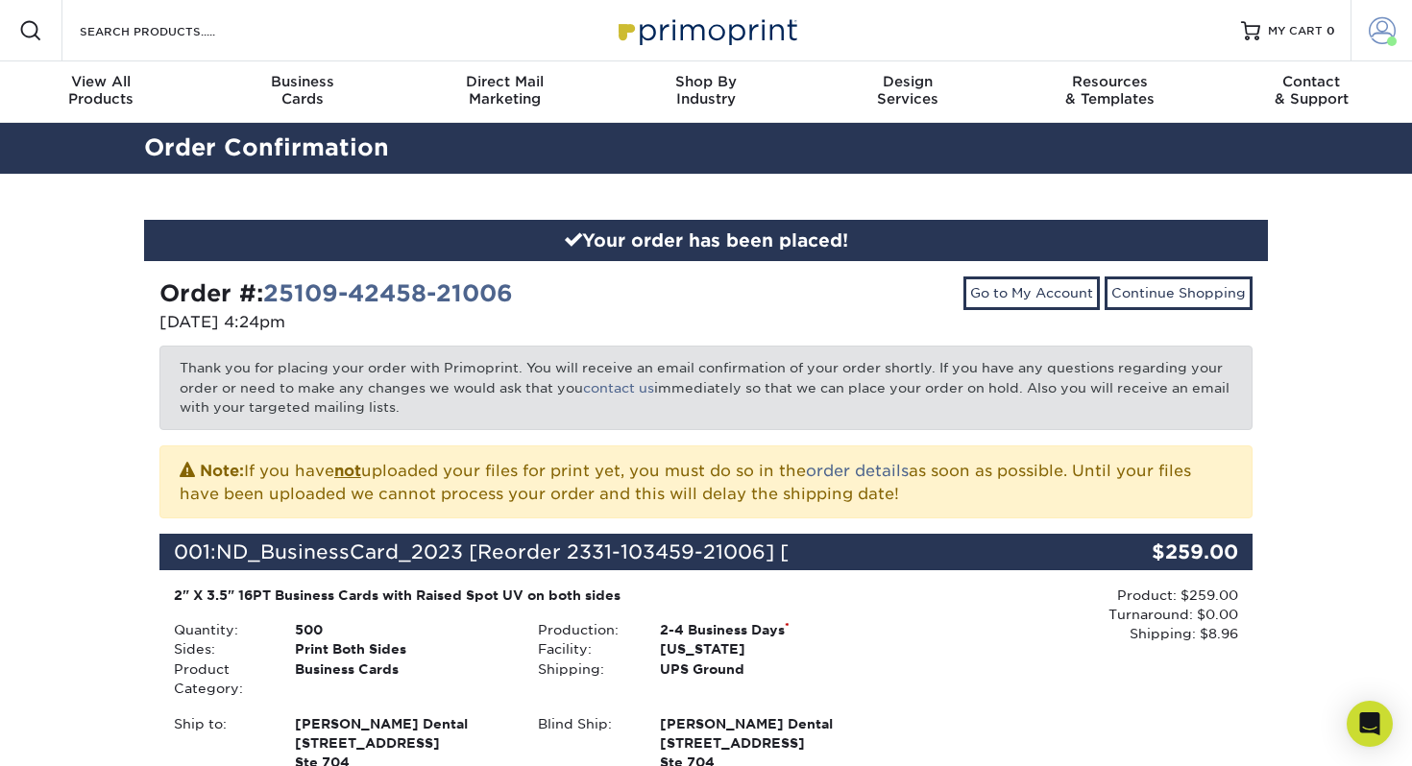
click at [1375, 31] on span at bounding box center [1381, 30] width 27 height 27
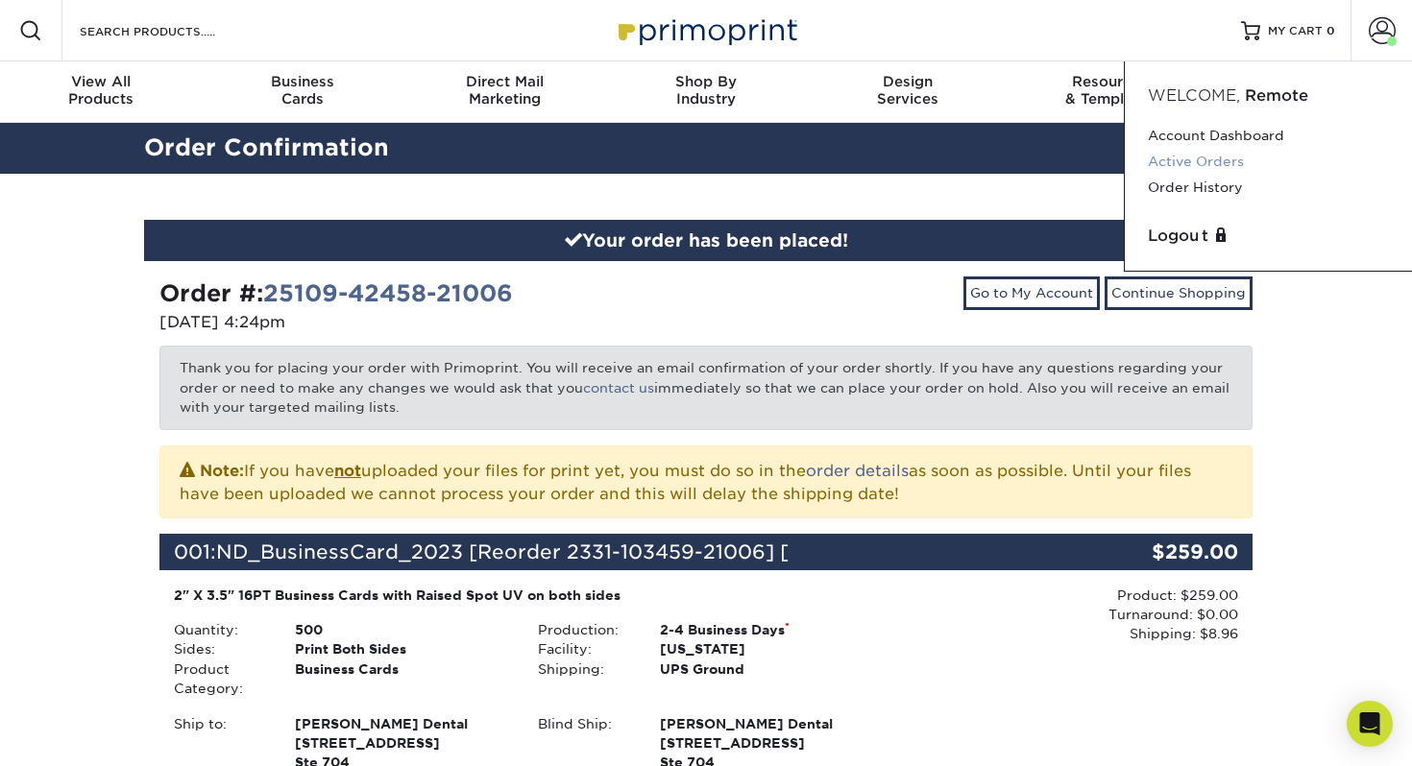
click at [1221, 165] on link "Active Orders" at bounding box center [1268, 162] width 241 height 26
